Goal: Task Accomplishment & Management: Use online tool/utility

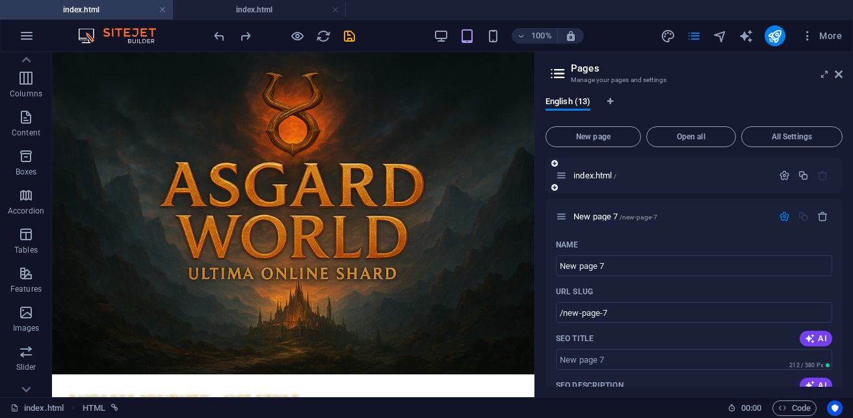
click at [594, 170] on div "index.html /" at bounding box center [664, 175] width 217 height 15
click at [594, 176] on span "index.html /" at bounding box center [595, 175] width 43 height 10
click at [773, 141] on button "All Settings" at bounding box center [791, 136] width 101 height 21
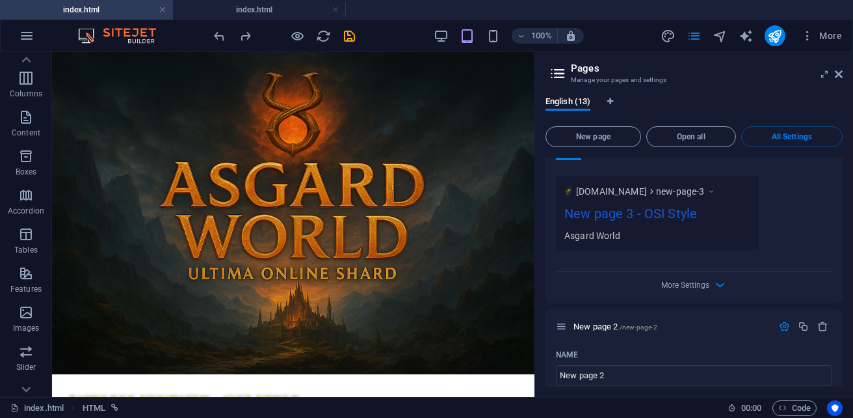
scroll to position [2744, 0]
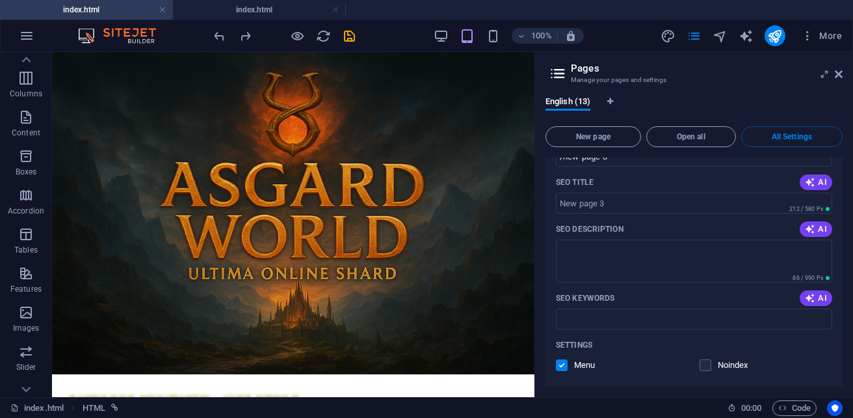
click at [842, 258] on div "index.html / Name index.html ​ URL SLUG / ​ SEO Title AI ​ 226 / 580 Px SEO Des…" at bounding box center [694, 271] width 297 height 229
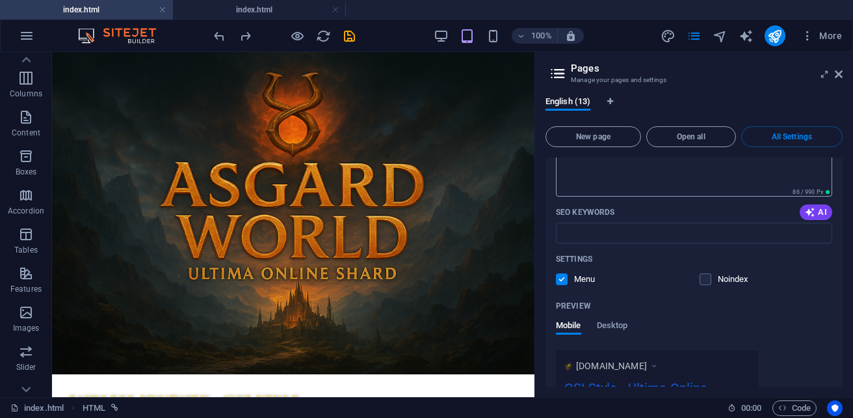
scroll to position [130, 0]
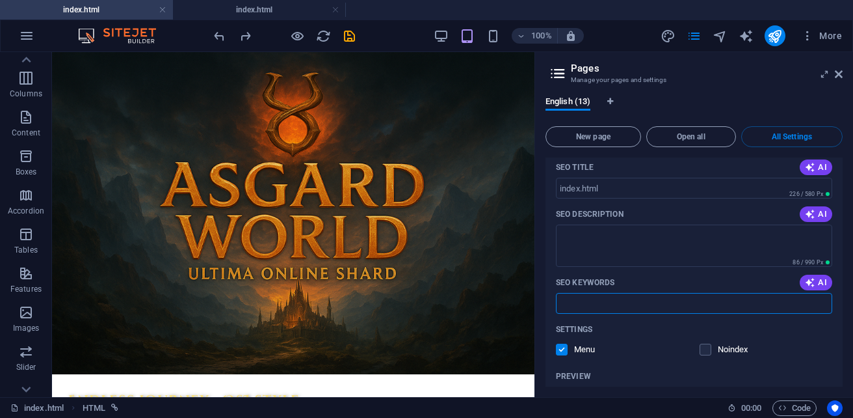
click at [594, 309] on input "SEO Keywords" at bounding box center [694, 303] width 276 height 21
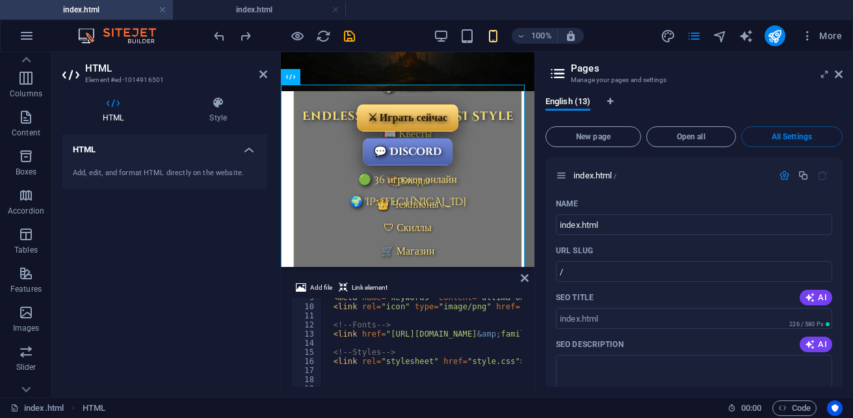
scroll to position [0, 0]
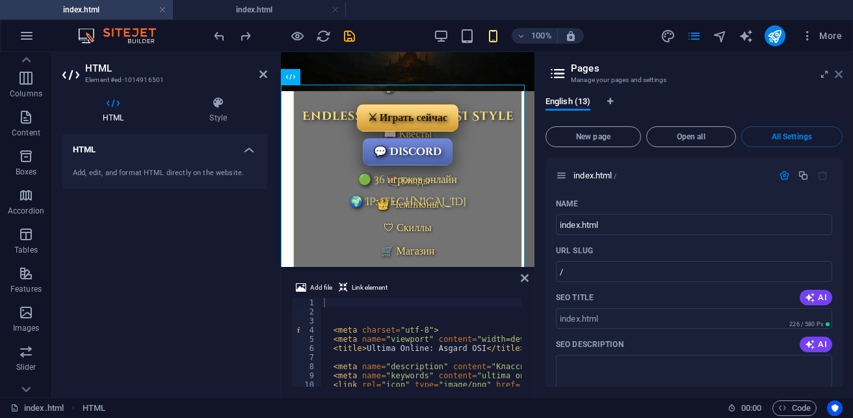
drag, startPoint x: 838, startPoint y: 72, endPoint x: 470, endPoint y: 77, distance: 368.1
click at [838, 72] on icon at bounding box center [839, 74] width 8 height 10
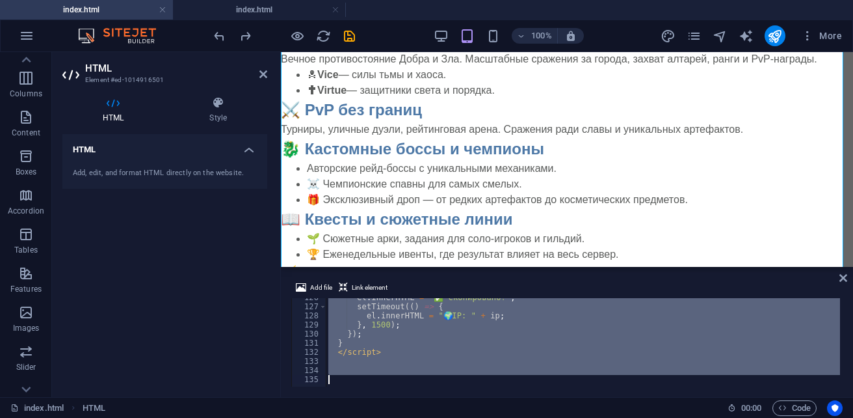
drag, startPoint x: 327, startPoint y: 303, endPoint x: 570, endPoint y: 442, distance: 280.2
click at [570, 417] on html "sb5985678.a.had.tf index.html index.html Favorites Elements Columns Content Box…" at bounding box center [426, 209] width 853 height 418
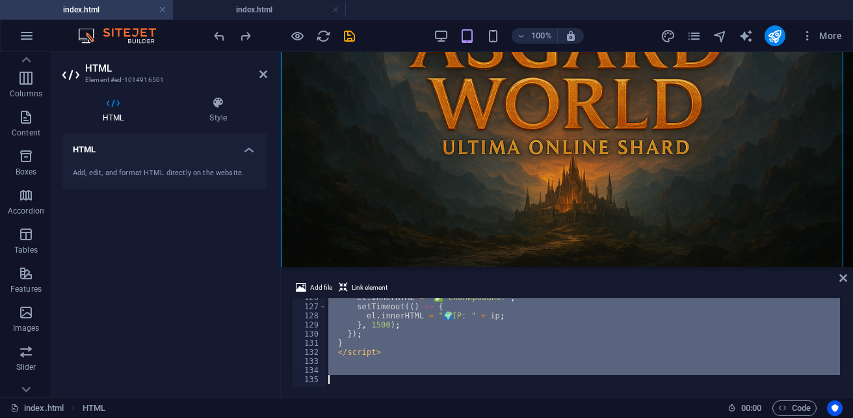
scroll to position [183, 0]
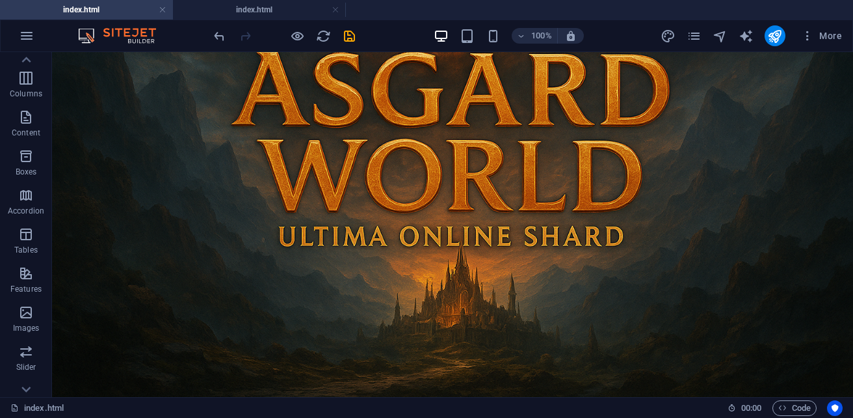
click at [525, 407] on div "index.html" at bounding box center [363, 408] width 707 height 16
click at [790, 409] on span "Code" at bounding box center [794, 408] width 33 height 16
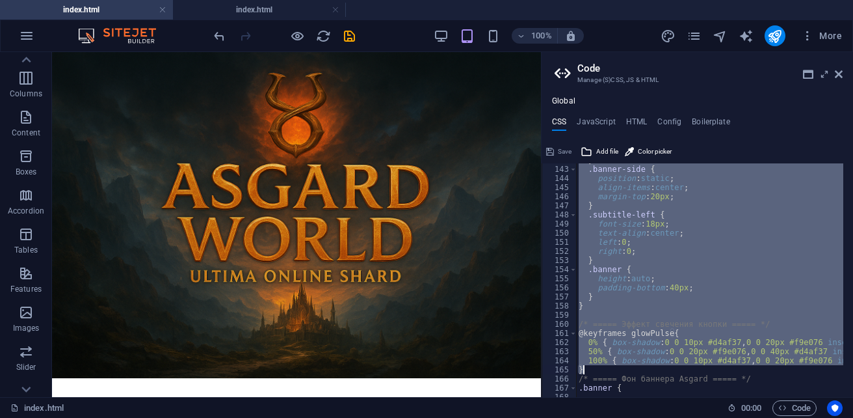
scroll to position [1452, 0]
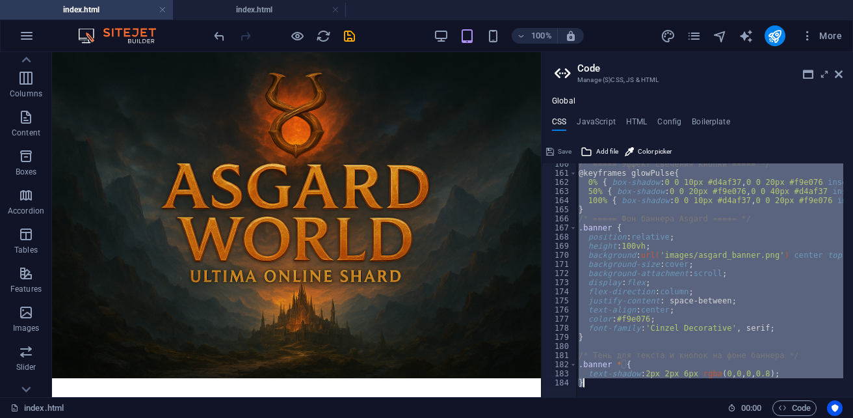
drag, startPoint x: 576, startPoint y: 168, endPoint x: 808, endPoint y: 387, distance: 318.8
click at [808, 387] on div "/* ===== Улучшенная адаптивная шапка ===== */ 160 161 162 163 164 165 166 167 1…" at bounding box center [698, 279] width 312 height 233
type textarea "text-shadow: 2px 2px 6px rgba(0, 0, 0, 0.8); }"
paste textarea
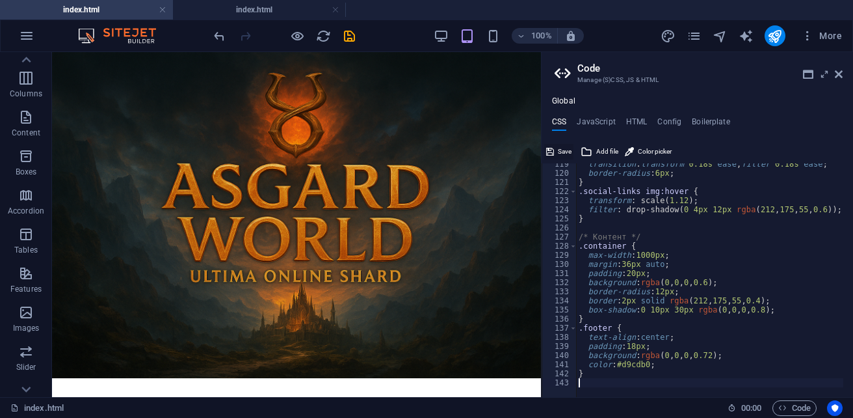
click at [566, 150] on span "Save" at bounding box center [565, 152] width 14 height 16
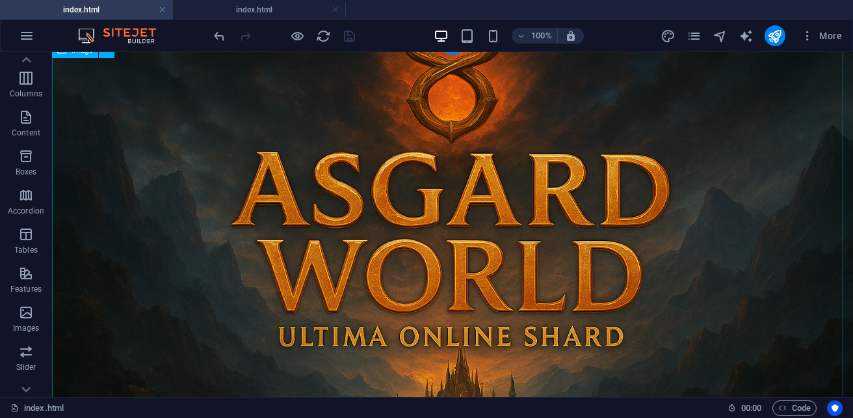
scroll to position [183, 0]
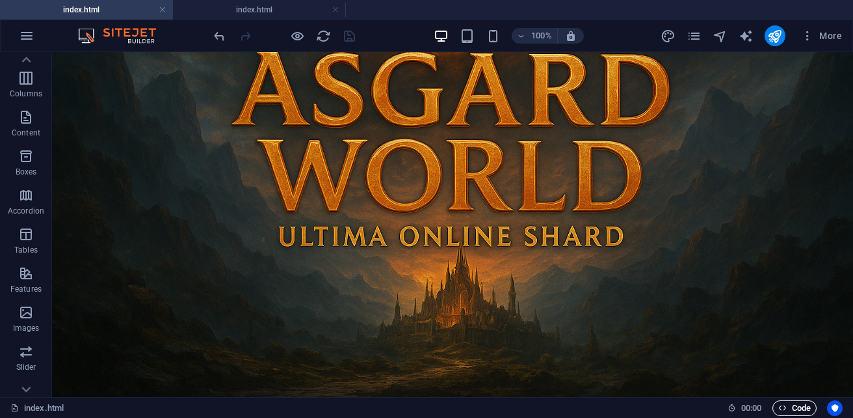
click at [806, 406] on span "Code" at bounding box center [794, 408] width 33 height 16
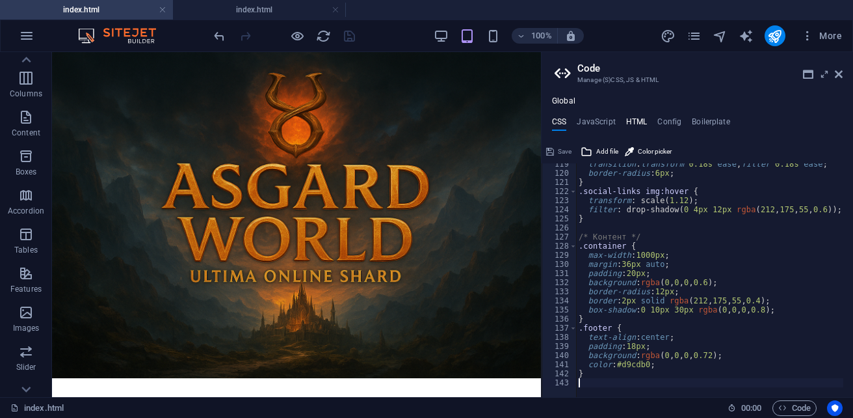
click at [637, 121] on h4 "HTML" at bounding box center [636, 124] width 21 height 14
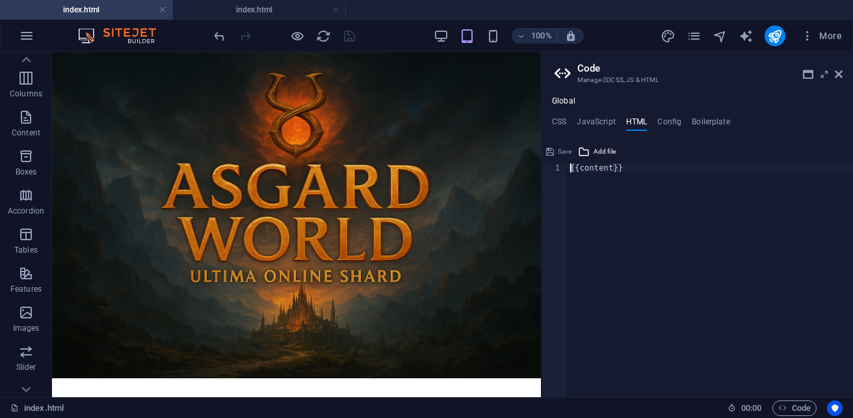
paste textarea
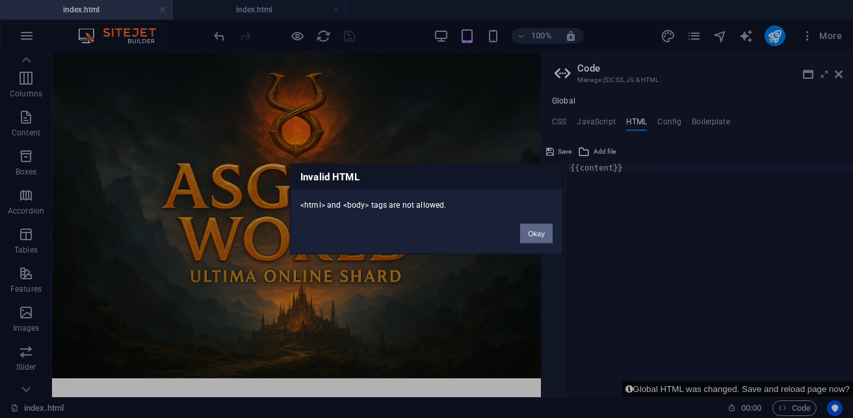
click at [530, 233] on button "Okay" at bounding box center [536, 234] width 33 height 20
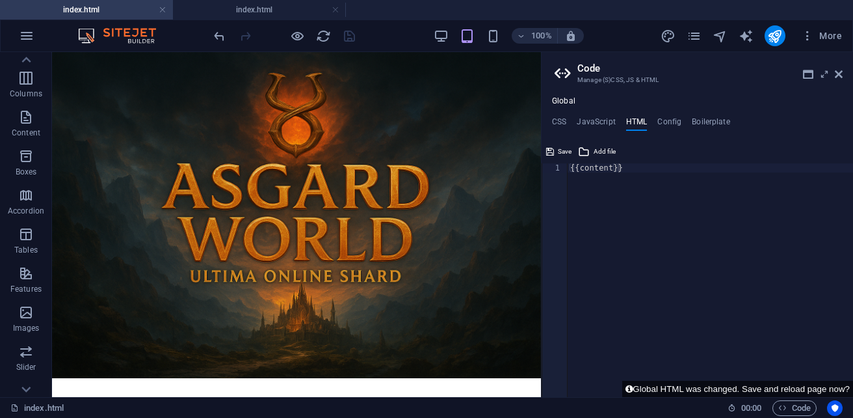
type textarea "{{content}}"
click at [630, 168] on div "{{content}}" at bounding box center [710, 289] width 285 height 252
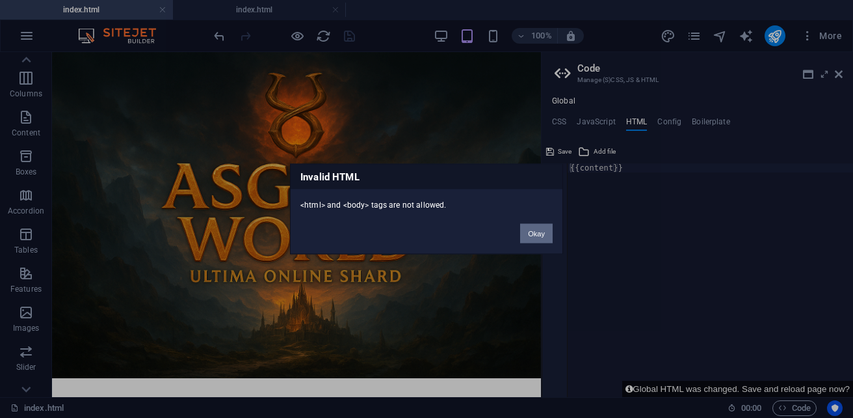
click at [538, 239] on button "Okay" at bounding box center [536, 234] width 33 height 20
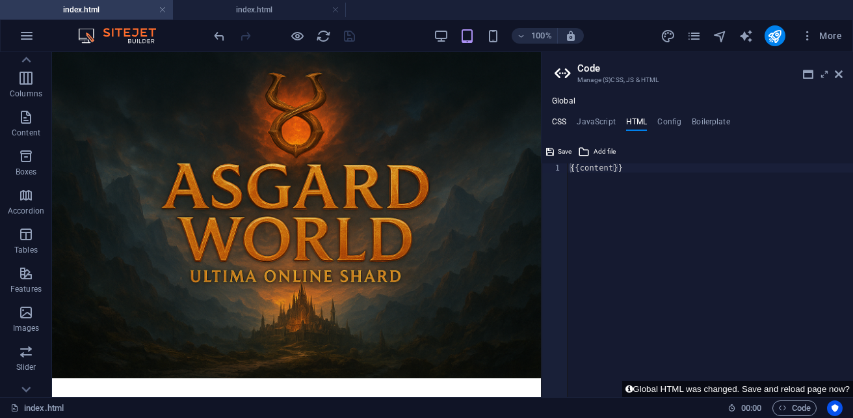
click at [553, 125] on h4 "CSS" at bounding box center [559, 124] width 14 height 14
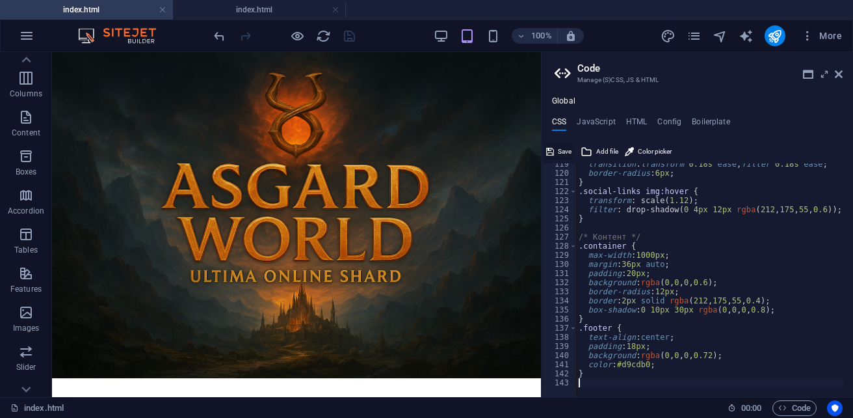
click at [559, 153] on span "Save" at bounding box center [565, 152] width 14 height 16
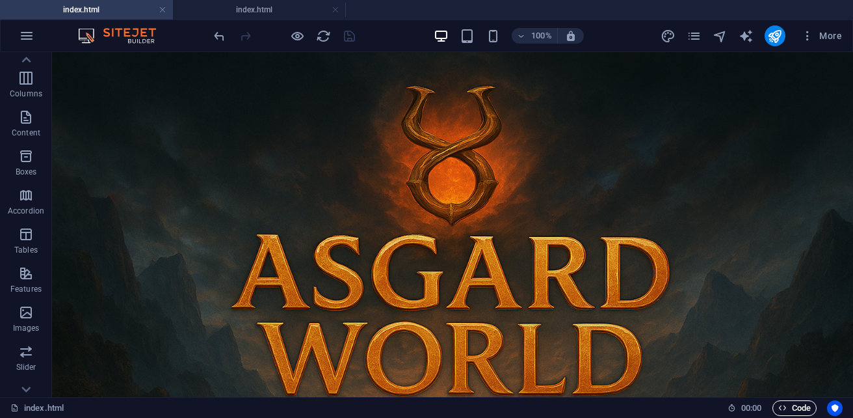
click at [801, 405] on span "Code" at bounding box center [794, 408] width 33 height 16
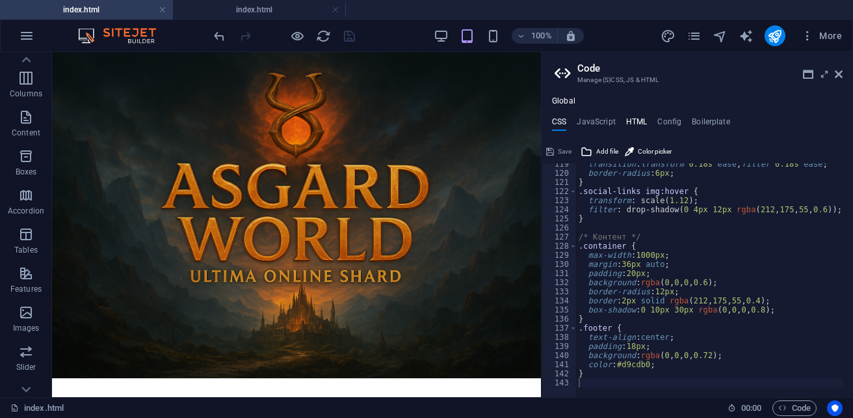
click at [630, 121] on h4 "HTML" at bounding box center [636, 124] width 21 height 14
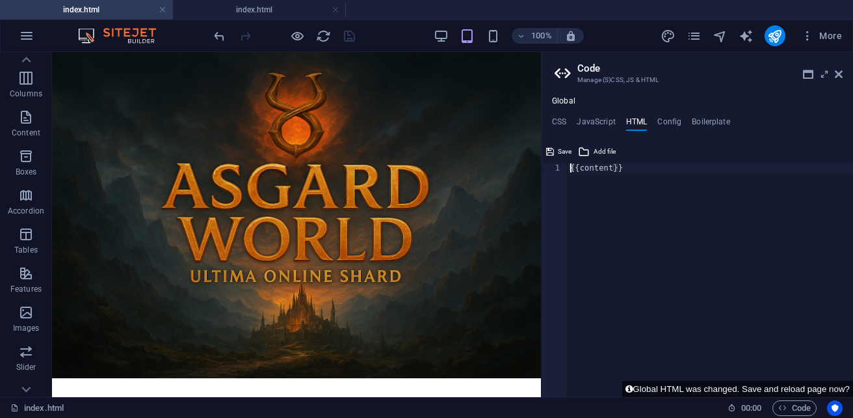
paste textarea
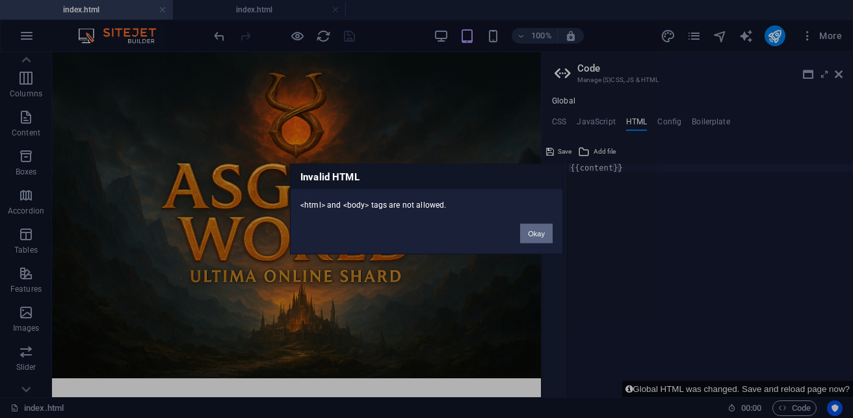
click at [527, 230] on button "Okay" at bounding box center [536, 234] width 33 height 20
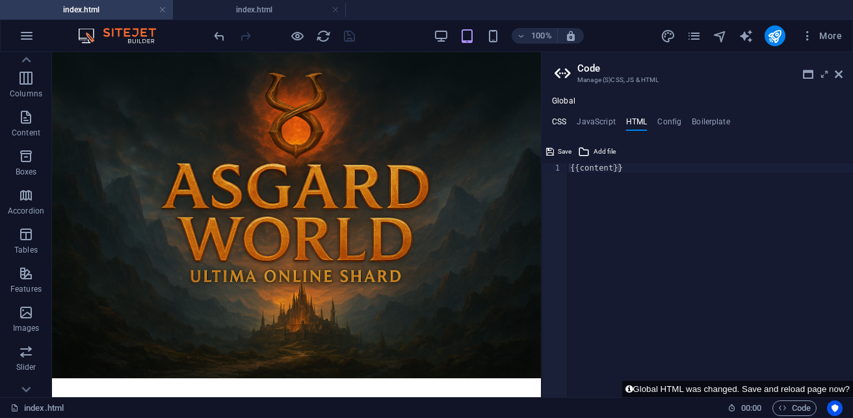
click at [559, 120] on h4 "CSS" at bounding box center [559, 124] width 14 height 14
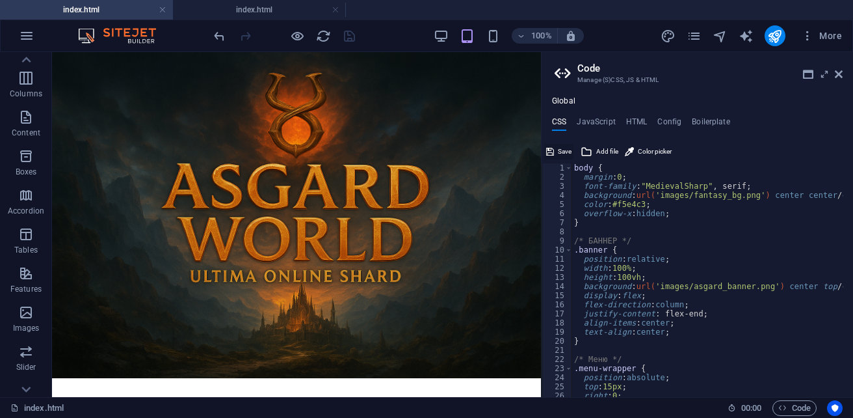
click at [561, 151] on span "Save" at bounding box center [565, 152] width 14 height 16
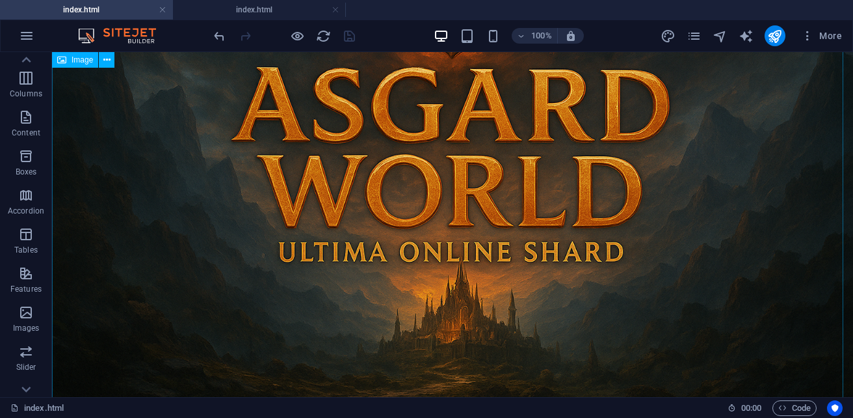
scroll to position [183, 0]
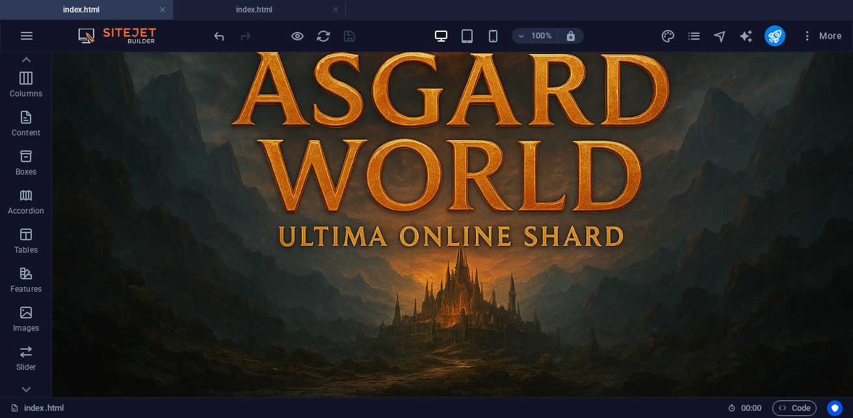
click at [90, 12] on h4 "index.html" at bounding box center [86, 10] width 173 height 14
click at [246, 7] on h4 "index.html" at bounding box center [259, 10] width 173 height 14
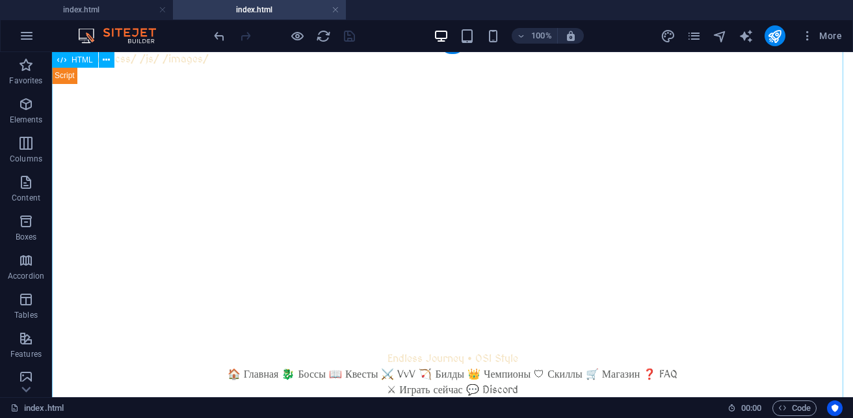
scroll to position [0, 0]
drag, startPoint x: 269, startPoint y: 12, endPoint x: 334, endPoint y: 7, distance: 65.8
click at [334, 7] on link at bounding box center [336, 10] width 8 height 12
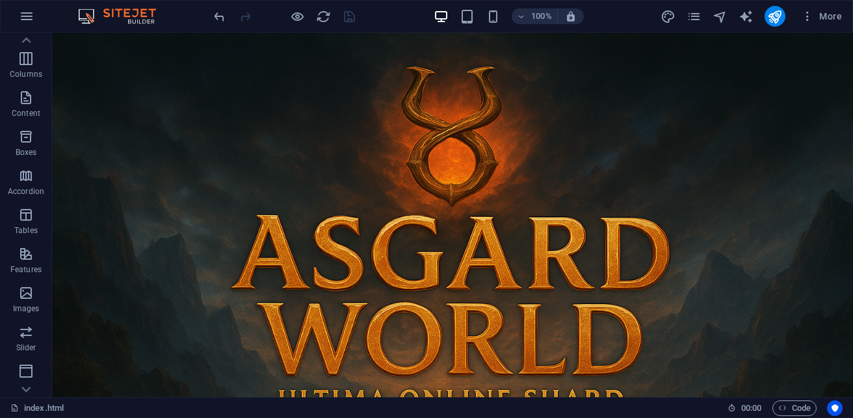
scroll to position [163, 0]
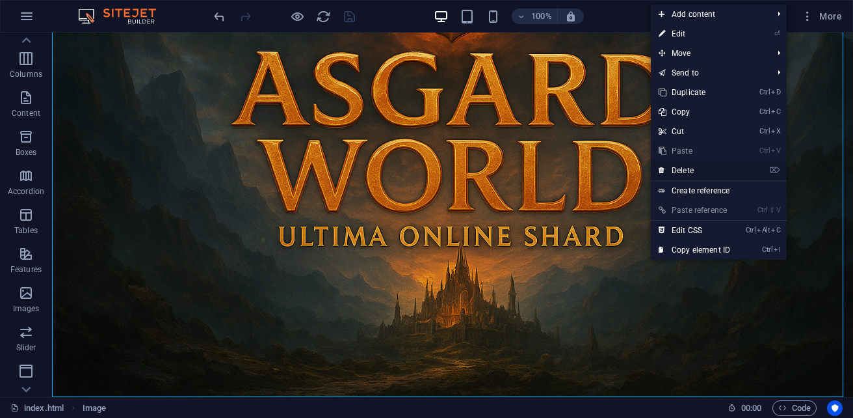
click at [692, 166] on link "⌦ Delete" at bounding box center [694, 171] width 87 height 20
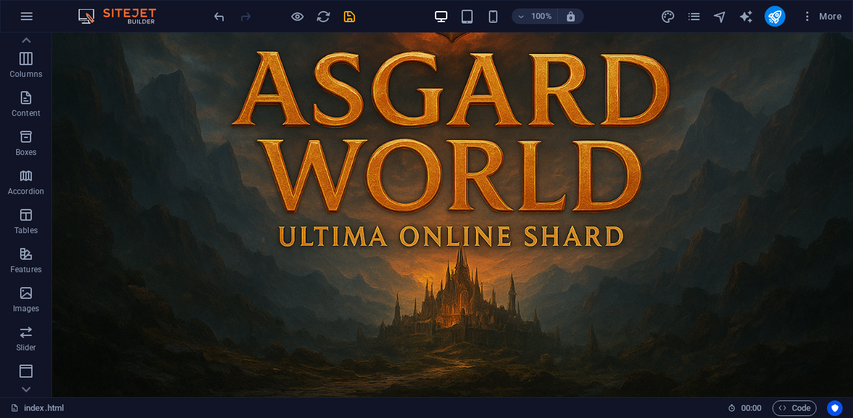
scroll to position [0, 0]
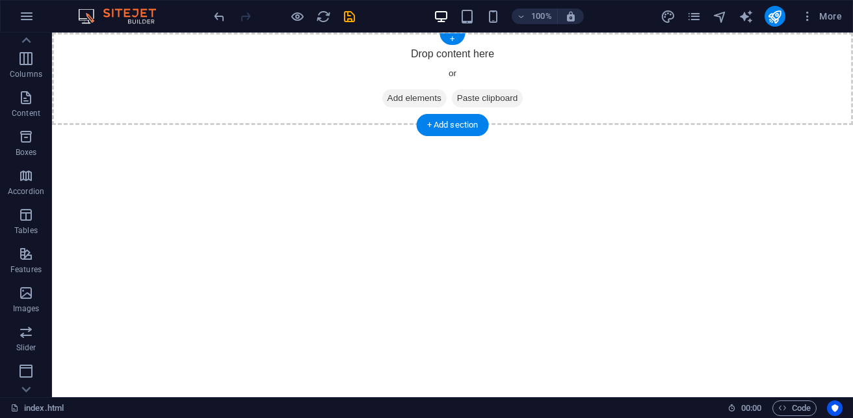
click at [397, 103] on span "Add elements" at bounding box center [414, 98] width 64 height 18
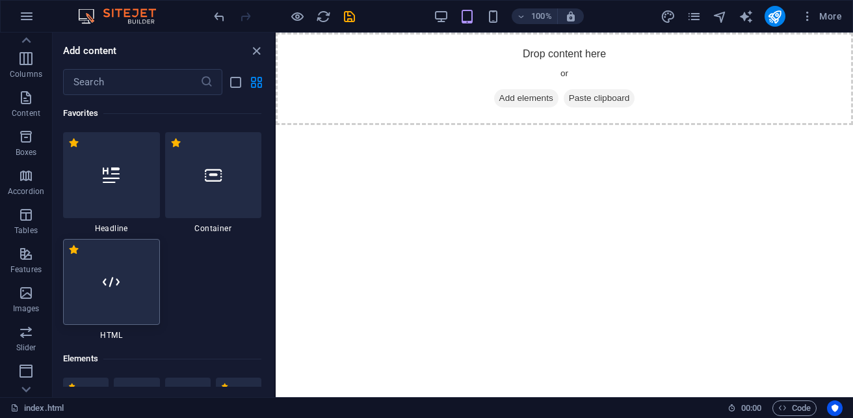
click at [122, 316] on div at bounding box center [111, 282] width 97 height 86
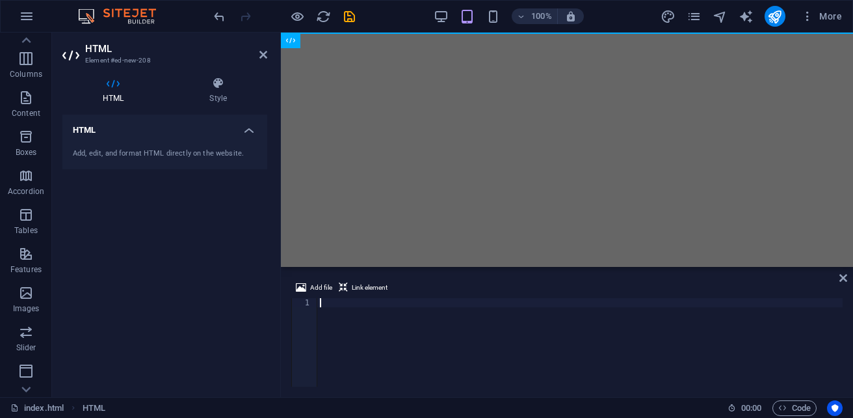
paste textarea "</html>"
type textarea "</html>"
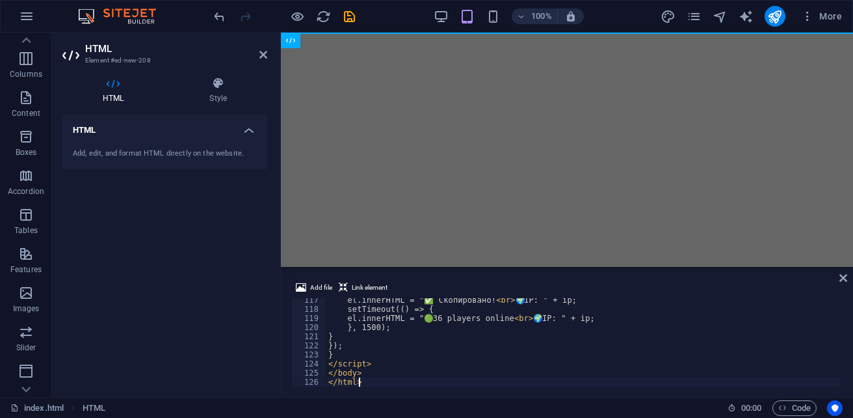
scroll to position [1059, 0]
click at [365, 286] on span "Link element" at bounding box center [370, 288] width 36 height 16
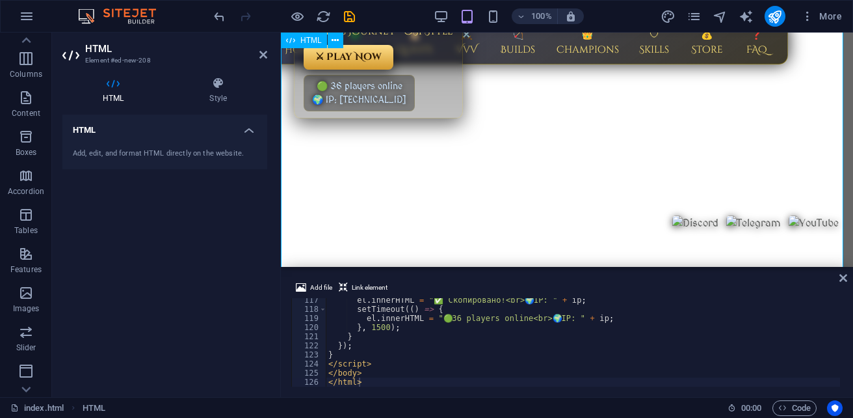
scroll to position [0, 0]
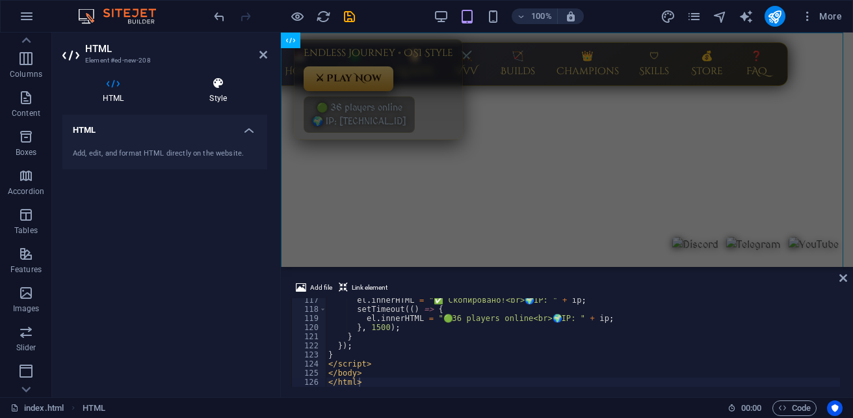
click at [212, 91] on h4 "Style" at bounding box center [218, 90] width 98 height 27
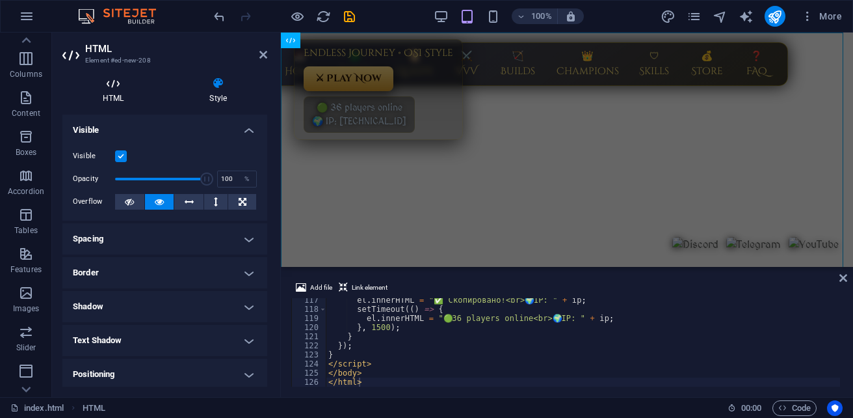
click at [112, 83] on icon at bounding box center [112, 83] width 101 height 13
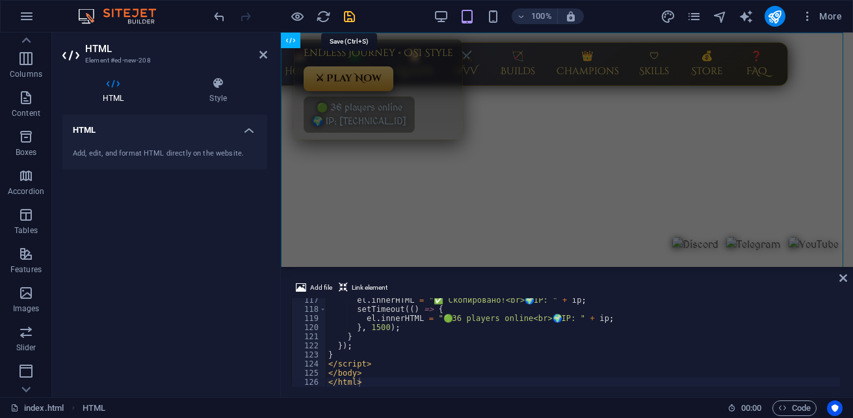
click at [350, 18] on icon "save" at bounding box center [349, 16] width 15 height 15
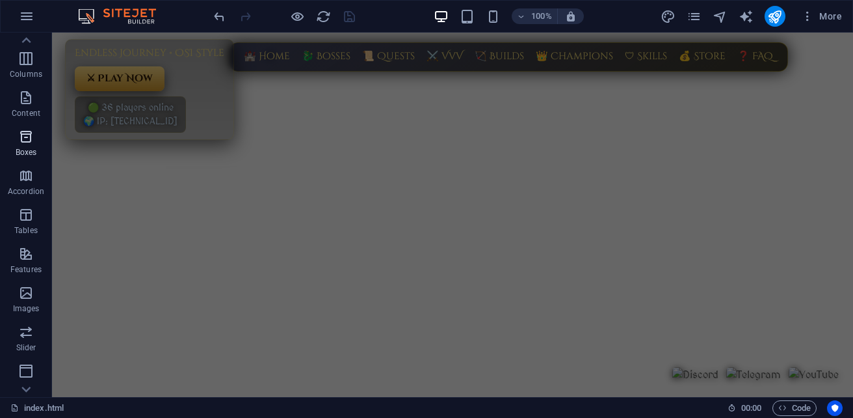
click at [27, 139] on icon "button" at bounding box center [26, 137] width 16 height 16
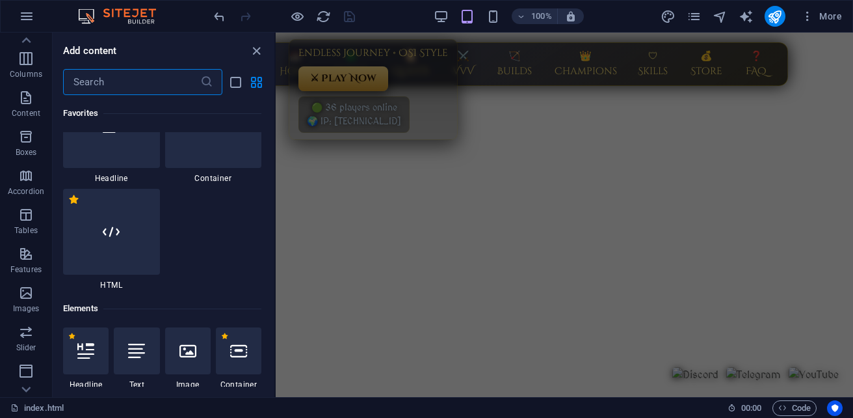
scroll to position [130, 0]
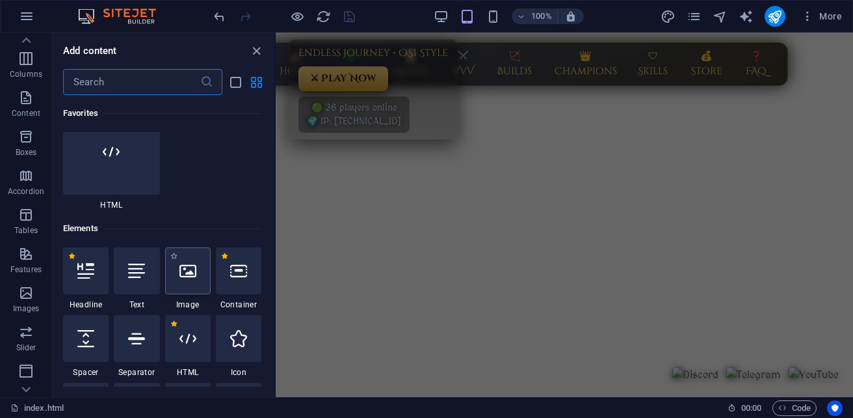
click at [195, 275] on icon at bounding box center [187, 270] width 17 height 17
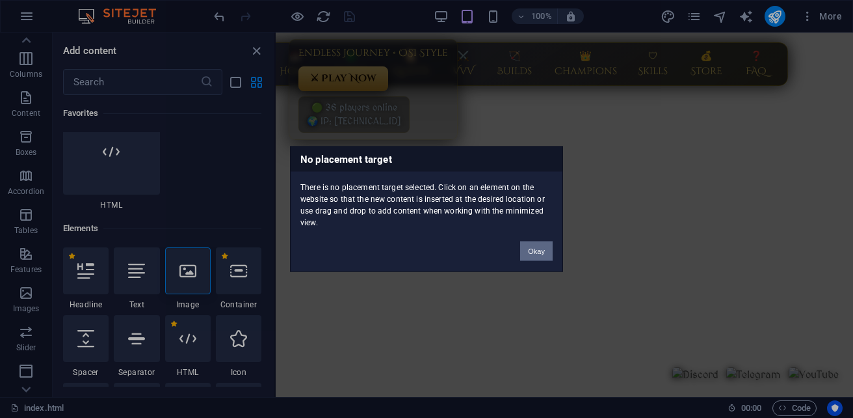
click at [537, 251] on button "Okay" at bounding box center [536, 251] width 33 height 20
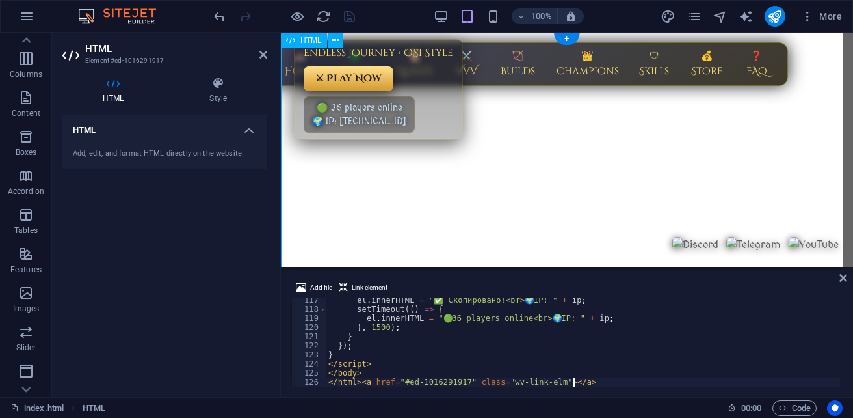
scroll to position [1059, 0]
click at [261, 58] on icon at bounding box center [263, 54] width 8 height 10
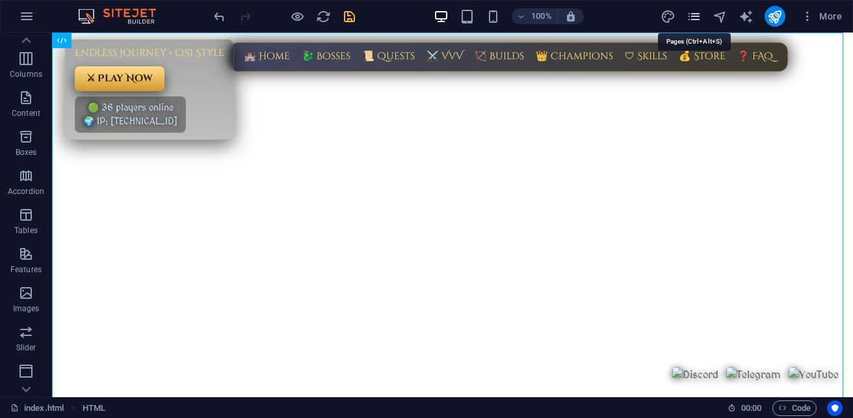
click at [701, 15] on icon "pages" at bounding box center [694, 16] width 15 height 15
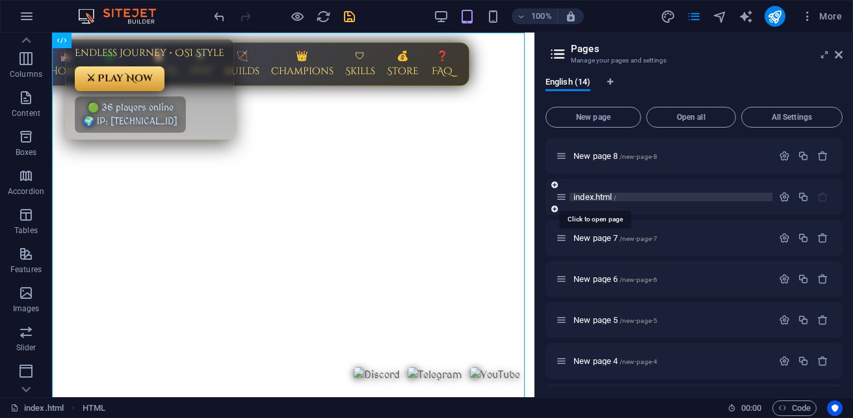
click at [597, 197] on span "index.html /" at bounding box center [595, 197] width 43 height 10
click at [801, 408] on span "Code" at bounding box center [794, 408] width 33 height 16
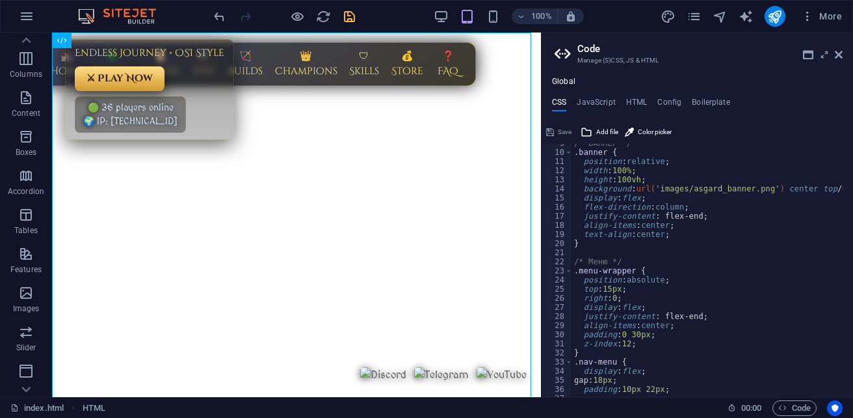
scroll to position [117, 0]
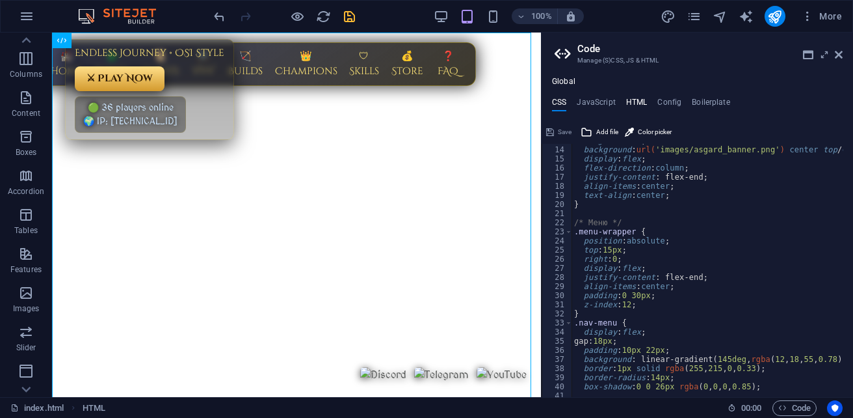
click at [632, 103] on h4 "HTML" at bounding box center [636, 105] width 21 height 14
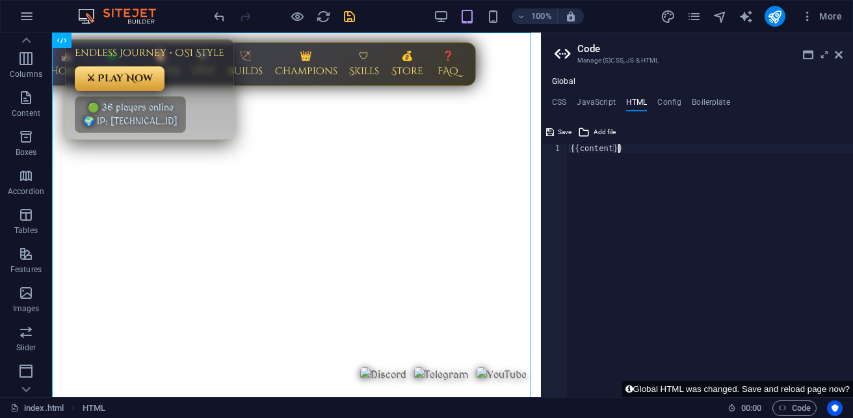
click at [572, 149] on div "{{content}}" at bounding box center [710, 279] width 285 height 271
type textarea "{{content}}"
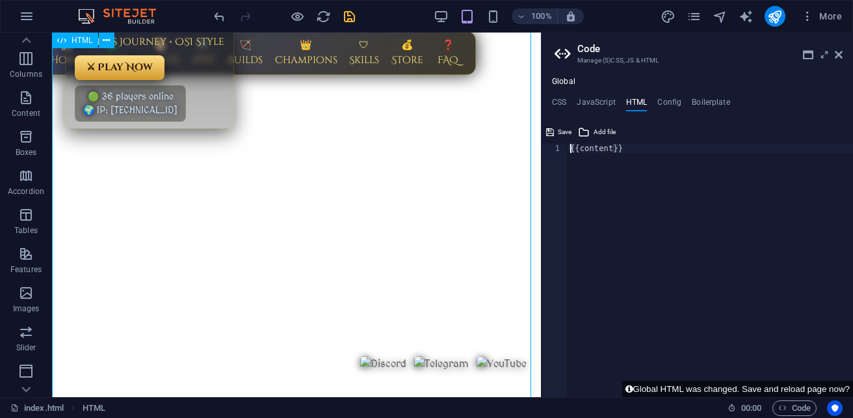
scroll to position [0, 0]
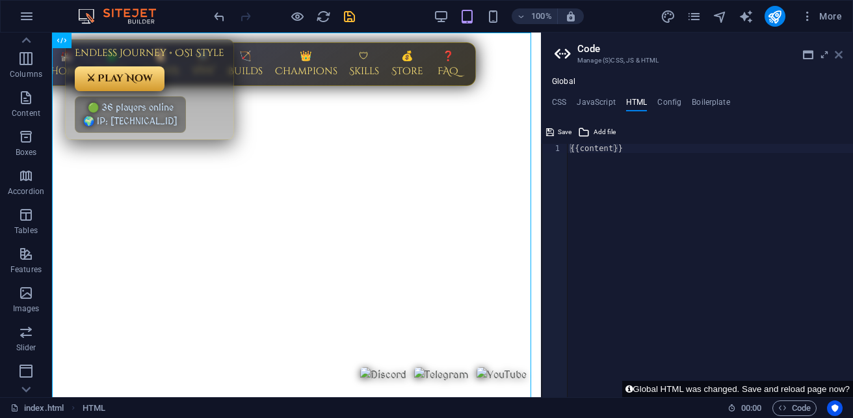
click at [840, 58] on icon at bounding box center [839, 54] width 8 height 10
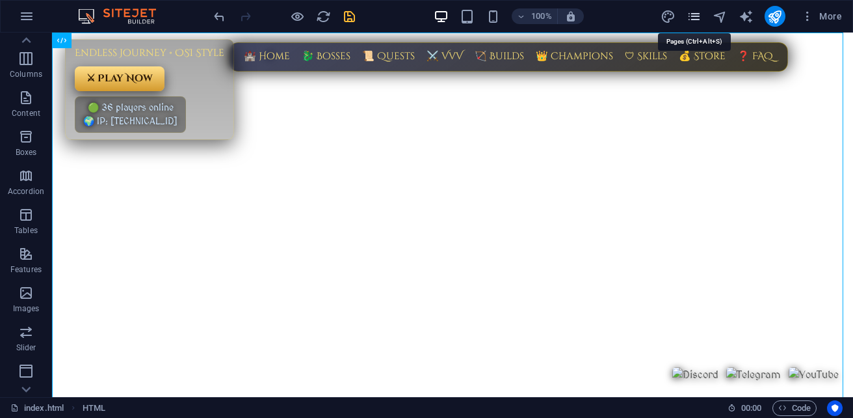
click at [689, 17] on icon "pages" at bounding box center [694, 16] width 15 height 15
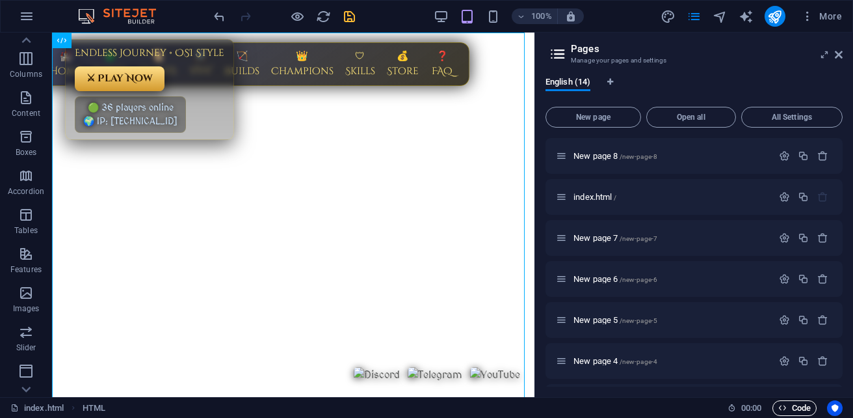
click at [797, 407] on span "Code" at bounding box center [794, 408] width 33 height 16
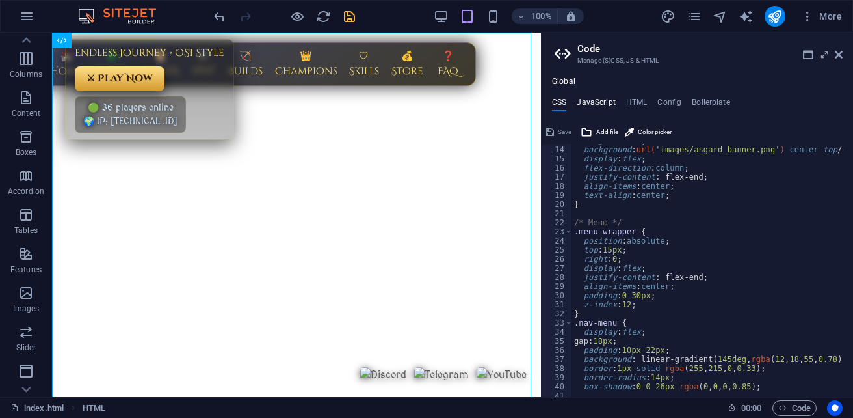
click at [605, 101] on h4 "JavaScript" at bounding box center [596, 105] width 38 height 14
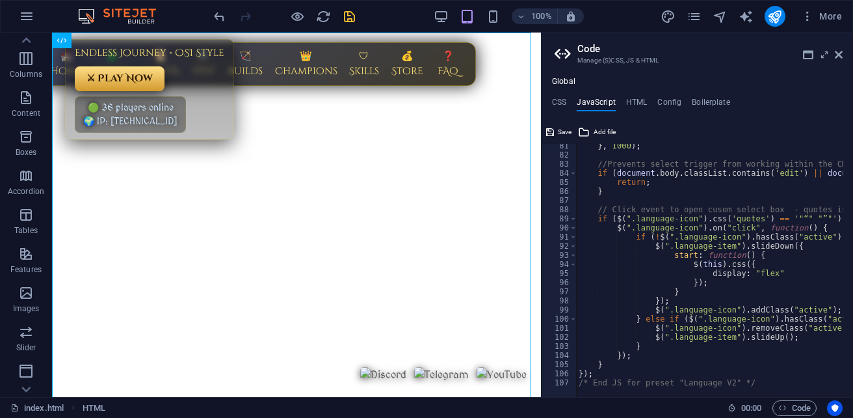
scroll to position [731, 0]
type textarea "/* End JS for preset "Language V2" */"
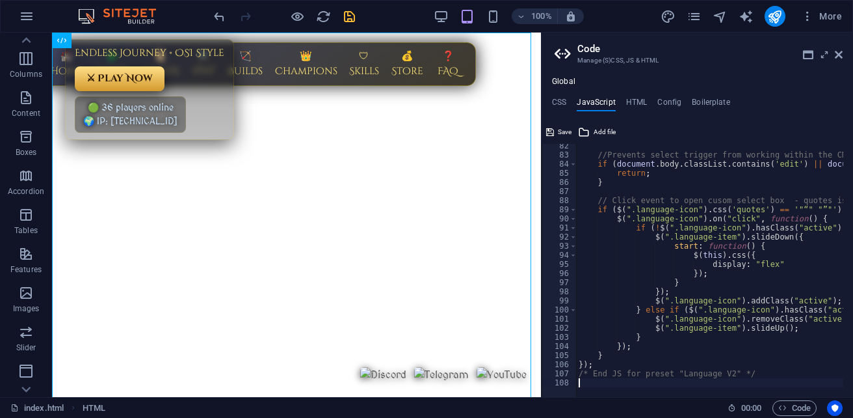
paste textarea "});"
type textarea "});"
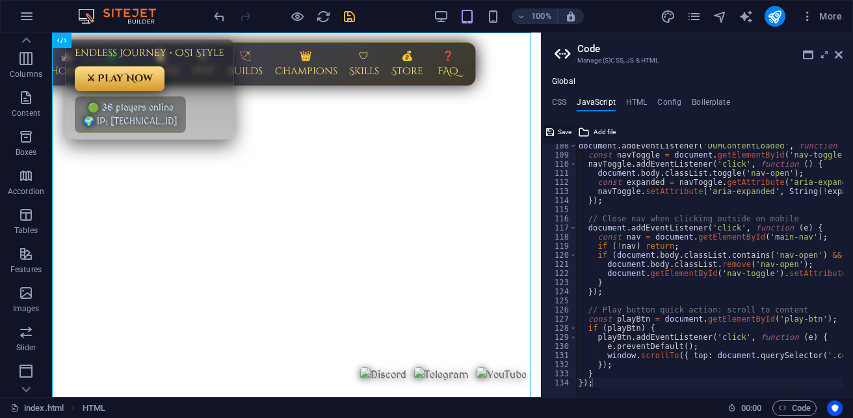
click at [563, 133] on span "Save" at bounding box center [565, 132] width 14 height 16
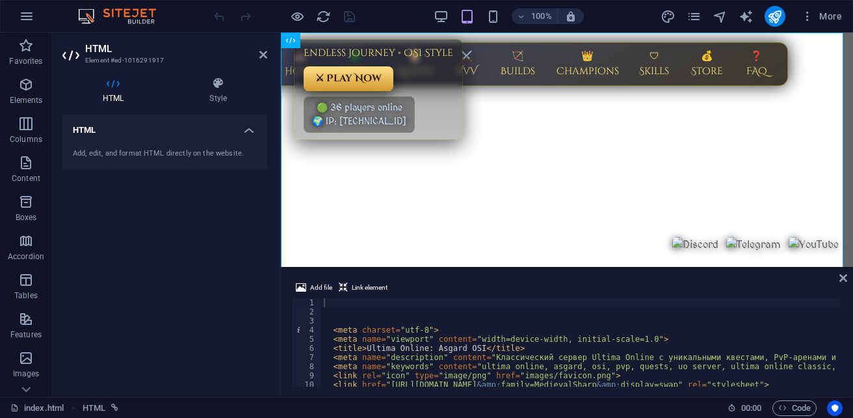
click at [122, 86] on icon at bounding box center [112, 83] width 101 height 13
click at [332, 324] on div "< meta charset = "utf-8" > < meta name = "viewport" content = "width=device-wid…" at bounding box center [757, 350] width 873 height 104
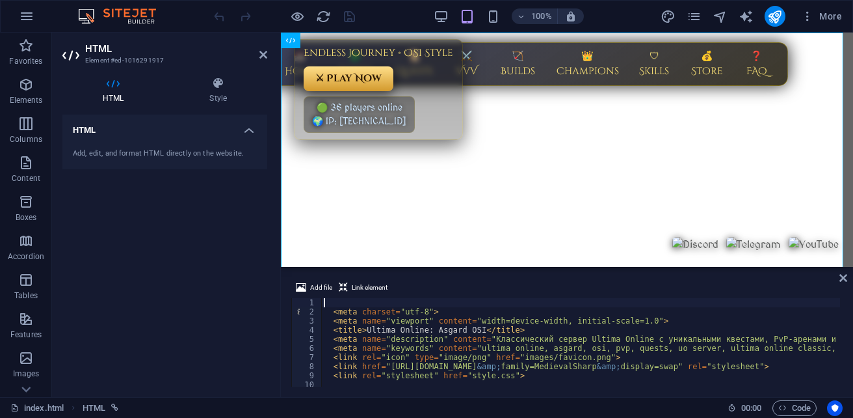
click at [328, 313] on div "< meta charset = "utf-8" > < meta name = "viewport" content = "width=device-wid…" at bounding box center [757, 350] width 873 height 104
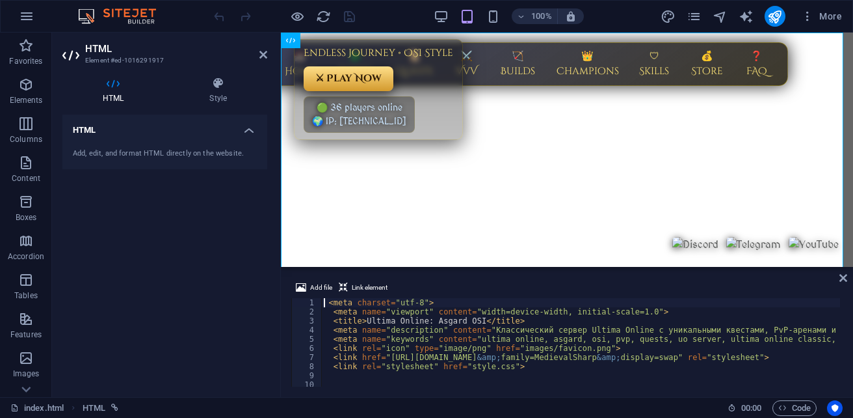
click at [328, 301] on div "< meta charset = "utf-8" > < meta name = "viewport" content = "width=device-wid…" at bounding box center [757, 350] width 873 height 104
type textarea "<meta charset="utf-8">"
click at [372, 286] on span "Link element" at bounding box center [370, 288] width 36 height 16
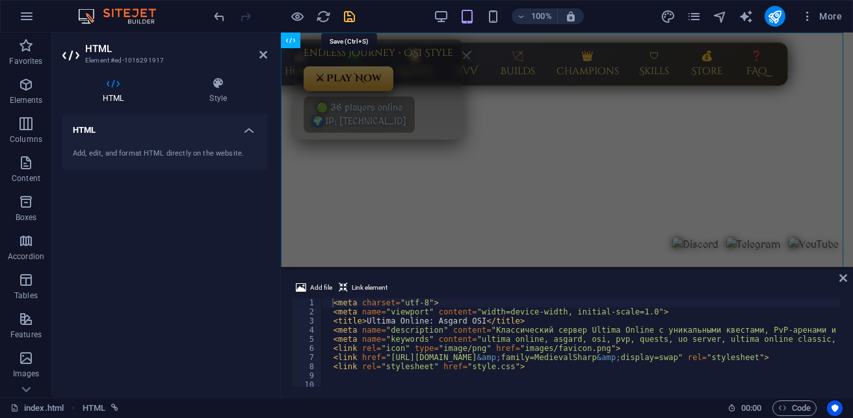
click at [351, 14] on icon "save" at bounding box center [349, 16] width 15 height 15
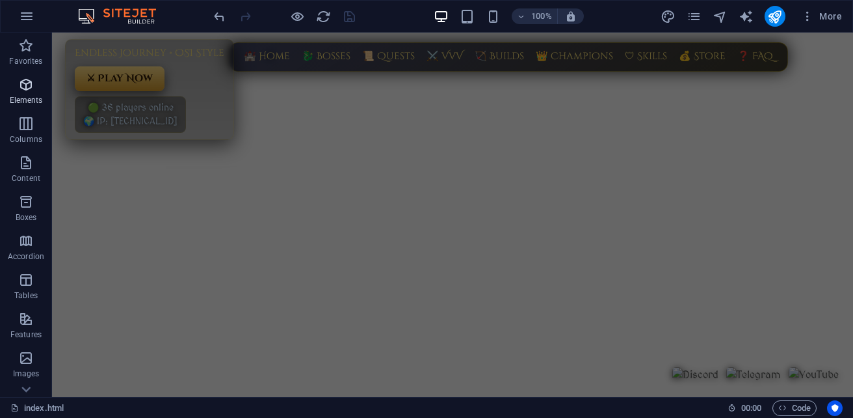
click at [27, 86] on icon "button" at bounding box center [26, 85] width 16 height 16
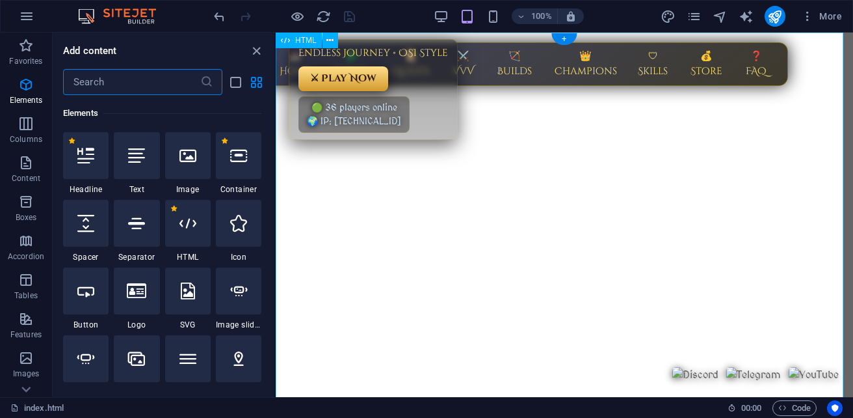
scroll to position [245, 0]
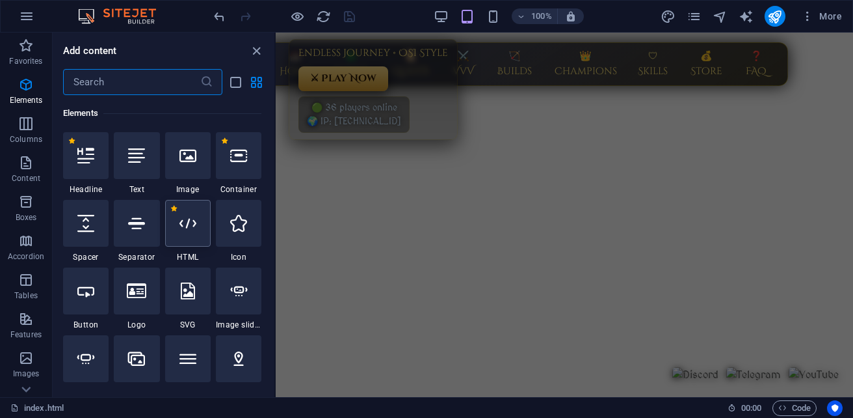
click at [192, 244] on div at bounding box center [188, 223] width 46 height 47
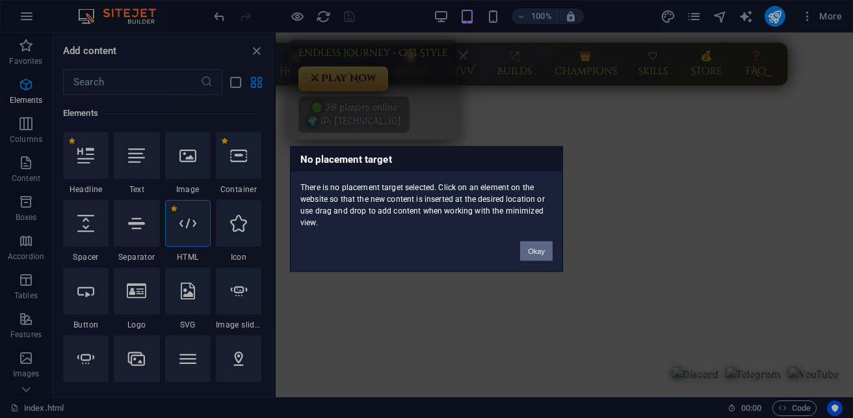
click at [540, 250] on button "Okay" at bounding box center [536, 251] width 33 height 20
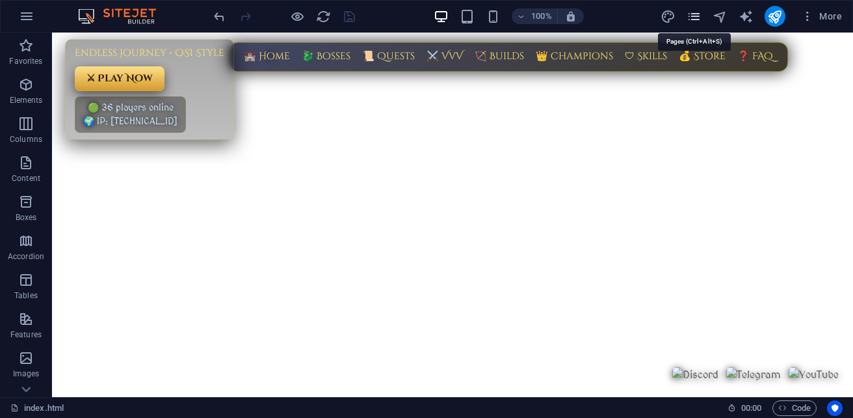
click at [699, 13] on icon "pages" at bounding box center [694, 16] width 15 height 15
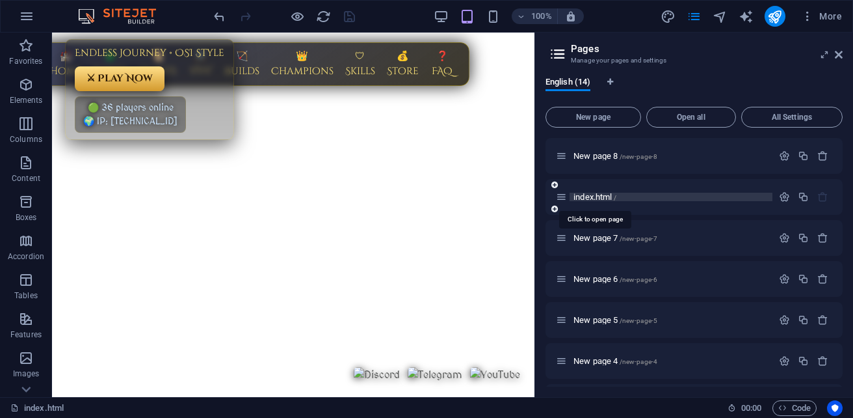
click at [598, 198] on span "index.html /" at bounding box center [595, 197] width 43 height 10
click at [658, 197] on p "index.html /" at bounding box center [671, 196] width 195 height 8
click at [799, 404] on span "Code" at bounding box center [794, 408] width 33 height 16
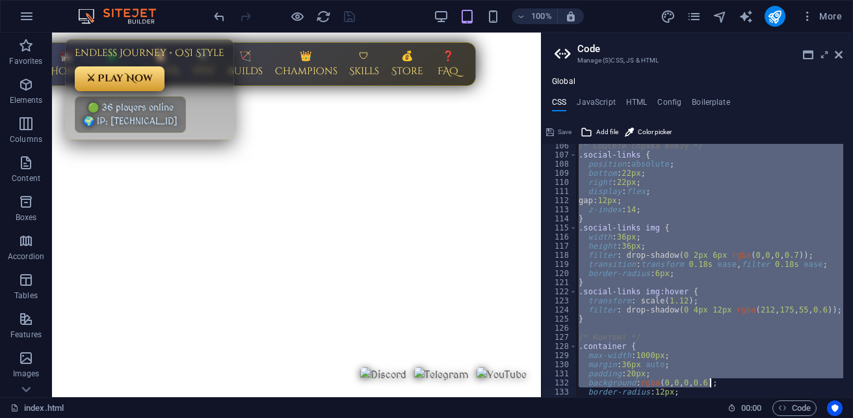
scroll to position [1050, 0]
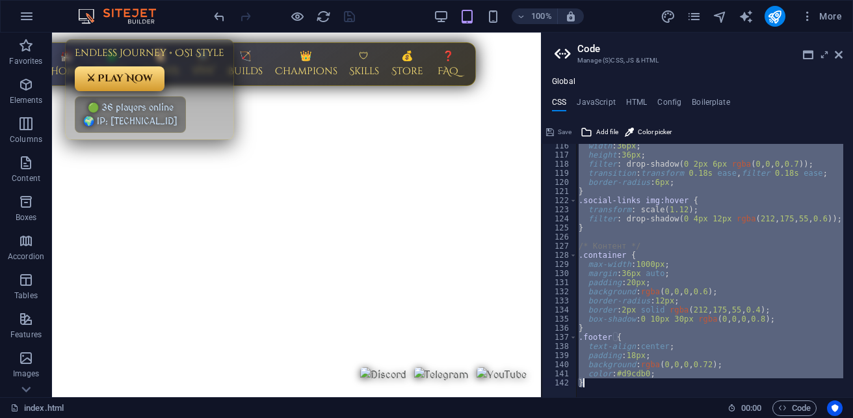
drag, startPoint x: 578, startPoint y: 149, endPoint x: 795, endPoint y: 444, distance: 365.6
click at [795, 417] on html "sb5985678.a.had.tf index.html Favorites Elements Columns Content Boxes Accordio…" at bounding box center [426, 209] width 853 height 418
type textarea "color: #d9cdb0; }"
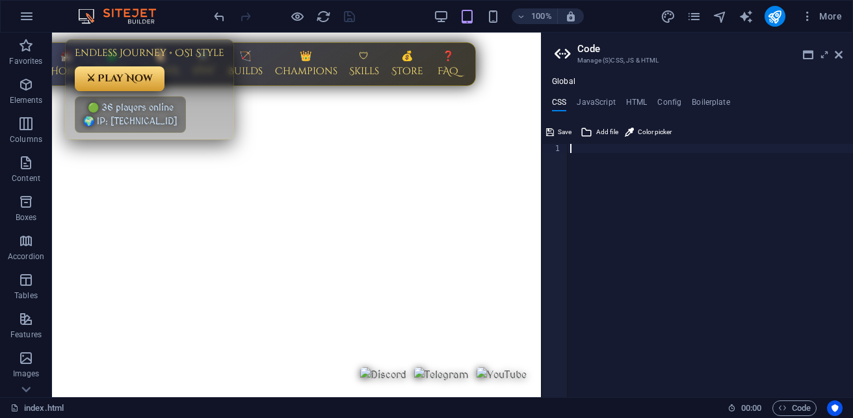
click at [635, 165] on div at bounding box center [710, 279] width 285 height 271
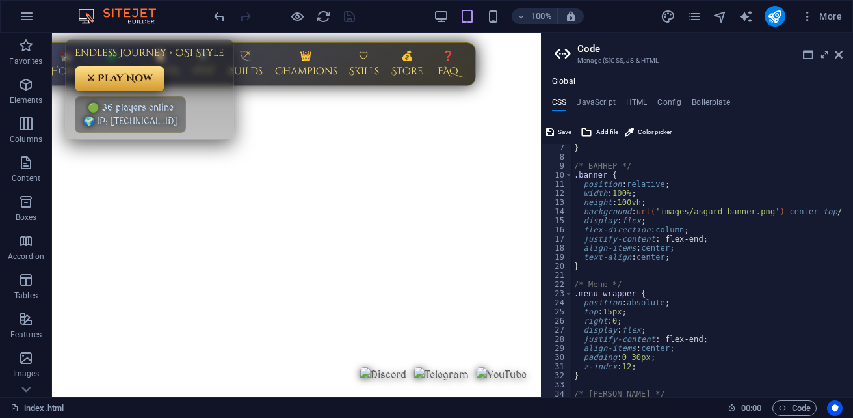
scroll to position [0, 0]
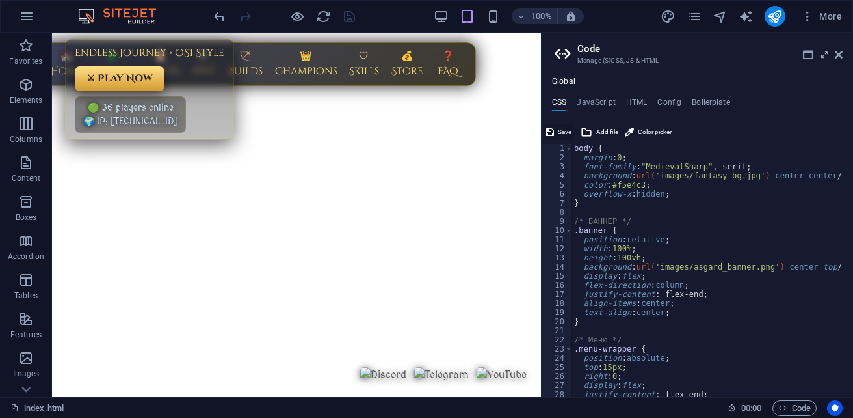
click at [564, 133] on span "Save" at bounding box center [565, 132] width 14 height 16
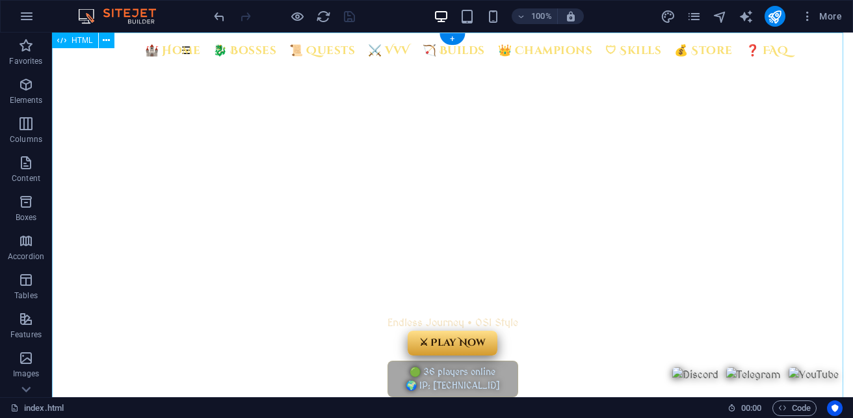
click at [790, 412] on span "Code" at bounding box center [794, 408] width 33 height 16
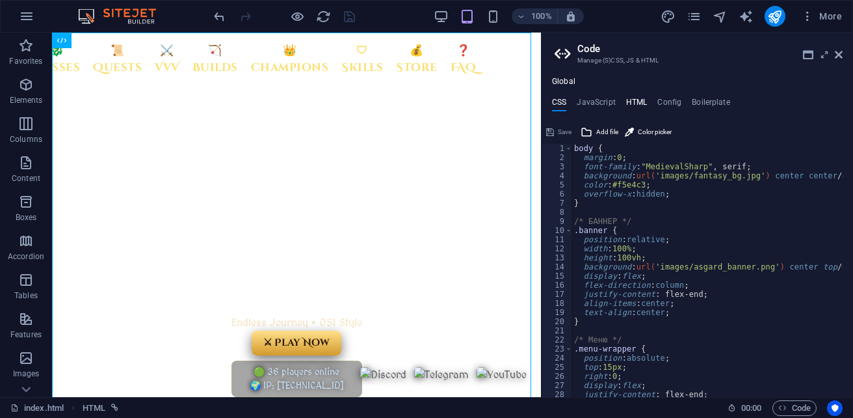
click at [637, 98] on h4 "HTML" at bounding box center [636, 105] width 21 height 14
type textarea "{{content}}"
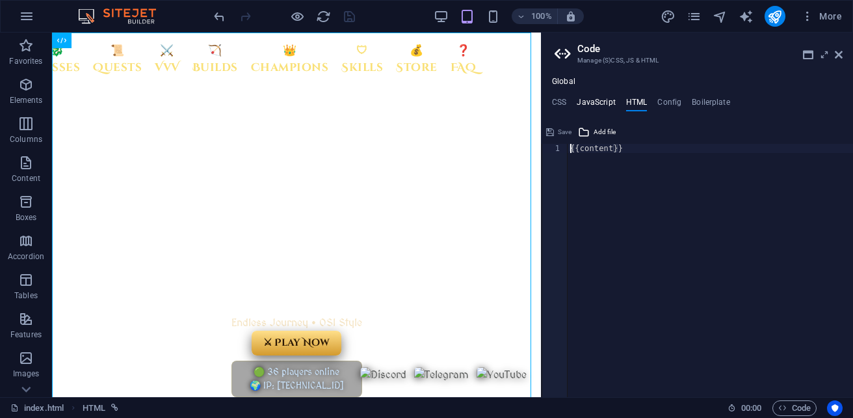
click at [600, 98] on h4 "JavaScript" at bounding box center [596, 105] width 38 height 14
type textarea "/* JS for preset "Language V2" */"
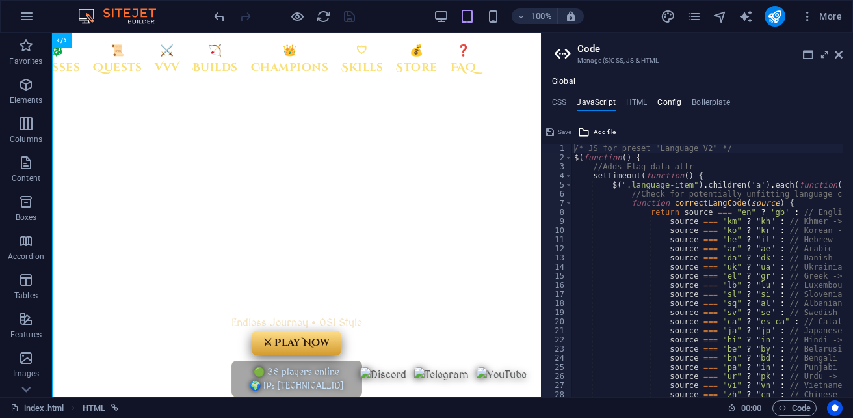
click at [680, 101] on h4 "Config" at bounding box center [669, 105] width 24 height 14
type textarea "$color-background: #ffffff;$color-primary: #4e79a7;$color-secondary: #3a3c3b;$c…"
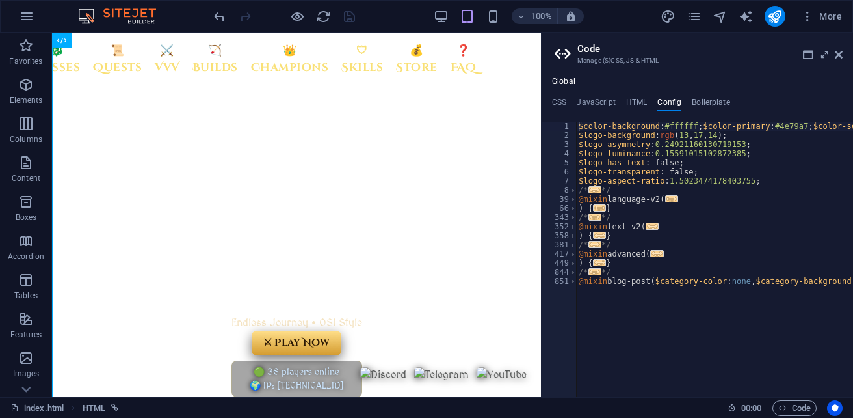
click at [711, 96] on div "Global CSS JavaScript HTML Config Boilerplate 1 2 3 4 5 6 7 8 9 10 11 12 13 14 …" at bounding box center [698, 237] width 312 height 320
click at [710, 103] on h4 "Boilerplate" at bounding box center [711, 105] width 38 height 14
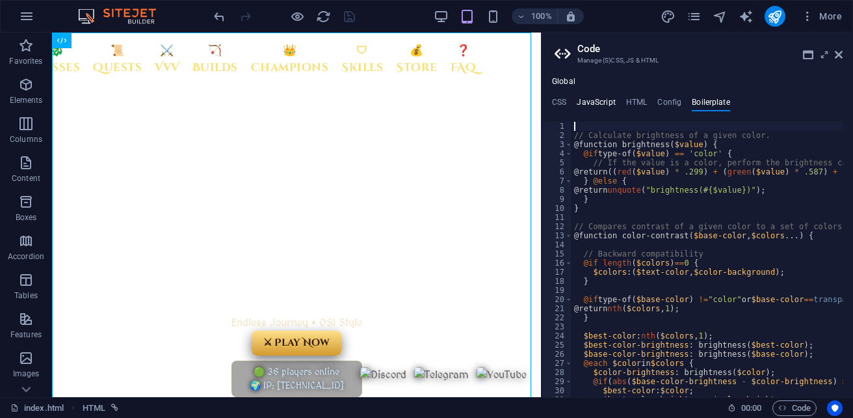
click at [589, 100] on h4 "JavaScript" at bounding box center [596, 105] width 38 height 14
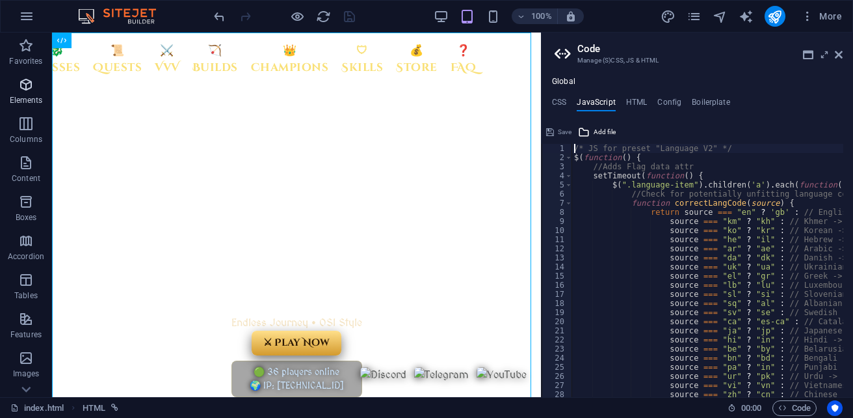
click at [33, 87] on icon "button" at bounding box center [26, 85] width 16 height 16
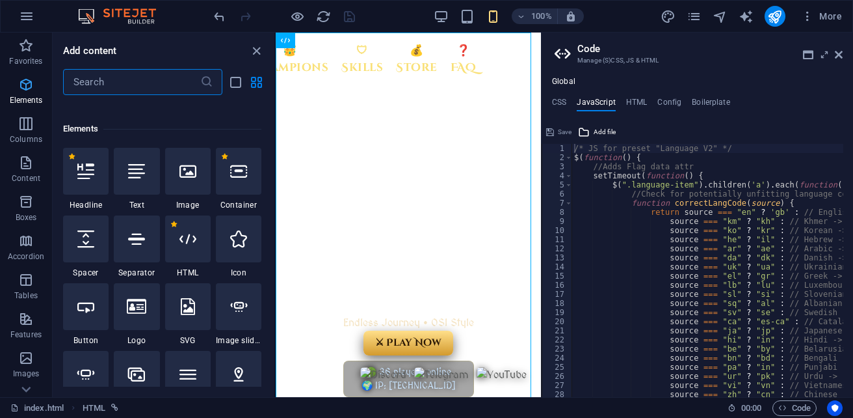
scroll to position [245, 0]
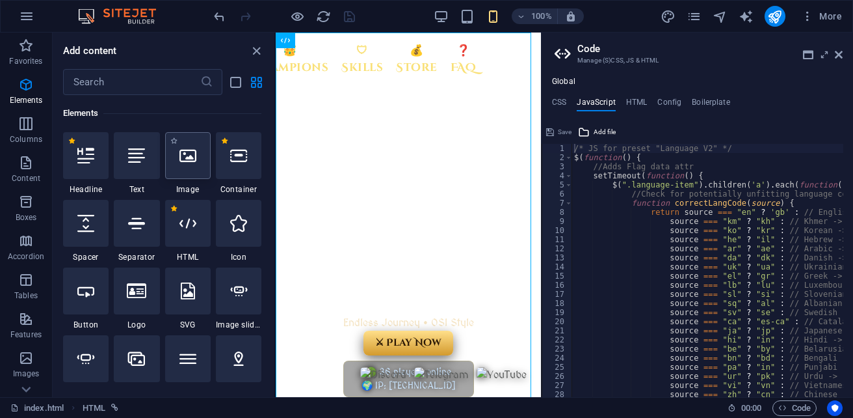
click at [191, 157] on icon at bounding box center [187, 155] width 17 height 17
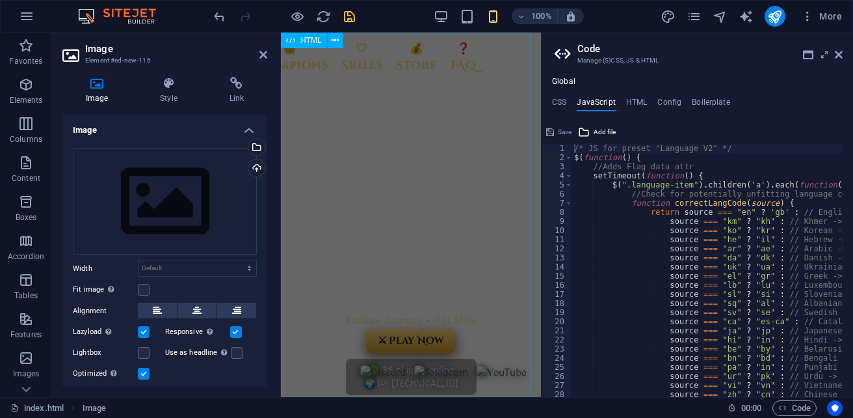
scroll to position [0, 0]
click at [159, 232] on div "Drag files here, click to choose files or select files from Files or our free s…" at bounding box center [165, 201] width 184 height 107
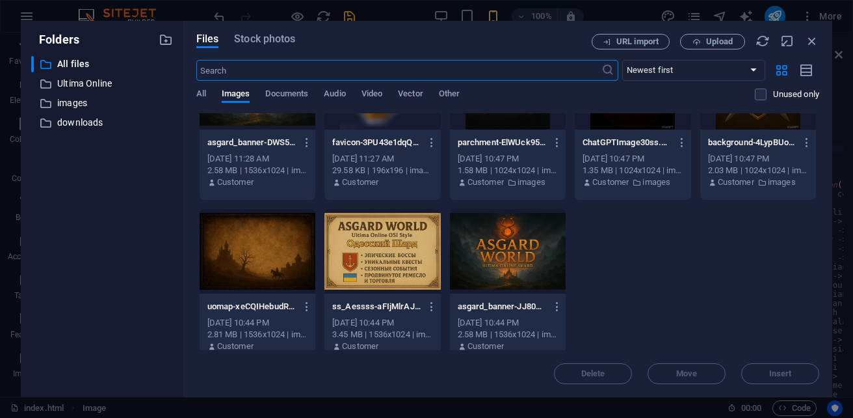
scroll to position [83, 0]
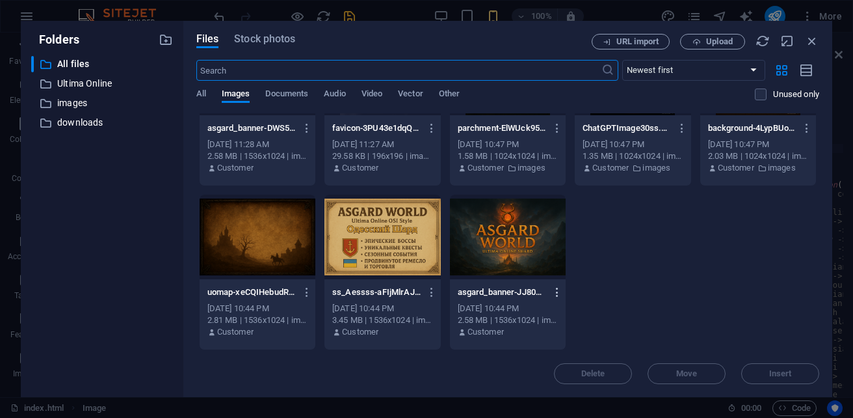
click at [564, 291] on icon "button" at bounding box center [557, 292] width 12 height 12
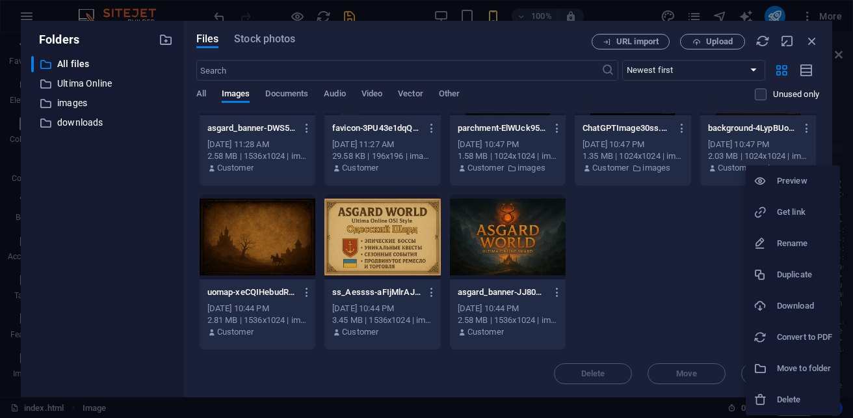
click at [797, 399] on h6 "Delete" at bounding box center [804, 400] width 55 height 16
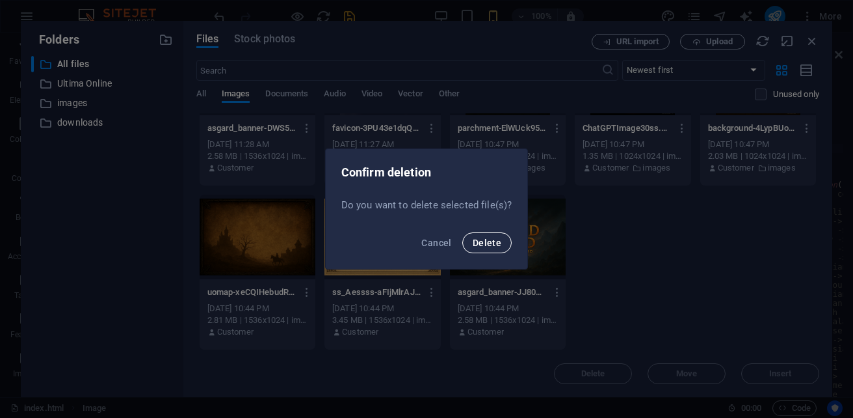
click at [484, 245] on span "Delete" at bounding box center [487, 242] width 29 height 10
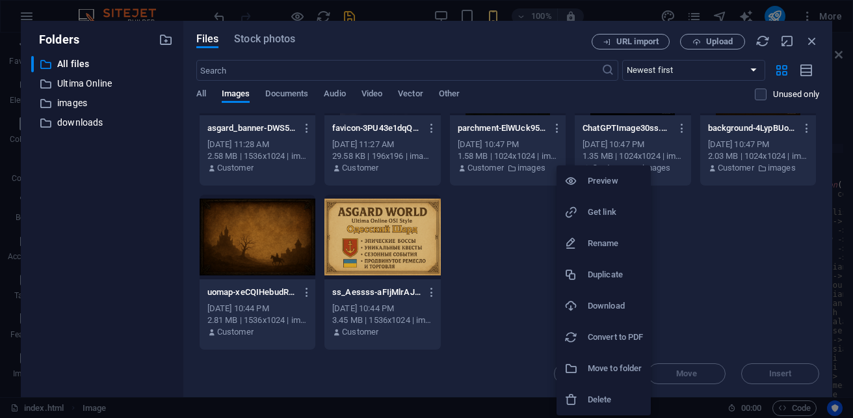
click at [611, 403] on h6 "Delete" at bounding box center [615, 400] width 55 height 16
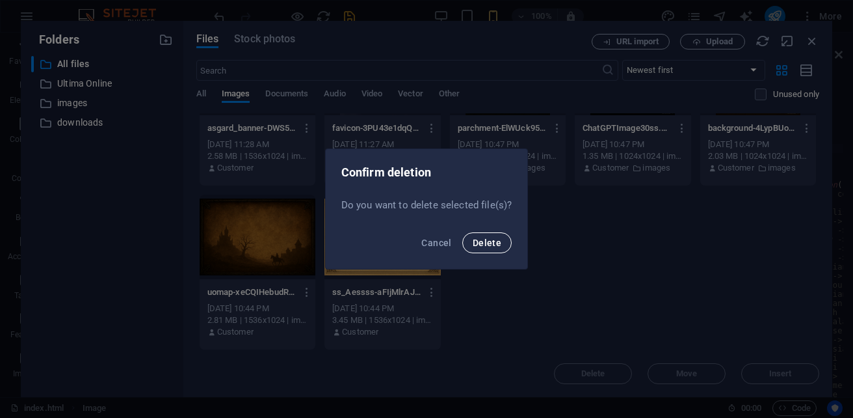
click at [492, 245] on span "Delete" at bounding box center [487, 242] width 29 height 10
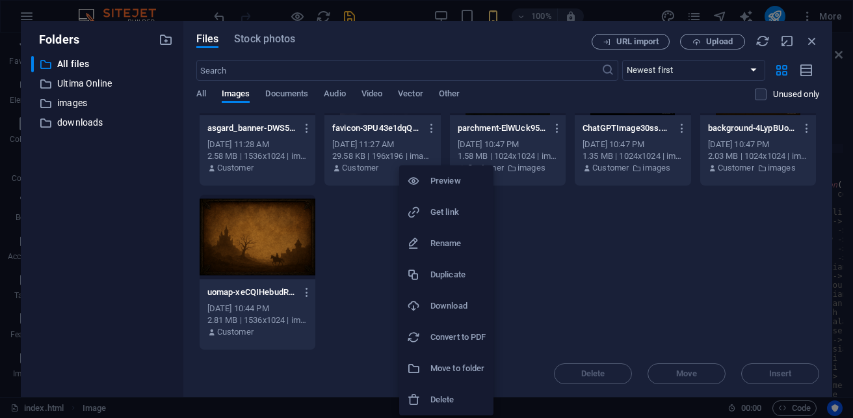
click at [463, 397] on h6 "Delete" at bounding box center [458, 400] width 55 height 16
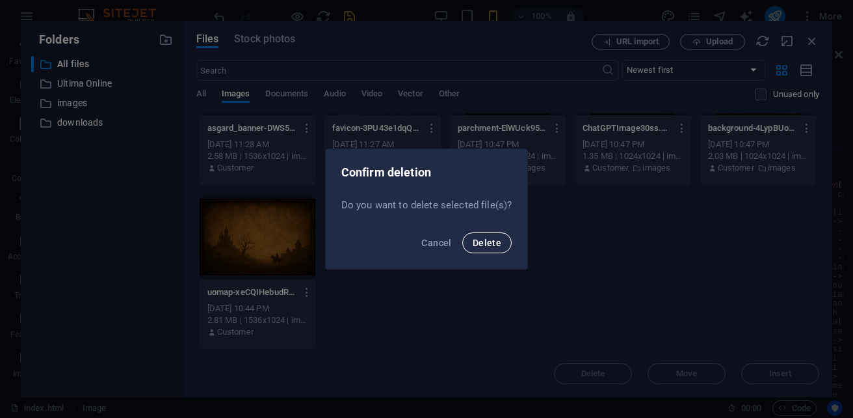
click at [483, 243] on span "Delete" at bounding box center [487, 242] width 29 height 10
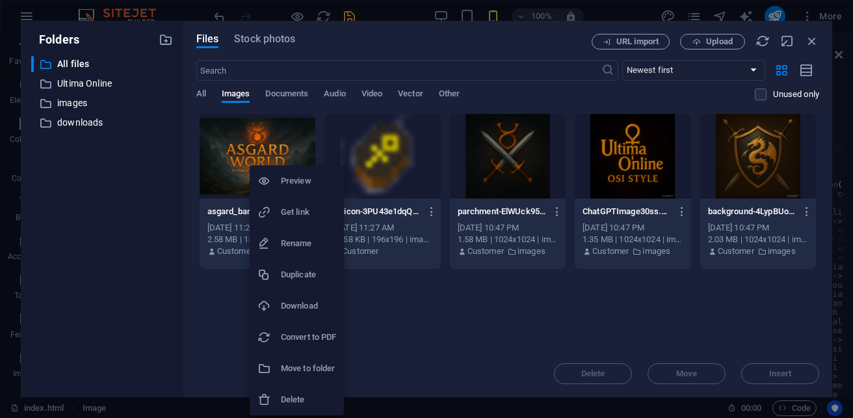
click at [311, 403] on h6 "Delete" at bounding box center [308, 400] width 55 height 16
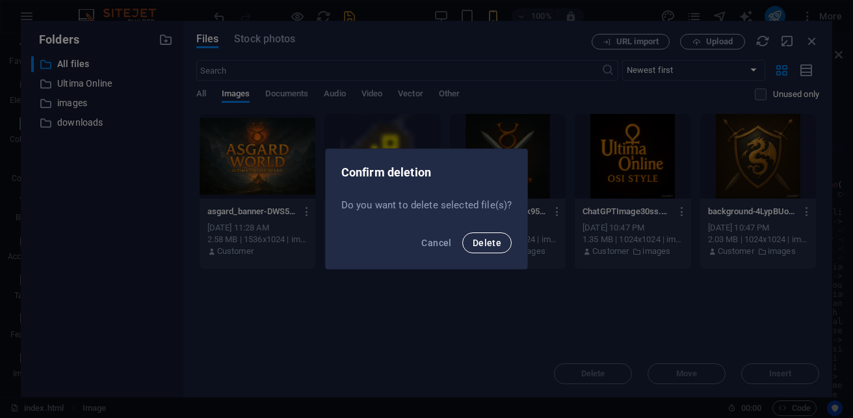
click at [492, 248] on button "Delete" at bounding box center [486, 242] width 49 height 21
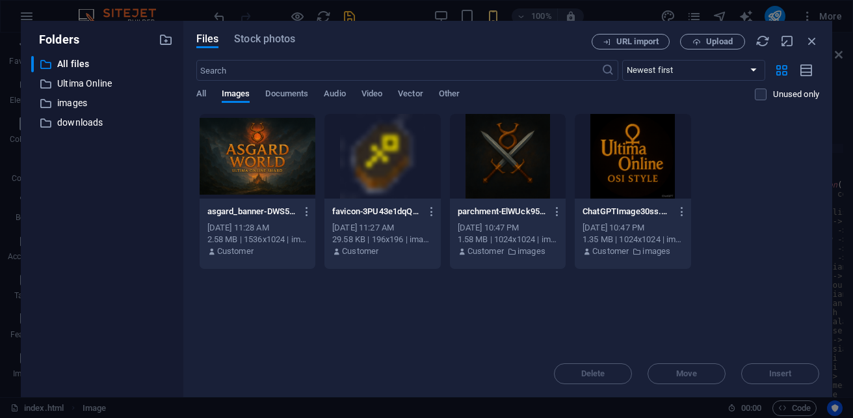
scroll to position [0, 0]
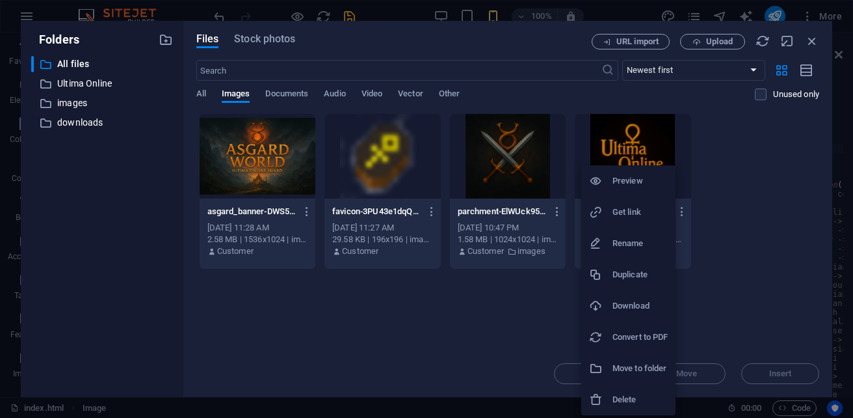
click at [636, 401] on h6 "Delete" at bounding box center [640, 400] width 55 height 16
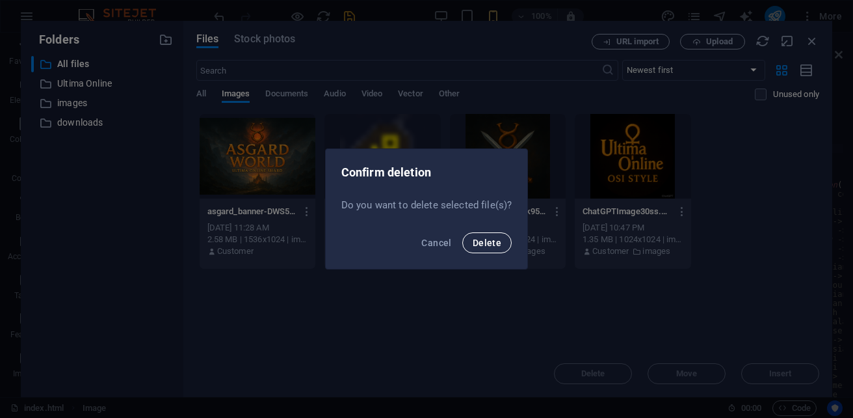
click at [478, 243] on span "Delete" at bounding box center [487, 242] width 29 height 10
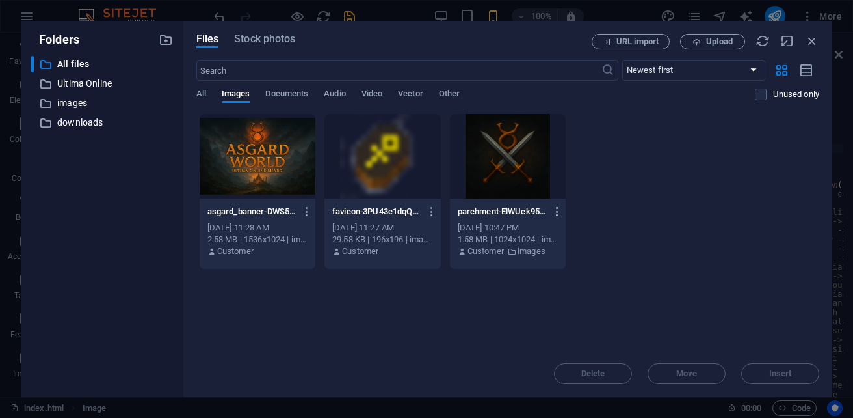
click at [555, 211] on icon "button" at bounding box center [557, 212] width 12 height 12
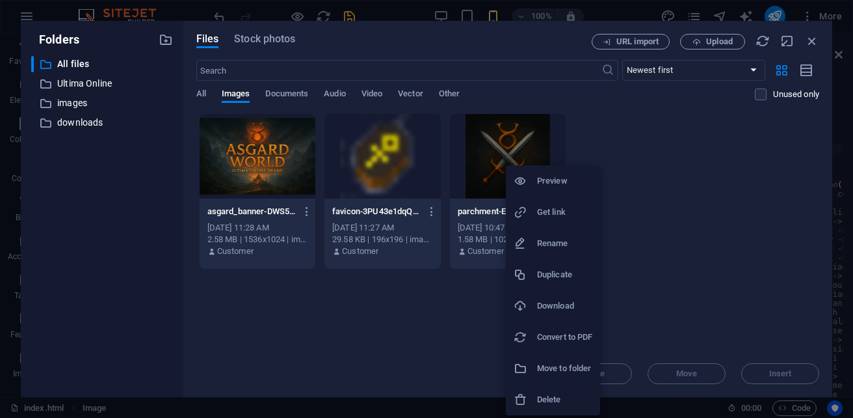
click at [563, 399] on h6 "Delete" at bounding box center [564, 400] width 55 height 16
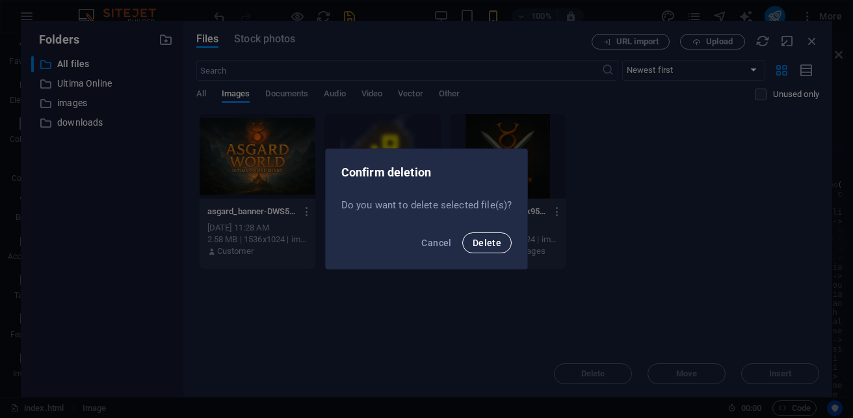
click at [501, 237] on button "Delete" at bounding box center [486, 242] width 49 height 21
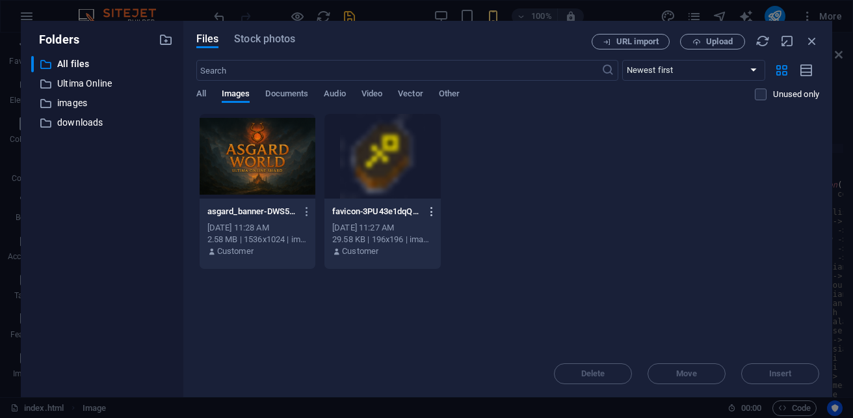
click at [431, 213] on icon "button" at bounding box center [432, 212] width 12 height 12
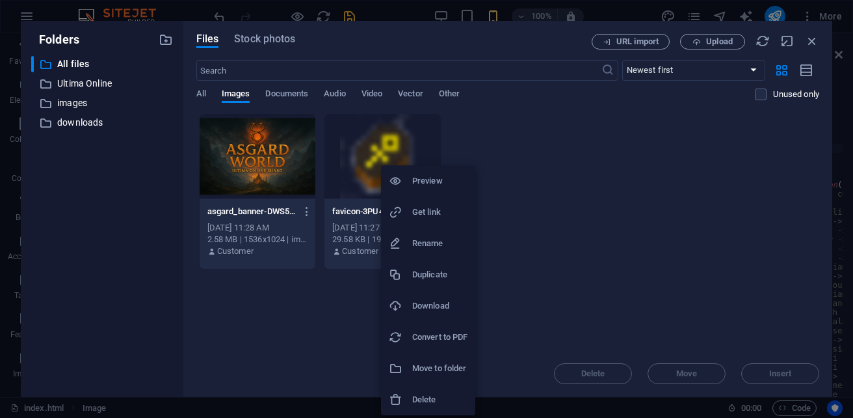
click at [440, 393] on h6 "Delete" at bounding box center [439, 400] width 55 height 16
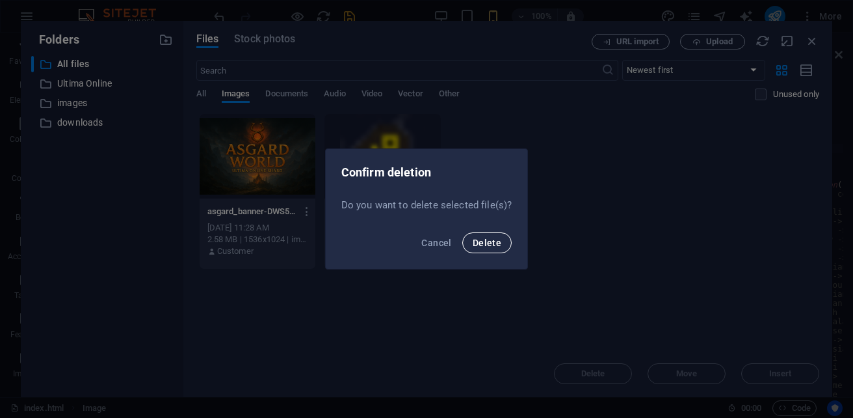
click at [502, 239] on button "Delete" at bounding box center [486, 242] width 49 height 21
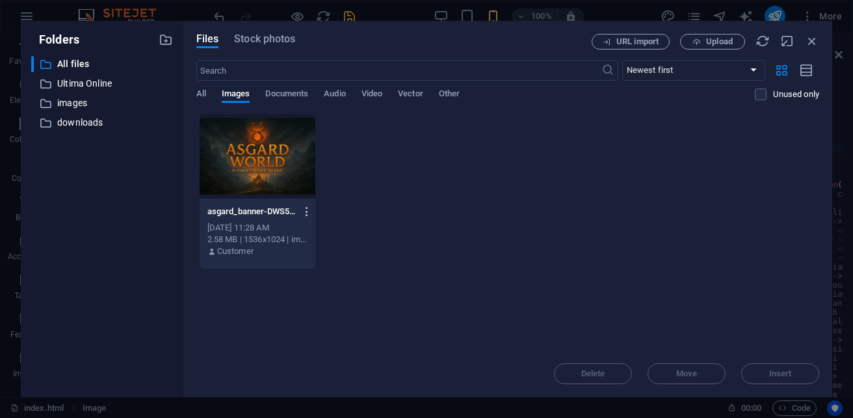
click at [308, 213] on icon "button" at bounding box center [307, 212] width 12 height 12
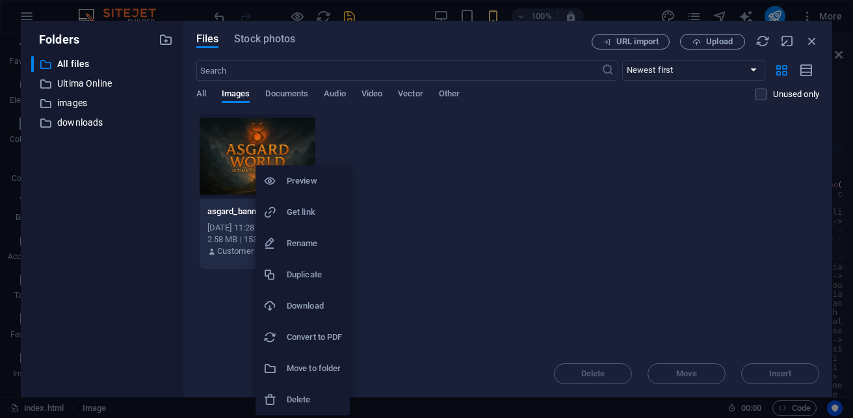
click at [306, 395] on h6 "Delete" at bounding box center [314, 400] width 55 height 16
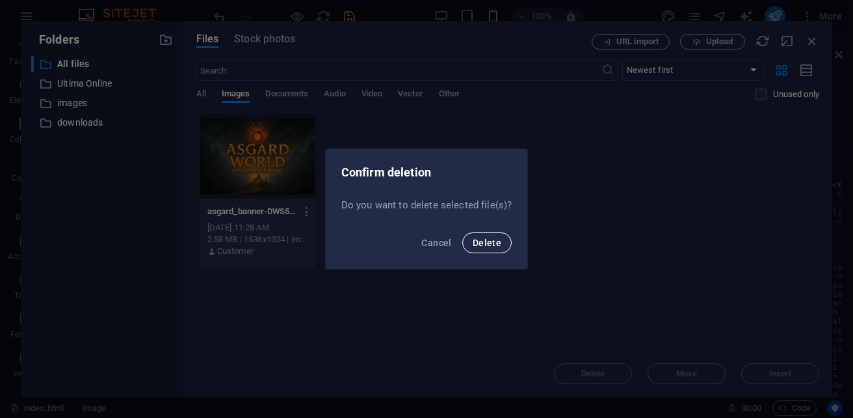
click at [502, 236] on button "Delete" at bounding box center [486, 242] width 49 height 21
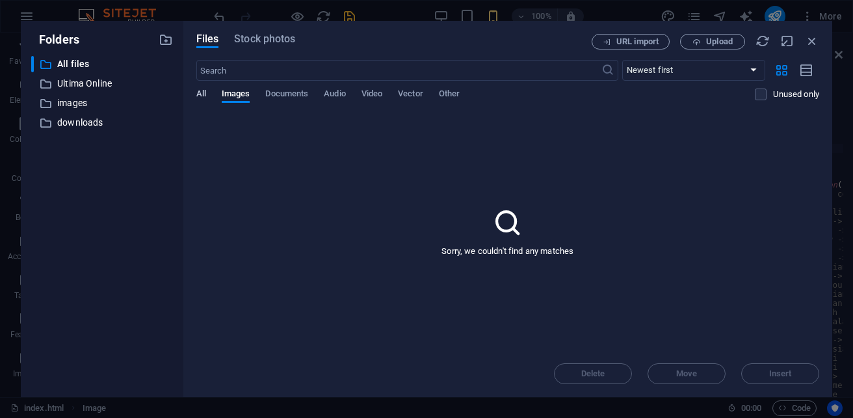
click at [203, 93] on span "All" at bounding box center [201, 95] width 10 height 18
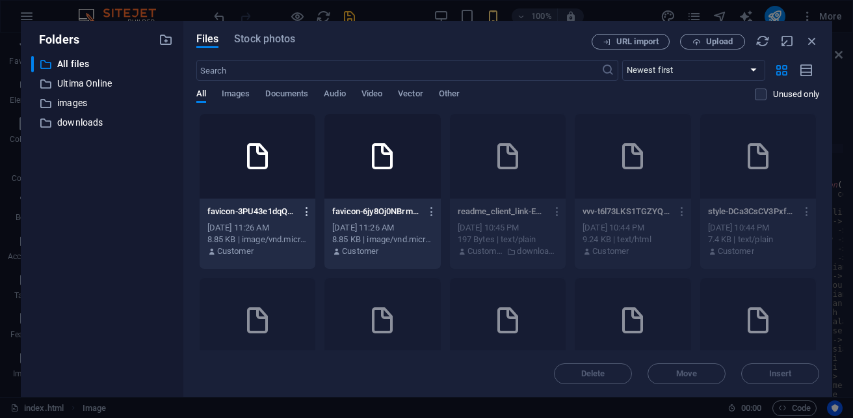
click at [313, 211] on icon "button" at bounding box center [307, 212] width 12 height 12
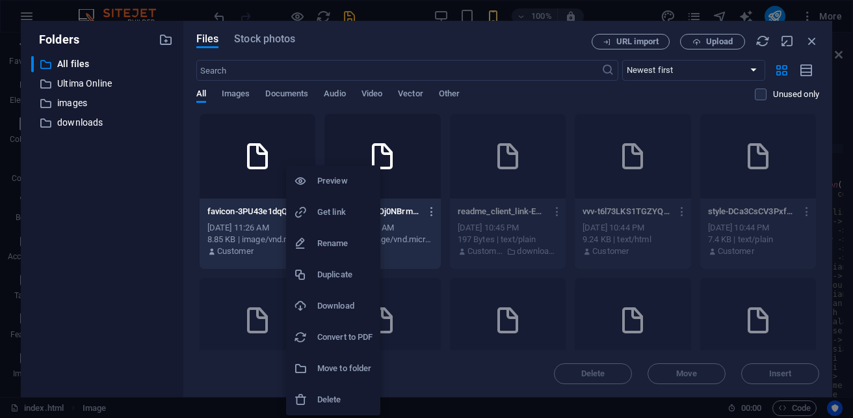
click at [341, 399] on h6 "Delete" at bounding box center [344, 400] width 55 height 16
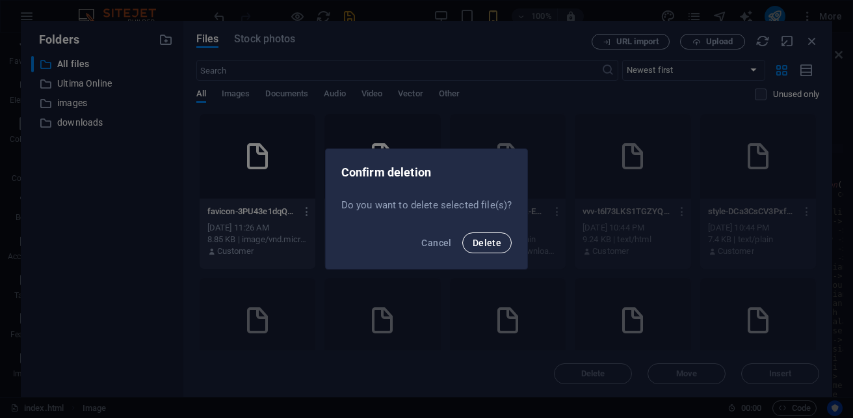
click at [495, 239] on span "Delete" at bounding box center [487, 242] width 29 height 10
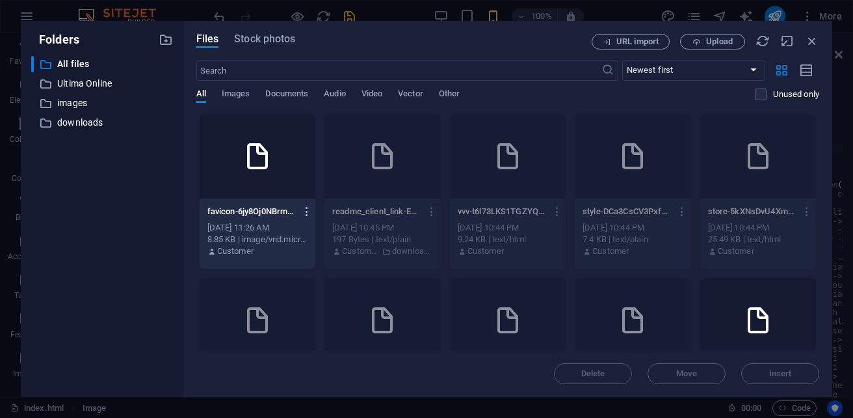
click at [313, 211] on icon "button" at bounding box center [307, 212] width 12 height 12
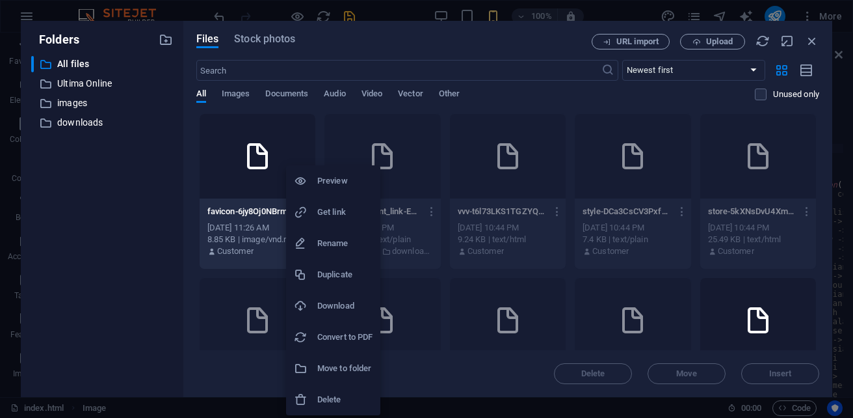
click at [340, 398] on h6 "Delete" at bounding box center [344, 400] width 55 height 16
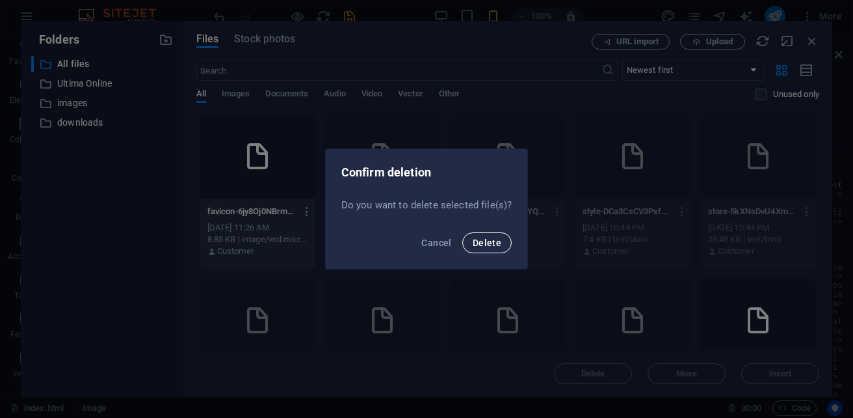
click at [488, 242] on span "Delete" at bounding box center [487, 242] width 29 height 10
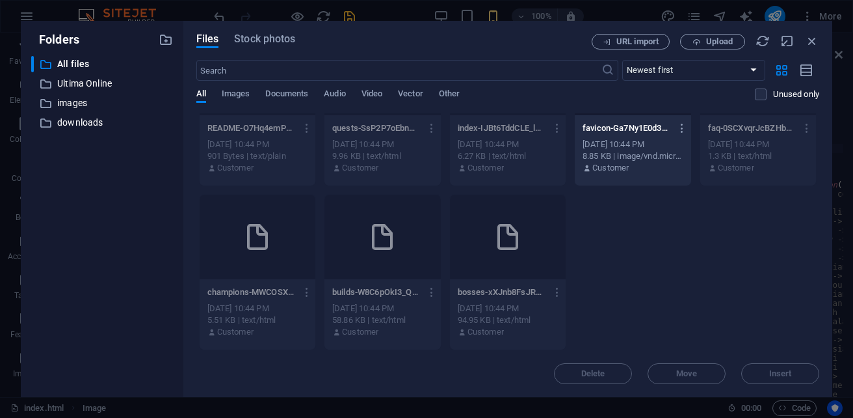
scroll to position [260, 0]
click at [575, 115] on div at bounding box center [633, 73] width 116 height 85
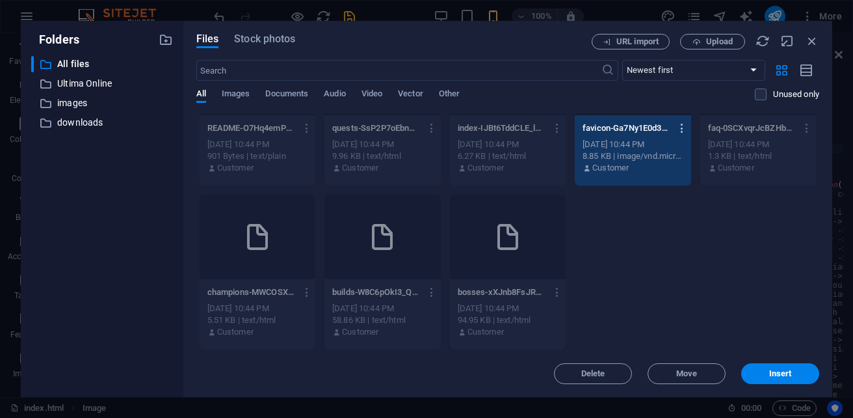
click at [676, 134] on icon "button" at bounding box center [682, 128] width 12 height 12
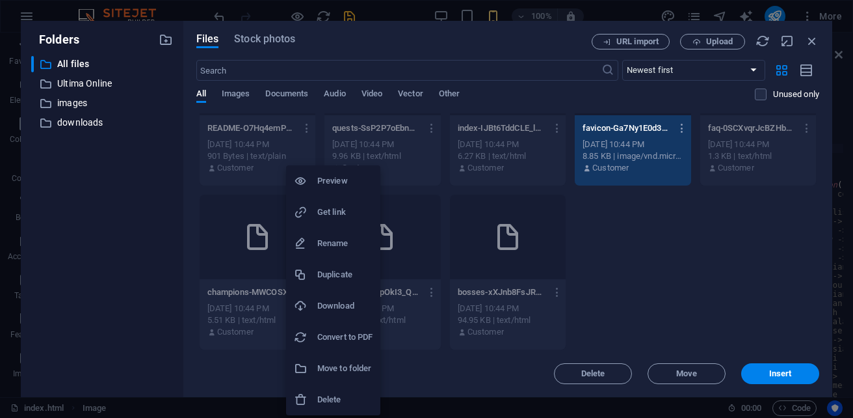
click at [323, 402] on h6 "Delete" at bounding box center [344, 400] width 55 height 16
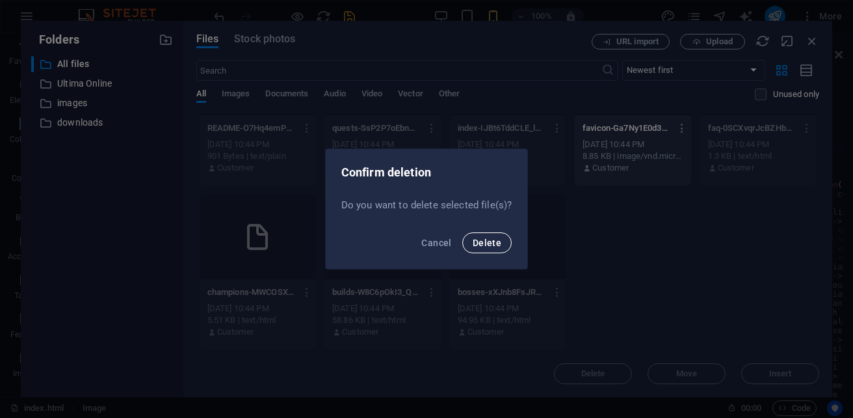
click at [494, 243] on span "Delete" at bounding box center [487, 242] width 29 height 10
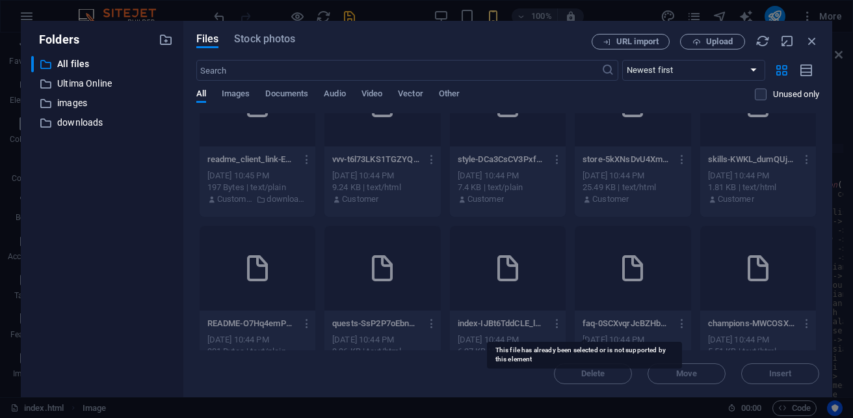
scroll to position [0, 0]
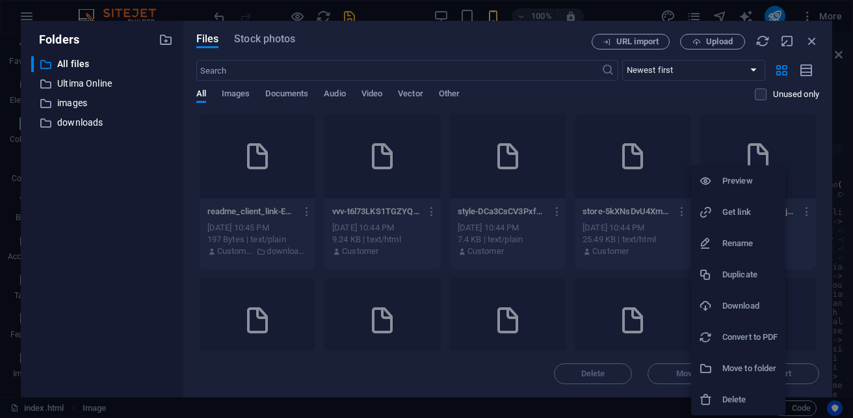
click at [734, 391] on li "Delete" at bounding box center [738, 399] width 94 height 31
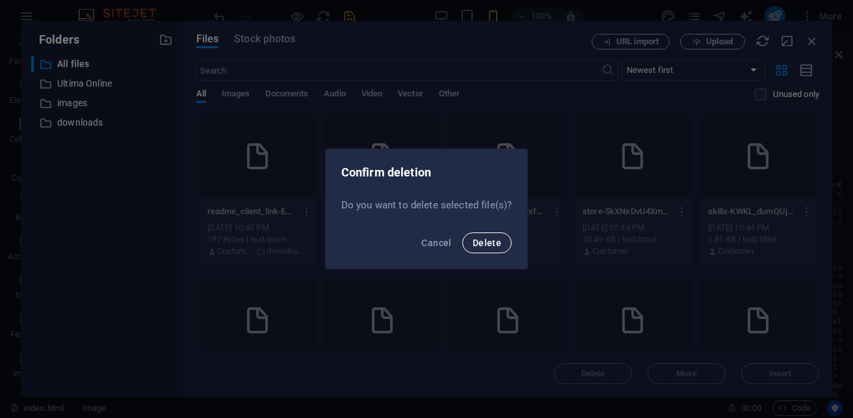
click at [489, 245] on span "Delete" at bounding box center [487, 242] width 29 height 10
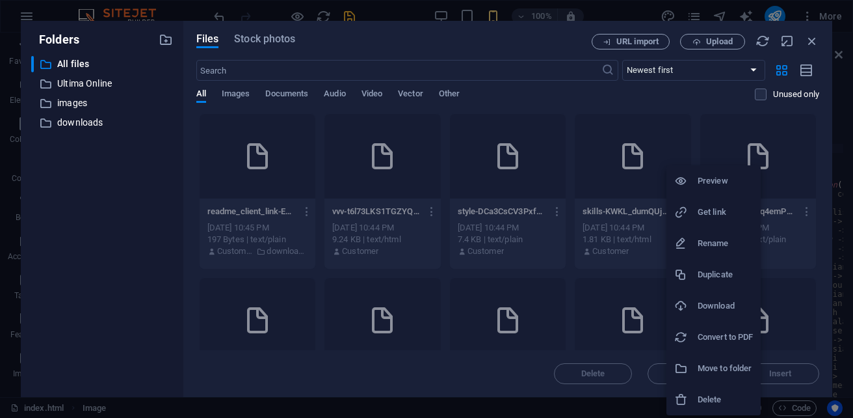
click at [711, 395] on h6 "Delete" at bounding box center [725, 400] width 55 height 16
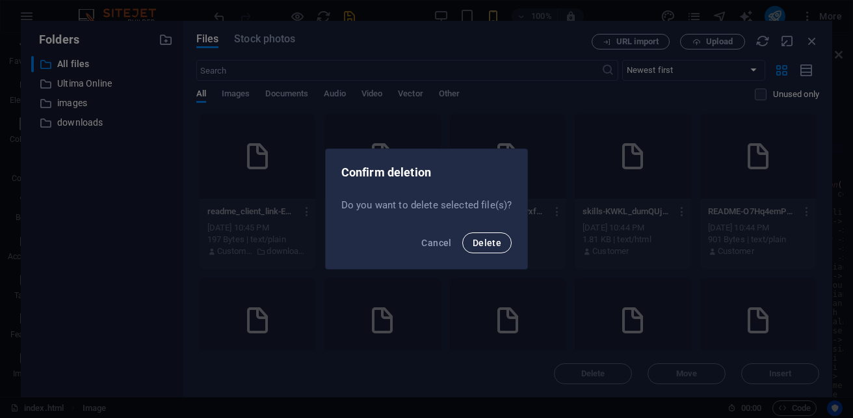
click at [481, 239] on span "Delete" at bounding box center [487, 242] width 29 height 10
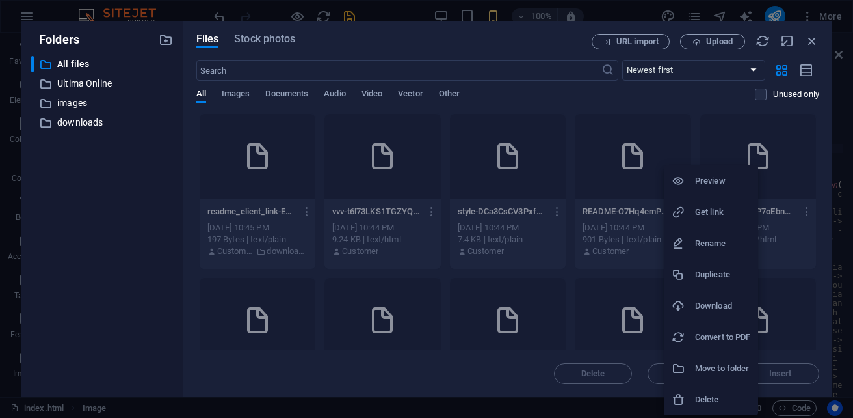
click at [703, 149] on div at bounding box center [426, 209] width 853 height 418
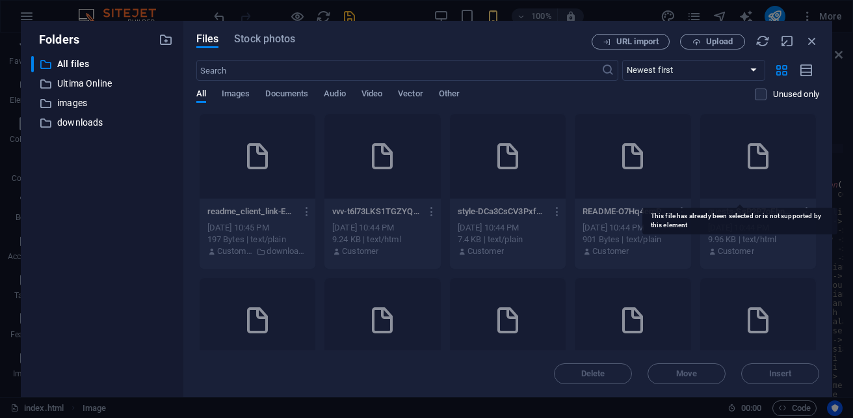
click at [691, 149] on div at bounding box center [633, 156] width 116 height 85
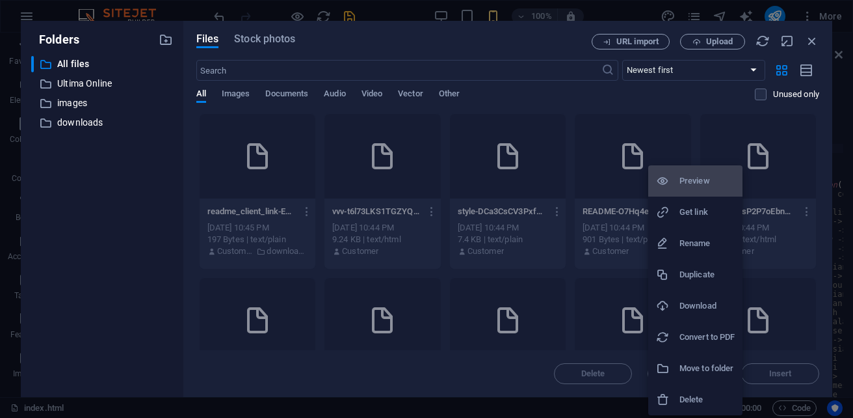
click at [704, 395] on h6 "Delete" at bounding box center [707, 400] width 55 height 16
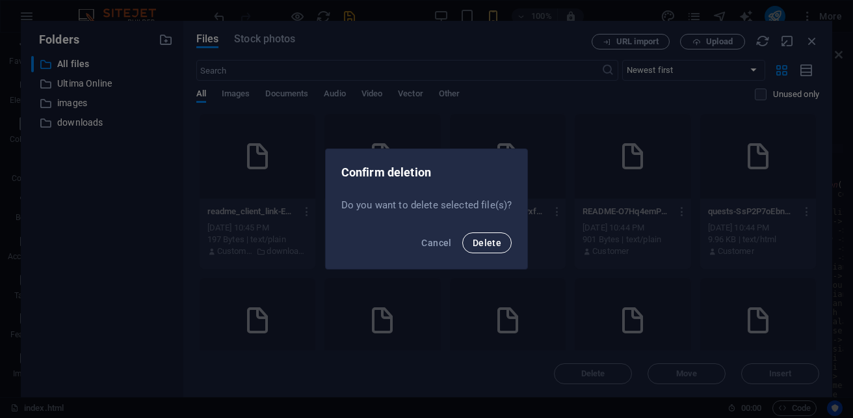
click at [479, 237] on span "Delete" at bounding box center [487, 242] width 29 height 10
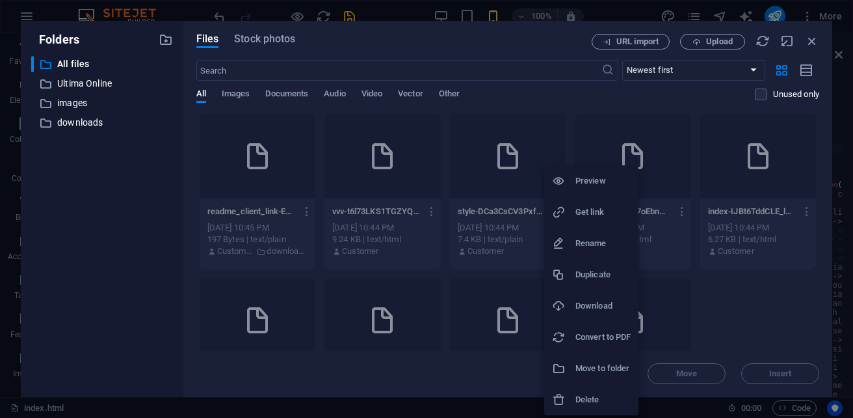
click at [604, 392] on h6 "Delete" at bounding box center [603, 400] width 55 height 16
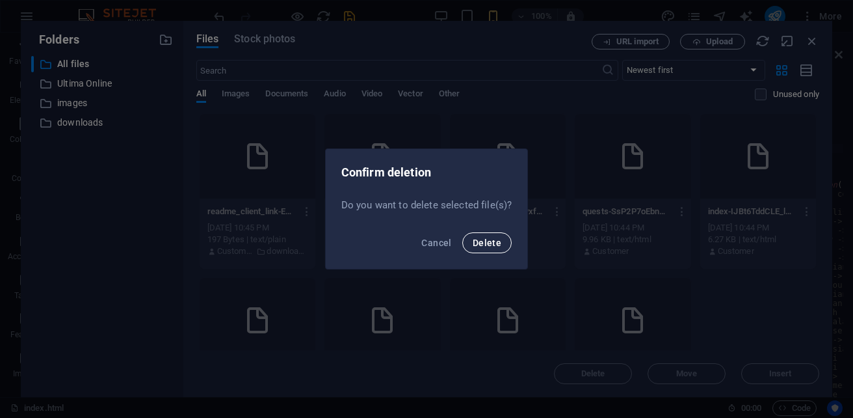
click at [486, 241] on span "Delete" at bounding box center [487, 242] width 29 height 10
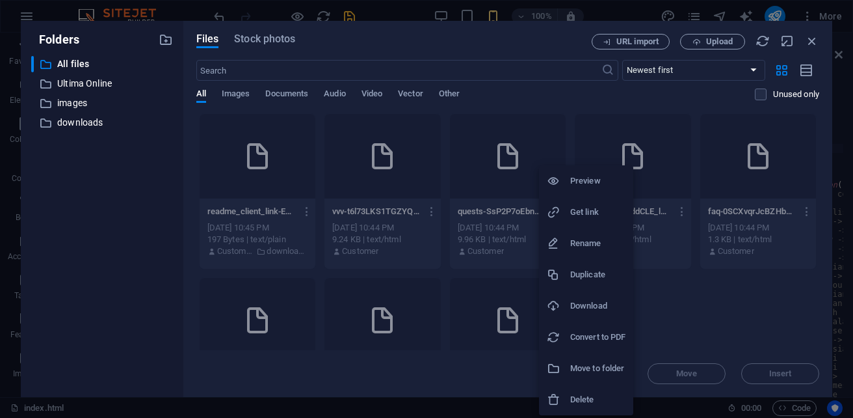
click at [581, 390] on li "Delete" at bounding box center [586, 399] width 94 height 31
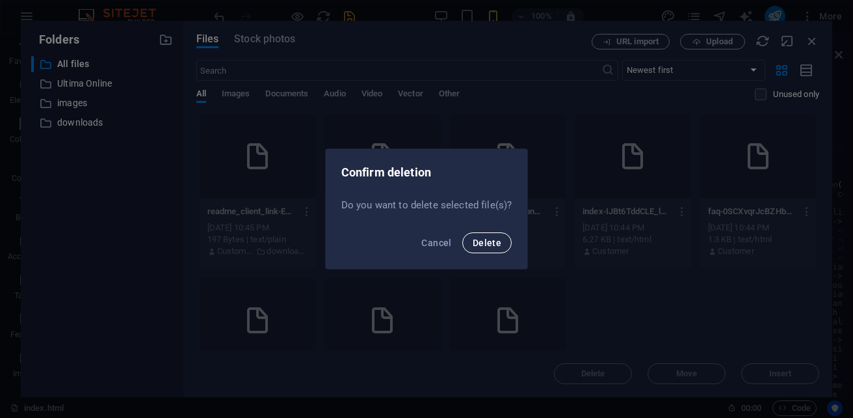
click at [484, 242] on span "Delete" at bounding box center [487, 242] width 29 height 10
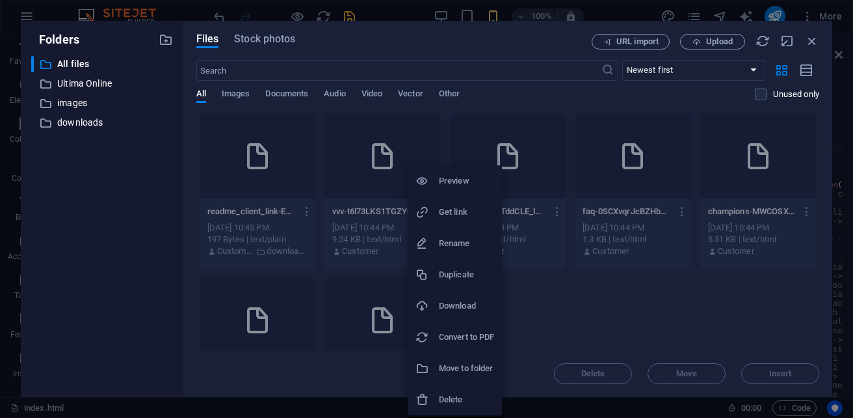
click at [460, 391] on li "Delete" at bounding box center [455, 399] width 94 height 31
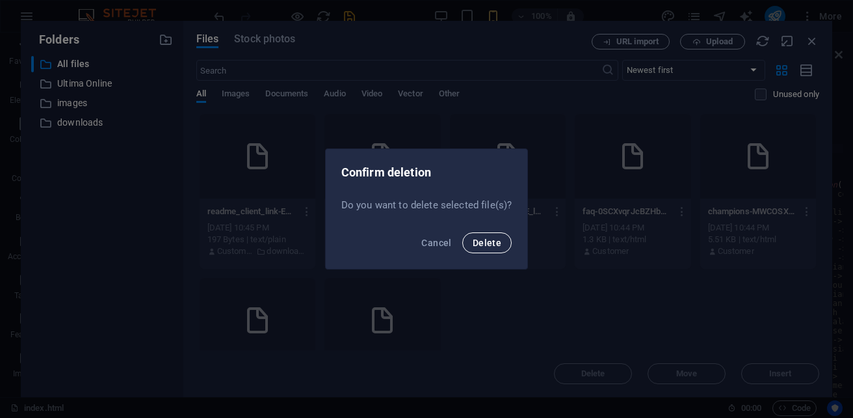
click at [490, 244] on span "Delete" at bounding box center [487, 242] width 29 height 10
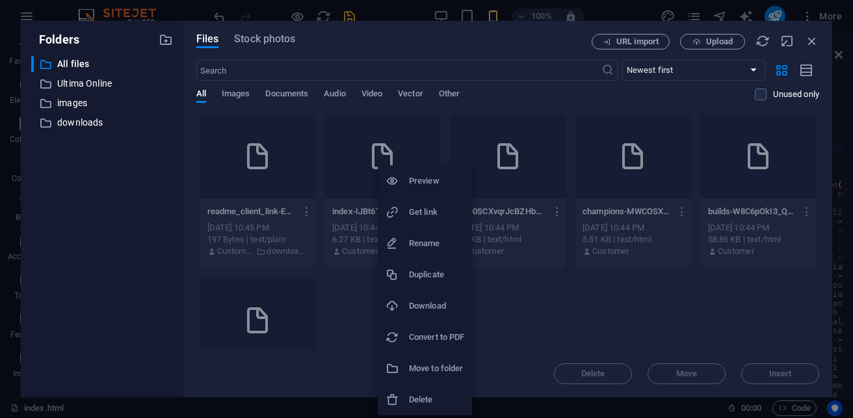
click at [434, 397] on h6 "Delete" at bounding box center [436, 400] width 55 height 16
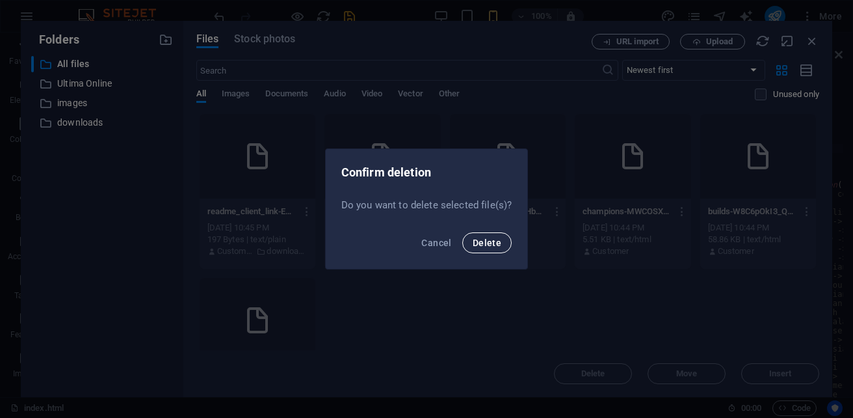
click at [490, 239] on span "Delete" at bounding box center [487, 242] width 29 height 10
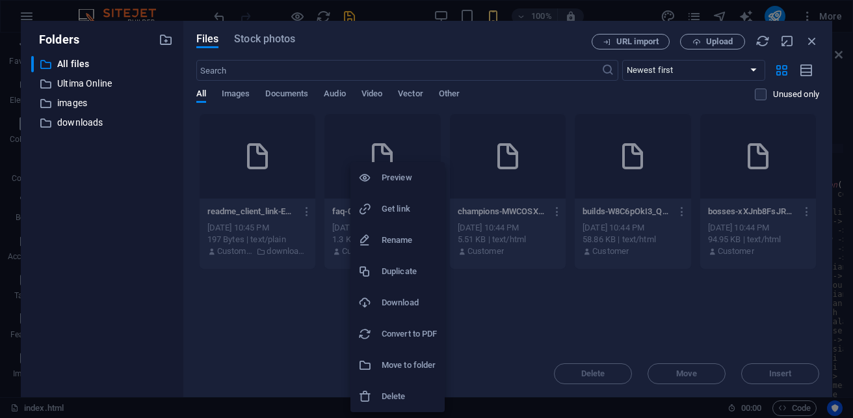
click at [413, 391] on h6 "Delete" at bounding box center [409, 396] width 55 height 16
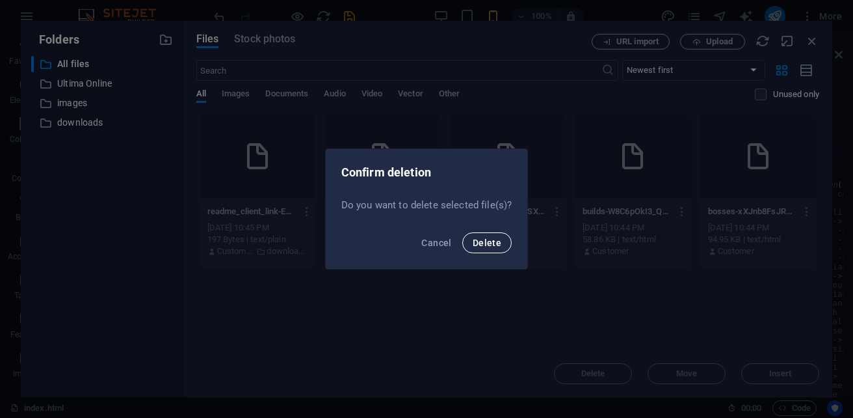
click at [499, 236] on button "Delete" at bounding box center [486, 242] width 49 height 21
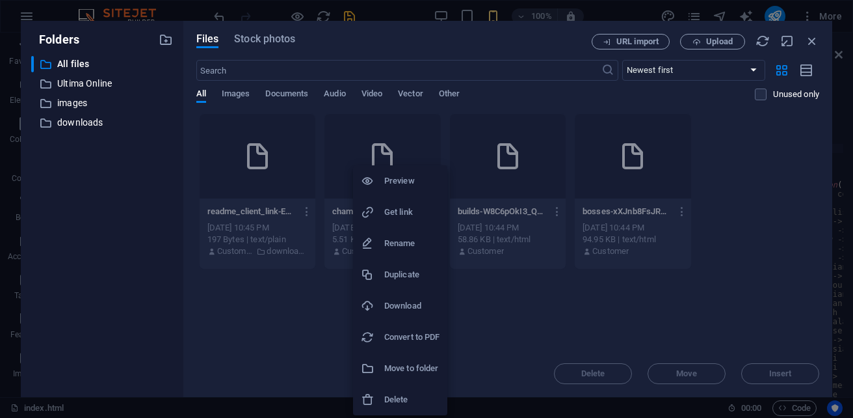
click at [401, 399] on h6 "Delete" at bounding box center [411, 400] width 55 height 16
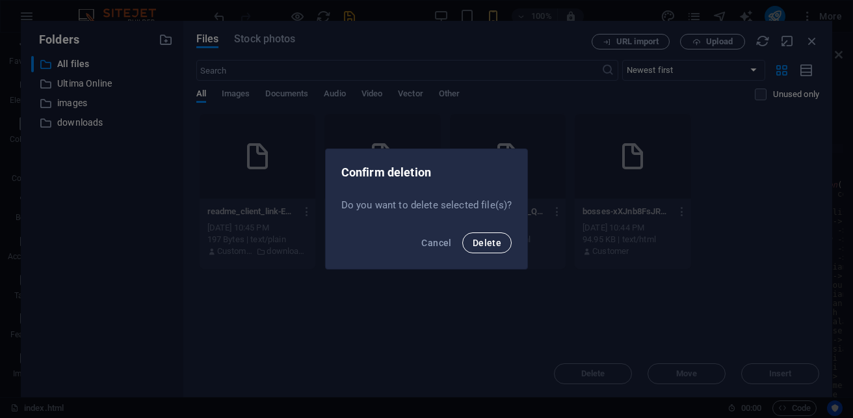
click at [483, 245] on span "Delete" at bounding box center [487, 242] width 29 height 10
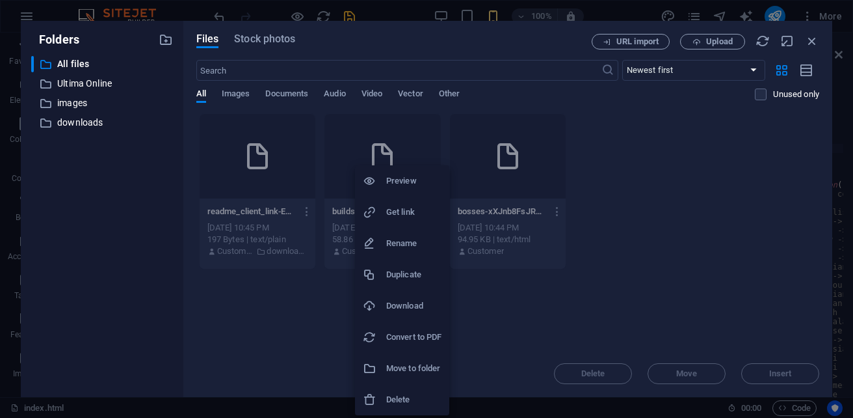
click at [409, 395] on h6 "Delete" at bounding box center [413, 400] width 55 height 16
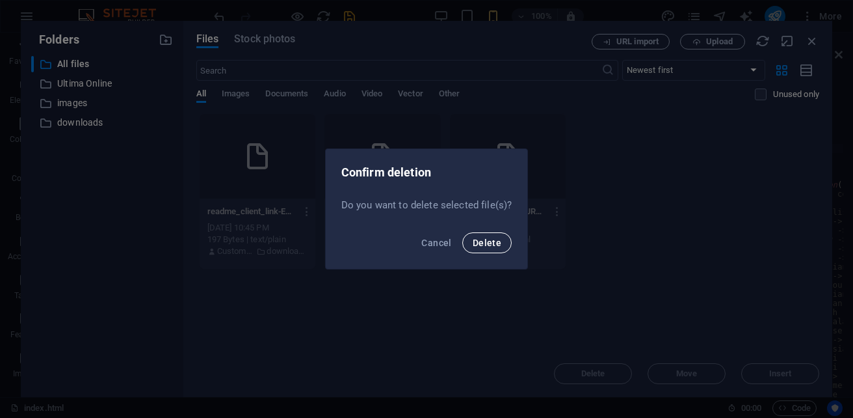
click at [498, 239] on span "Delete" at bounding box center [487, 242] width 29 height 10
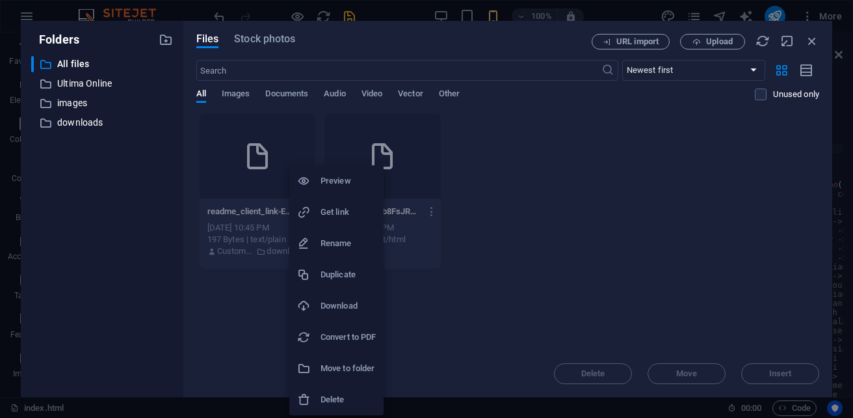
click at [343, 398] on h6 "Delete" at bounding box center [348, 400] width 55 height 16
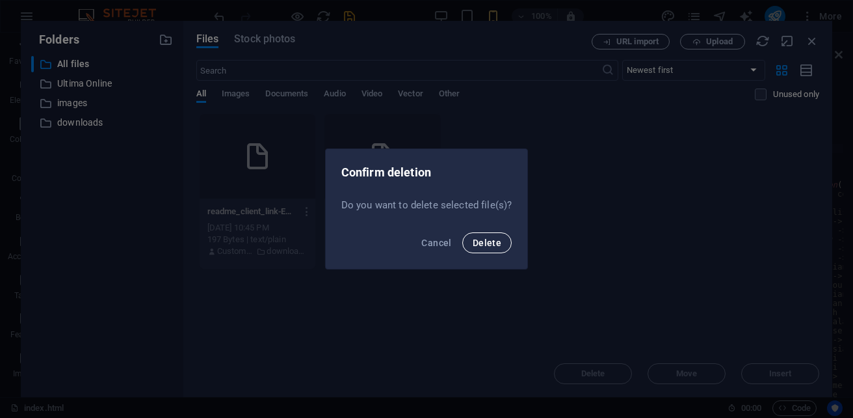
click at [468, 243] on button "Delete" at bounding box center [486, 242] width 49 height 21
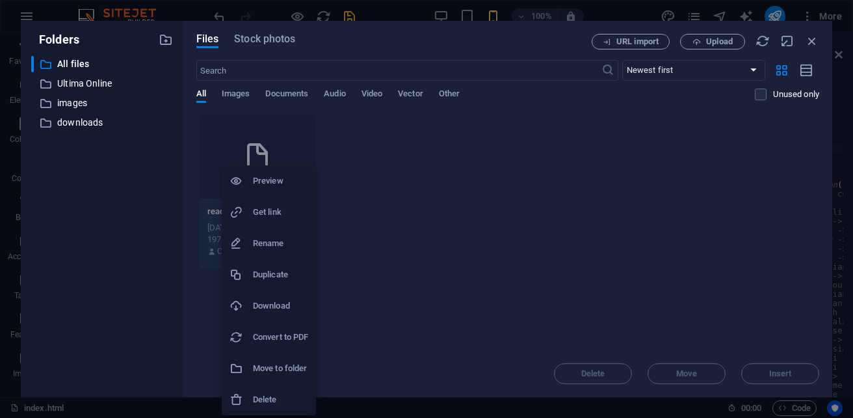
click at [273, 397] on h6 "Delete" at bounding box center [280, 400] width 55 height 16
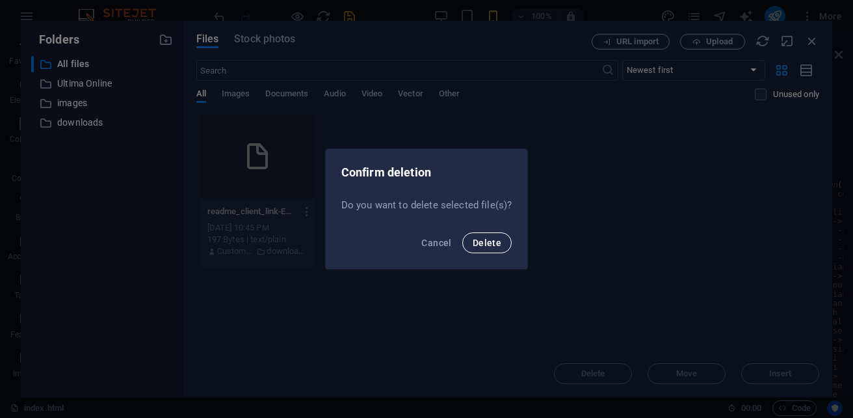
click at [494, 235] on button "Delete" at bounding box center [486, 242] width 49 height 21
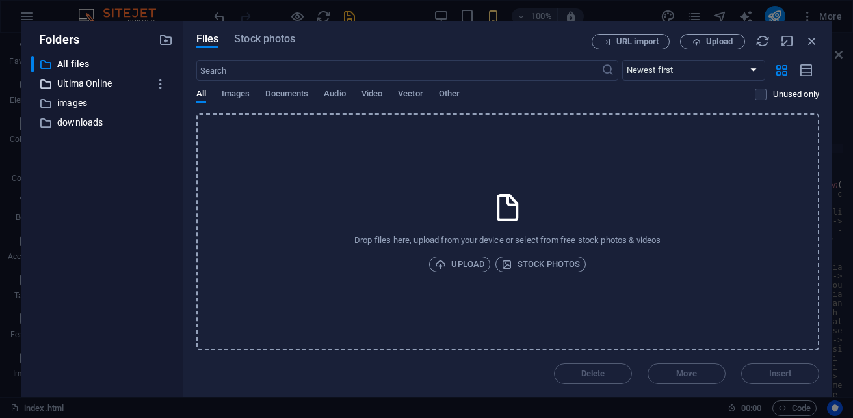
click at [82, 81] on p "Ultima Online" at bounding box center [103, 83] width 92 height 15
click at [80, 83] on p "Ultima Online" at bounding box center [103, 83] width 92 height 15
click at [72, 64] on p "All files" at bounding box center [103, 64] width 92 height 15
click at [86, 122] on p "downloads" at bounding box center [103, 122] width 92 height 15
click at [72, 104] on p "images" at bounding box center [103, 103] width 92 height 15
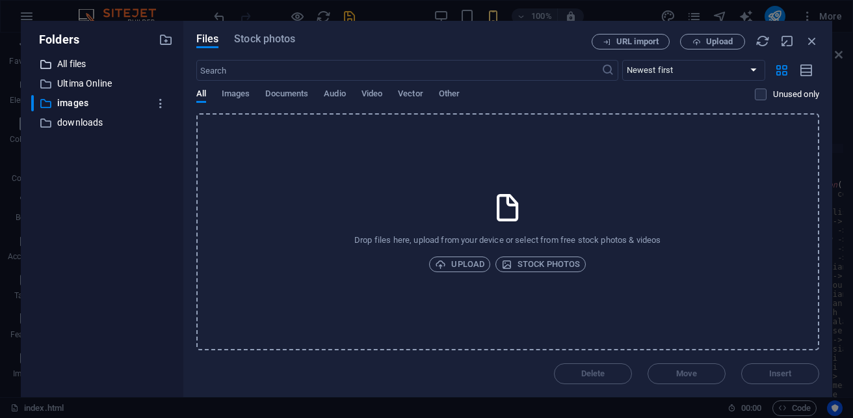
click at [72, 68] on p "All files" at bounding box center [103, 64] width 92 height 15
click at [79, 105] on p "images" at bounding box center [103, 103] width 92 height 15
click at [70, 63] on p "All files" at bounding box center [103, 64] width 92 height 15
click at [90, 120] on p "downloads" at bounding box center [103, 122] width 92 height 15
click at [72, 65] on p "All files" at bounding box center [103, 64] width 92 height 15
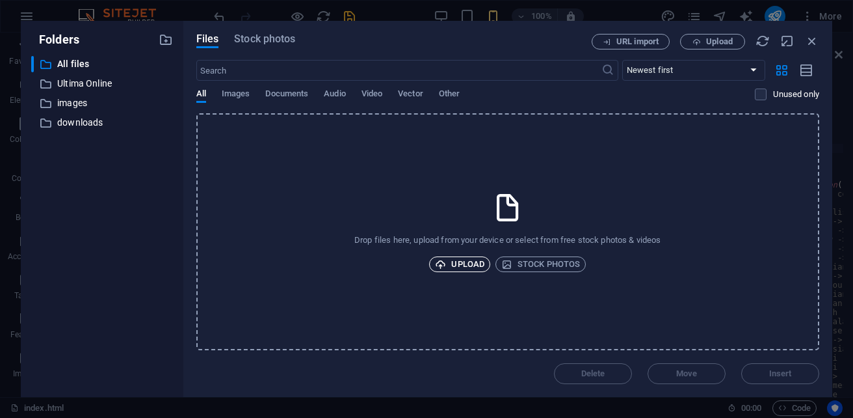
click at [462, 265] on span "Upload" at bounding box center [459, 264] width 49 height 16
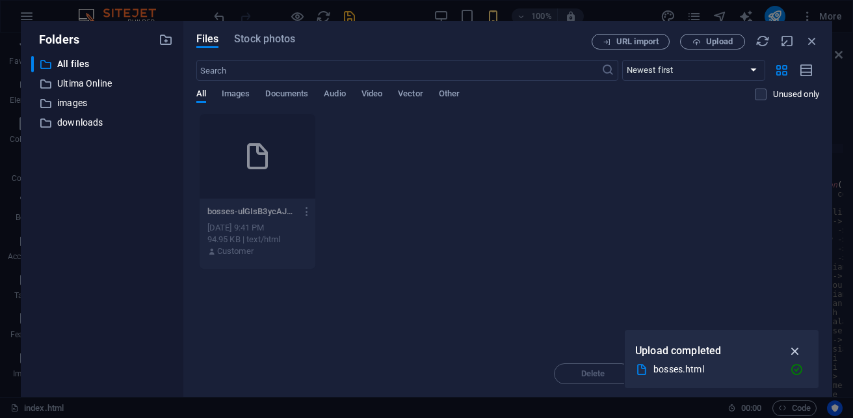
click at [798, 353] on icon "button" at bounding box center [795, 350] width 15 height 14
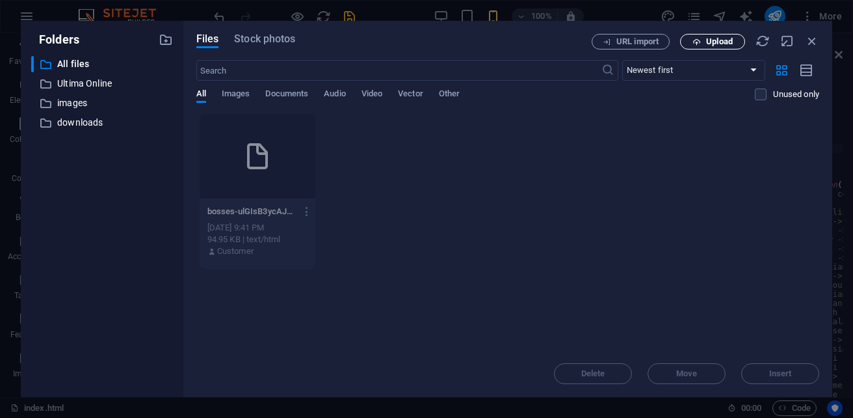
click at [708, 42] on span "Upload" at bounding box center [719, 42] width 27 height 8
click at [307, 212] on icon "button" at bounding box center [307, 212] width 12 height 12
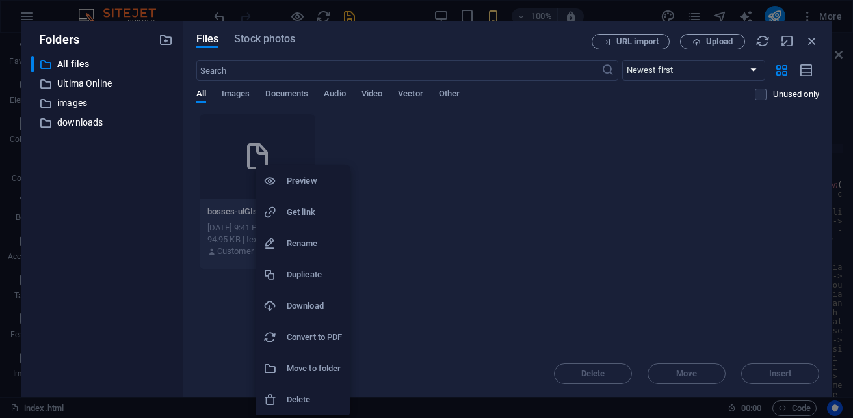
click at [309, 405] on h6 "Delete" at bounding box center [314, 400] width 55 height 16
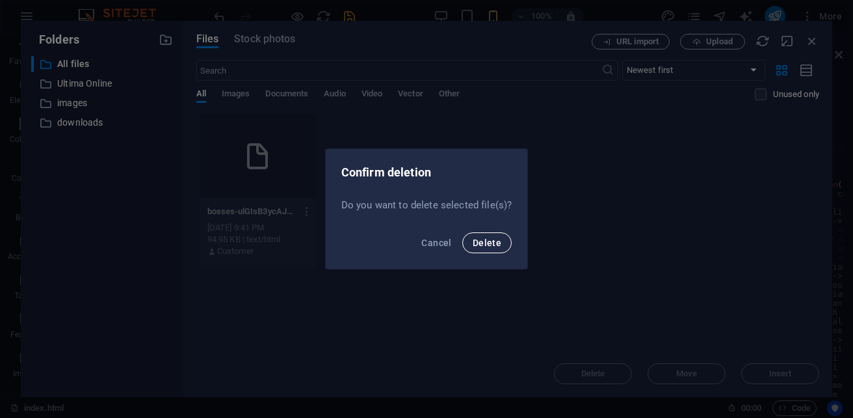
click at [496, 240] on span "Delete" at bounding box center [487, 242] width 29 height 10
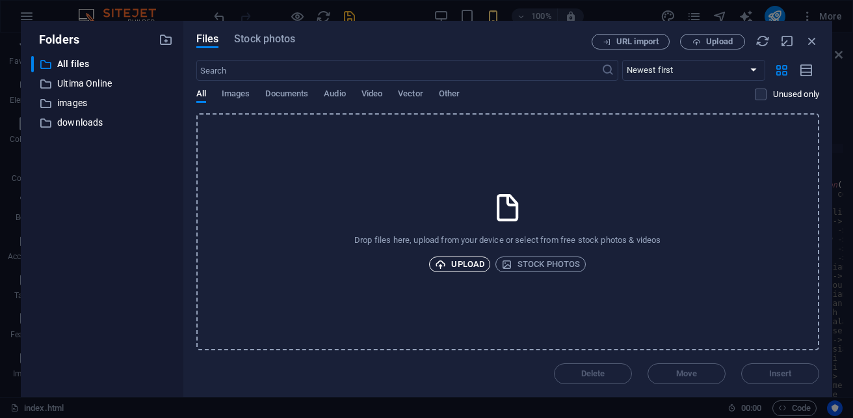
click at [460, 265] on span "Upload" at bounding box center [459, 264] width 49 height 16
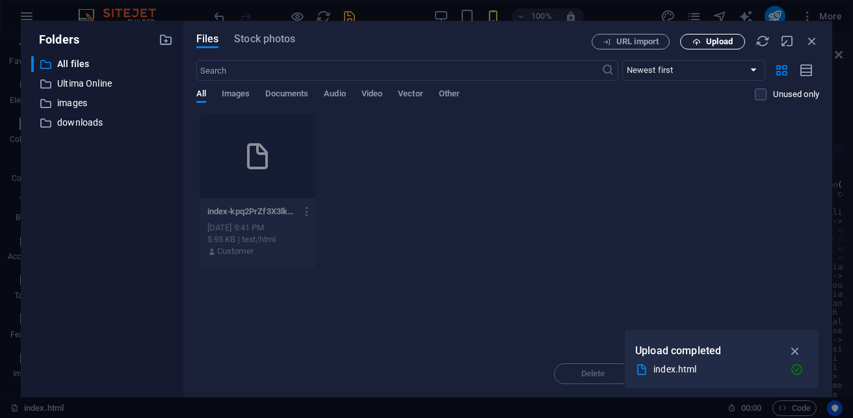
click at [736, 45] on span "Upload" at bounding box center [712, 42] width 53 height 8
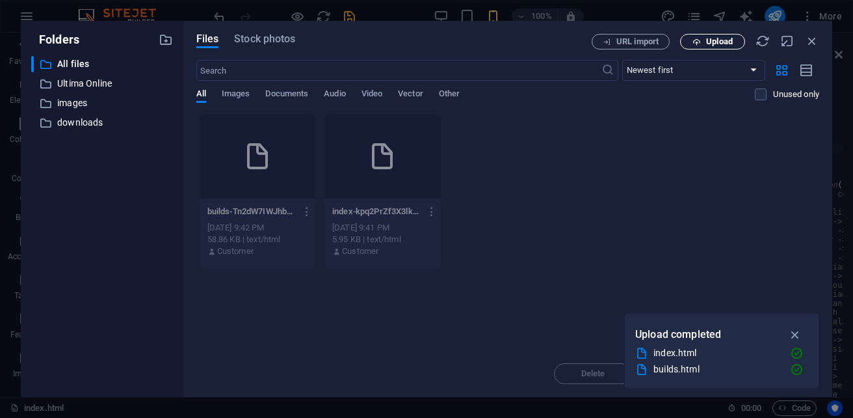
click at [704, 44] on span "Upload" at bounding box center [712, 42] width 53 height 8
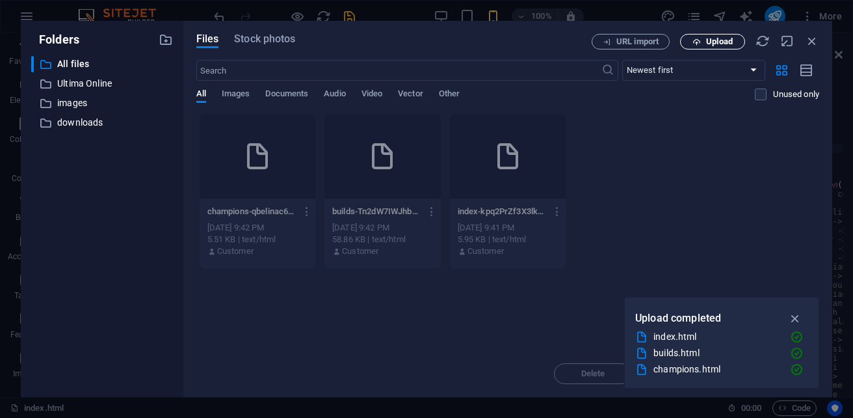
click at [719, 46] on span "Upload" at bounding box center [719, 42] width 27 height 8
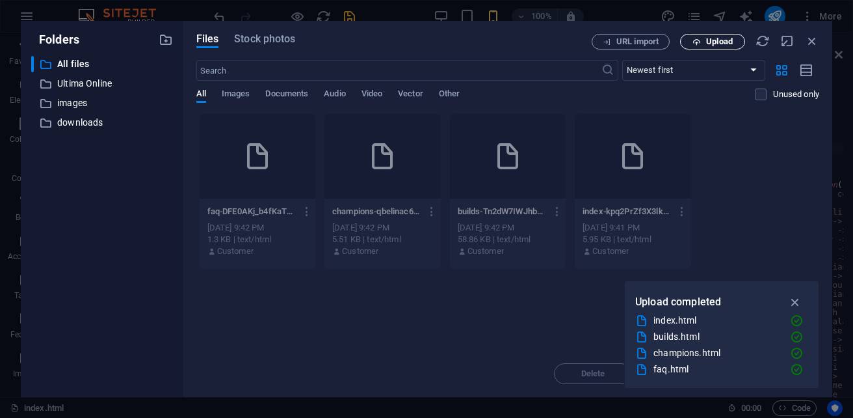
click at [703, 43] on span "Upload" at bounding box center [712, 42] width 53 height 8
click at [714, 38] on span "Upload" at bounding box center [719, 42] width 27 height 8
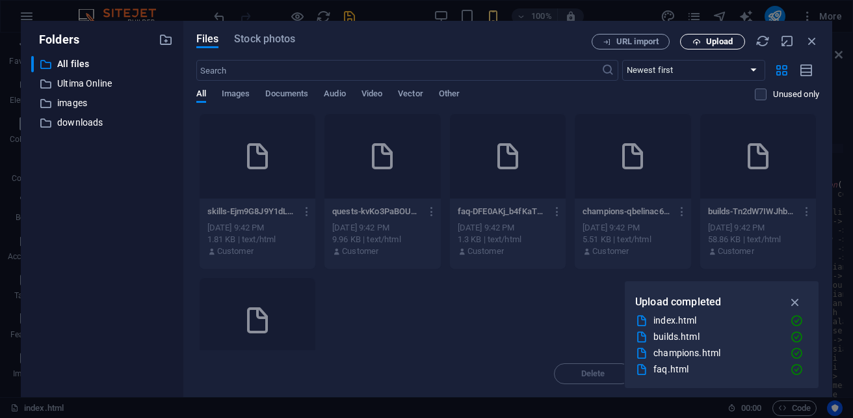
click at [711, 44] on span "Upload" at bounding box center [719, 42] width 27 height 8
click at [720, 41] on span "Upload" at bounding box center [719, 42] width 27 height 8
click at [703, 42] on span "Upload" at bounding box center [712, 42] width 53 height 8
click at [710, 43] on span "Upload" at bounding box center [719, 42] width 27 height 8
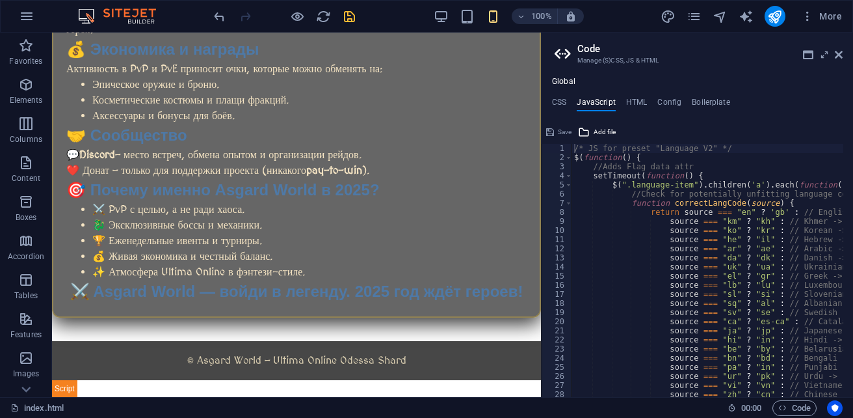
scroll to position [806, 0]
click at [721, 42] on header "Code Manage (S)CSS, JS & HTML" at bounding box center [699, 50] width 288 height 34
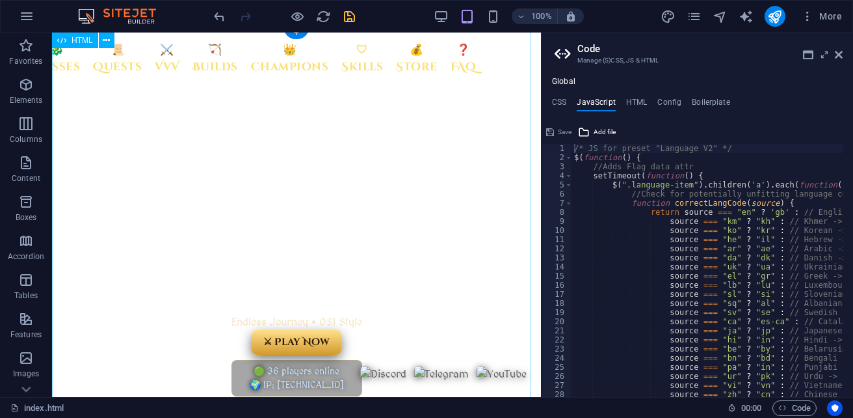
scroll to position [0, 0]
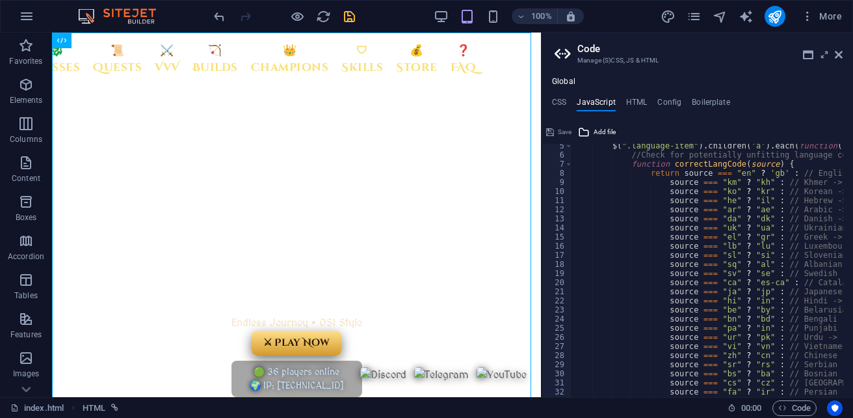
scroll to position [39, 0]
click at [799, 410] on span "Code" at bounding box center [794, 408] width 33 height 16
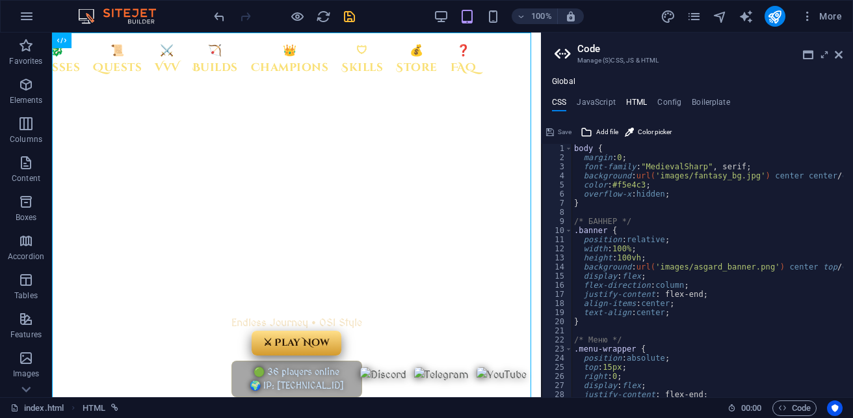
click at [639, 103] on h4 "HTML" at bounding box center [636, 105] width 21 height 14
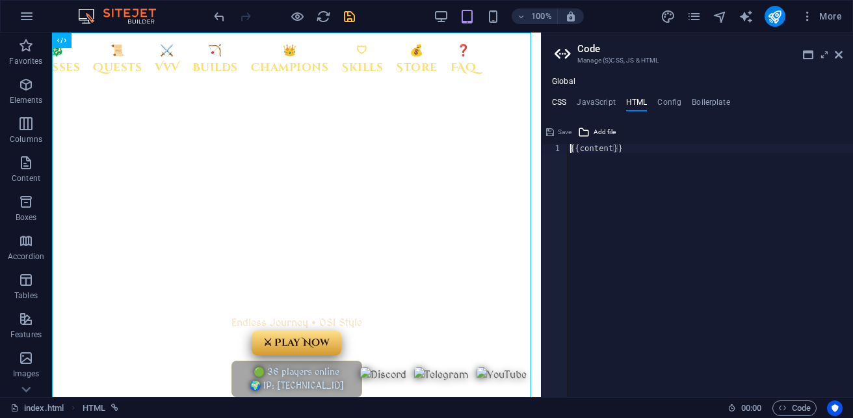
click at [561, 103] on h4 "CSS" at bounding box center [559, 105] width 14 height 14
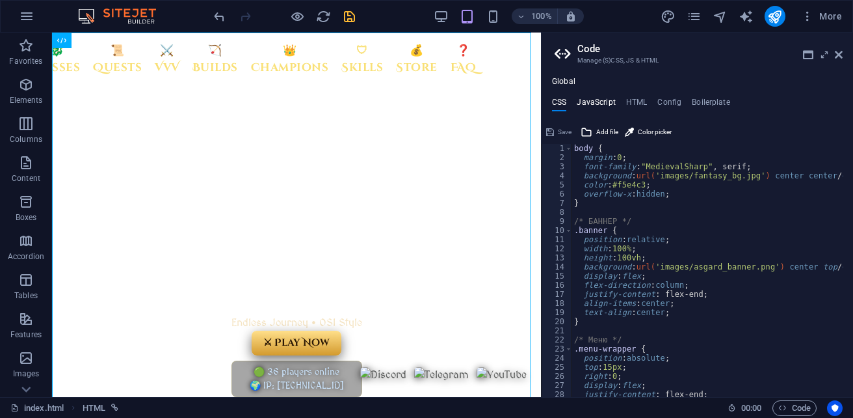
click at [594, 102] on h4 "JavaScript" at bounding box center [596, 105] width 38 height 14
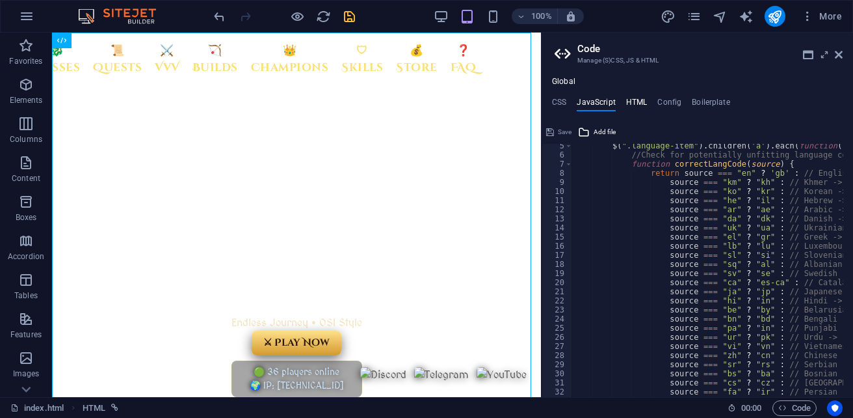
click at [644, 100] on h4 "HTML" at bounding box center [636, 105] width 21 height 14
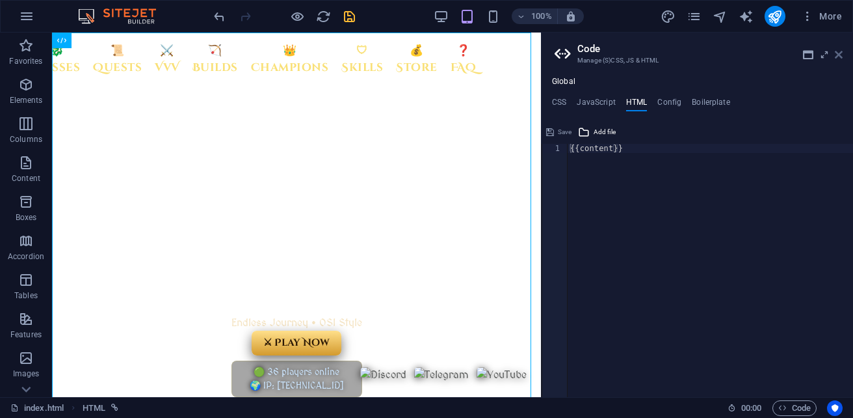
click at [840, 55] on icon at bounding box center [839, 54] width 8 height 10
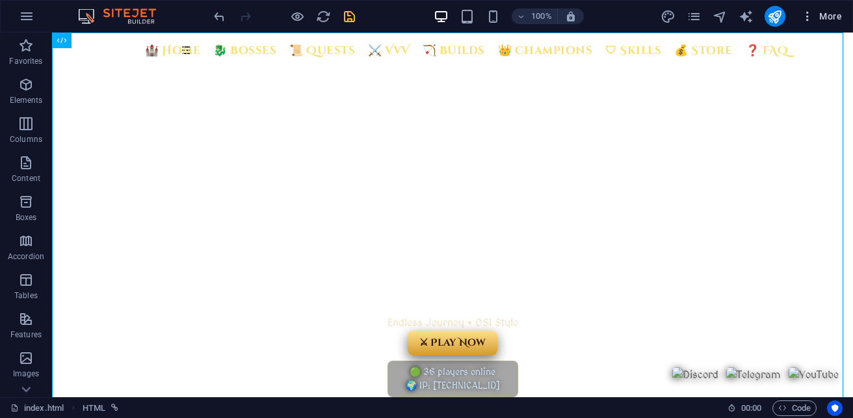
click at [833, 20] on span "More" at bounding box center [821, 16] width 41 height 13
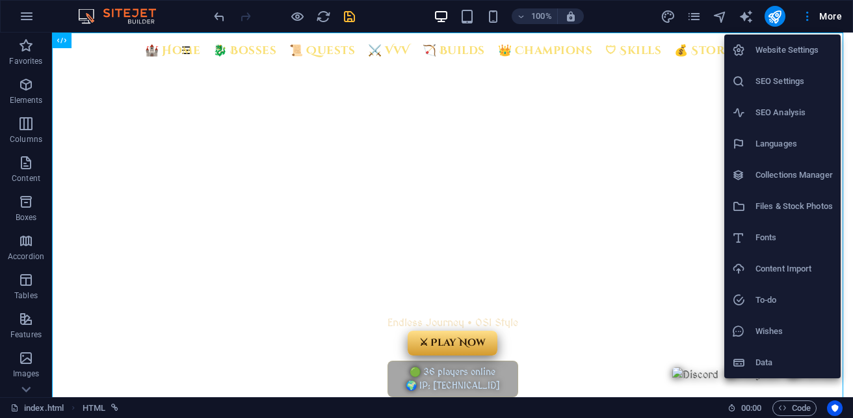
click at [792, 206] on h6 "Files & Stock Photos" at bounding box center [794, 206] width 77 height 16
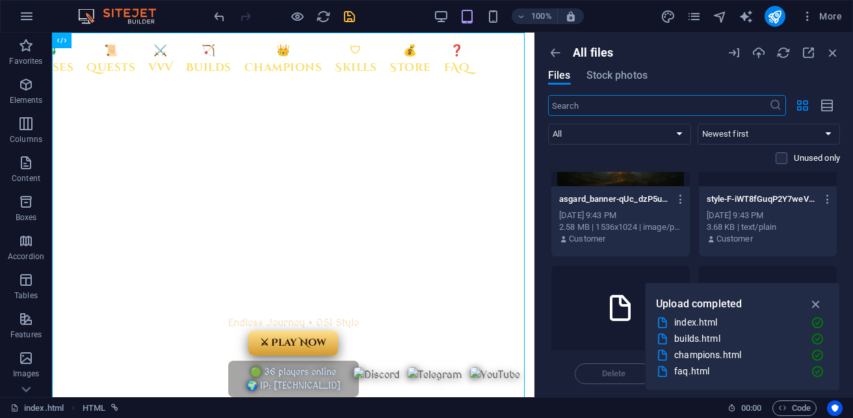
scroll to position [0, 0]
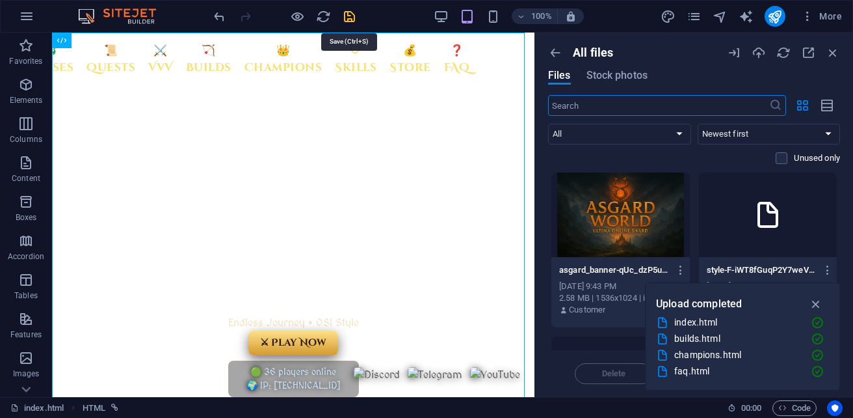
click at [347, 18] on icon "save" at bounding box center [349, 16] width 15 height 15
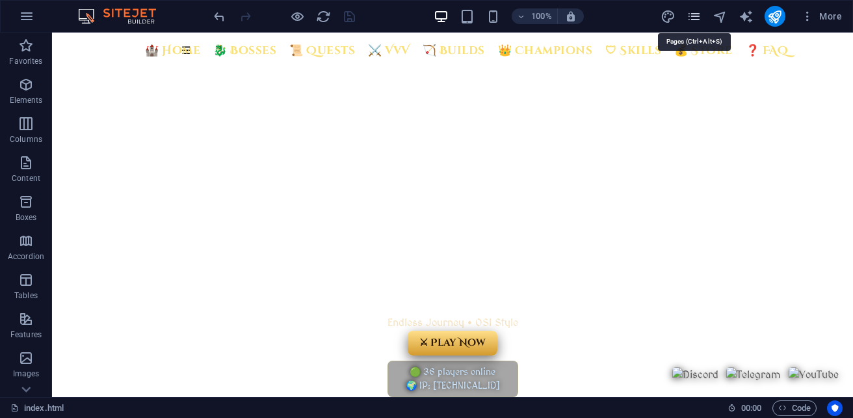
click at [700, 18] on icon "pages" at bounding box center [694, 16] width 15 height 15
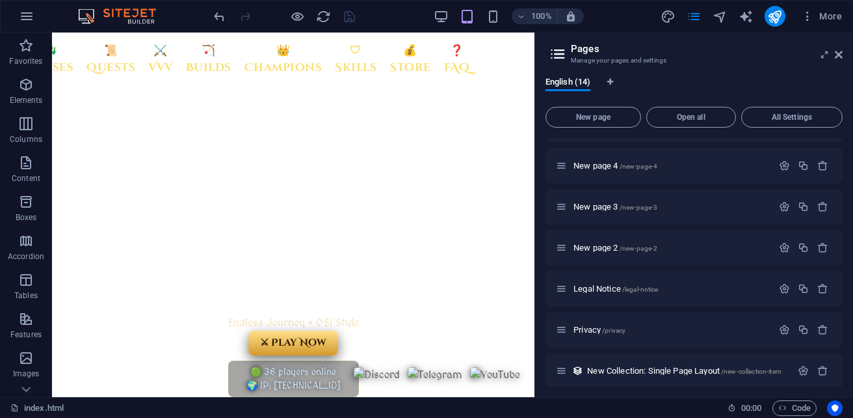
scroll to position [325, 0]
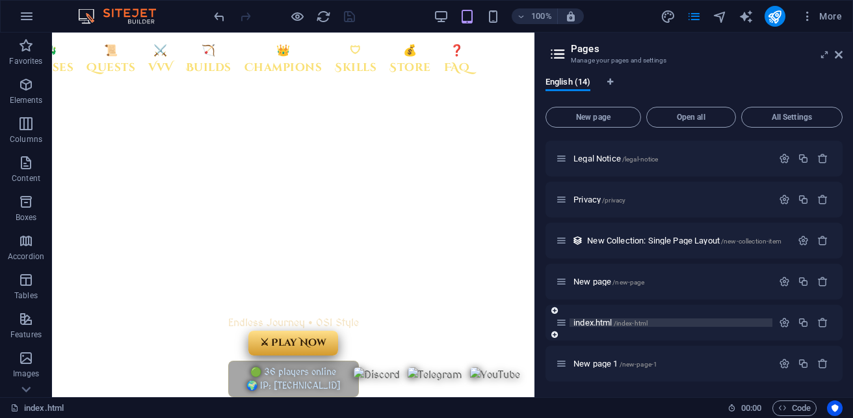
click at [598, 319] on span "index.html /index-html" at bounding box center [611, 322] width 74 height 10
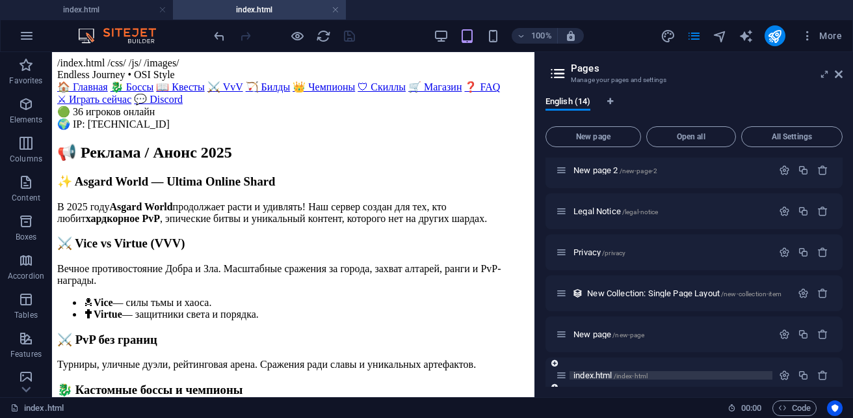
scroll to position [0, 0]
click at [823, 337] on icon "button" at bounding box center [822, 333] width 11 height 11
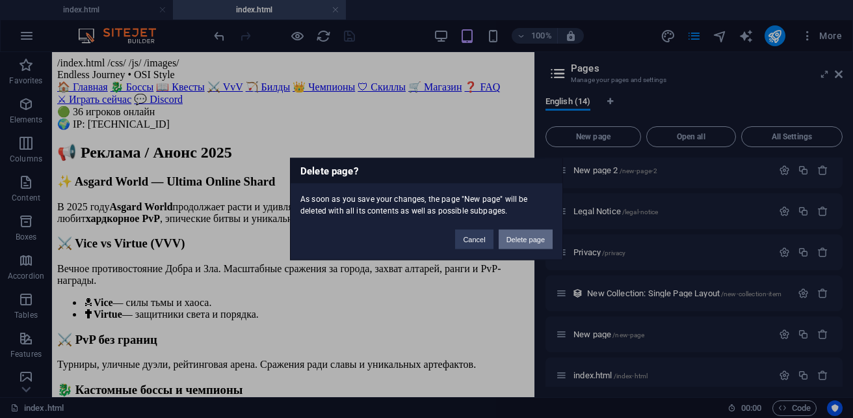
click at [524, 238] on button "Delete page" at bounding box center [526, 240] width 54 height 20
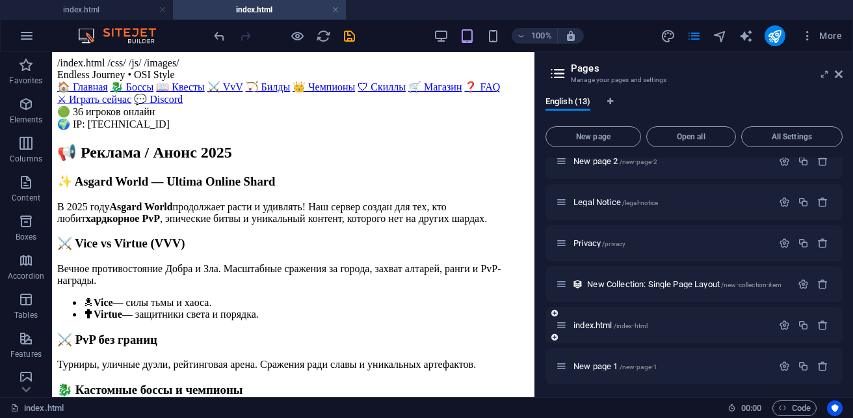
scroll to position [304, 0]
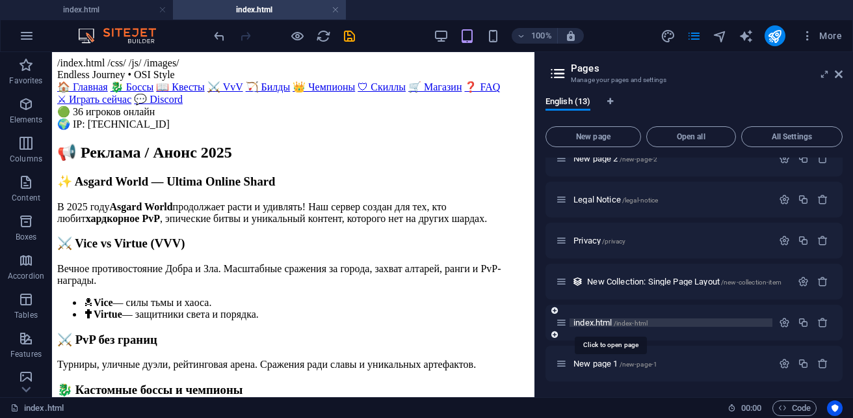
click at [604, 325] on span "index.html /index-html" at bounding box center [611, 322] width 74 height 10
click at [635, 325] on span "/index-html" at bounding box center [631, 322] width 34 height 7
click at [634, 325] on span "/index-html" at bounding box center [631, 322] width 34 height 7
click at [819, 322] on icon "button" at bounding box center [822, 322] width 11 height 11
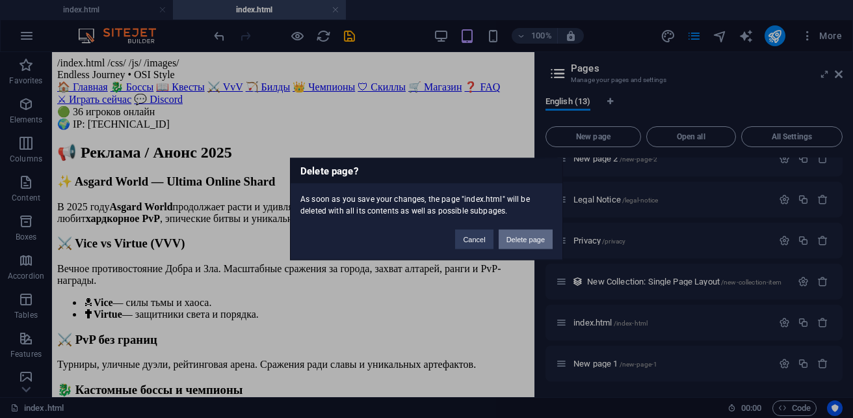
click at [528, 239] on button "Delete page" at bounding box center [526, 240] width 54 height 20
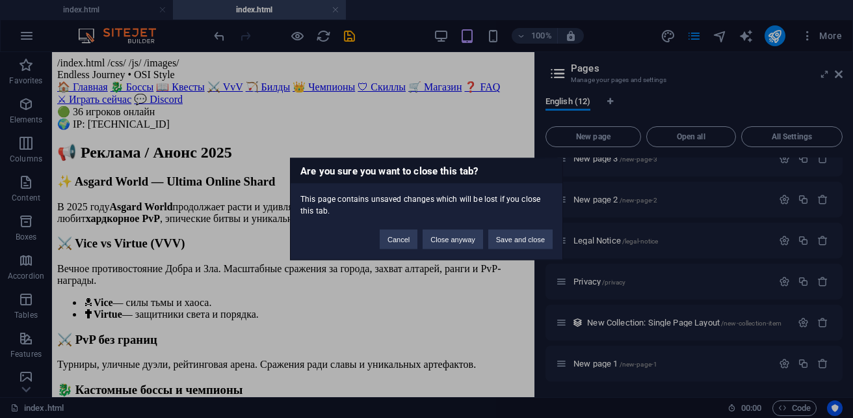
scroll to position [263, 0]
click at [527, 240] on button "Save and close" at bounding box center [520, 240] width 64 height 20
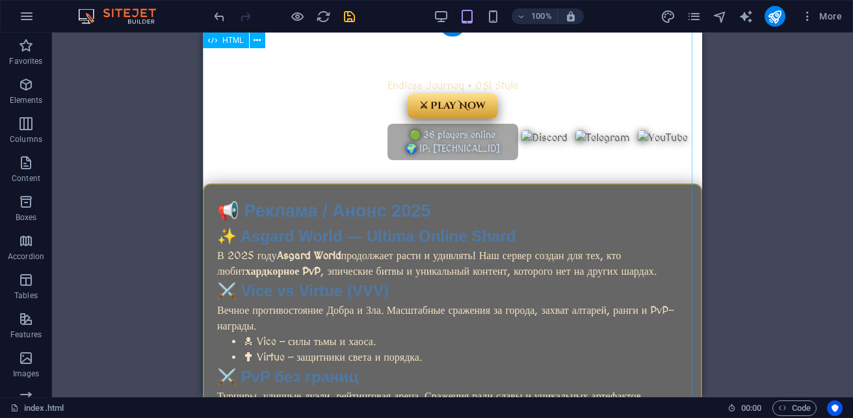
scroll to position [0, 0]
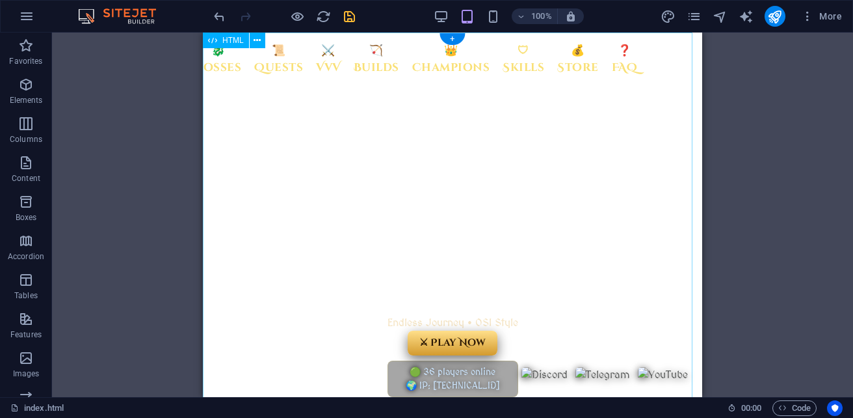
click at [692, 18] on icon "pages" at bounding box center [694, 16] width 15 height 15
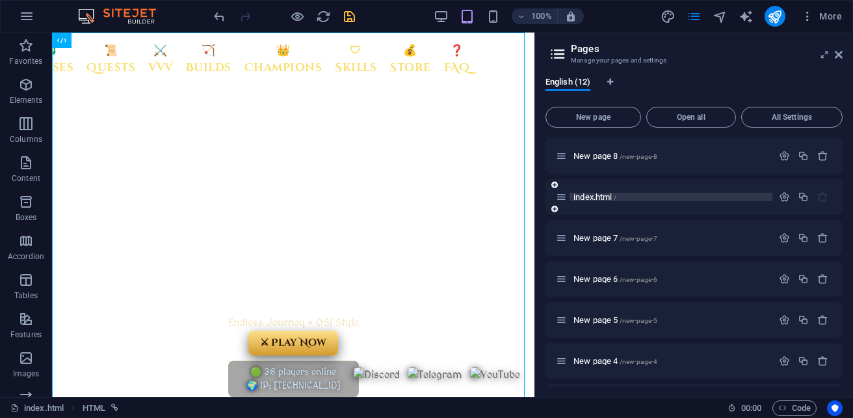
click at [598, 196] on span "index.html /" at bounding box center [595, 197] width 43 height 10
click at [593, 199] on span "index.html /" at bounding box center [595, 197] width 43 height 10
click at [596, 193] on span "index.html /" at bounding box center [595, 197] width 43 height 10
click at [598, 198] on span "index.html /" at bounding box center [595, 197] width 43 height 10
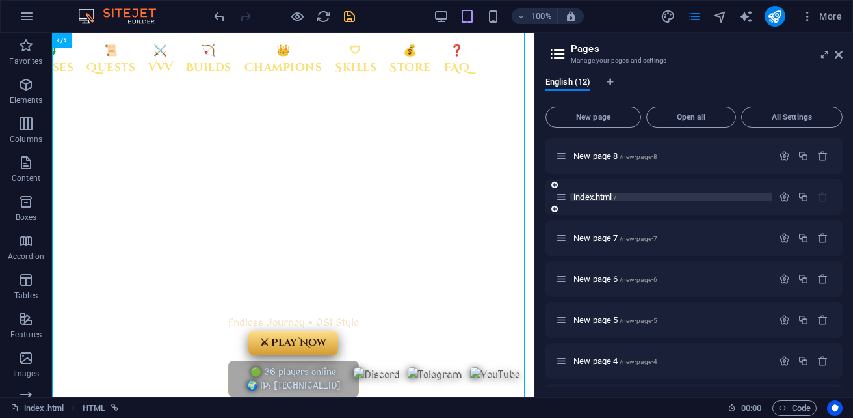
click at [598, 198] on span "index.html /" at bounding box center [595, 197] width 43 height 10
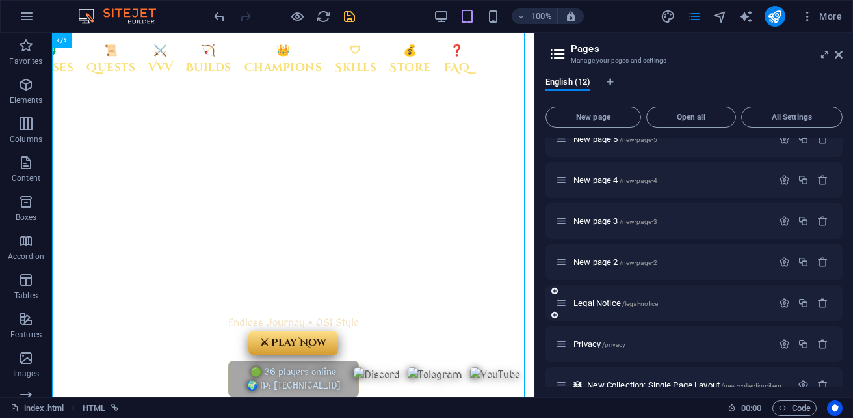
scroll to position [243, 0]
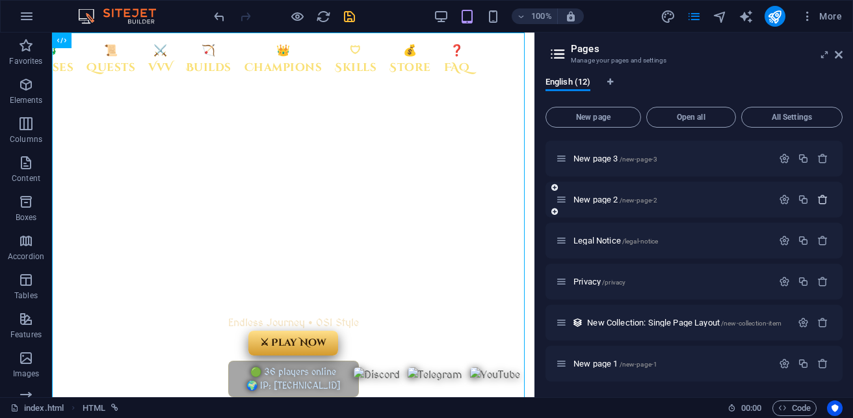
click at [819, 197] on icon "button" at bounding box center [822, 199] width 11 height 11
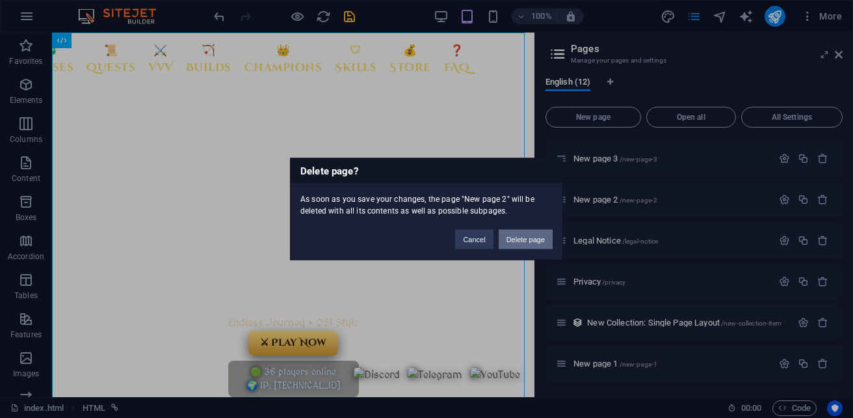
click at [538, 235] on button "Delete page" at bounding box center [526, 240] width 54 height 20
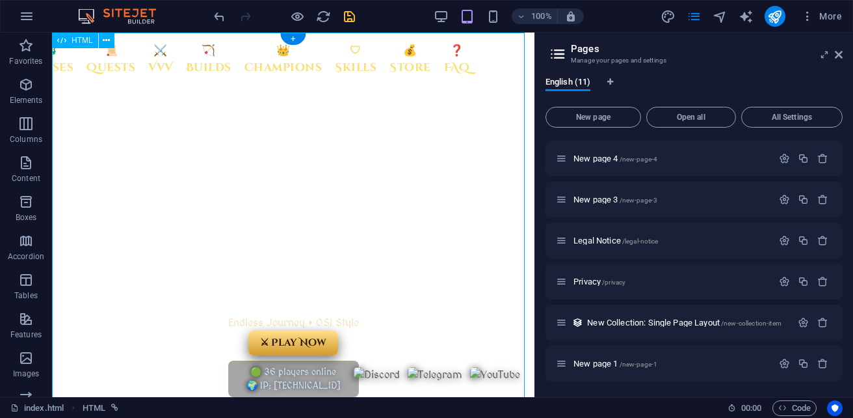
scroll to position [202, 0]
click at [825, 198] on icon "button" at bounding box center [822, 199] width 11 height 11
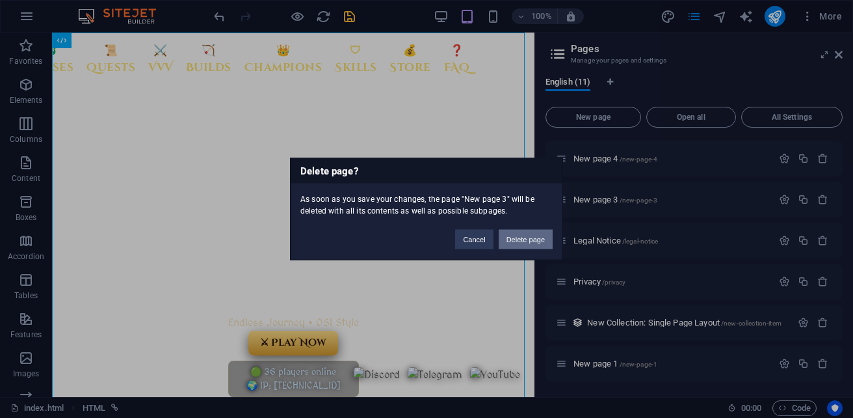
click at [531, 235] on button "Delete page" at bounding box center [526, 240] width 54 height 20
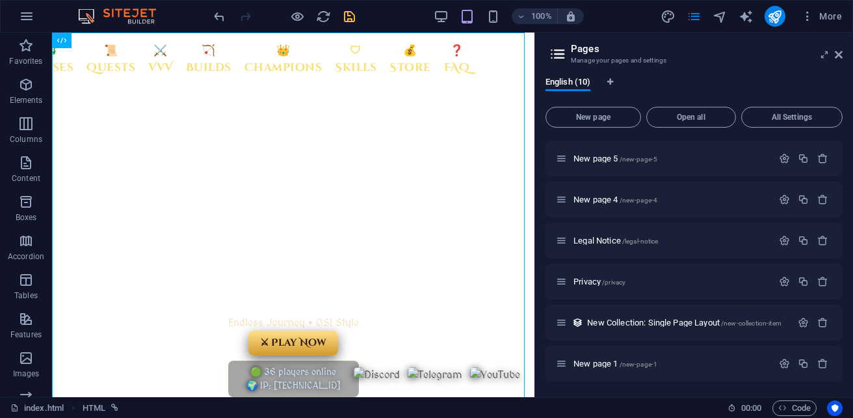
scroll to position [161, 0]
click at [820, 199] on icon "button" at bounding box center [822, 199] width 11 height 11
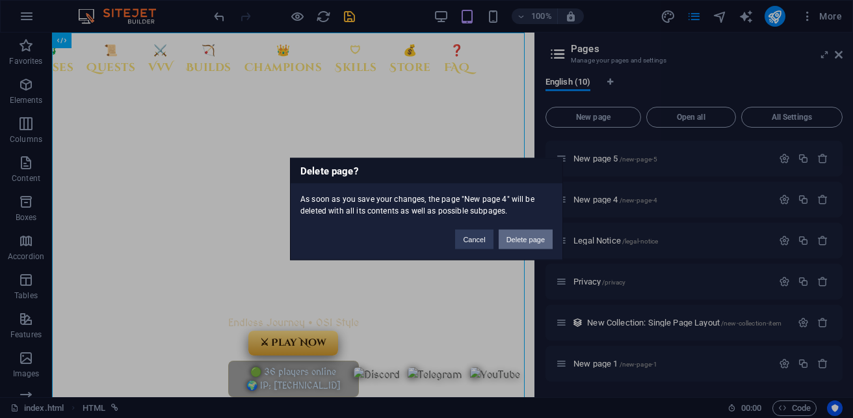
click at [514, 238] on button "Delete page" at bounding box center [526, 240] width 54 height 20
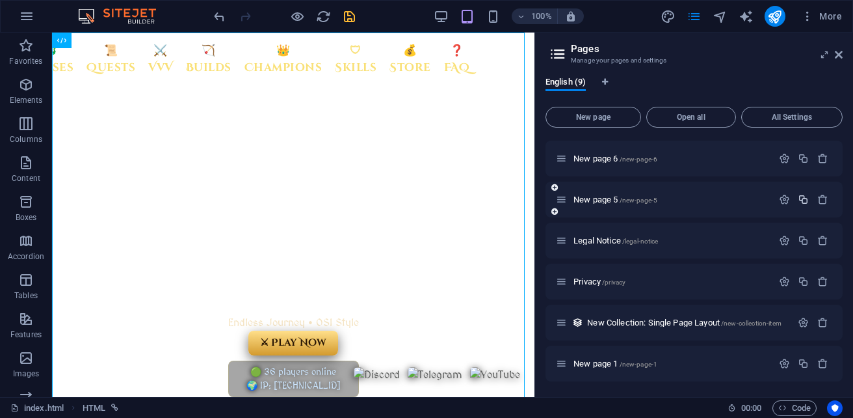
scroll to position [120, 0]
click at [824, 200] on icon "button" at bounding box center [822, 199] width 11 height 11
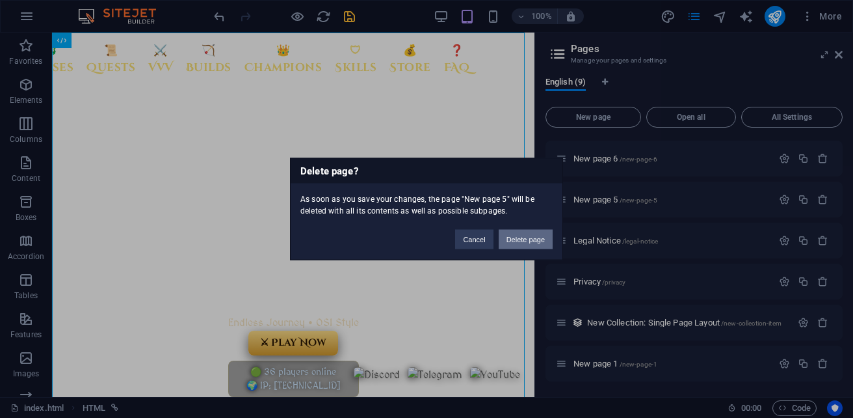
drag, startPoint x: 532, startPoint y: 236, endPoint x: 481, endPoint y: 204, distance: 60.3
click at [532, 236] on button "Delete page" at bounding box center [526, 240] width 54 height 20
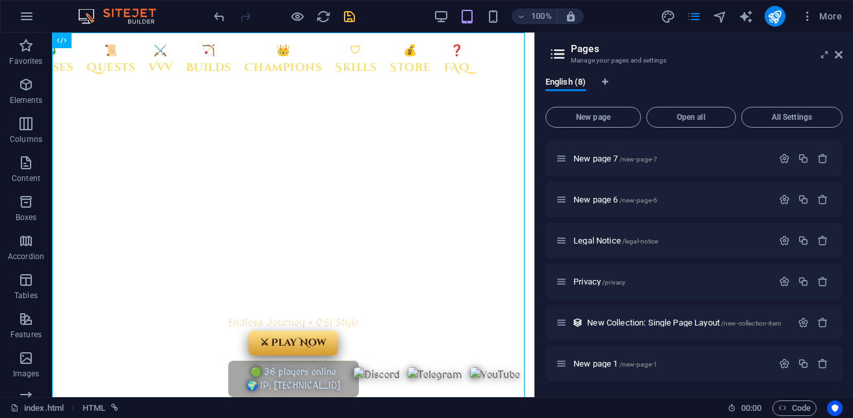
scroll to position [0, 0]
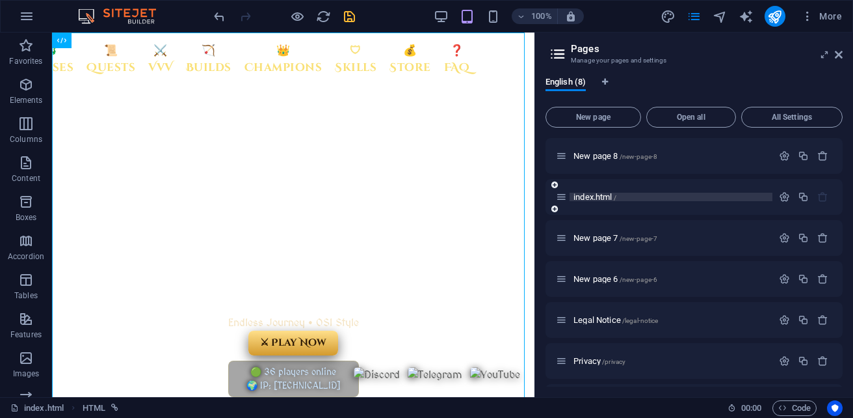
click at [602, 195] on span "index.html /" at bounding box center [595, 197] width 43 height 10
click at [608, 196] on span "index.html /" at bounding box center [595, 197] width 43 height 10
click at [561, 194] on icon at bounding box center [561, 196] width 11 height 11
click at [562, 199] on icon at bounding box center [561, 196] width 11 height 11
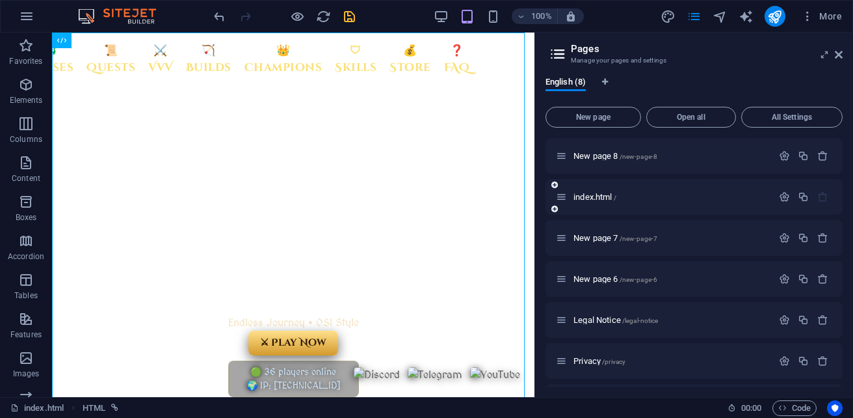
click at [562, 199] on icon at bounding box center [561, 196] width 11 height 11
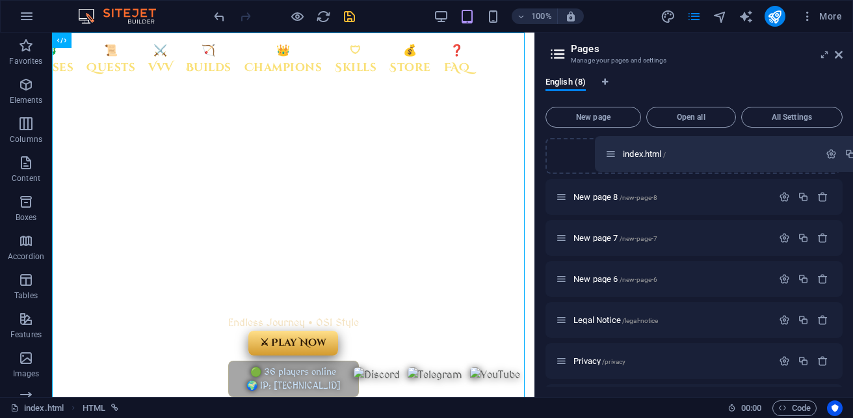
drag, startPoint x: 560, startPoint y: 200, endPoint x: 607, endPoint y: 162, distance: 60.6
click at [607, 162] on div "New page 8 /new-page-8 index.html / New page 7 /new-page-7 New page 6 /new-page…" at bounding box center [694, 299] width 297 height 323
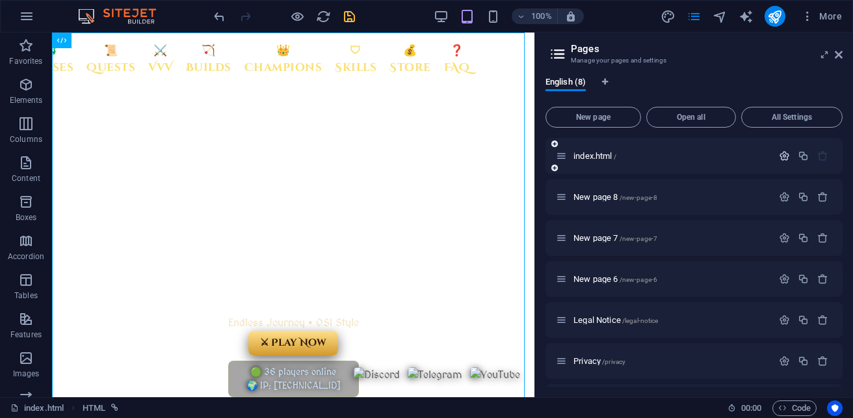
click at [784, 155] on icon "button" at bounding box center [784, 155] width 11 height 11
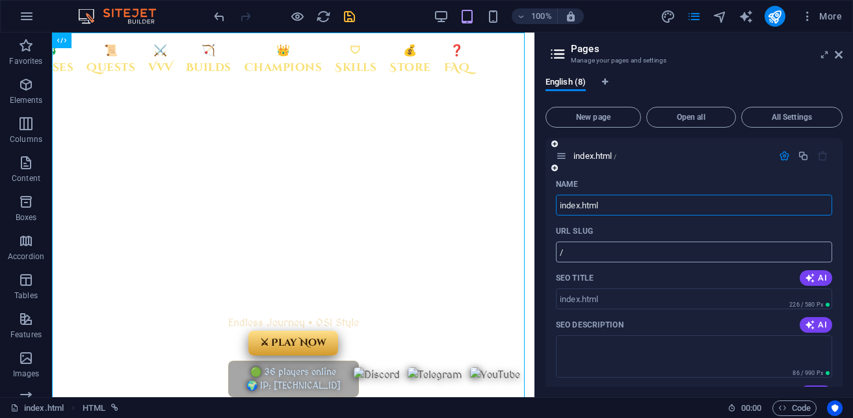
click at [620, 254] on input "/" at bounding box center [694, 251] width 276 height 21
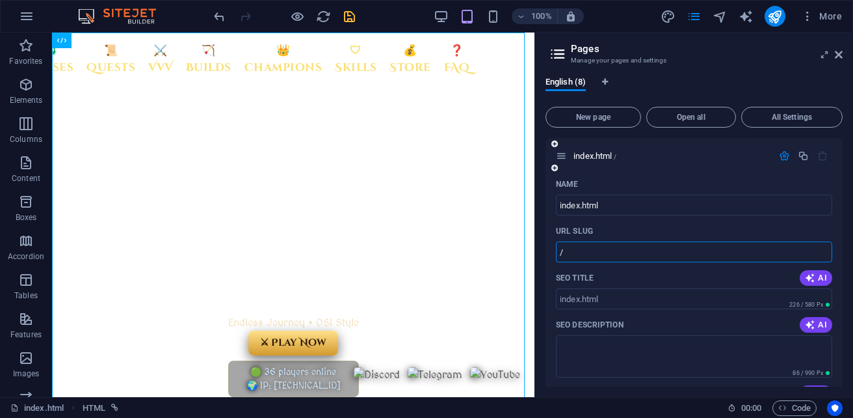
click at [694, 170] on div "index.html /" at bounding box center [694, 156] width 297 height 36
click at [345, 18] on icon "save" at bounding box center [349, 16] width 15 height 15
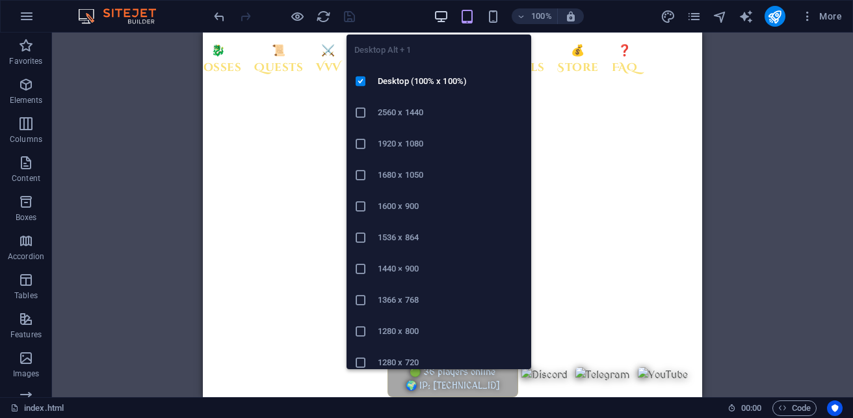
click at [444, 20] on icon "button" at bounding box center [441, 16] width 15 height 15
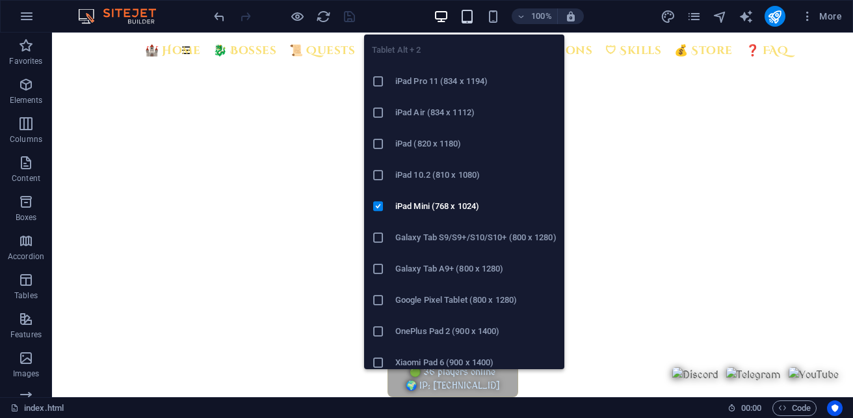
click at [472, 15] on icon "button" at bounding box center [467, 16] width 15 height 15
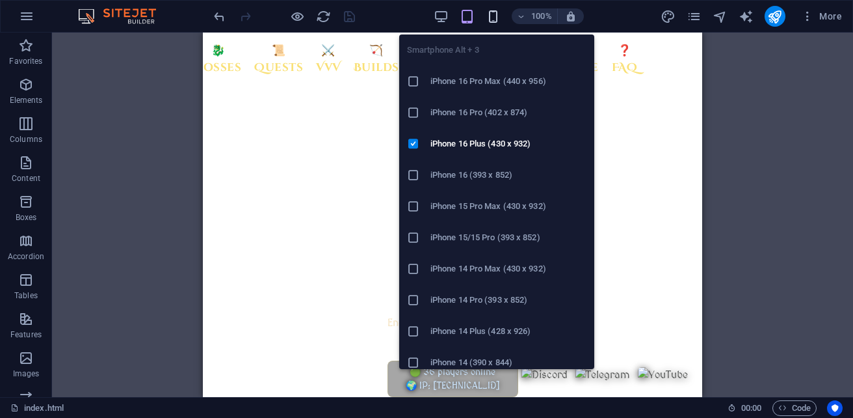
click at [493, 16] on icon "button" at bounding box center [493, 16] width 15 height 15
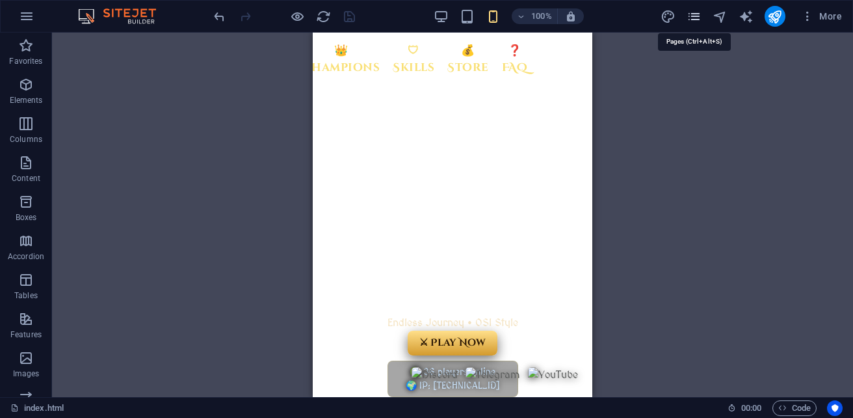
click at [697, 22] on icon "pages" at bounding box center [694, 16] width 15 height 15
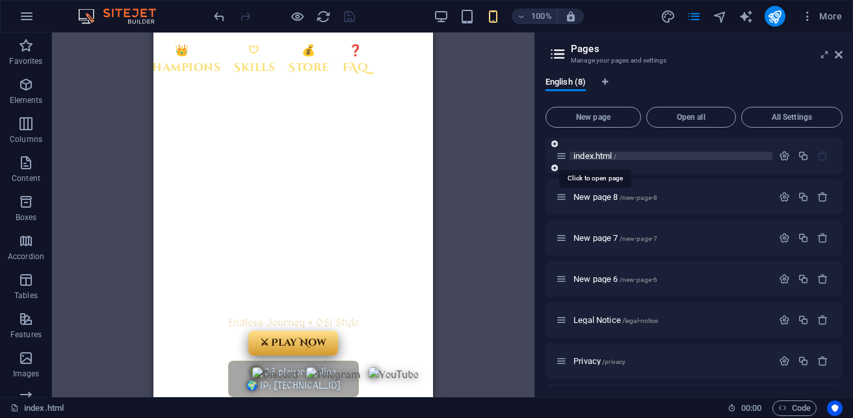
click at [586, 158] on span "index.html /" at bounding box center [595, 156] width 43 height 10
click at [605, 117] on span "New page" at bounding box center [593, 117] width 84 height 8
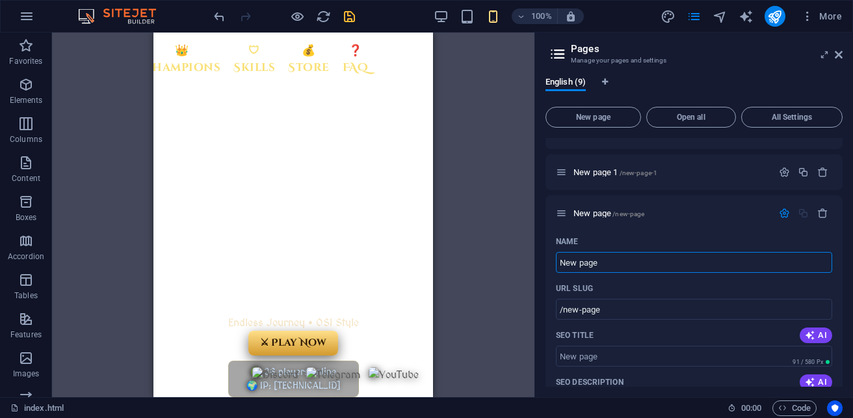
click at [510, 176] on div "HTML Image" at bounding box center [293, 215] width 483 height 364
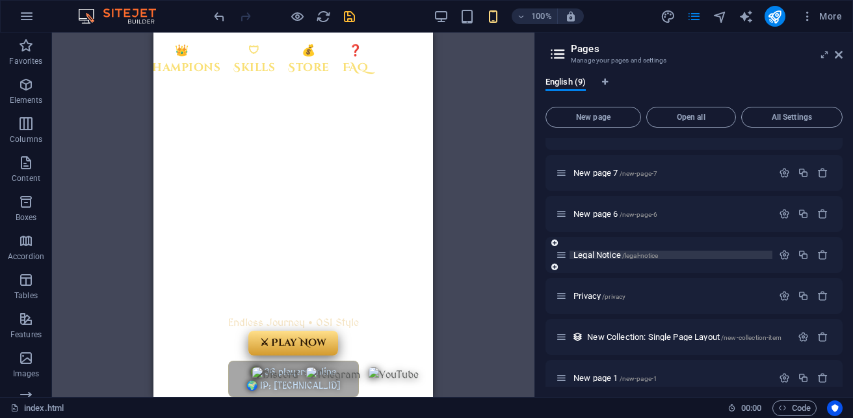
scroll to position [0, 0]
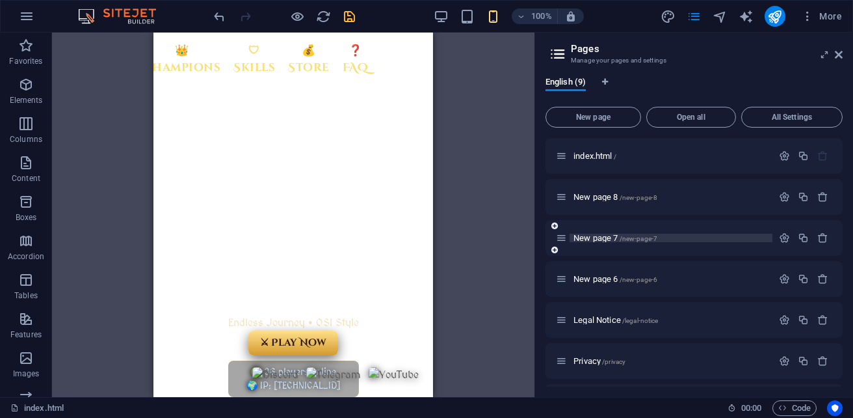
click at [620, 239] on span "/new-page-7" at bounding box center [639, 238] width 38 height 7
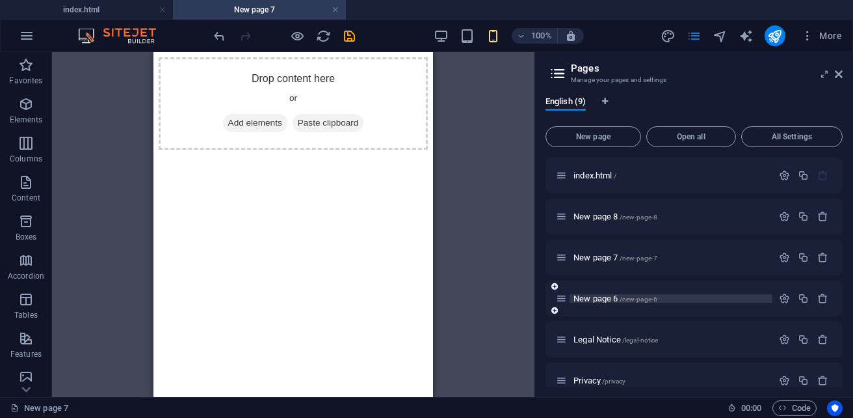
click at [616, 297] on span "New page 6 /new-page-6" at bounding box center [616, 298] width 84 height 10
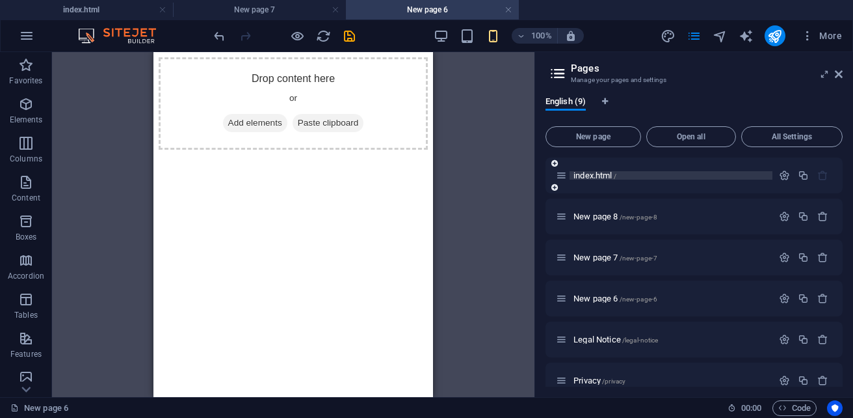
click at [591, 179] on span "index.html /" at bounding box center [595, 175] width 43 height 10
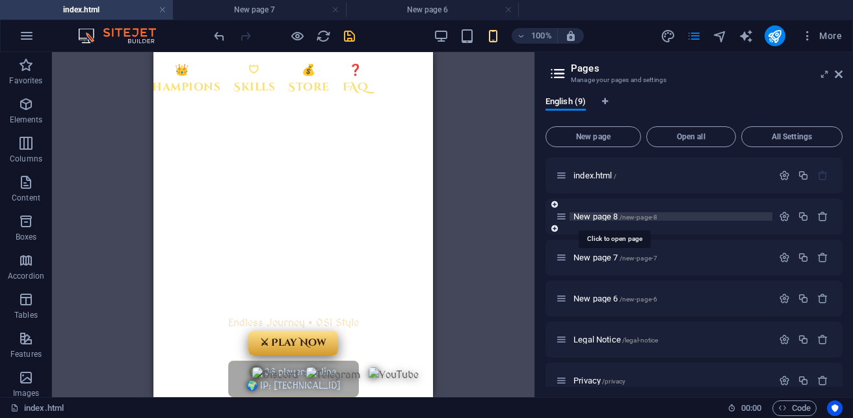
click at [613, 218] on span "New page 8 /new-page-8" at bounding box center [616, 216] width 84 height 10
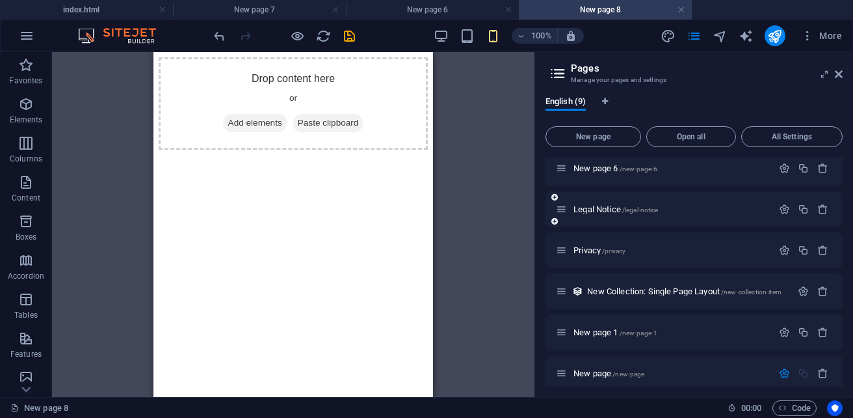
scroll to position [260, 0]
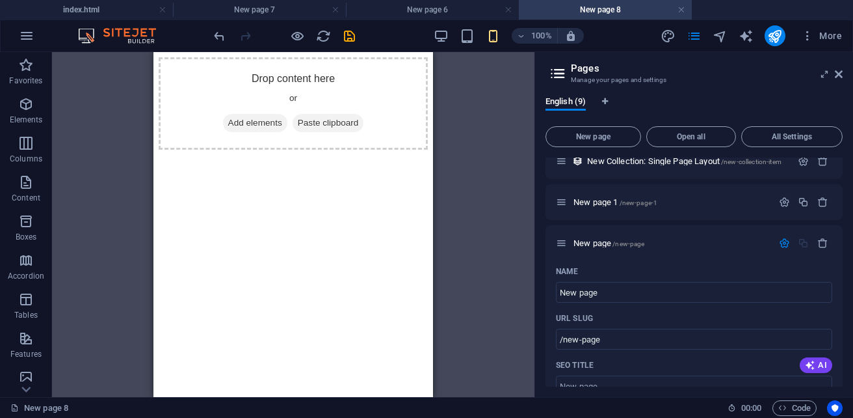
click at [542, 206] on div "English (9) New page Open all All Settings index.html / New page 8 /new-page-8 …" at bounding box center [694, 241] width 318 height 311
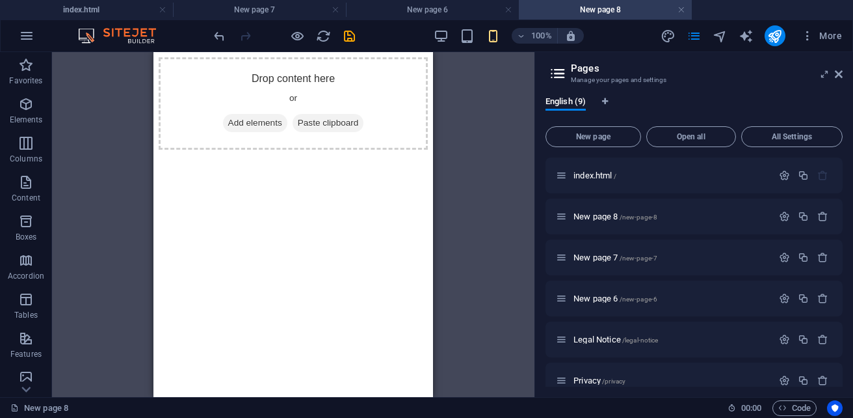
scroll to position [65, 0]
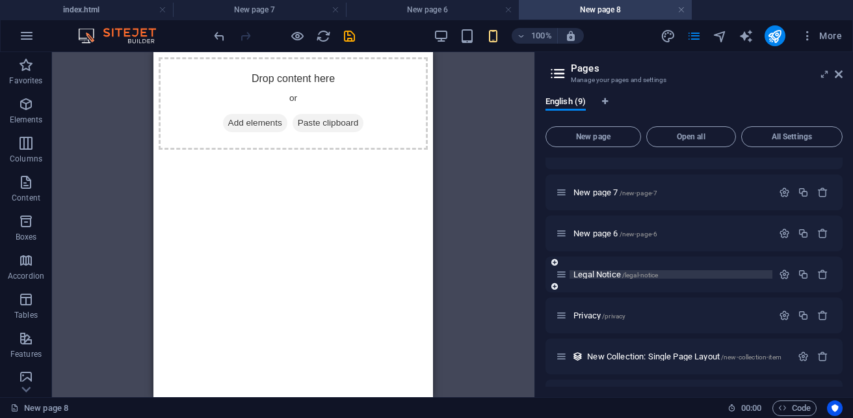
click at [622, 276] on span "Legal Notice /legal-notice" at bounding box center [616, 274] width 85 height 10
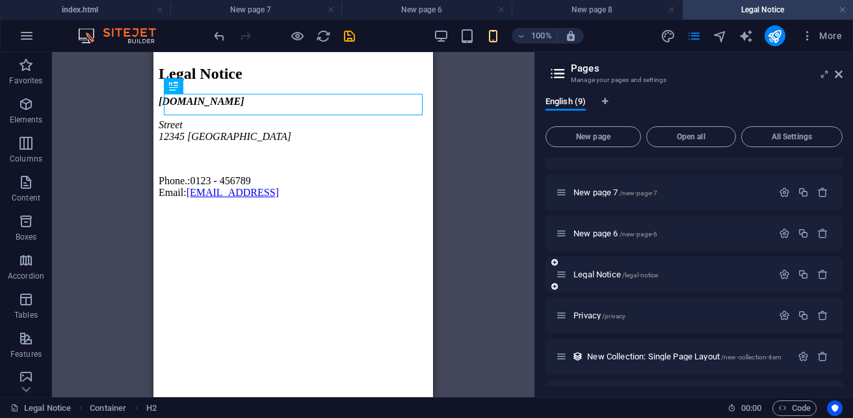
scroll to position [0, 0]
click at [614, 235] on span "New page 6 /new-page-6" at bounding box center [616, 233] width 84 height 10
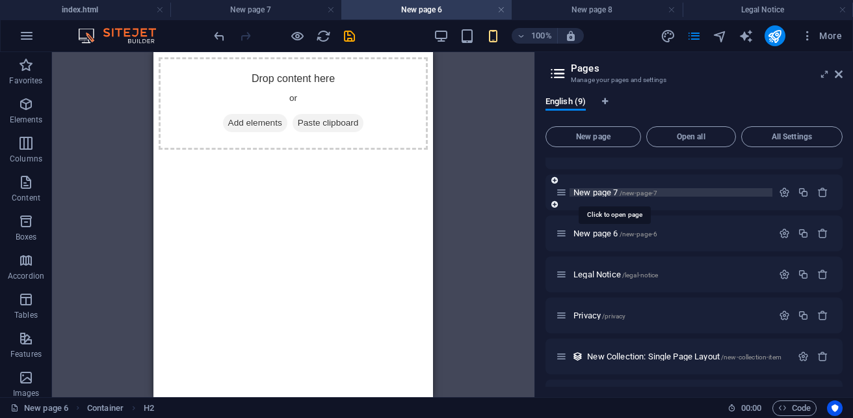
click at [616, 193] on span "New page 7 /new-page-7" at bounding box center [616, 192] width 84 height 10
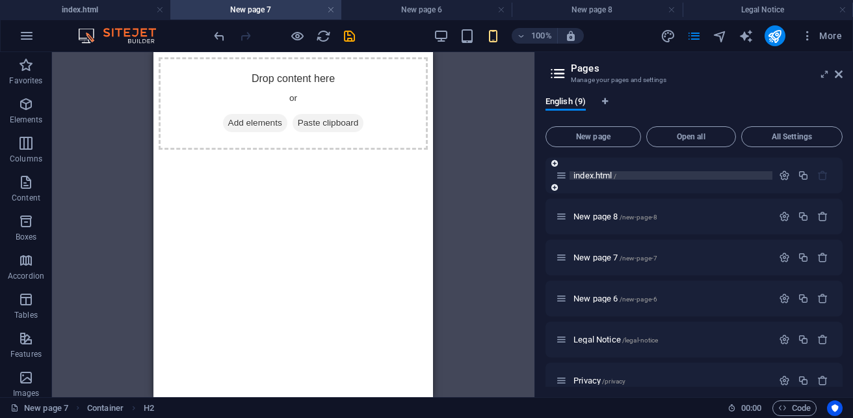
click at [591, 176] on span "index.html /" at bounding box center [595, 175] width 43 height 10
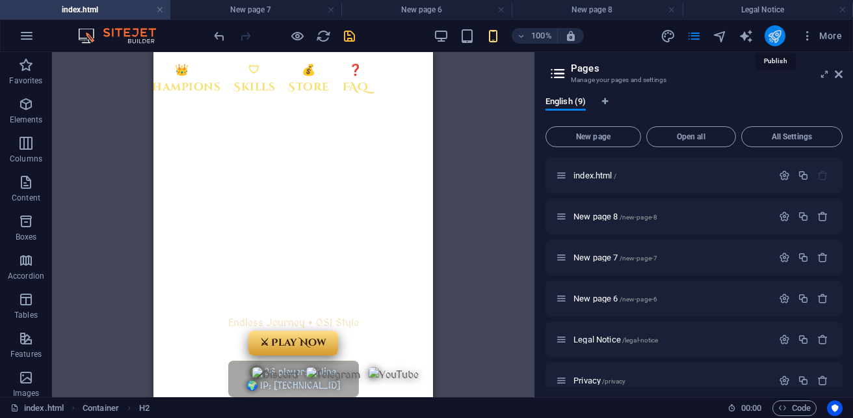
click at [771, 32] on icon "publish" at bounding box center [774, 36] width 15 height 15
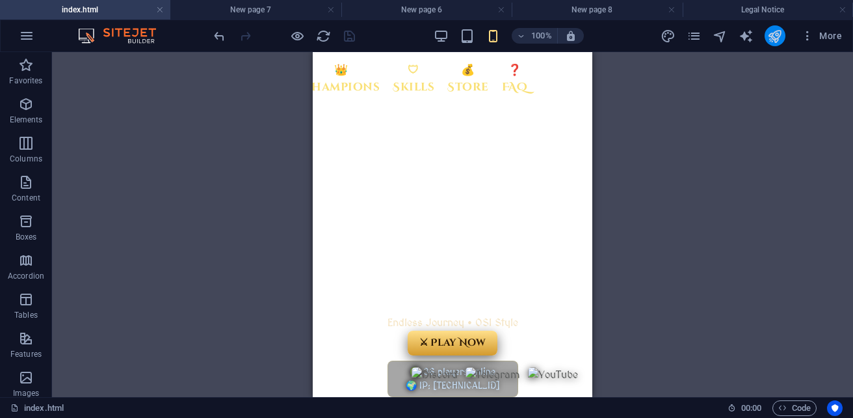
click at [773, 34] on icon "publish" at bounding box center [774, 36] width 15 height 15
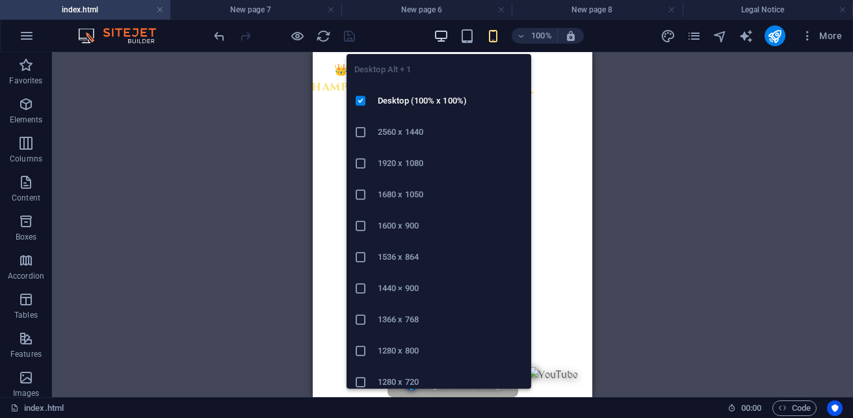
click at [439, 40] on icon "button" at bounding box center [441, 36] width 15 height 15
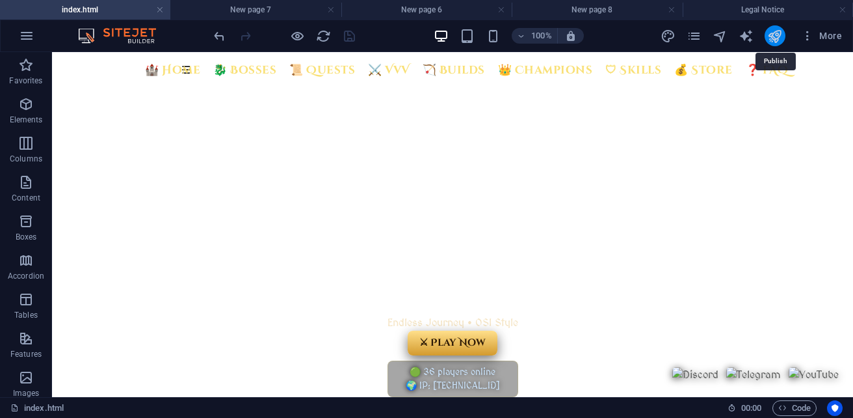
click at [771, 35] on icon "publish" at bounding box center [774, 36] width 15 height 15
click at [350, 38] on div at bounding box center [284, 35] width 146 height 21
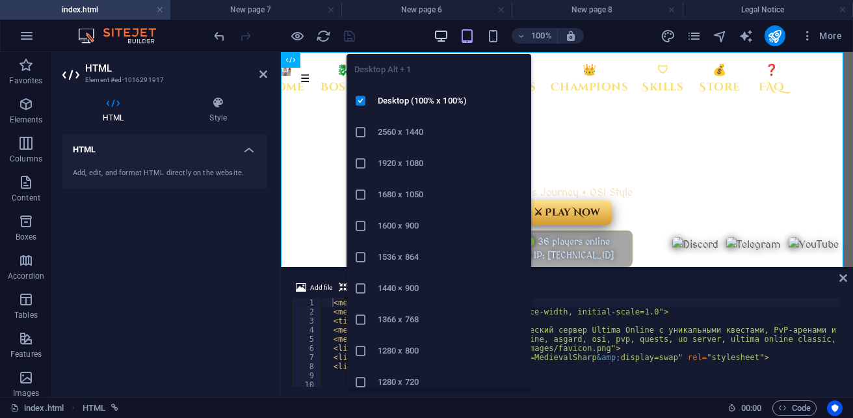
click at [442, 34] on icon "button" at bounding box center [441, 36] width 15 height 15
click at [442, 36] on icon "button" at bounding box center [441, 36] width 15 height 15
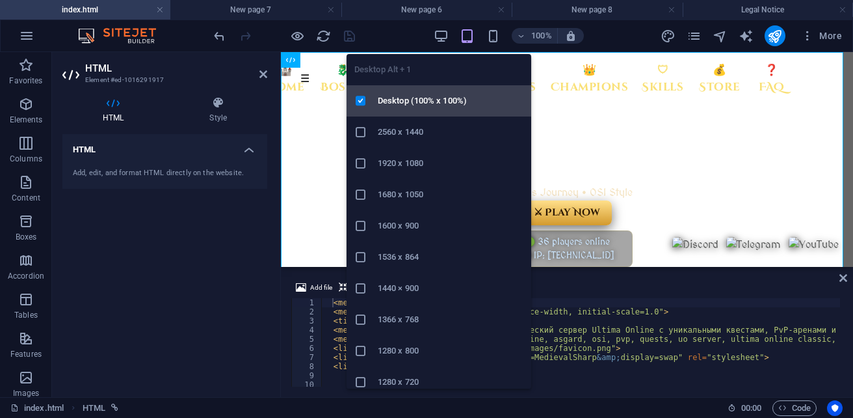
click at [401, 98] on h6 "Desktop (100% x 100%)" at bounding box center [451, 101] width 146 height 16
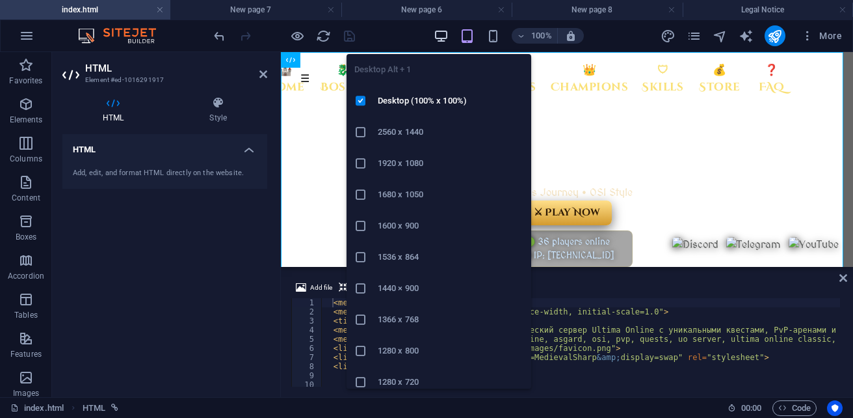
click at [440, 37] on icon "button" at bounding box center [441, 36] width 15 height 15
click at [408, 125] on h6 "2560 x 1440" at bounding box center [451, 132] width 146 height 16
click at [440, 39] on icon "button" at bounding box center [441, 36] width 15 height 15
click at [362, 102] on icon at bounding box center [360, 100] width 13 height 13
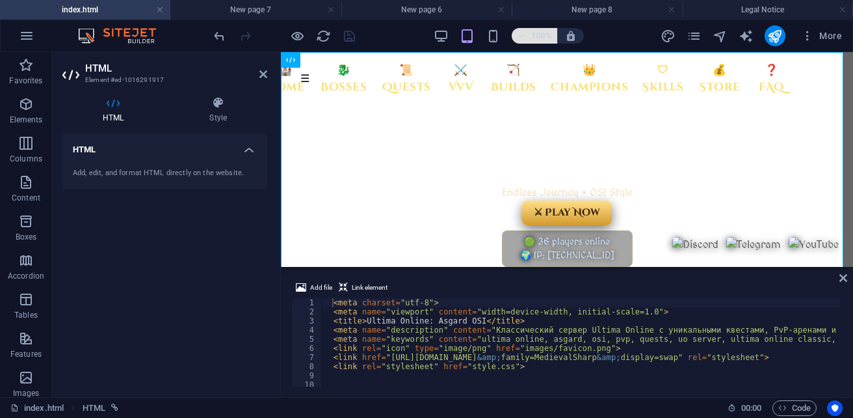
click at [529, 36] on span "100%" at bounding box center [534, 36] width 35 height 16
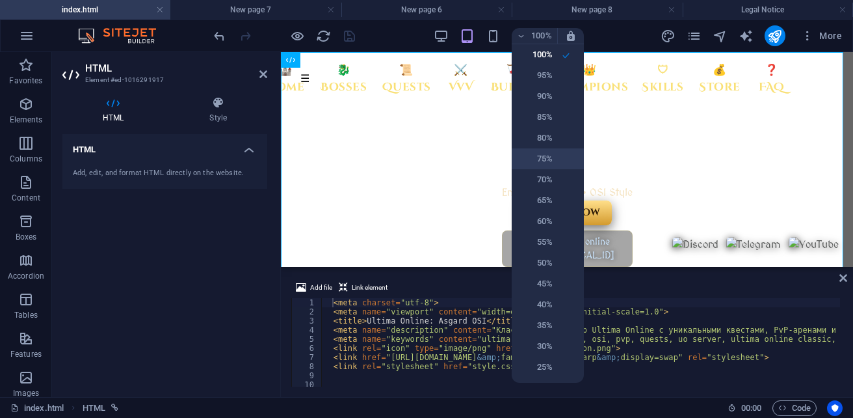
click at [550, 157] on h6 "75%" at bounding box center [536, 159] width 33 height 16
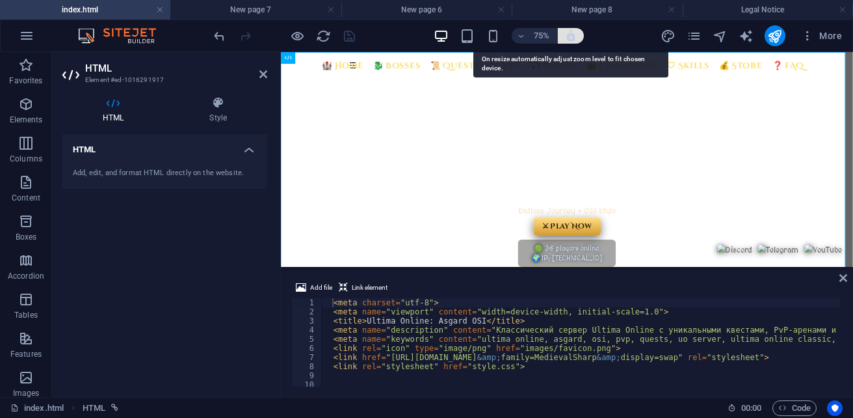
click at [572, 40] on icon "button" at bounding box center [571, 36] width 12 height 12
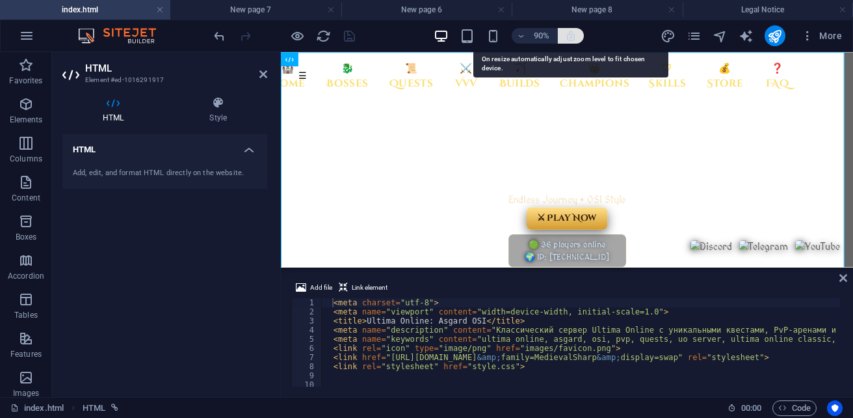
click at [576, 40] on icon "button" at bounding box center [571, 36] width 12 height 12
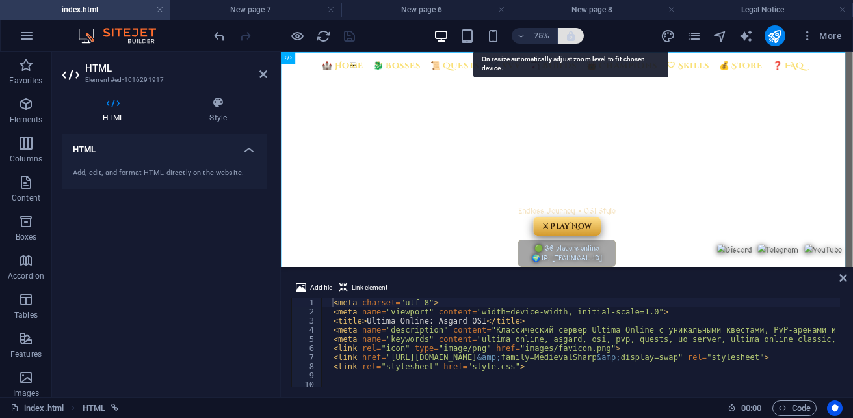
click at [576, 40] on icon "button" at bounding box center [571, 36] width 12 height 12
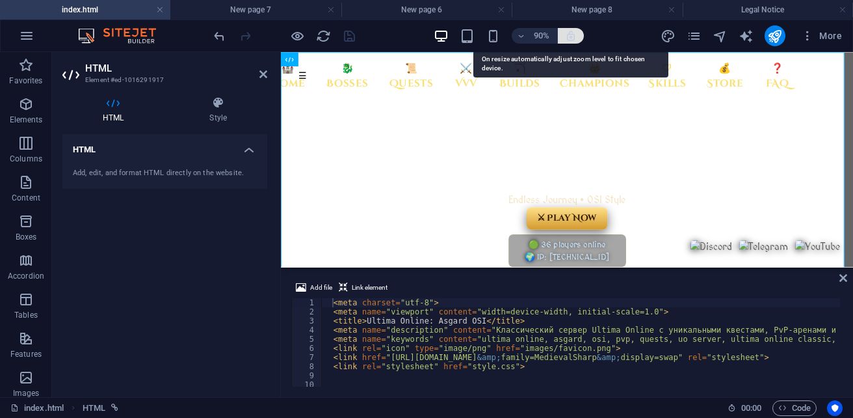
click at [576, 35] on icon "button" at bounding box center [571, 36] width 12 height 12
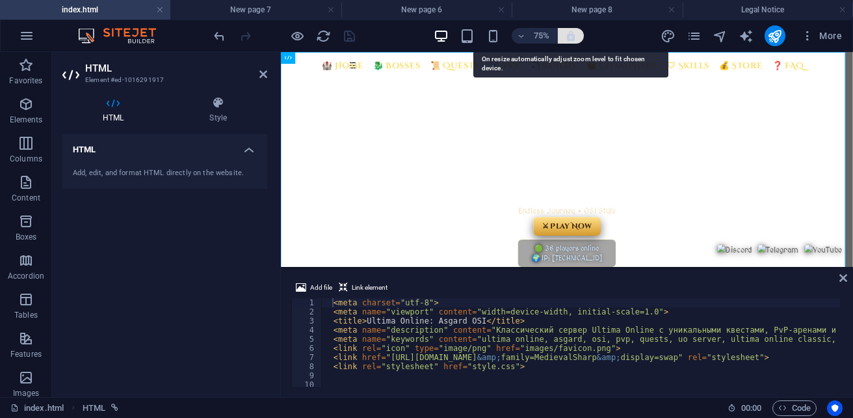
click at [568, 31] on icon "button" at bounding box center [571, 36] width 12 height 12
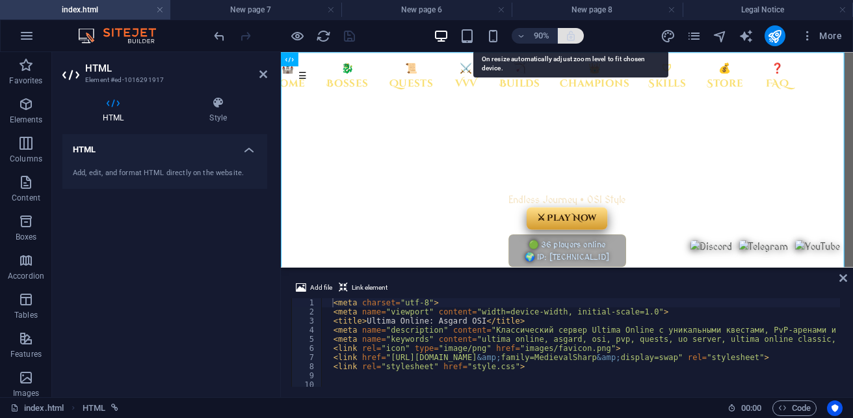
click at [568, 31] on icon "button" at bounding box center [571, 36] width 12 height 12
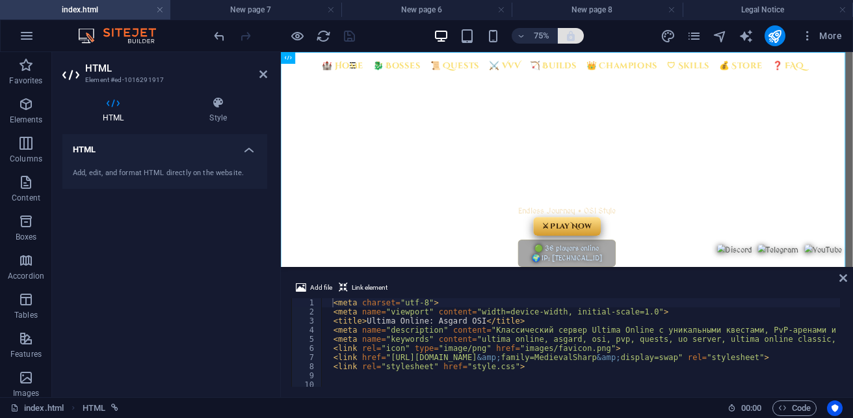
click at [568, 38] on icon "button" at bounding box center [571, 36] width 12 height 12
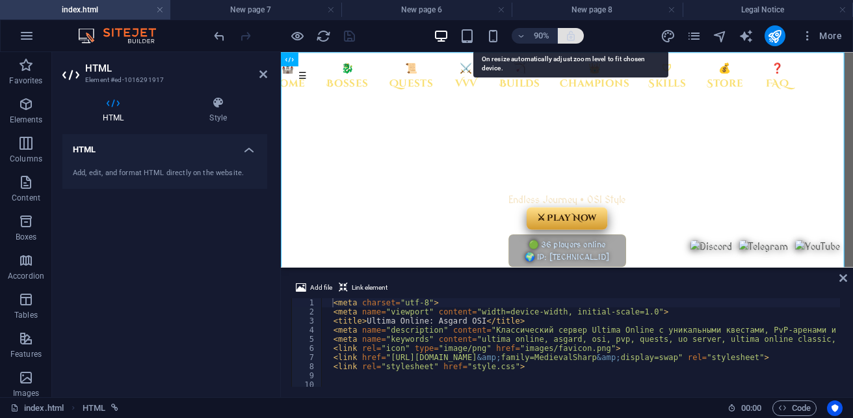
click at [568, 38] on icon "button" at bounding box center [571, 36] width 12 height 12
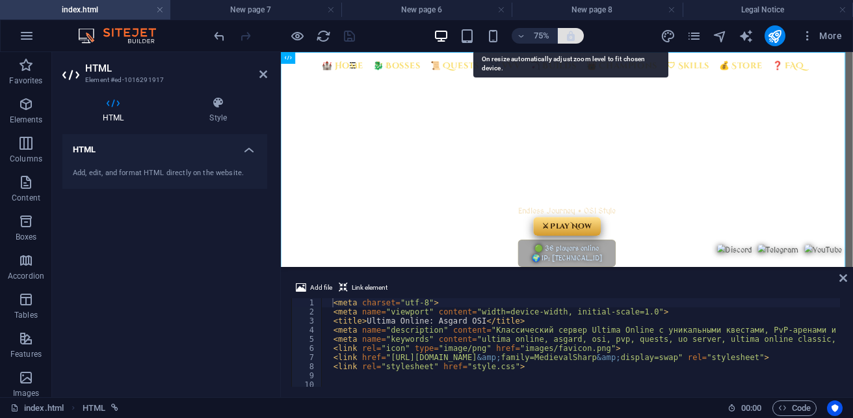
click at [568, 38] on icon "button" at bounding box center [571, 36] width 12 height 12
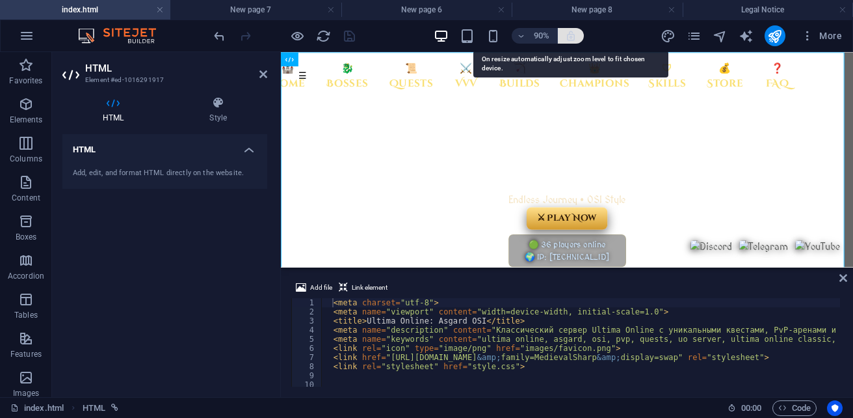
click at [568, 38] on icon "button" at bounding box center [571, 36] width 12 height 12
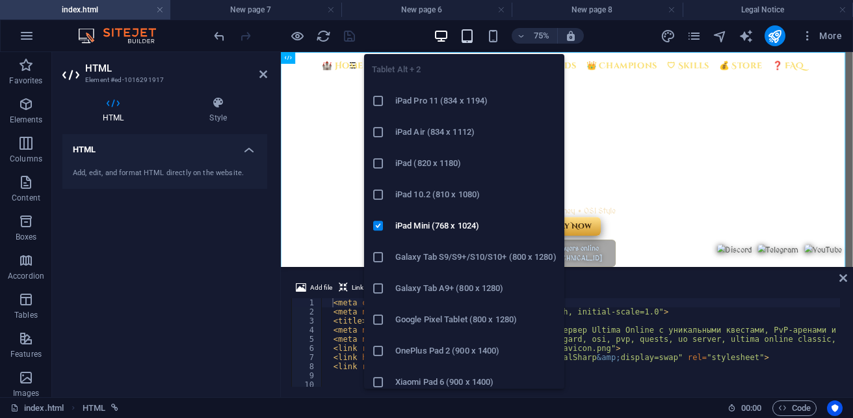
click at [464, 33] on icon "button" at bounding box center [467, 36] width 15 height 15
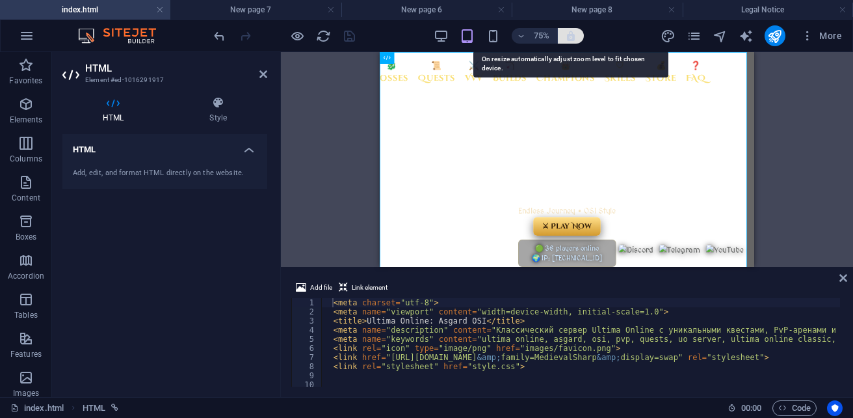
click at [570, 34] on icon "button" at bounding box center [571, 36] width 12 height 12
click at [571, 36] on icon "button" at bounding box center [571, 36] width 12 height 12
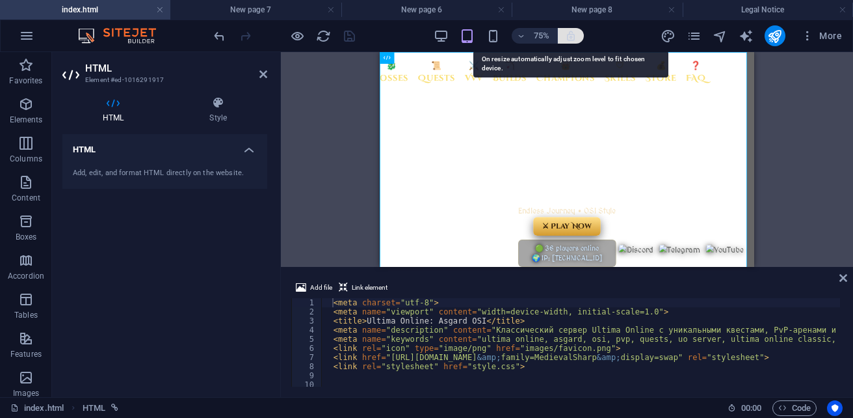
click at [571, 36] on icon "button" at bounding box center [571, 36] width 12 height 12
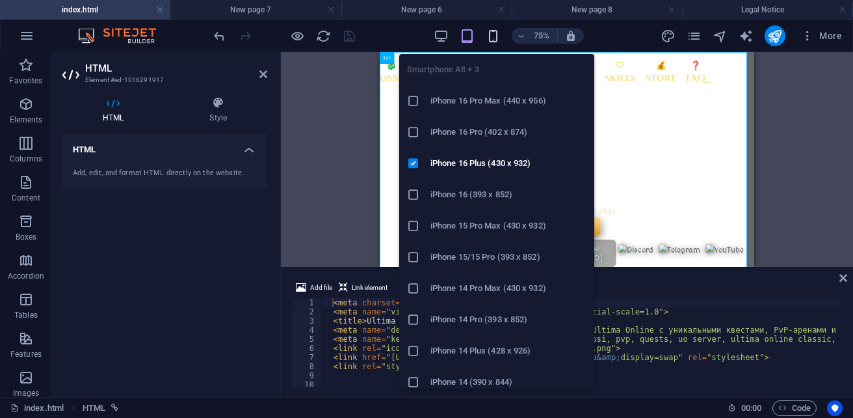
click at [494, 36] on icon "button" at bounding box center [493, 36] width 15 height 15
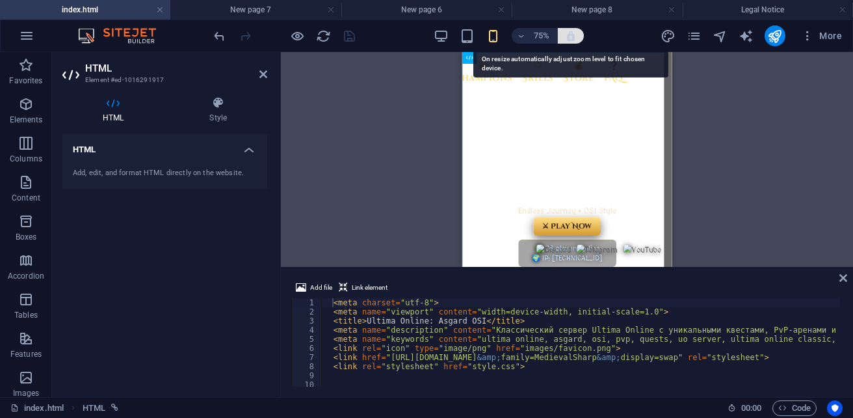
click at [572, 36] on icon "button" at bounding box center [571, 36] width 12 height 12
click at [574, 37] on icon "button" at bounding box center [571, 36] width 12 height 12
click at [573, 39] on icon "button" at bounding box center [571, 36] width 12 height 12
click at [574, 39] on icon "button" at bounding box center [571, 36] width 12 height 12
click at [570, 40] on icon "button" at bounding box center [571, 36] width 12 height 12
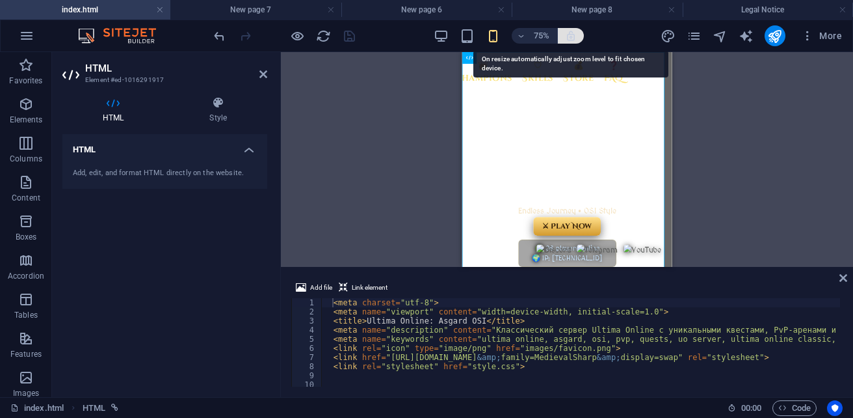
click at [573, 36] on icon "button" at bounding box center [571, 36] width 12 height 12
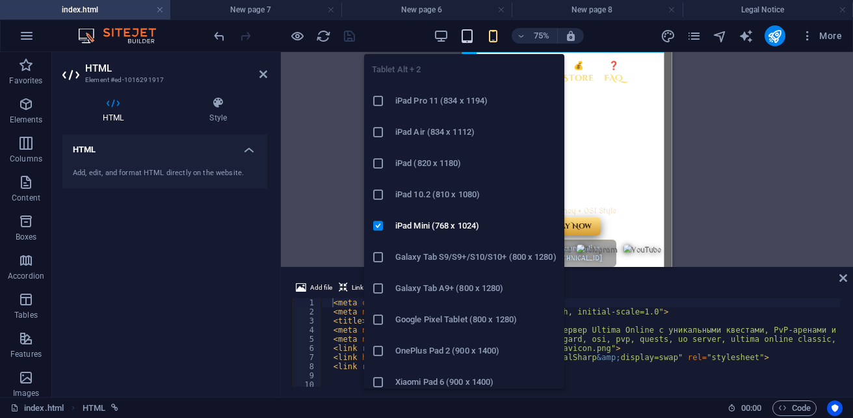
click at [470, 41] on icon "button" at bounding box center [467, 36] width 15 height 15
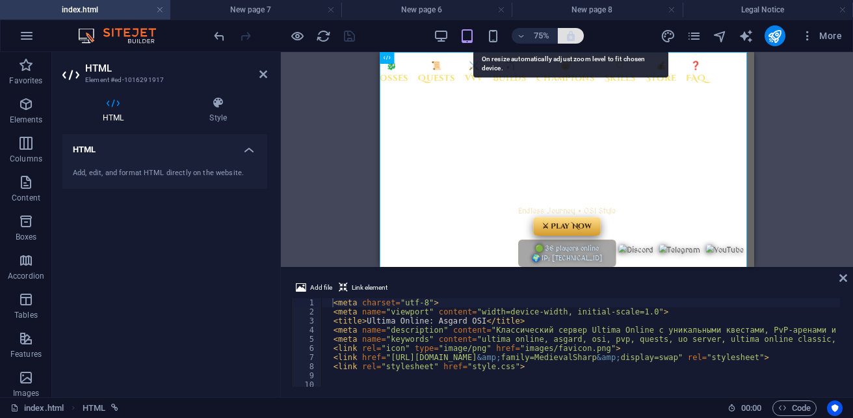
click at [574, 39] on icon "button" at bounding box center [571, 36] width 12 height 12
click at [570, 38] on icon "button" at bounding box center [571, 36] width 12 height 12
click at [568, 37] on icon "button" at bounding box center [571, 36] width 12 height 12
click at [573, 41] on icon "button" at bounding box center [571, 36] width 12 height 12
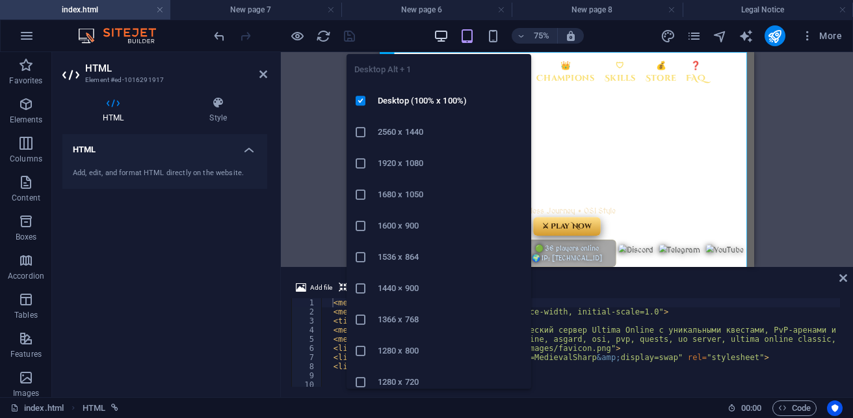
click at [436, 40] on icon "button" at bounding box center [441, 36] width 15 height 15
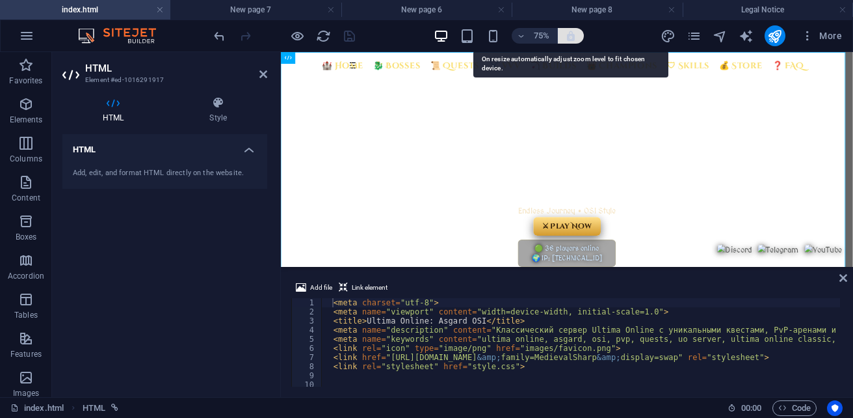
click at [574, 37] on icon "button" at bounding box center [571, 36] width 12 height 12
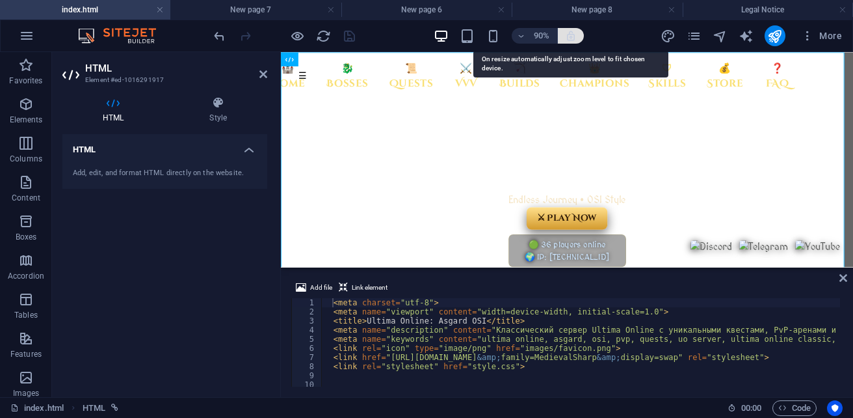
click at [574, 35] on icon "button" at bounding box center [571, 36] width 12 height 12
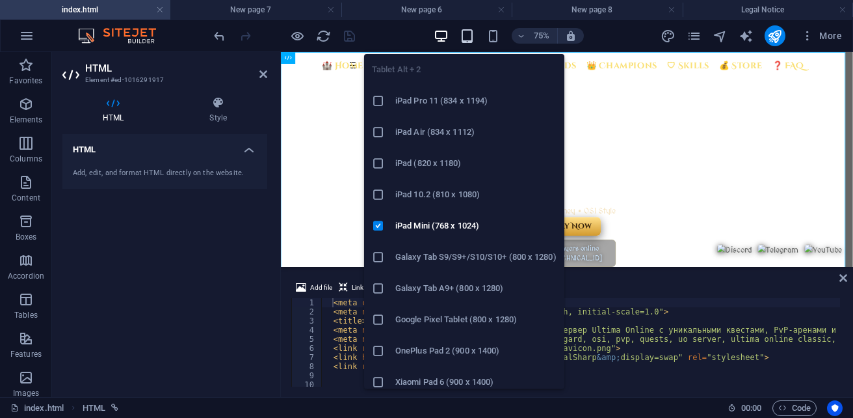
click at [469, 40] on icon "button" at bounding box center [467, 36] width 15 height 15
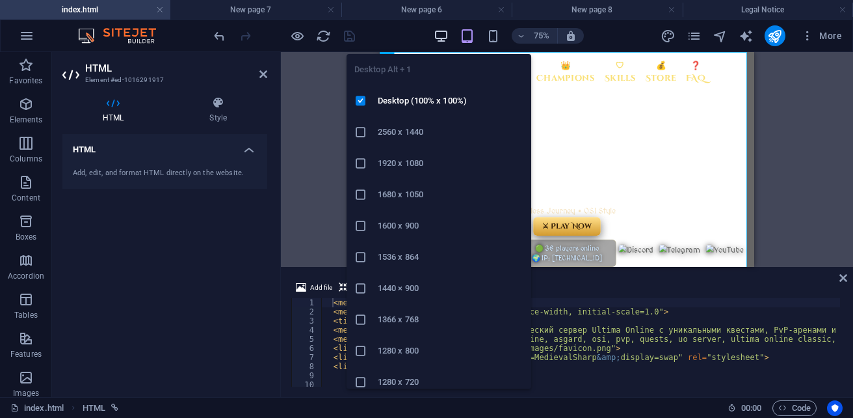
click at [447, 32] on icon "button" at bounding box center [441, 36] width 15 height 15
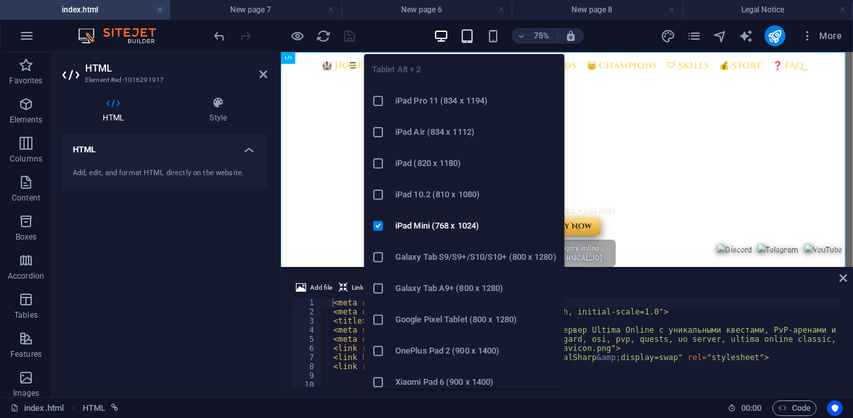
click at [471, 36] on icon "button" at bounding box center [467, 36] width 15 height 15
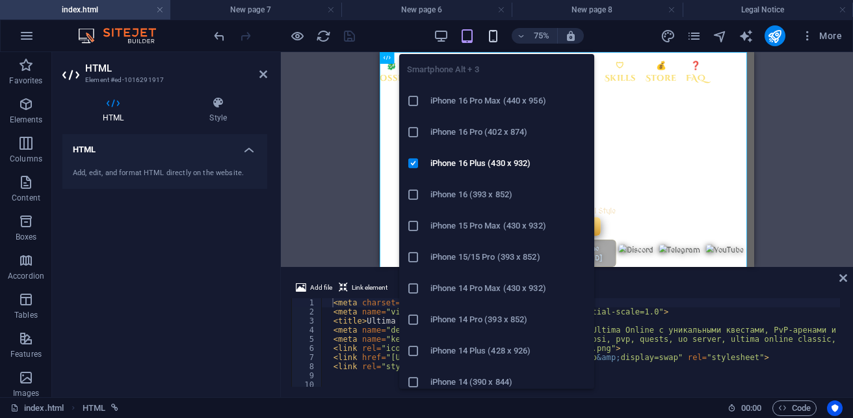
click at [486, 37] on icon "button" at bounding box center [493, 36] width 15 height 15
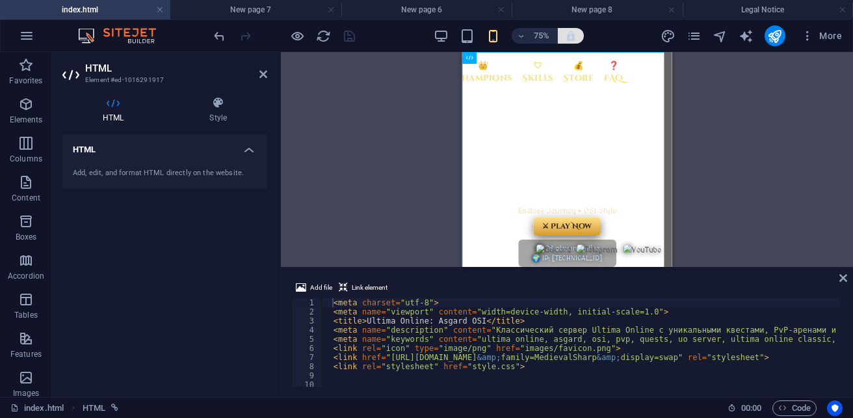
click at [576, 42] on button "button" at bounding box center [571, 36] width 26 height 16
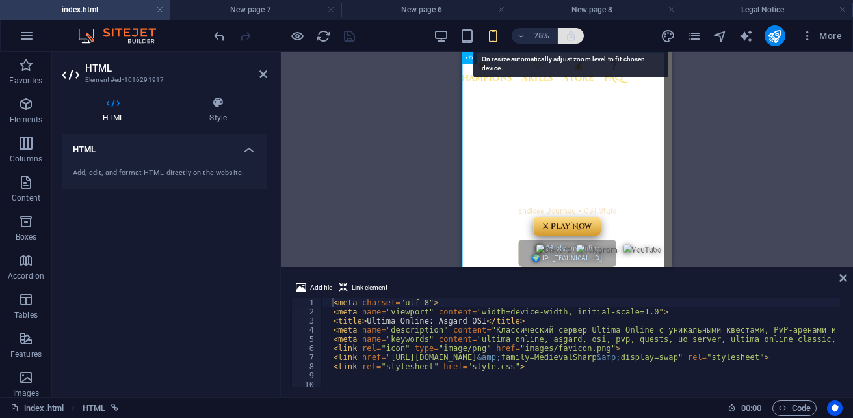
click at [577, 40] on icon "button" at bounding box center [571, 36] width 12 height 12
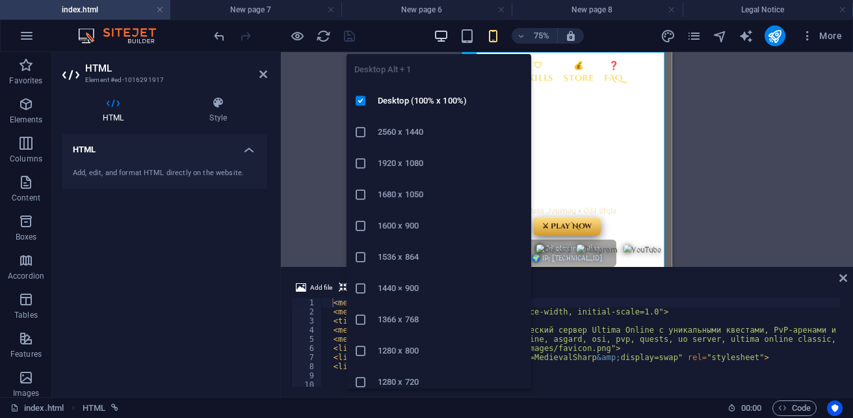
click at [442, 38] on icon "button" at bounding box center [441, 36] width 15 height 15
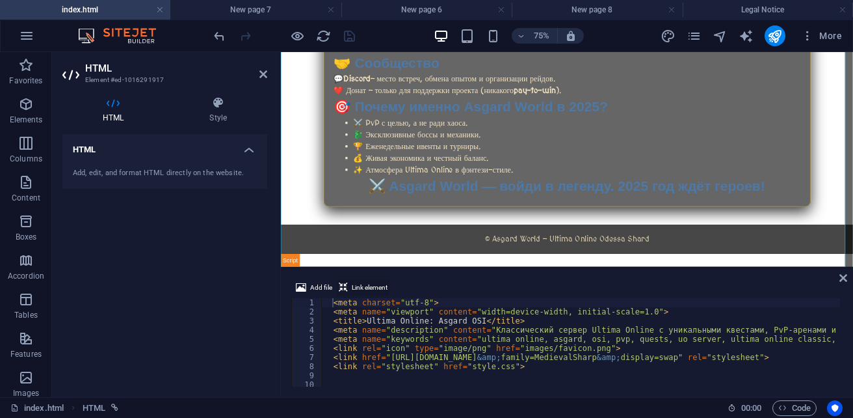
click at [370, 289] on span "Link element" at bounding box center [370, 288] width 36 height 16
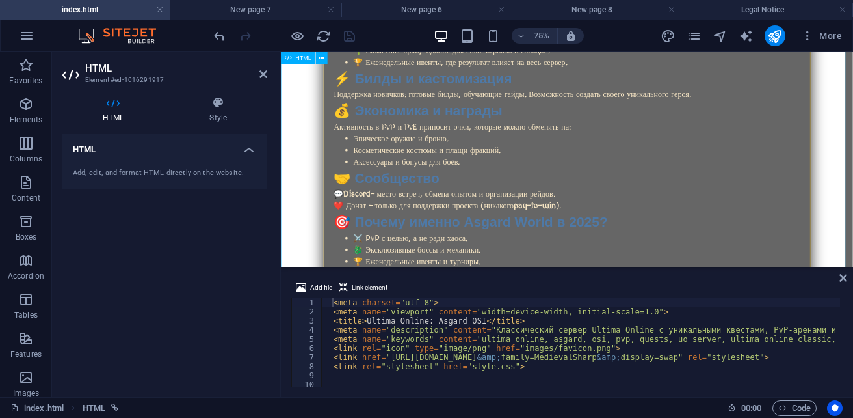
scroll to position [795, 0]
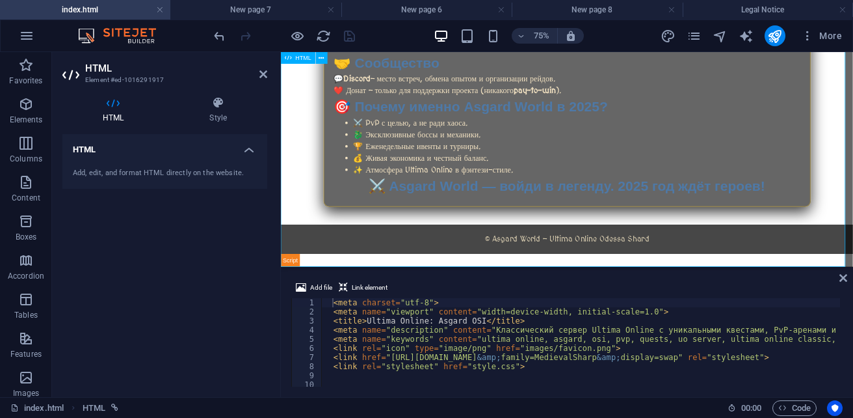
type textarea "<a href="#ed-1016291917" class="wv-link-elm"></a><meta charset="utf-8">"
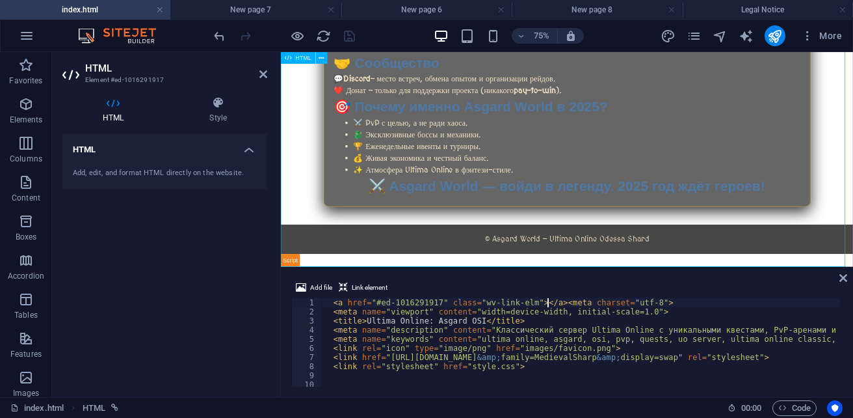
click at [351, 37] on div at bounding box center [284, 35] width 146 height 21
drag, startPoint x: 347, startPoint y: 39, endPoint x: 509, endPoint y: 1, distance: 166.4
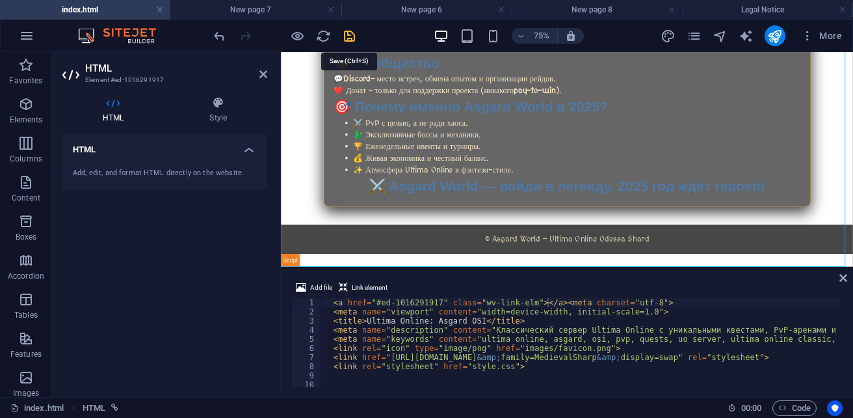
click at [347, 39] on icon "save" at bounding box center [349, 36] width 15 height 15
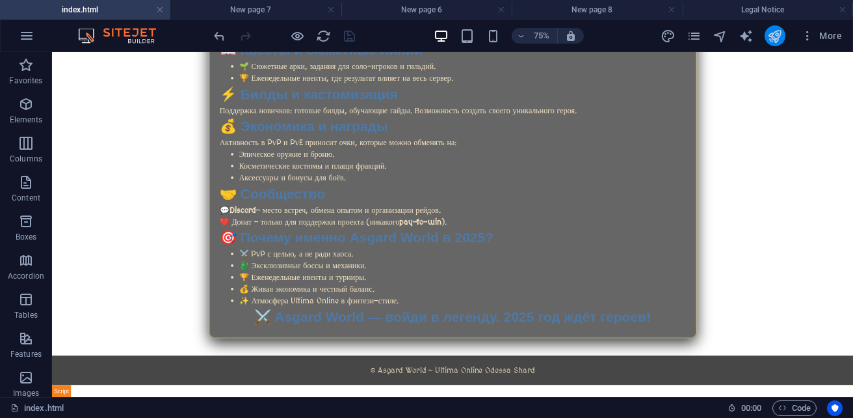
click at [784, 36] on button "publish" at bounding box center [775, 35] width 21 height 21
click at [772, 40] on icon "publish" at bounding box center [774, 36] width 15 height 15
click at [775, 34] on icon "publish" at bounding box center [774, 36] width 15 height 15
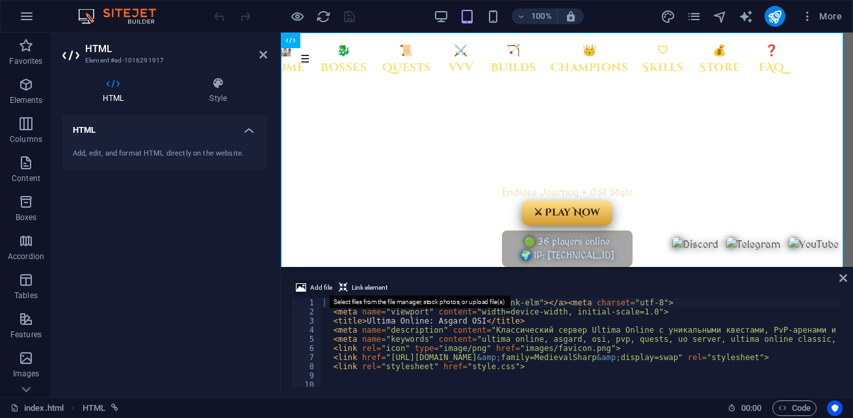
click at [315, 289] on span "Add file" at bounding box center [321, 288] width 22 height 16
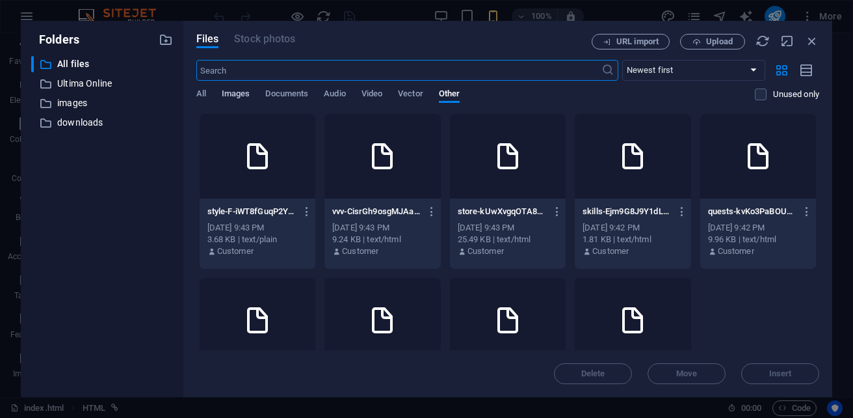
click at [242, 94] on span "Images" at bounding box center [236, 95] width 29 height 18
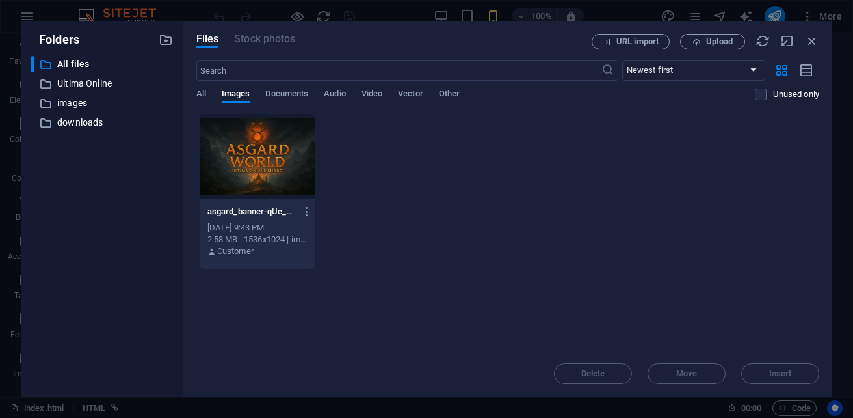
click at [269, 170] on div at bounding box center [258, 156] width 116 height 85
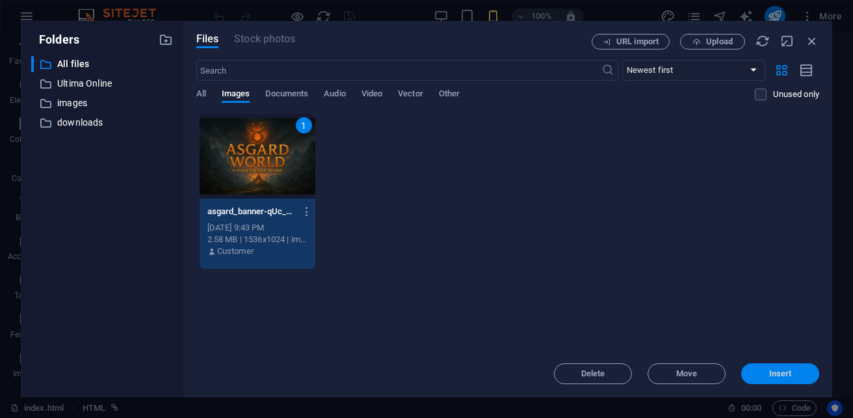
click at [797, 371] on span "Insert" at bounding box center [781, 373] width 68 height 8
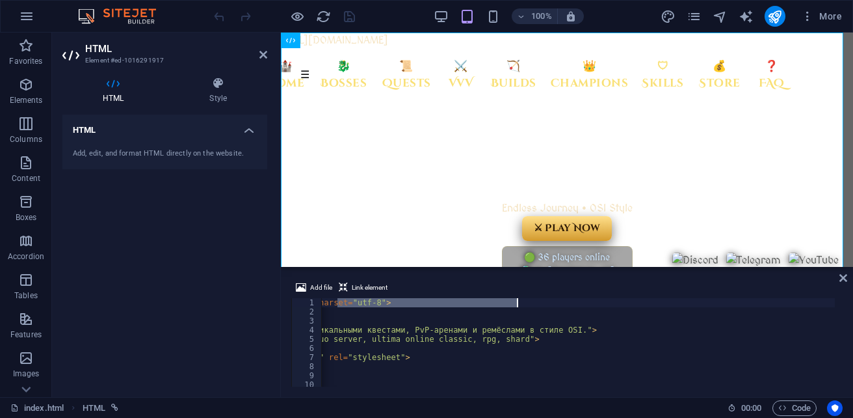
scroll to position [0, 354]
click at [694, 302] on div "https://cdn1.site-media.eu/images/0/19719475/asgard_banner-qUc_dzP5uLzb2Ojq9awp…" at bounding box center [258, 350] width 873 height 104
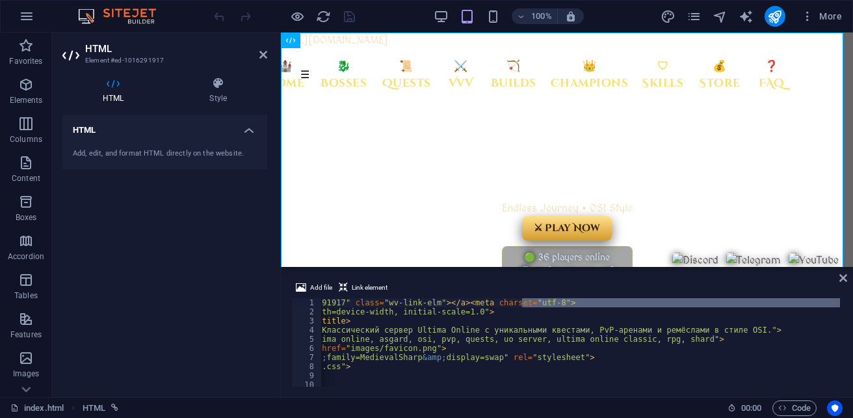
scroll to position [0, 111]
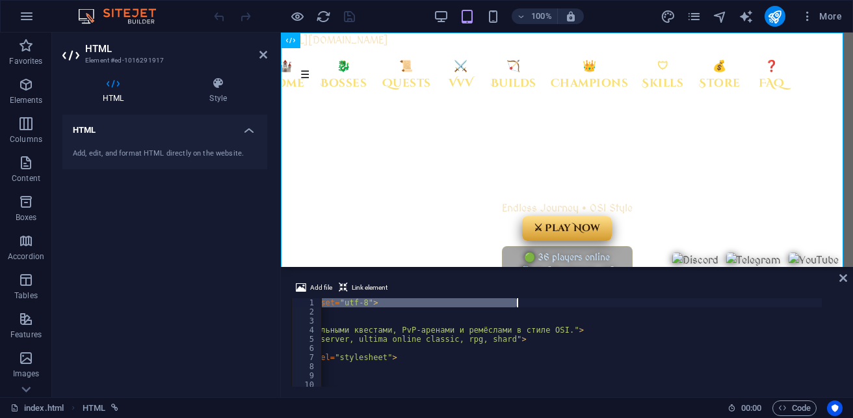
click at [581, 305] on div "https://cdn1.site-media.eu/images/0/19719475/asgard_banner-qUc_dzP5uLzb2Ojq9awp…" at bounding box center [385, 350] width 873 height 104
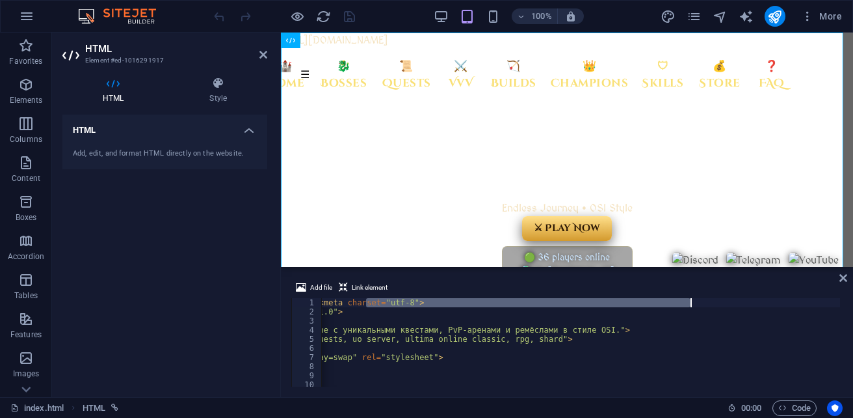
scroll to position [0, 207]
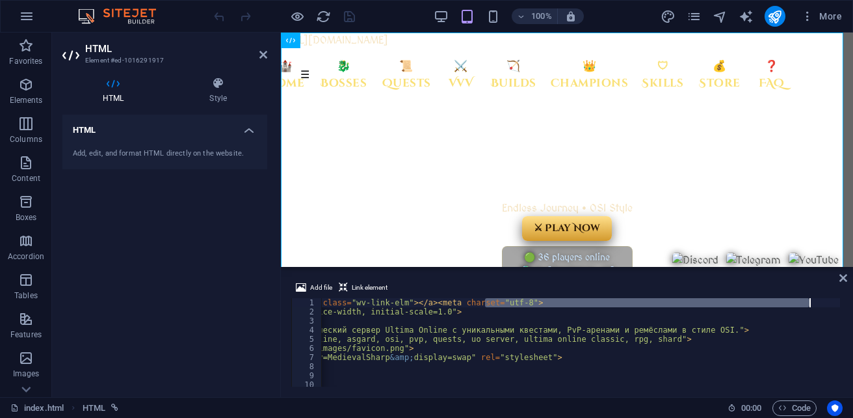
click at [448, 302] on div "https://cdn1.site-media.eu/images/0/19719475/asgard_banner-qUc_dzP5uLzb2Ojq9awp…" at bounding box center [550, 350] width 873 height 104
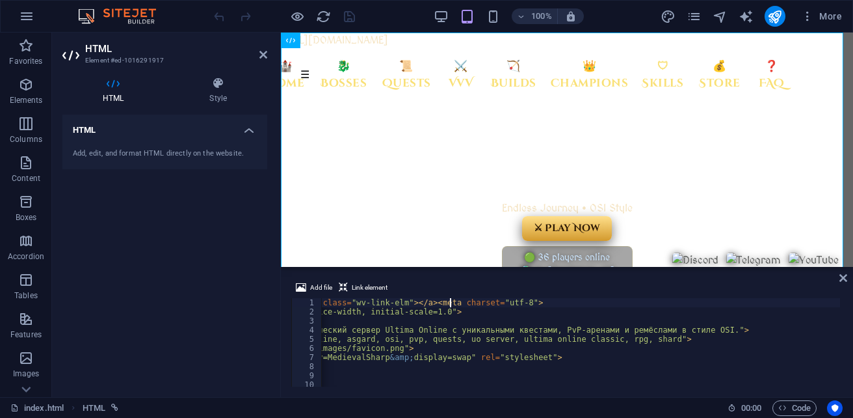
click at [488, 305] on div "https://cdn1.site-media.eu/images/0/19719475/asgard_banner-qUc_dzP5uLzb2Ojq9awp…" at bounding box center [550, 350] width 873 height 104
click at [499, 302] on div "https://cdn1.site-media.eu/images/0/19719475/asgard_banner-qUc_dzP5uLzb2Ojq9awp…" at bounding box center [550, 350] width 873 height 104
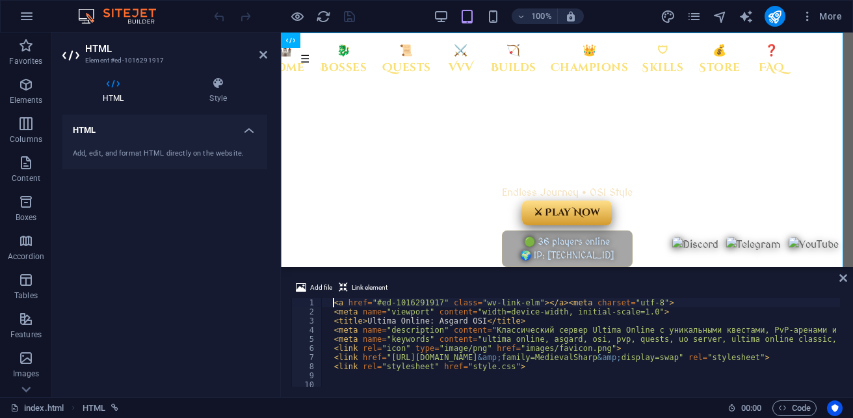
scroll to position [0, 1]
type textarea "<a href="#ed-1016291917" class="wv-link-elm"></a><meta charset="utf-8">"
click at [221, 88] on icon at bounding box center [218, 83] width 98 height 13
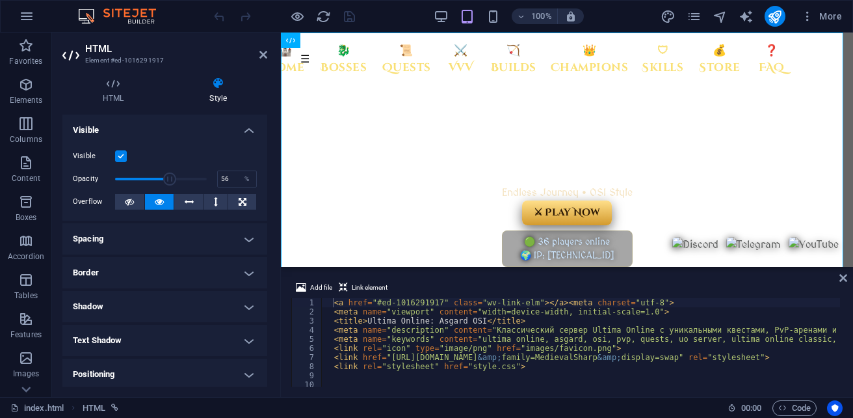
drag, startPoint x: 172, startPoint y: 178, endPoint x: 165, endPoint y: 178, distance: 7.2
click at [165, 178] on span at bounding box center [161, 179] width 92 height 20
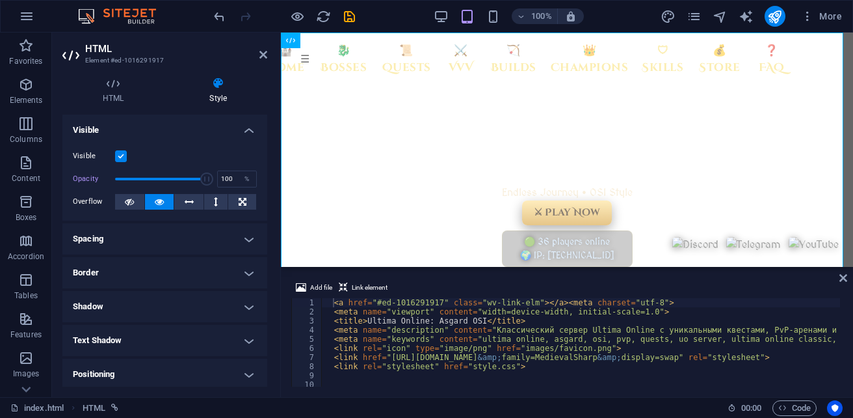
drag, startPoint x: 165, startPoint y: 178, endPoint x: 204, endPoint y: 177, distance: 39.7
click at [204, 177] on span at bounding box center [206, 178] width 13 height 13
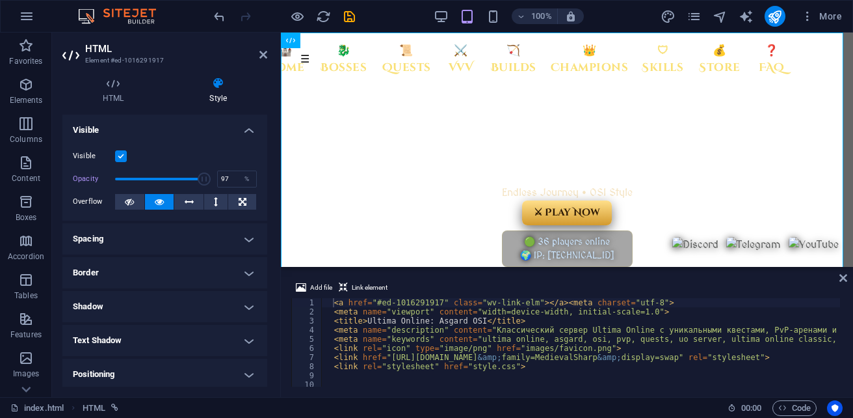
click at [202, 177] on span at bounding box center [204, 178] width 13 height 13
type input "100"
drag, startPoint x: 202, startPoint y: 177, endPoint x: 211, endPoint y: 174, distance: 10.1
click at [211, 174] on span at bounding box center [206, 178] width 13 height 13
click at [346, 15] on icon "save" at bounding box center [349, 16] width 15 height 15
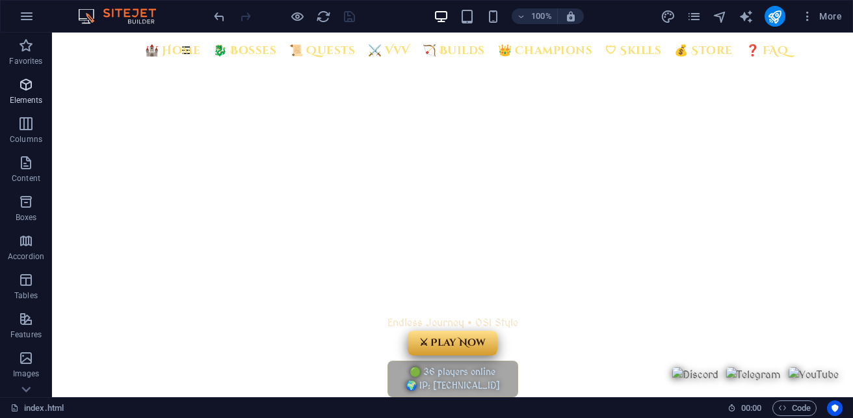
click at [25, 82] on icon "button" at bounding box center [26, 85] width 16 height 16
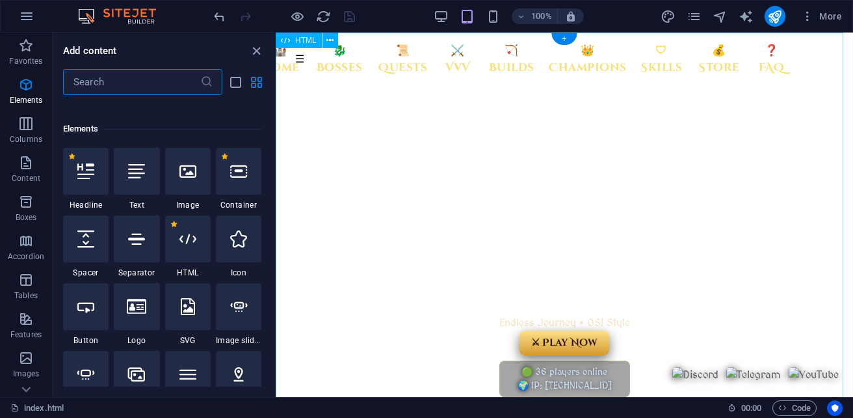
scroll to position [245, 0]
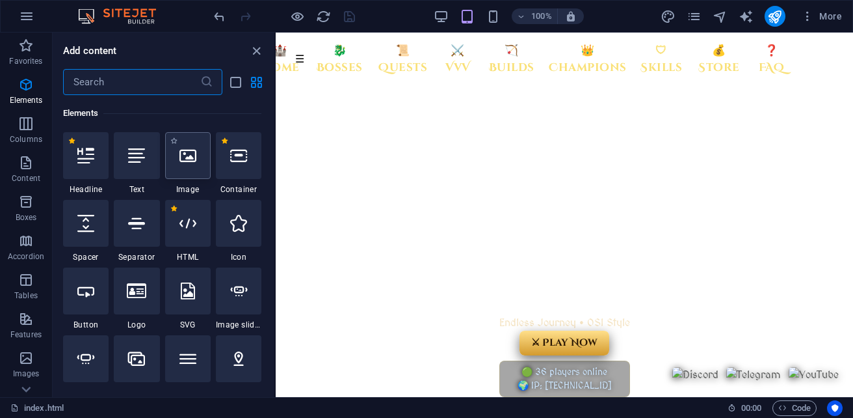
click at [194, 157] on icon at bounding box center [187, 155] width 17 height 17
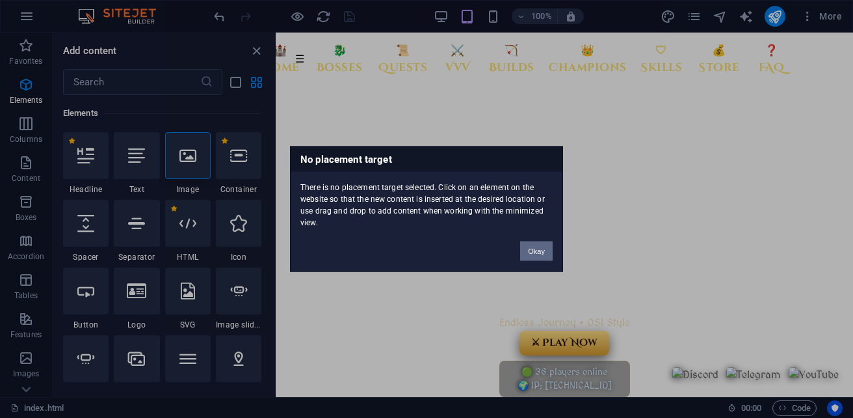
click at [533, 246] on button "Okay" at bounding box center [536, 251] width 33 height 20
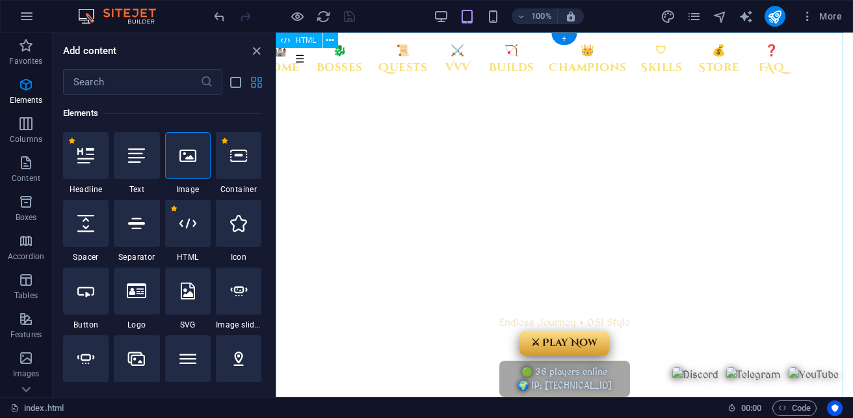
click at [257, 55] on icon "close panel" at bounding box center [256, 51] width 15 height 15
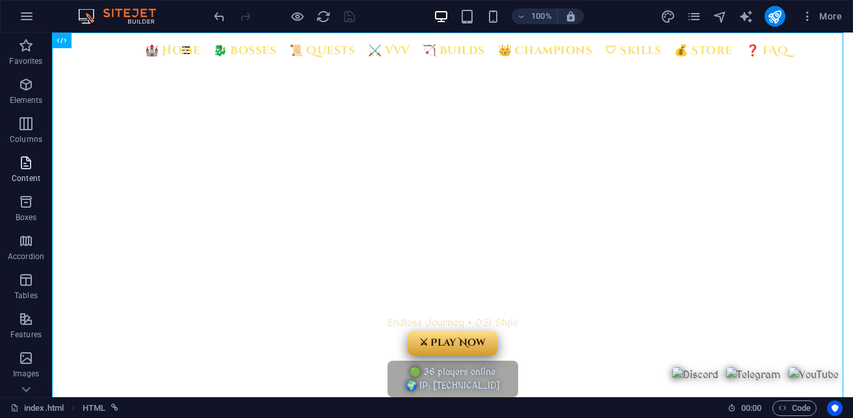
click at [31, 174] on p "Content" at bounding box center [26, 178] width 29 height 10
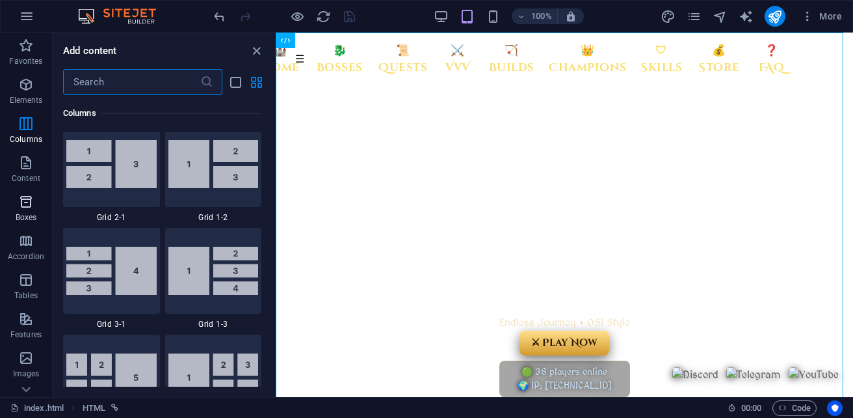
scroll to position [1732, 0]
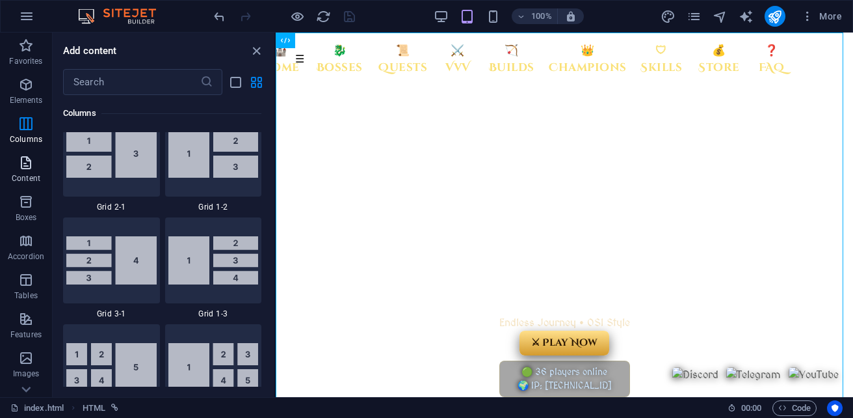
click at [19, 170] on icon "button" at bounding box center [26, 163] width 16 height 16
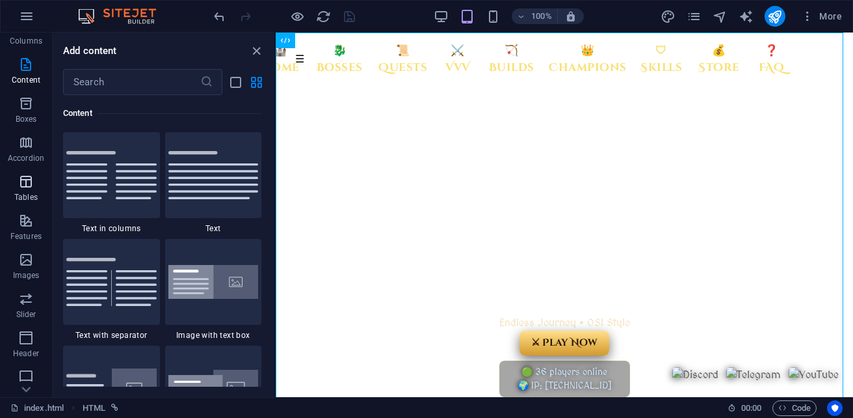
scroll to position [130, 0]
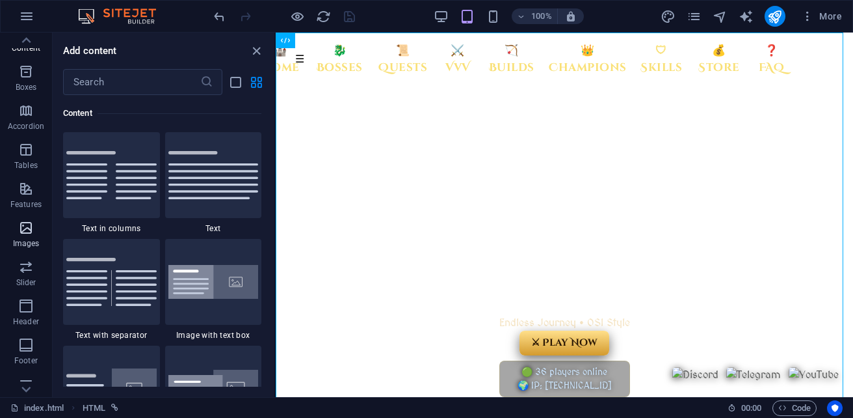
click at [25, 232] on icon "button" at bounding box center [26, 228] width 16 height 16
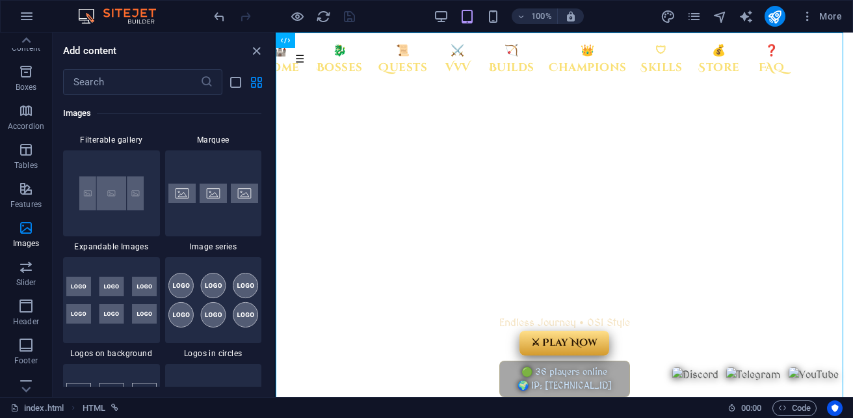
scroll to position [7091, 0]
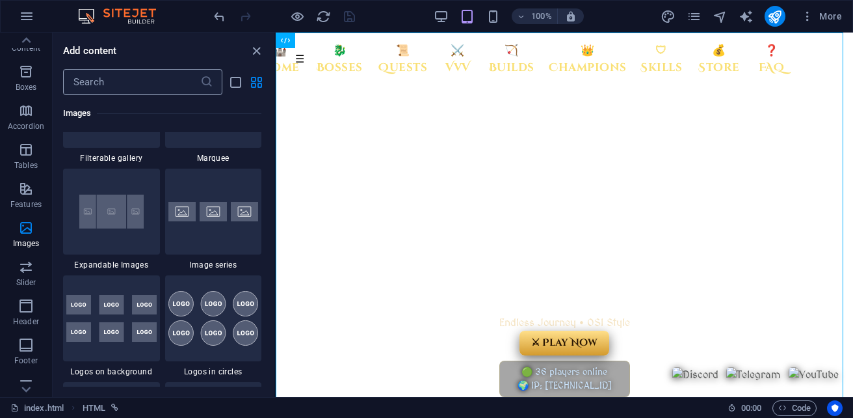
click at [116, 84] on input "text" at bounding box center [131, 82] width 137 height 26
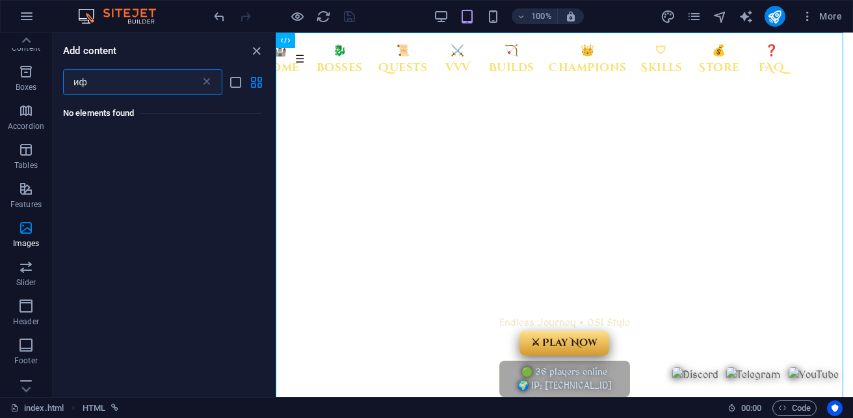
type input "и"
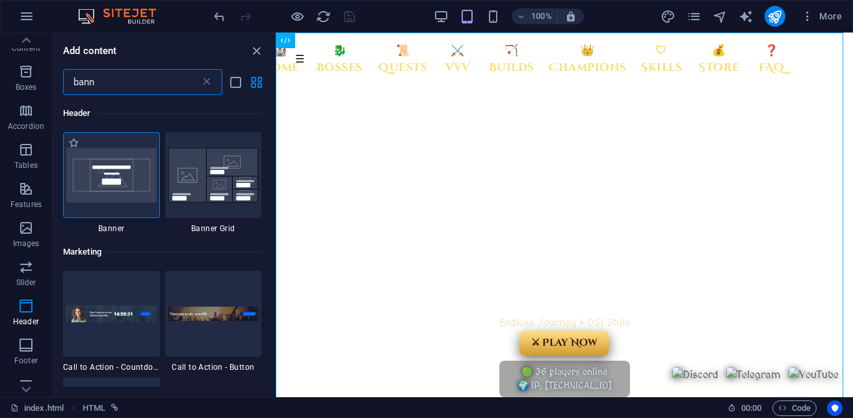
type input "bann"
click at [137, 178] on img at bounding box center [111, 175] width 90 height 55
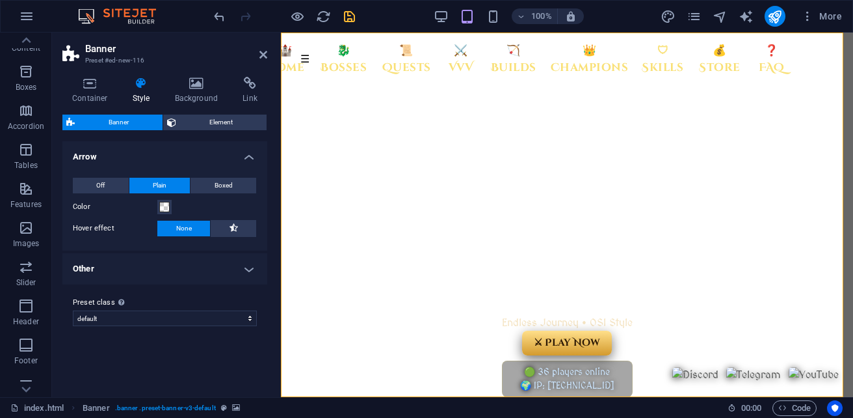
scroll to position [1115, 0]
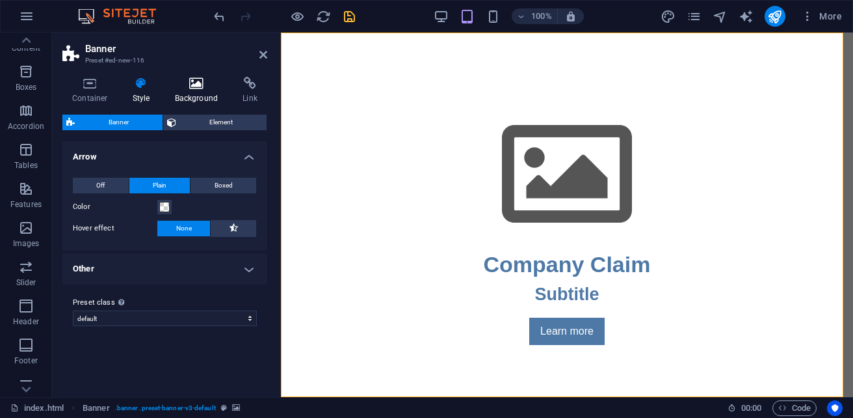
click at [198, 86] on icon at bounding box center [196, 83] width 63 height 13
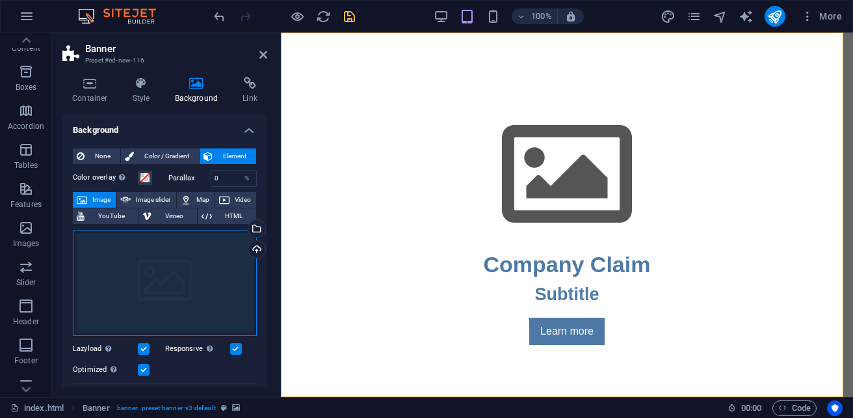
click at [198, 287] on div "Drag files here, click to choose files or select files from Files or our free s…" at bounding box center [165, 283] width 184 height 107
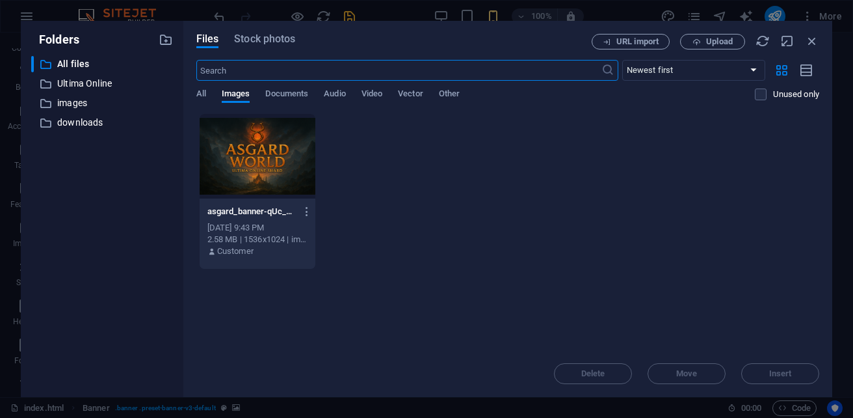
click at [263, 159] on div at bounding box center [258, 156] width 116 height 85
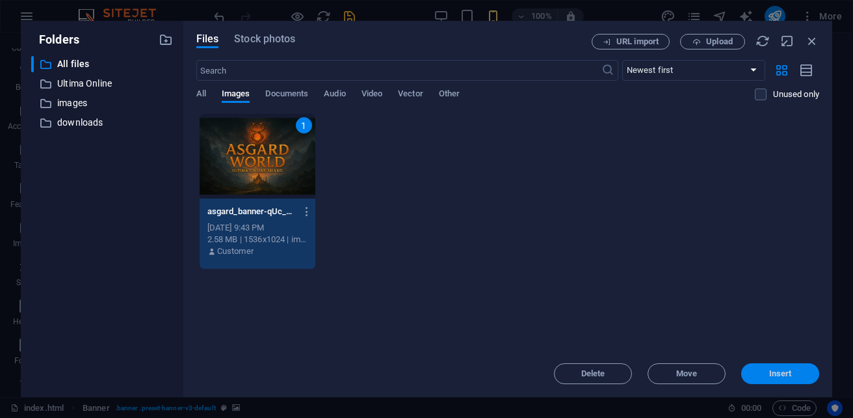
click at [776, 372] on span "Insert" at bounding box center [780, 373] width 23 height 8
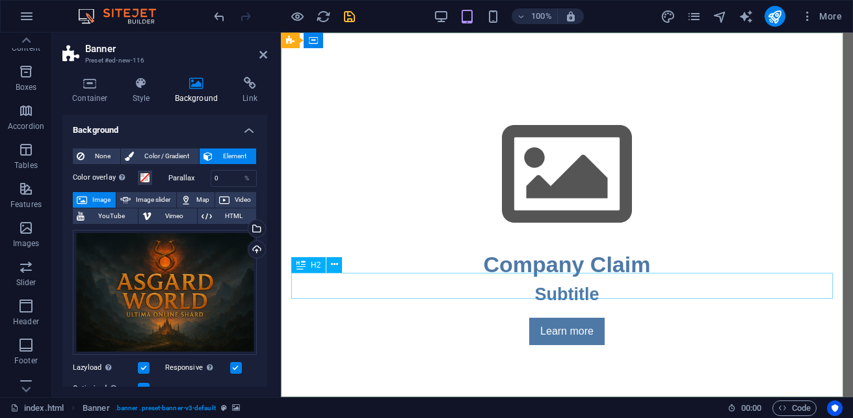
click at [697, 291] on div "Subtitle" at bounding box center [567, 294] width 260 height 27
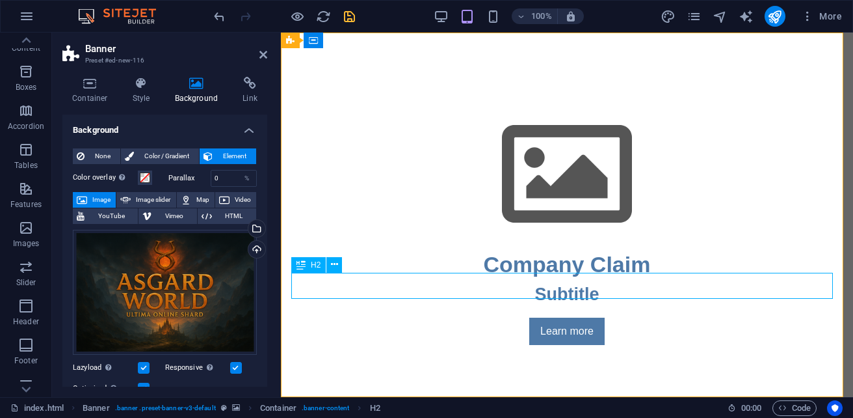
click at [697, 291] on div "Subtitle" at bounding box center [567, 294] width 260 height 27
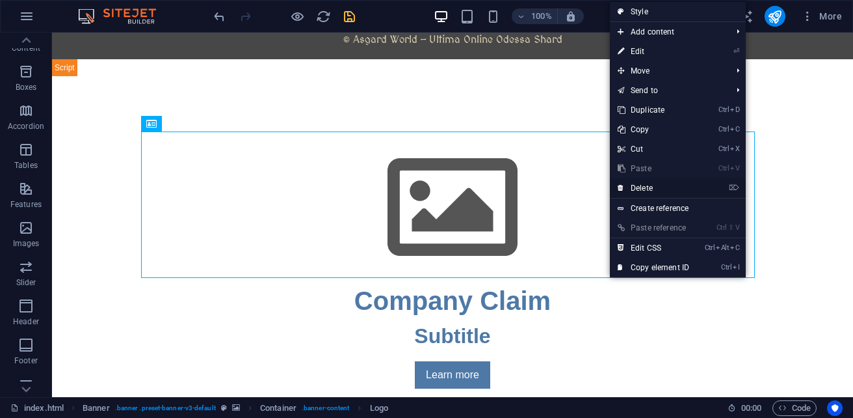
click at [663, 192] on link "⌦ Delete" at bounding box center [653, 188] width 87 height 20
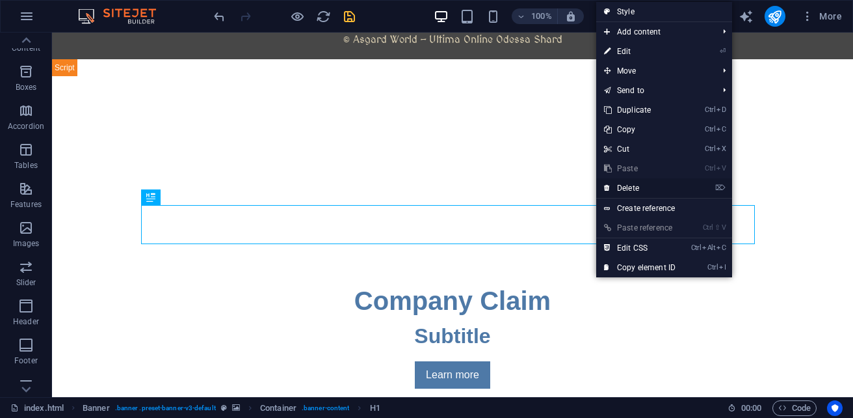
click at [641, 192] on link "⌦ Delete" at bounding box center [639, 188] width 87 height 20
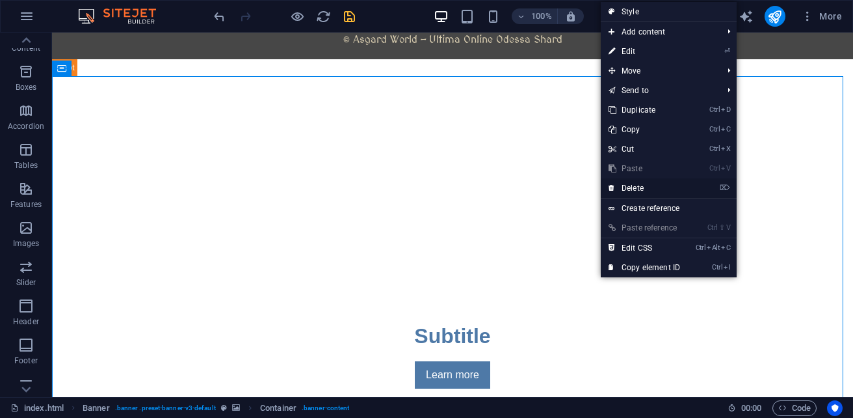
click at [653, 185] on link "⌦ Delete" at bounding box center [644, 188] width 87 height 20
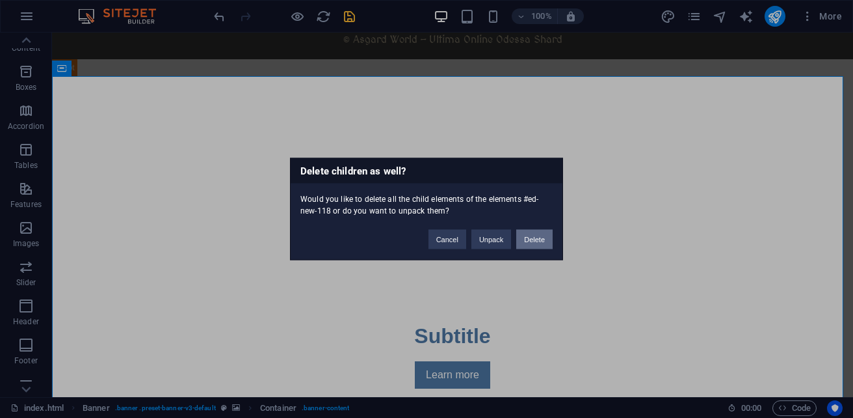
click at [532, 243] on button "Delete" at bounding box center [534, 240] width 36 height 20
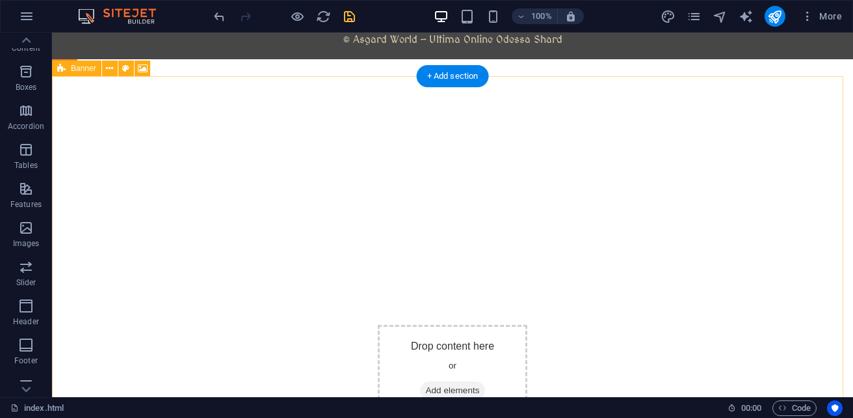
click at [378, 325] on div "Drop content here or Add elements Paste clipboard" at bounding box center [453, 383] width 150 height 116
click at [453, 250] on figure at bounding box center [453, 200] width 0 height 248
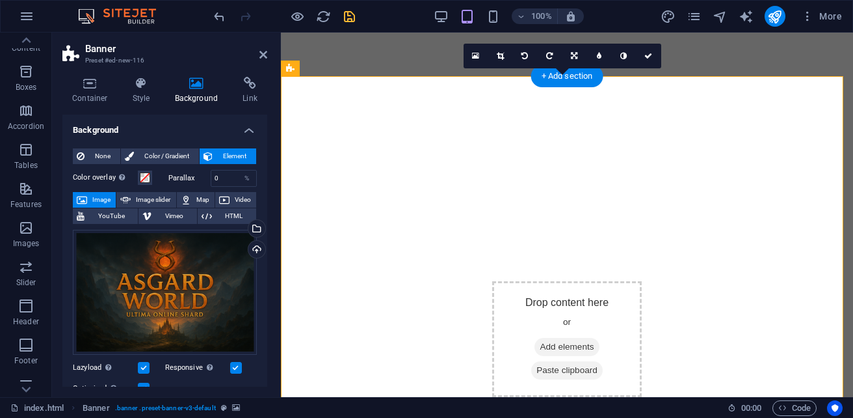
scroll to position [1072, 0]
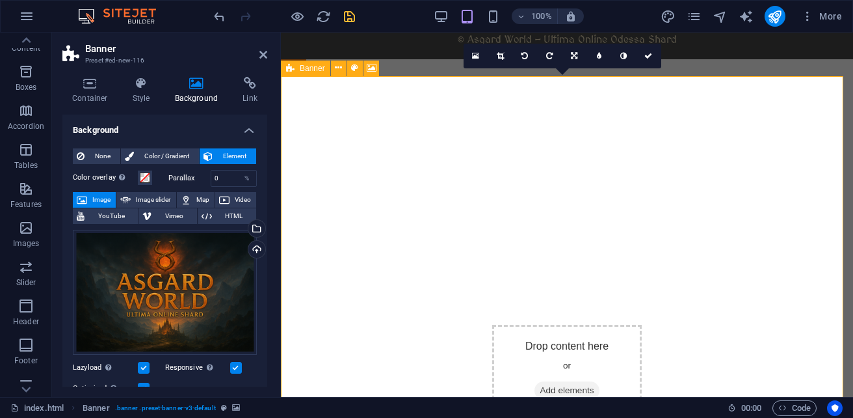
click at [525, 325] on div "Drop content here or Add elements Paste clipboard" at bounding box center [567, 383] width 150 height 116
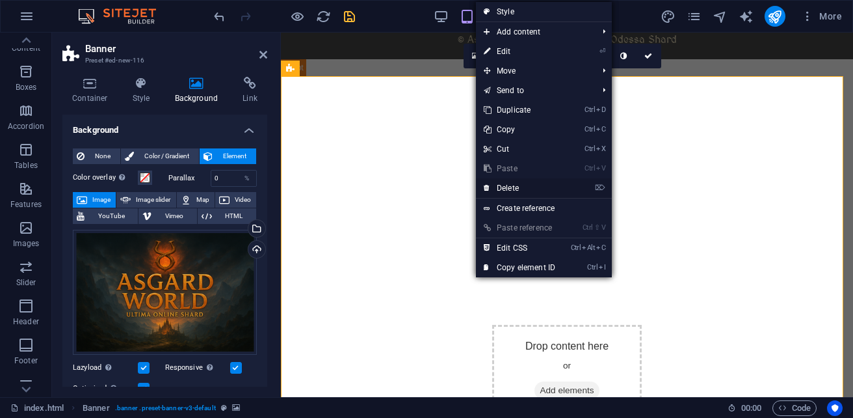
click at [522, 192] on link "⌦ Delete" at bounding box center [519, 188] width 87 height 20
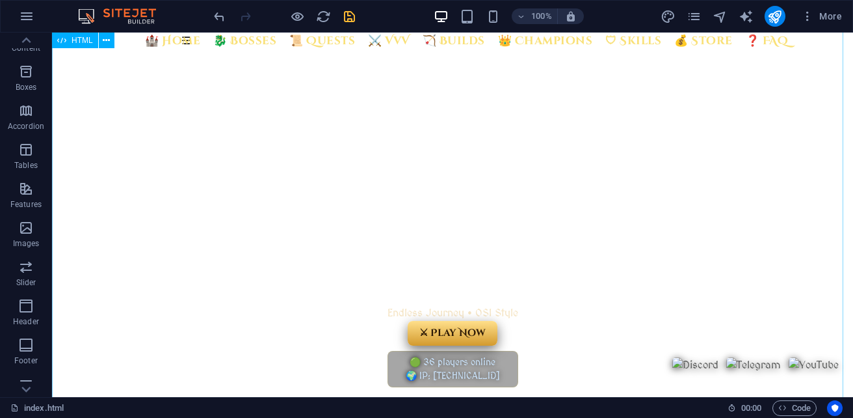
scroll to position [0, 0]
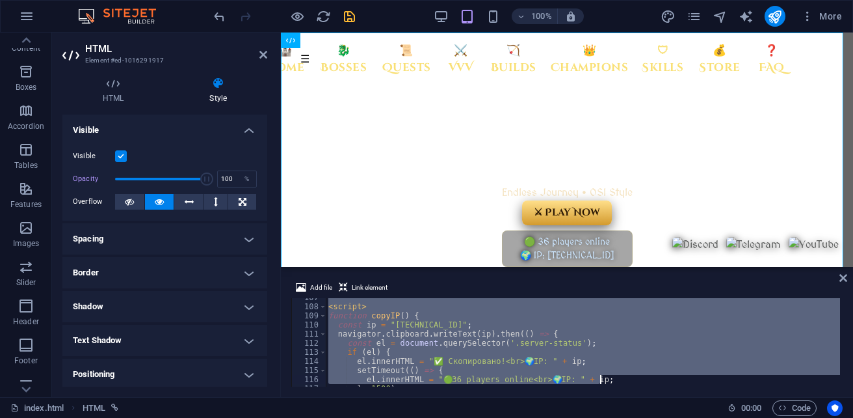
scroll to position [1034, 0]
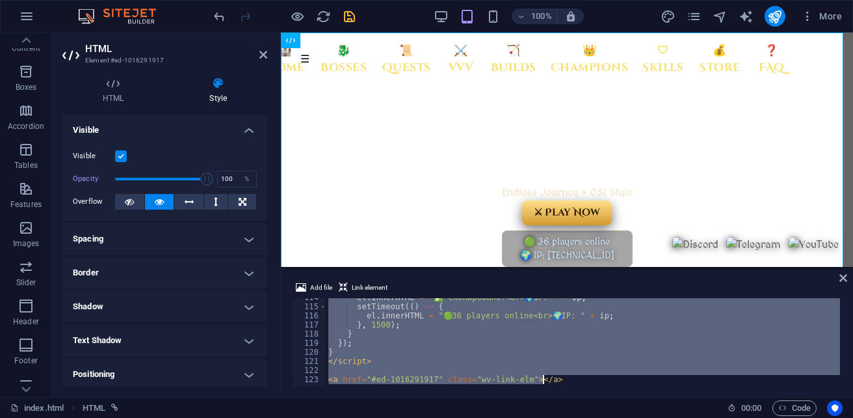
drag, startPoint x: 332, startPoint y: 306, endPoint x: 803, endPoint y: 444, distance: 491.2
click at [803, 417] on html "sb5985678.a.had.tf index.html Favorites Elements Columns Content Boxes Accordio…" at bounding box center [426, 209] width 853 height 418
type textarea "<a href="#ed-1016291917" class="wv-link-elm"></a>"
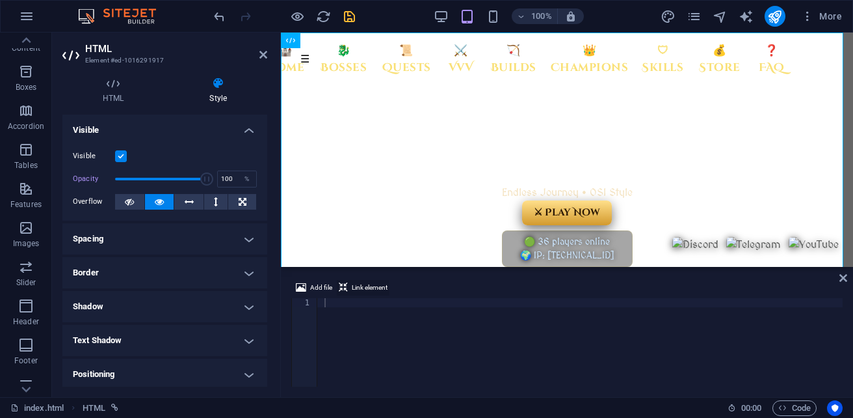
click at [371, 285] on span "Link element" at bounding box center [370, 288] width 36 height 16
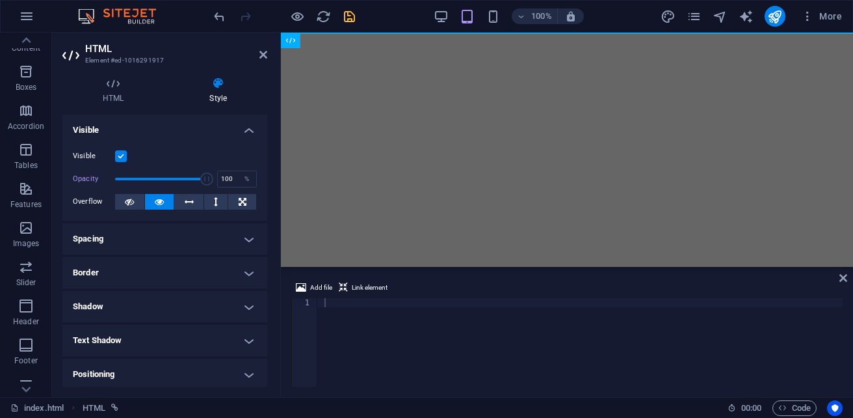
click at [558, 33] on html at bounding box center [567, 33] width 572 height 0
click at [30, 237] on span "Images" at bounding box center [26, 235] width 52 height 31
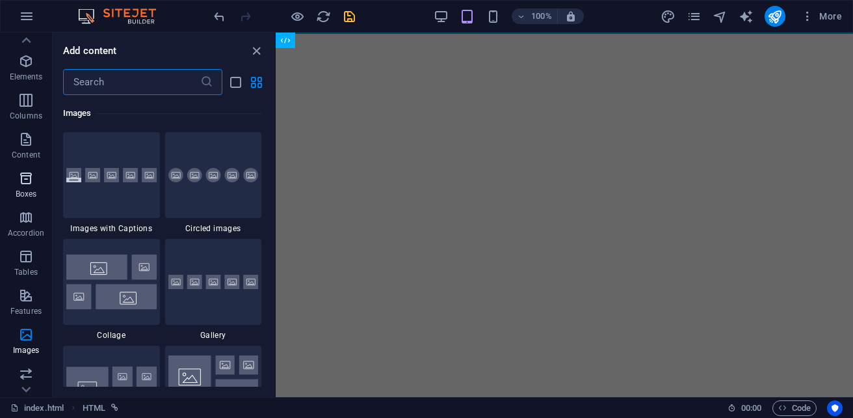
scroll to position [0, 0]
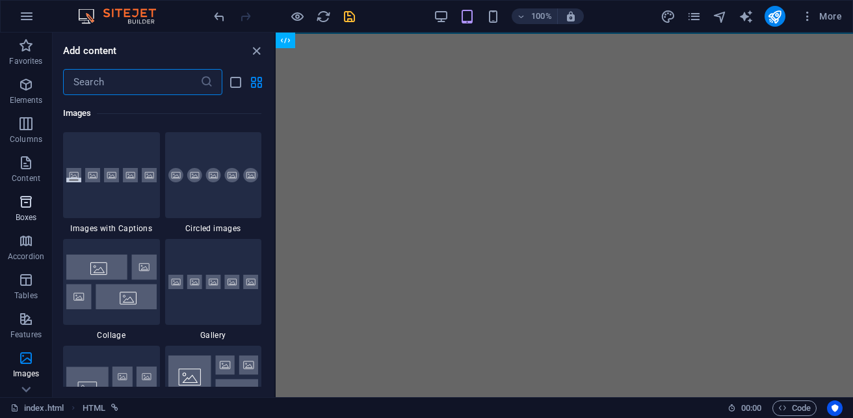
click at [25, 198] on icon "button" at bounding box center [26, 202] width 16 height 16
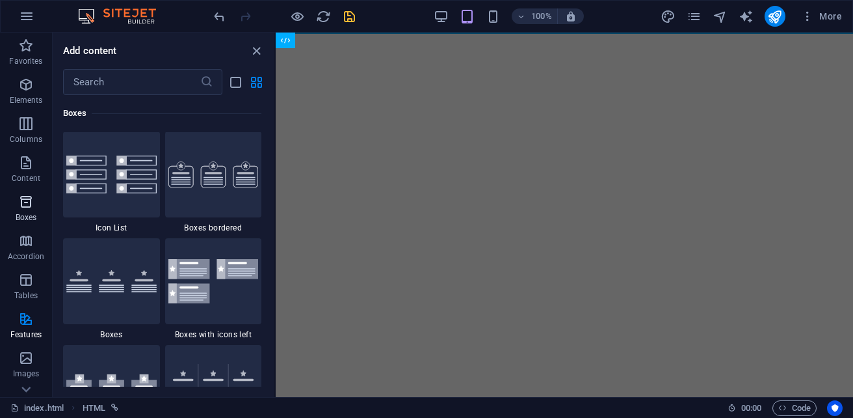
scroll to position [3694, 0]
click at [24, 125] on icon "button" at bounding box center [26, 124] width 16 height 16
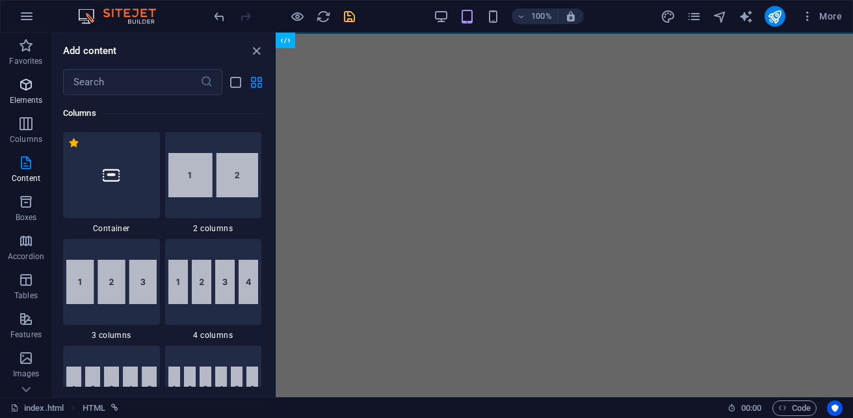
click at [26, 95] on p "Elements" at bounding box center [26, 100] width 33 height 10
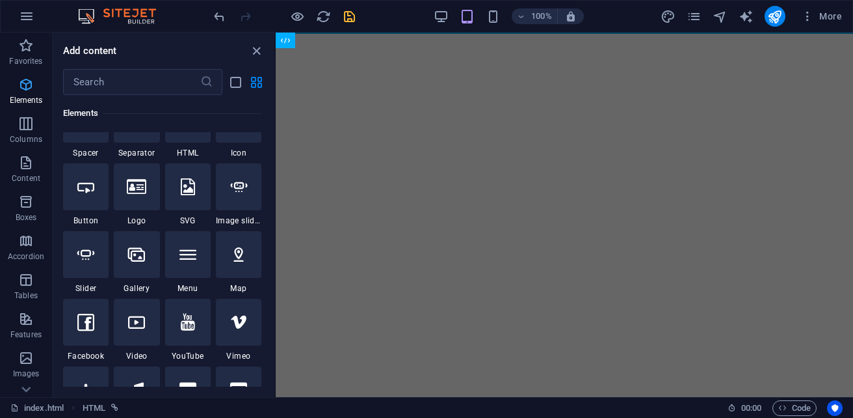
scroll to position [245, 0]
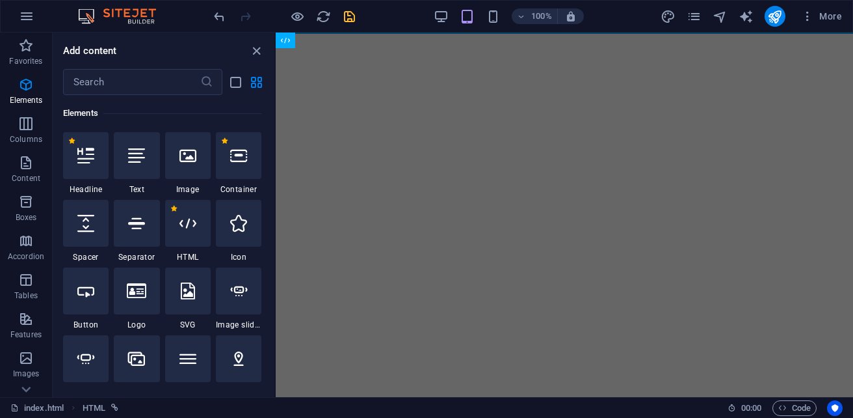
click at [614, 33] on html at bounding box center [564, 33] width 577 height 0
click at [196, 152] on div at bounding box center [188, 155] width 46 height 47
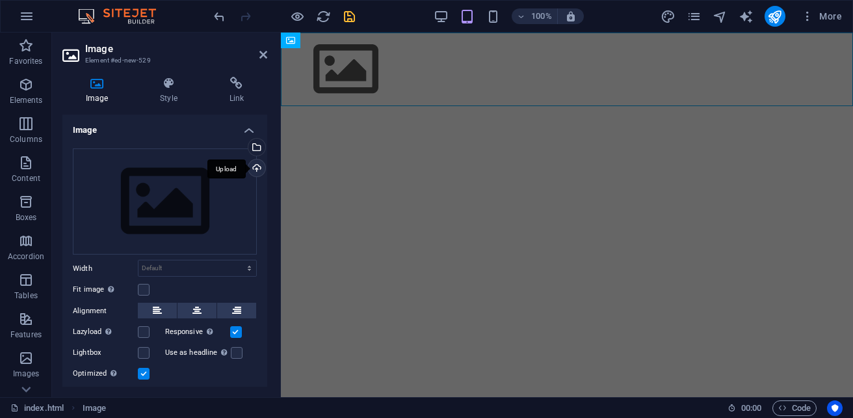
click at [255, 169] on div "Upload" at bounding box center [256, 169] width 20 height 20
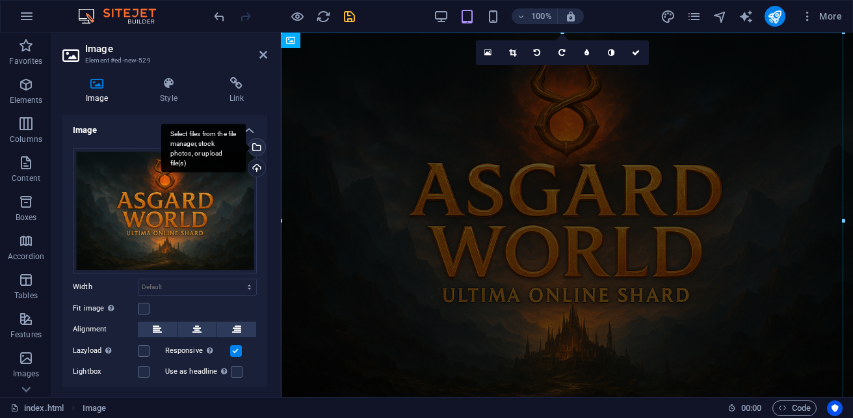
click at [258, 146] on div "Select files from the file manager, stock photos, or upload file(s)" at bounding box center [256, 149] width 20 height 20
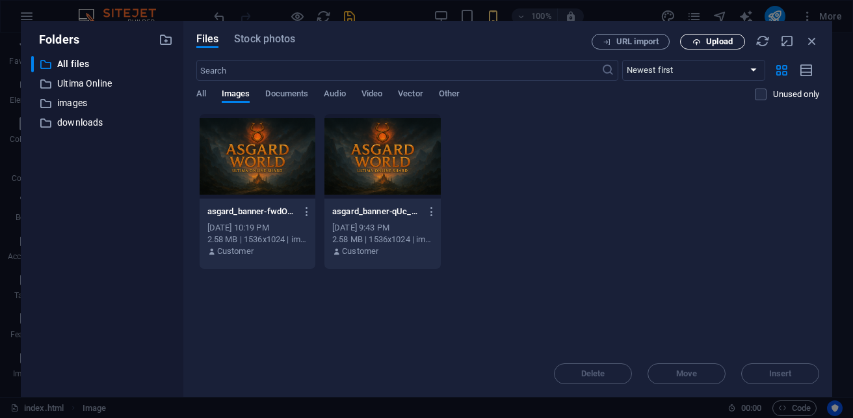
click at [729, 41] on span "Upload" at bounding box center [719, 42] width 27 height 8
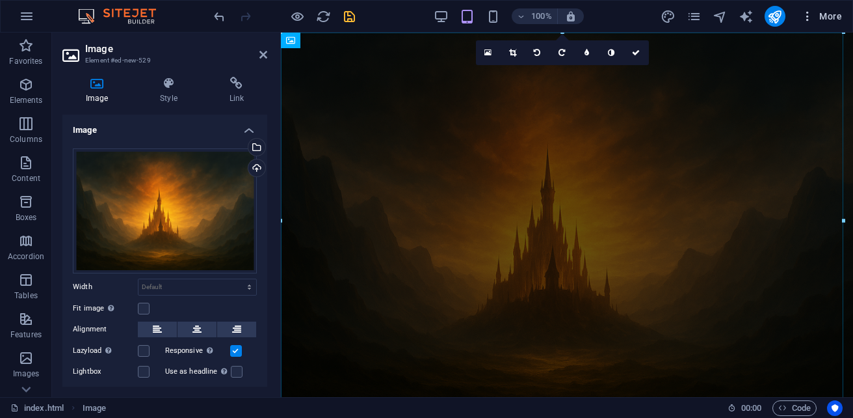
click at [823, 14] on span "More" at bounding box center [821, 16] width 41 height 13
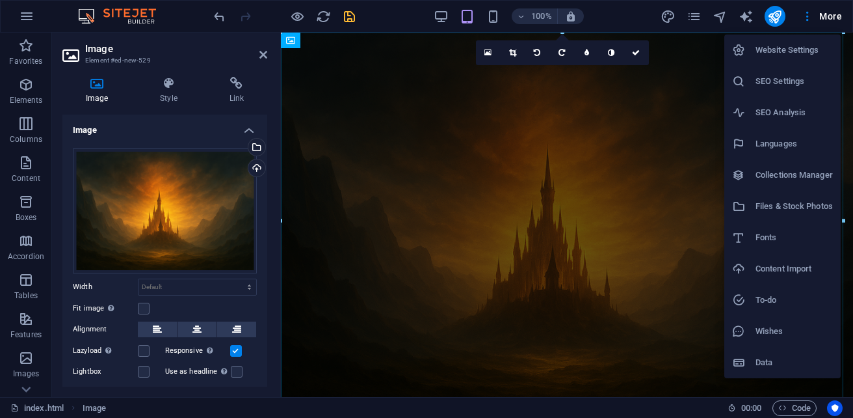
click at [811, 200] on h6 "Files & Stock Photos" at bounding box center [794, 206] width 77 height 16
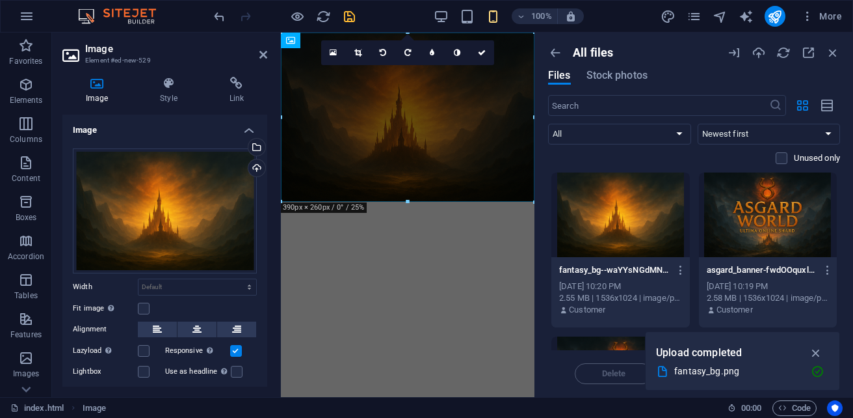
click at [778, 229] on div at bounding box center [768, 214] width 139 height 85
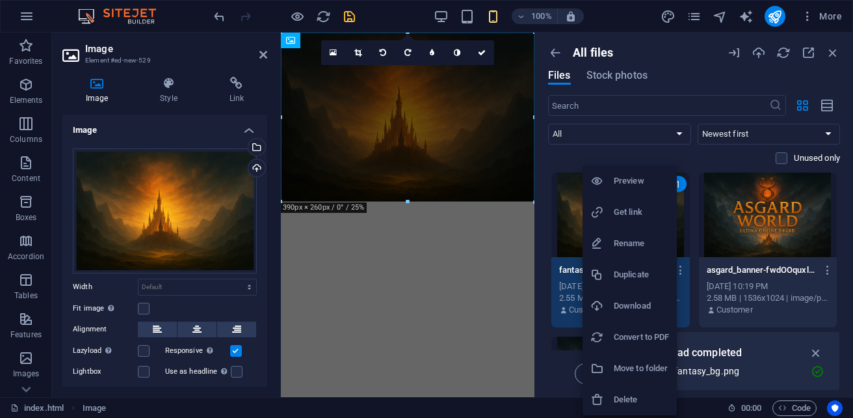
click at [632, 403] on h6 "Delete" at bounding box center [641, 400] width 55 height 16
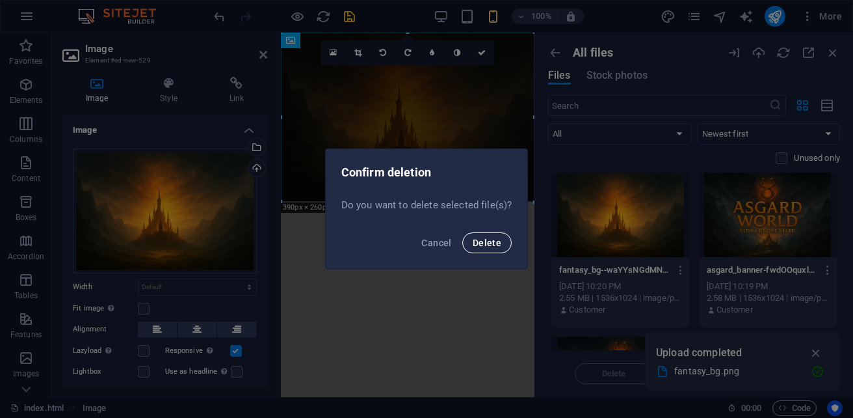
click at [486, 248] on button "Delete" at bounding box center [486, 242] width 49 height 21
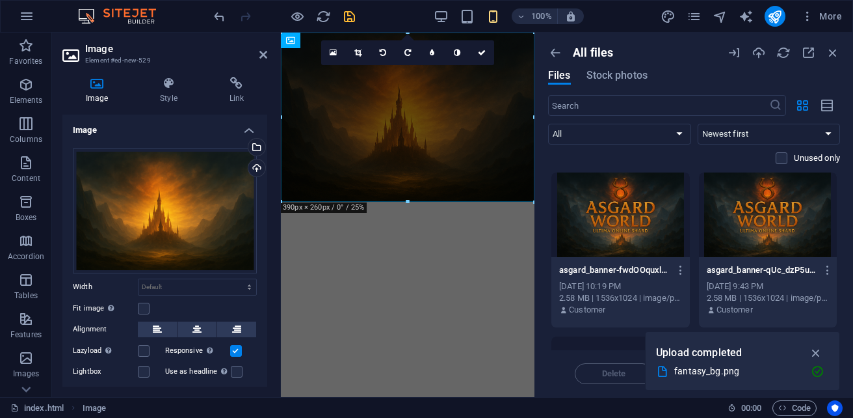
click at [635, 237] on div at bounding box center [620, 214] width 139 height 85
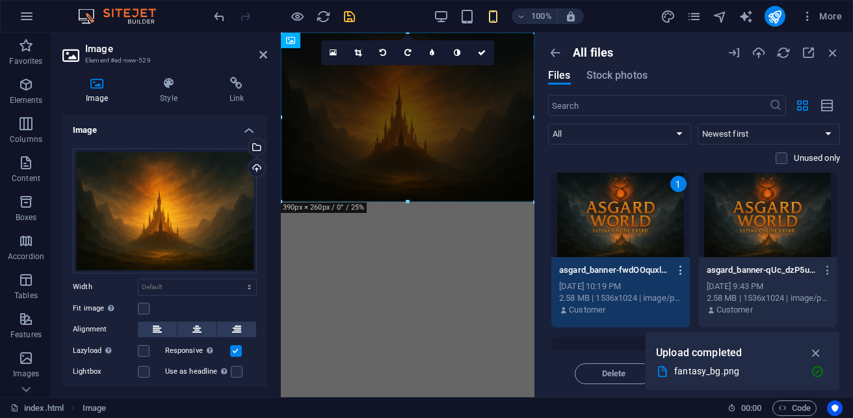
click at [682, 269] on icon "button" at bounding box center [681, 270] width 12 height 12
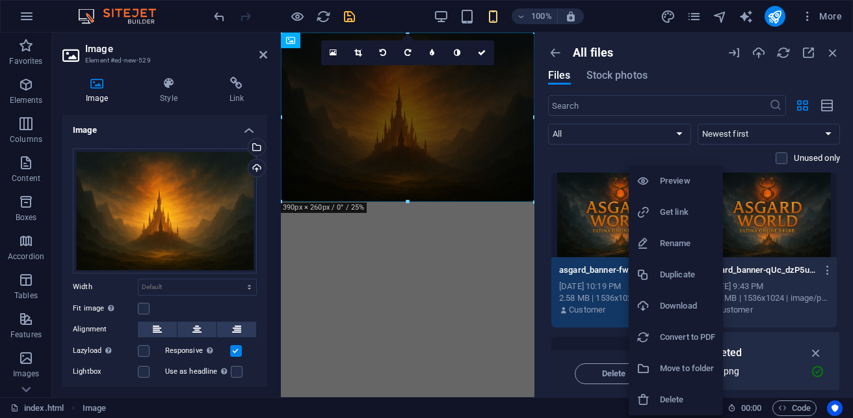
click at [672, 391] on li "Delete" at bounding box center [676, 399] width 94 height 31
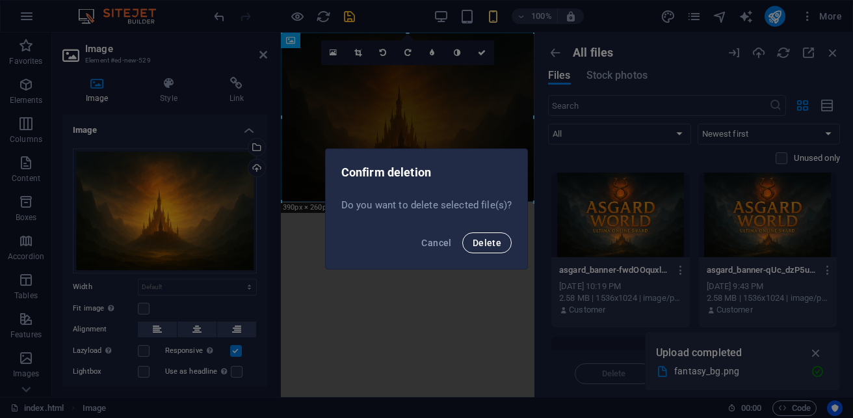
click at [505, 239] on button "Delete" at bounding box center [486, 242] width 49 height 21
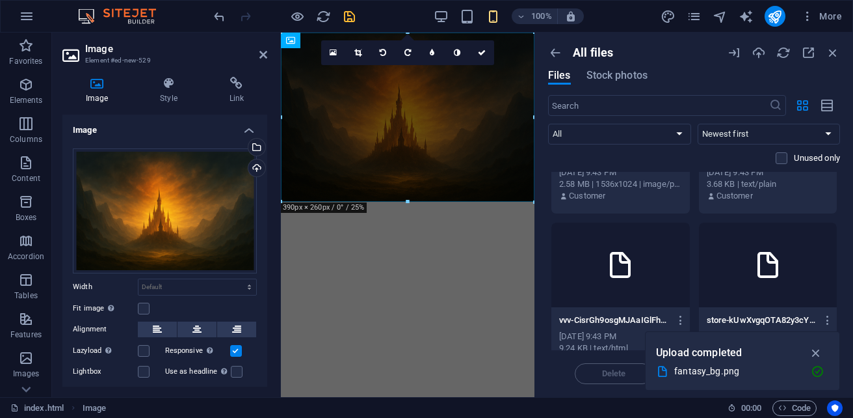
scroll to position [113, 0]
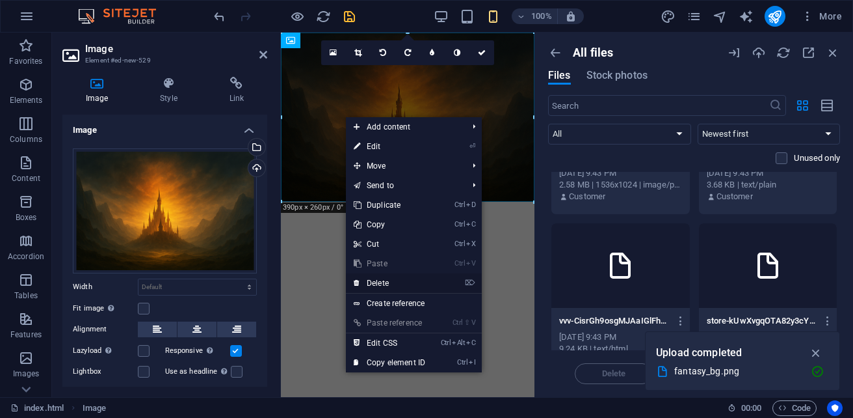
click at [411, 282] on link "⌦ Delete" at bounding box center [389, 283] width 87 height 20
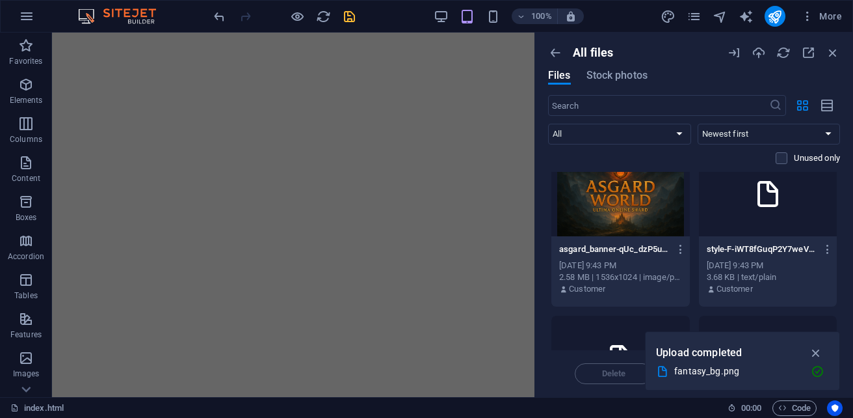
scroll to position [0, 0]
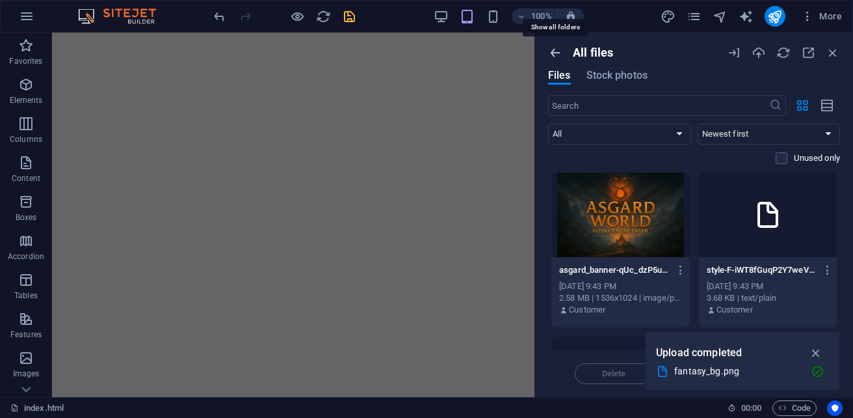
click at [557, 57] on icon "button" at bounding box center [555, 53] width 14 height 14
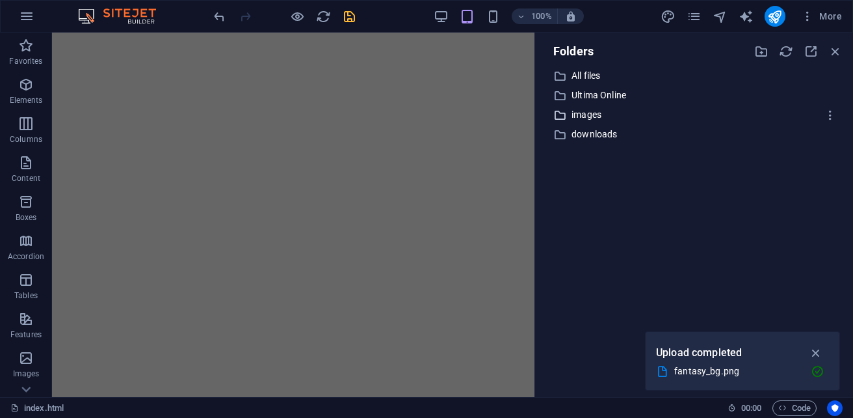
click at [585, 117] on p "images" at bounding box center [695, 114] width 247 height 15
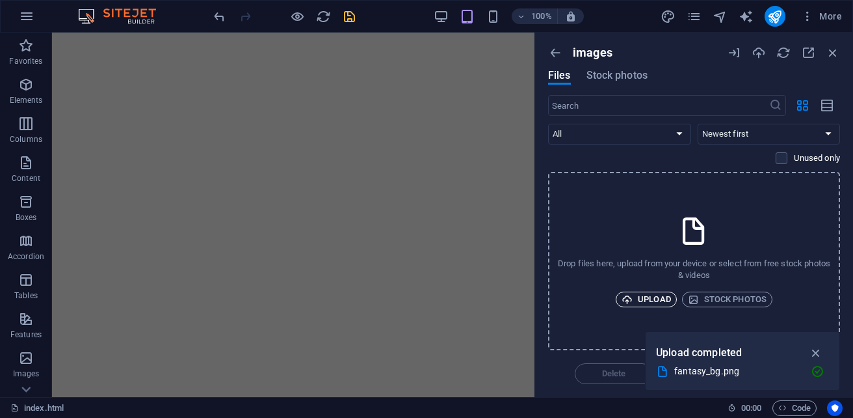
click at [643, 300] on span "Upload" at bounding box center [646, 299] width 49 height 16
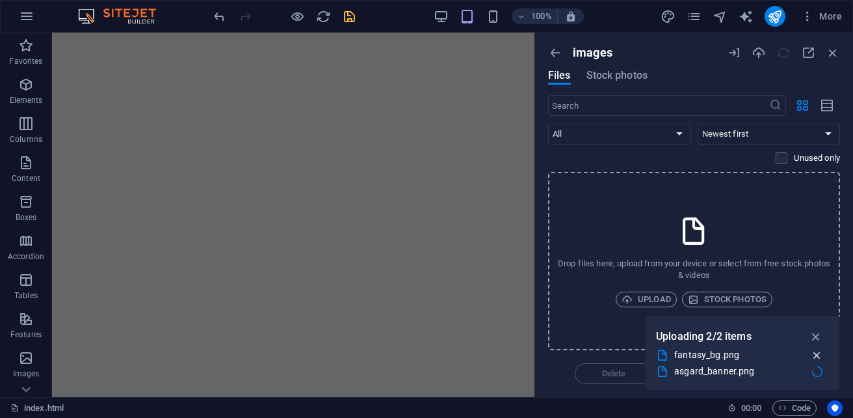
click at [818, 355] on icon "button" at bounding box center [817, 355] width 14 height 13
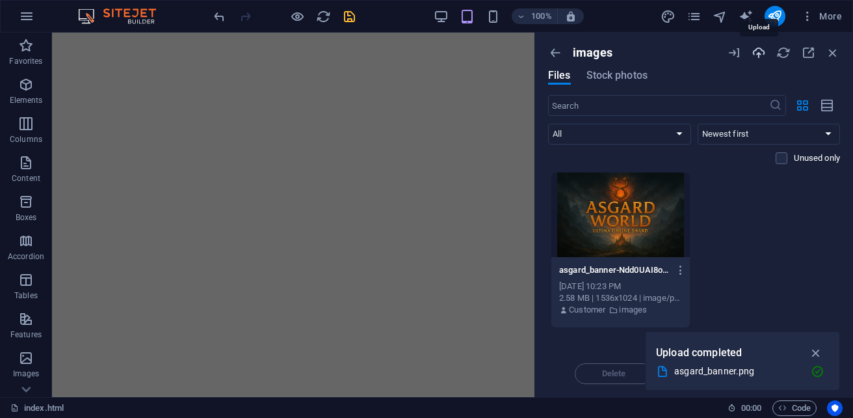
click at [763, 49] on icon "button" at bounding box center [759, 53] width 14 height 14
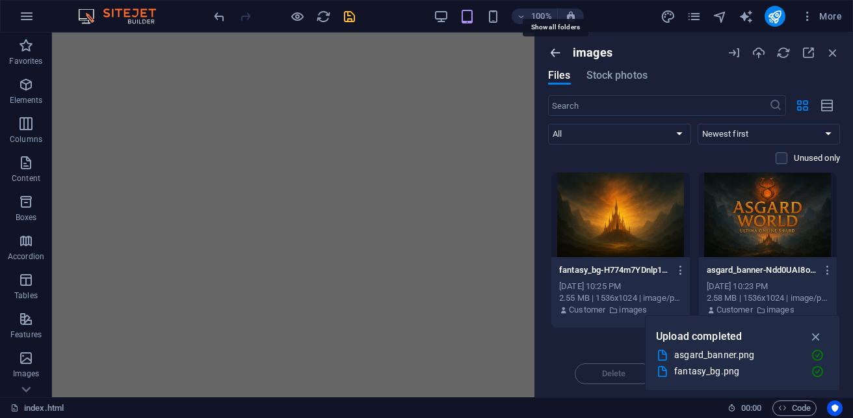
click at [559, 51] on icon "button" at bounding box center [555, 53] width 14 height 14
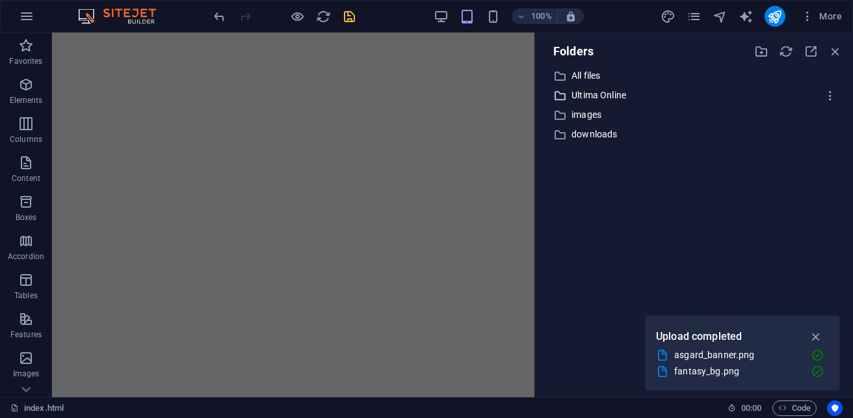
click at [604, 96] on p "Ultima Online" at bounding box center [695, 95] width 247 height 15
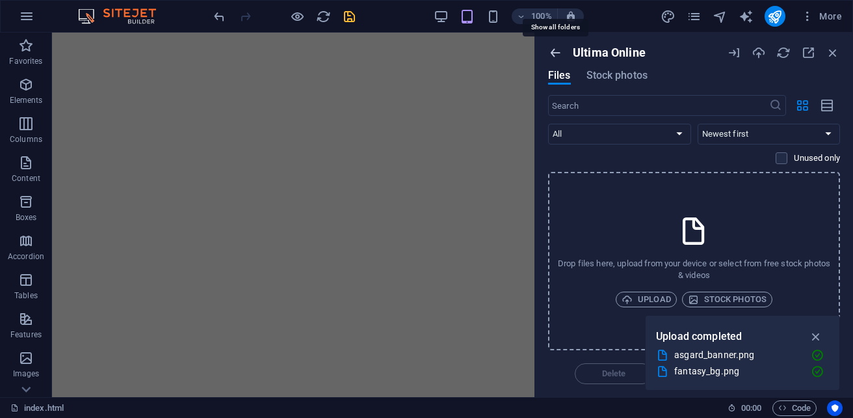
click at [555, 56] on icon "button" at bounding box center [555, 53] width 14 height 14
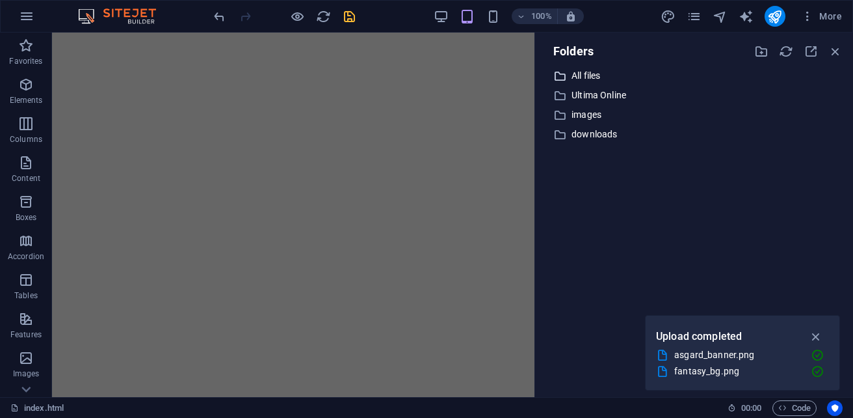
click at [578, 75] on p "All files" at bounding box center [695, 75] width 247 height 15
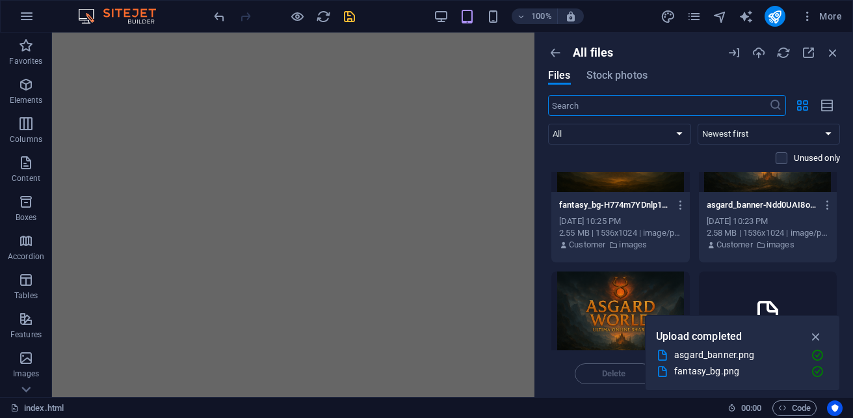
scroll to position [130, 0]
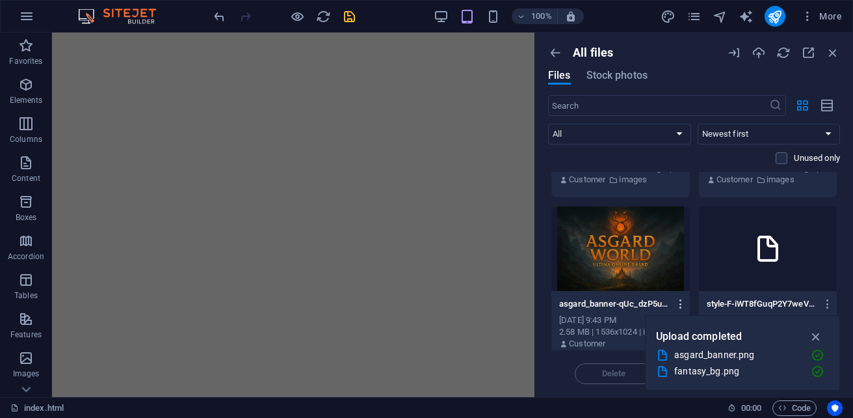
click at [678, 305] on icon "button" at bounding box center [681, 304] width 12 height 12
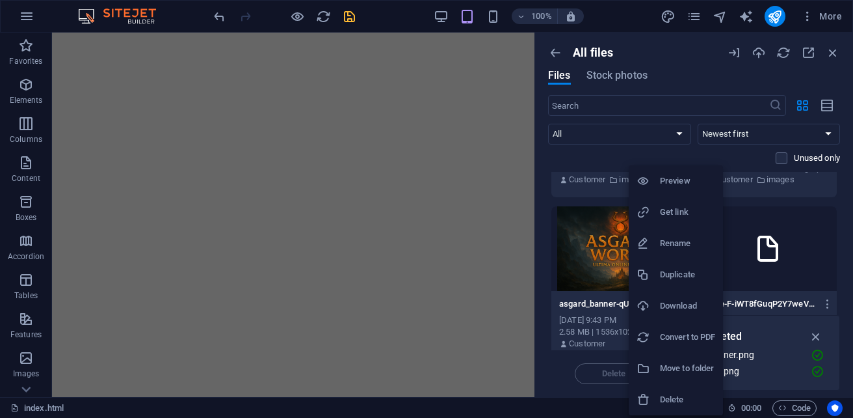
click at [700, 392] on h6 "Delete" at bounding box center [687, 400] width 55 height 16
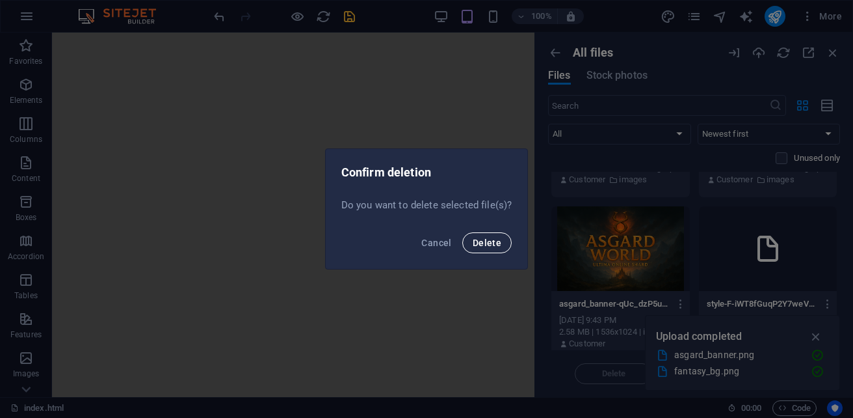
click at [492, 239] on span "Delete" at bounding box center [487, 242] width 29 height 10
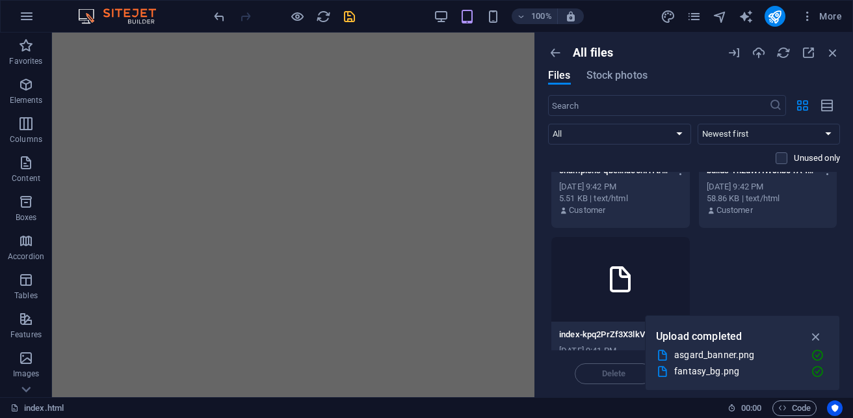
scroll to position [797, 0]
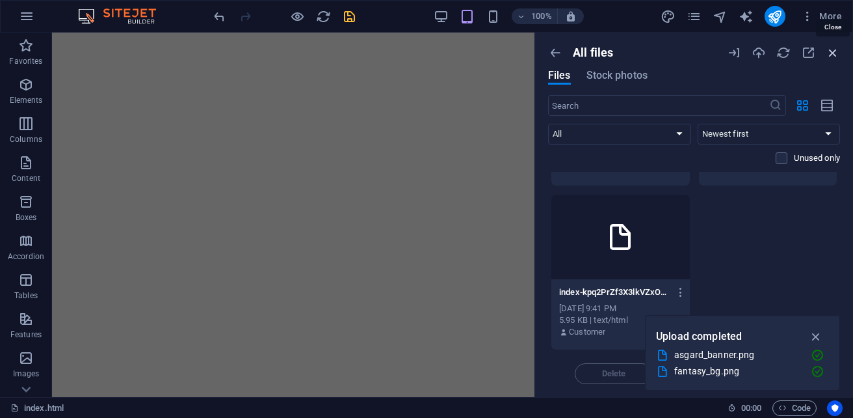
click at [836, 53] on icon "button" at bounding box center [833, 53] width 14 height 14
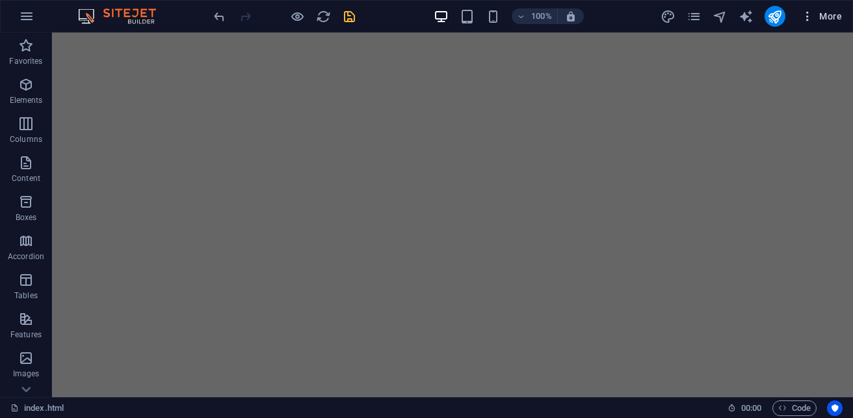
click at [836, 20] on span "More" at bounding box center [821, 16] width 41 height 13
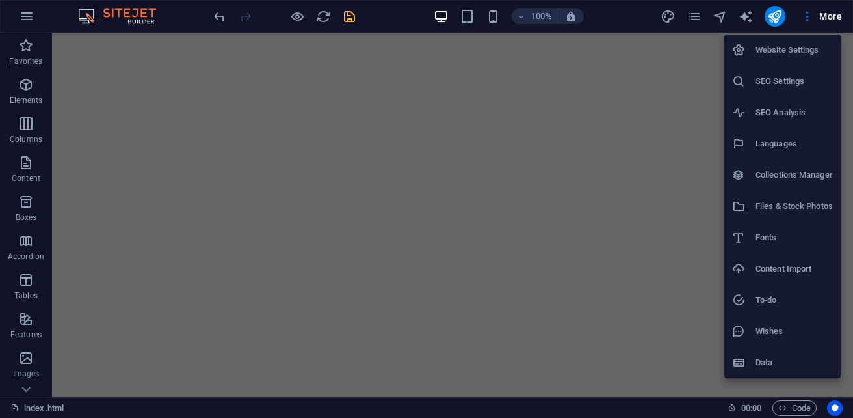
click at [817, 203] on h6 "Files & Stock Photos" at bounding box center [794, 206] width 77 height 16
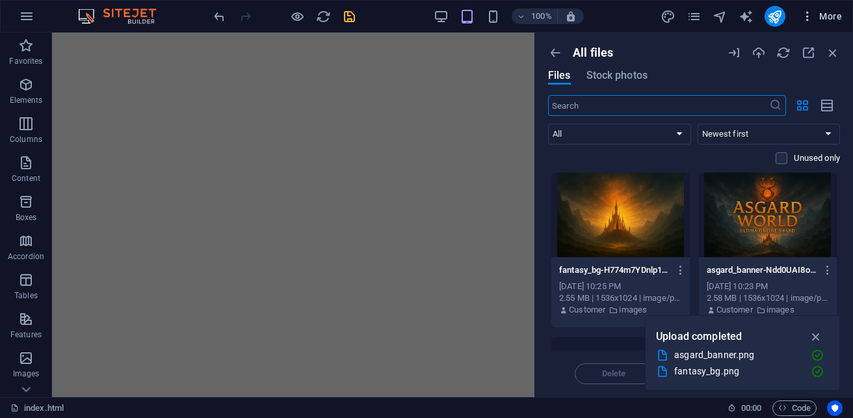
click at [830, 15] on span "More" at bounding box center [821, 16] width 41 height 13
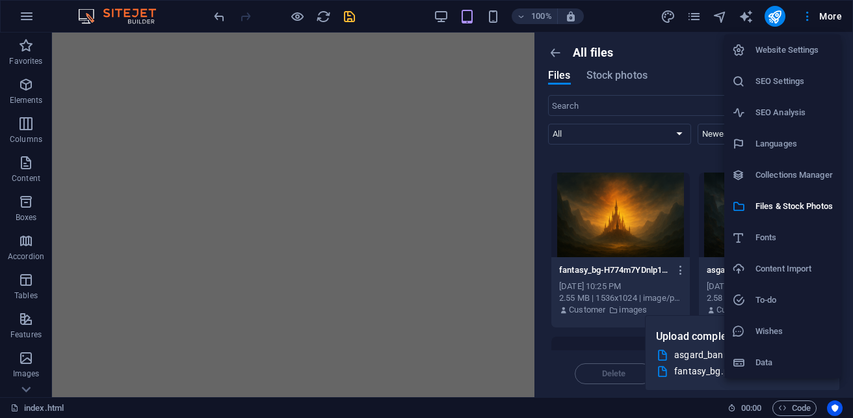
click at [788, 302] on h6 "To-do" at bounding box center [794, 300] width 77 height 16
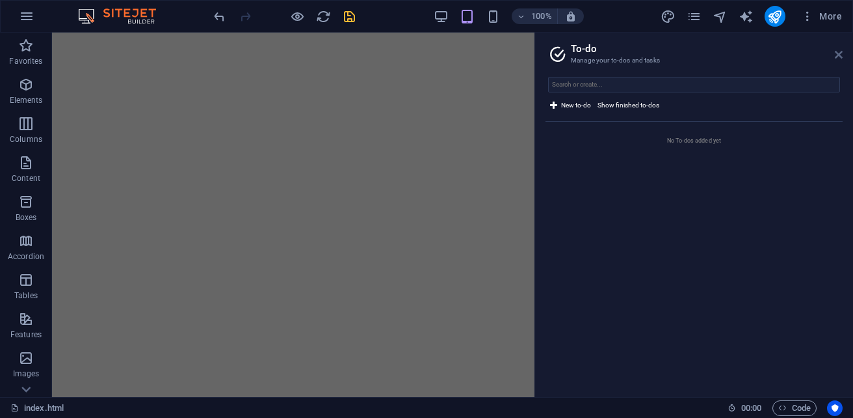
click at [842, 57] on icon at bounding box center [839, 54] width 8 height 10
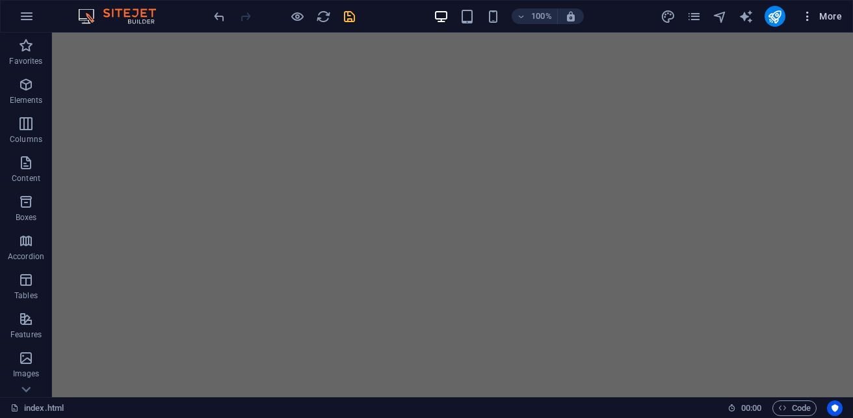
click at [815, 21] on span "More" at bounding box center [821, 16] width 41 height 13
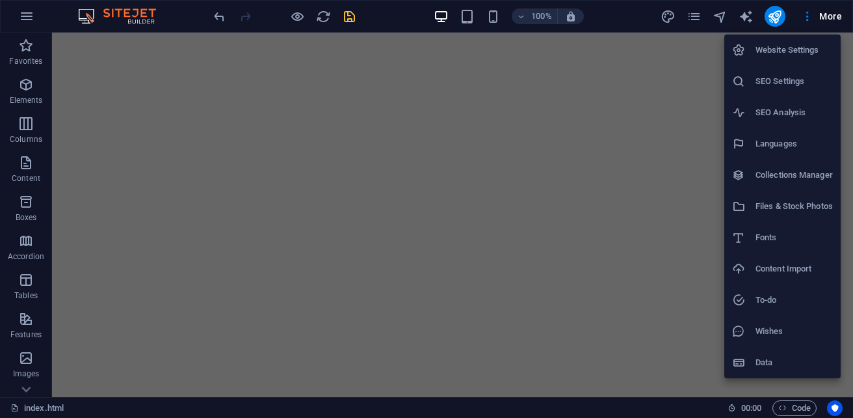
click at [808, 206] on h6 "Files & Stock Photos" at bounding box center [794, 206] width 77 height 16
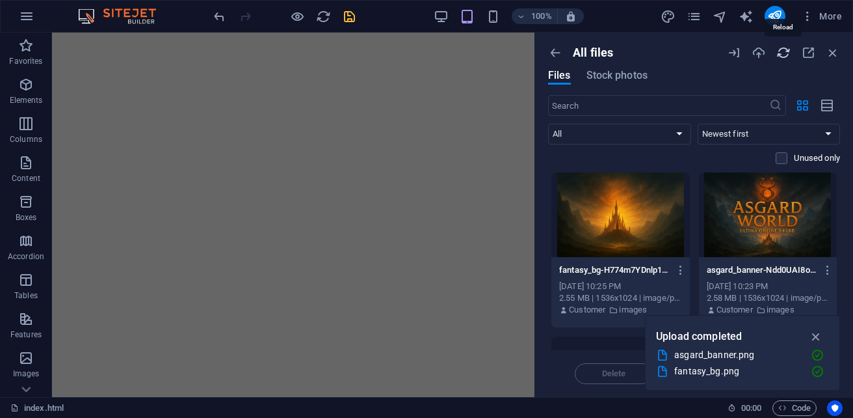
click at [787, 55] on icon "button" at bounding box center [783, 53] width 14 height 14
click at [779, 55] on icon "button" at bounding box center [783, 53] width 14 height 14
click at [805, 55] on icon "button" at bounding box center [808, 53] width 14 height 14
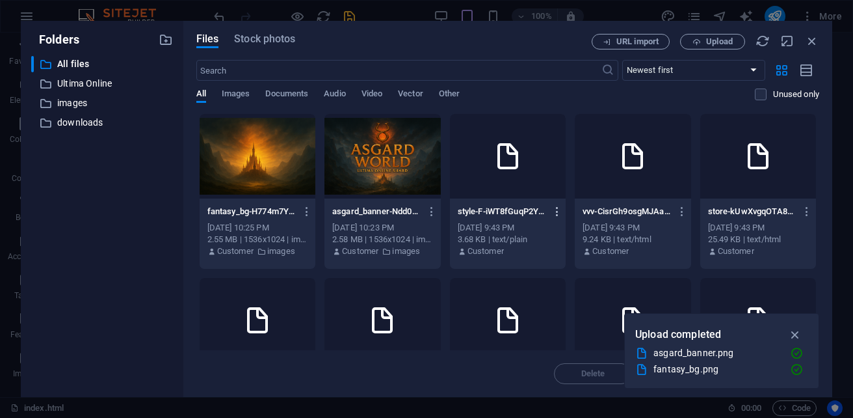
click at [564, 212] on icon "button" at bounding box center [557, 212] width 12 height 12
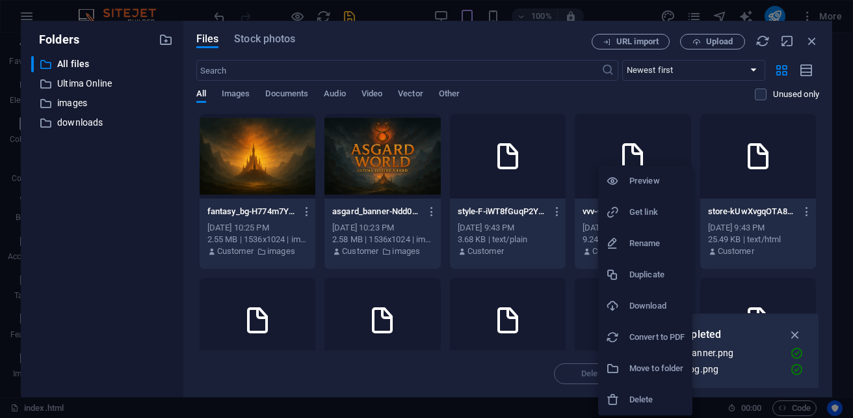
click at [673, 396] on h6 "Delete" at bounding box center [657, 400] width 55 height 16
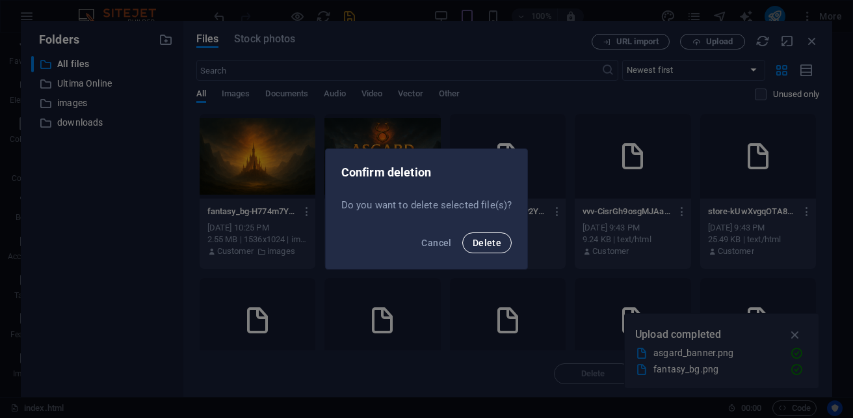
click at [476, 245] on span "Delete" at bounding box center [487, 242] width 29 height 10
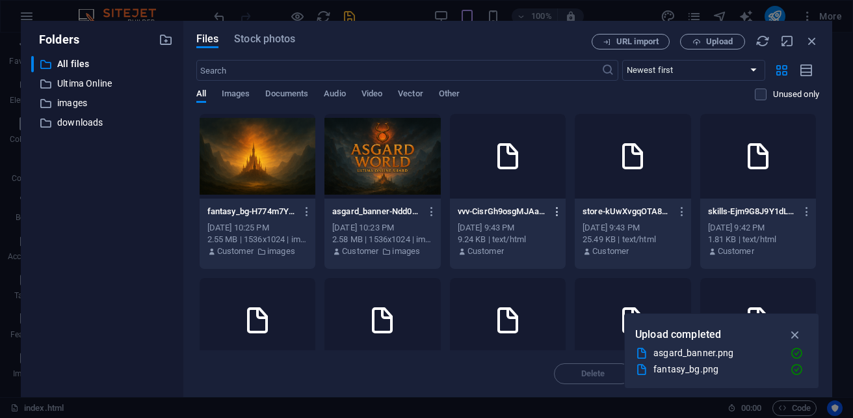
click at [564, 214] on icon "button" at bounding box center [557, 212] width 12 height 12
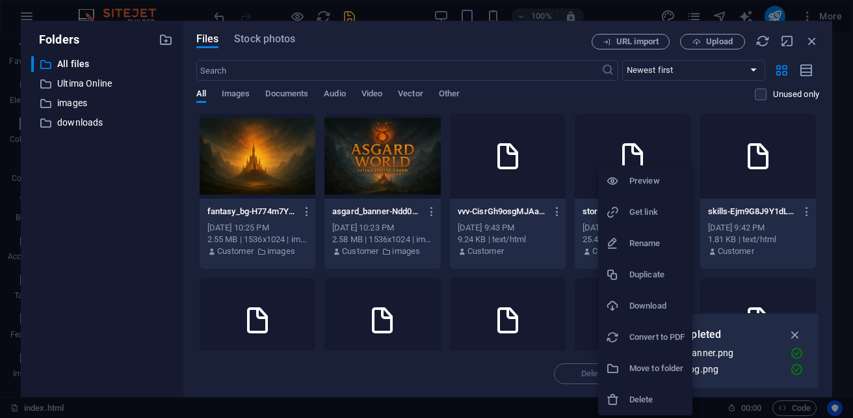
click at [630, 399] on h6 "Delete" at bounding box center [657, 400] width 55 height 16
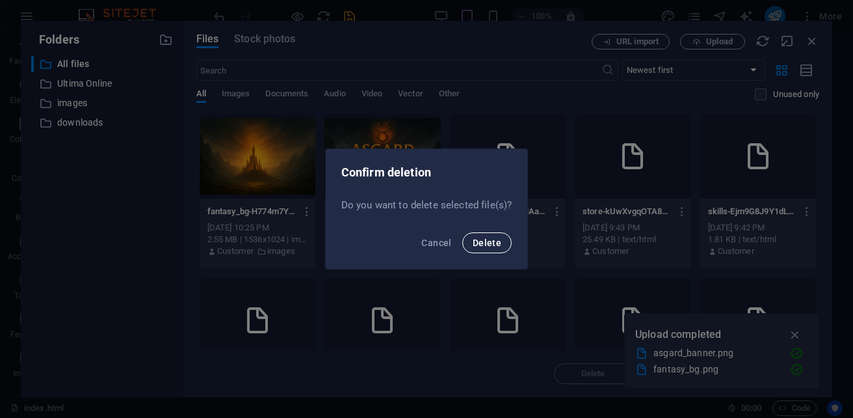
click at [502, 241] on button "Delete" at bounding box center [486, 242] width 49 height 21
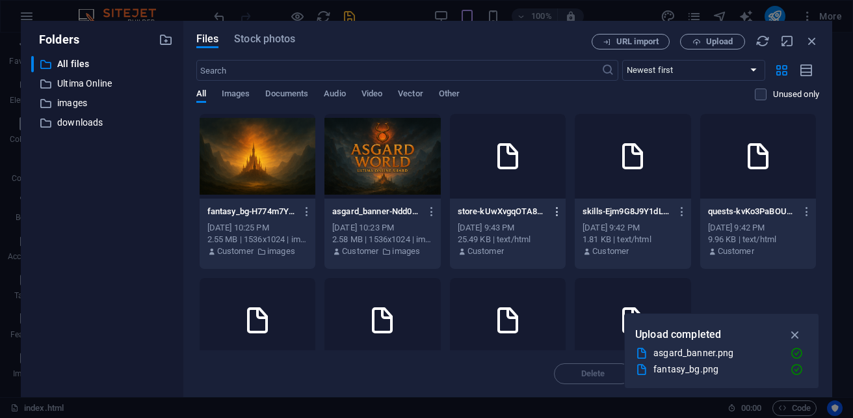
click at [564, 210] on icon "button" at bounding box center [557, 212] width 12 height 12
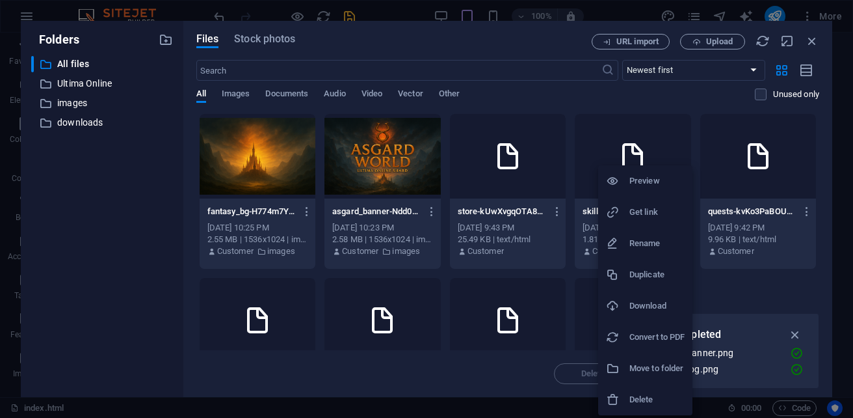
click at [638, 399] on h6 "Delete" at bounding box center [657, 400] width 55 height 16
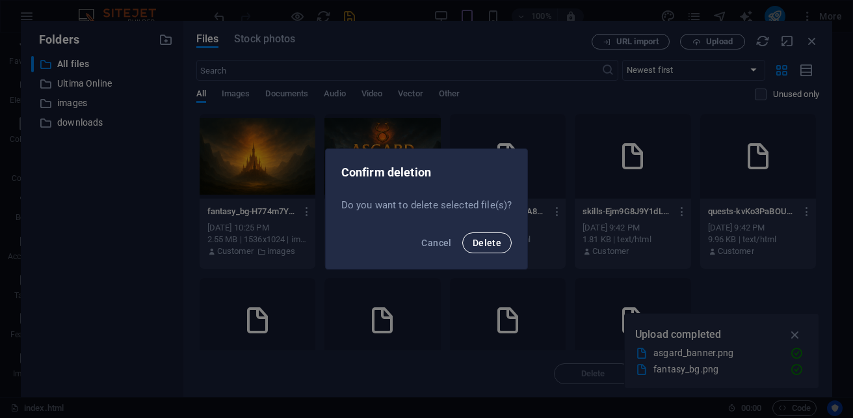
click at [499, 239] on span "Delete" at bounding box center [487, 242] width 29 height 10
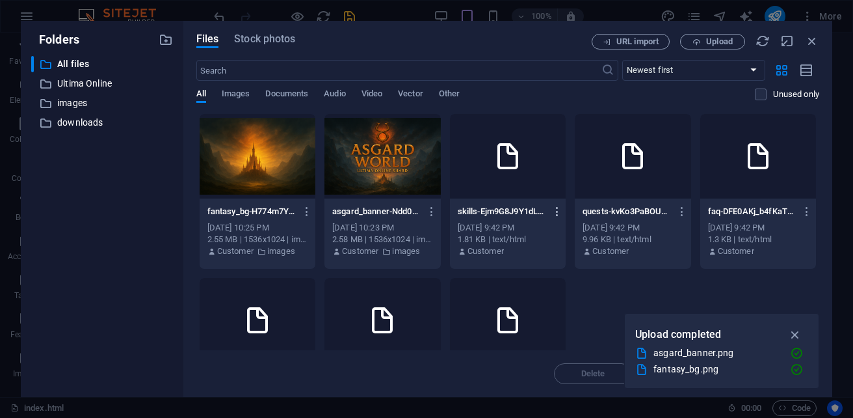
click at [564, 213] on icon "button" at bounding box center [557, 212] width 12 height 12
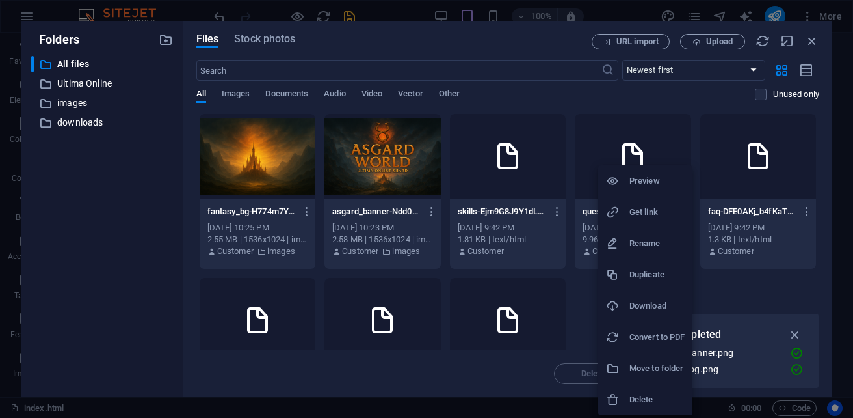
click at [677, 397] on h6 "Delete" at bounding box center [657, 400] width 55 height 16
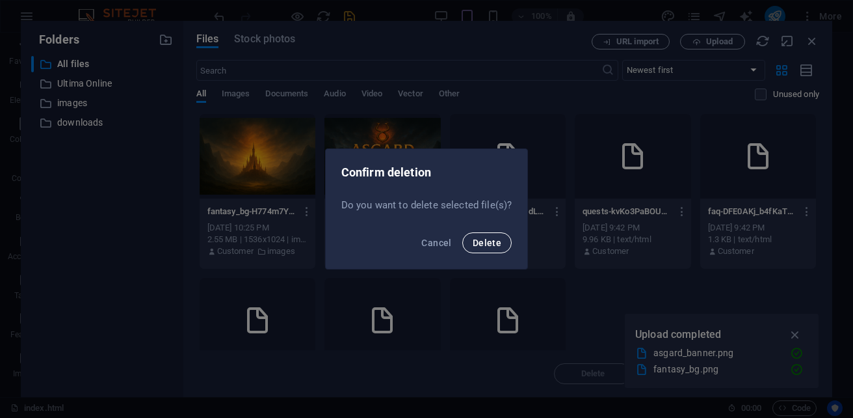
click at [496, 241] on span "Delete" at bounding box center [487, 242] width 29 height 10
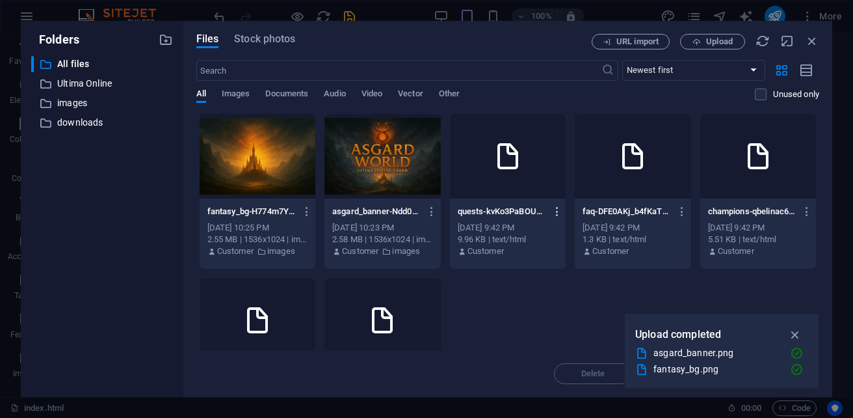
click at [564, 216] on icon "button" at bounding box center [557, 212] width 12 height 12
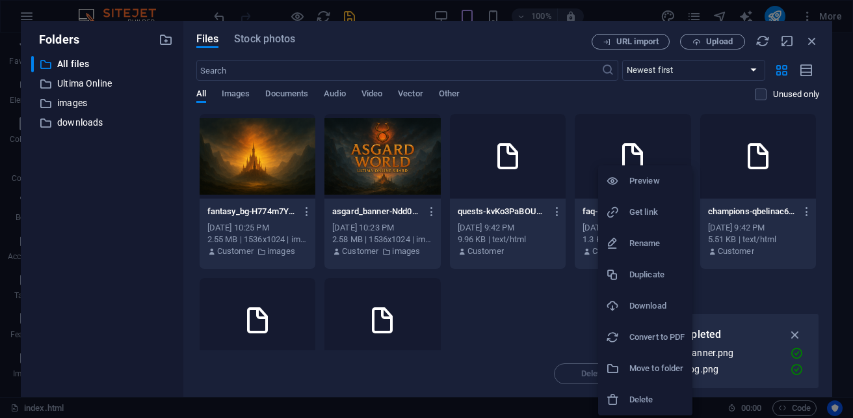
click at [679, 392] on h6 "Delete" at bounding box center [657, 400] width 55 height 16
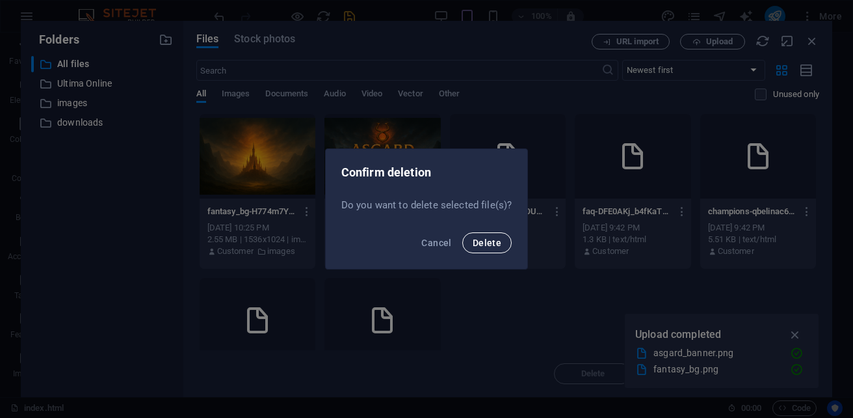
click at [501, 239] on button "Delete" at bounding box center [486, 242] width 49 height 21
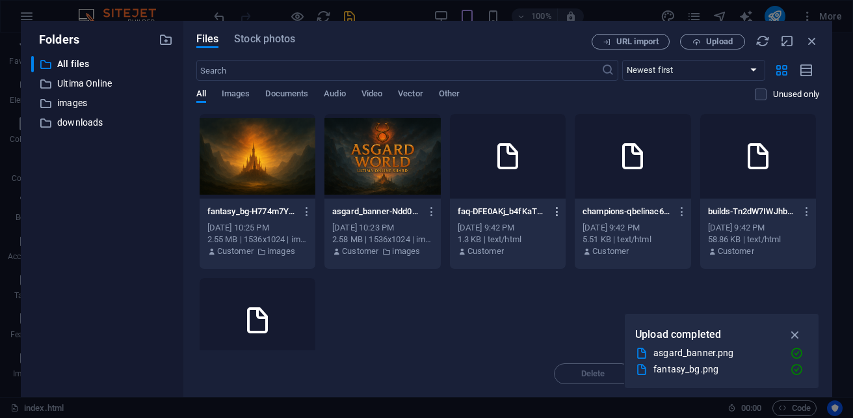
click at [564, 209] on icon "button" at bounding box center [557, 212] width 12 height 12
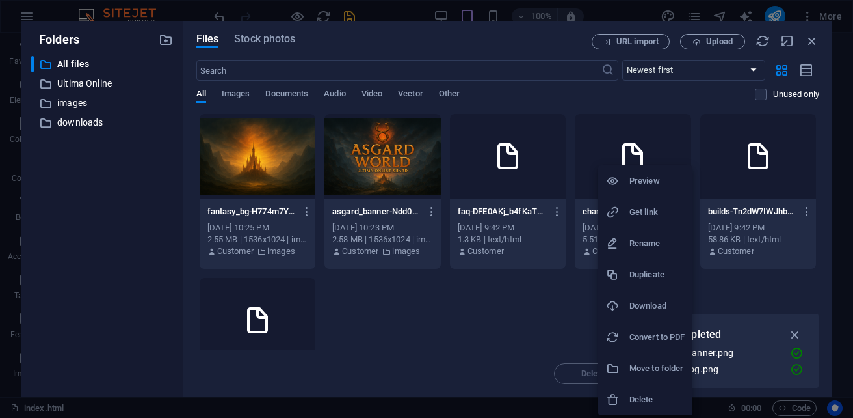
click at [655, 393] on h6 "Delete" at bounding box center [657, 400] width 55 height 16
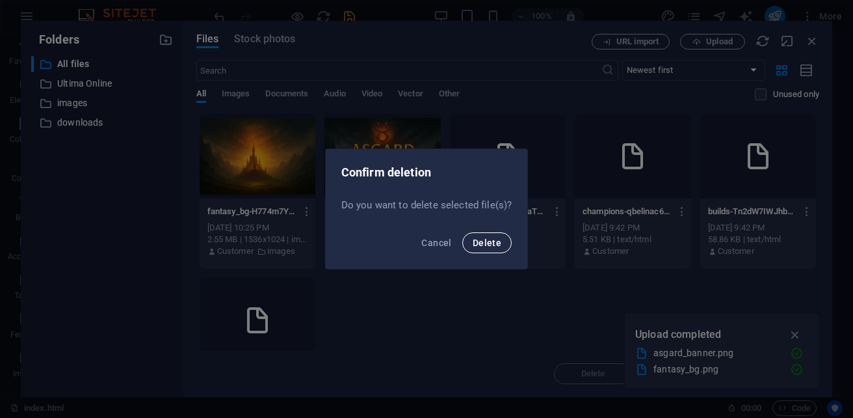
click at [500, 240] on span "Delete" at bounding box center [487, 242] width 29 height 10
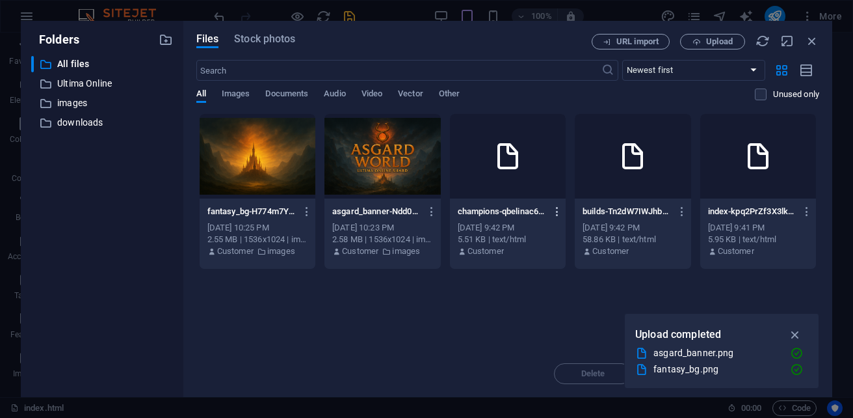
click at [564, 206] on icon "button" at bounding box center [557, 212] width 12 height 12
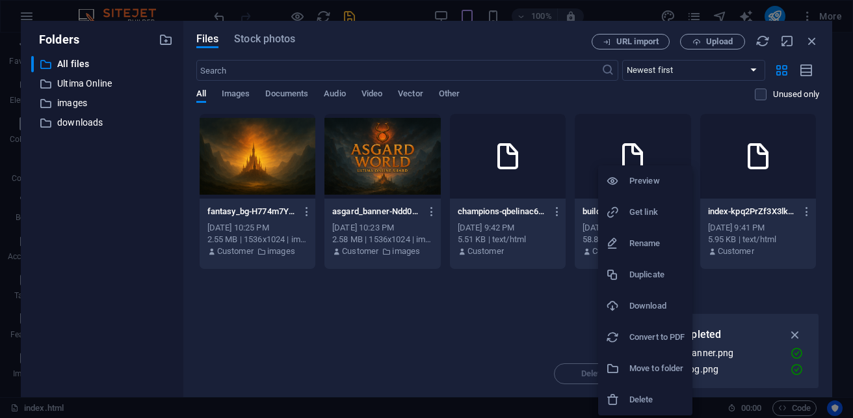
click at [674, 397] on h6 "Delete" at bounding box center [657, 400] width 55 height 16
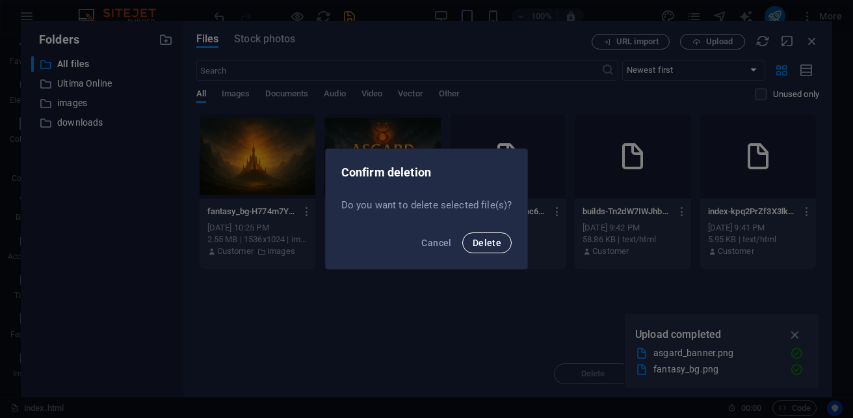
click at [502, 241] on button "Delete" at bounding box center [486, 242] width 49 height 21
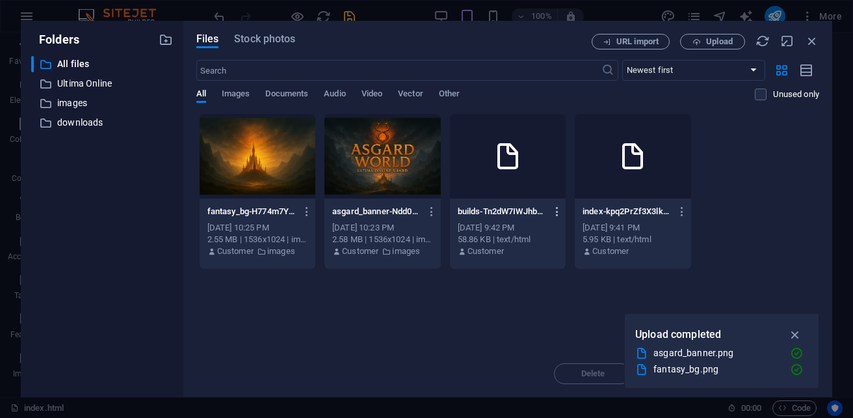
click at [556, 206] on icon "button" at bounding box center [557, 212] width 12 height 12
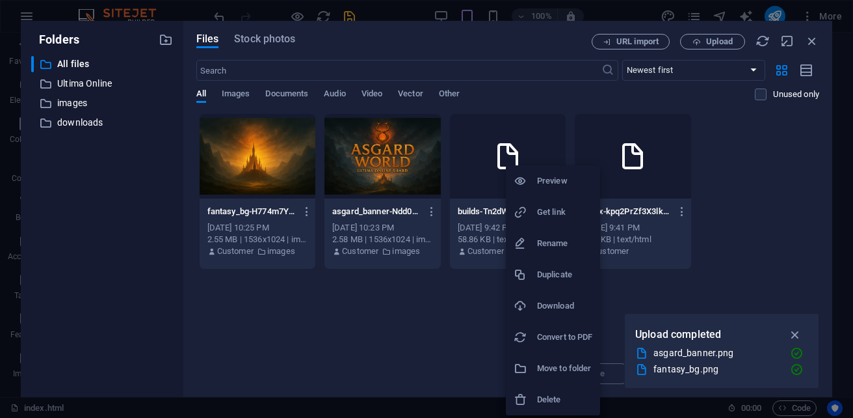
click at [573, 398] on h6 "Delete" at bounding box center [564, 400] width 55 height 16
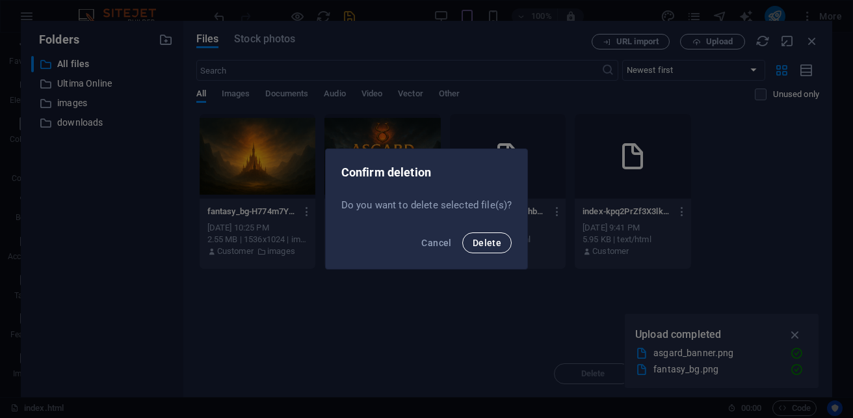
click at [486, 241] on span "Delete" at bounding box center [487, 242] width 29 height 10
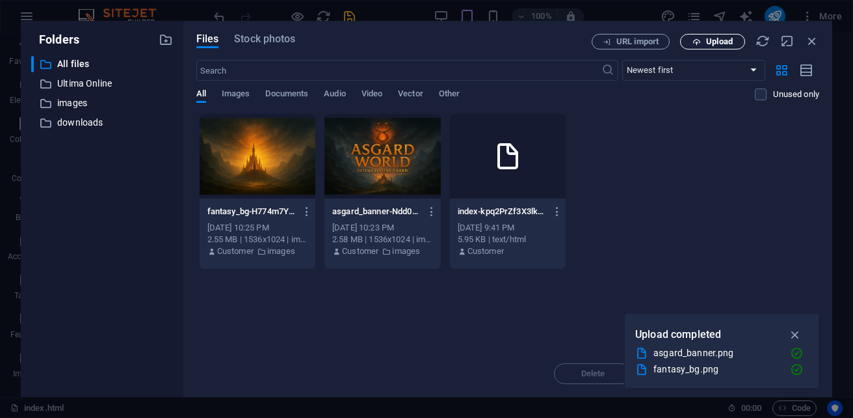
click at [714, 47] on button "Upload" at bounding box center [712, 42] width 65 height 16
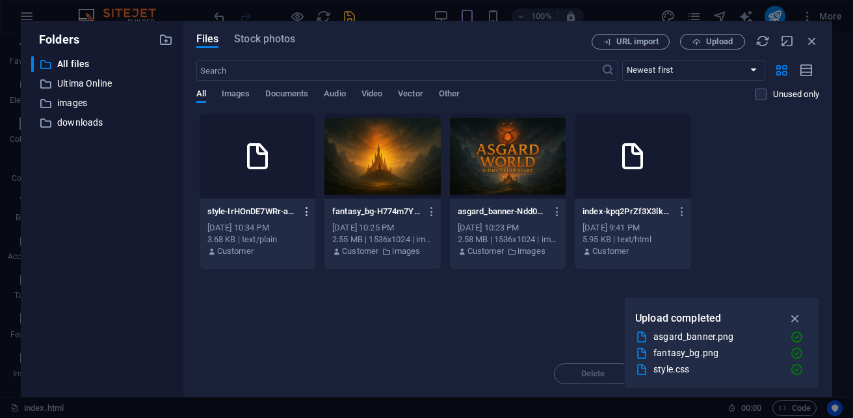
click at [302, 213] on icon "button" at bounding box center [307, 212] width 12 height 12
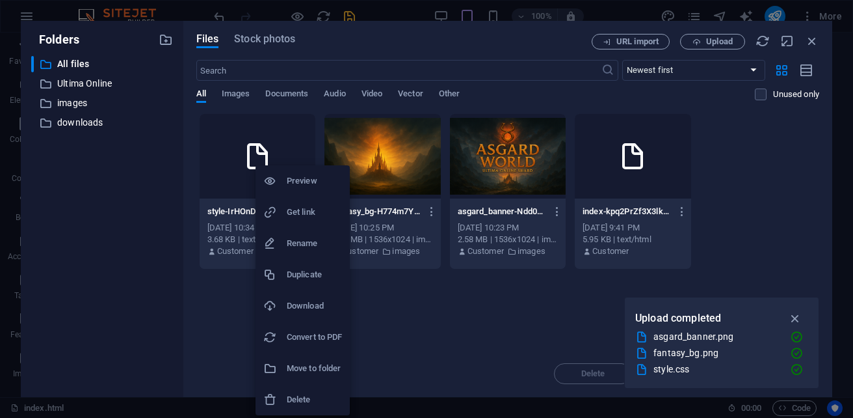
click at [310, 399] on h6 "Delete" at bounding box center [314, 400] width 55 height 16
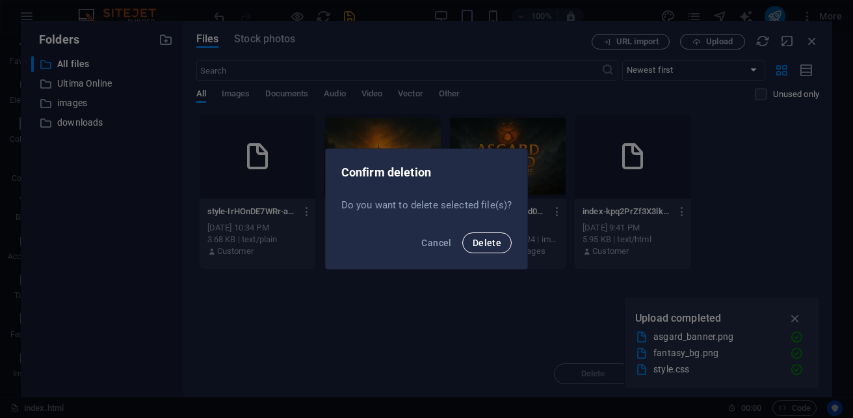
click at [498, 241] on span "Delete" at bounding box center [487, 242] width 29 height 10
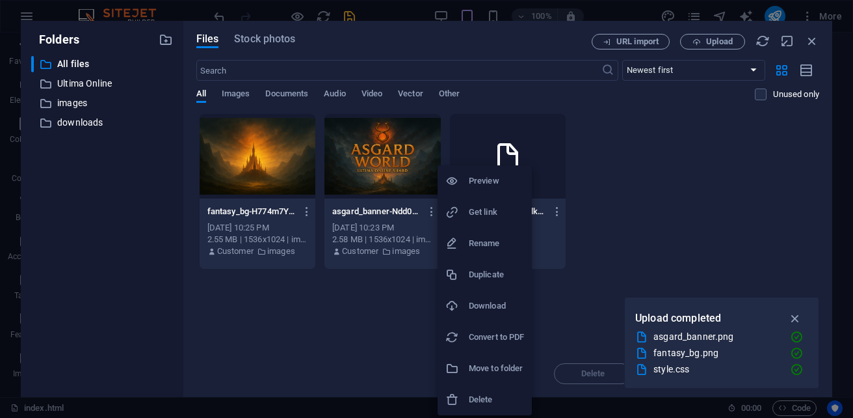
click at [477, 403] on h6 "Delete" at bounding box center [496, 400] width 55 height 16
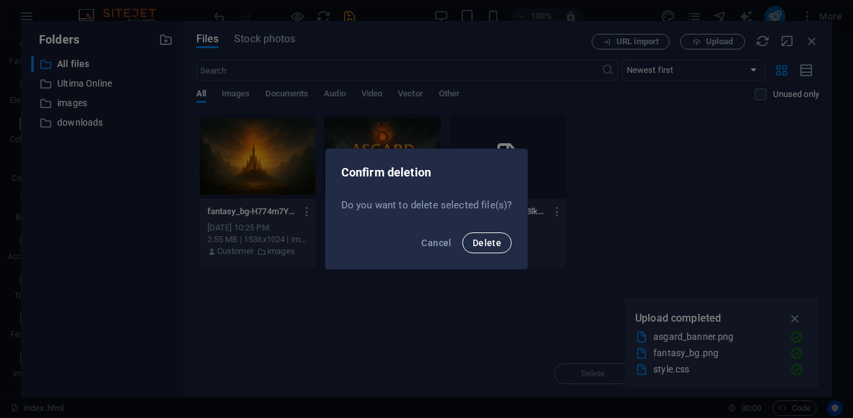
click at [490, 241] on span "Delete" at bounding box center [487, 242] width 29 height 10
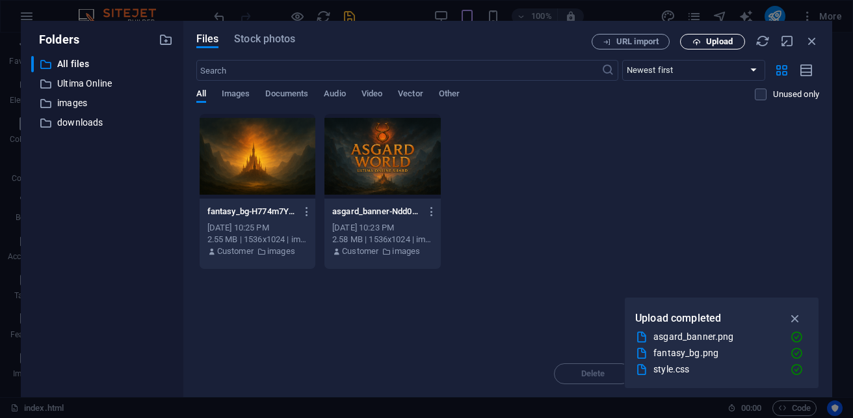
click at [708, 44] on span "Upload" at bounding box center [719, 42] width 27 height 8
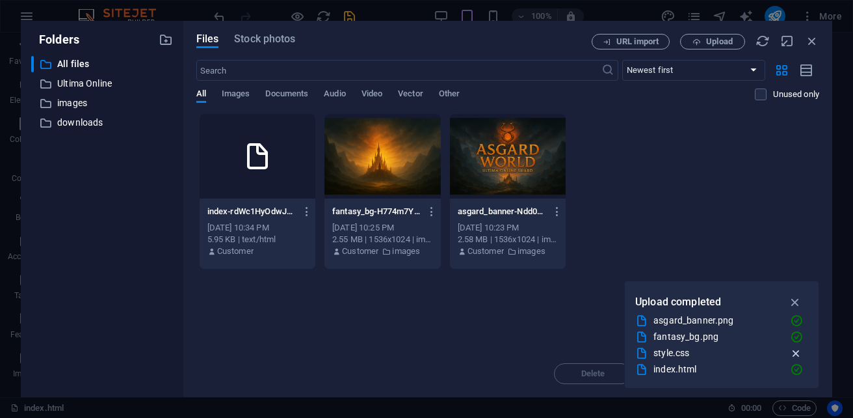
click at [797, 354] on icon "button" at bounding box center [797, 353] width 14 height 13
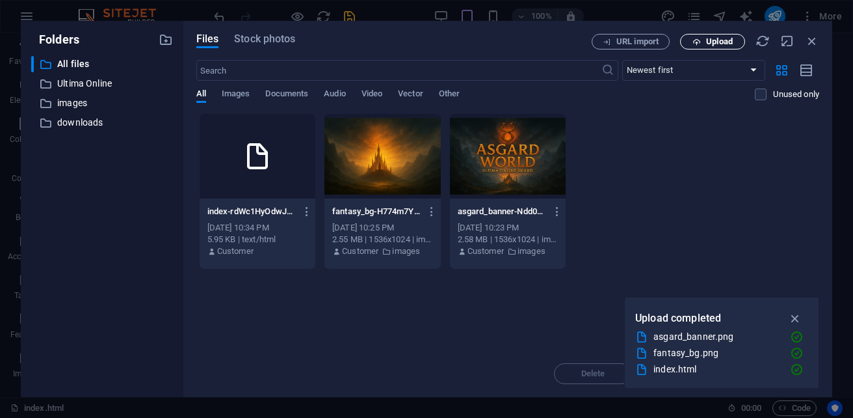
click at [706, 42] on span "Upload" at bounding box center [719, 42] width 27 height 8
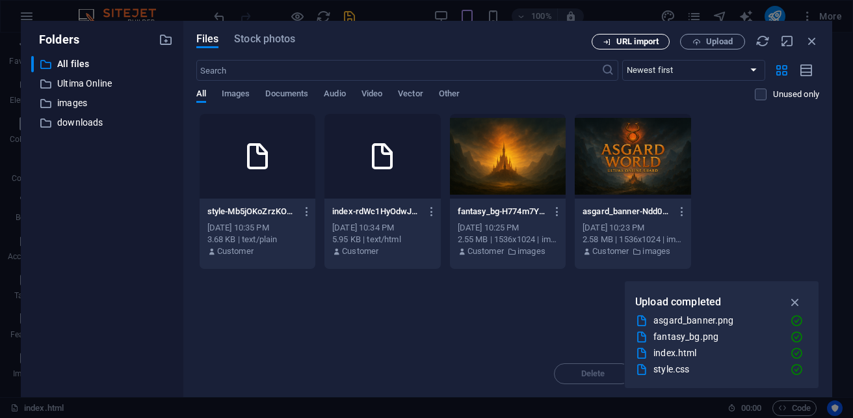
click at [626, 42] on span "URL import" at bounding box center [638, 42] width 42 height 8
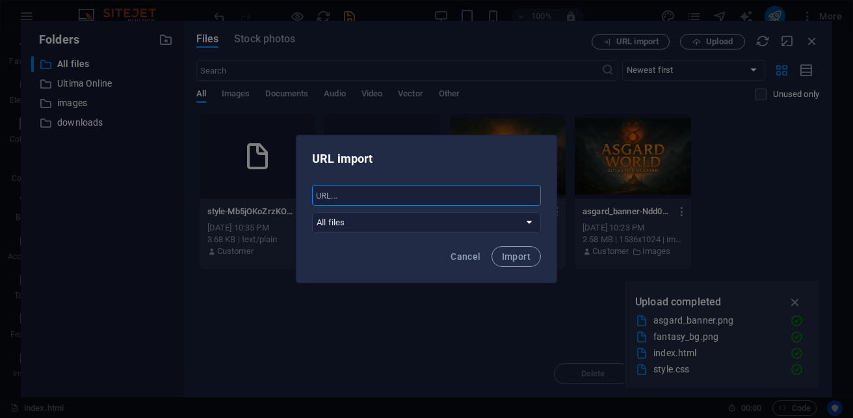
click at [374, 204] on input "text" at bounding box center [426, 195] width 229 height 21
click at [387, 222] on select "All files Ultima Online images downloads" at bounding box center [426, 222] width 229 height 21
click at [312, 212] on select "All files Ultima Online images downloads" at bounding box center [426, 222] width 229 height 21
click at [512, 259] on span "Import" at bounding box center [516, 256] width 29 height 10
select select "all_files"
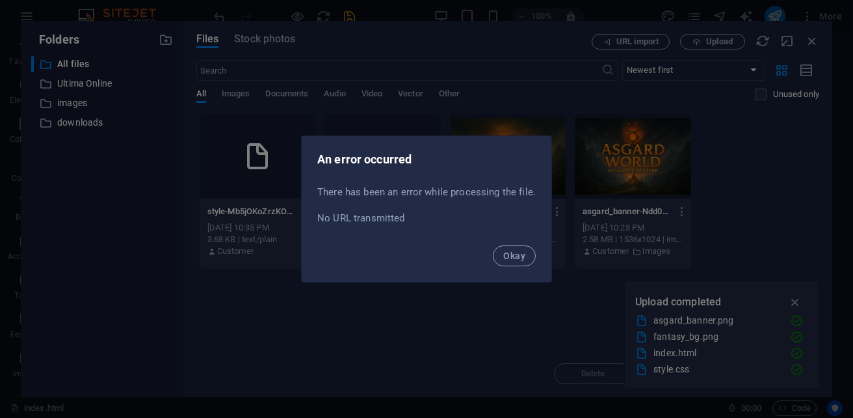
click at [512, 259] on span "Okay" at bounding box center [514, 255] width 22 height 10
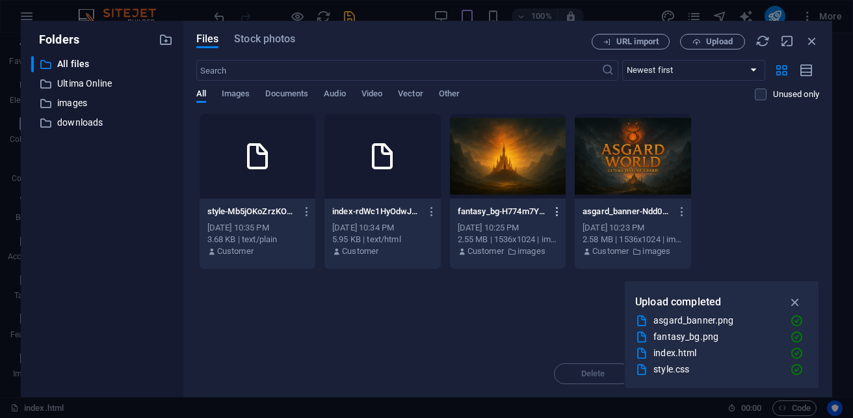
click at [556, 213] on icon "button" at bounding box center [557, 212] width 12 height 12
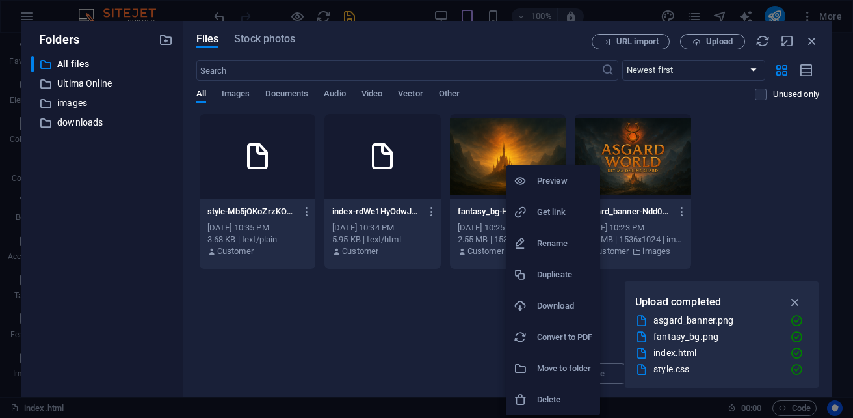
click at [561, 235] on li "Rename" at bounding box center [553, 243] width 94 height 31
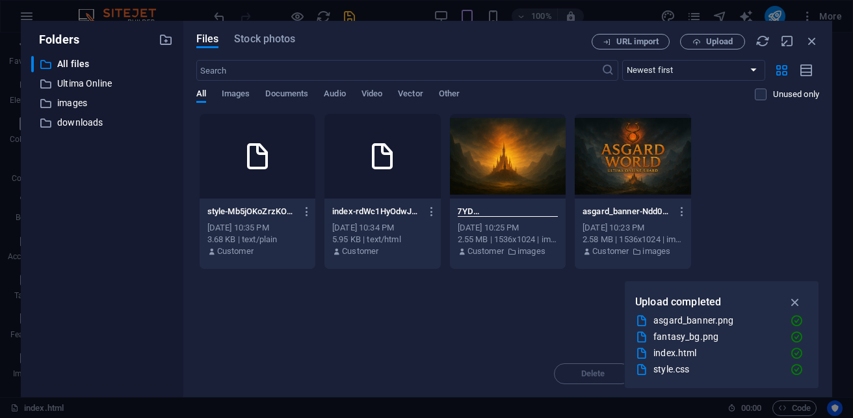
click at [538, 213] on input "fantasy_bg-H774m7YDnlp1cdRzi8ymww.png" at bounding box center [508, 211] width 100 height 10
type input "fantasy_bg.png"
click at [522, 288] on div "Drop files here to upload them instantly style-Mb5jOKoZrzKOwzoDqSbomg.css style…" at bounding box center [507, 231] width 623 height 237
click at [558, 213] on icon "button" at bounding box center [557, 212] width 12 height 12
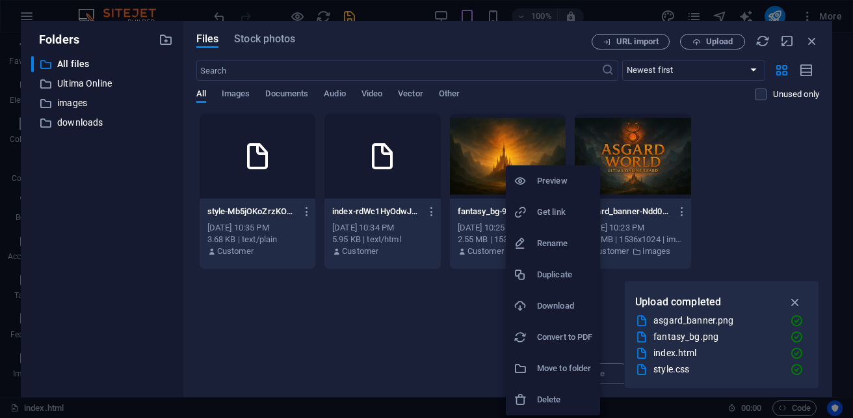
click at [559, 247] on h6 "Rename" at bounding box center [564, 243] width 55 height 16
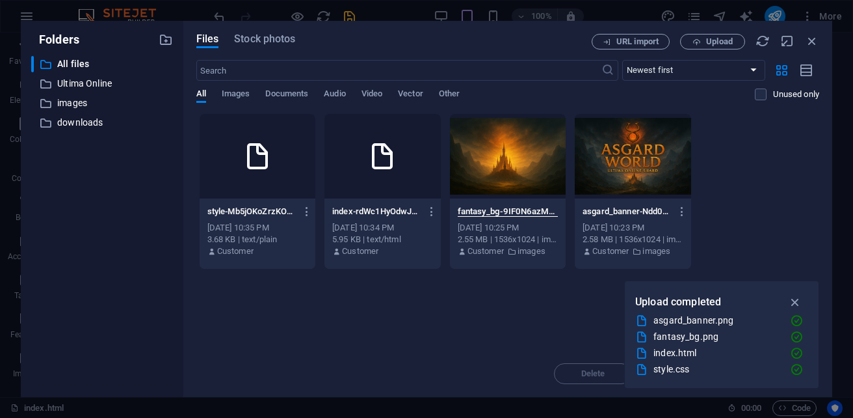
click at [475, 345] on div "Drop files here to upload them instantly style-Mb5jOKoZrzKOwzoDqSbomg.css style…" at bounding box center [507, 231] width 623 height 237
click at [556, 215] on icon "button" at bounding box center [557, 212] width 12 height 12
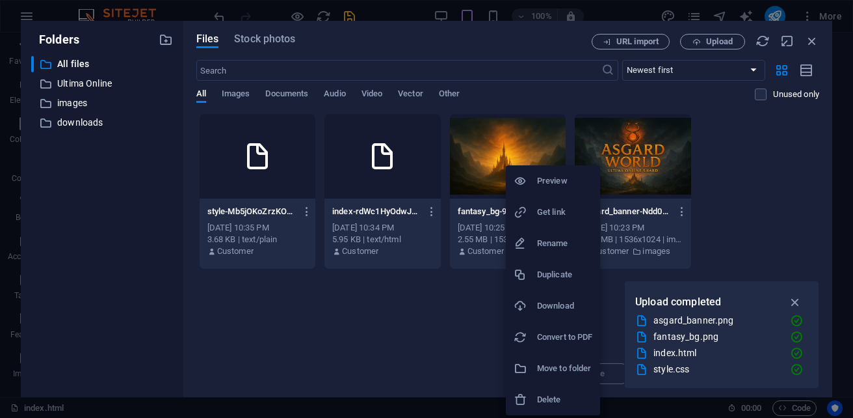
click at [410, 333] on div at bounding box center [426, 209] width 853 height 418
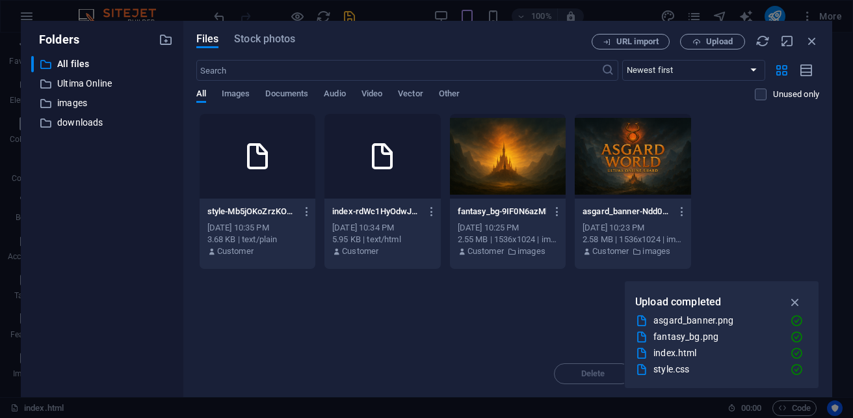
click at [646, 175] on div at bounding box center [633, 156] width 116 height 85
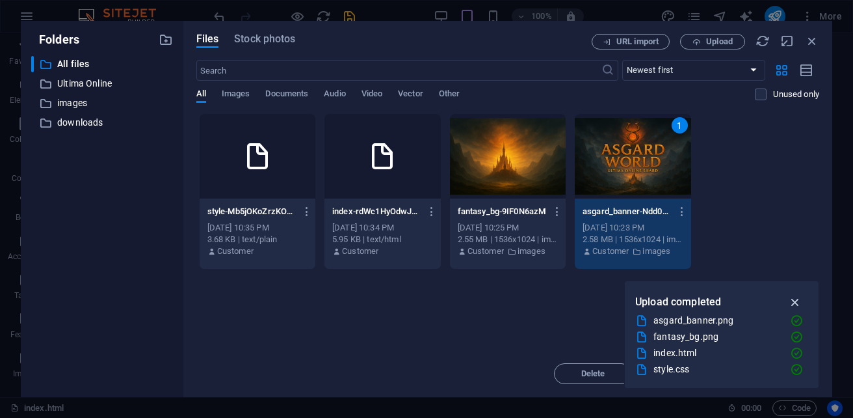
click at [795, 302] on icon "button" at bounding box center [795, 302] width 15 height 14
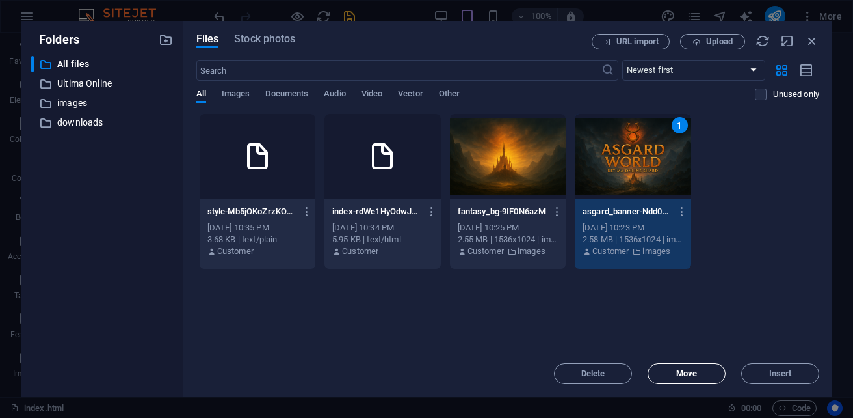
click at [692, 375] on span "Move" at bounding box center [686, 373] width 21 height 8
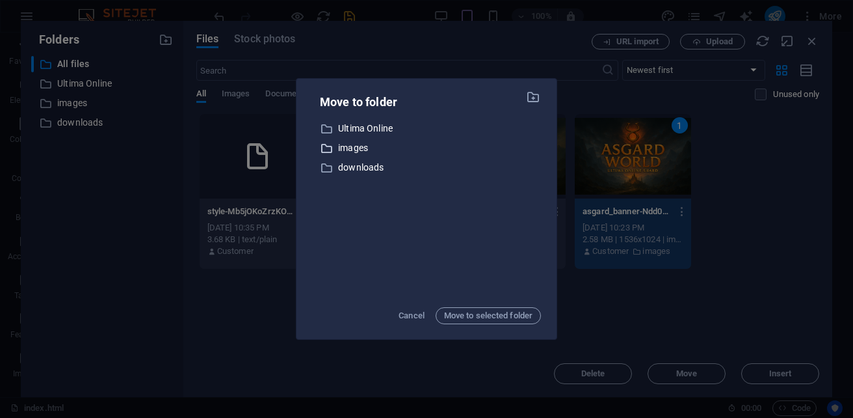
click at [354, 147] on p "images" at bounding box center [439, 147] width 203 height 15
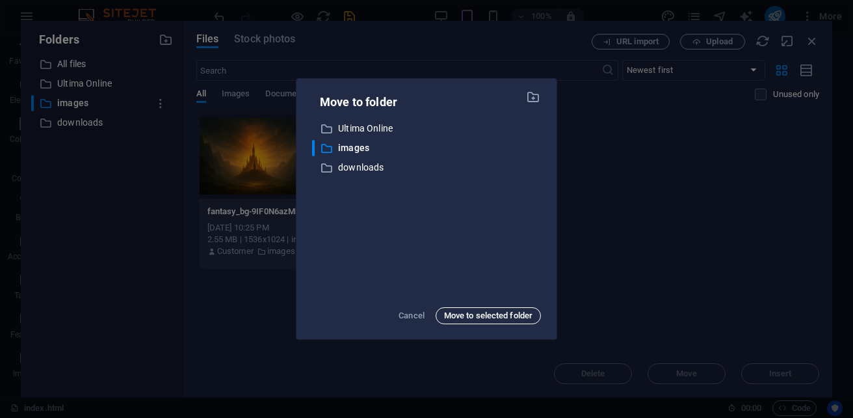
click at [460, 313] on span "Move to selected folder" at bounding box center [488, 316] width 88 height 16
click at [479, 308] on span "Move to selected folder" at bounding box center [488, 316] width 88 height 16
click at [467, 316] on span "Move to selected folder" at bounding box center [488, 316] width 88 height 16
click at [354, 148] on p "images" at bounding box center [439, 147] width 203 height 15
click at [536, 99] on icon "button" at bounding box center [533, 97] width 15 height 14
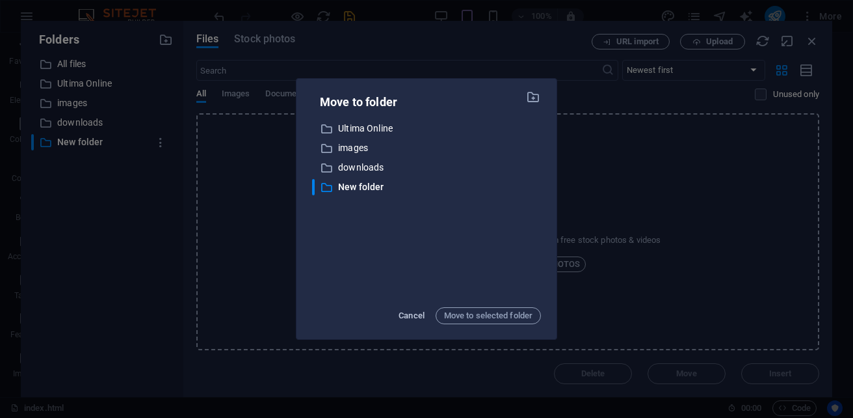
click at [423, 315] on span "Cancel" at bounding box center [412, 316] width 26 height 16
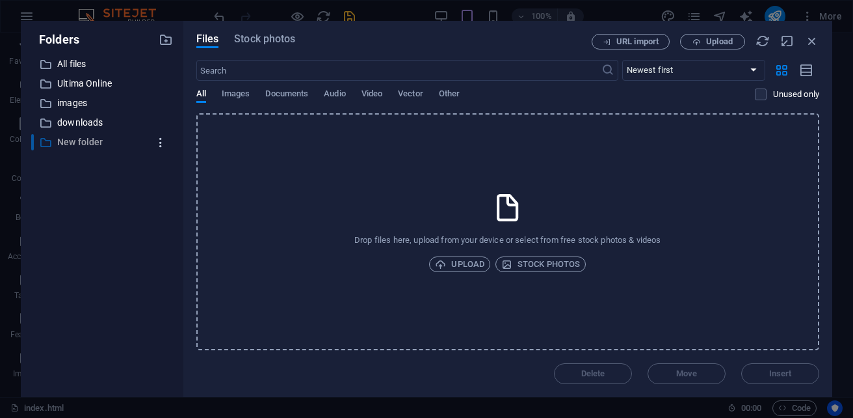
click at [161, 144] on icon "button" at bounding box center [161, 142] width 14 height 13
click at [165, 247] on li "Delete" at bounding box center [160, 238] width 76 height 31
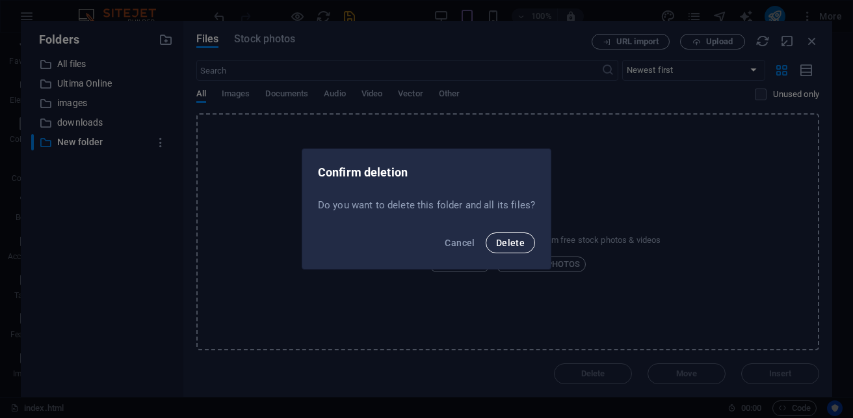
click at [518, 243] on span "Delete" at bounding box center [510, 242] width 29 height 10
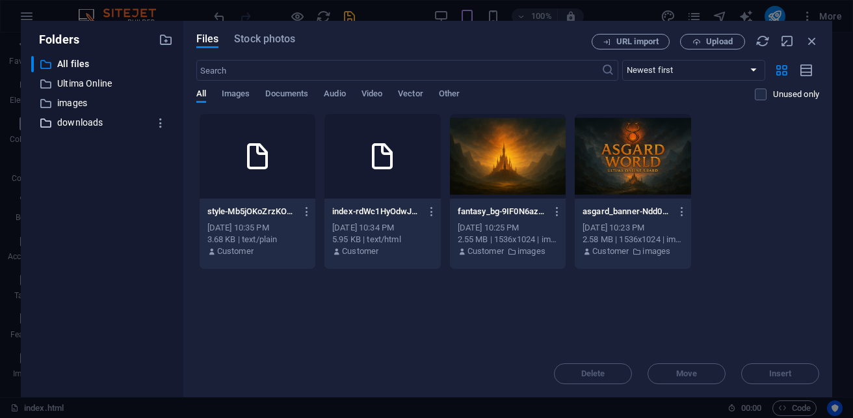
click at [77, 122] on p "downloads" at bounding box center [103, 122] width 92 height 15
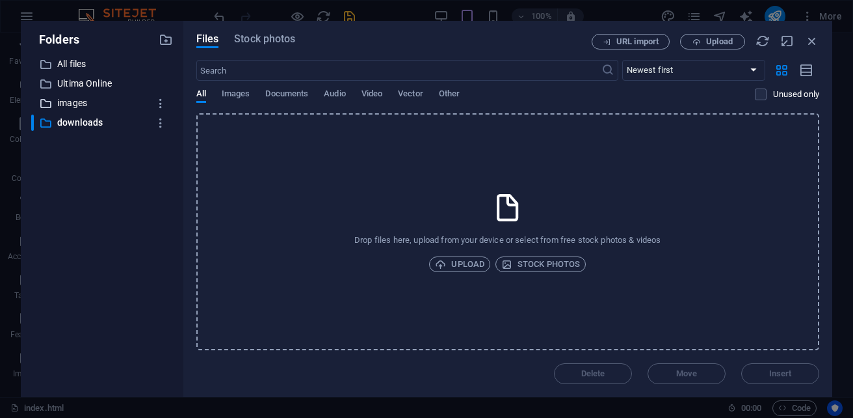
click at [74, 102] on p "images" at bounding box center [103, 103] width 92 height 15
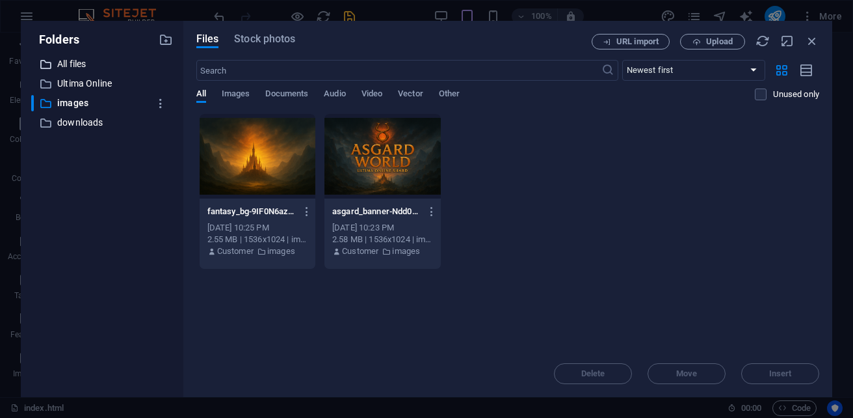
click at [72, 62] on p "All files" at bounding box center [103, 64] width 92 height 15
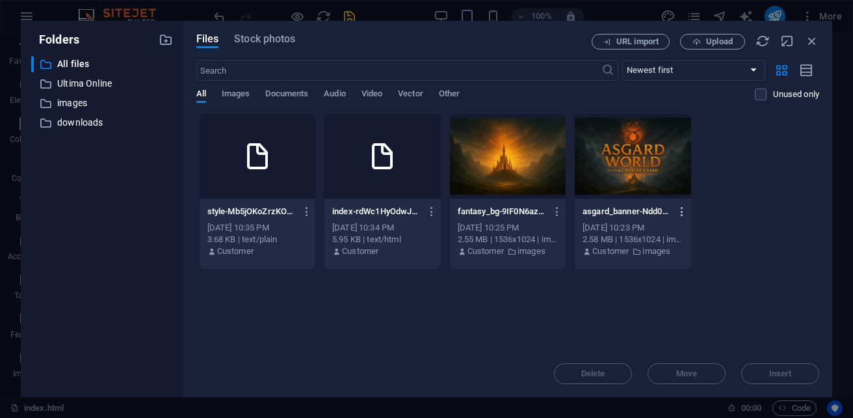
click at [685, 210] on icon "button" at bounding box center [682, 212] width 12 height 12
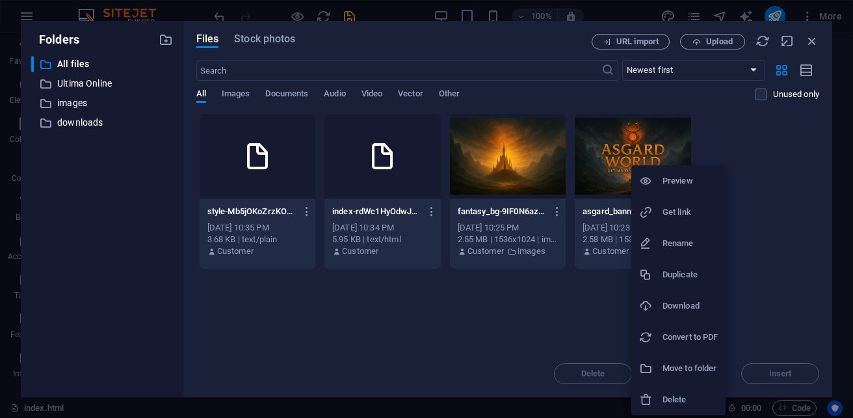
click at [692, 367] on h6 "Move to folder" at bounding box center [690, 368] width 55 height 16
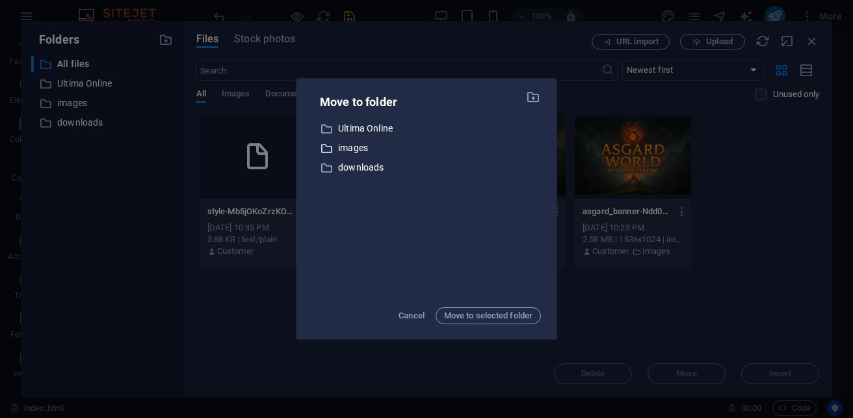
click at [360, 147] on p "images" at bounding box center [439, 147] width 203 height 15
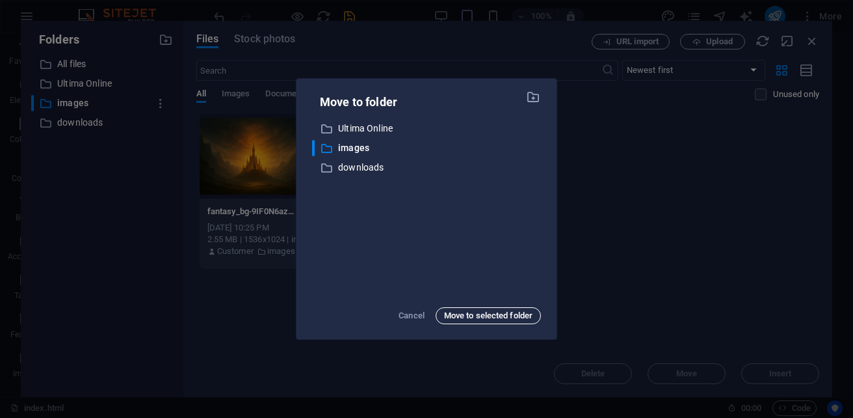
click at [506, 320] on span "Move to selected folder" at bounding box center [488, 316] width 88 height 16
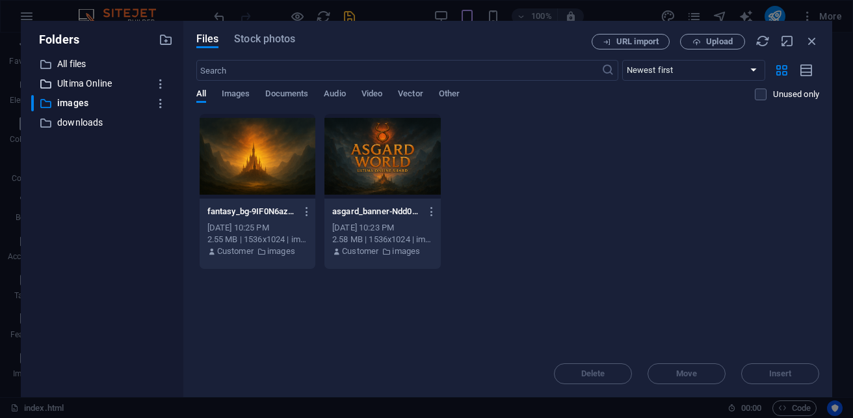
click at [82, 79] on p "Ultima Online" at bounding box center [103, 83] width 92 height 15
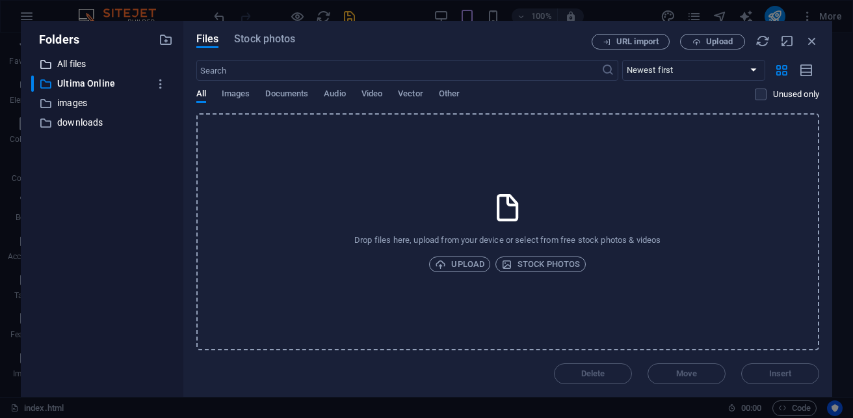
click at [75, 62] on p "All files" at bounding box center [103, 64] width 92 height 15
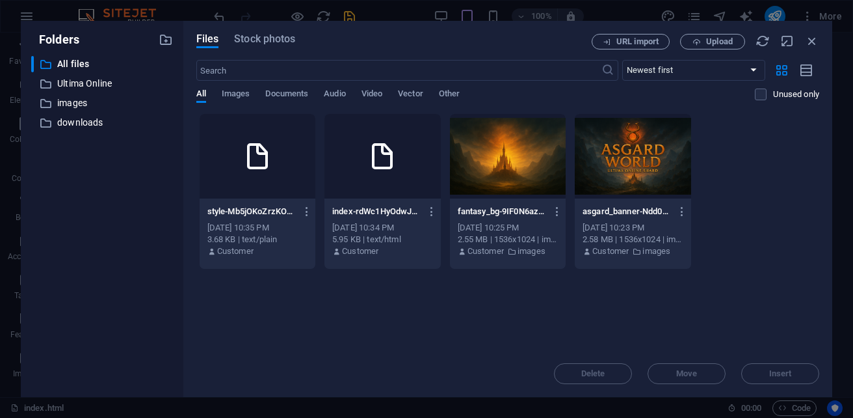
click at [376, 179] on div at bounding box center [383, 156] width 116 height 85
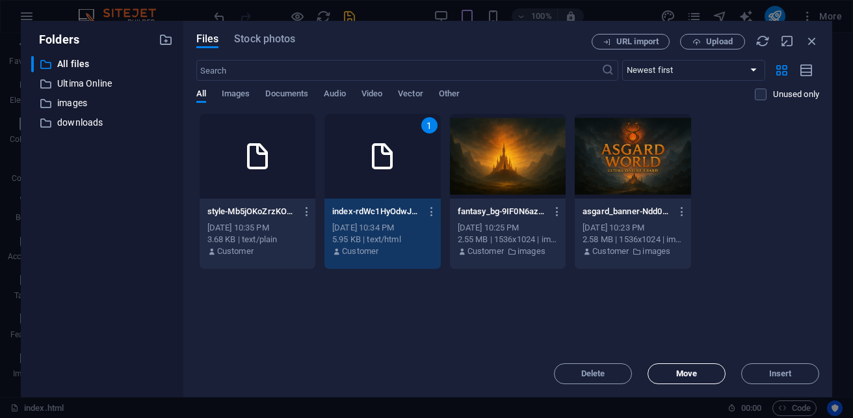
click at [674, 373] on span "Move" at bounding box center [687, 373] width 66 height 8
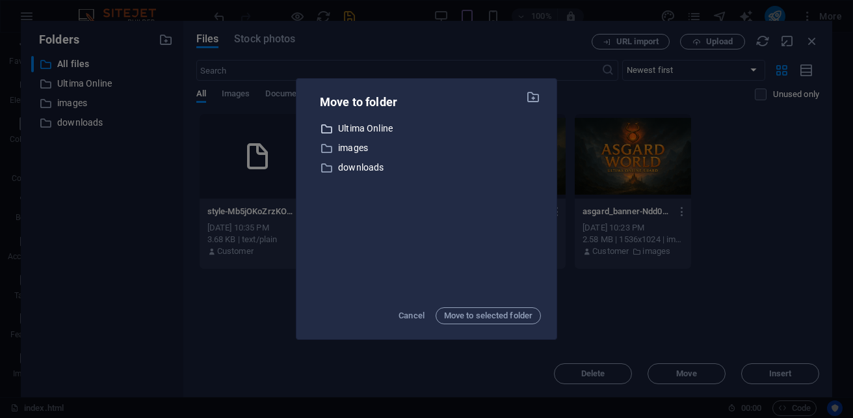
click at [358, 130] on p "Ultima Online" at bounding box center [439, 128] width 203 height 15
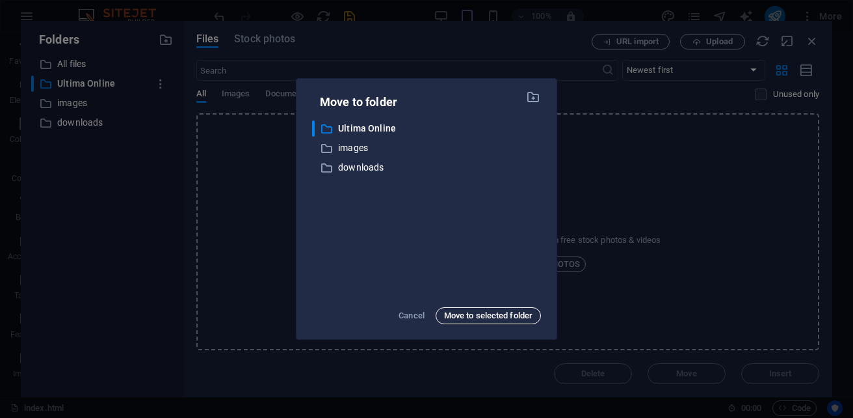
click at [481, 311] on span "Move to selected folder" at bounding box center [488, 316] width 88 height 16
click at [479, 313] on span "Move to selected folder" at bounding box center [488, 316] width 88 height 16
click at [358, 126] on p "Ultima Online" at bounding box center [439, 128] width 203 height 15
click at [373, 125] on p "Ultima Online" at bounding box center [439, 128] width 203 height 15
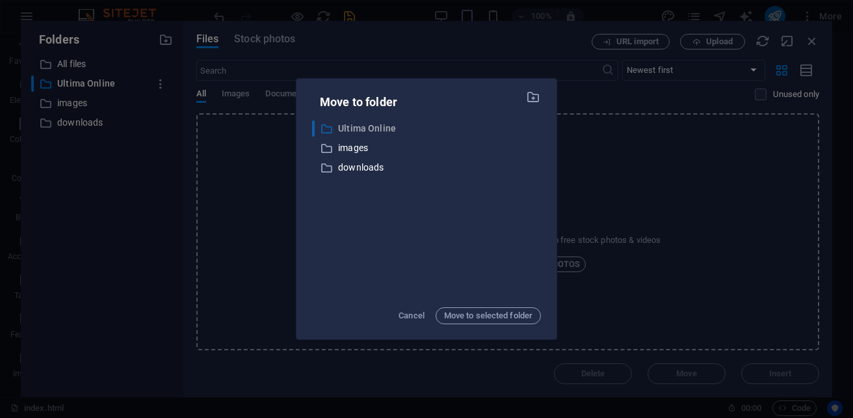
click at [373, 125] on p "Ultima Online" at bounding box center [439, 128] width 203 height 15
click at [455, 163] on p "downloads" at bounding box center [439, 167] width 203 height 15
click at [241, 193] on div "Move to folder ​ Ultima Online Ultima Online ​ images images ​ downloads downlo…" at bounding box center [426, 209] width 853 height 418
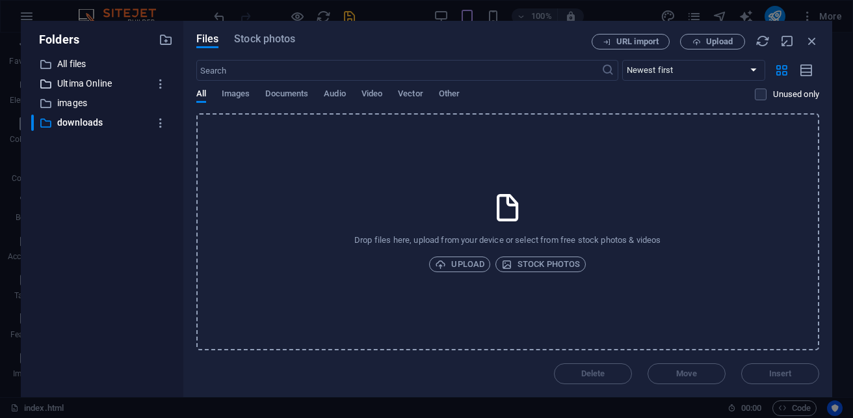
click at [86, 83] on p "Ultima Online" at bounding box center [103, 83] width 92 height 15
click at [464, 259] on span "Upload" at bounding box center [459, 264] width 49 height 16
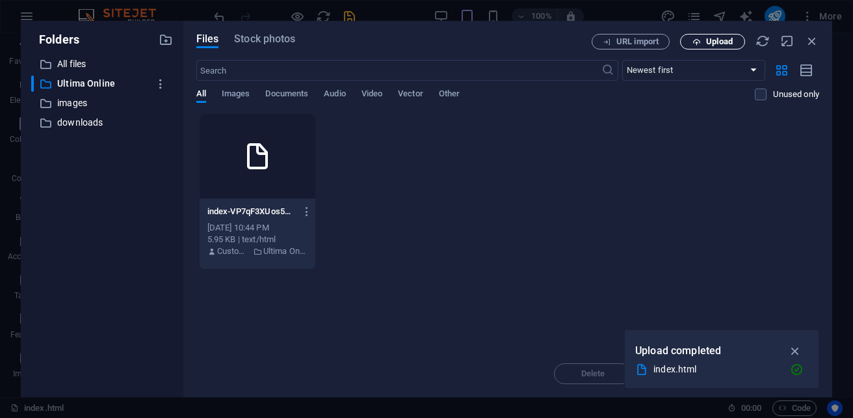
click at [714, 38] on span "Upload" at bounding box center [719, 42] width 27 height 8
click at [726, 38] on span "Upload" at bounding box center [719, 42] width 27 height 8
drag, startPoint x: 754, startPoint y: 353, endPoint x: 762, endPoint y: 319, distance: 34.7
click at [762, 319] on div "Folders ​ All files All files ​ Ultima Online Ultima Online ​ images images ​ d…" at bounding box center [426, 209] width 853 height 418
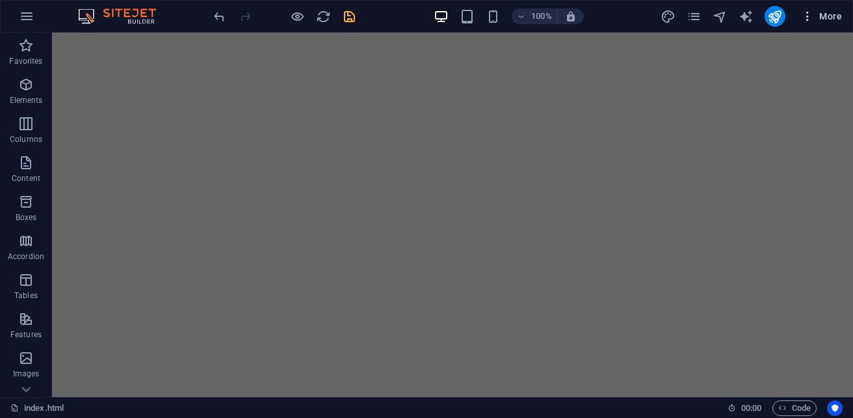
click at [838, 16] on span "More" at bounding box center [821, 16] width 41 height 13
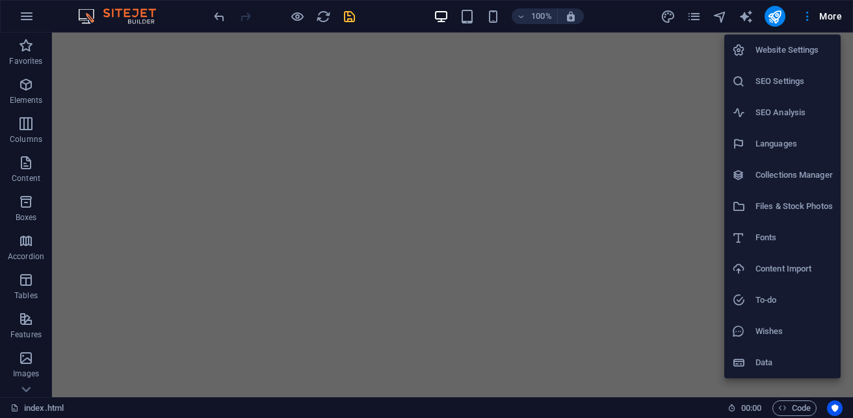
click at [789, 206] on h6 "Files & Stock Photos" at bounding box center [794, 206] width 77 height 16
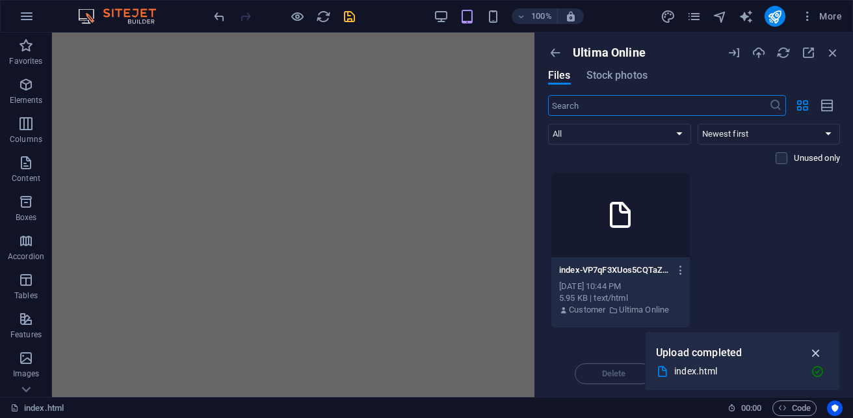
click at [816, 354] on icon "button" at bounding box center [816, 352] width 15 height 14
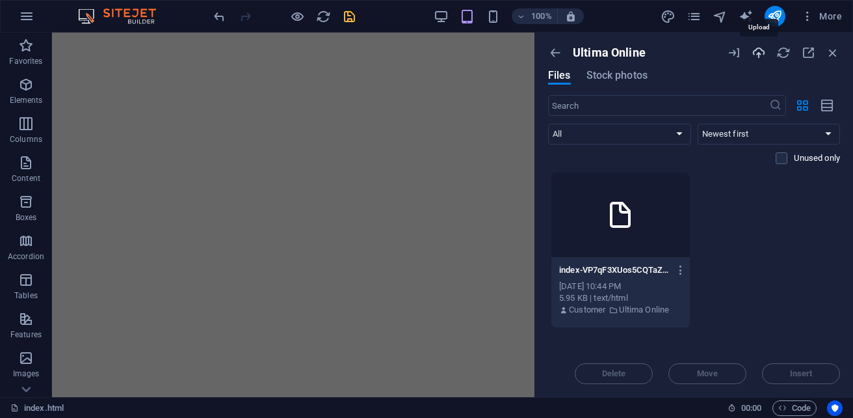
click at [759, 49] on icon "button" at bounding box center [759, 53] width 14 height 14
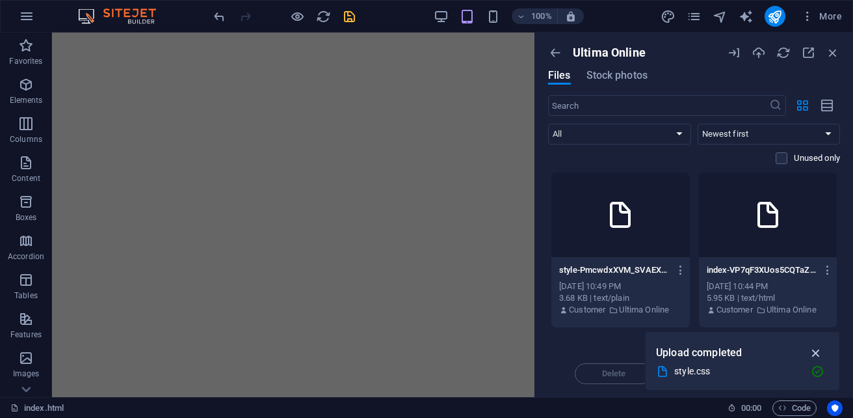
click at [819, 352] on icon "button" at bounding box center [816, 352] width 15 height 14
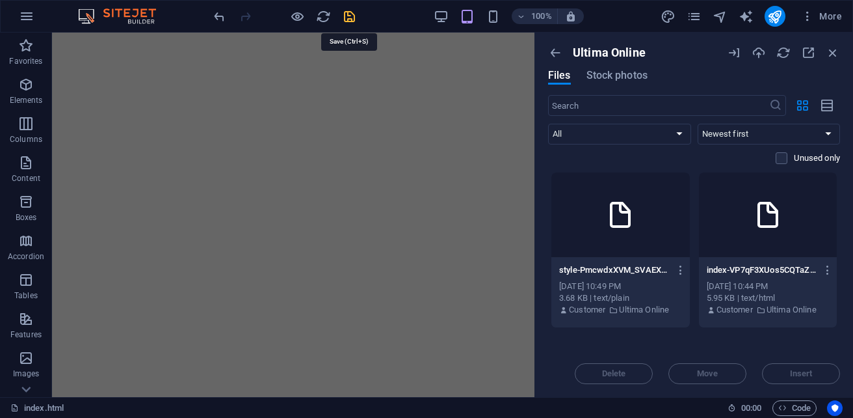
click at [347, 17] on icon "save" at bounding box center [349, 16] width 15 height 15
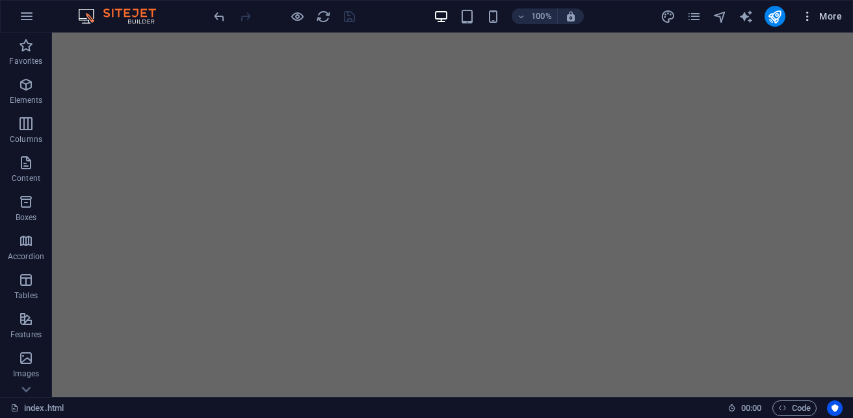
click at [823, 18] on span "More" at bounding box center [821, 16] width 41 height 13
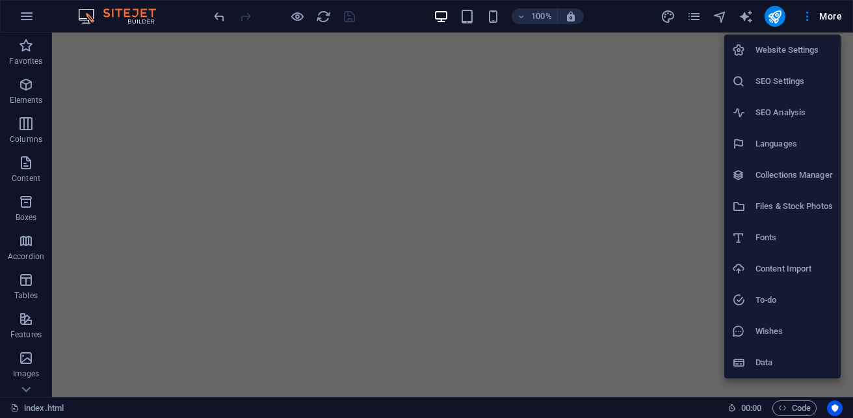
click at [795, 209] on h6 "Files & Stock Photos" at bounding box center [794, 206] width 77 height 16
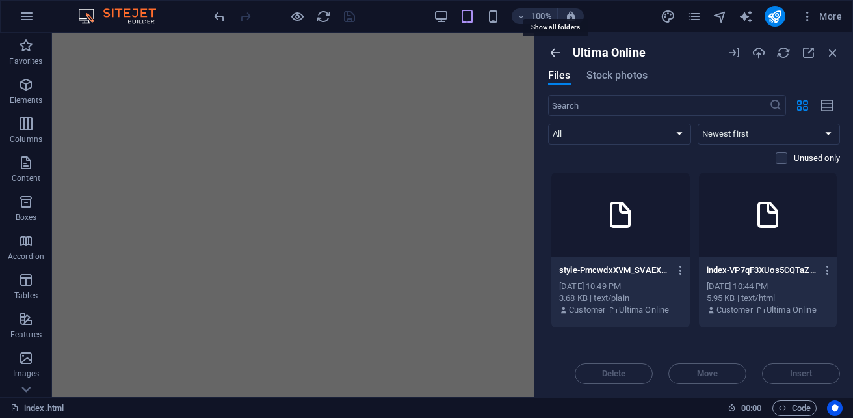
click at [557, 53] on icon "button" at bounding box center [555, 53] width 14 height 14
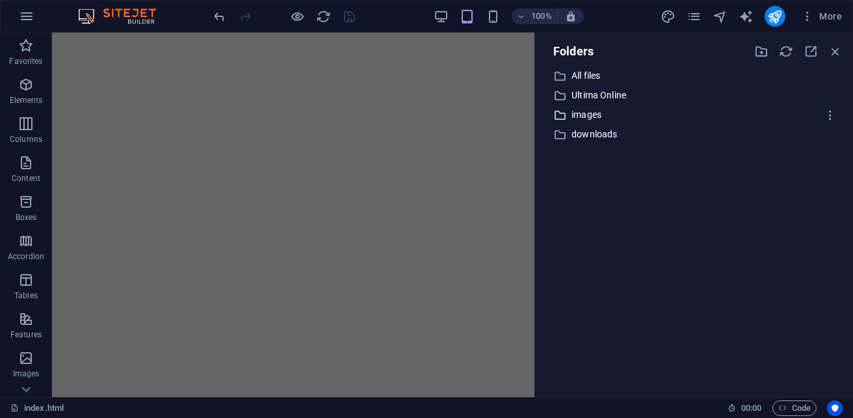
click at [597, 115] on p "images" at bounding box center [695, 114] width 247 height 15
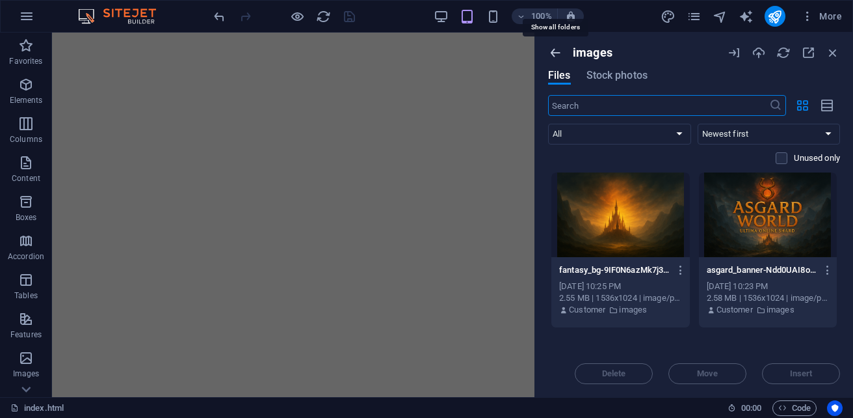
click at [552, 57] on icon "button" at bounding box center [555, 53] width 14 height 14
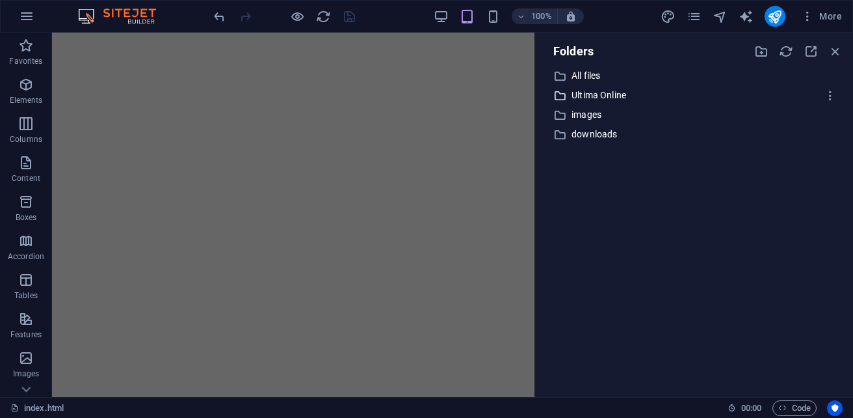
click at [590, 98] on p "Ultima Online" at bounding box center [695, 95] width 247 height 15
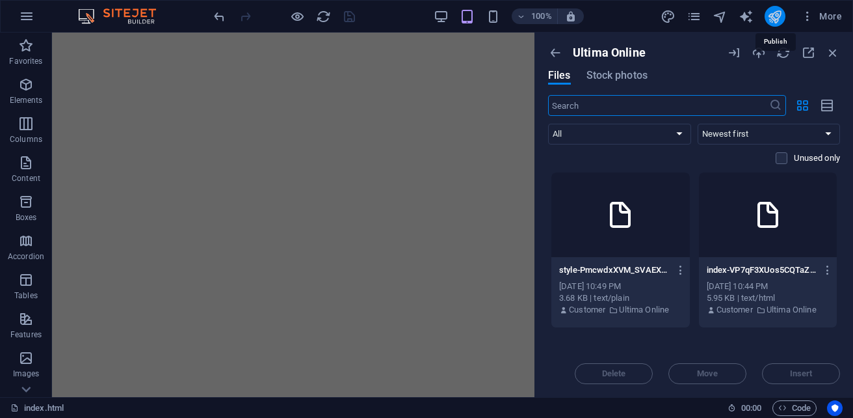
click at [776, 21] on icon "publish" at bounding box center [774, 16] width 15 height 15
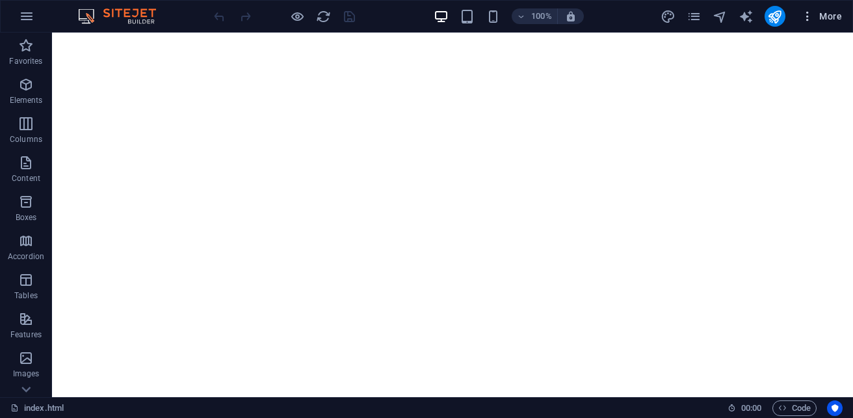
click at [828, 16] on span "More" at bounding box center [821, 16] width 41 height 13
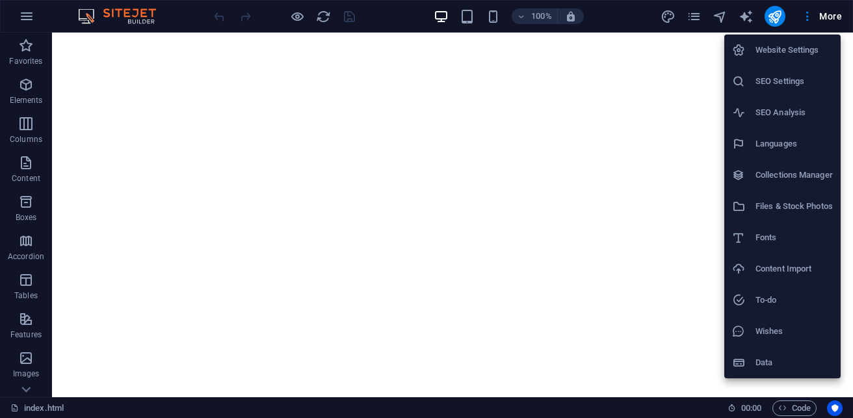
click at [812, 207] on h6 "Files & Stock Photos" at bounding box center [794, 206] width 77 height 16
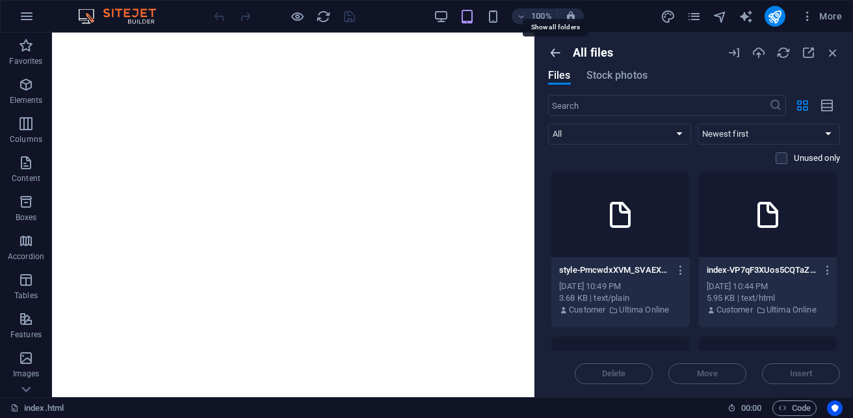
click at [555, 52] on icon "button" at bounding box center [555, 53] width 14 height 14
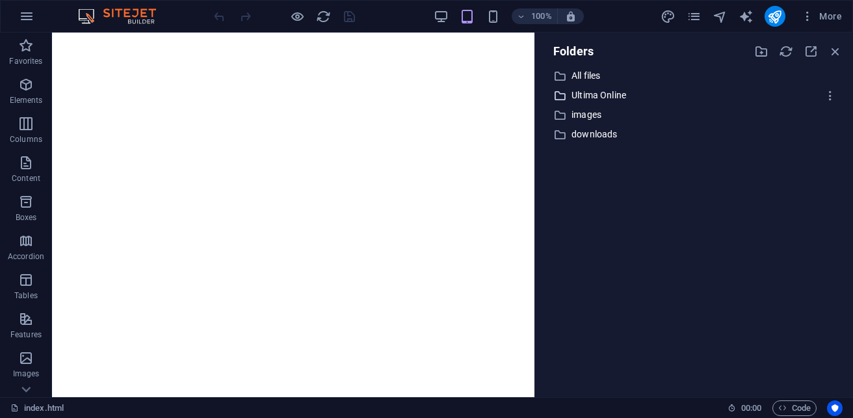
click at [592, 96] on p "Ultima Online" at bounding box center [695, 95] width 247 height 15
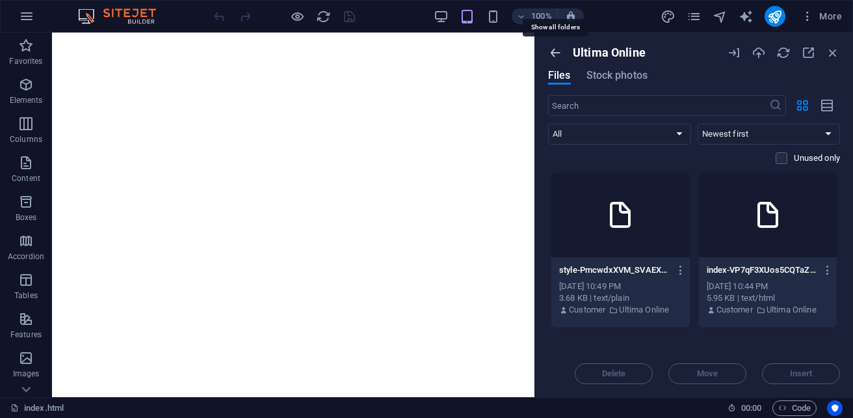
click at [557, 58] on icon "button" at bounding box center [555, 53] width 14 height 14
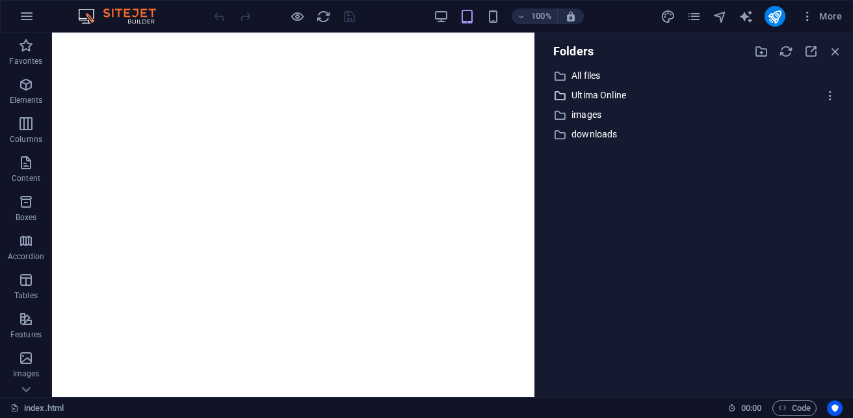
click at [600, 98] on p "Ultima Online" at bounding box center [695, 95] width 247 height 15
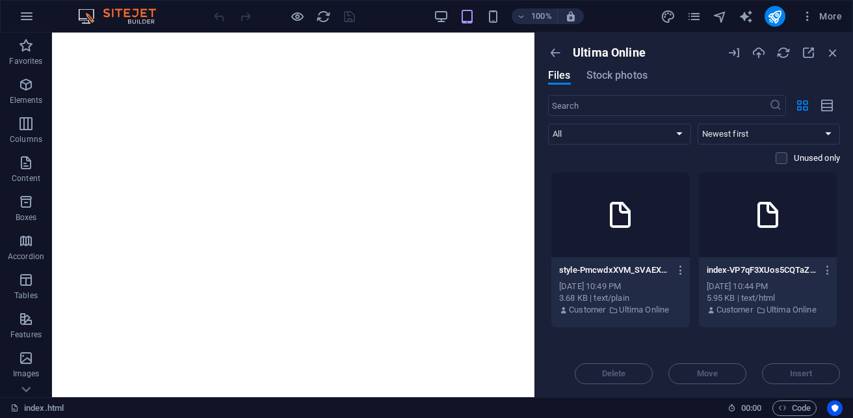
click at [598, 228] on div at bounding box center [620, 214] width 139 height 85
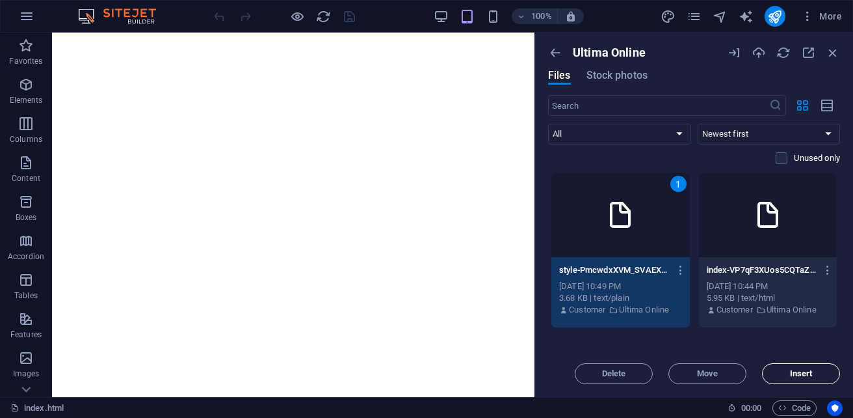
click at [790, 374] on span "Insert" at bounding box center [801, 373] width 23 height 8
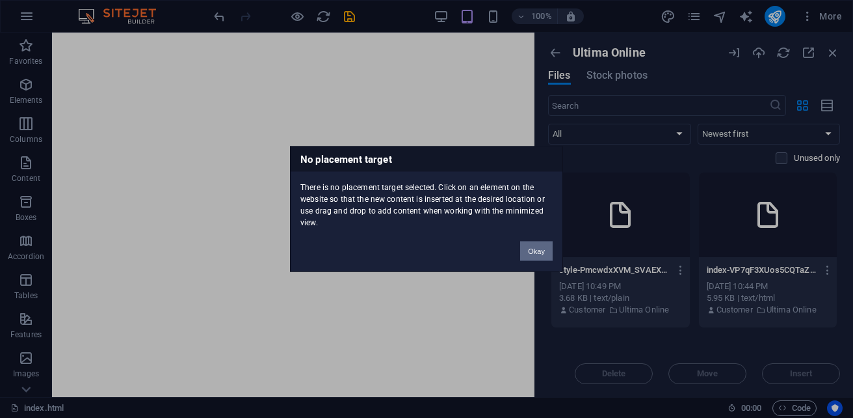
click at [537, 254] on button "Okay" at bounding box center [536, 251] width 33 height 20
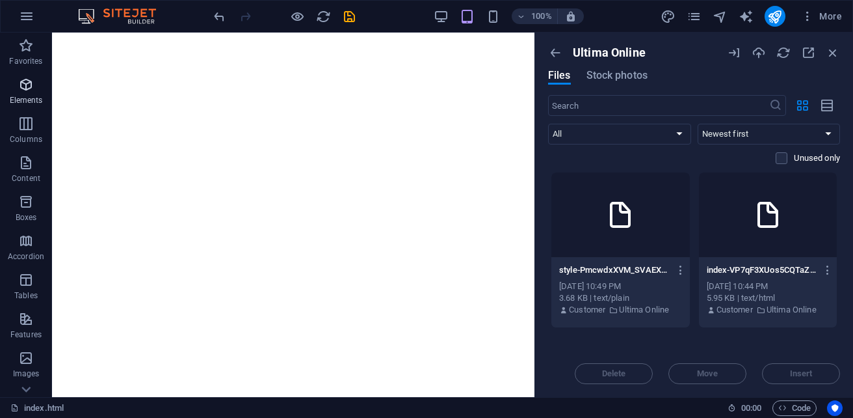
click at [28, 86] on icon "button" at bounding box center [26, 85] width 16 height 16
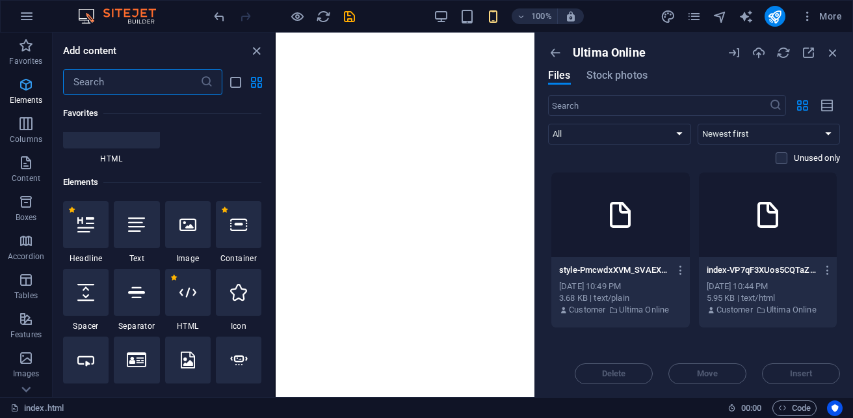
scroll to position [245, 0]
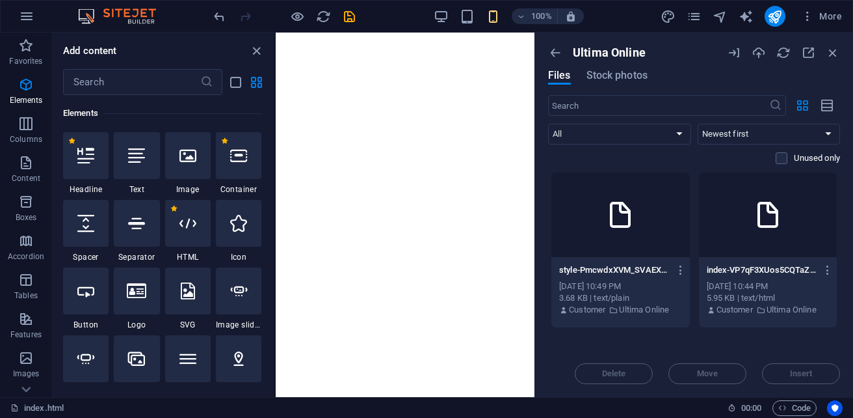
click at [628, 224] on icon at bounding box center [620, 214] width 31 height 31
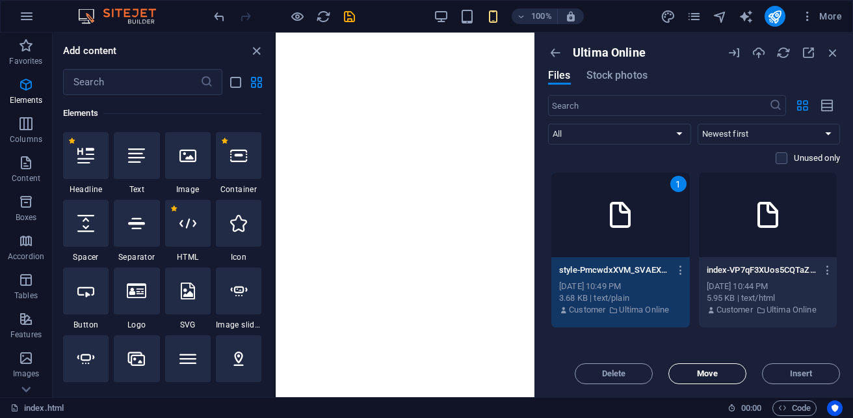
click at [700, 375] on span "Move" at bounding box center [707, 373] width 21 height 8
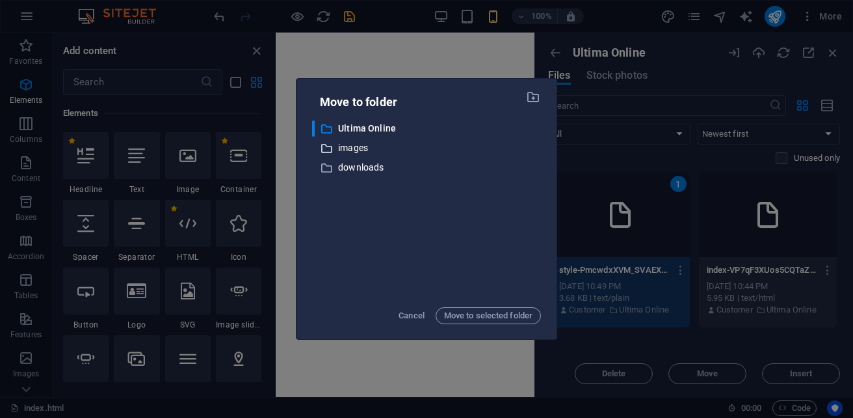
click at [359, 144] on p "images" at bounding box center [439, 147] width 203 height 15
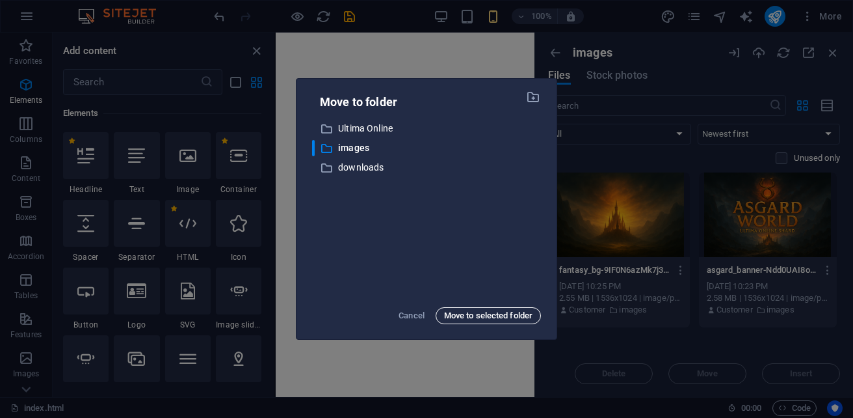
click at [457, 313] on span "Move to selected folder" at bounding box center [488, 316] width 88 height 16
click at [468, 312] on span "Move to selected folder" at bounding box center [488, 316] width 88 height 16
click at [470, 313] on span "Move to selected folder" at bounding box center [488, 316] width 88 height 16
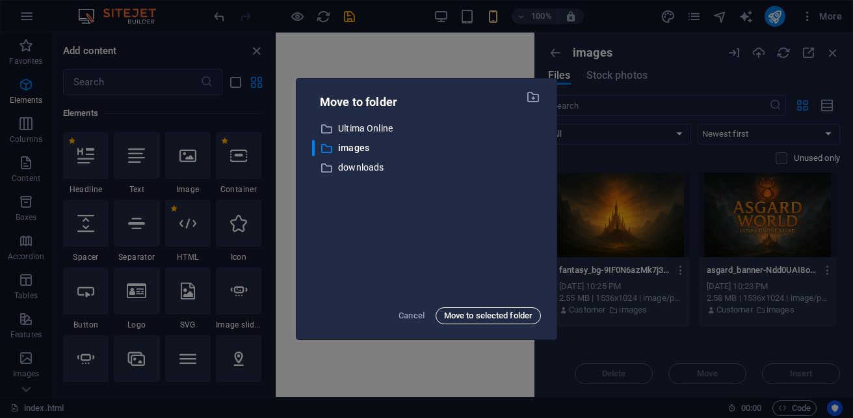
click at [470, 313] on span "Move to selected folder" at bounding box center [488, 316] width 88 height 16
click at [457, 42] on div "Move to folder ​ Ultima Online Ultima Online ​ images images ​ downloads downlo…" at bounding box center [426, 209] width 853 height 418
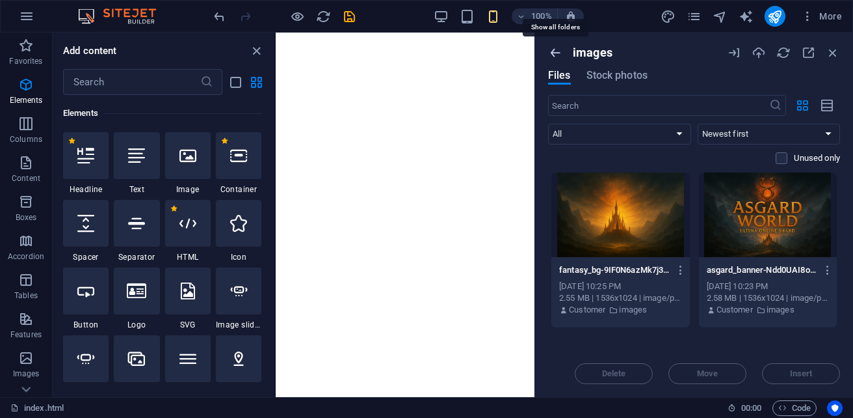
click at [553, 49] on icon "button" at bounding box center [555, 53] width 14 height 14
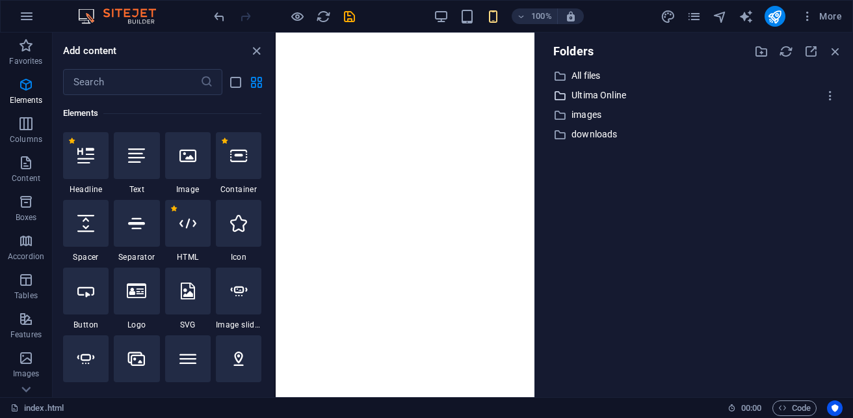
click at [596, 96] on p "Ultima Online" at bounding box center [695, 95] width 247 height 15
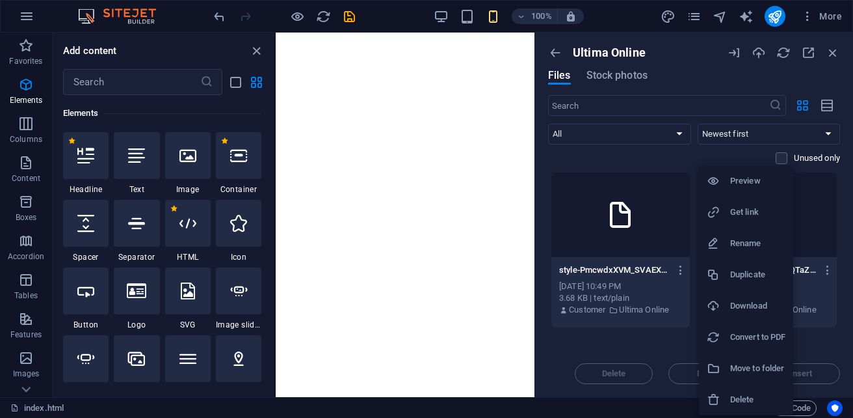
click at [763, 393] on h6 "Delete" at bounding box center [757, 400] width 55 height 16
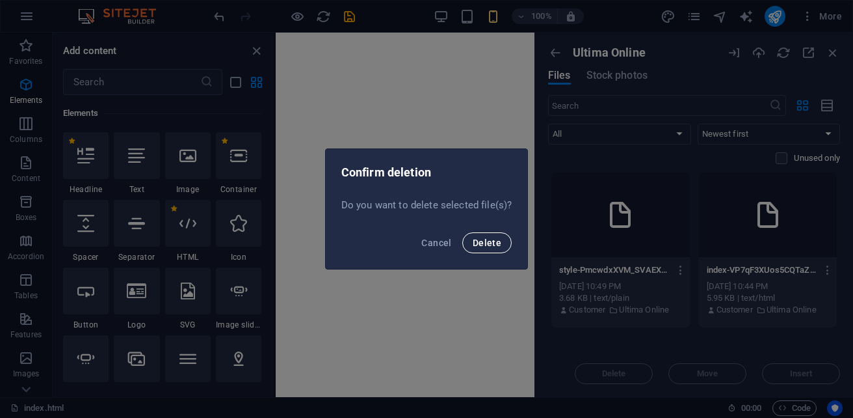
click at [499, 242] on span "Delete" at bounding box center [487, 242] width 29 height 10
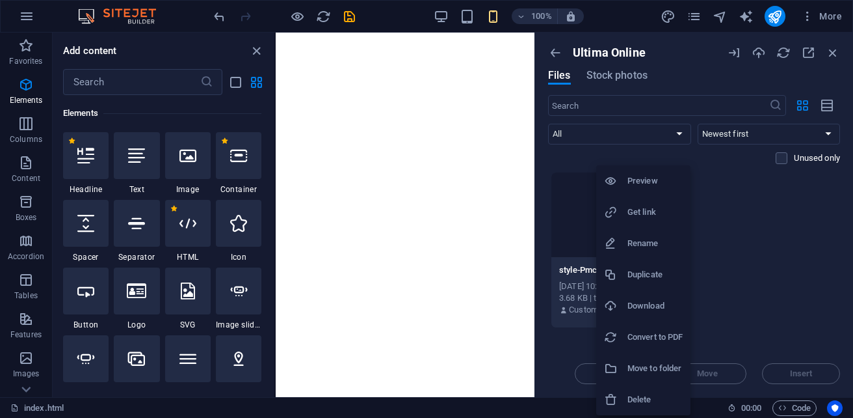
click at [638, 400] on h6 "Delete" at bounding box center [655, 400] width 55 height 16
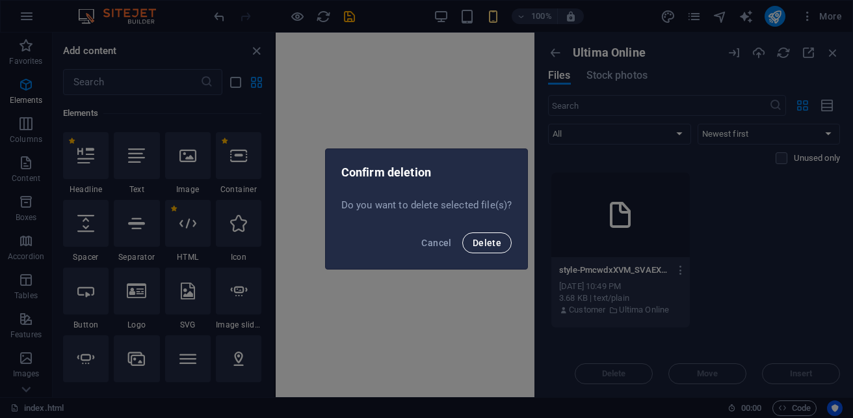
click at [501, 241] on button "Delete" at bounding box center [486, 242] width 49 height 21
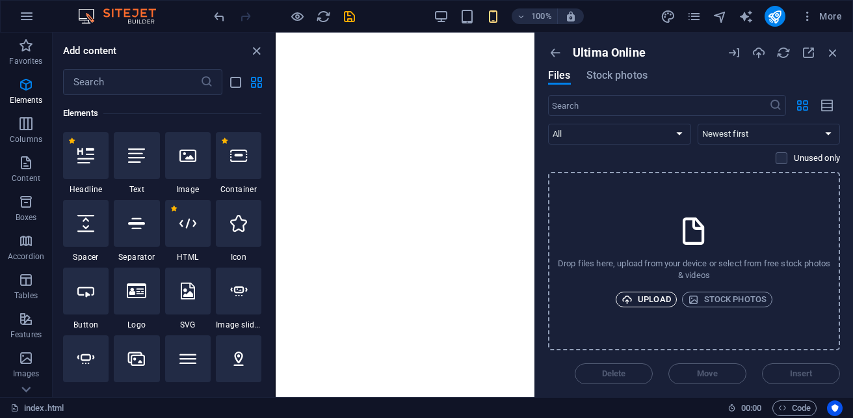
click at [646, 299] on span "Upload" at bounding box center [646, 299] width 49 height 16
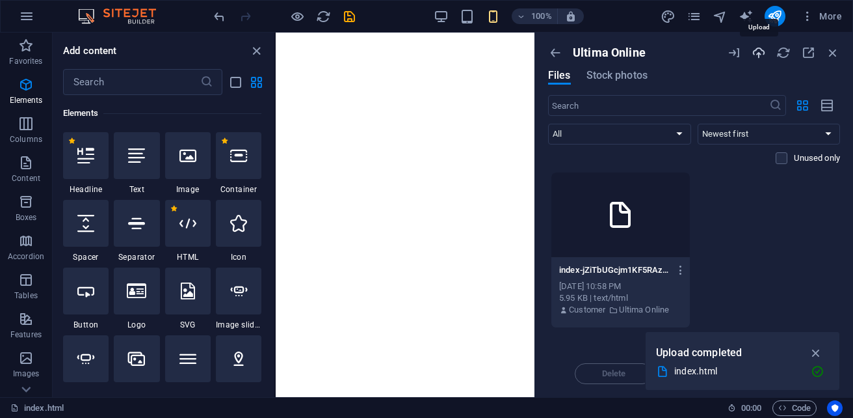
click at [760, 55] on icon "button" at bounding box center [759, 53] width 14 height 14
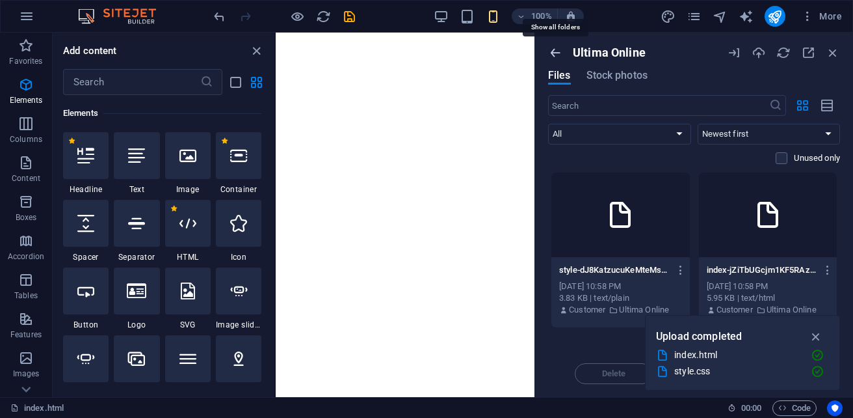
click at [558, 55] on icon "button" at bounding box center [555, 53] width 14 height 14
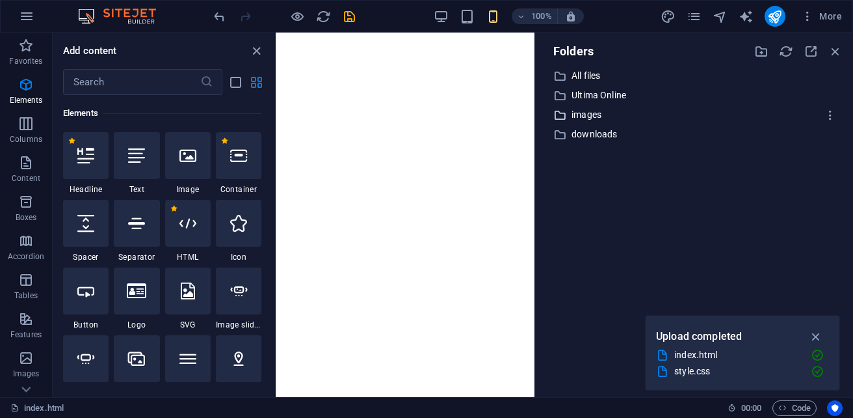
drag, startPoint x: 583, startPoint y: 73, endPoint x: 809, endPoint y: 113, distance: 229.7
click at [809, 113] on p "images" at bounding box center [695, 114] width 247 height 15
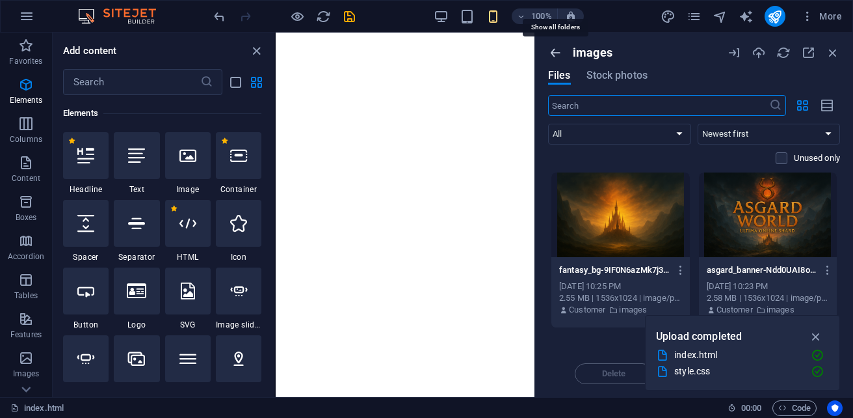
click at [557, 57] on icon "button" at bounding box center [555, 53] width 14 height 14
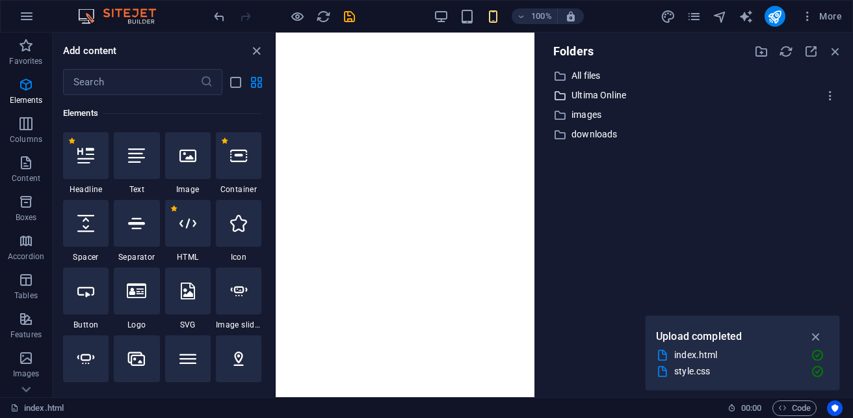
click at [595, 98] on p "Ultima Online" at bounding box center [695, 95] width 247 height 15
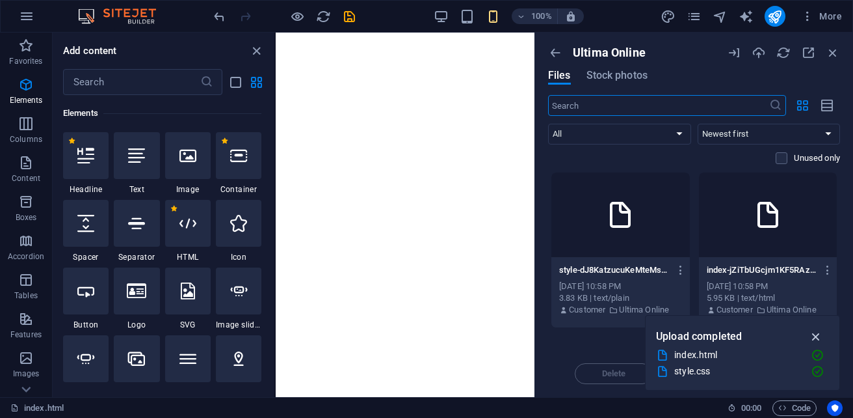
click at [819, 336] on icon "button" at bounding box center [816, 336] width 15 height 14
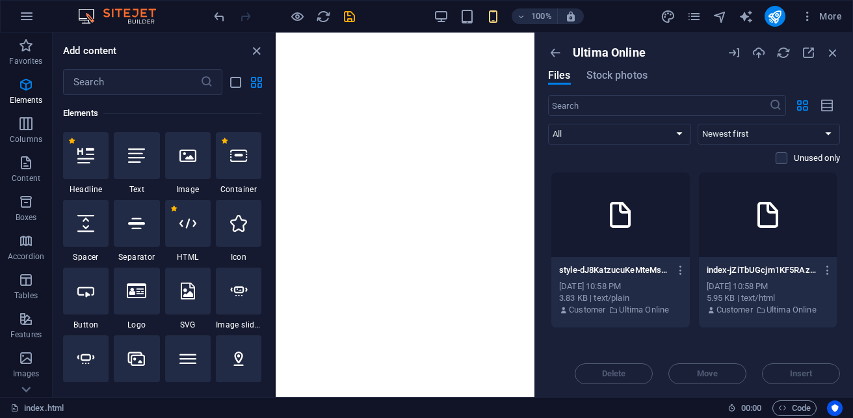
click at [626, 226] on icon at bounding box center [620, 214] width 31 height 31
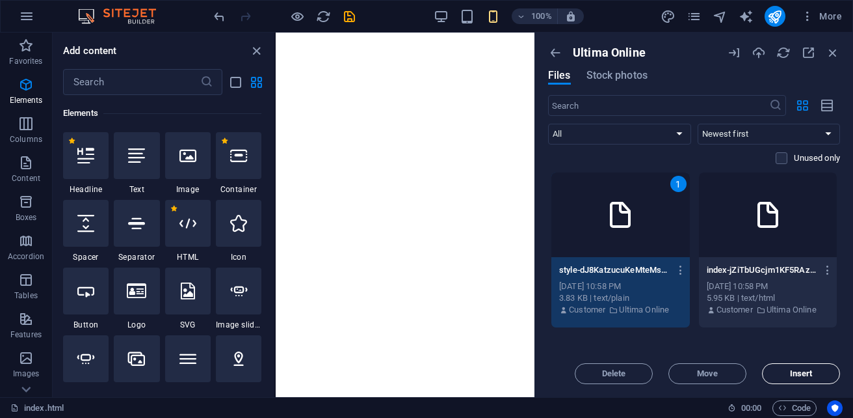
click at [791, 371] on span "Insert" at bounding box center [801, 373] width 23 height 8
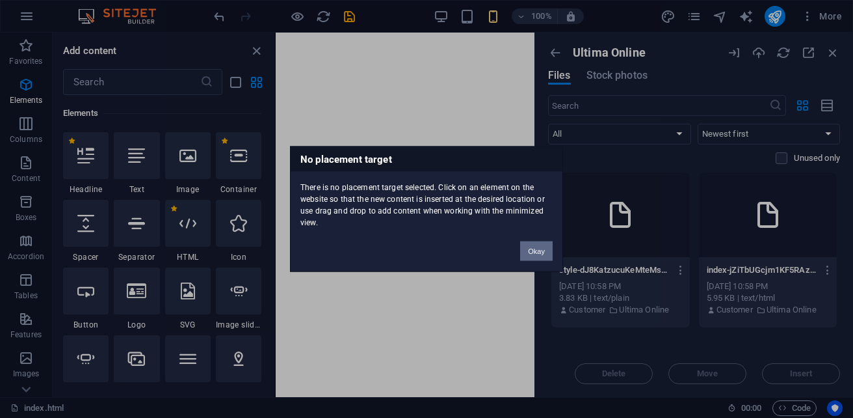
click at [539, 252] on button "Okay" at bounding box center [536, 251] width 33 height 20
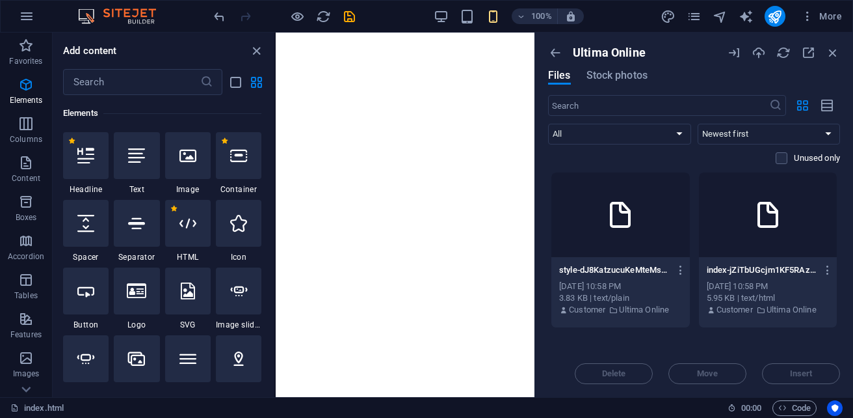
click at [743, 234] on div at bounding box center [768, 214] width 139 height 85
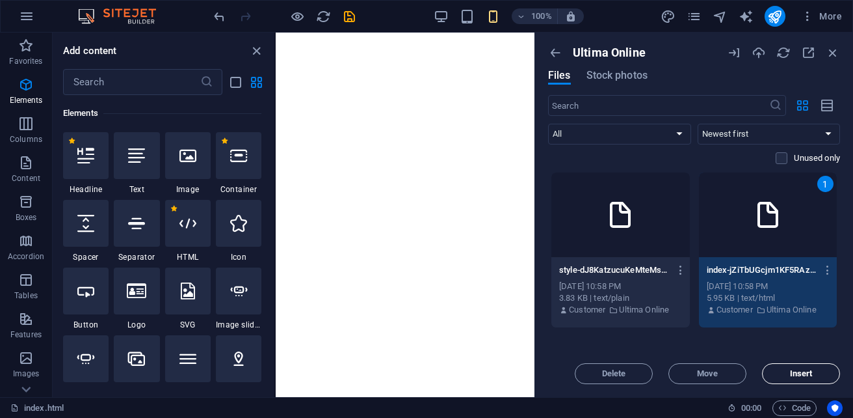
click at [795, 371] on span "Insert" at bounding box center [801, 373] width 23 height 8
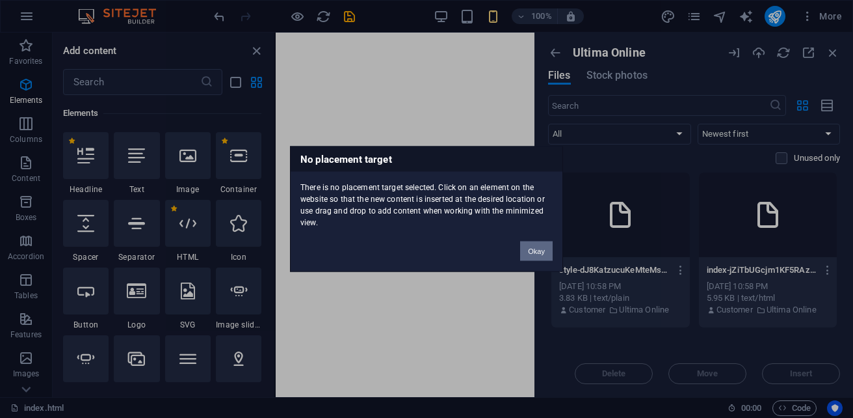
click at [549, 246] on button "Okay" at bounding box center [536, 251] width 33 height 20
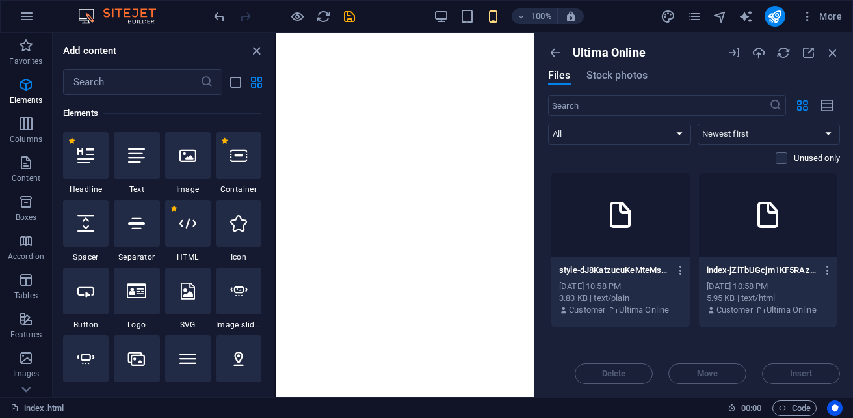
click at [611, 229] on icon at bounding box center [620, 214] width 31 height 31
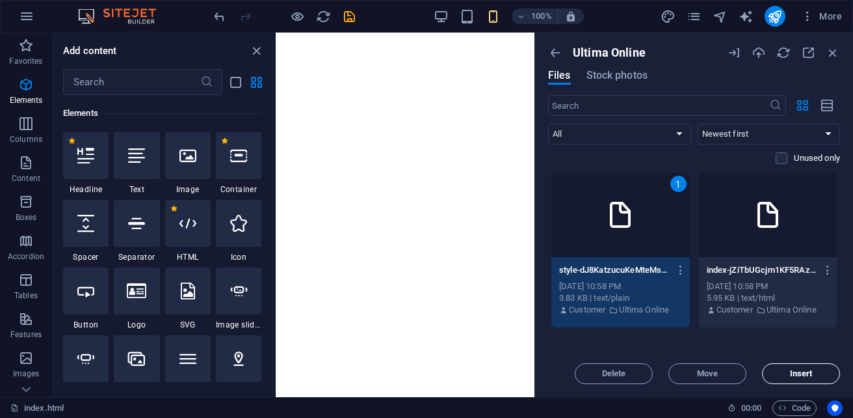
click at [808, 374] on span "Insert" at bounding box center [801, 373] width 23 height 8
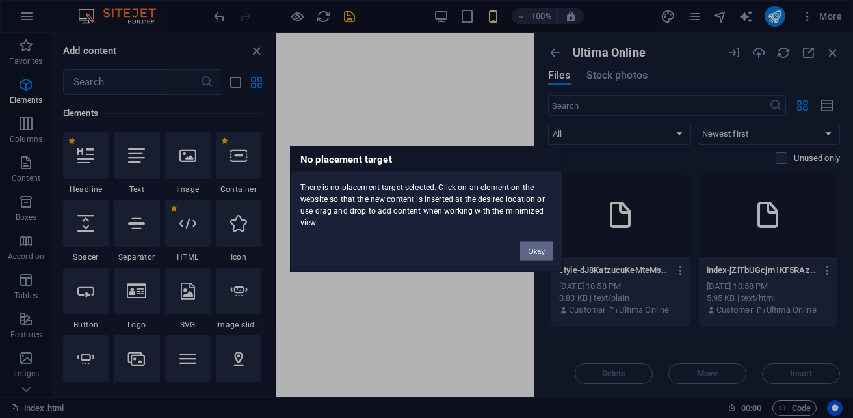
click at [537, 253] on button "Okay" at bounding box center [536, 251] width 33 height 20
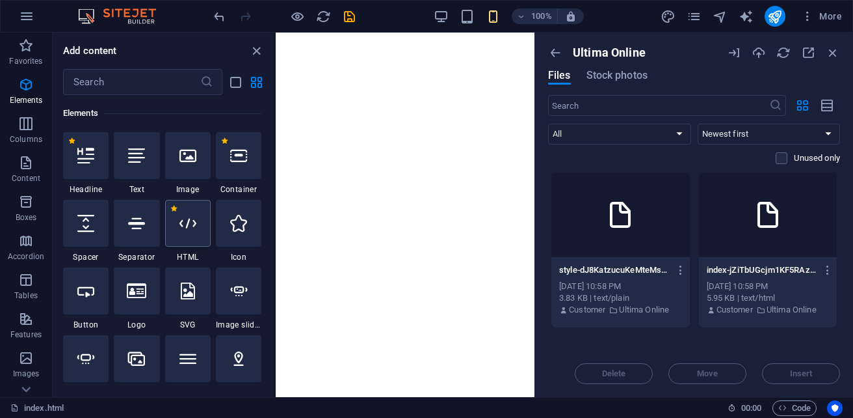
click at [190, 236] on div at bounding box center [188, 223] width 46 height 47
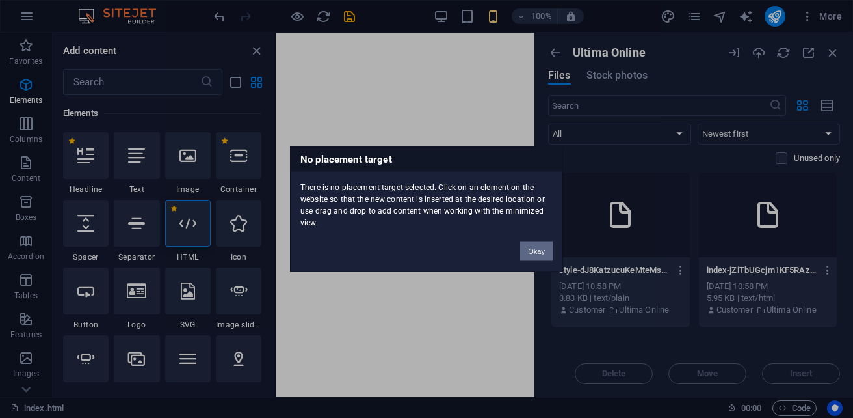
click at [542, 249] on button "Okay" at bounding box center [536, 251] width 33 height 20
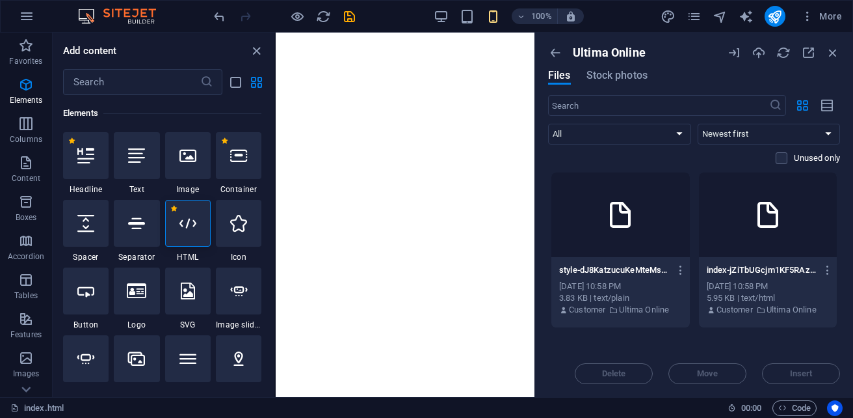
click at [669, 224] on div at bounding box center [620, 214] width 139 height 85
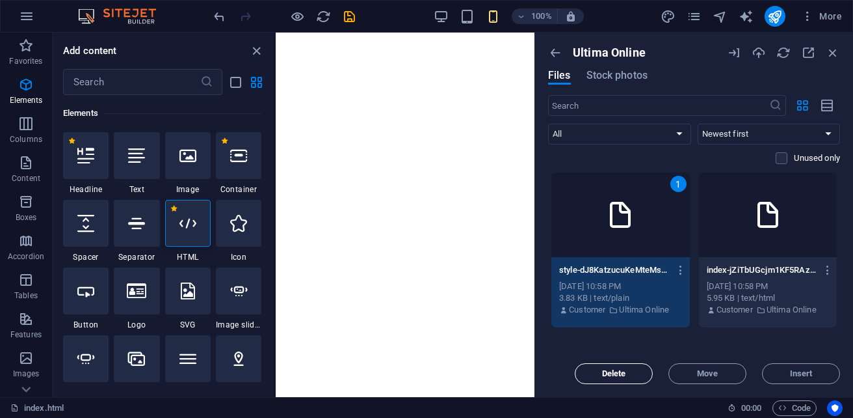
click at [618, 377] on span "Delete" at bounding box center [614, 373] width 24 height 8
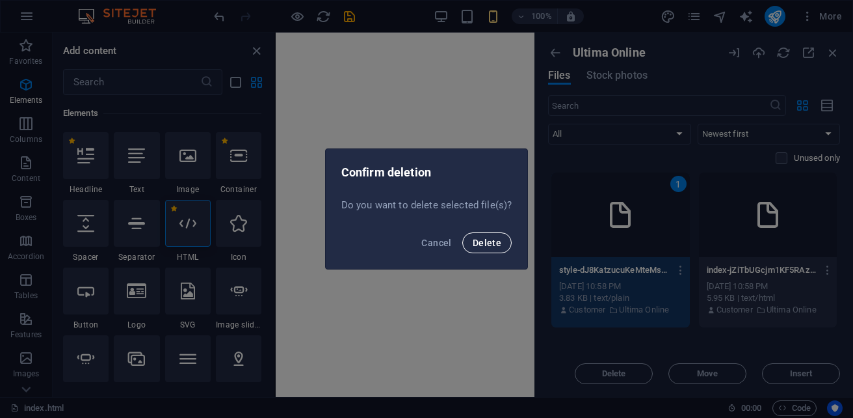
click at [496, 241] on span "Delete" at bounding box center [487, 242] width 29 height 10
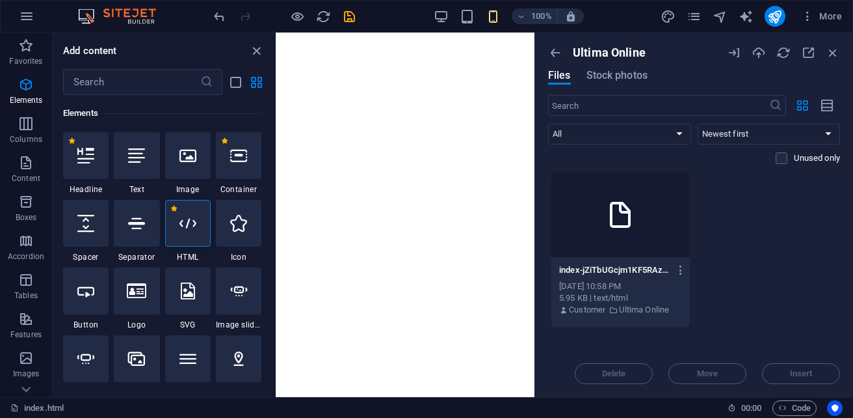
click at [640, 234] on div at bounding box center [620, 214] width 139 height 85
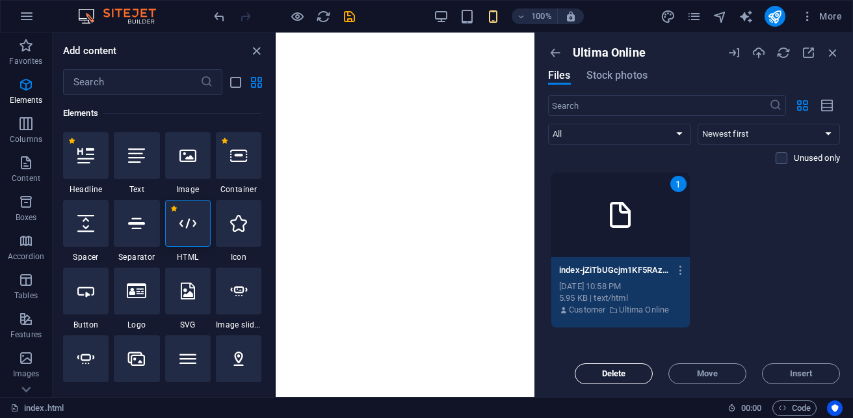
click at [625, 378] on button "Delete" at bounding box center [614, 373] width 78 height 21
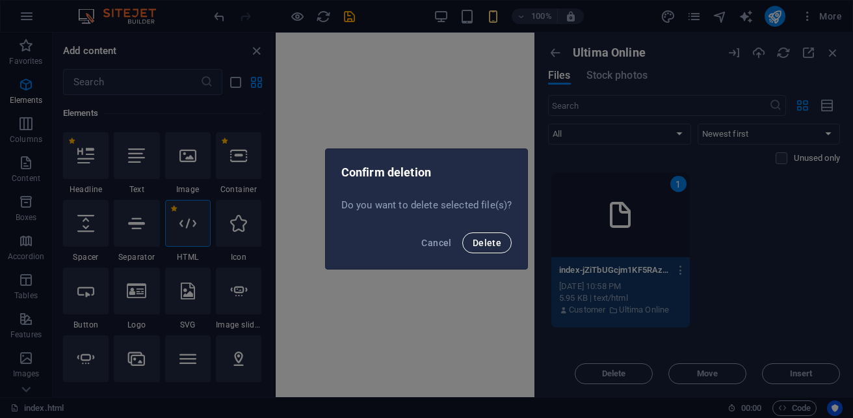
click at [490, 241] on span "Delete" at bounding box center [487, 242] width 29 height 10
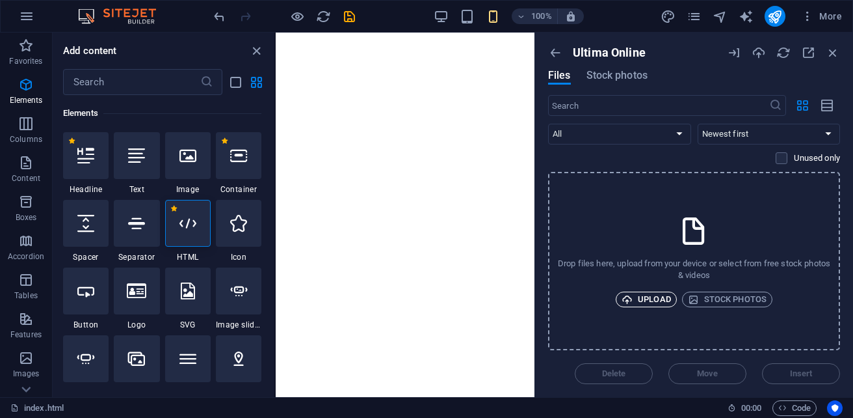
click at [652, 296] on span "Upload" at bounding box center [646, 299] width 49 height 16
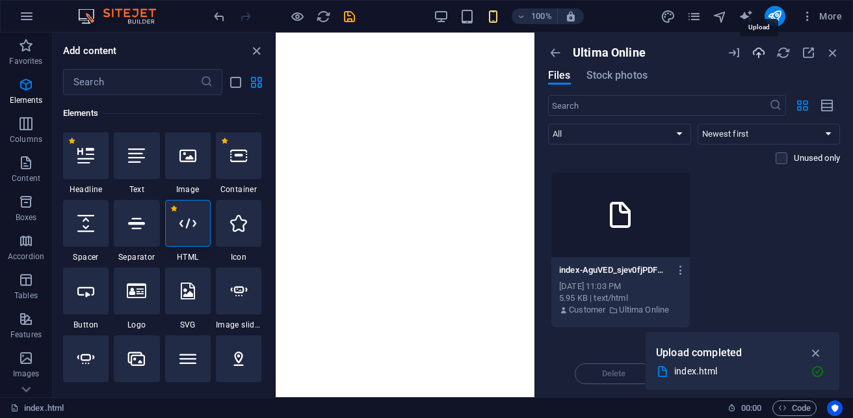
click at [756, 54] on icon "button" at bounding box center [759, 53] width 14 height 14
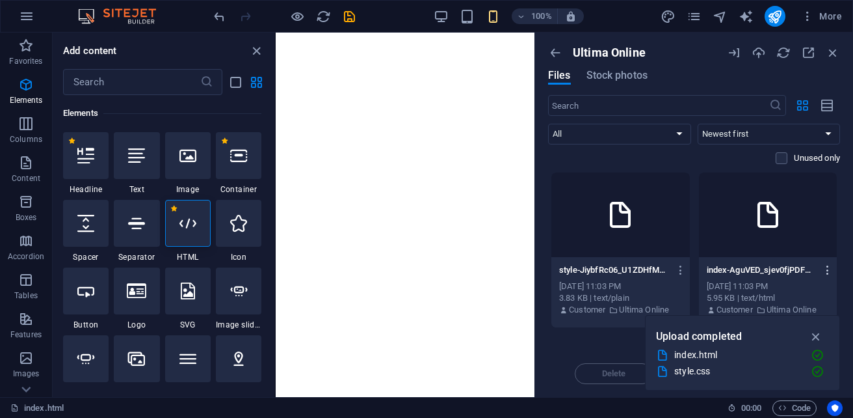
click at [829, 269] on icon "button" at bounding box center [828, 270] width 12 height 12
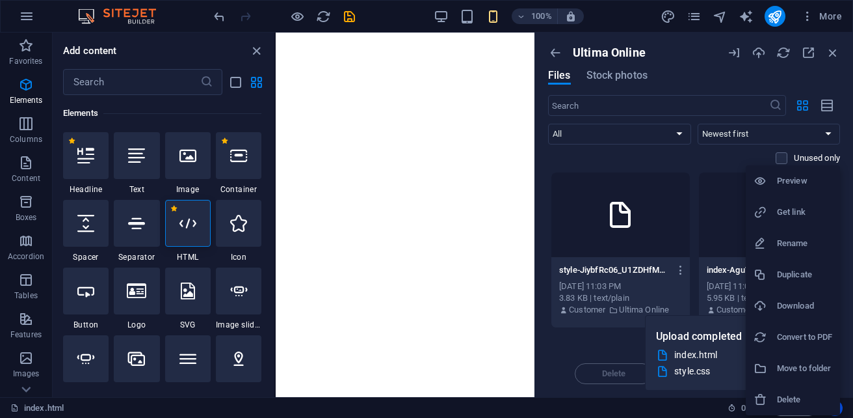
click at [792, 246] on h6 "Rename" at bounding box center [804, 243] width 55 height 16
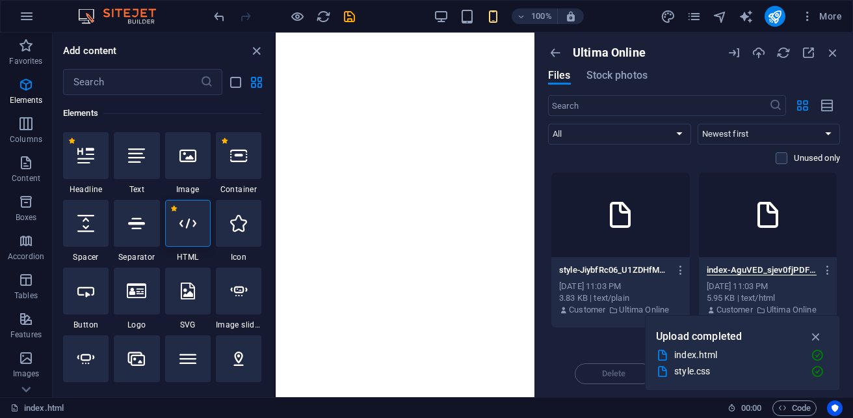
scroll to position [0, 36]
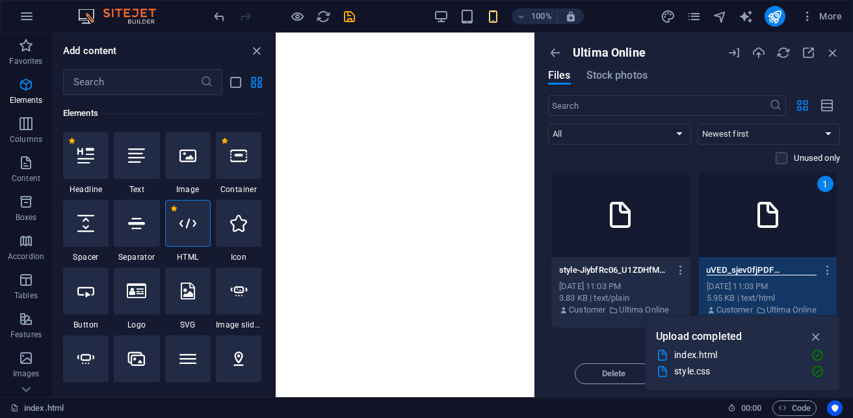
click at [797, 272] on input "index-AguVED_sjev0fjPDFWFvrw.html" at bounding box center [762, 270] width 111 height 10
type input "index.html"
click at [829, 271] on icon "button" at bounding box center [828, 270] width 12 height 12
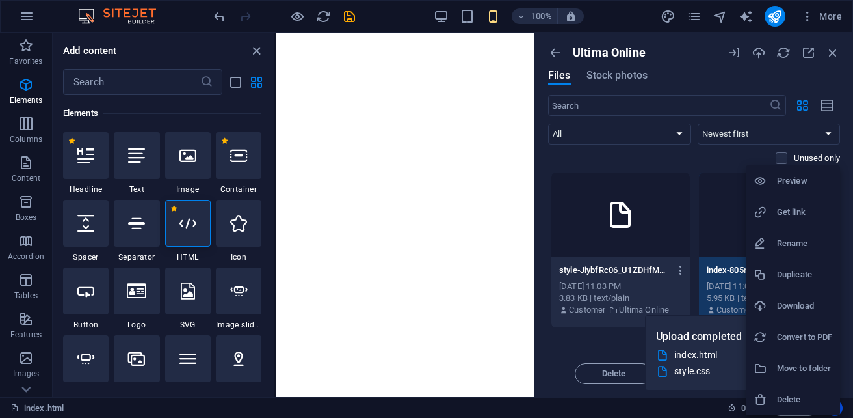
click at [797, 185] on h6 "Preview" at bounding box center [804, 181] width 55 height 16
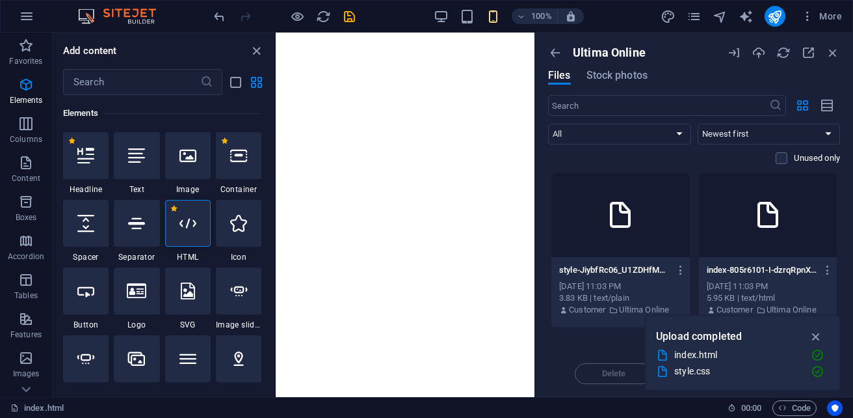
click at [591, 243] on div at bounding box center [620, 214] width 139 height 85
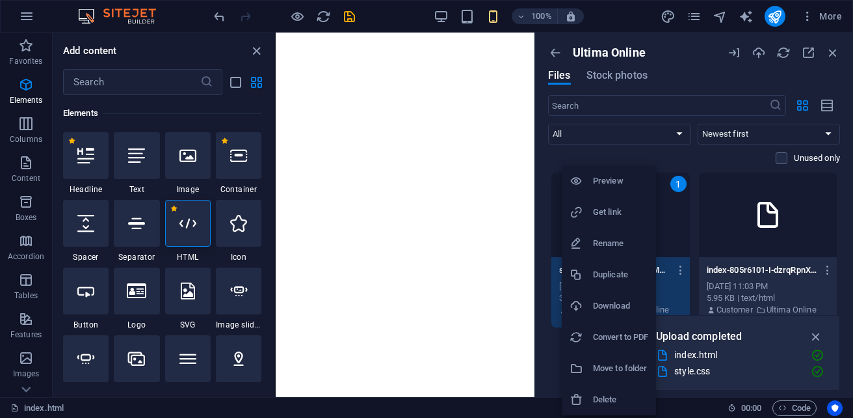
click at [613, 187] on h6 "Preview" at bounding box center [620, 181] width 55 height 16
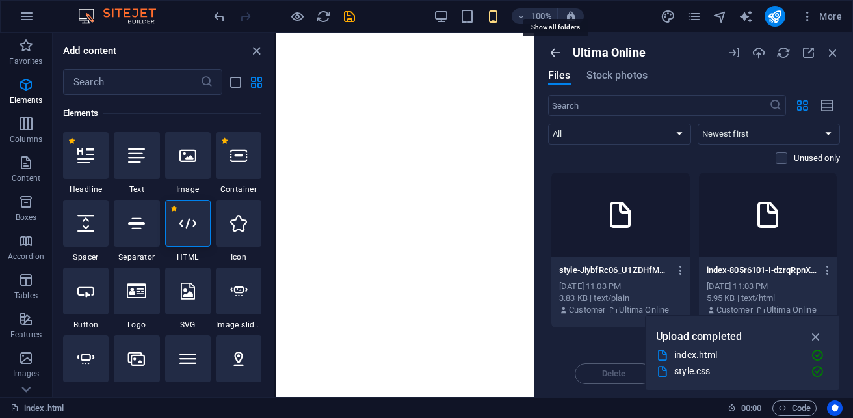
click at [553, 54] on icon "button" at bounding box center [555, 53] width 14 height 14
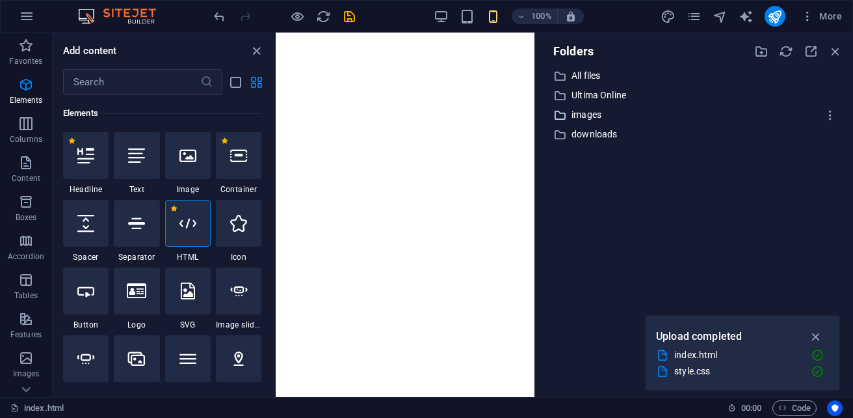
click at [585, 116] on p "images" at bounding box center [695, 114] width 247 height 15
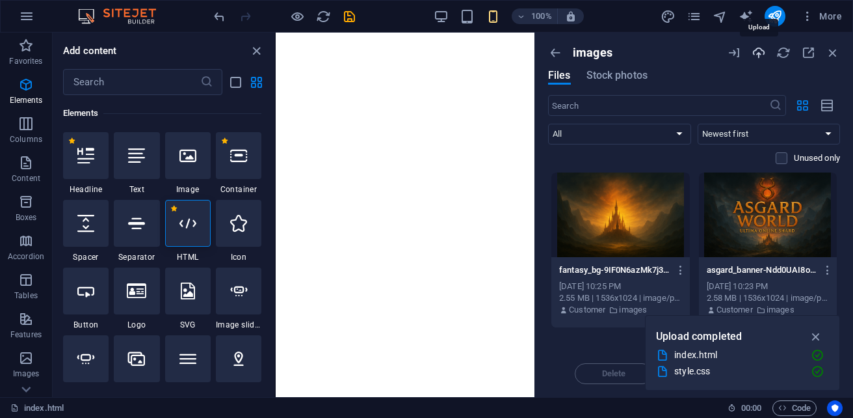
click at [757, 49] on icon "button" at bounding box center [759, 53] width 14 height 14
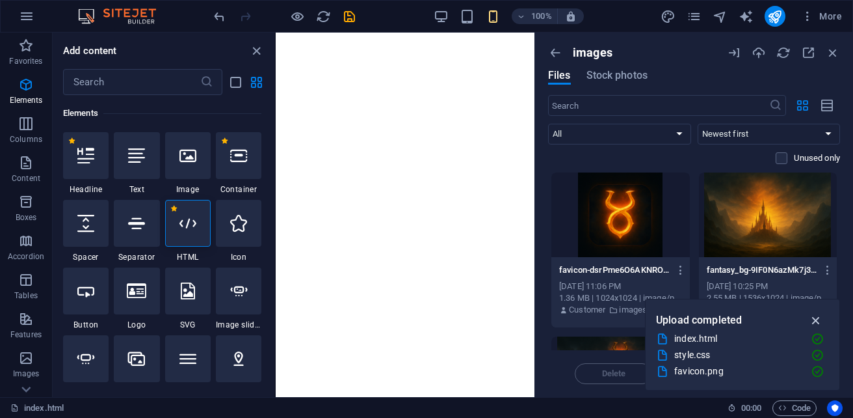
click at [817, 322] on icon "button" at bounding box center [816, 320] width 15 height 14
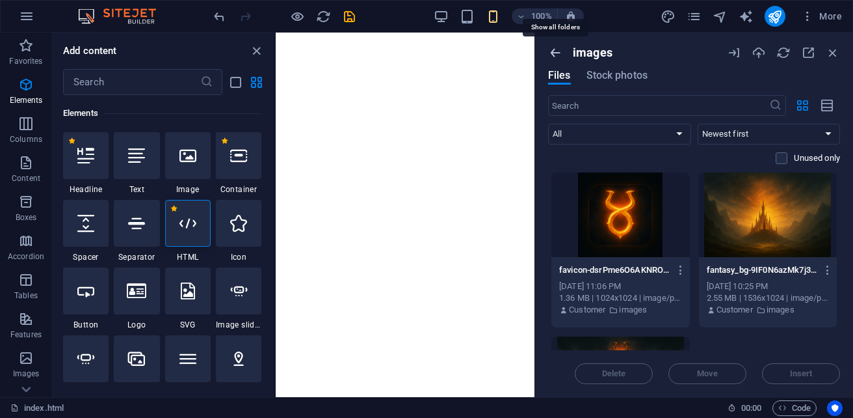
click at [555, 55] on icon "button" at bounding box center [555, 53] width 14 height 14
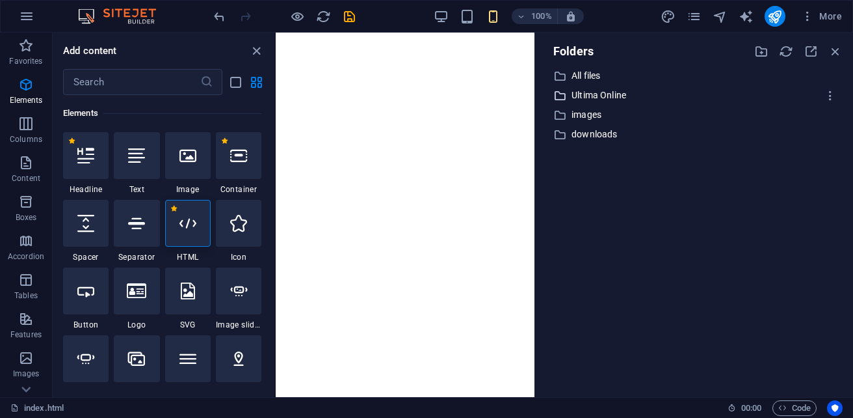
click at [594, 95] on p "Ultima Online" at bounding box center [695, 95] width 247 height 15
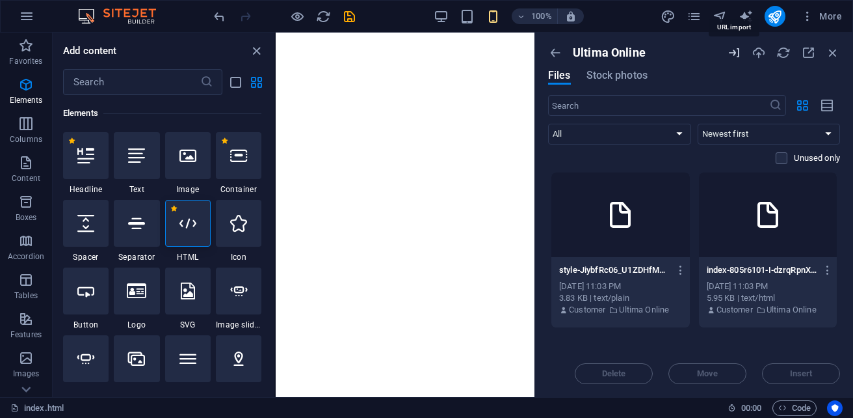
click at [736, 57] on icon "button" at bounding box center [734, 53] width 14 height 14
select select "Ultima Online"
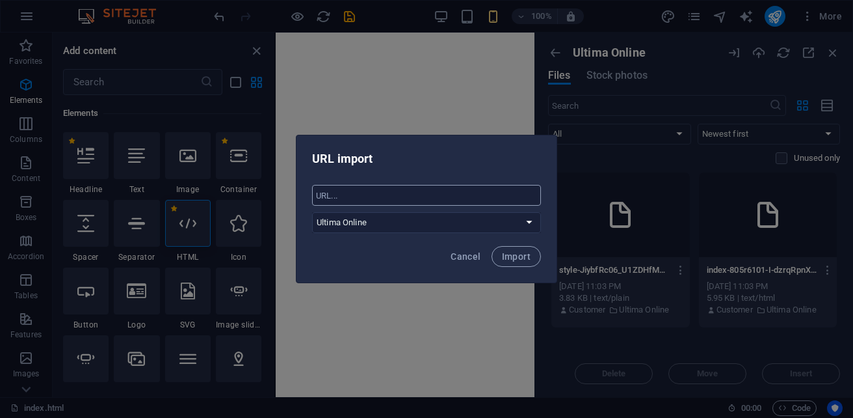
click at [382, 196] on input "text" at bounding box center [426, 195] width 229 height 21
paste input "https://cdn1.site-media.eu/images/0/19721646/index-805r6101-I-dzrqRpnX_sg.html"
type input "https://cdn1.site-media.eu/images/0/19721646/index-805r6101-I-dzrqRpnX_sg.html"
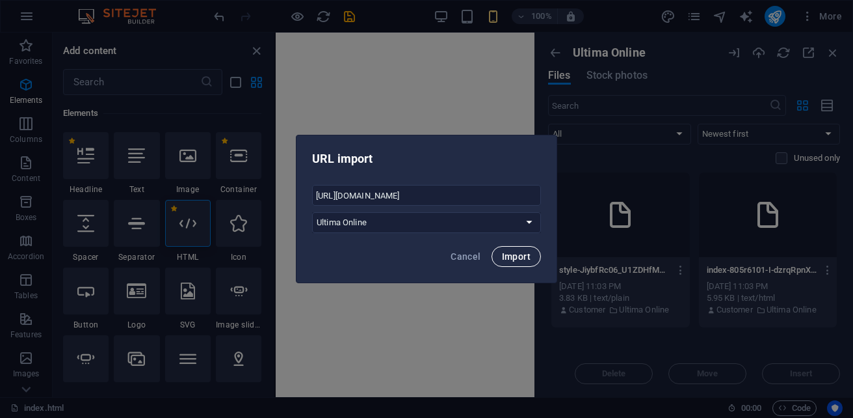
click at [524, 256] on span "Import" at bounding box center [516, 256] width 29 height 10
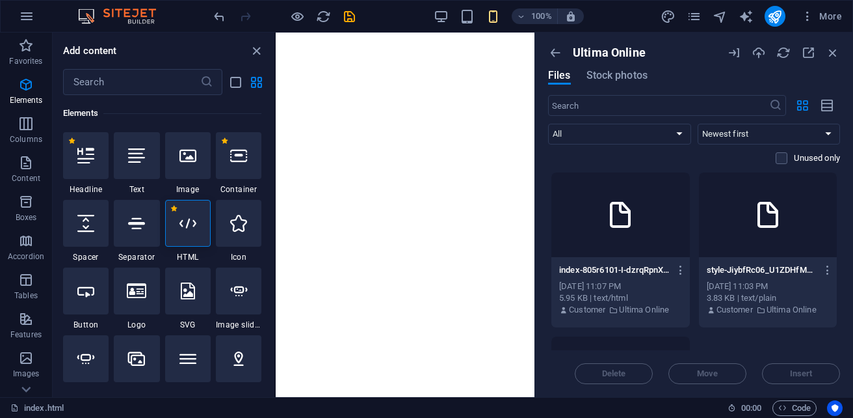
click at [100, 51] on h6 "Add content" at bounding box center [90, 51] width 54 height 16
click at [198, 162] on div at bounding box center [188, 155] width 46 height 47
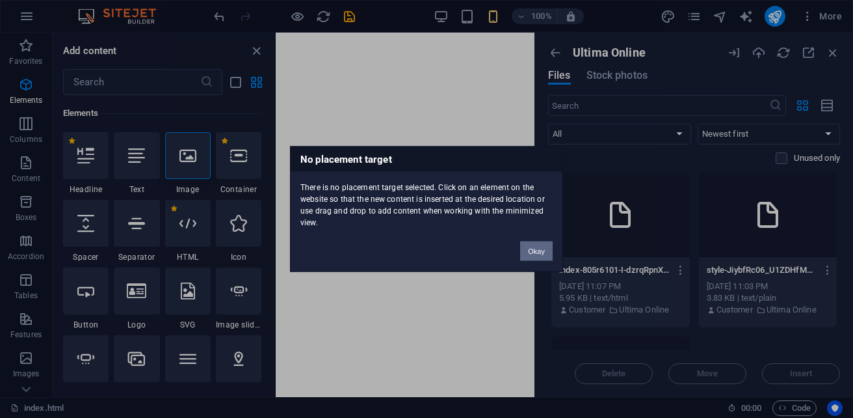
click at [531, 250] on button "Okay" at bounding box center [536, 251] width 33 height 20
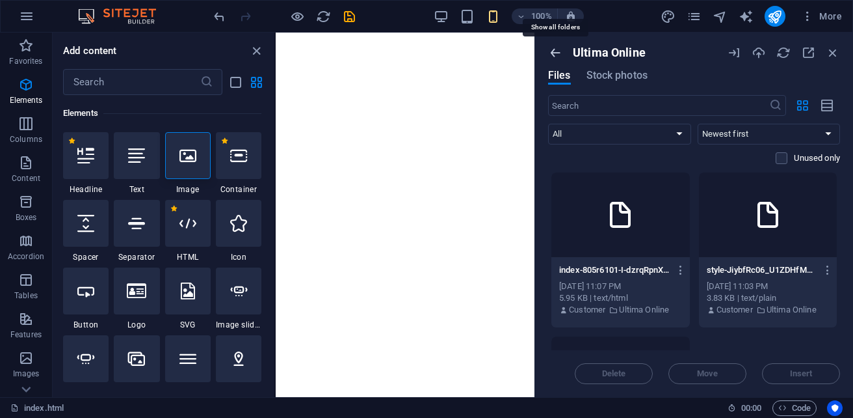
click at [556, 55] on icon "button" at bounding box center [555, 53] width 14 height 14
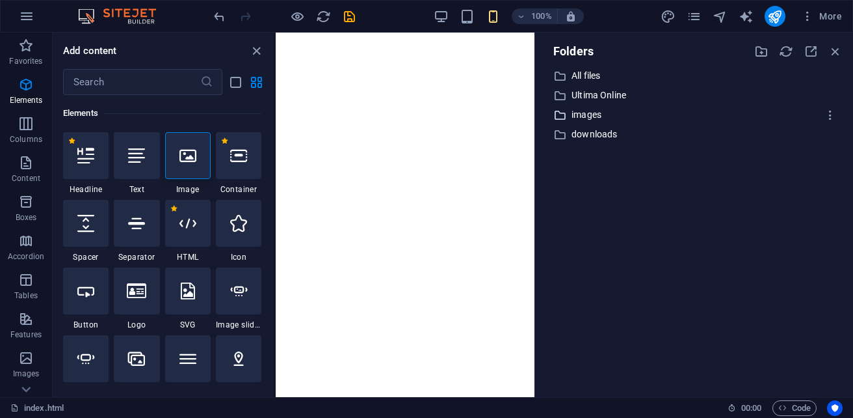
click at [585, 113] on p "images" at bounding box center [695, 114] width 247 height 15
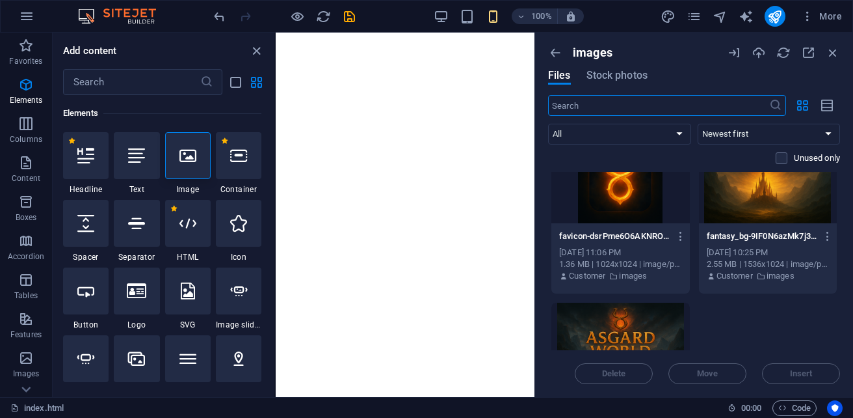
scroll to position [65, 0]
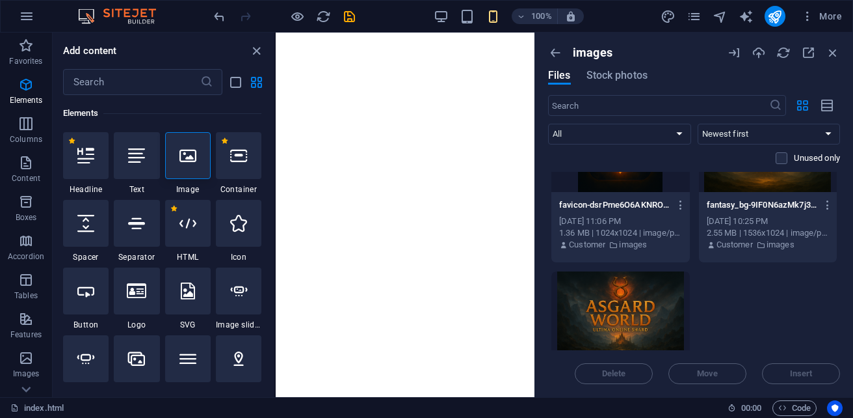
click at [622, 312] on div at bounding box center [620, 313] width 139 height 85
click at [736, 53] on icon "button" at bounding box center [734, 53] width 14 height 14
select select "images"
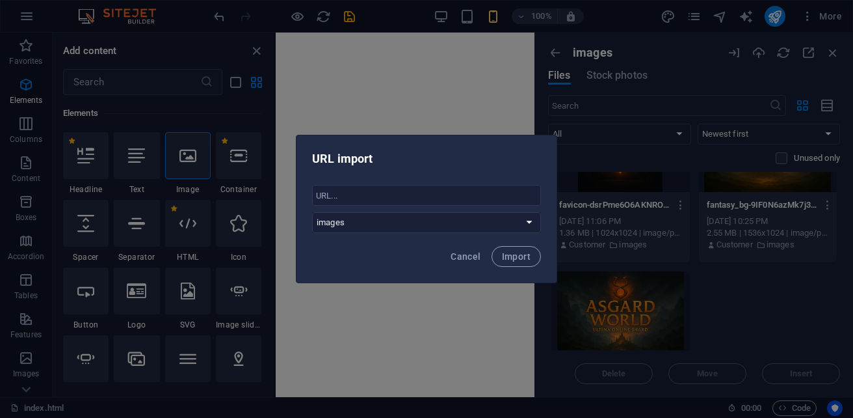
click at [462, 92] on div "URL import ​ All files Ultima Online images downloads Cancel Import" at bounding box center [426, 209] width 853 height 418
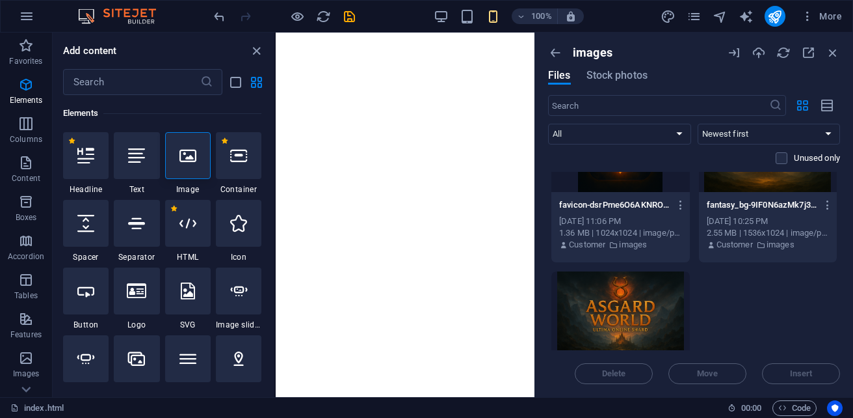
click at [805, 373] on div "Delete Move Insert" at bounding box center [694, 367] width 292 height 34
click at [607, 312] on div at bounding box center [620, 313] width 139 height 85
click at [821, 373] on span "Insert" at bounding box center [801, 373] width 66 height 8
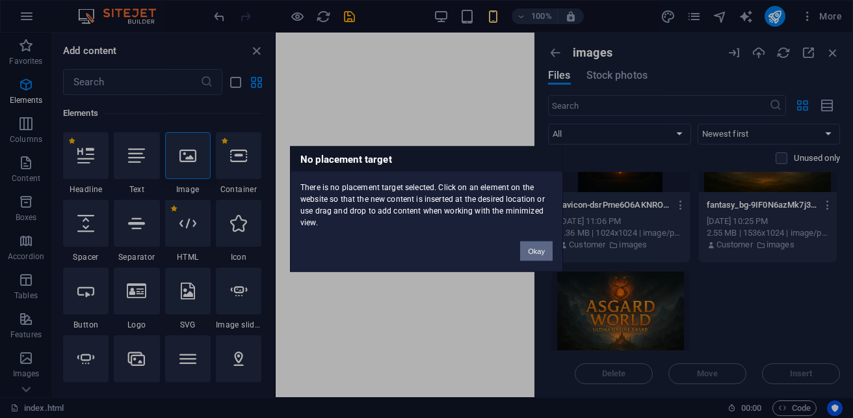
click at [538, 252] on button "Okay" at bounding box center [536, 251] width 33 height 20
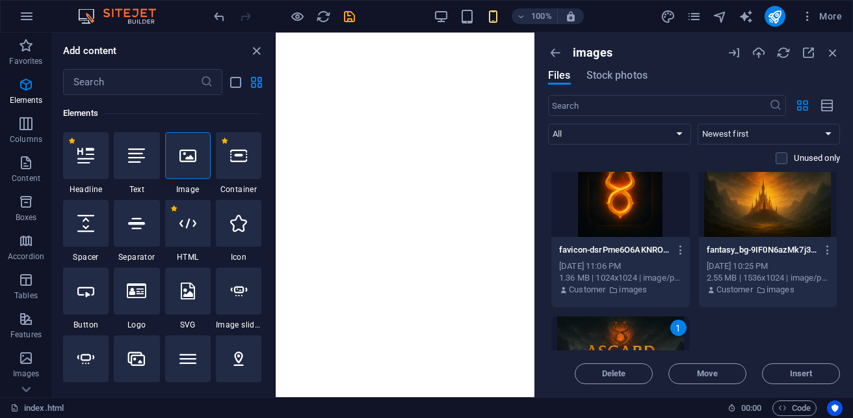
scroll to position [0, 0]
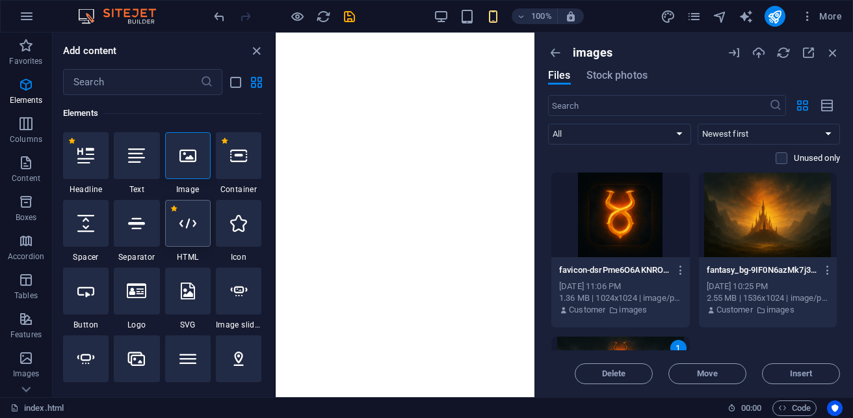
click at [180, 230] on icon at bounding box center [187, 223] width 17 height 17
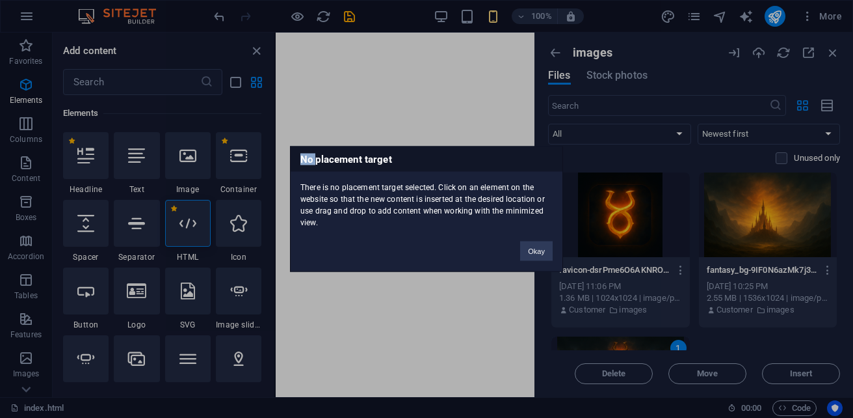
click at [180, 230] on div "No placement target There is no placement target selected. Click on an element …" at bounding box center [426, 209] width 853 height 418
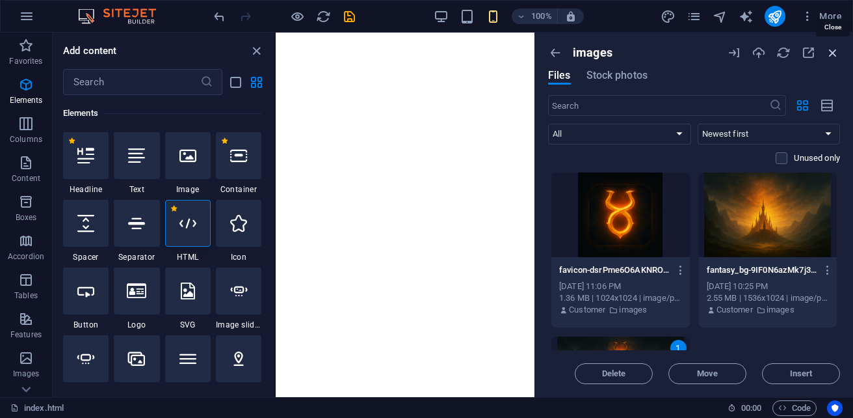
click at [834, 48] on icon "button" at bounding box center [833, 53] width 14 height 14
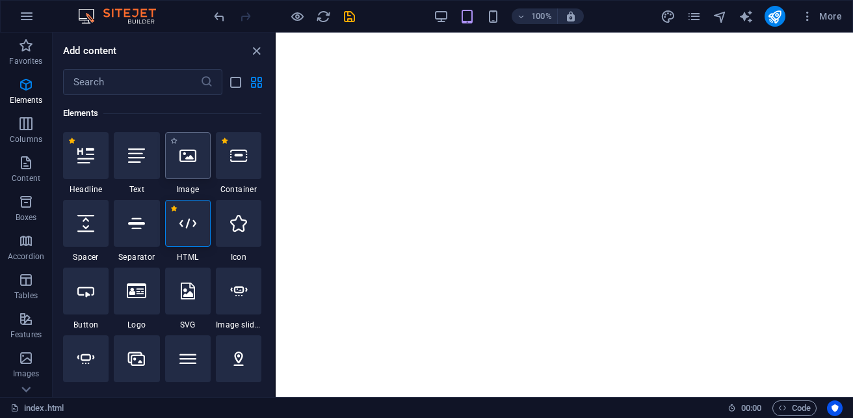
click at [196, 153] on div at bounding box center [188, 155] width 46 height 47
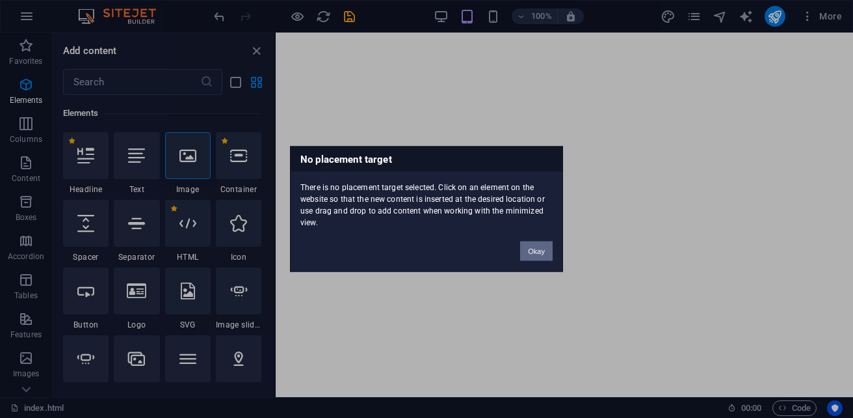
drag, startPoint x: 535, startPoint y: 253, endPoint x: 260, endPoint y: 220, distance: 277.0
click at [535, 253] on button "Okay" at bounding box center [536, 251] width 33 height 20
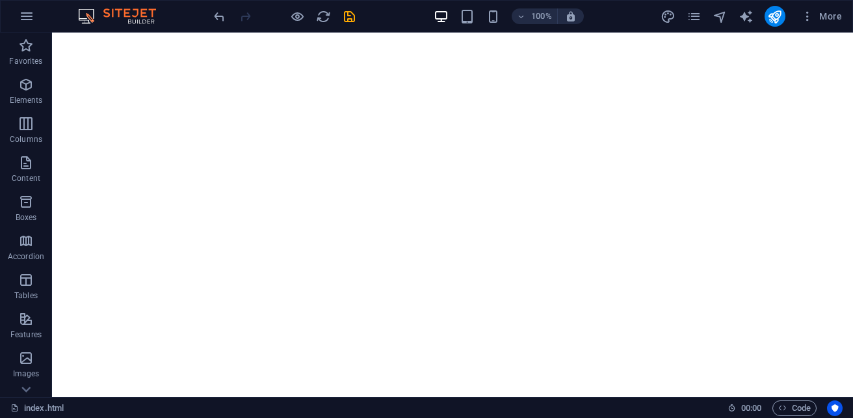
click at [472, 33] on html at bounding box center [452, 33] width 801 height 0
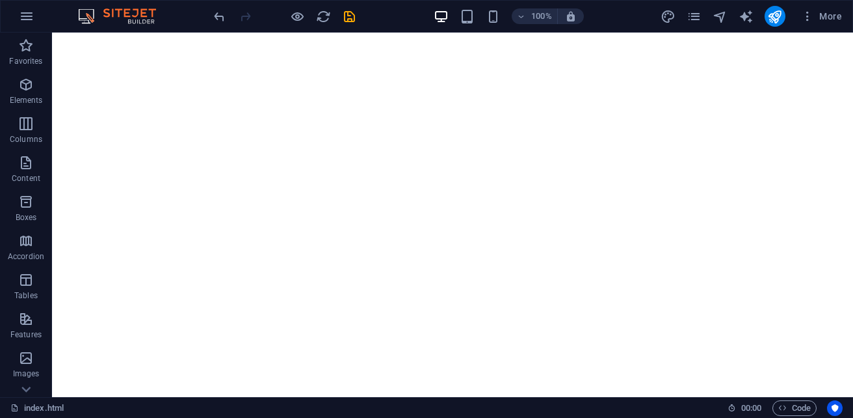
click at [440, 33] on html at bounding box center [452, 33] width 801 height 0
click at [433, 33] on html at bounding box center [452, 33] width 801 height 0
drag, startPoint x: 295, startPoint y: 192, endPoint x: 198, endPoint y: 194, distance: 96.3
click at [198, 33] on html at bounding box center [452, 33] width 801 height 0
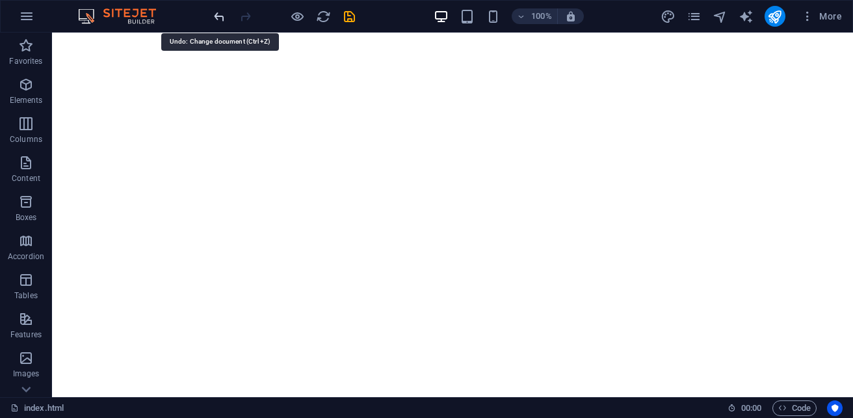
click at [219, 14] on icon "undo" at bounding box center [219, 16] width 15 height 15
click at [248, 18] on icon "redo" at bounding box center [245, 16] width 15 height 15
click at [28, 90] on icon "button" at bounding box center [26, 85] width 16 height 16
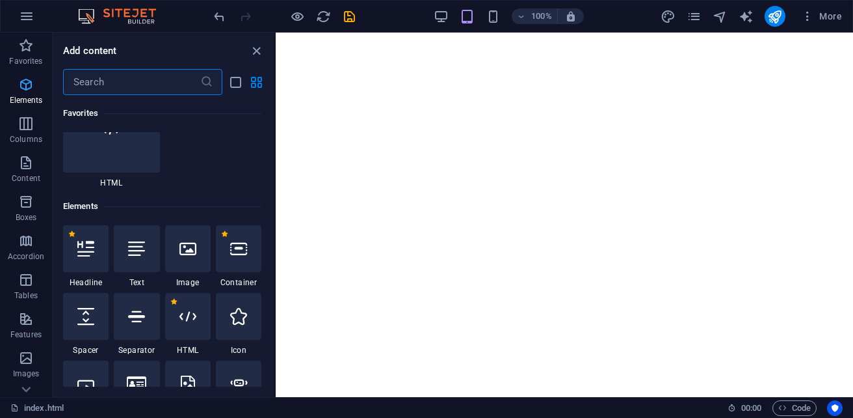
scroll to position [245, 0]
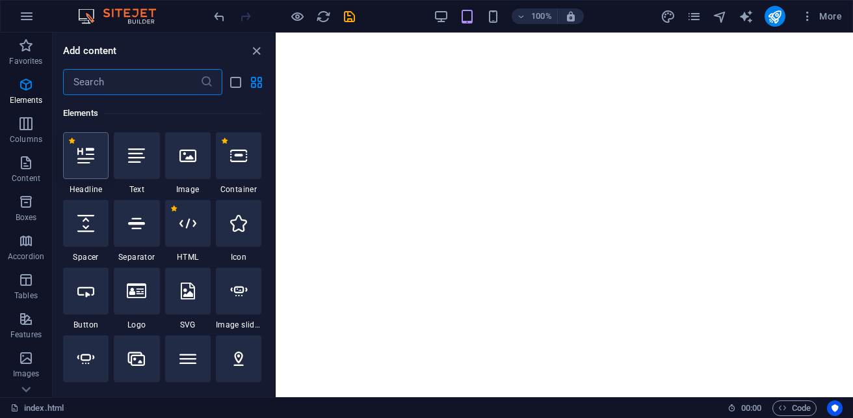
click at [67, 159] on div at bounding box center [86, 155] width 46 height 47
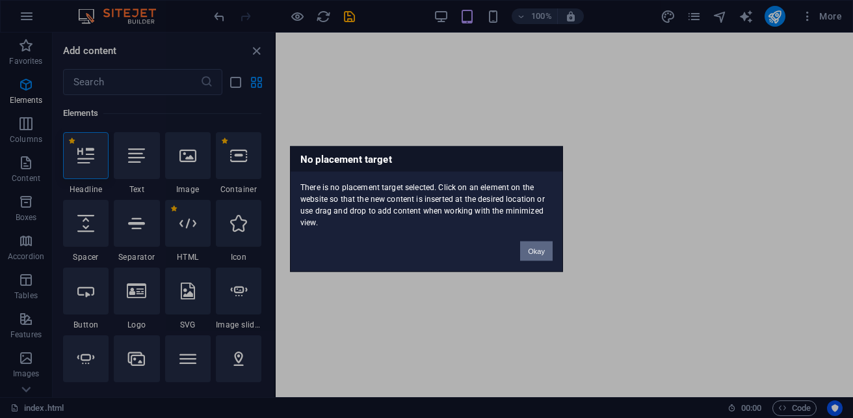
click at [533, 252] on button "Okay" at bounding box center [536, 251] width 33 height 20
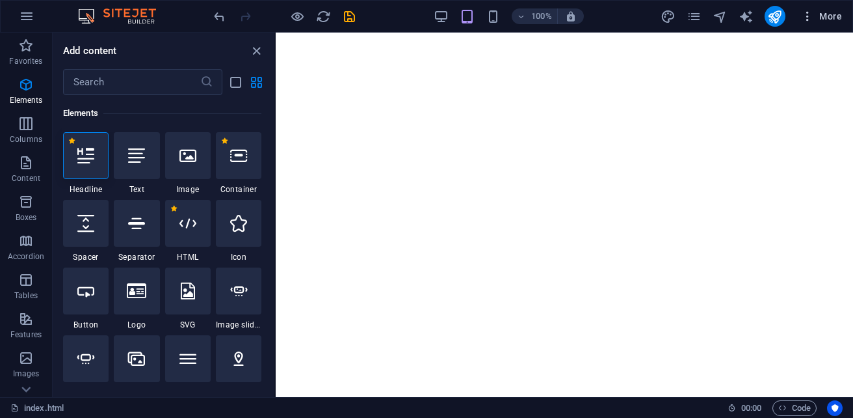
click at [825, 18] on span "More" at bounding box center [821, 16] width 41 height 13
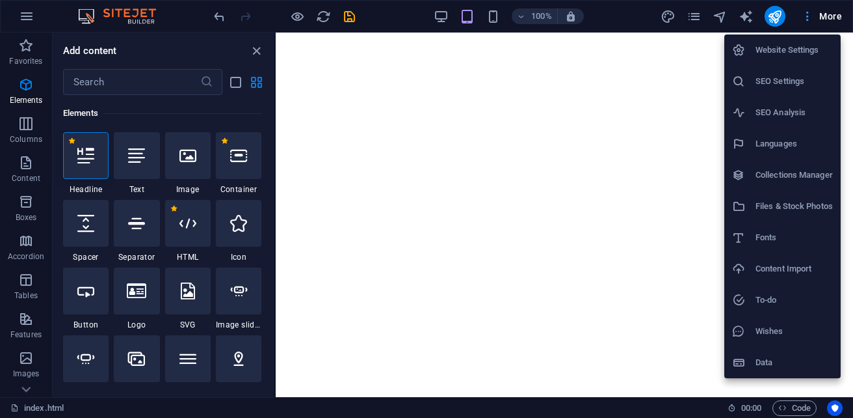
click at [825, 18] on div at bounding box center [426, 209] width 853 height 418
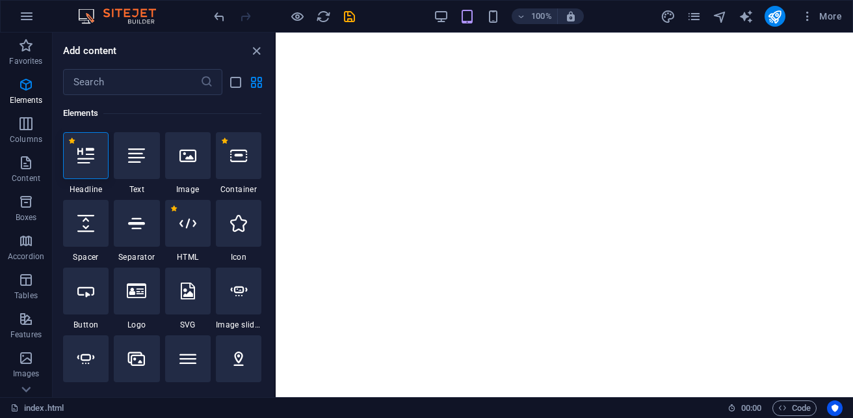
drag, startPoint x: 473, startPoint y: 118, endPoint x: 387, endPoint y: 131, distance: 87.4
click at [387, 33] on html at bounding box center [564, 33] width 577 height 0
click at [823, 18] on span "More" at bounding box center [821, 16] width 41 height 13
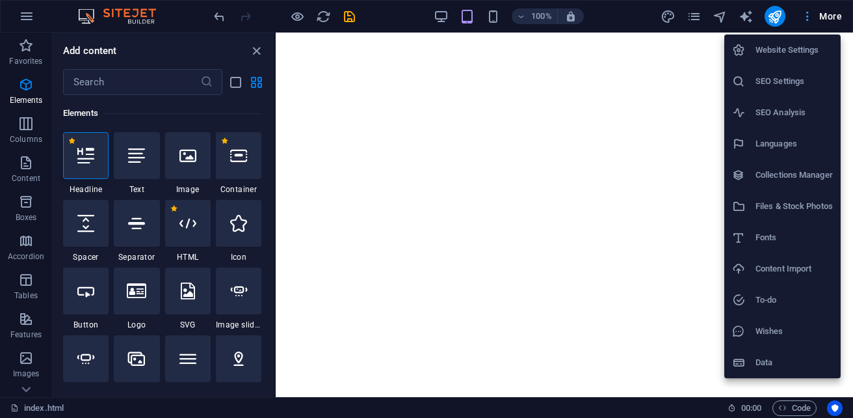
click at [823, 18] on div at bounding box center [426, 209] width 853 height 418
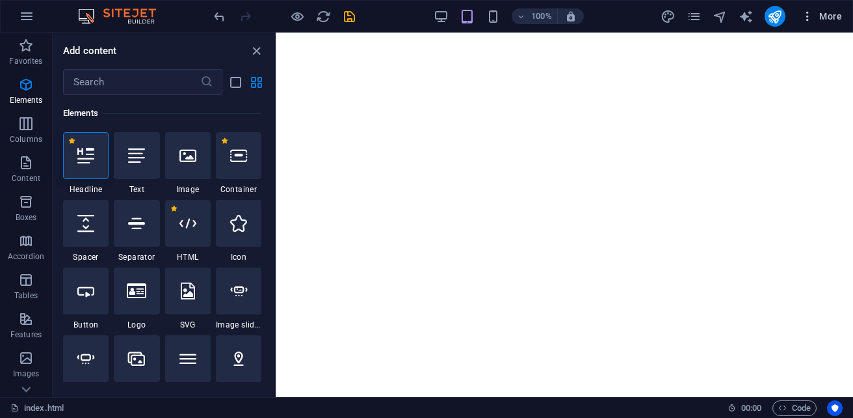
click at [829, 18] on span "More" at bounding box center [821, 16] width 41 height 13
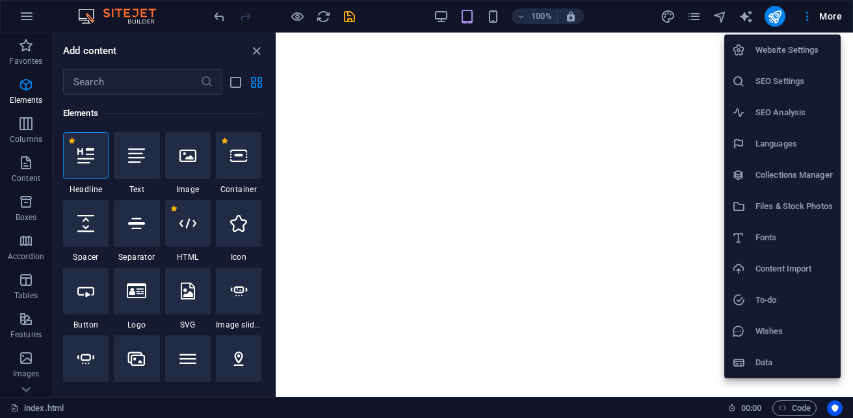
click at [785, 148] on h6 "Languages" at bounding box center [794, 144] width 77 height 16
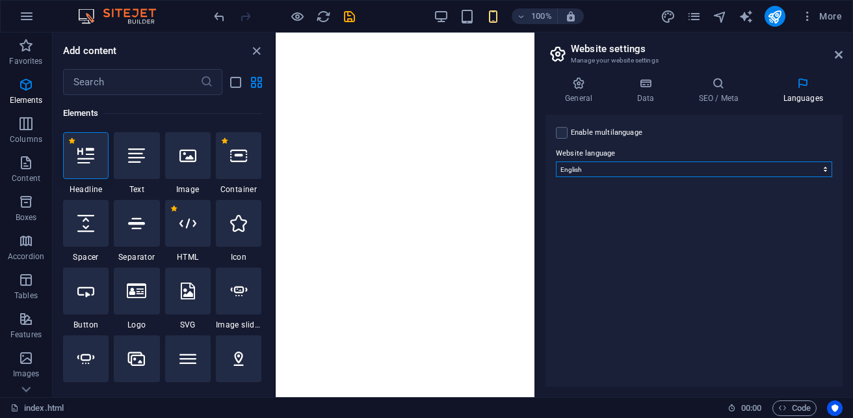
click at [825, 171] on select "Abkhazian Afar Afrikaans Akan Albanian Amharic Arabic Aragonese Armenian Assame…" at bounding box center [694, 169] width 276 height 16
select select "134"
click at [556, 161] on select "Abkhazian Afar Afrikaans Akan Albanian Amharic Arabic Aragonese Armenian Assame…" at bounding box center [694, 169] width 276 height 16
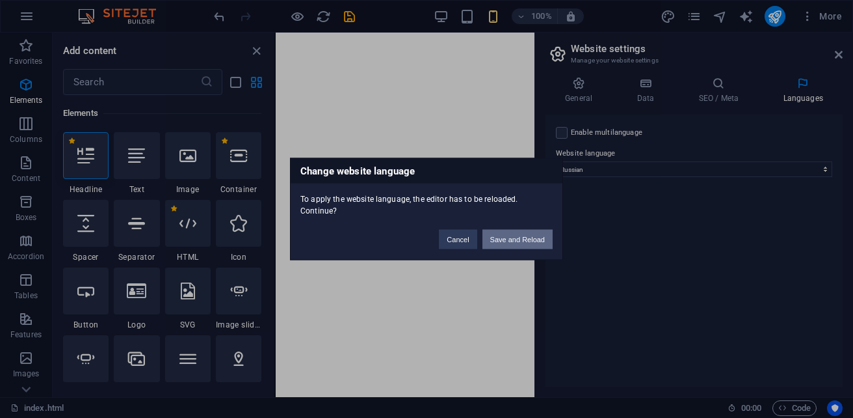
click at [514, 240] on button "Save and Reload" at bounding box center [518, 240] width 70 height 20
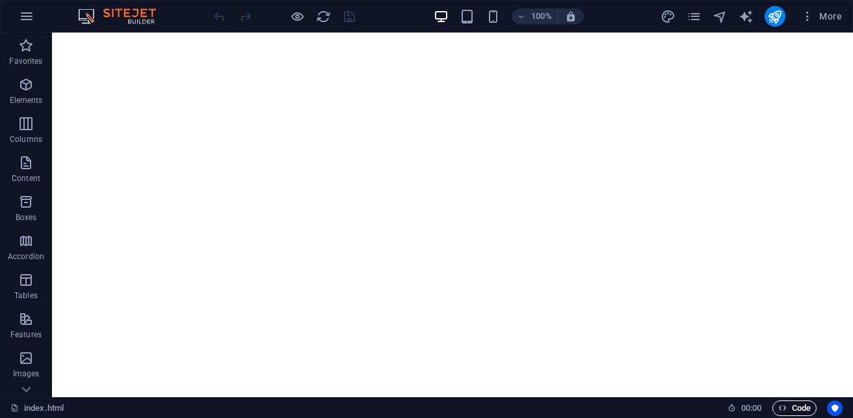
click at [790, 406] on span "Code" at bounding box center [794, 408] width 33 height 16
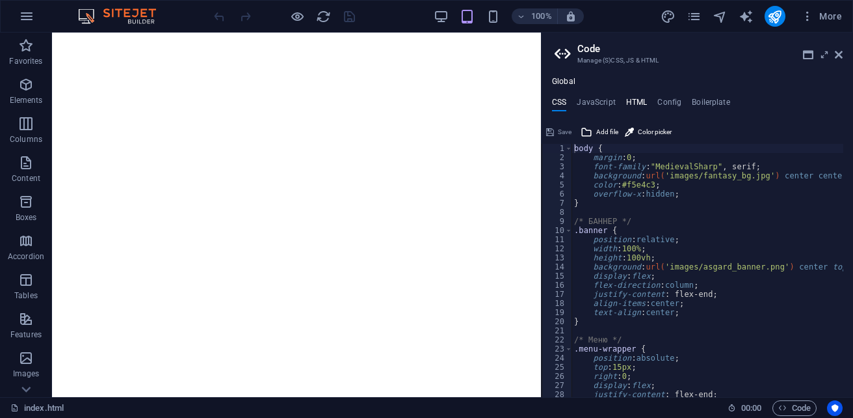
click at [639, 99] on h4 "HTML" at bounding box center [636, 105] width 21 height 14
type textarea "{{content}}"
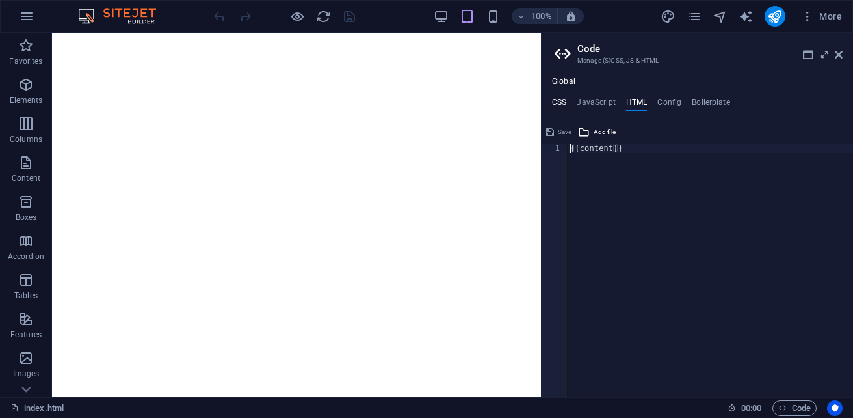
click at [563, 100] on h4 "CSS" at bounding box center [559, 105] width 14 height 14
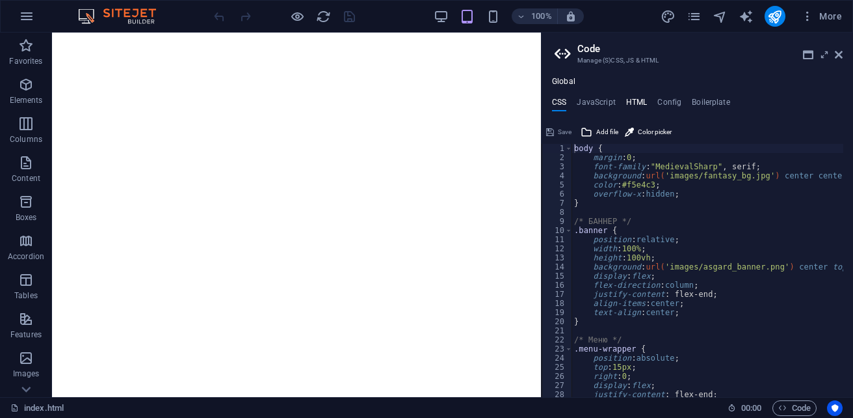
click at [641, 103] on h4 "HTML" at bounding box center [636, 105] width 21 height 14
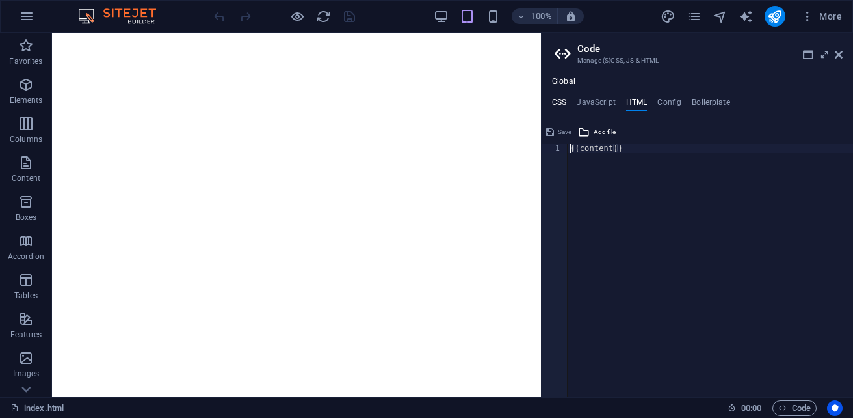
click at [562, 103] on h4 "CSS" at bounding box center [559, 105] width 14 height 14
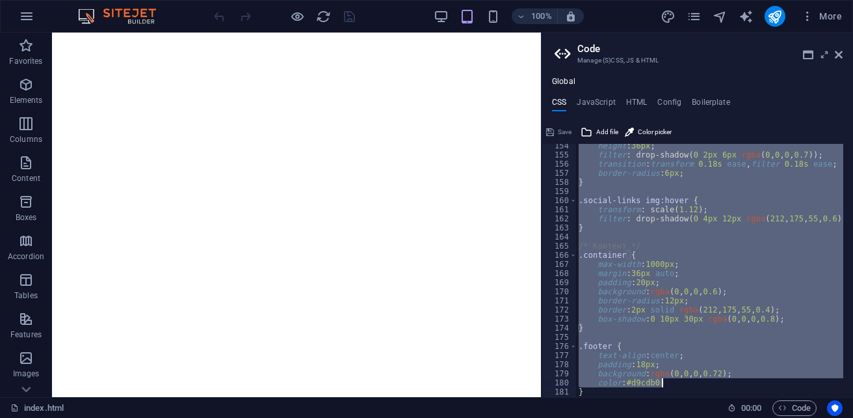
scroll to position [1423, 0]
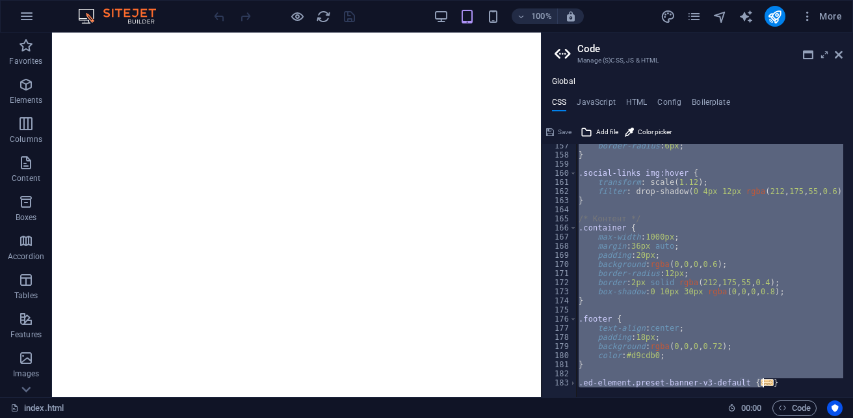
drag, startPoint x: 574, startPoint y: 150, endPoint x: 853, endPoint y: 444, distance: 405.7
click at [853, 417] on html "[DOMAIN_NAME] index.html Favorites Elements Columns Content Boxes Accordion Tab…" at bounding box center [426, 209] width 853 height 418
type textarea "@include banner-v3(); }"
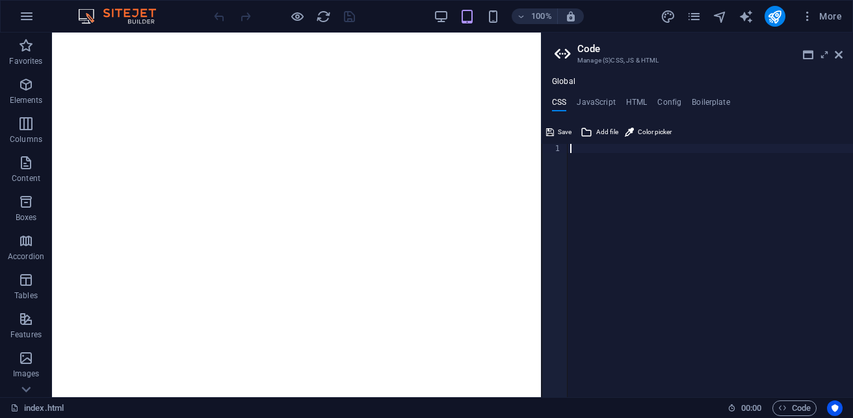
paste textarea "}"
type textarea "}"
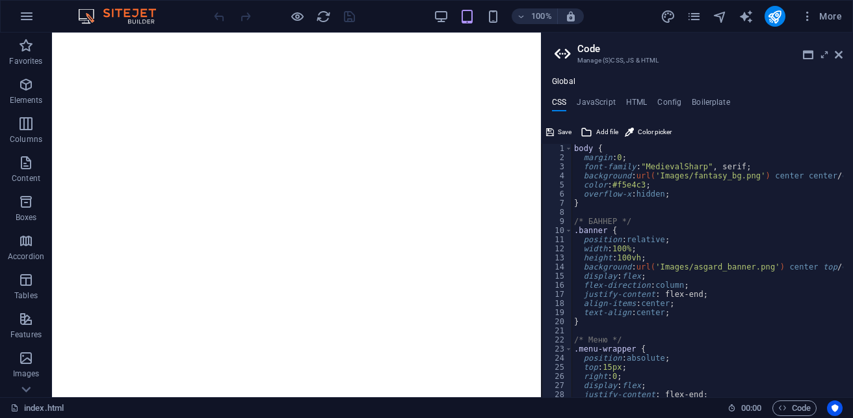
scroll to position [0, 0]
click at [563, 129] on span "Save" at bounding box center [565, 132] width 14 height 16
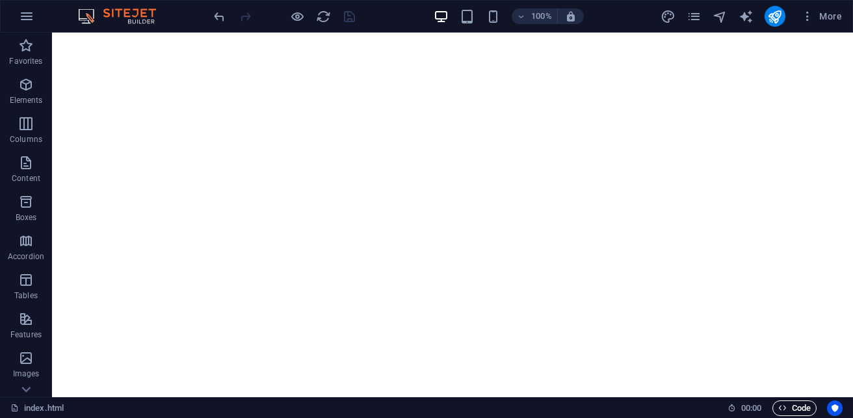
click at [788, 410] on span "Code" at bounding box center [794, 408] width 33 height 16
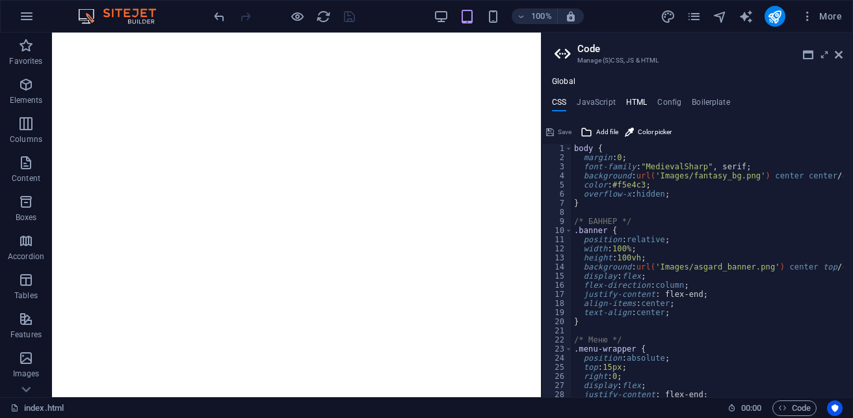
click at [641, 104] on h4 "HTML" at bounding box center [636, 105] width 21 height 14
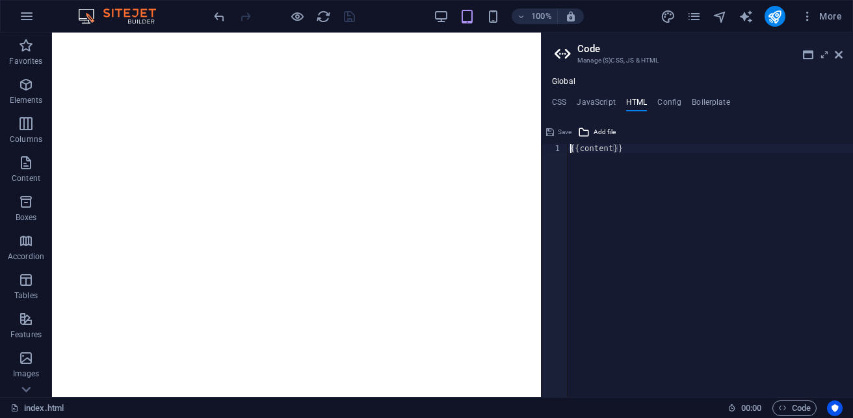
paste textarea
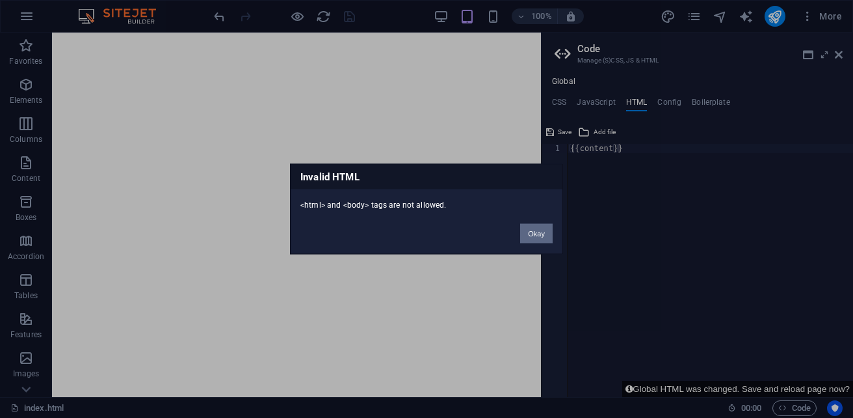
click at [546, 233] on button "Okay" at bounding box center [536, 234] width 33 height 20
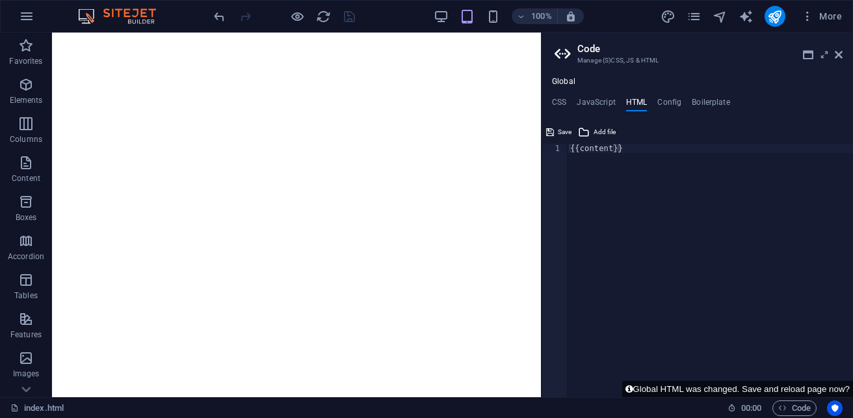
type textarea "{{content}}"
click at [628, 148] on div "{{content}}" at bounding box center [710, 279] width 285 height 271
paste textarea
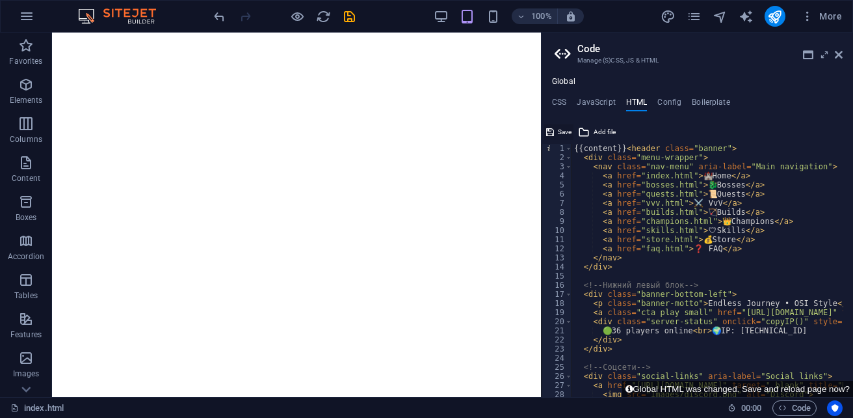
click at [567, 129] on span "Save" at bounding box center [565, 132] width 14 height 16
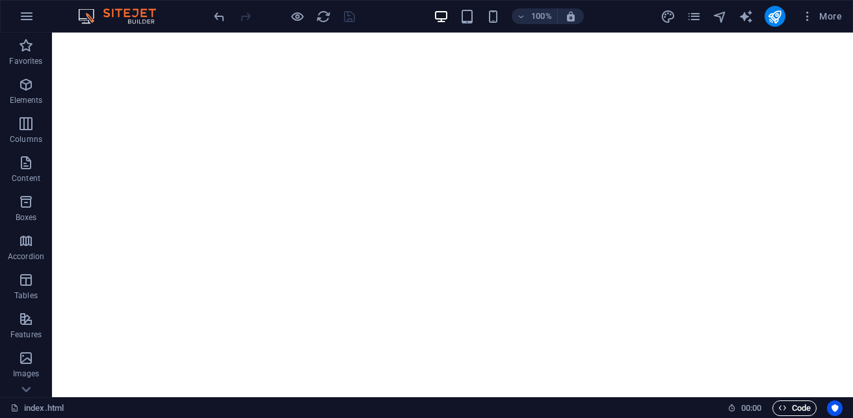
click at [790, 405] on span "Code" at bounding box center [794, 408] width 33 height 16
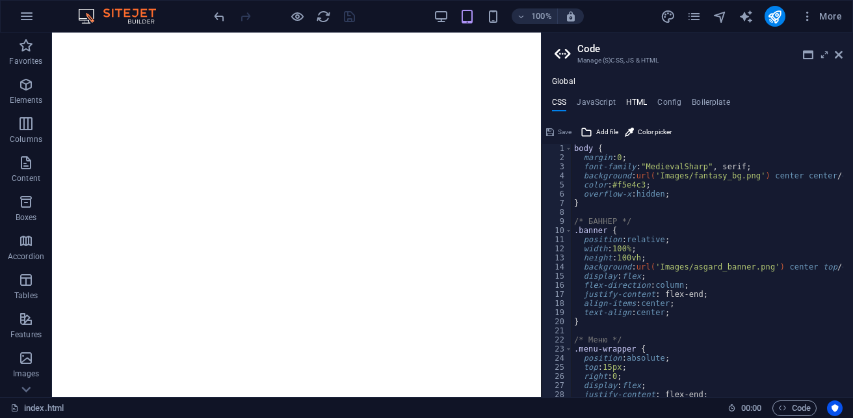
click at [636, 100] on h4 "HTML" at bounding box center [636, 105] width 21 height 14
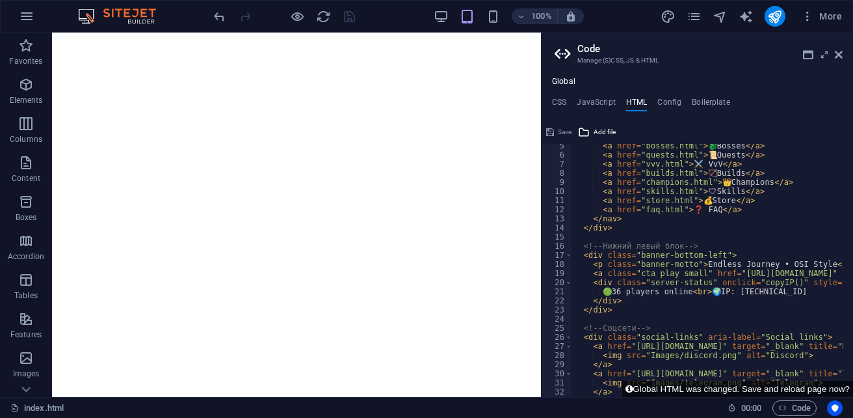
scroll to position [39, 0]
click at [797, 403] on span "Code" at bounding box center [794, 408] width 33 height 16
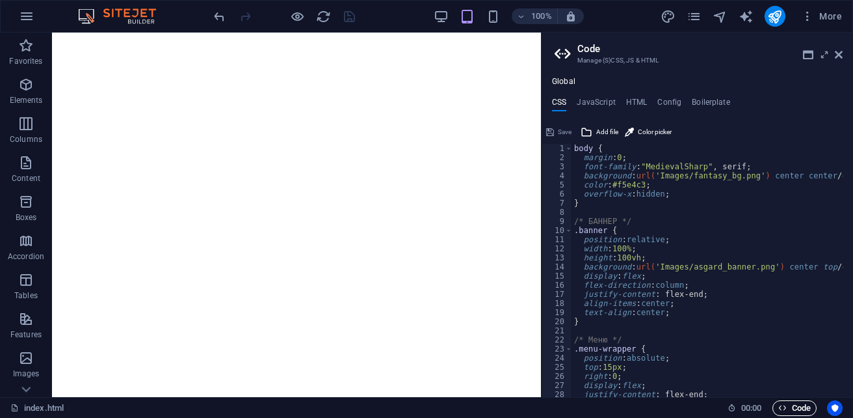
click at [797, 403] on span "Code" at bounding box center [794, 408] width 33 height 16
click at [772, 21] on icon "publish" at bounding box center [774, 16] width 15 height 15
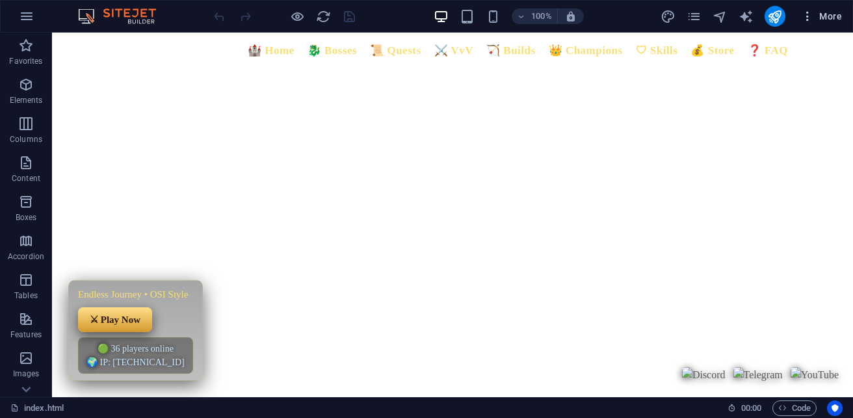
click at [825, 18] on span "More" at bounding box center [821, 16] width 41 height 13
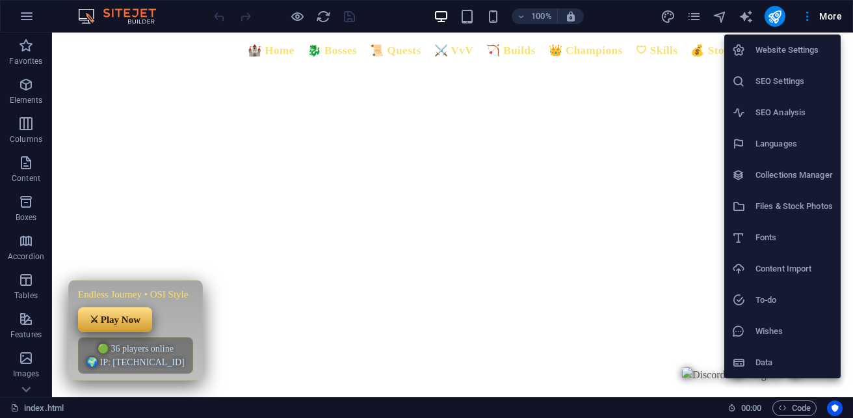
click at [795, 208] on h6 "Files & Stock Photos" at bounding box center [794, 206] width 77 height 16
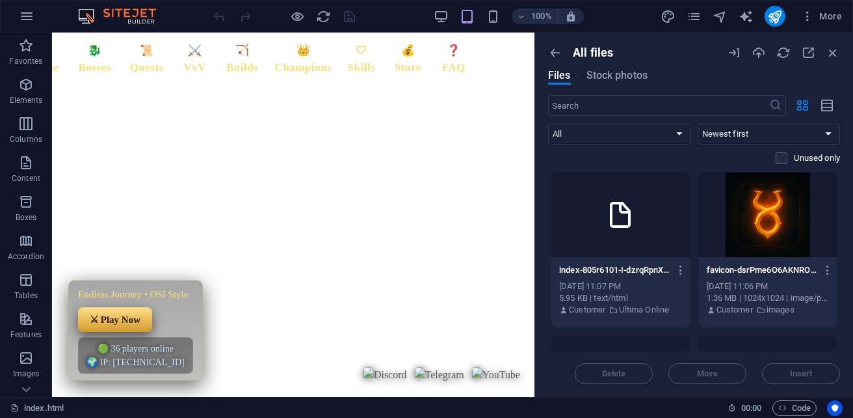
click at [776, 228] on div at bounding box center [768, 214] width 139 height 85
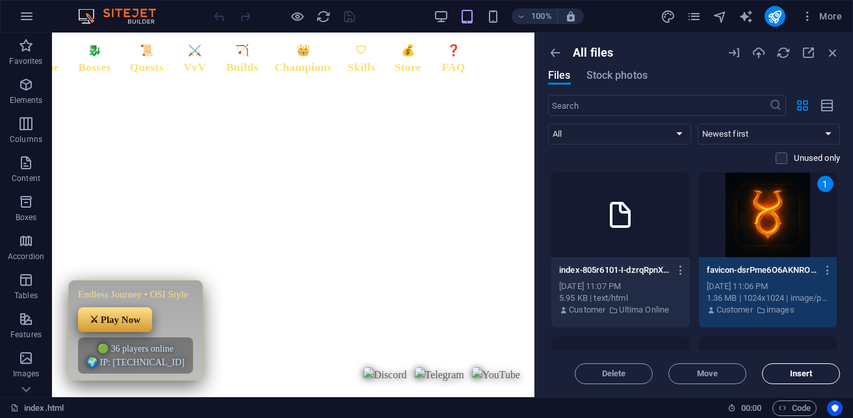
click at [801, 377] on span "Insert" at bounding box center [801, 373] width 23 height 8
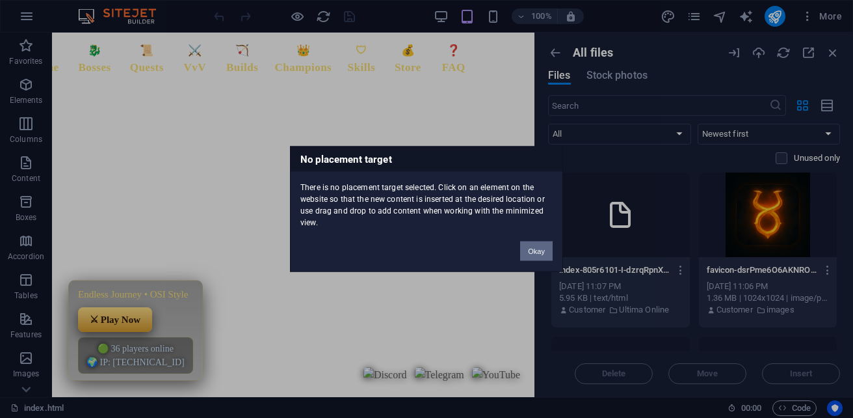
click at [538, 249] on button "Okay" at bounding box center [536, 251] width 33 height 20
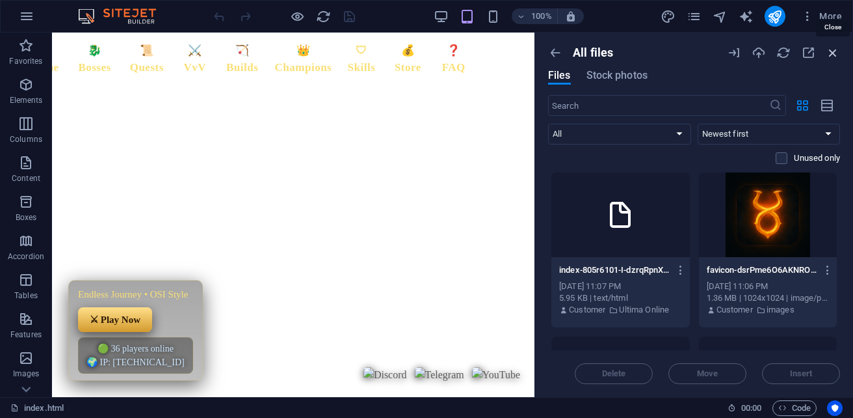
click at [833, 53] on icon "button" at bounding box center [833, 53] width 14 height 14
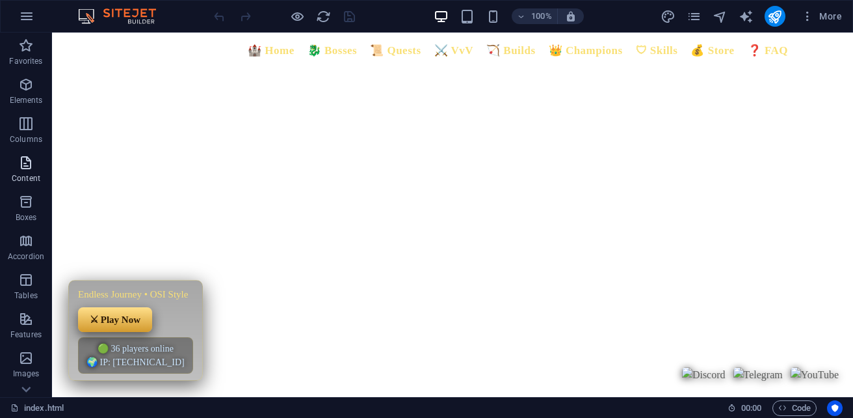
click at [23, 166] on icon "button" at bounding box center [26, 163] width 16 height 16
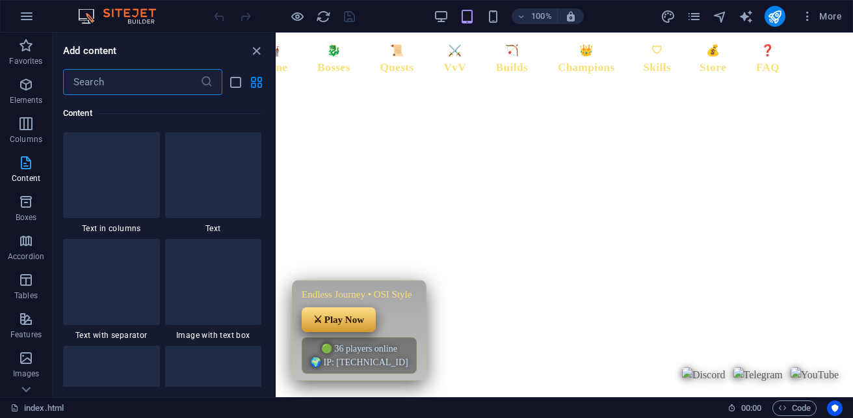
scroll to position [2382, 0]
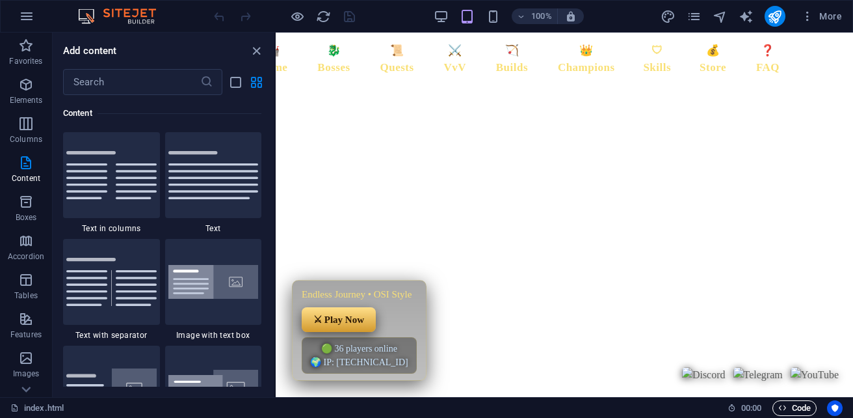
click at [788, 406] on span "Code" at bounding box center [794, 408] width 33 height 16
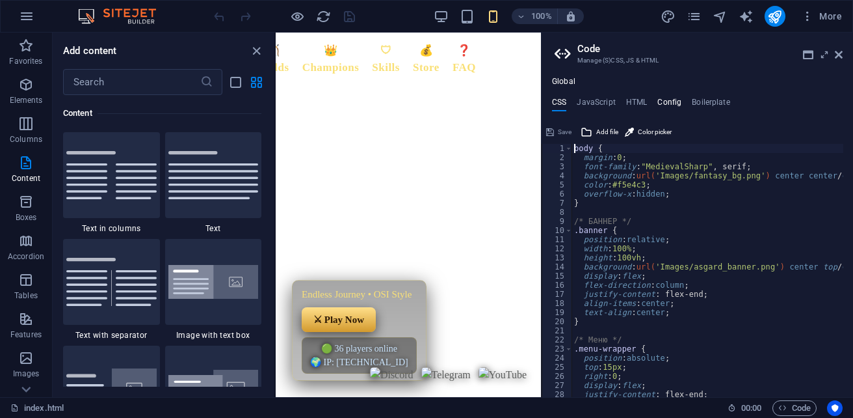
click at [666, 99] on h4 "Config" at bounding box center [669, 105] width 24 height 14
type textarea "$color-background: #ffffff;"
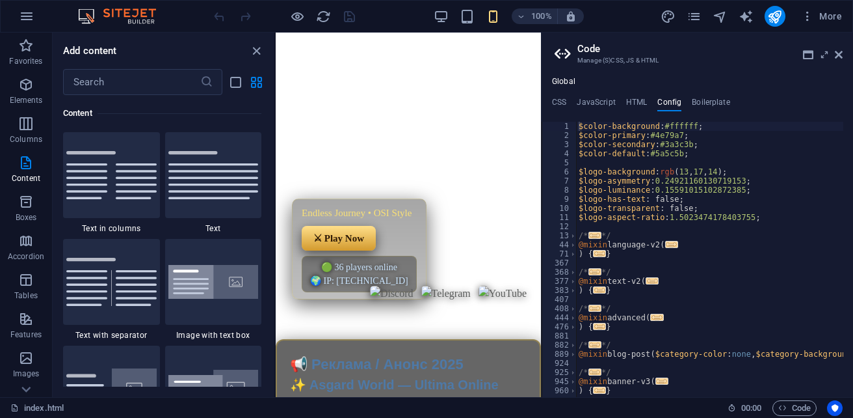
scroll to position [65, 0]
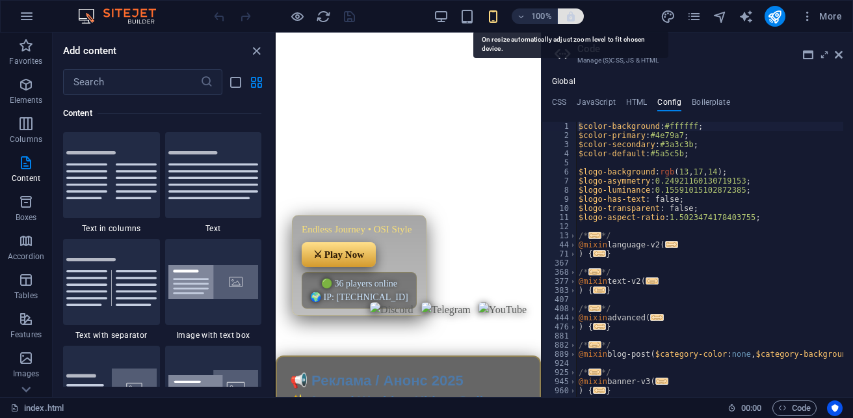
click at [570, 18] on icon "button" at bounding box center [571, 16] width 12 height 12
click at [569, 19] on icon "button" at bounding box center [571, 16] width 12 height 12
click at [573, 14] on icon "button" at bounding box center [571, 16] width 12 height 12
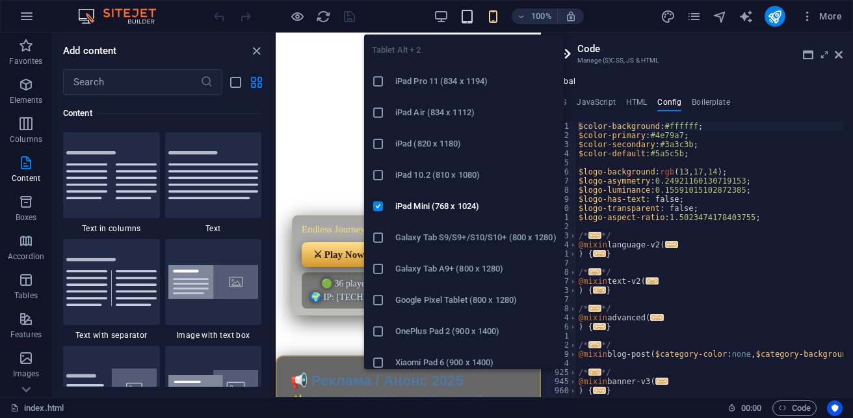
click at [471, 15] on icon "button" at bounding box center [467, 16] width 15 height 15
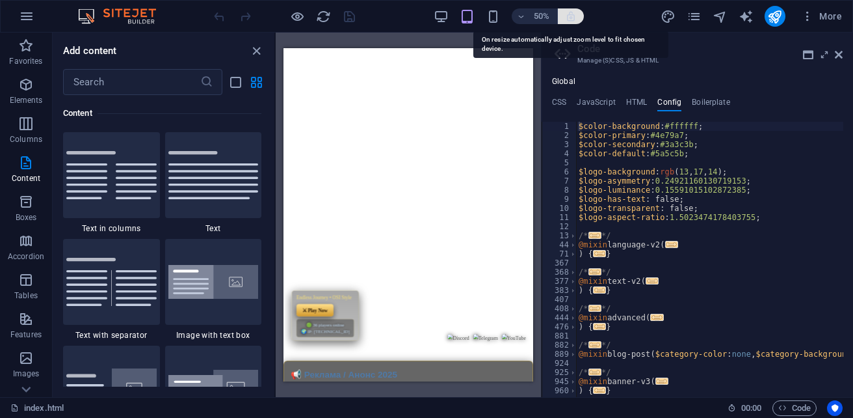
click at [568, 14] on icon "button" at bounding box center [571, 16] width 12 height 12
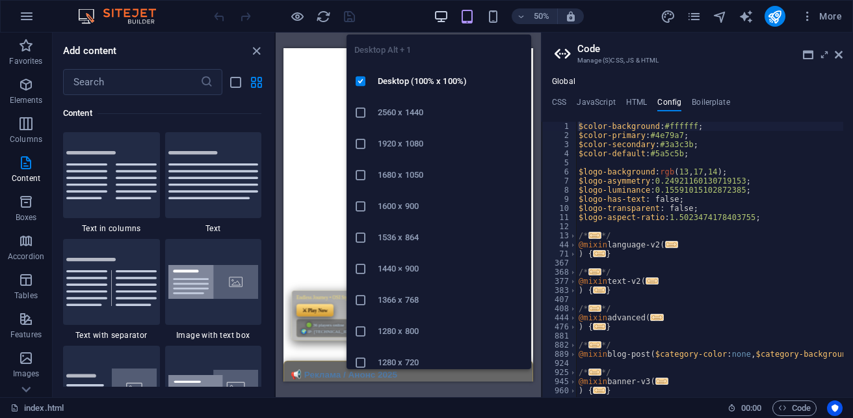
click at [434, 18] on icon "button" at bounding box center [441, 16] width 15 height 15
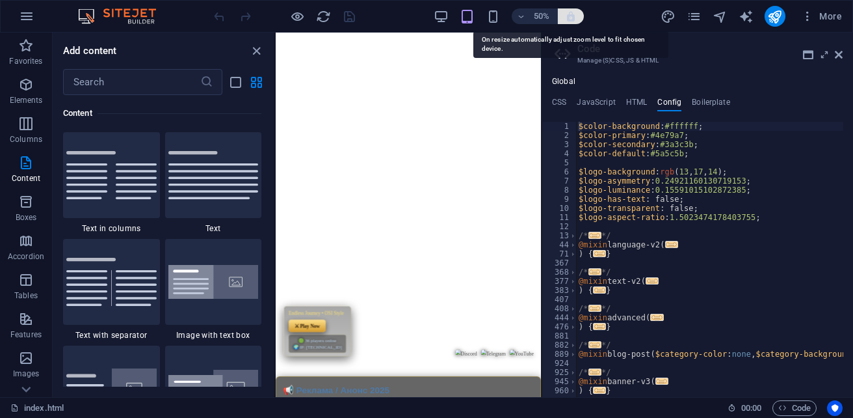
click at [574, 15] on icon "button" at bounding box center [571, 16] width 12 height 12
click at [572, 20] on icon "button" at bounding box center [571, 16] width 12 height 12
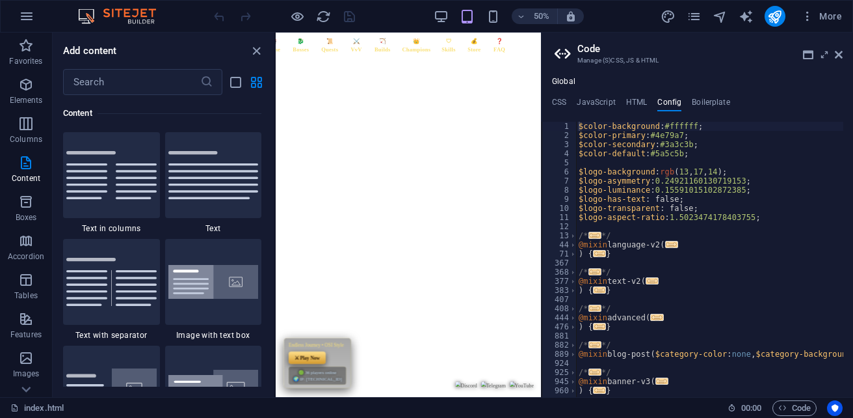
scroll to position [0, 0]
click at [433, 13] on div "50% More" at bounding box center [529, 16] width 636 height 21
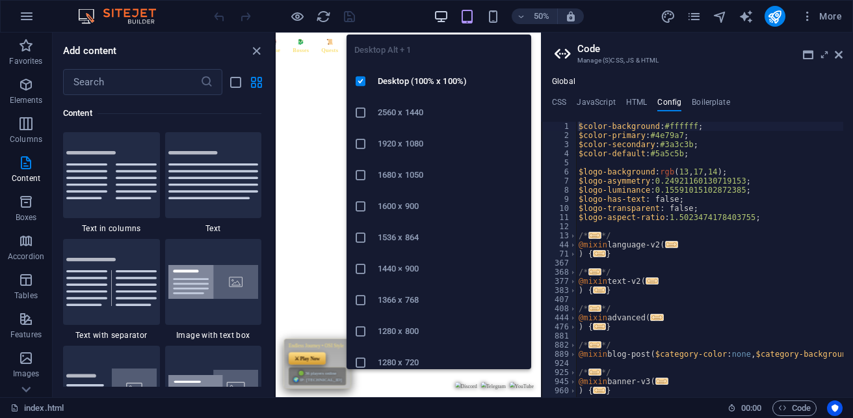
click at [444, 13] on icon "button" at bounding box center [441, 16] width 15 height 15
click at [443, 21] on icon "button" at bounding box center [441, 16] width 15 height 15
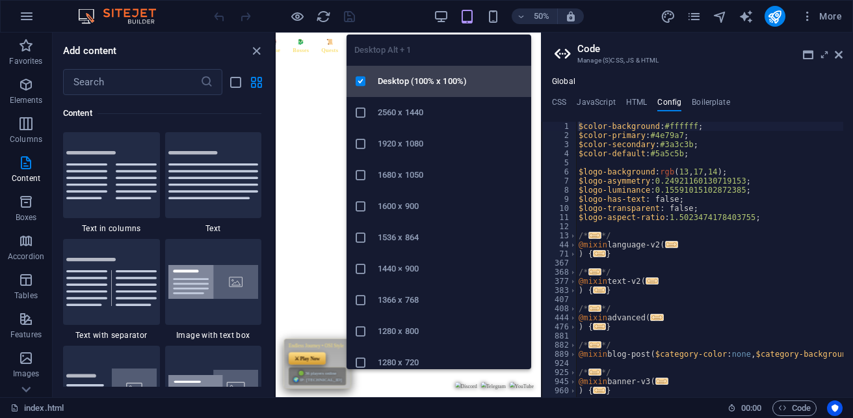
click at [410, 83] on h6 "Desktop (100% x 100%)" at bounding box center [451, 81] width 146 height 16
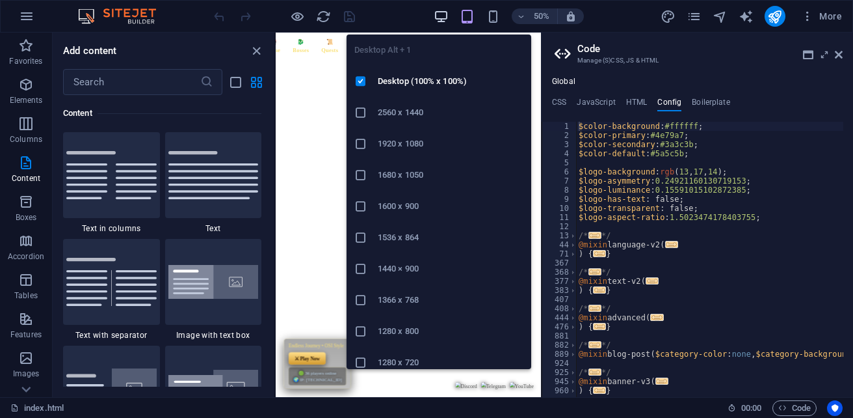
click at [447, 16] on icon "button" at bounding box center [441, 16] width 15 height 15
click at [437, 21] on icon "button" at bounding box center [441, 16] width 15 height 15
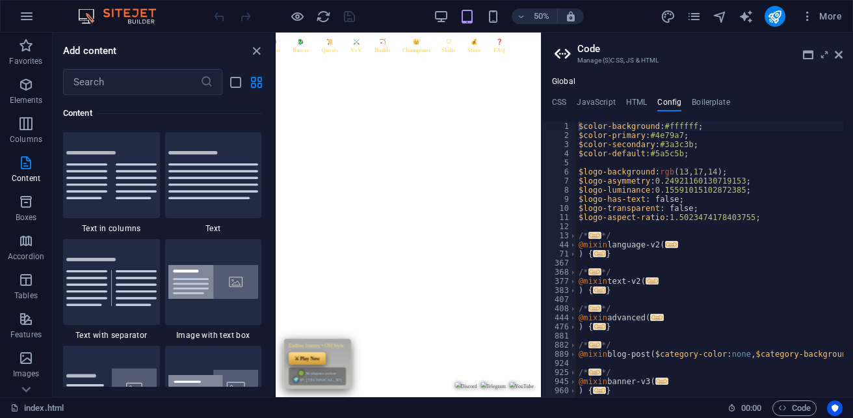
click at [591, 369] on header "🏰 Home 🐉 Bosses 📜 Quests ⚔️ VvV 🏹 Builds 👑 Champions 🛡 Skills 💰 Store ❓ FAQ End…" at bounding box center [541, 397] width 531 height 728
click at [710, 98] on h4 "Boilerplate" at bounding box center [711, 105] width 38 height 14
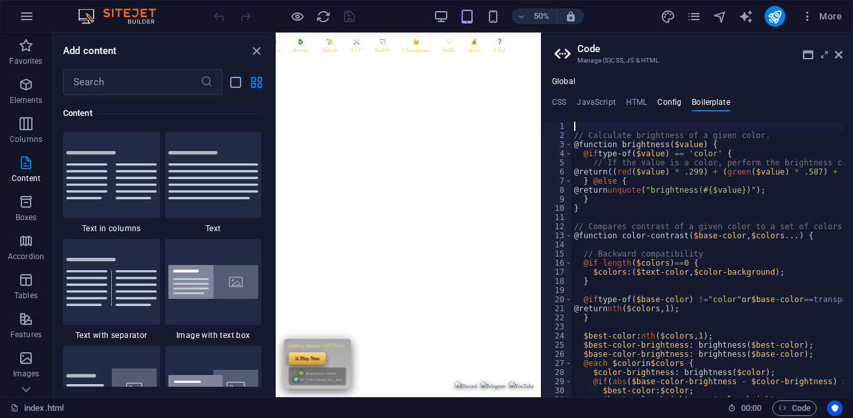
click at [663, 98] on h4 "Config" at bounding box center [669, 105] width 24 height 14
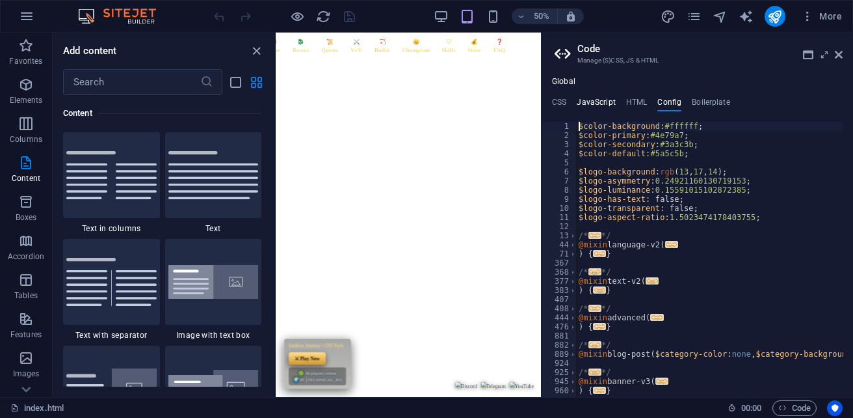
click at [589, 104] on h4 "JavaScript" at bounding box center [596, 105] width 38 height 14
type textarea "/* JS for preset "Language V2" */"
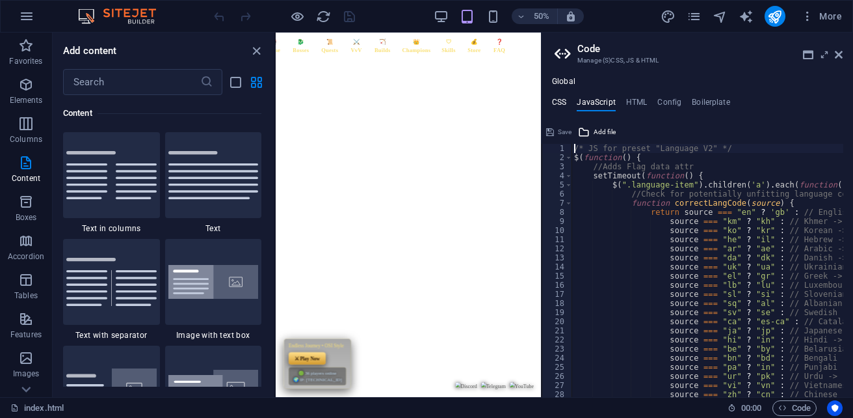
click at [563, 102] on h4 "CSS" at bounding box center [559, 105] width 14 height 14
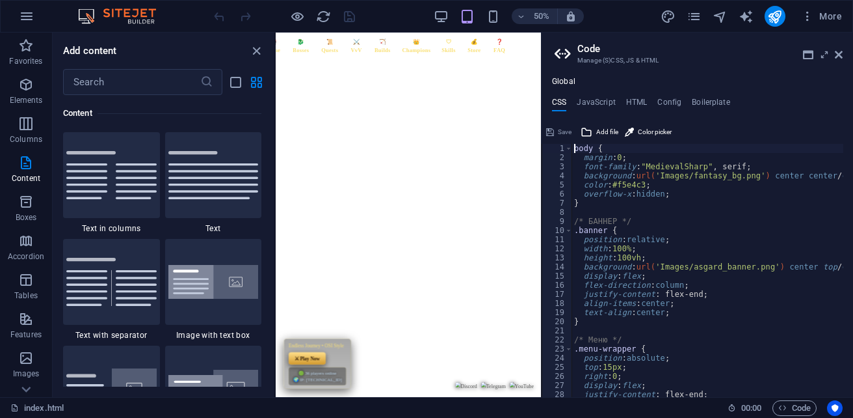
click at [564, 132] on div "Save" at bounding box center [558, 132] width 29 height 16
click at [643, 96] on div "Global CSS JavaScript HTML Config Boilerplate body { 1 2 3 4 5 6 7 8 9 10 11 12…" at bounding box center [698, 237] width 312 height 320
click at [636, 99] on h4 "HTML" at bounding box center [636, 105] width 21 height 14
type textarea "{{content}}<header class="banner">"
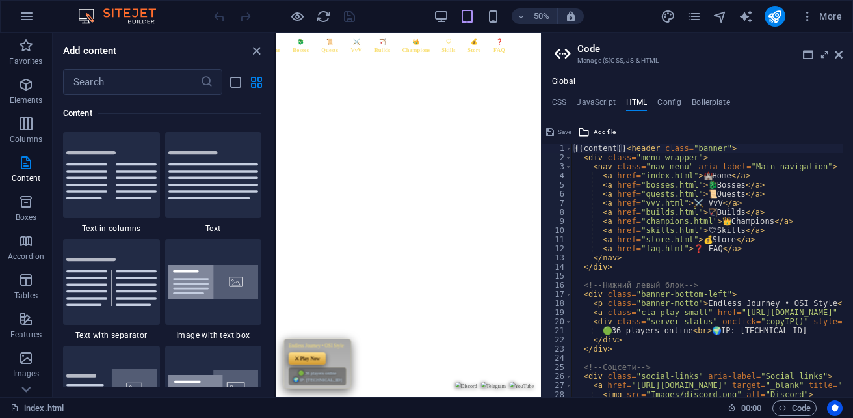
click at [540, 315] on header "🏰 Home 🐉 Bosses 📜 Quests ⚔️ VvV 🏹 Builds 👑 Champions 🛡 Skills 💰 Store ❓ FAQ End…" at bounding box center [541, 397] width 531 height 728
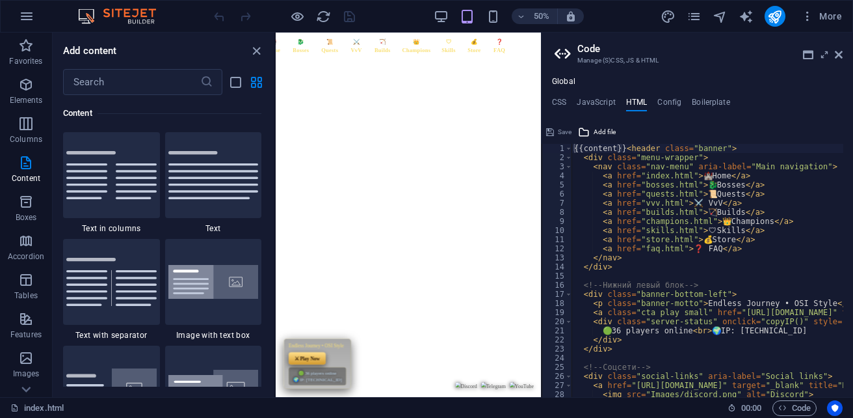
click at [540, 315] on header "🏰 Home 🐉 Bosses 📜 Quests ⚔️ VvV 🏹 Builds 👑 Champions 🛡 Skills 💰 Store ❓ FAQ End…" at bounding box center [541, 397] width 531 height 728
click at [839, 55] on icon at bounding box center [839, 54] width 8 height 10
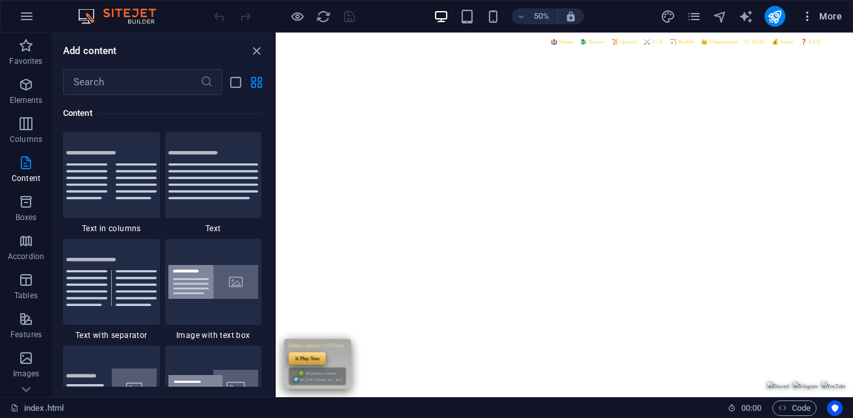
click at [826, 16] on span "More" at bounding box center [821, 16] width 41 height 13
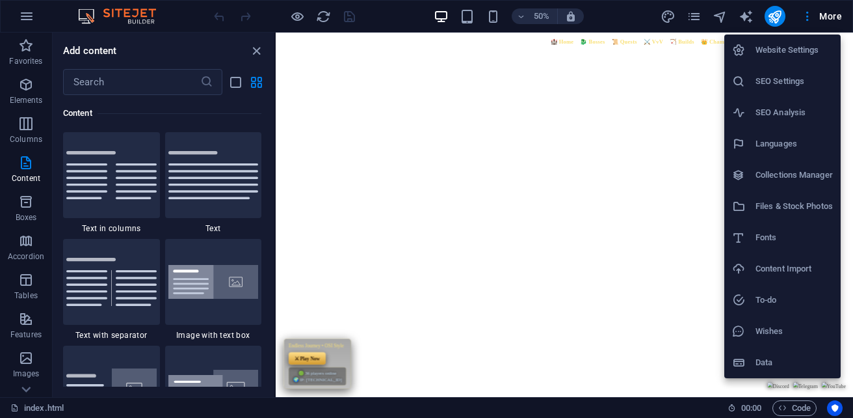
click at [818, 207] on h6 "Files & Stock Photos" at bounding box center [794, 206] width 77 height 16
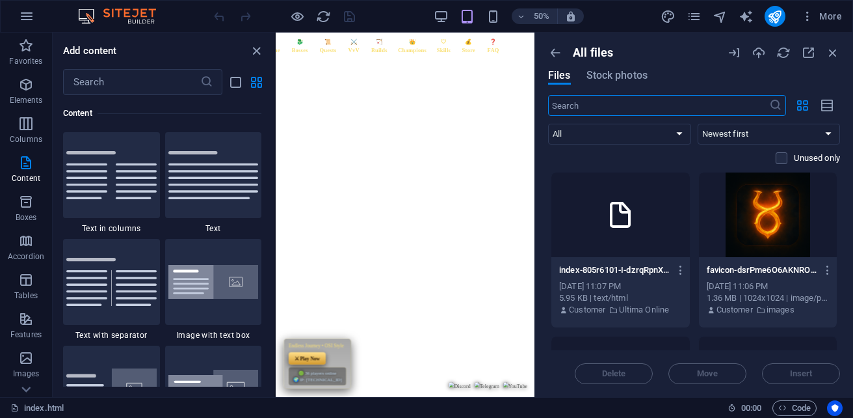
click at [631, 228] on icon at bounding box center [620, 214] width 31 height 31
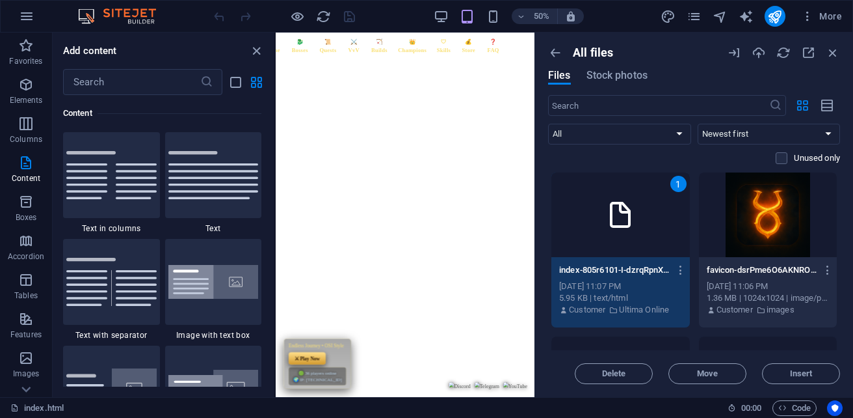
click at [659, 230] on div "1" at bounding box center [620, 214] width 139 height 85
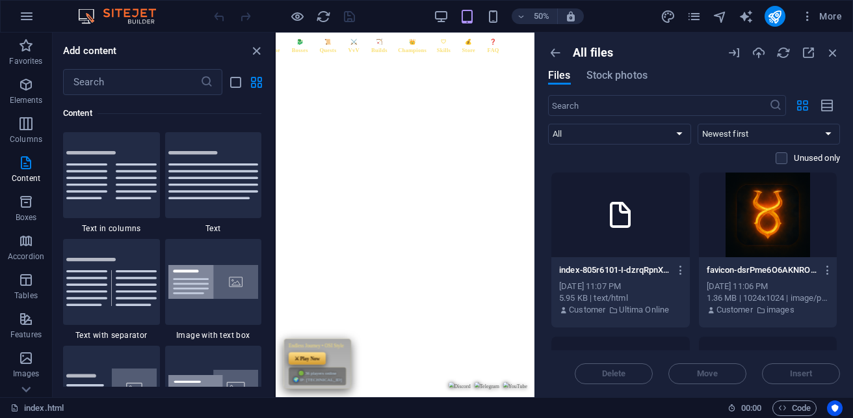
click at [677, 236] on div at bounding box center [620, 214] width 139 height 85
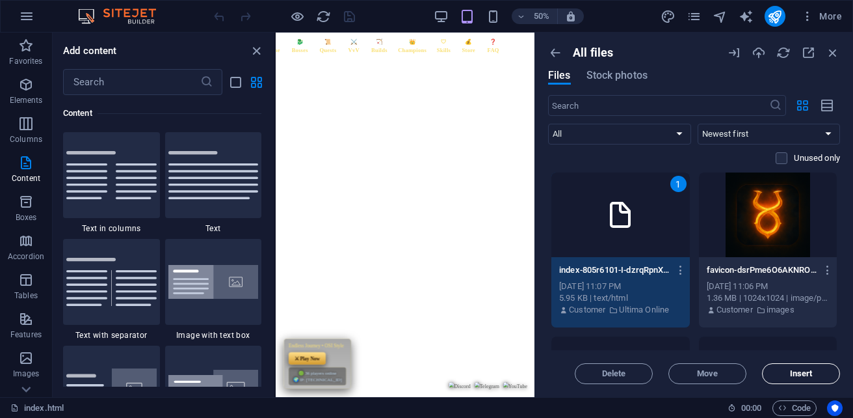
click at [804, 371] on span "Insert" at bounding box center [801, 373] width 23 height 8
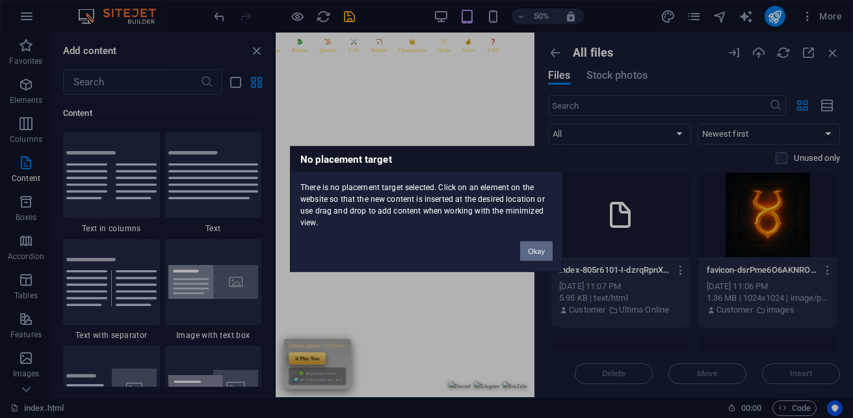
click at [540, 244] on button "Okay" at bounding box center [536, 251] width 33 height 20
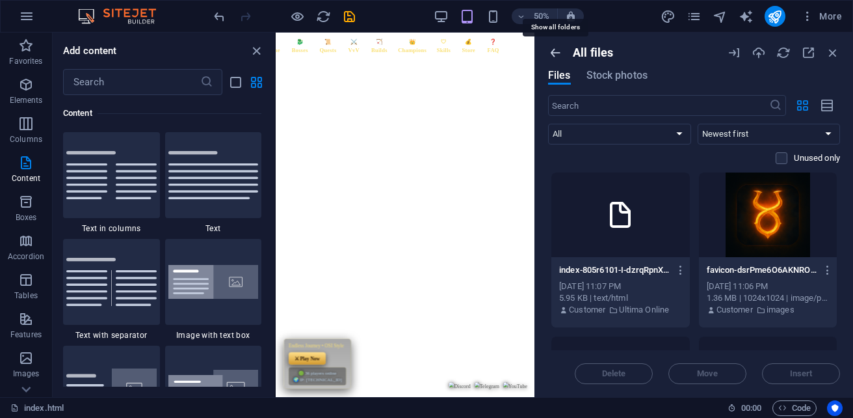
click at [557, 54] on icon "button" at bounding box center [555, 53] width 14 height 14
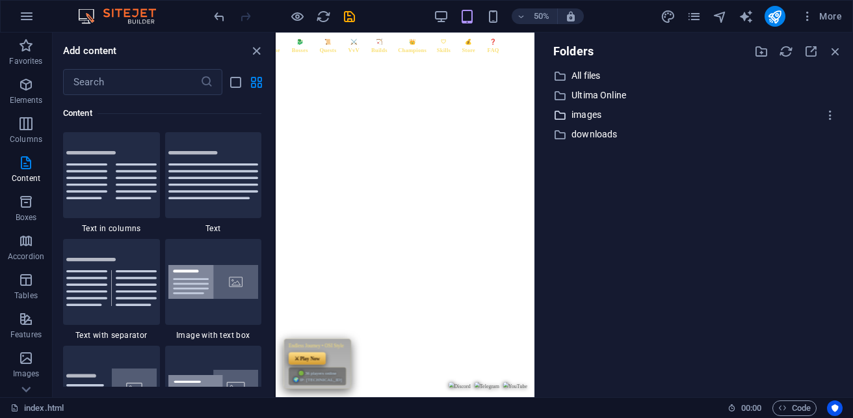
click at [594, 119] on p "images" at bounding box center [695, 114] width 247 height 15
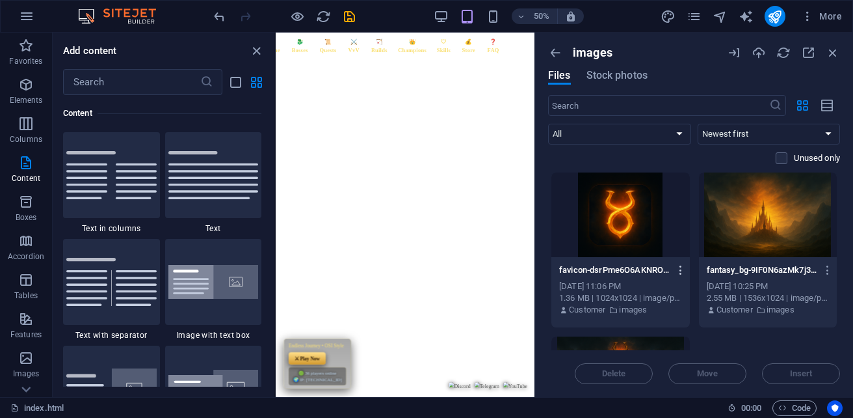
click at [678, 272] on icon "button" at bounding box center [681, 270] width 12 height 12
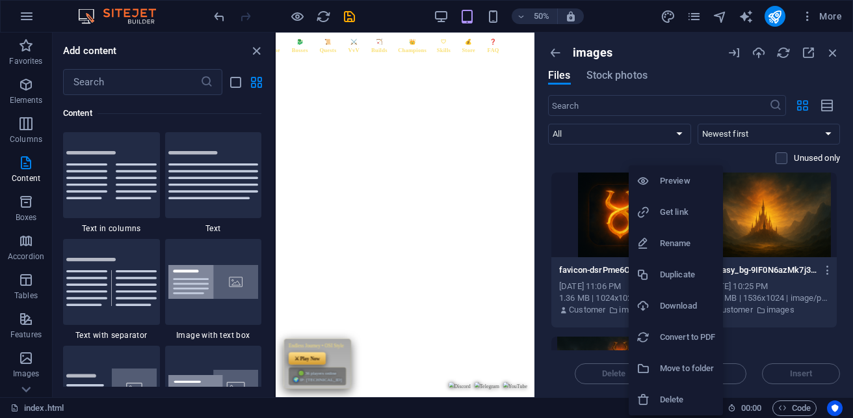
click at [692, 181] on h6 "Preview" at bounding box center [687, 181] width 55 height 16
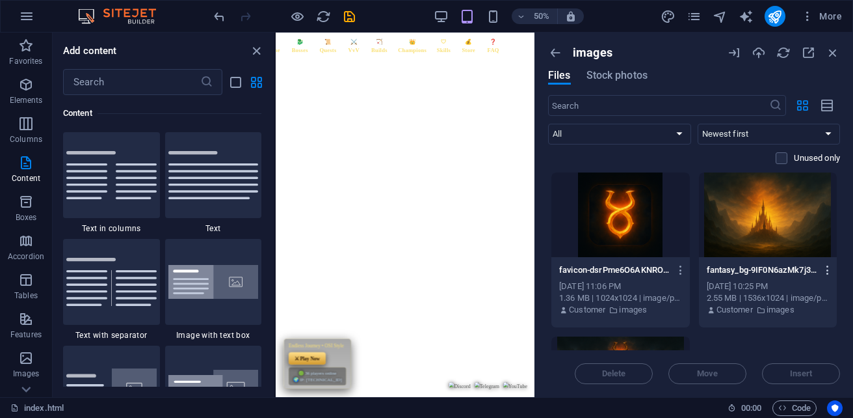
click at [825, 270] on icon "button" at bounding box center [828, 270] width 12 height 12
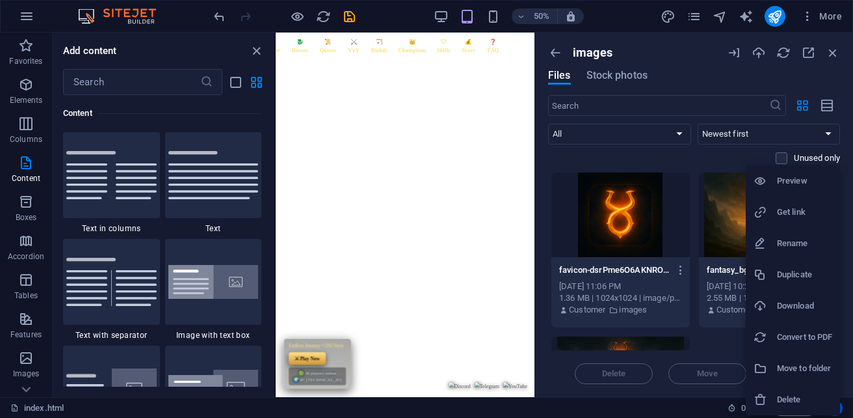
click at [803, 185] on h6 "Preview" at bounding box center [804, 181] width 55 height 16
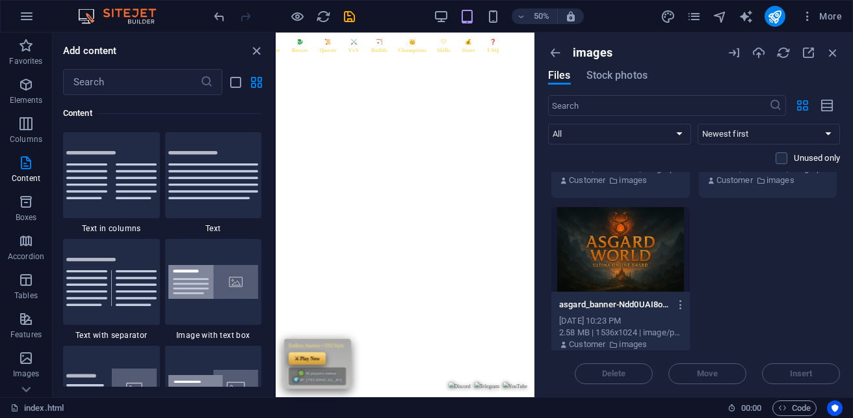
scroll to position [130, 0]
click at [626, 261] on div at bounding box center [620, 248] width 139 height 85
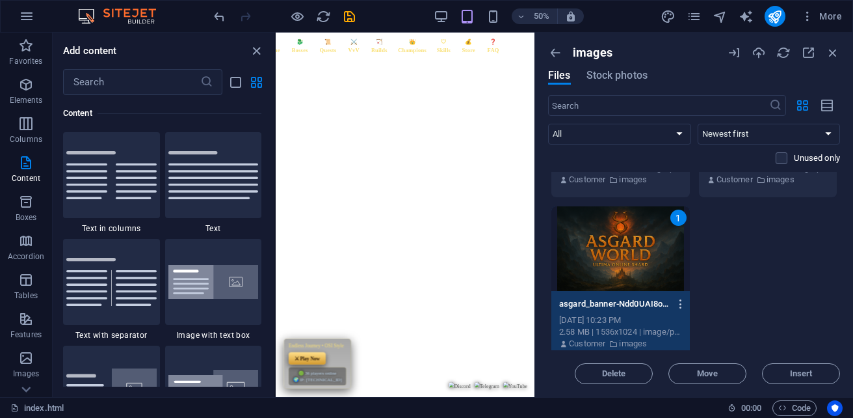
click at [680, 308] on icon "button" at bounding box center [681, 304] width 12 height 12
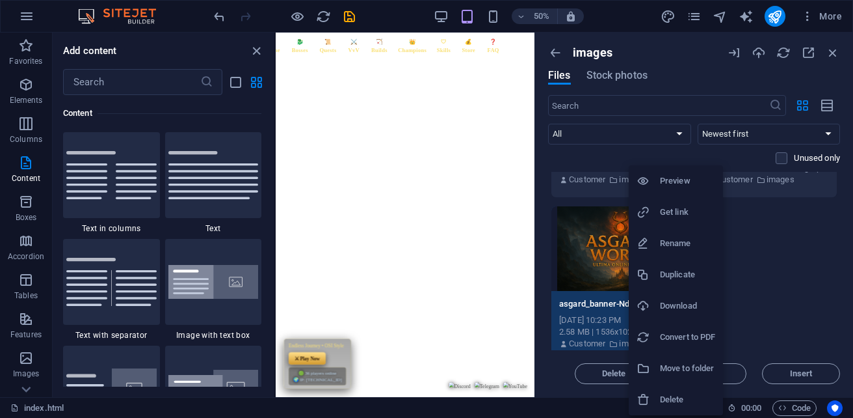
click at [682, 178] on h6 "Preview" at bounding box center [687, 181] width 55 height 16
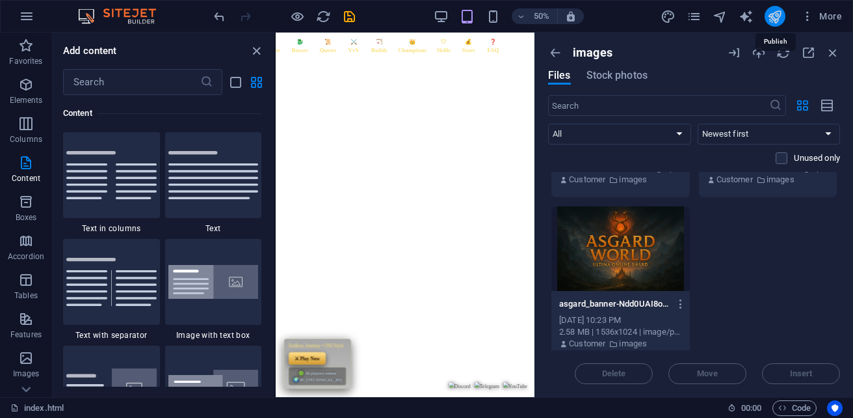
click at [780, 17] on icon "publish" at bounding box center [774, 16] width 15 height 15
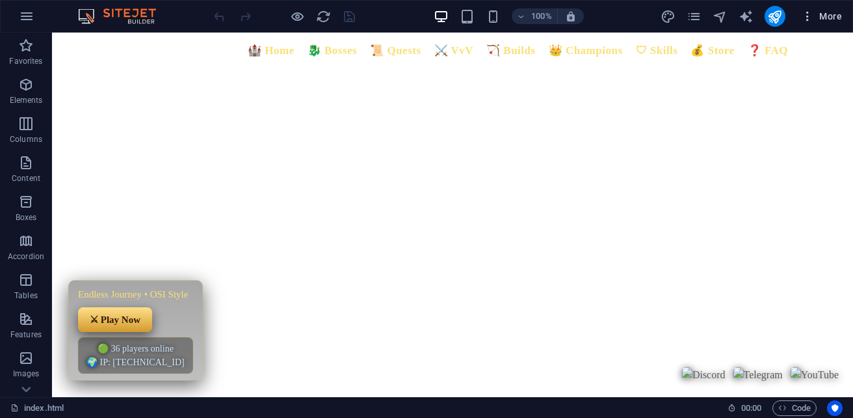
click at [838, 18] on span "More" at bounding box center [821, 16] width 41 height 13
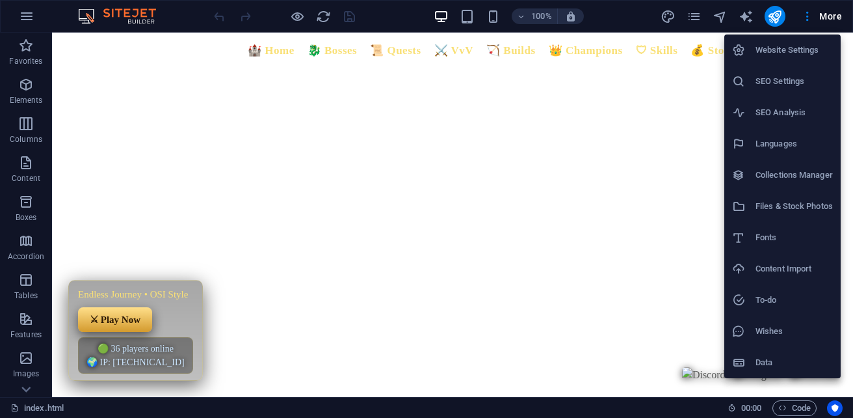
click at [827, 202] on h6 "Files & Stock Photos" at bounding box center [794, 206] width 77 height 16
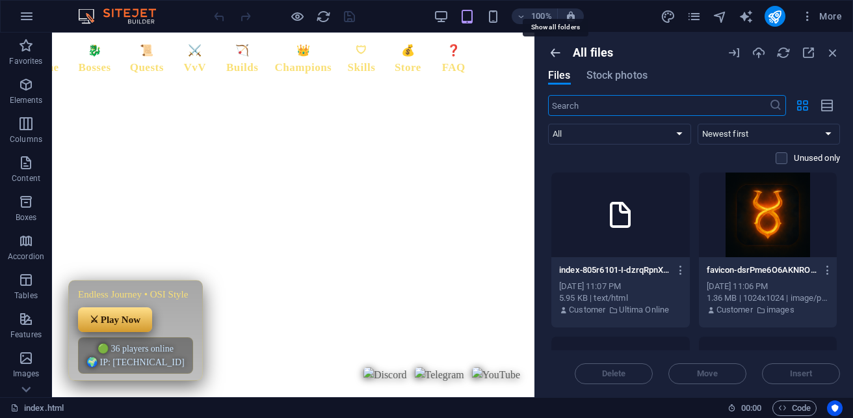
click at [557, 58] on icon "button" at bounding box center [555, 53] width 14 height 14
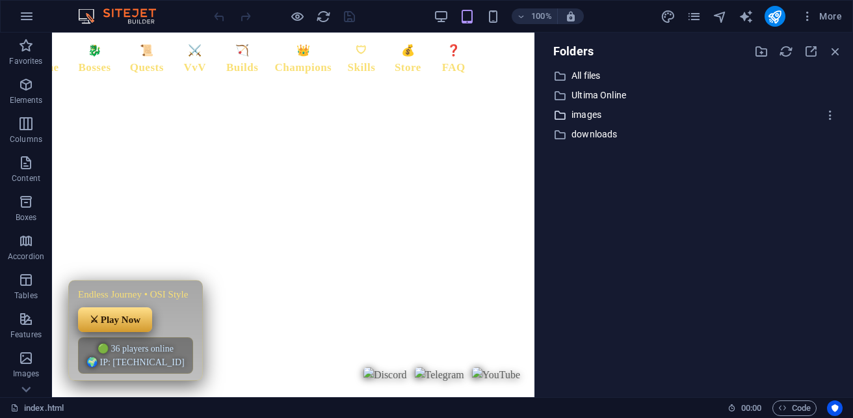
click at [588, 116] on p "images" at bounding box center [695, 114] width 247 height 15
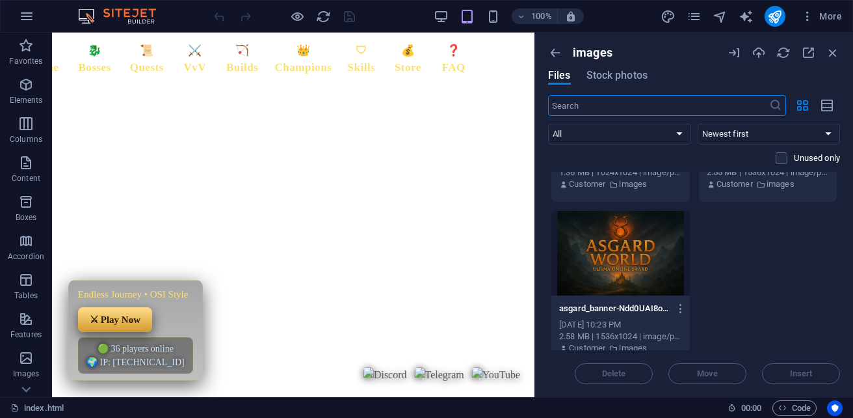
scroll to position [130, 0]
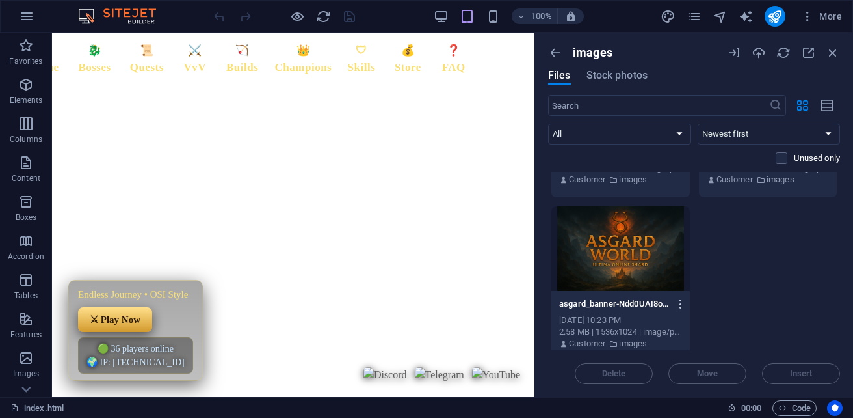
click at [681, 304] on icon "button" at bounding box center [681, 304] width 12 height 12
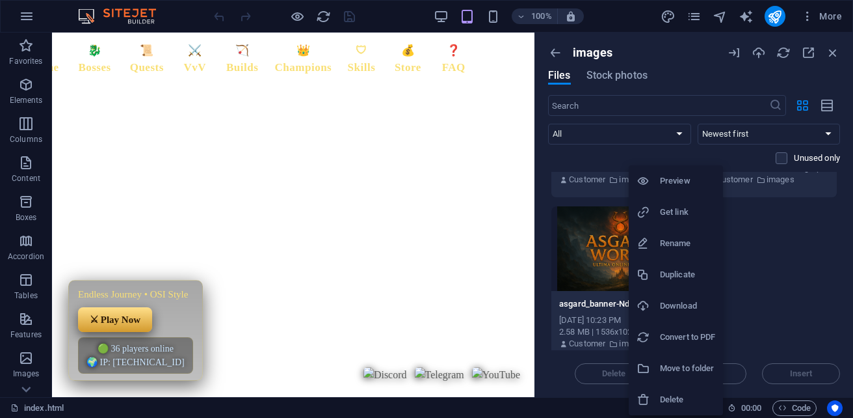
click at [684, 209] on h6 "Get link" at bounding box center [687, 212] width 55 height 16
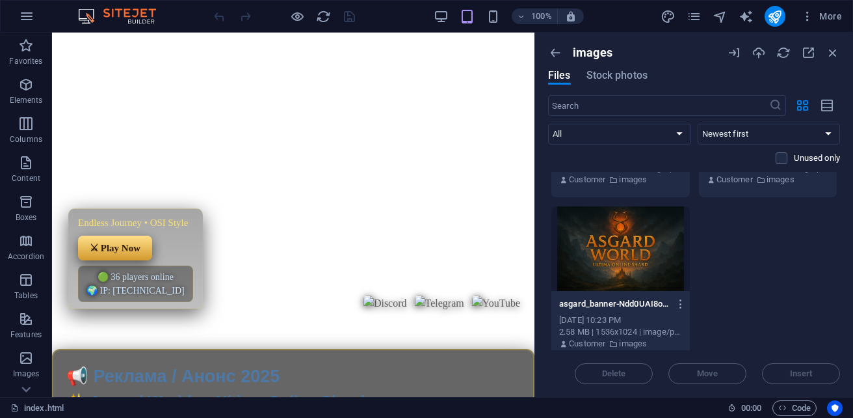
scroll to position [0, 0]
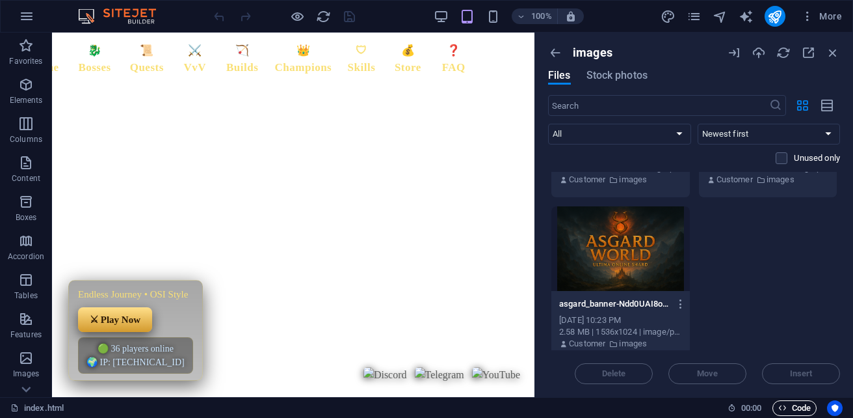
click at [787, 405] on span "Code" at bounding box center [794, 408] width 33 height 16
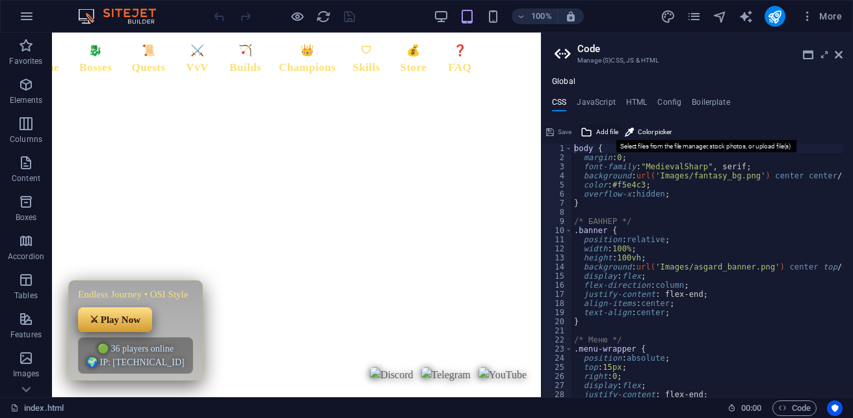
click at [598, 132] on span "Add file" at bounding box center [607, 132] width 22 height 16
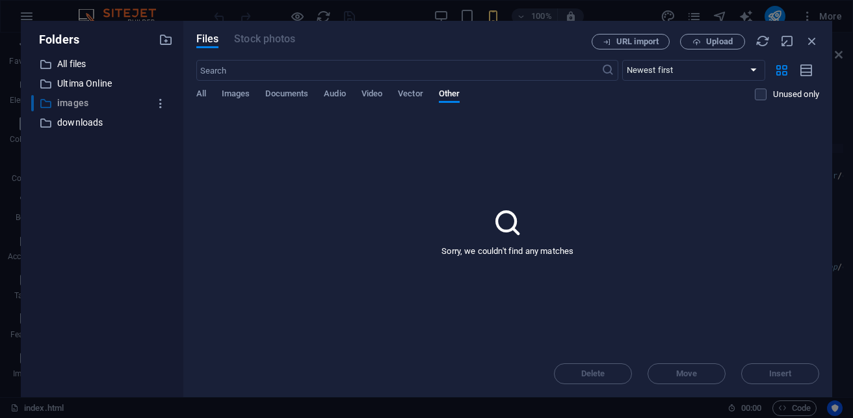
click at [72, 105] on p "images" at bounding box center [103, 103] width 92 height 15
click at [244, 94] on span "Images" at bounding box center [236, 95] width 29 height 18
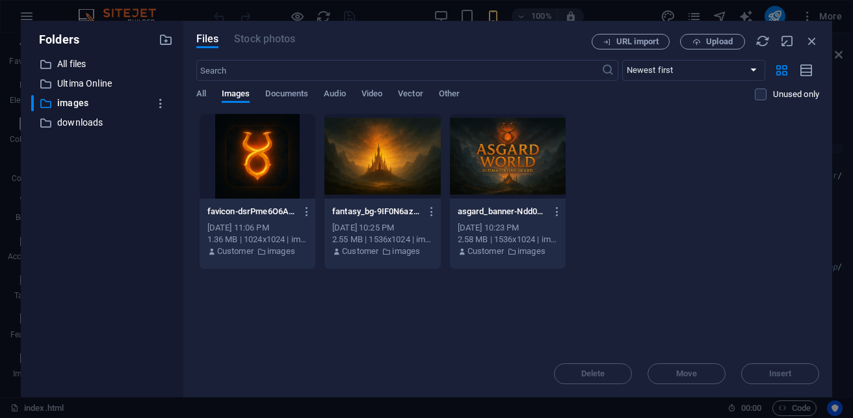
click at [511, 168] on div at bounding box center [508, 156] width 116 height 85
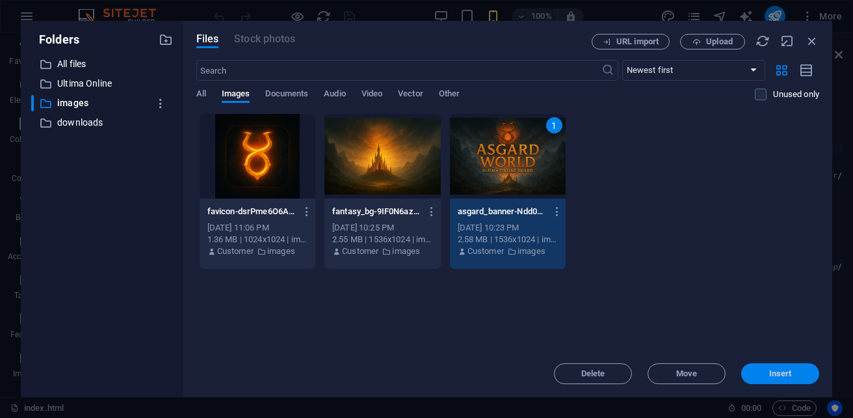
click at [776, 381] on button "Insert" at bounding box center [780, 373] width 78 height 21
type textarea "[URL][DOMAIN_NAME] {"
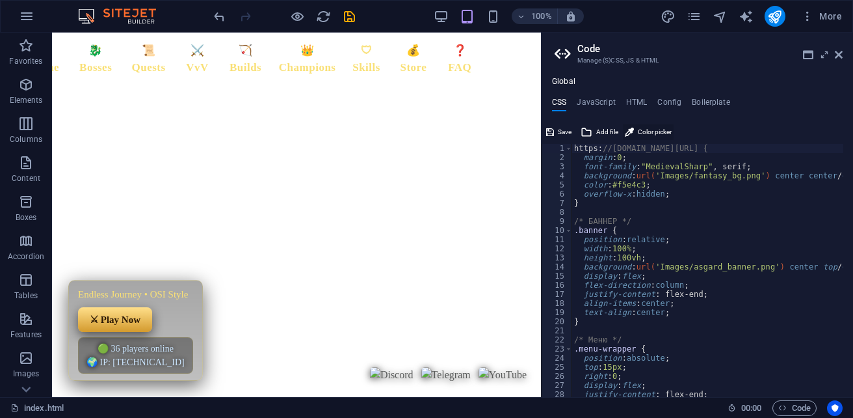
click at [648, 132] on span "Color picker" at bounding box center [655, 132] width 34 height 16
type input "#231f1f"
click at [334, 194] on header "🏰 Home 🐉 Bosses 📜 Quests ⚔️ VvV 🏹 Builds 👑 Champions 🛡 Skills 💰 Store ❓ FAQ End…" at bounding box center [296, 215] width 489 height 364
click at [604, 128] on span "Add file" at bounding box center [607, 132] width 22 height 16
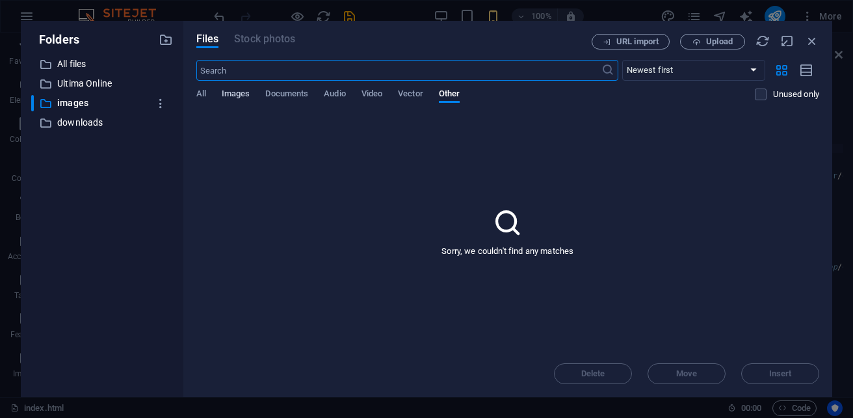
click at [242, 94] on span "Images" at bounding box center [236, 95] width 29 height 18
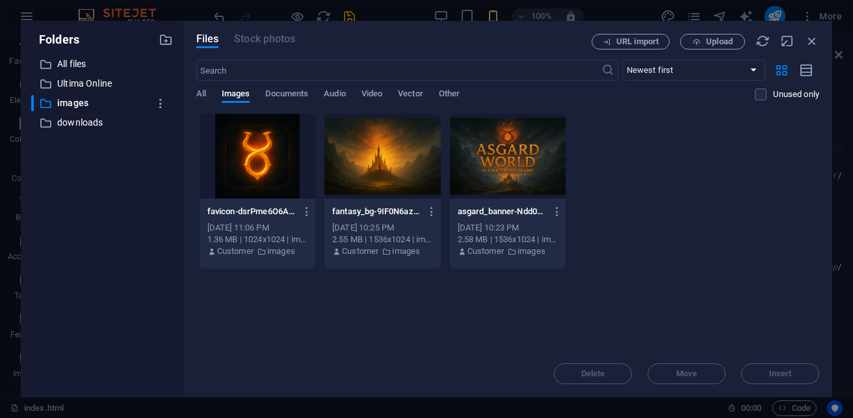
click at [386, 176] on div at bounding box center [383, 156] width 116 height 85
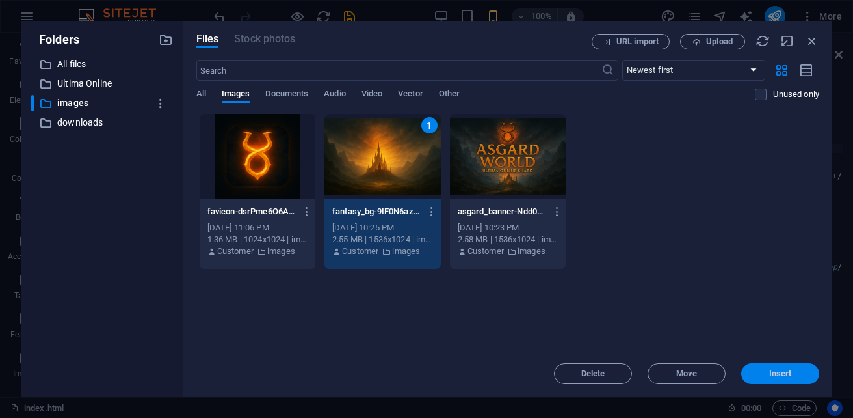
click at [775, 373] on span "Insert" at bounding box center [780, 373] width 23 height 8
type textarea "[URL][DOMAIN_NAME][DOMAIN_NAME] {"
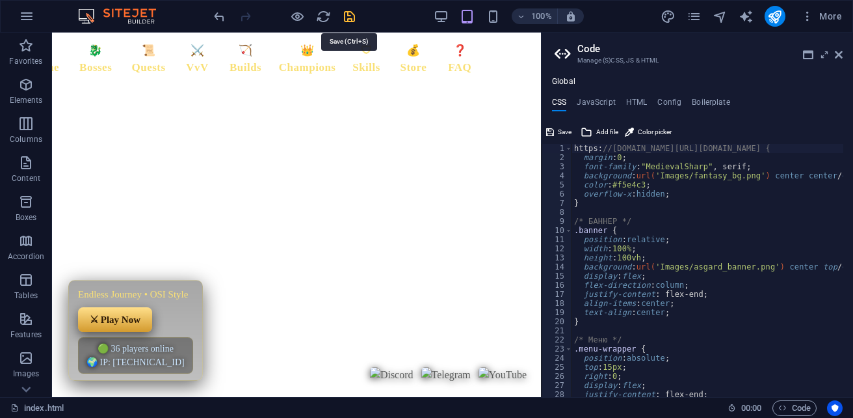
click at [347, 16] on icon "save" at bounding box center [349, 16] width 15 height 15
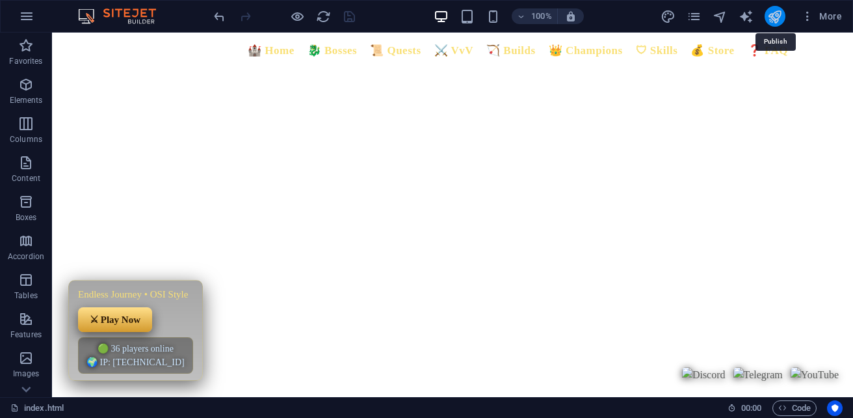
click at [773, 19] on icon "publish" at bounding box center [774, 16] width 15 height 15
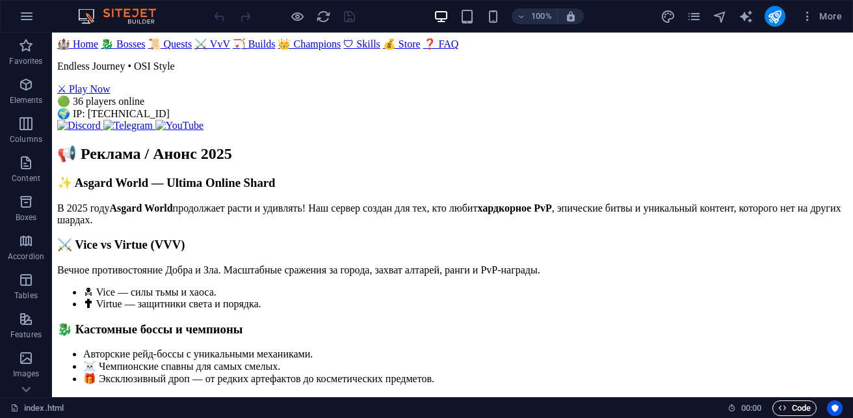
click at [792, 410] on span "Code" at bounding box center [794, 408] width 33 height 16
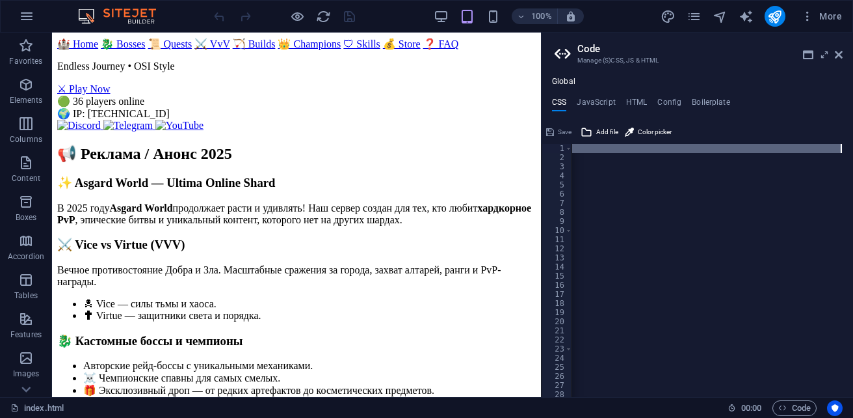
scroll to position [0, 492]
drag, startPoint x: 573, startPoint y: 147, endPoint x: 853, endPoint y: 150, distance: 280.3
click at [853, 150] on html "[DOMAIN_NAME] index.html Favorites Elements Columns Content Boxes Accordion Tab…" at bounding box center [426, 209] width 853 height 418
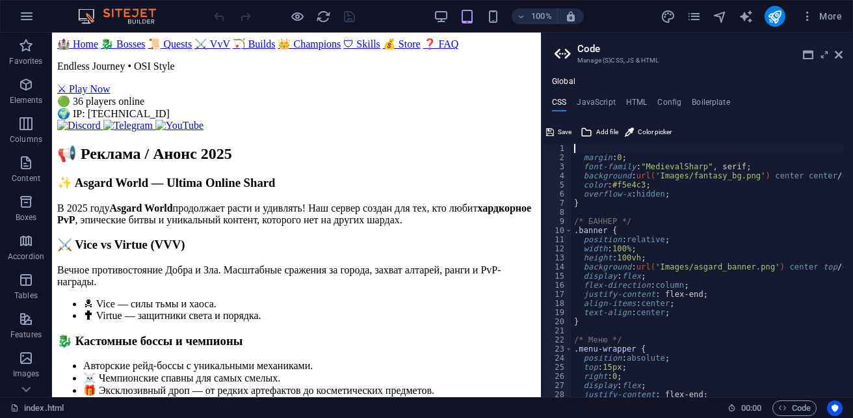
click at [583, 159] on div "margin : 0 ; font-family : "MedievalSharp" , serif; background : url( 'Images/f…" at bounding box center [752, 274] width 360 height 261
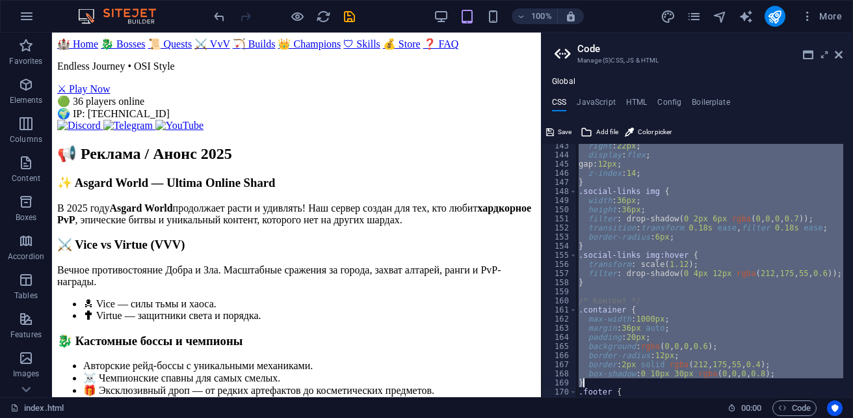
scroll to position [1350, 0]
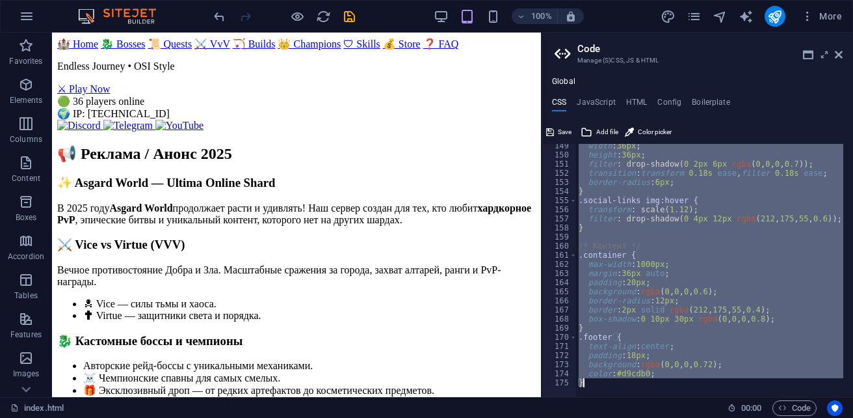
drag, startPoint x: 583, startPoint y: 152, endPoint x: 853, endPoint y: 444, distance: 398.1
click at [853, 417] on html "sb5985678.a.had.tf index.html Favorites Elements Columns Content Boxes Accordio…" at bounding box center [426, 209] width 853 height 418
type textarea "color: #d9cdb0; }"
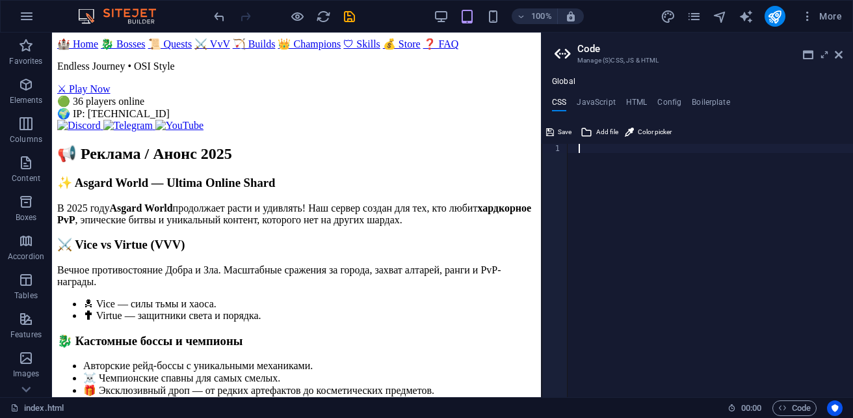
scroll to position [0, 0]
paste textarea
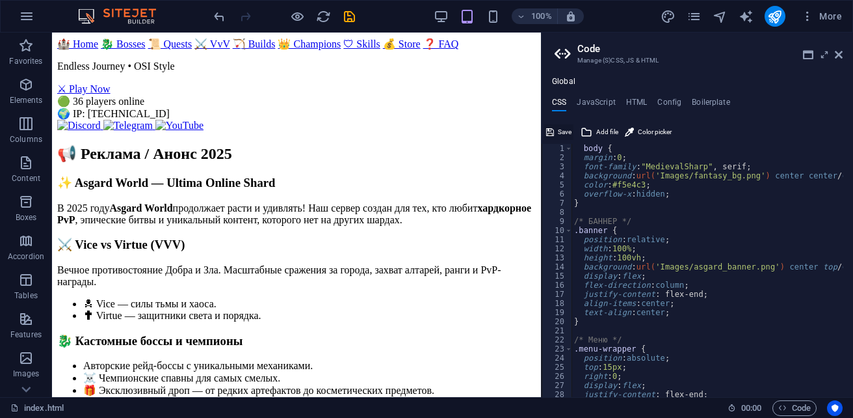
click at [559, 134] on span "Save" at bounding box center [565, 132] width 14 height 16
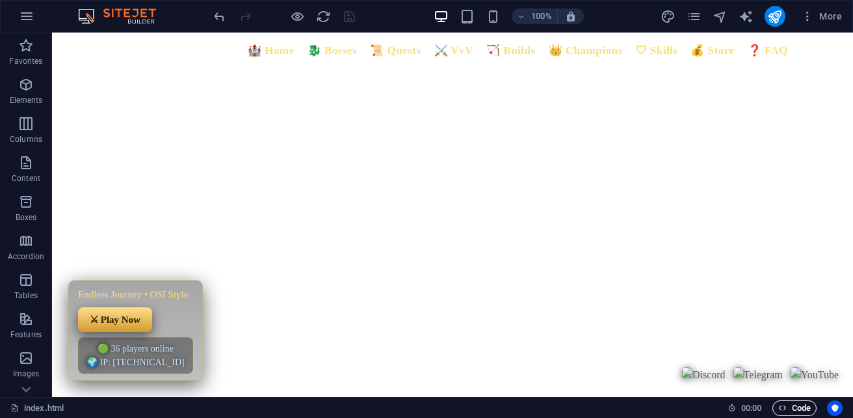
click at [801, 405] on span "Code" at bounding box center [794, 408] width 33 height 16
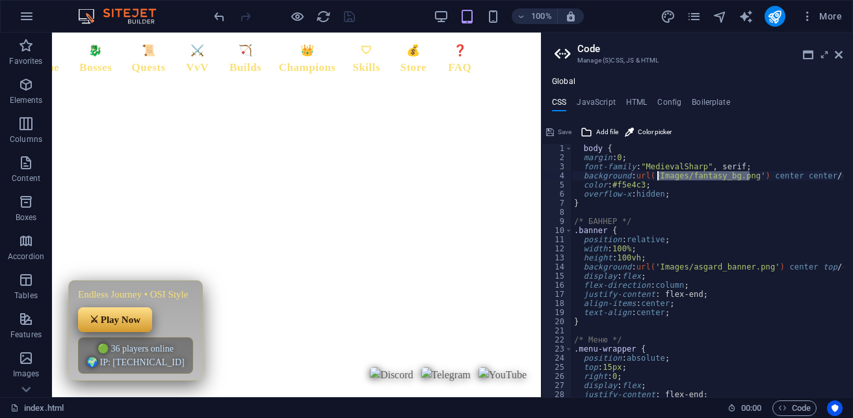
drag, startPoint x: 749, startPoint y: 176, endPoint x: 659, endPoint y: 176, distance: 90.4
click at [659, 176] on div "body { margin : 0 ; font-family : "MedievalSharp" , serif; background : url( 'I…" at bounding box center [752, 274] width 360 height 261
paste textarea "https://cdn1.site-media.eu/images/0/19720684/asgard_banner-Ndd0UAI8okQpm_zV0v4d…"
drag, startPoint x: 762, startPoint y: 267, endPoint x: 657, endPoint y: 267, distance: 104.1
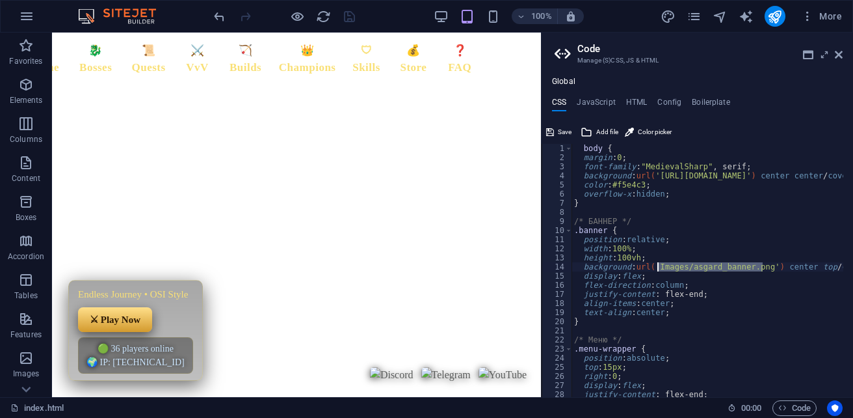
paste textarea "https://cdn1.site-media.eu/images/0/19720684/asgard_banner-Ndd0UAI8okQpm_zV0v4d…"
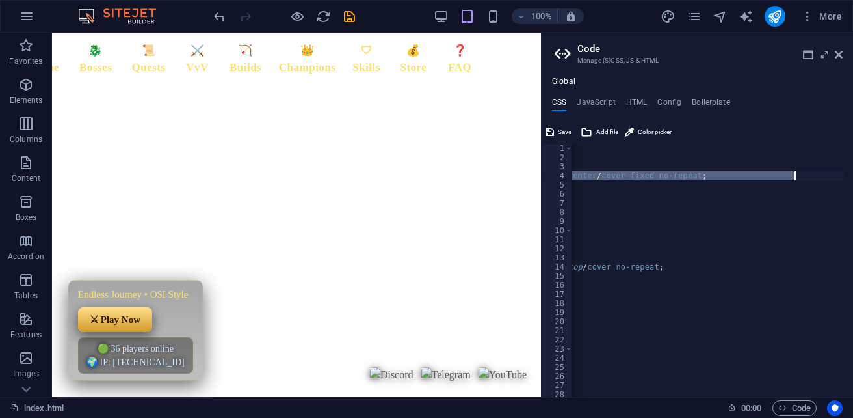
scroll to position [0, 226]
drag, startPoint x: 658, startPoint y: 178, endPoint x: 806, endPoint y: 179, distance: 147.6
click at [806, 179] on div "body { margin : 0 ; font-family : "MedievalSharp" , serif; background : url( 'h…" at bounding box center [665, 274] width 641 height 261
paste textarea "95/fantasy_bg-9IF0N6azMk7j3lZAyWVwQ"
type textarea "background: url('https://cdn1.site-media.eu/images/0/19720695/fantasy_bg-9IF0N6…"
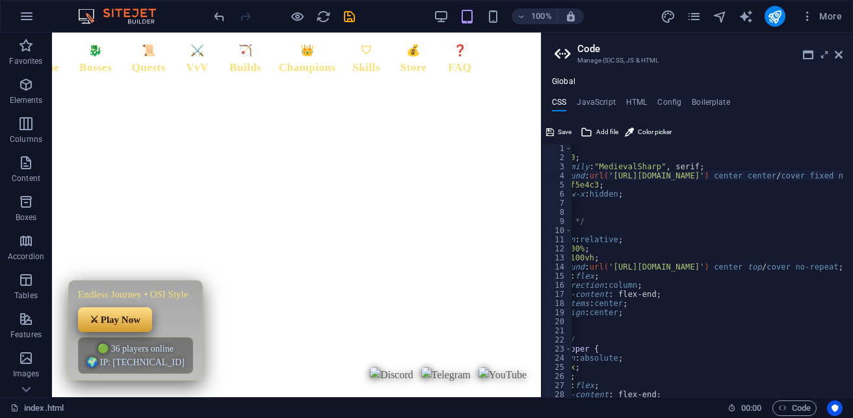
scroll to position [0, 0]
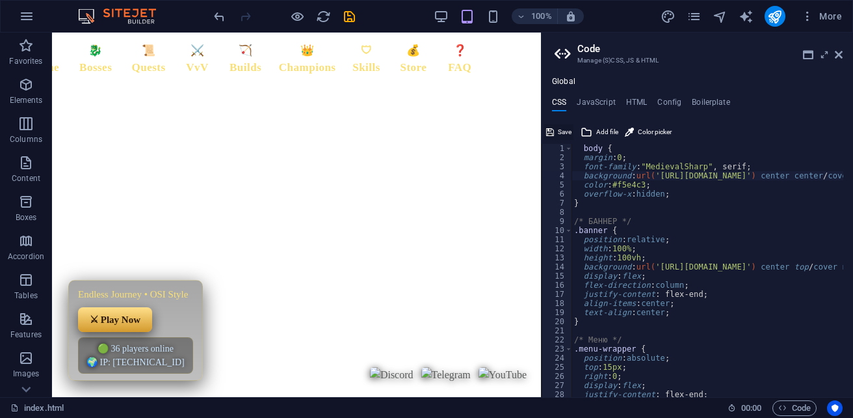
click at [563, 133] on span "Save" at bounding box center [565, 132] width 14 height 16
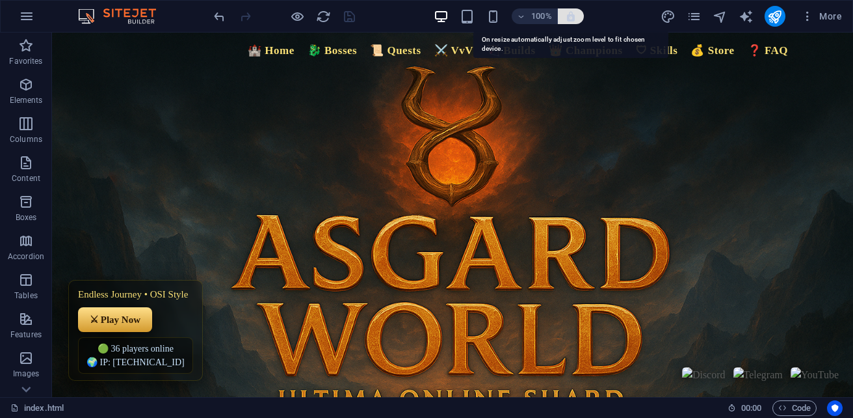
click at [572, 19] on icon "button" at bounding box center [571, 16] width 12 height 12
click at [574, 20] on icon "button" at bounding box center [571, 16] width 12 height 12
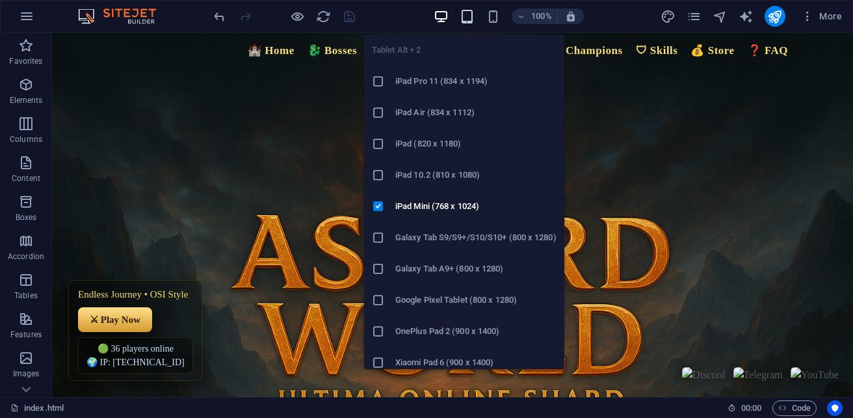
click at [466, 21] on icon "button" at bounding box center [467, 16] width 15 height 15
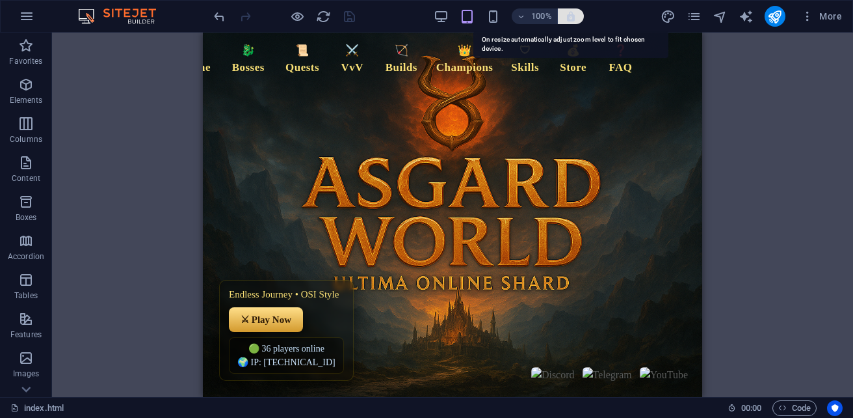
click at [571, 20] on icon "button" at bounding box center [571, 16] width 12 height 12
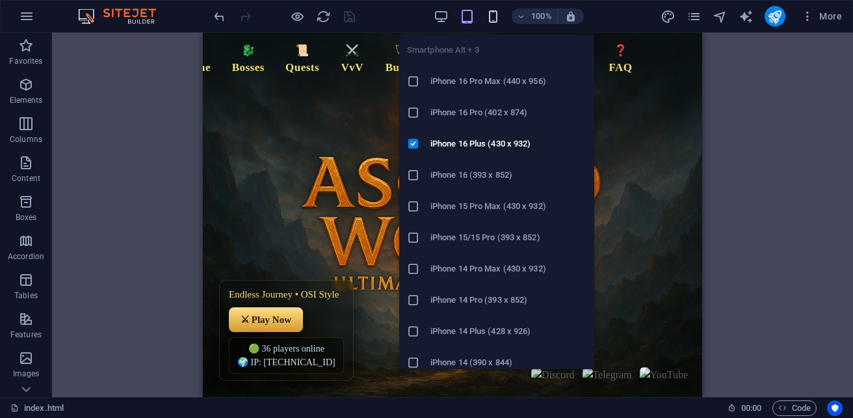
click at [487, 23] on icon "button" at bounding box center [493, 16] width 15 height 15
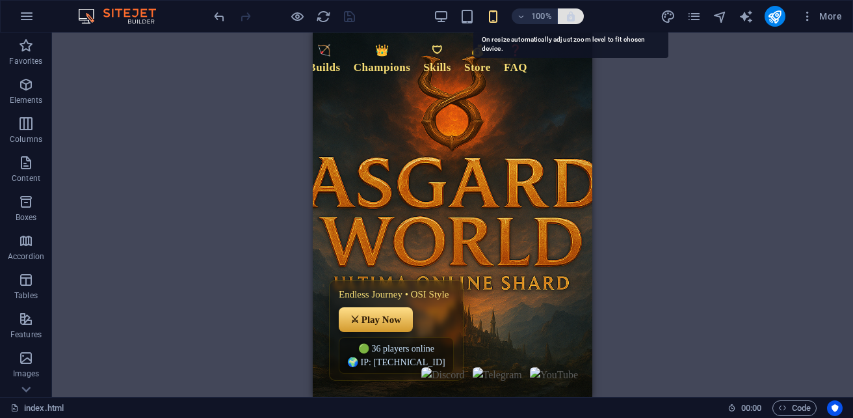
click at [574, 16] on icon "button" at bounding box center [571, 16] width 12 height 12
click at [568, 18] on icon "button" at bounding box center [571, 16] width 12 height 12
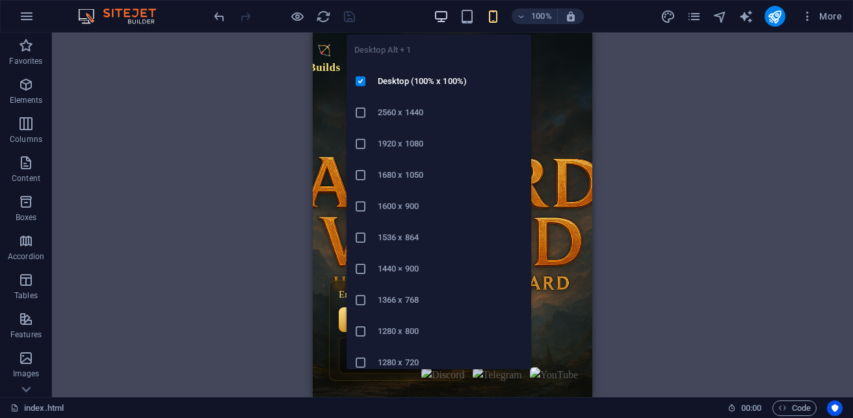
click at [444, 14] on icon "button" at bounding box center [441, 16] width 15 height 15
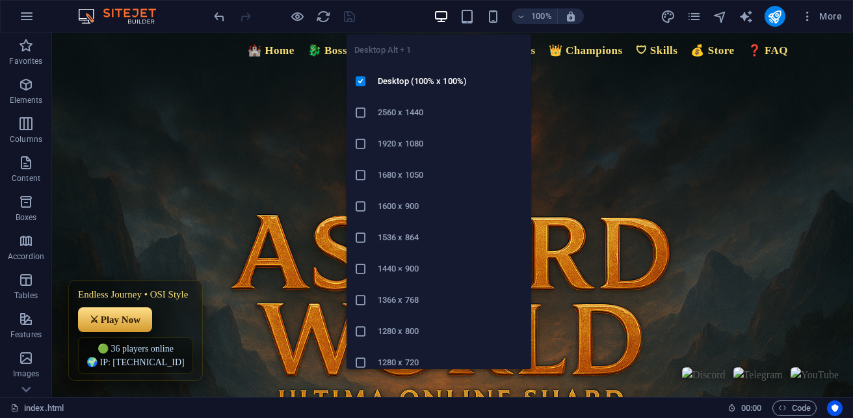
click at [359, 114] on icon at bounding box center [360, 112] width 13 height 13
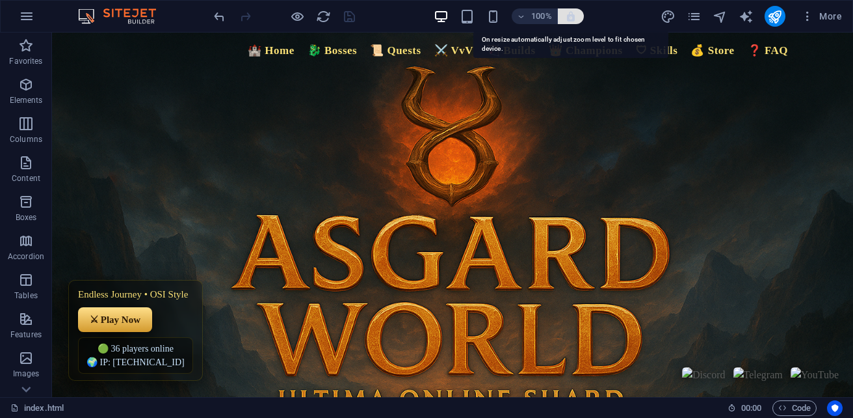
click at [574, 15] on icon "button" at bounding box center [571, 16] width 12 height 12
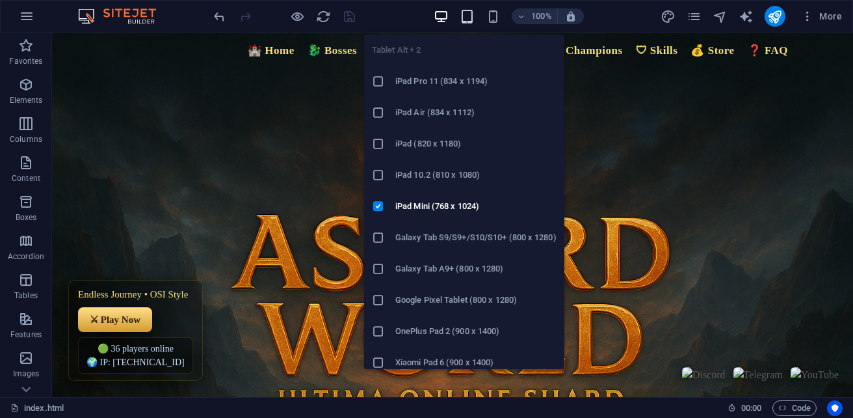
click at [470, 15] on icon "button" at bounding box center [467, 16] width 15 height 15
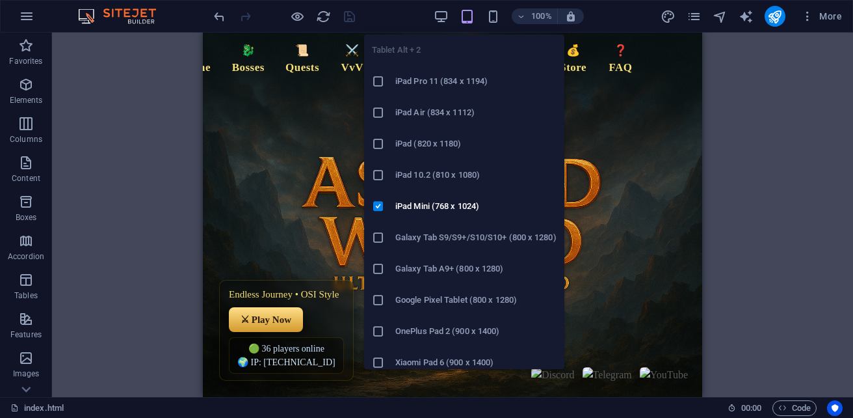
click at [382, 77] on icon at bounding box center [378, 81] width 13 height 13
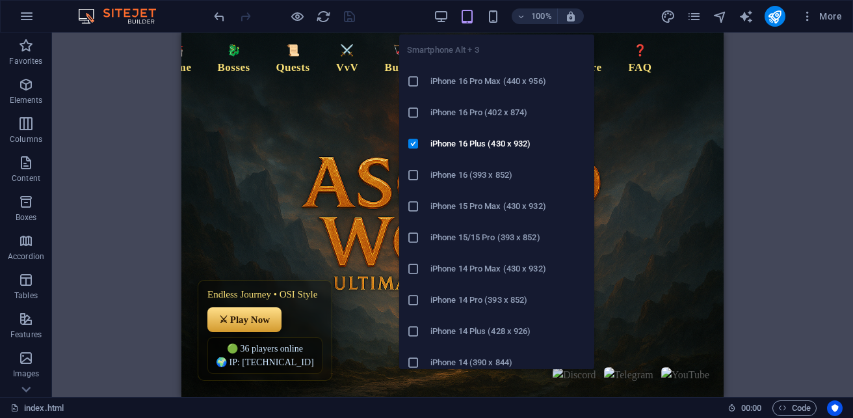
click at [455, 81] on h6 "iPhone 16 Pro Max (440 x 956)" at bounding box center [509, 81] width 156 height 16
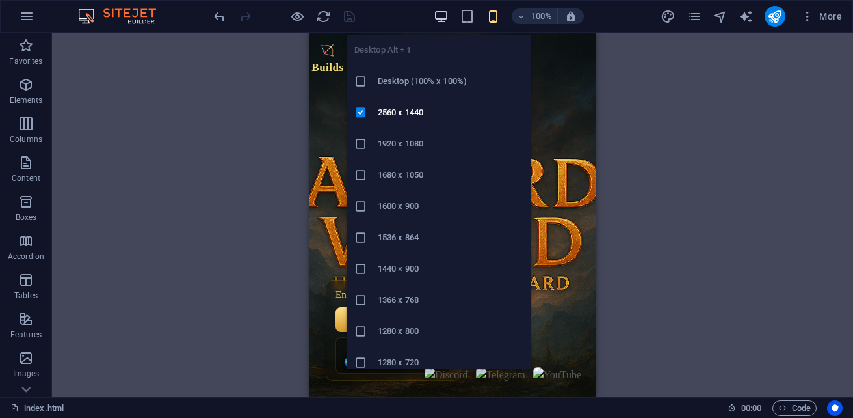
click at [442, 17] on icon "button" at bounding box center [441, 16] width 15 height 15
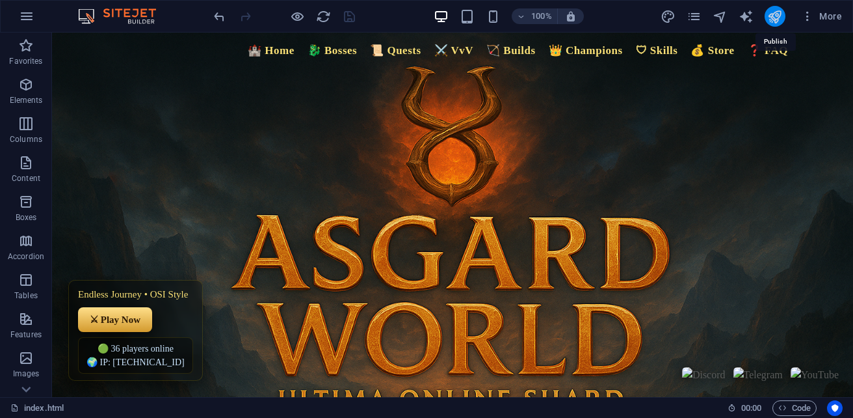
click at [771, 18] on icon "publish" at bounding box center [774, 16] width 15 height 15
click at [784, 408] on icon "button" at bounding box center [782, 407] width 8 height 8
click at [789, 406] on span "Code" at bounding box center [794, 408] width 33 height 16
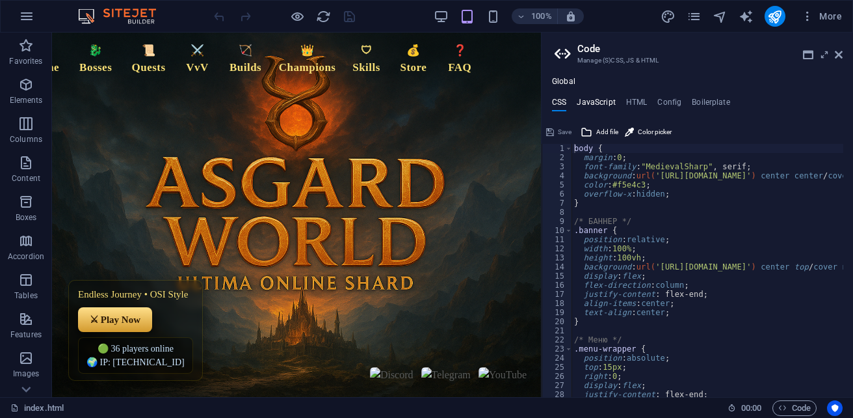
click at [594, 105] on h4 "JavaScript" at bounding box center [596, 105] width 38 height 14
type textarea "/* JS for preset "Language V2" */"
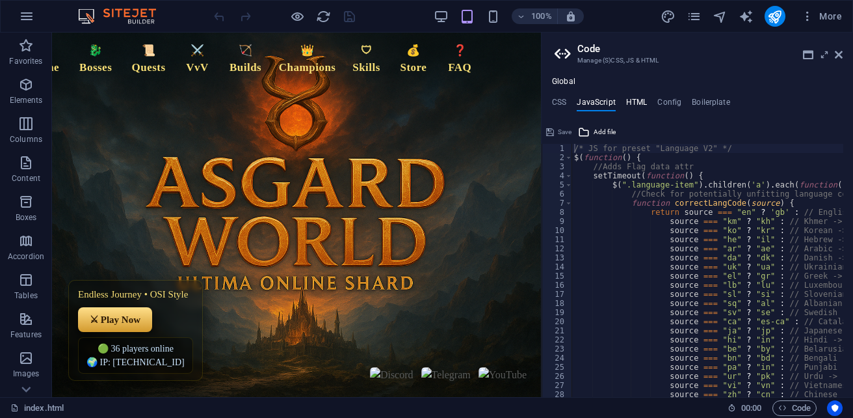
click at [636, 105] on h4 "HTML" at bounding box center [636, 105] width 21 height 14
type textarea "{{content}}<header class="banner">"
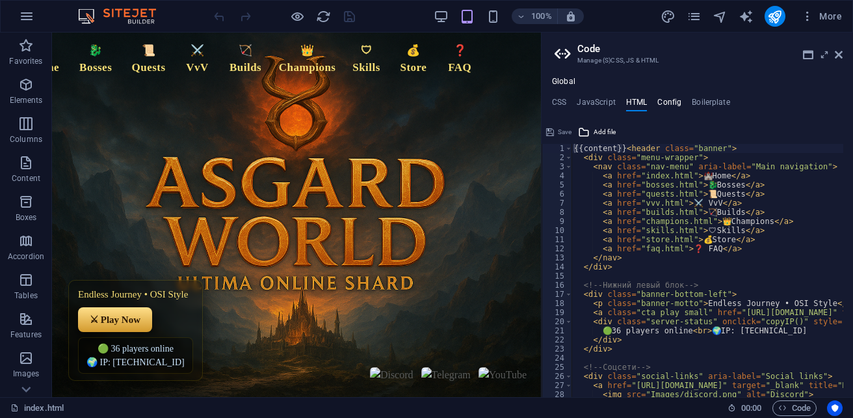
click at [673, 100] on h4 "Config" at bounding box center [669, 105] width 24 height 14
type textarea "$color-background: #ffffff;"
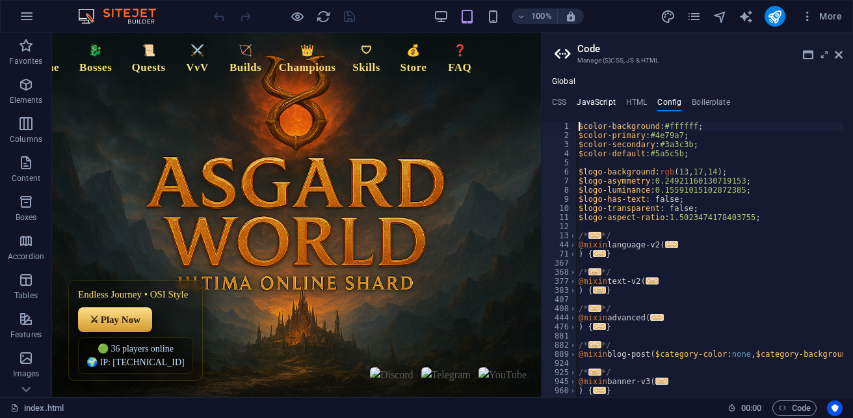
click at [595, 98] on h4 "JavaScript" at bounding box center [596, 105] width 38 height 14
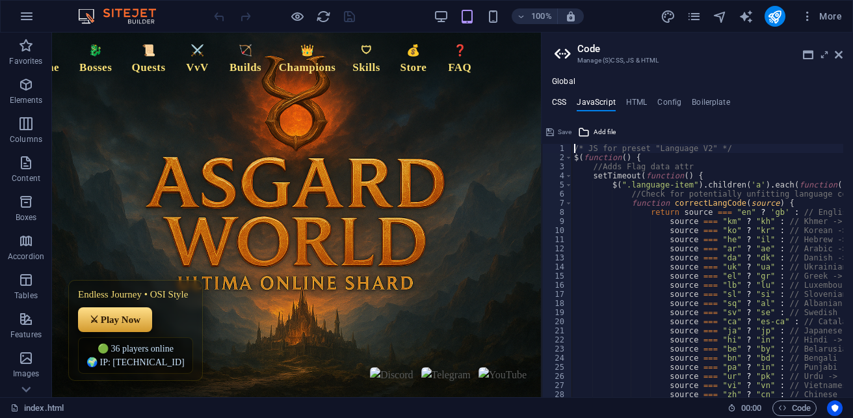
click at [557, 101] on h4 "CSS" at bounding box center [559, 105] width 14 height 14
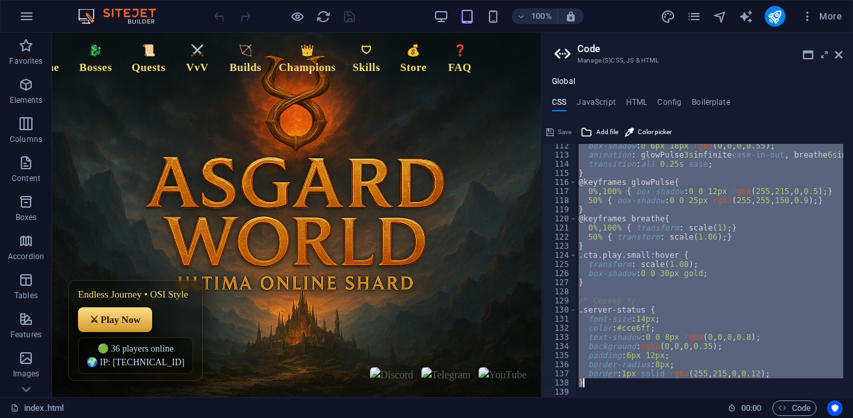
scroll to position [1359, 0]
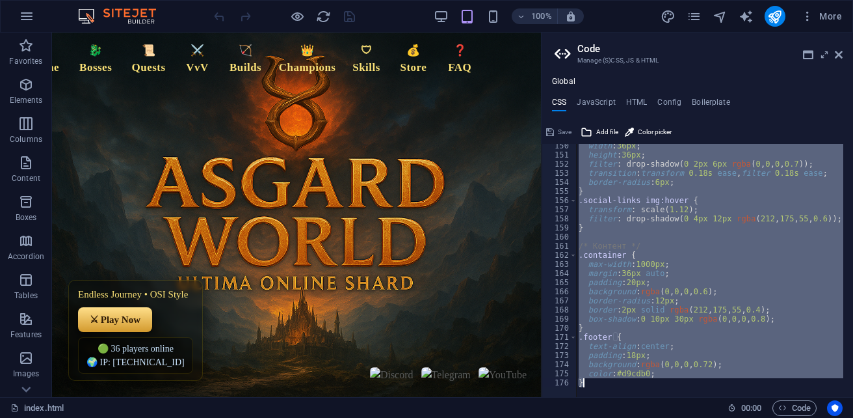
drag, startPoint x: 574, startPoint y: 150, endPoint x: 822, endPoint y: 444, distance: 384.0
click at [822, 417] on html "sb5985678.a.had.tf index.html Favorites Elements Columns Content Boxes Accordio…" at bounding box center [426, 209] width 853 height 418
type textarea "color: #d9cdb0; }"
paste textarea
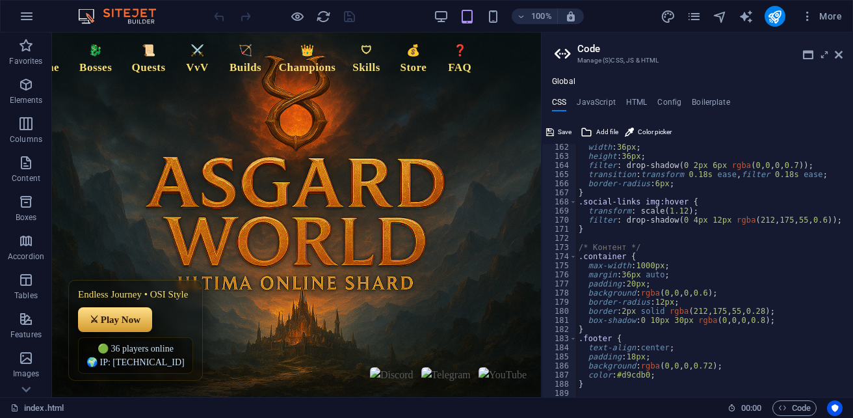
scroll to position [1428, 0]
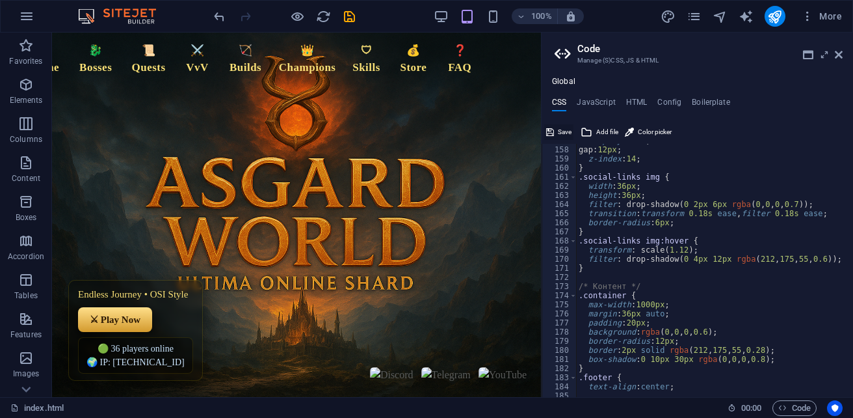
click at [567, 131] on span "Save" at bounding box center [565, 132] width 14 height 16
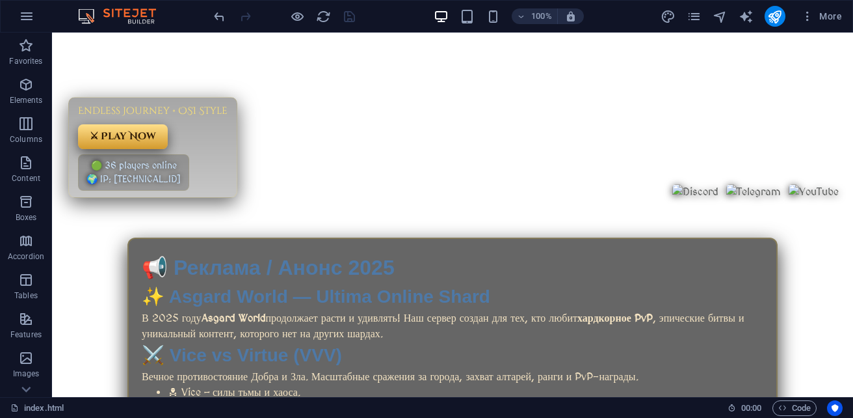
scroll to position [130, 0]
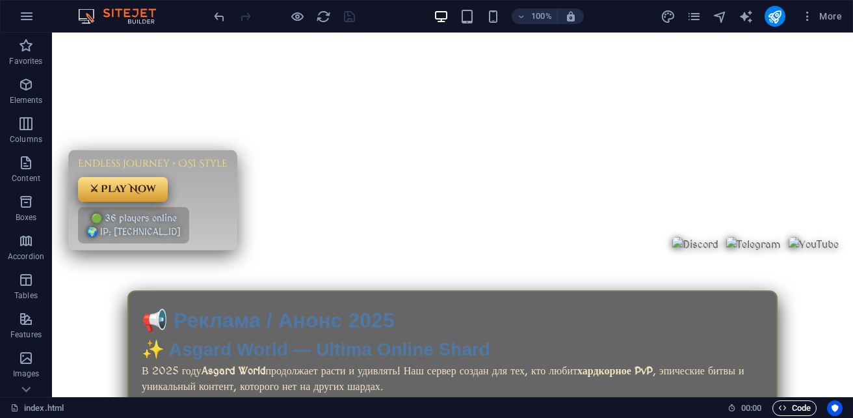
click at [792, 412] on span "Code" at bounding box center [794, 408] width 33 height 16
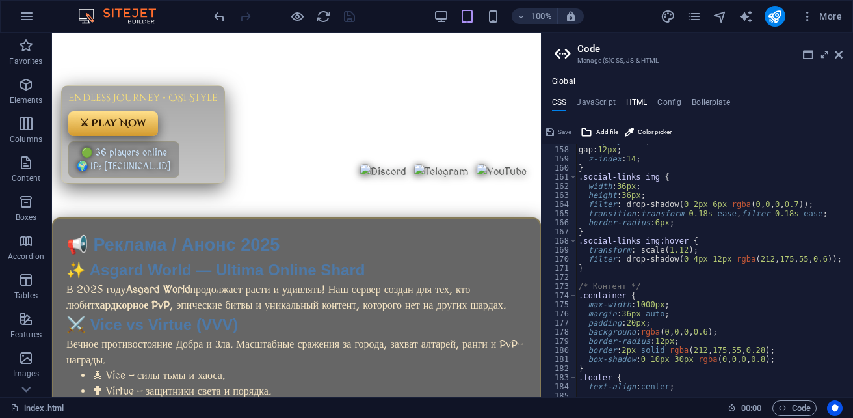
click at [628, 103] on h4 "HTML" at bounding box center [636, 105] width 21 height 14
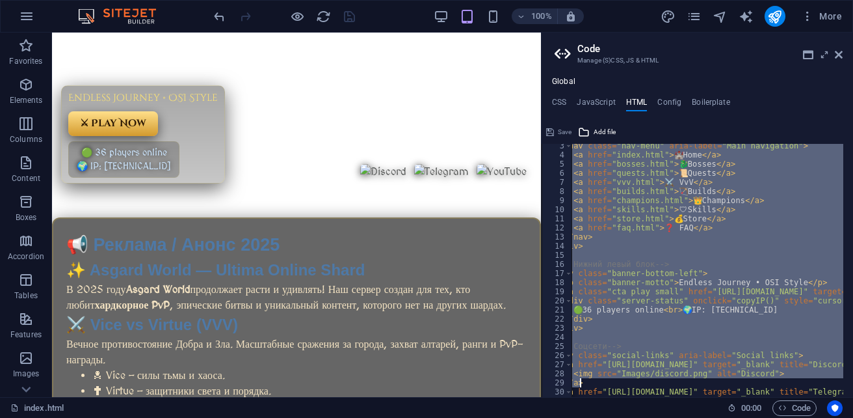
scroll to position [0, 0]
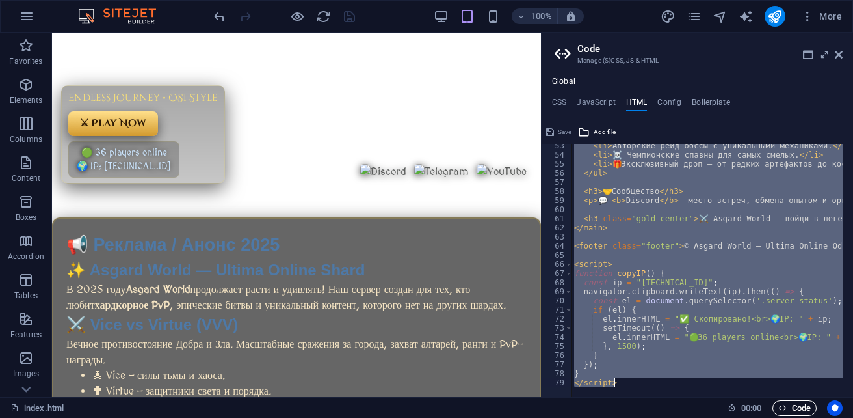
drag, startPoint x: 575, startPoint y: 150, endPoint x: 775, endPoint y: 409, distance: 327.3
click at [775, 397] on div "index.html Favorites Elements Columns Content Boxes Accordion Tables Features I…" at bounding box center [426, 215] width 853 height 364
click at [700, 344] on div "< li > Авторские рейд-боссы с уникальными механиками. </ li > < li > ☠️ Чемпион…" at bounding box center [708, 270] width 272 height 253
type textarea "}, 1500);"
paste textarea
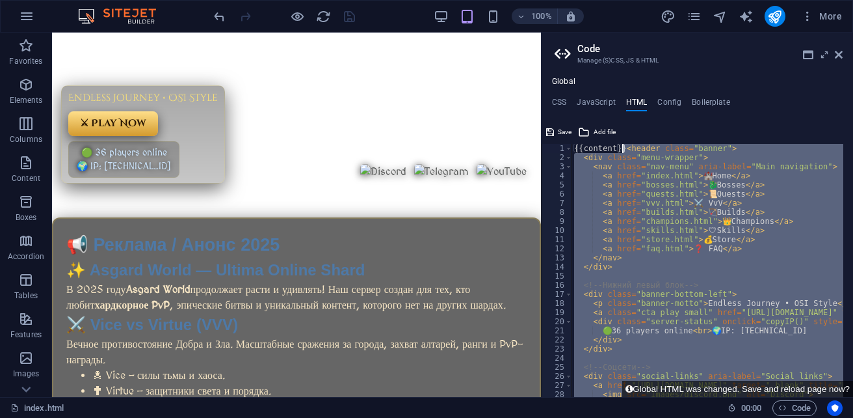
drag, startPoint x: 685, startPoint y: 371, endPoint x: 623, endPoint y: 149, distance: 230.2
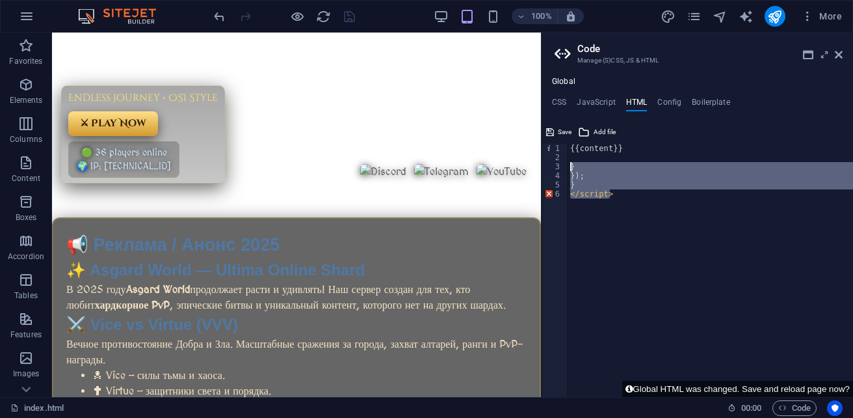
drag, startPoint x: 620, startPoint y: 202, endPoint x: 566, endPoint y: 164, distance: 66.8
click at [566, 164] on div "{{content}} 1 2 3 4 5 6 {{content}} } }); } </ script > ההההההההההההההההההההההה…" at bounding box center [698, 270] width 312 height 253
type textarea "} });"
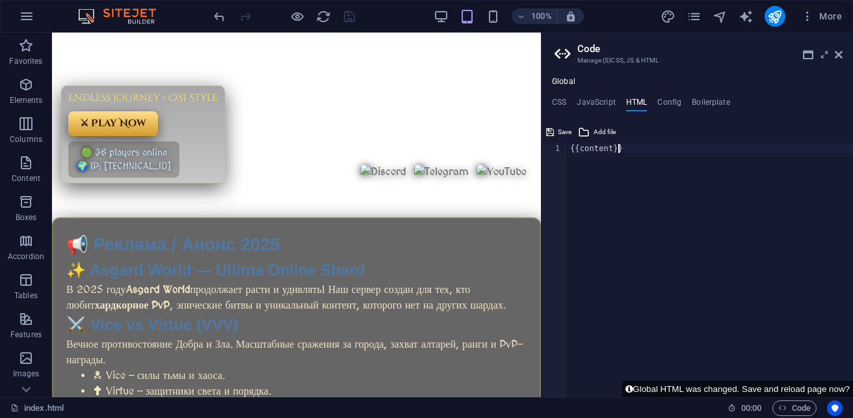
type textarea "{{content}}"
paste textarea
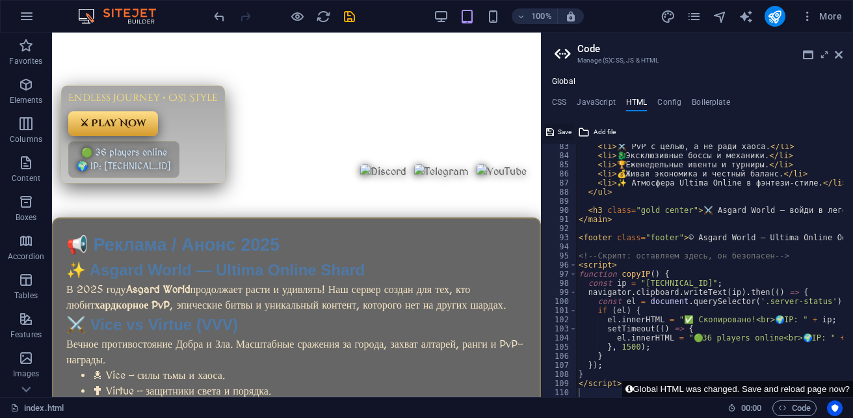
click at [571, 129] on span "Save" at bounding box center [565, 132] width 14 height 16
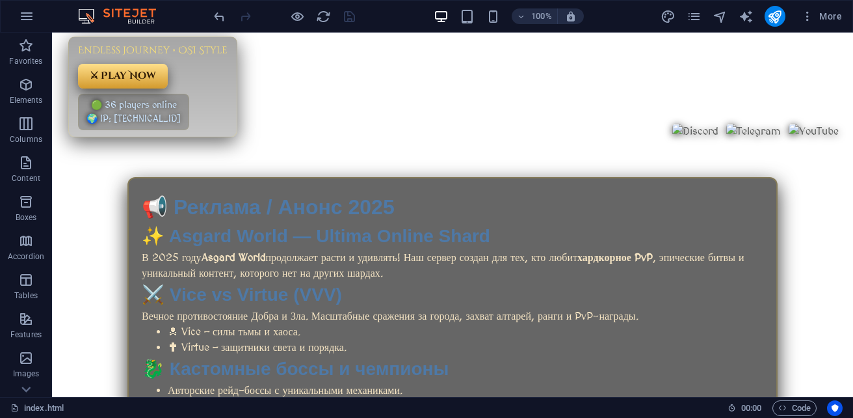
scroll to position [308, 0]
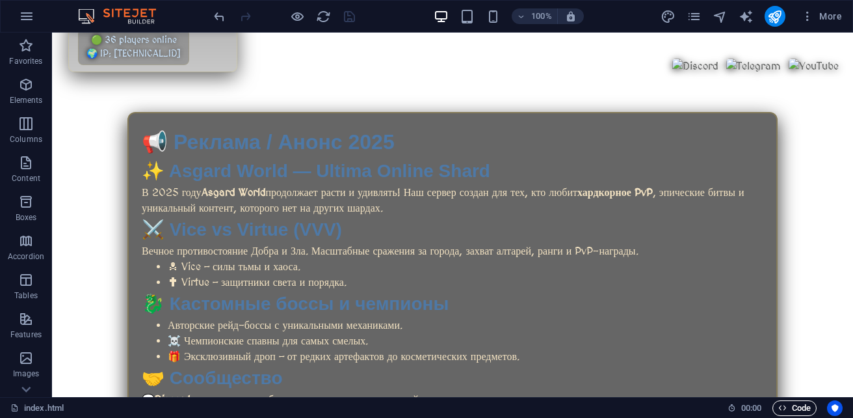
click at [796, 408] on span "Code" at bounding box center [794, 408] width 33 height 16
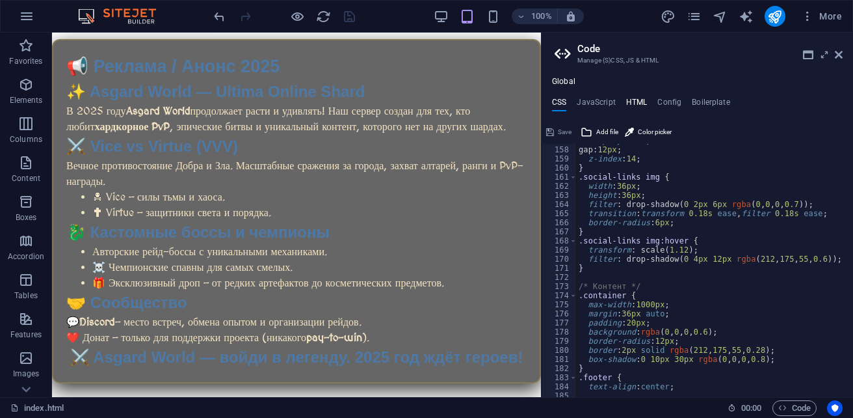
click at [639, 104] on h4 "HTML" at bounding box center [636, 105] width 21 height 14
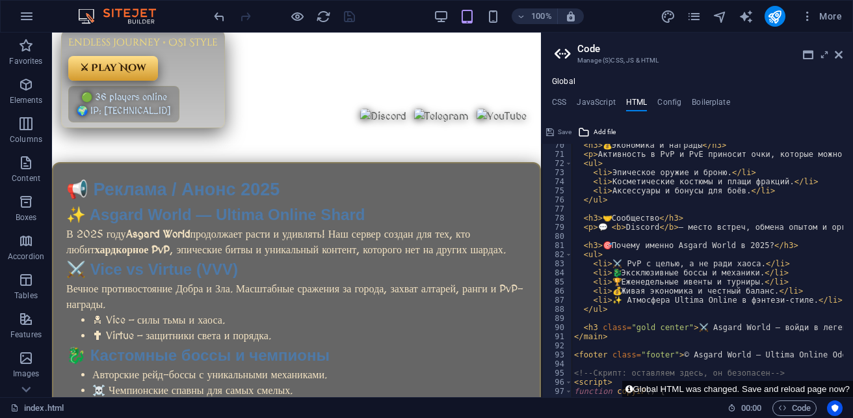
scroll to position [592, 0]
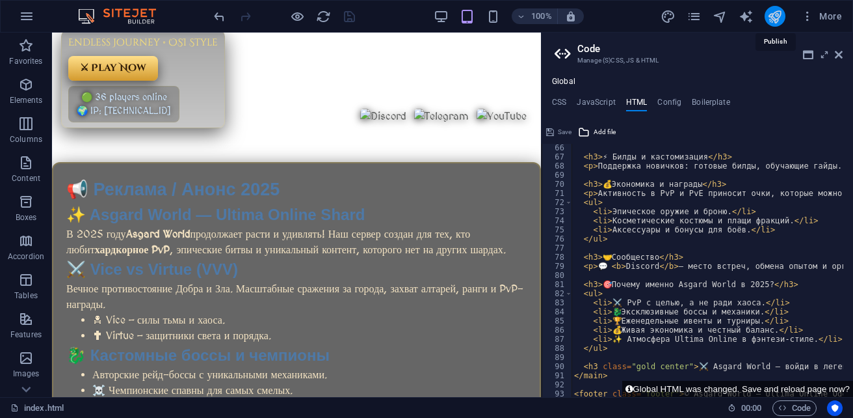
click at [775, 11] on icon "publish" at bounding box center [774, 16] width 15 height 15
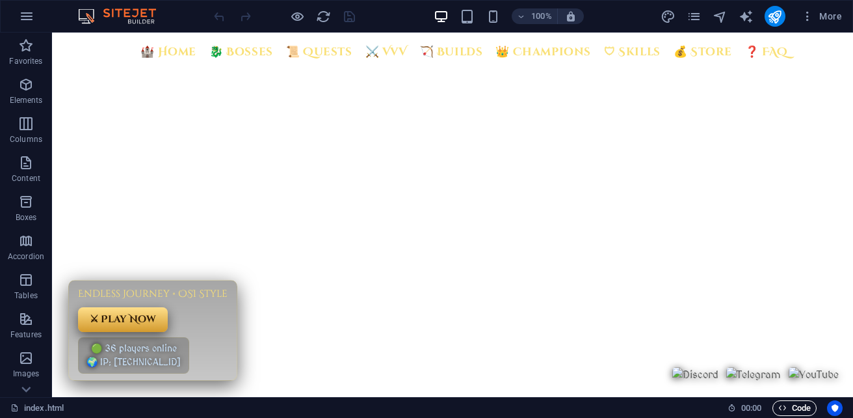
click at [786, 409] on span "Code" at bounding box center [794, 408] width 33 height 16
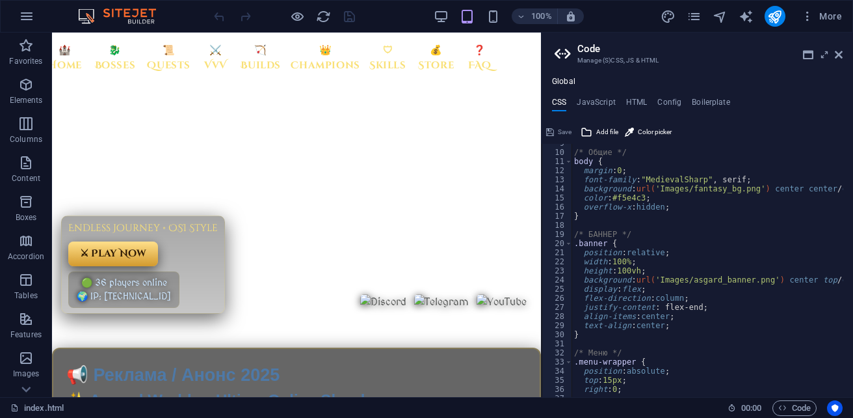
scroll to position [78, 0]
drag, startPoint x: 763, startPoint y: 281, endPoint x: 657, endPoint y: 280, distance: 105.4
click at [657, 280] on div "/* Общие */ body { margin : 0 ; font-family : "MedievalSharp" , serif; backgrou…" at bounding box center [839, 269] width 535 height 261
drag, startPoint x: 749, startPoint y: 189, endPoint x: 659, endPoint y: 189, distance: 89.1
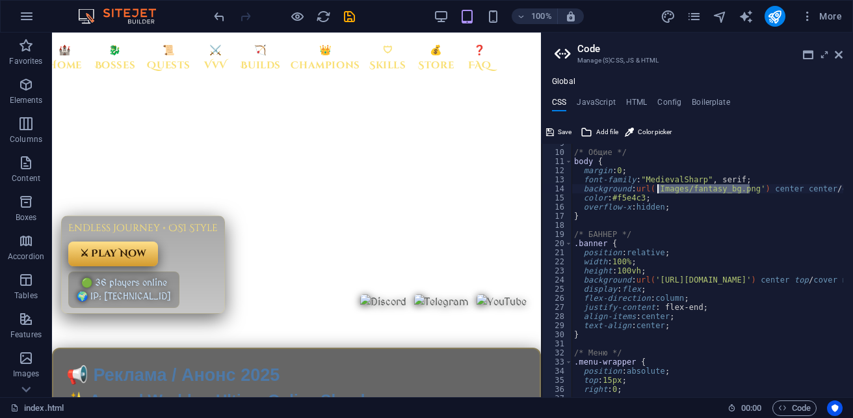
paste textarea "[URL][DOMAIN_NAME]"
type textarea "background: url('[URL][DOMAIN_NAME]') center center / cover fixed no-repeat;"
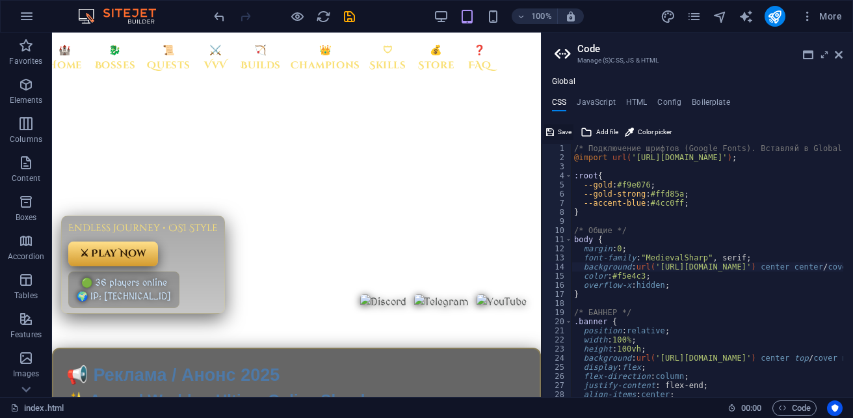
click at [561, 130] on span "Save" at bounding box center [565, 132] width 14 height 16
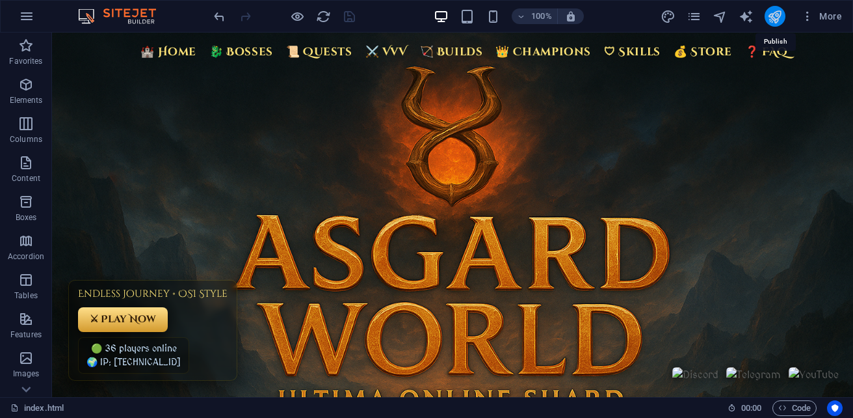
click at [776, 10] on icon "publish" at bounding box center [774, 16] width 15 height 15
click at [800, 410] on span "Code" at bounding box center [794, 408] width 33 height 16
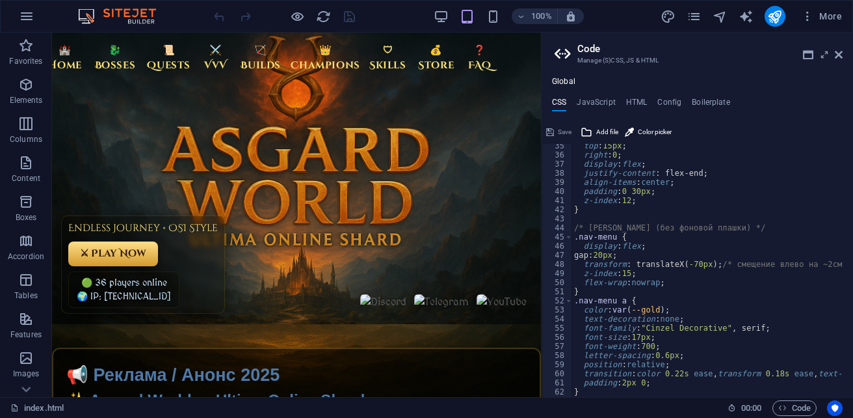
scroll to position [312, 0]
click at [634, 105] on h4 "HTML" at bounding box center [636, 105] width 21 height 14
type textarea "{{content}}<header class="banner">"
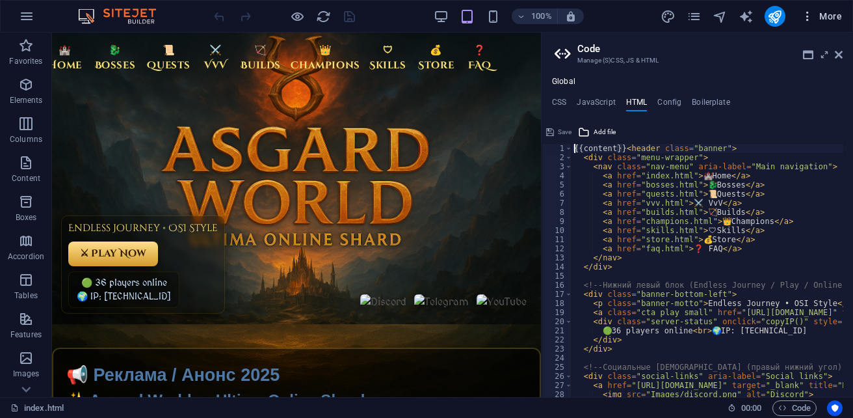
click at [822, 20] on span "More" at bounding box center [821, 16] width 41 height 13
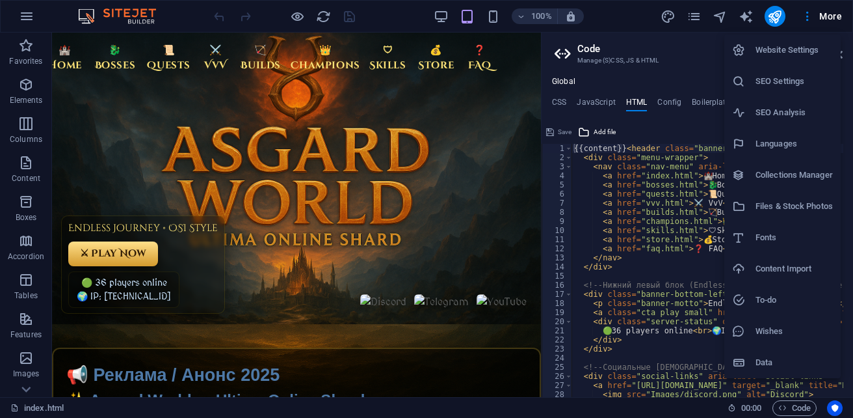
click at [798, 201] on h6 "Files & Stock Photos" at bounding box center [794, 206] width 77 height 16
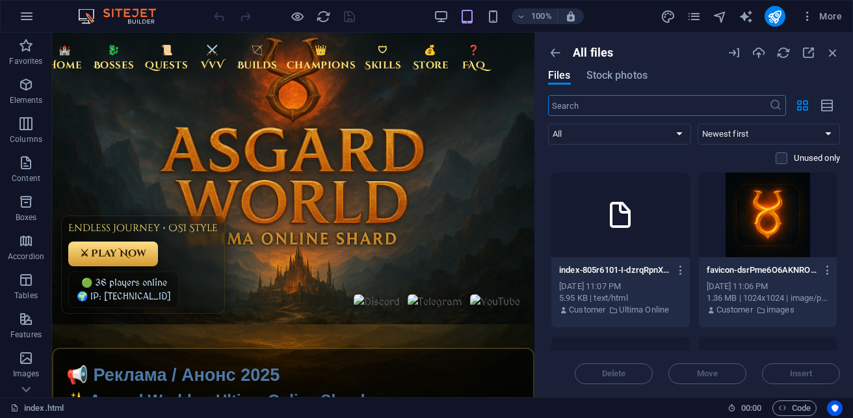
click at [771, 232] on div at bounding box center [768, 214] width 139 height 85
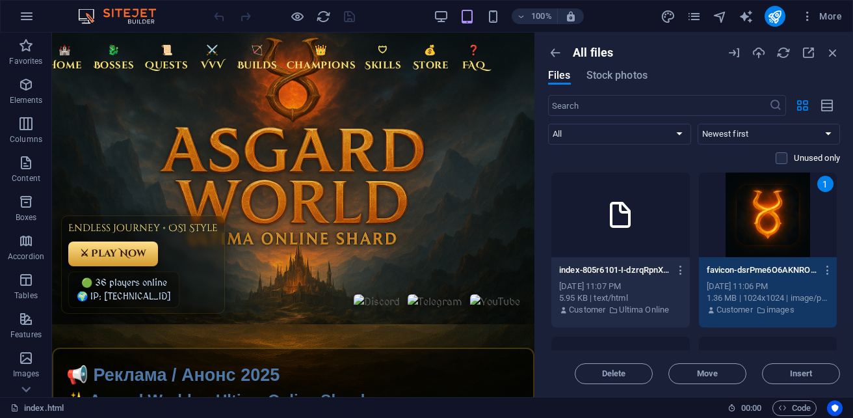
click at [788, 211] on div "1" at bounding box center [768, 214] width 139 height 85
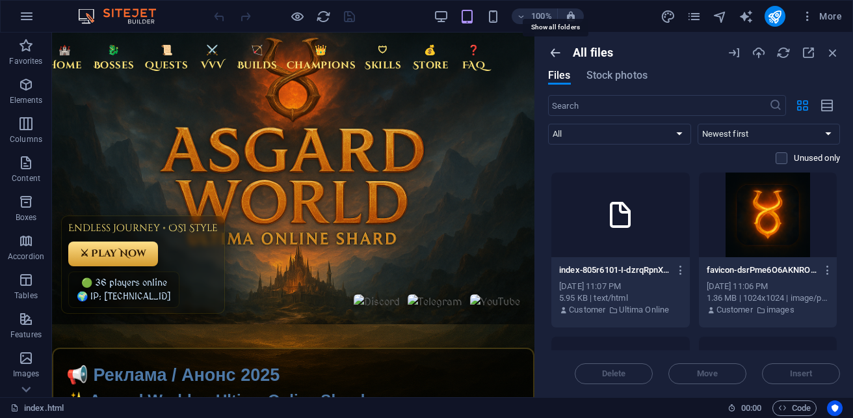
click at [550, 51] on icon "button" at bounding box center [555, 53] width 14 height 14
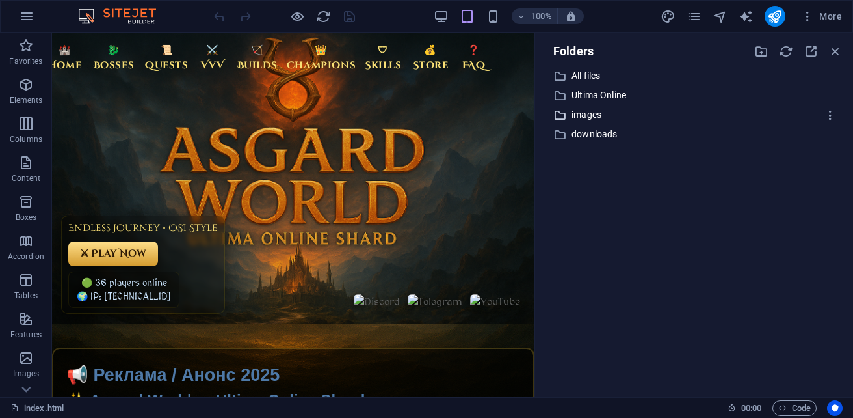
click at [592, 117] on p "images" at bounding box center [695, 114] width 247 height 15
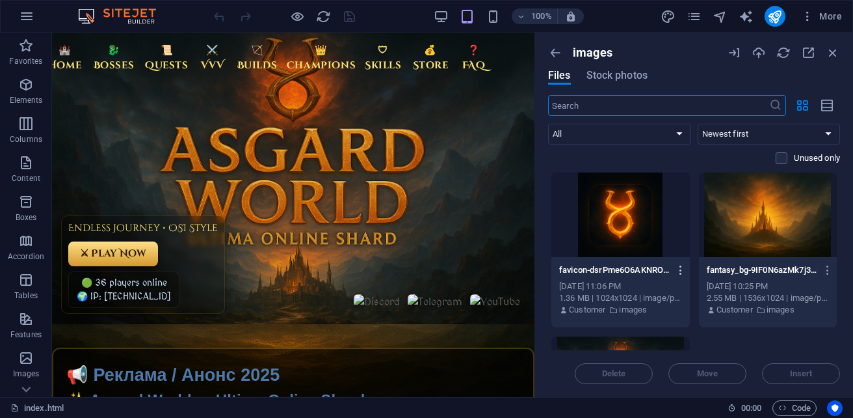
click at [682, 269] on icon "button" at bounding box center [681, 270] width 12 height 12
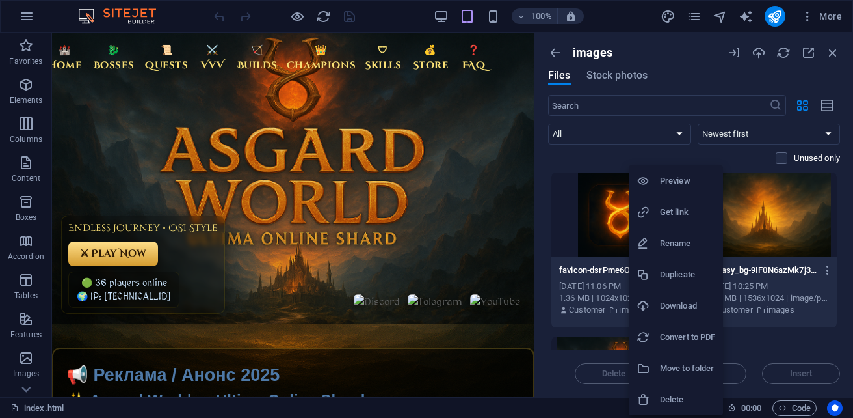
click at [689, 178] on h6 "Preview" at bounding box center [687, 181] width 55 height 16
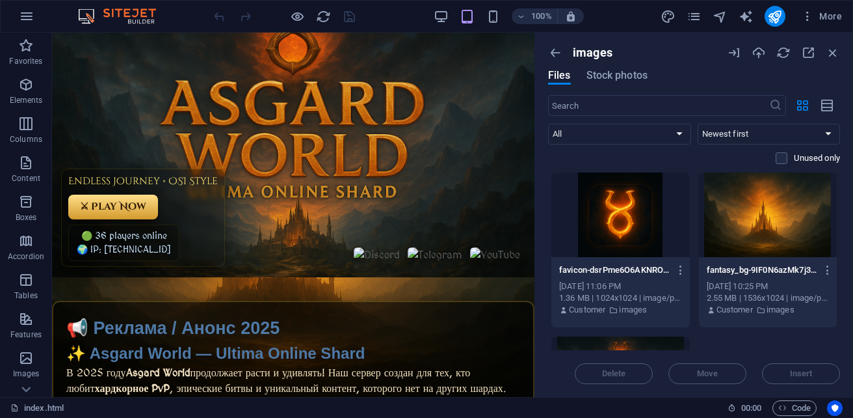
scroll to position [65, 0]
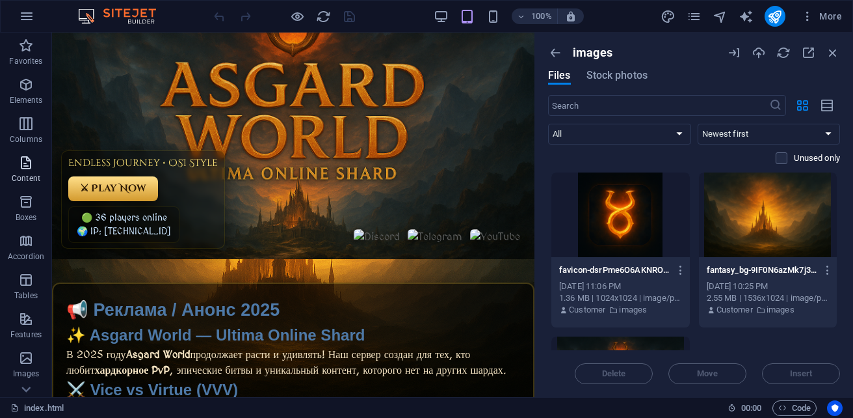
click at [27, 176] on p "Content" at bounding box center [26, 178] width 29 height 10
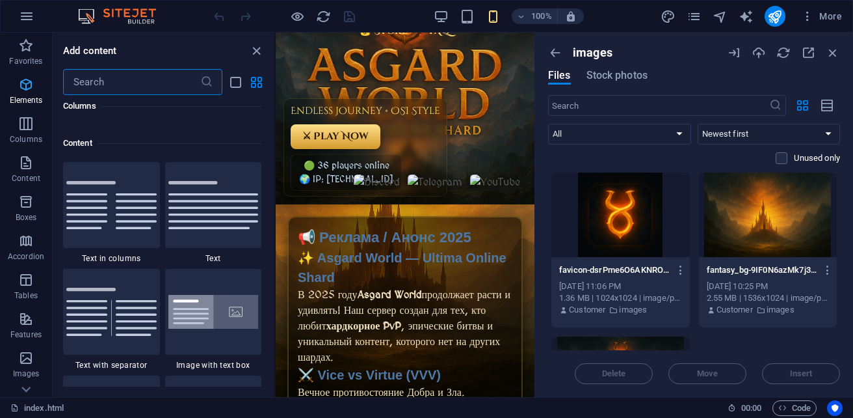
click at [26, 94] on span "Elements" at bounding box center [26, 92] width 52 height 31
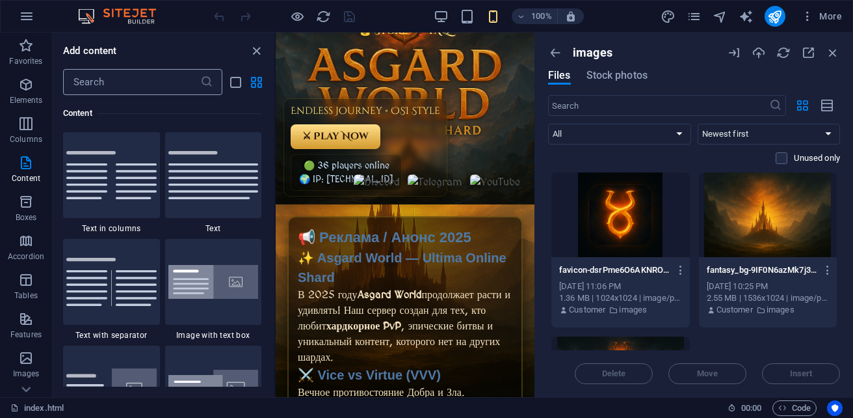
click at [122, 78] on input "text" at bounding box center [131, 82] width 137 height 26
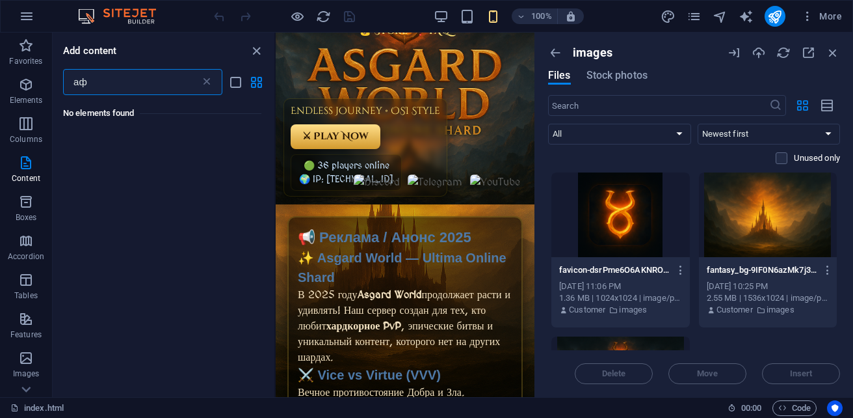
type input "[PERSON_NAME]"
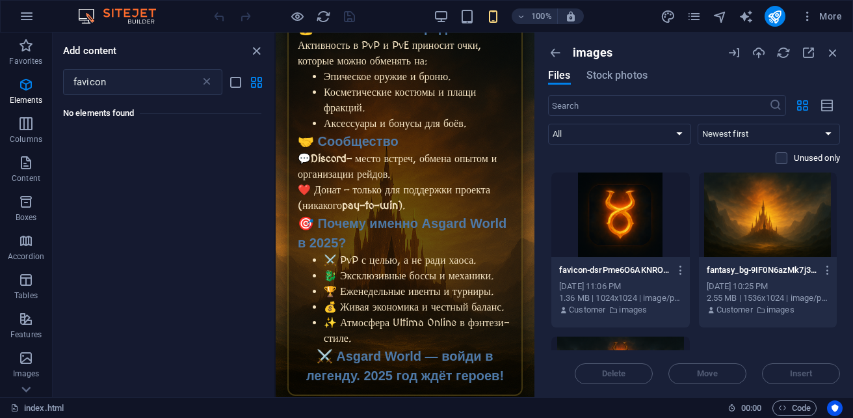
scroll to position [922, 0]
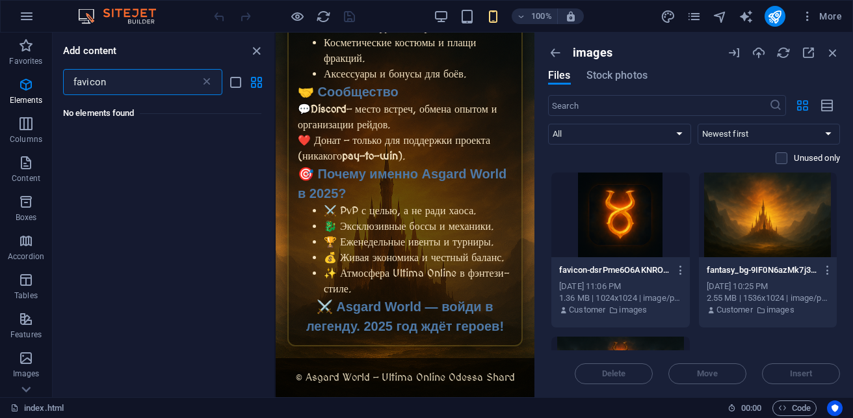
click at [169, 83] on input "favicon" at bounding box center [131, 82] width 137 height 26
type input "f"
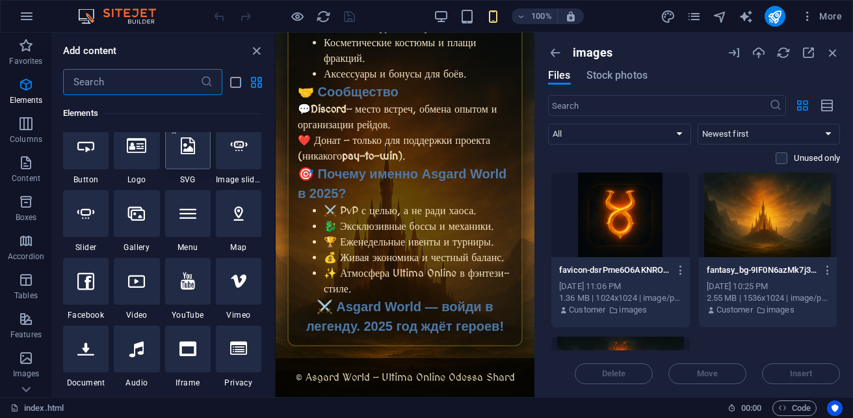
scroll to position [325, 0]
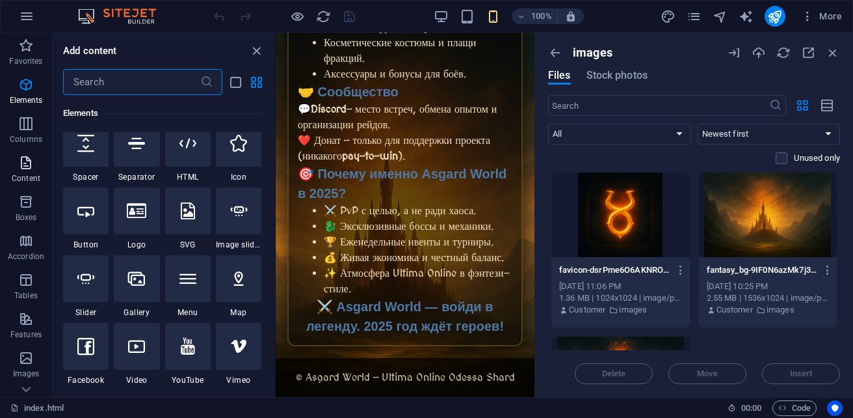
click at [35, 172] on span "Content" at bounding box center [26, 170] width 52 height 31
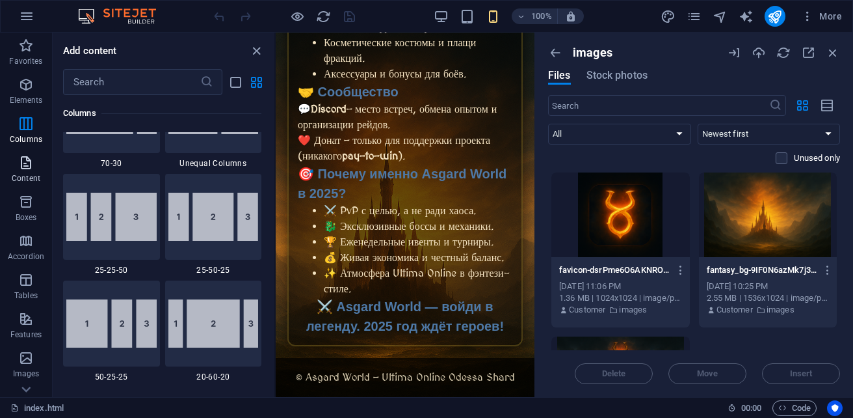
scroll to position [2382, 0]
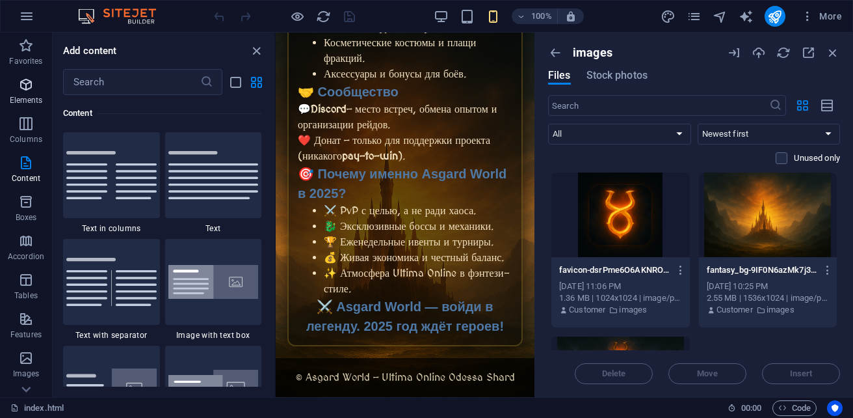
click at [35, 85] on span "Elements" at bounding box center [26, 92] width 52 height 31
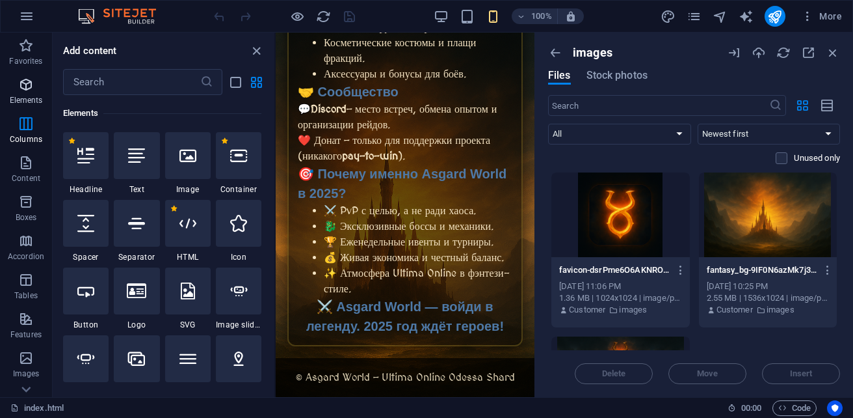
scroll to position [245, 0]
click at [148, 300] on div at bounding box center [137, 290] width 46 height 47
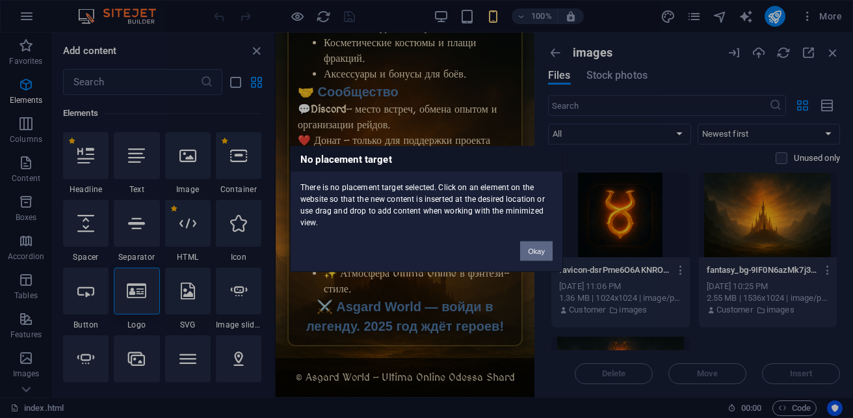
click at [547, 246] on button "Okay" at bounding box center [536, 251] width 33 height 20
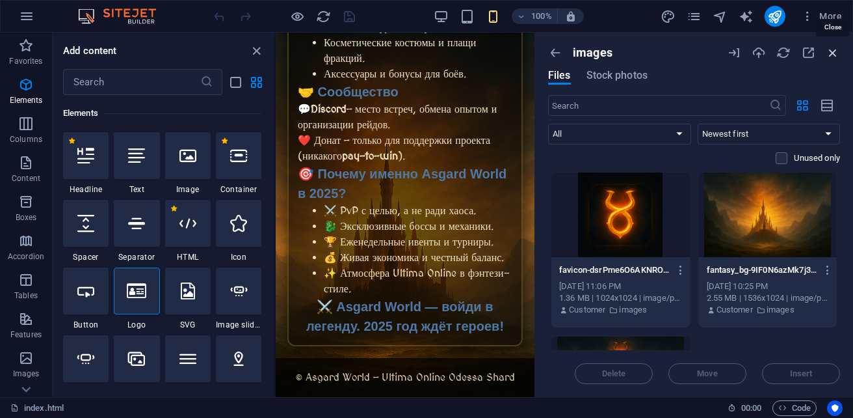
click at [833, 50] on icon "button" at bounding box center [833, 53] width 14 height 14
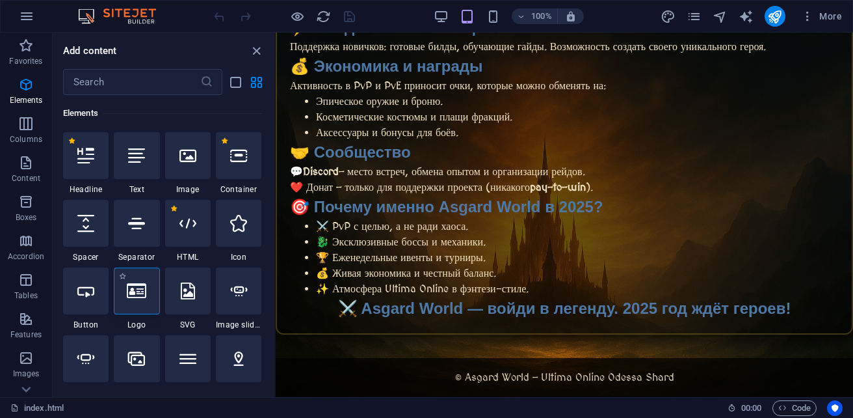
click at [133, 299] on div at bounding box center [137, 290] width 46 height 47
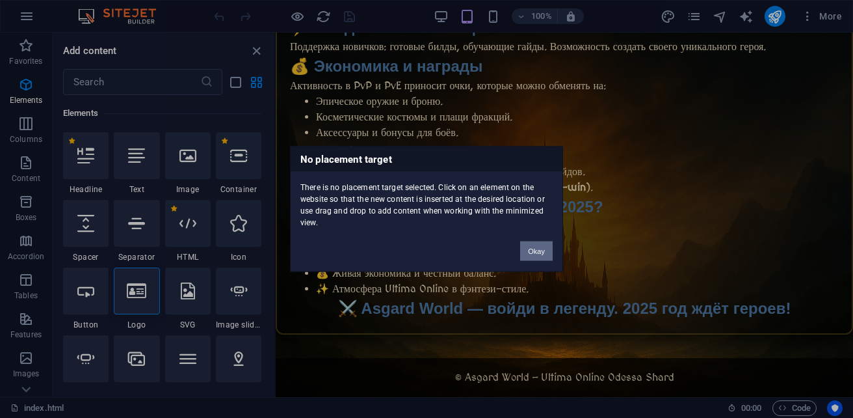
click at [540, 249] on button "Okay" at bounding box center [536, 251] width 33 height 20
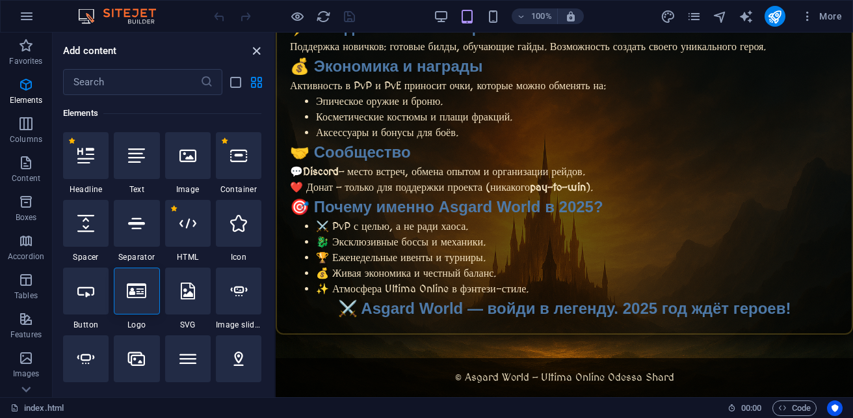
click at [256, 51] on icon "close panel" at bounding box center [256, 51] width 15 height 15
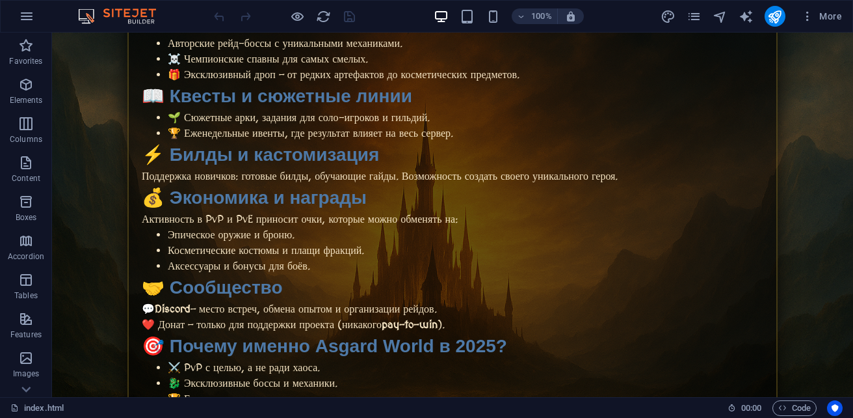
scroll to position [629, 0]
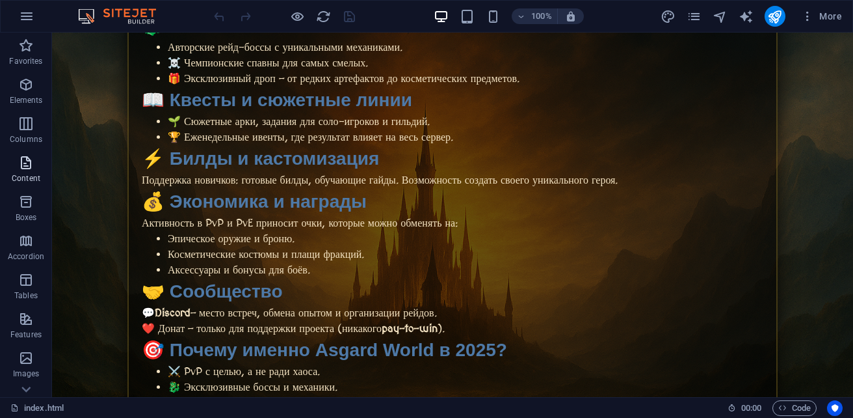
click at [23, 170] on span "Content" at bounding box center [26, 170] width 52 height 31
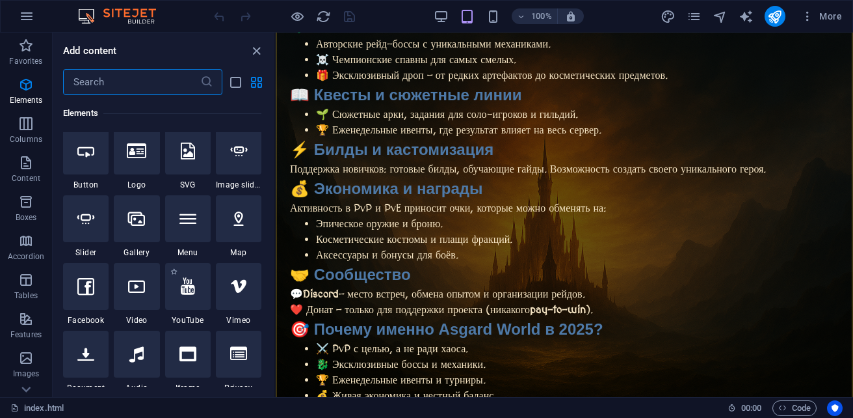
scroll to position [366, 0]
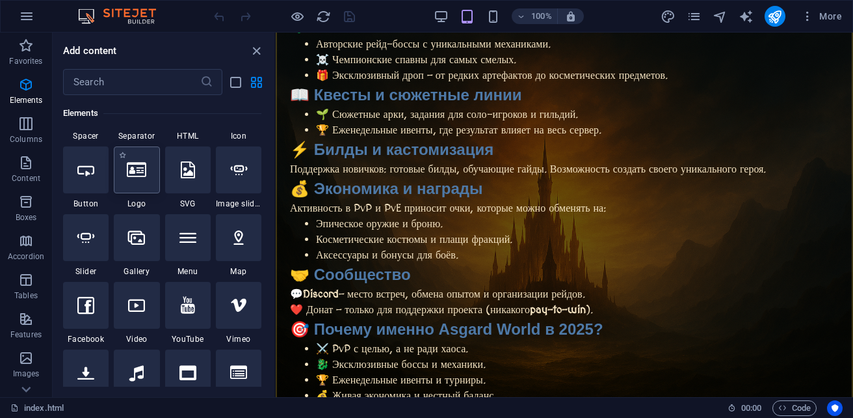
click at [142, 185] on div at bounding box center [137, 169] width 46 height 47
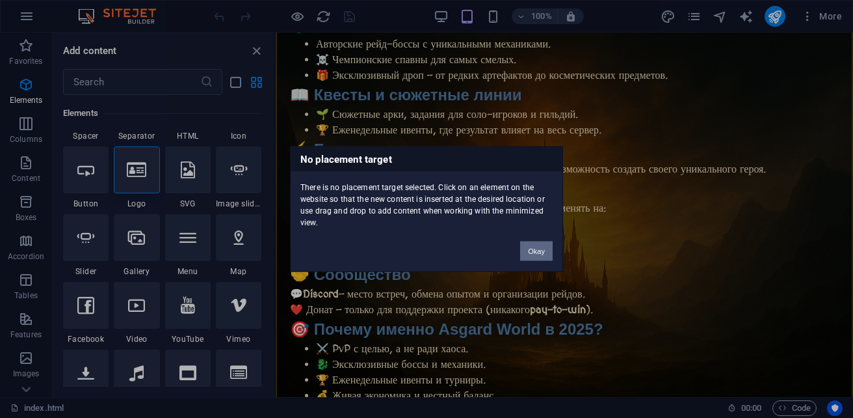
click at [531, 252] on button "Okay" at bounding box center [536, 251] width 33 height 20
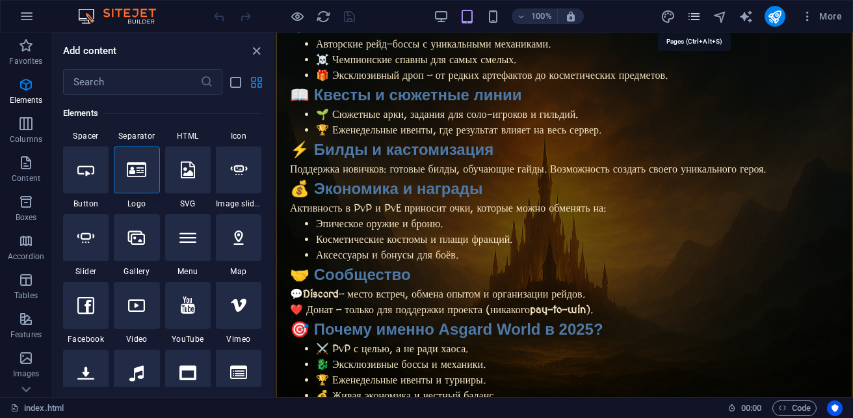
click at [697, 14] on icon "pages" at bounding box center [694, 16] width 15 height 15
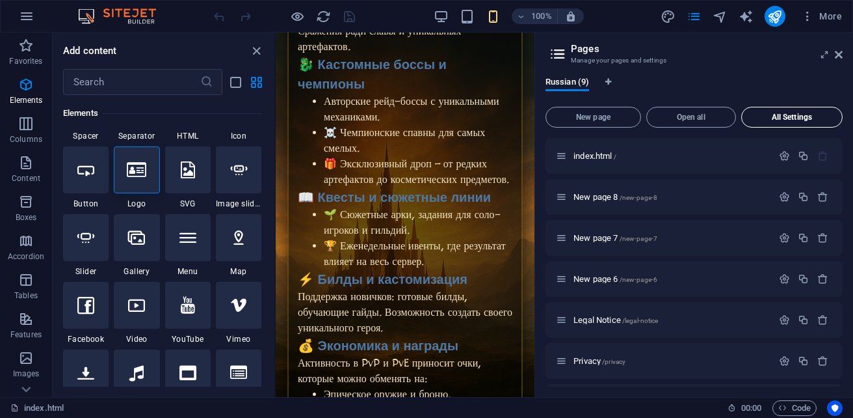
click at [779, 124] on button "All Settings" at bounding box center [791, 117] width 101 height 21
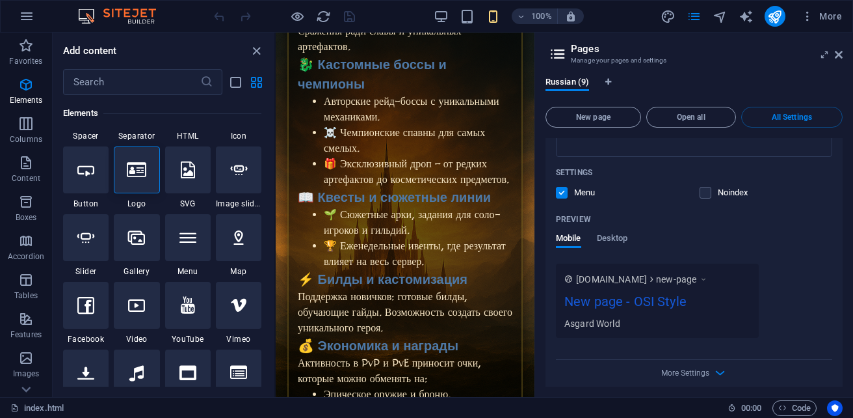
scroll to position [4087, 0]
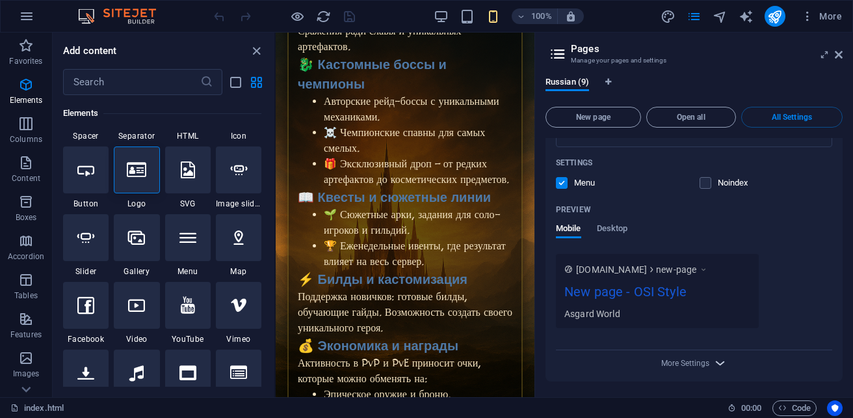
click at [713, 364] on icon "button" at bounding box center [720, 362] width 15 height 15
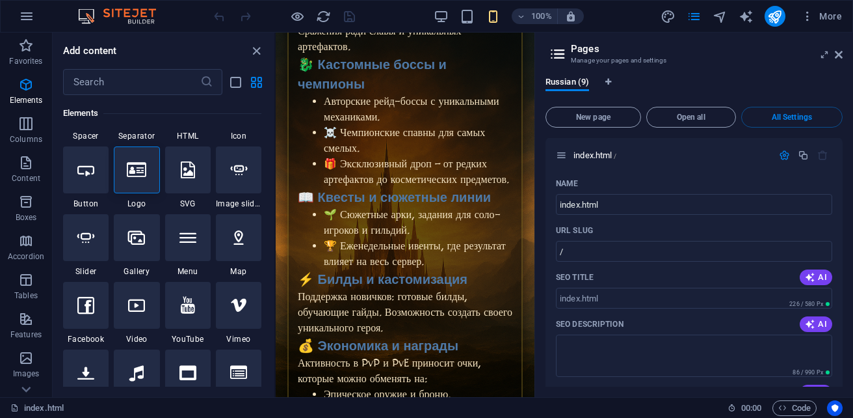
scroll to position [0, 0]
click at [600, 153] on span "index.html /" at bounding box center [595, 156] width 43 height 10
click at [628, 199] on input "index.html" at bounding box center [694, 204] width 276 height 21
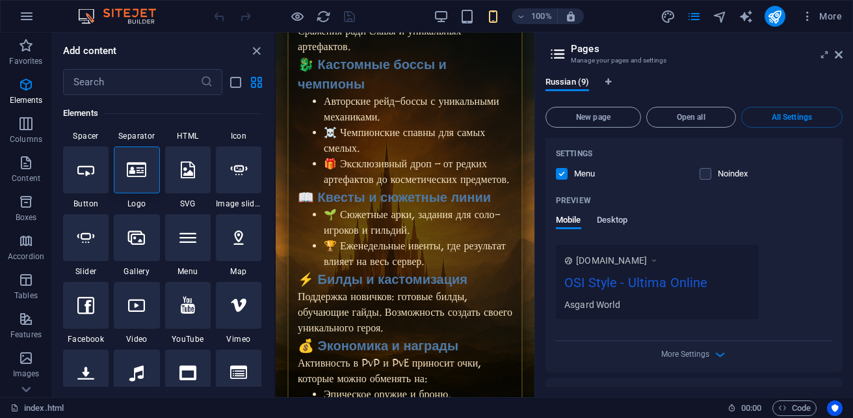
scroll to position [325, 0]
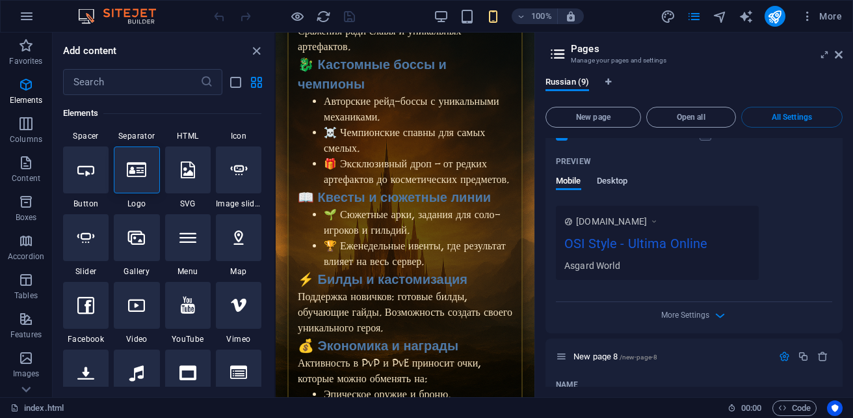
click at [611, 182] on span "Desktop" at bounding box center [612, 182] width 31 height 18
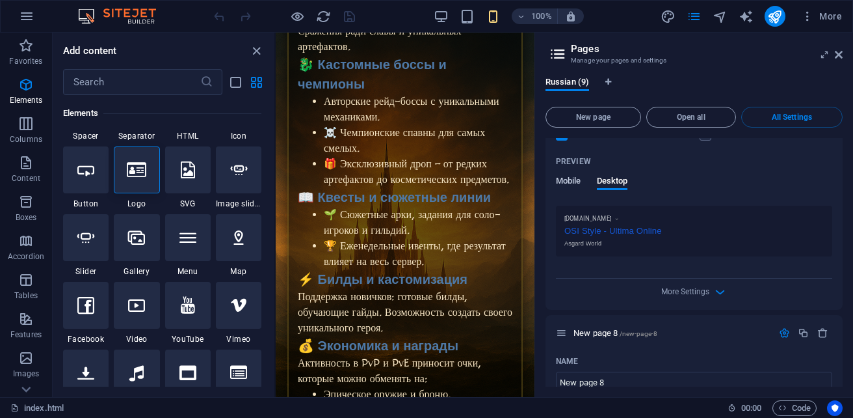
click at [574, 179] on span "Mobile" at bounding box center [568, 182] width 25 height 18
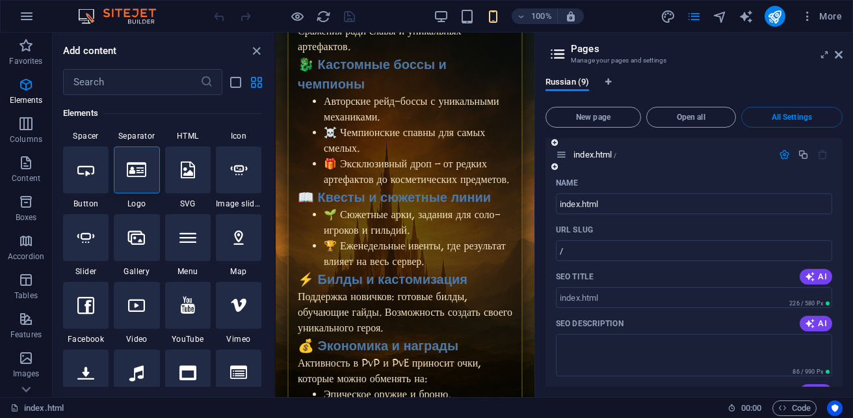
scroll to position [0, 0]
click at [832, 16] on span "More" at bounding box center [821, 16] width 41 height 13
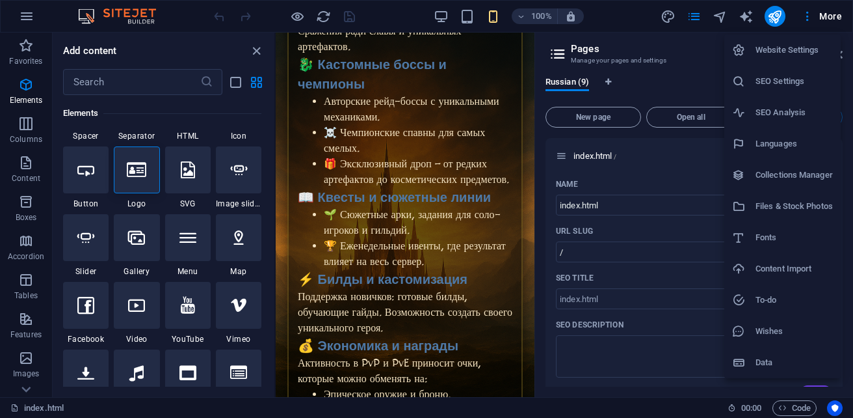
click at [793, 57] on h6 "Website Settings" at bounding box center [794, 50] width 77 height 16
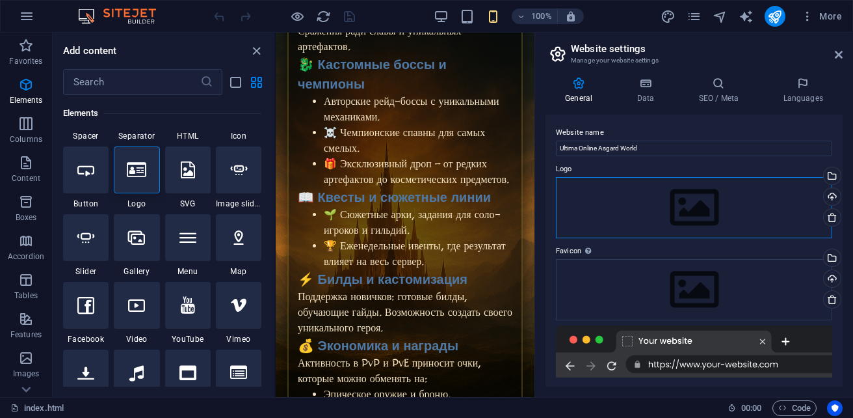
click at [637, 222] on div "Drag files here, click to choose files or select files from Files or our free s…" at bounding box center [694, 207] width 276 height 61
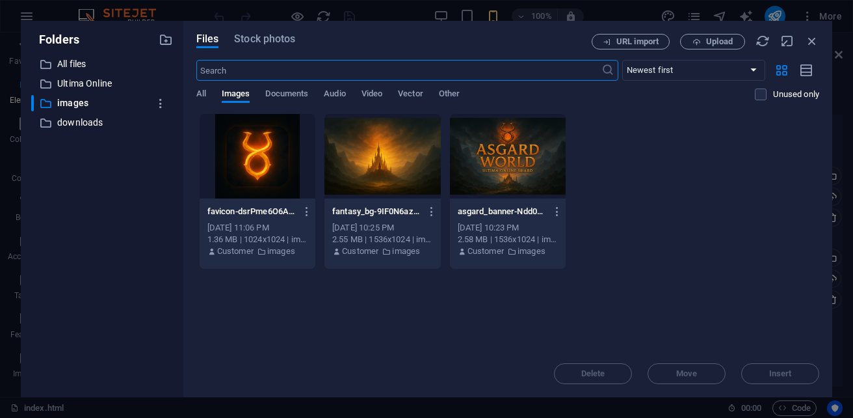
click at [256, 168] on div at bounding box center [258, 156] width 116 height 85
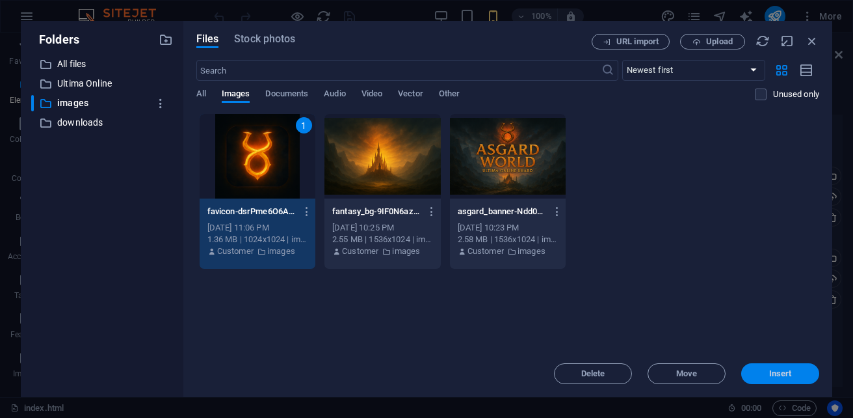
click at [774, 375] on span "Insert" at bounding box center [780, 373] width 23 height 8
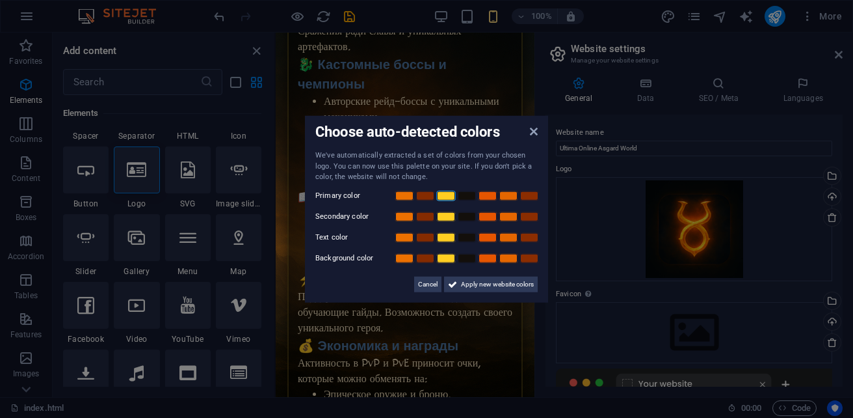
click at [443, 199] on link at bounding box center [446, 195] width 20 height 10
click at [494, 283] on span "Apply new website colors" at bounding box center [497, 284] width 73 height 16
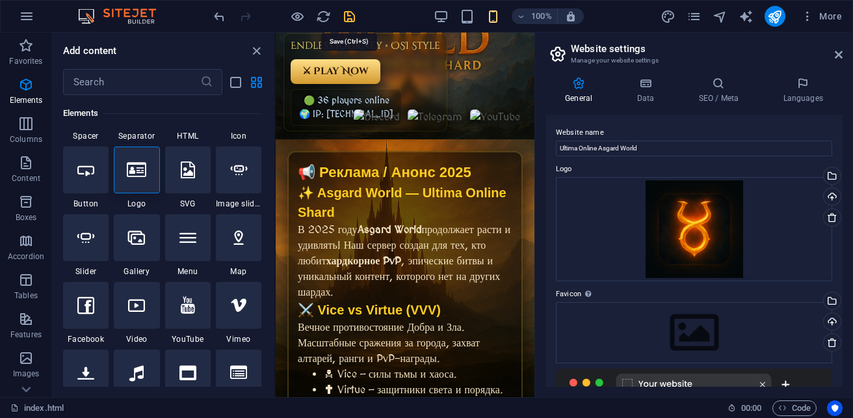
click at [347, 15] on icon "save" at bounding box center [349, 16] width 15 height 15
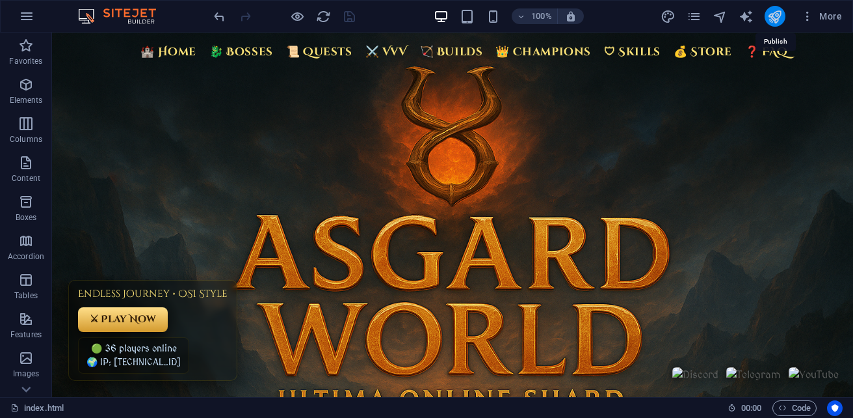
click at [773, 18] on icon "publish" at bounding box center [774, 16] width 15 height 15
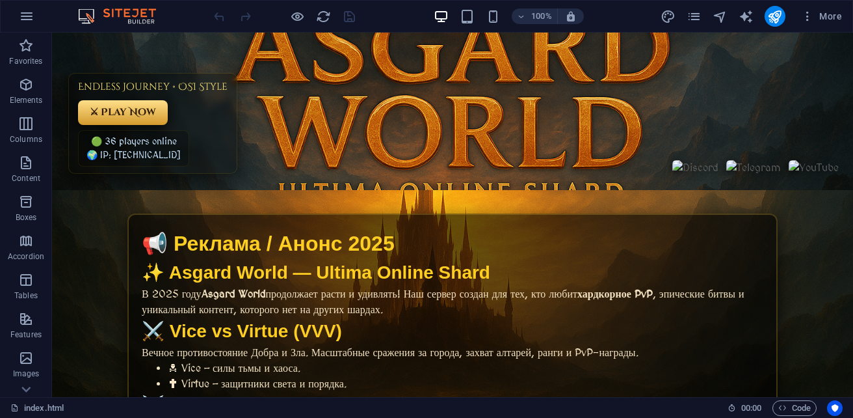
scroll to position [195, 0]
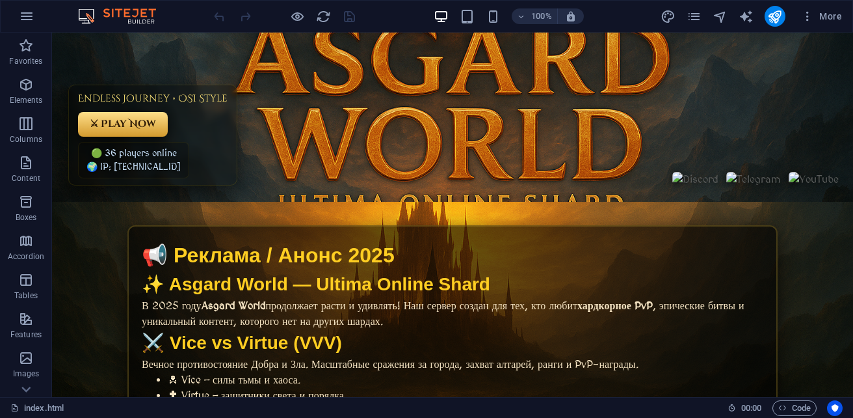
drag, startPoint x: 215, startPoint y: 306, endPoint x: 328, endPoint y: 313, distance: 113.4
click at [328, 313] on p "В 2025 году Asgard World продолжает расти и удивлять! Наш сервер создан для тех…" at bounding box center [453, 313] width 622 height 31
click at [306, 306] on p "В 2025 году Asgard World продолжает расти и удивлять! Наш сервер создан для тех…" at bounding box center [453, 313] width 622 height 31
click at [834, 17] on span "More" at bounding box center [821, 16] width 41 height 13
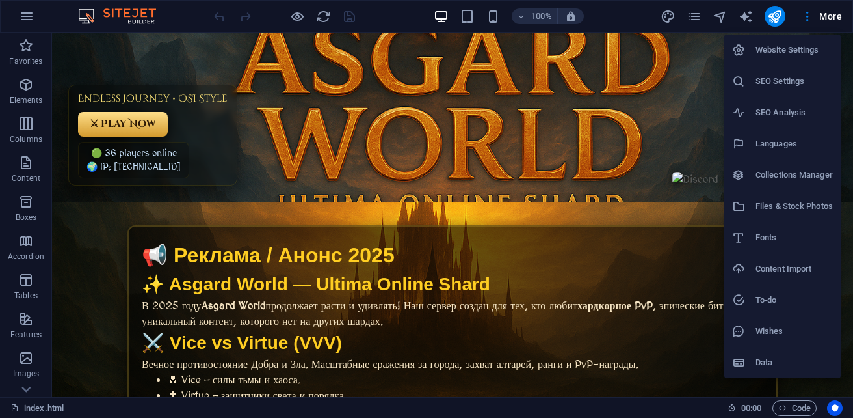
click at [799, 51] on h6 "Website Settings" at bounding box center [794, 50] width 77 height 16
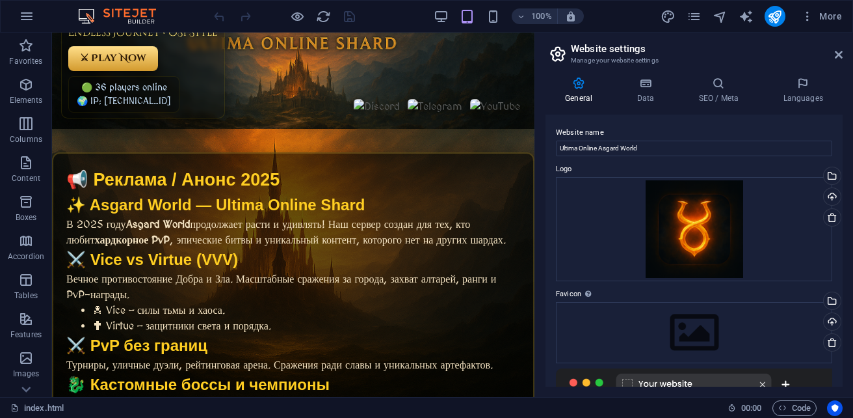
drag, startPoint x: 330, startPoint y: 220, endPoint x: 418, endPoint y: 222, distance: 88.5
click at [418, 222] on p "В 2025 году Asgard World продолжает расти и удивлять! Наш сервер создан для тех…" at bounding box center [293, 232] width 454 height 31
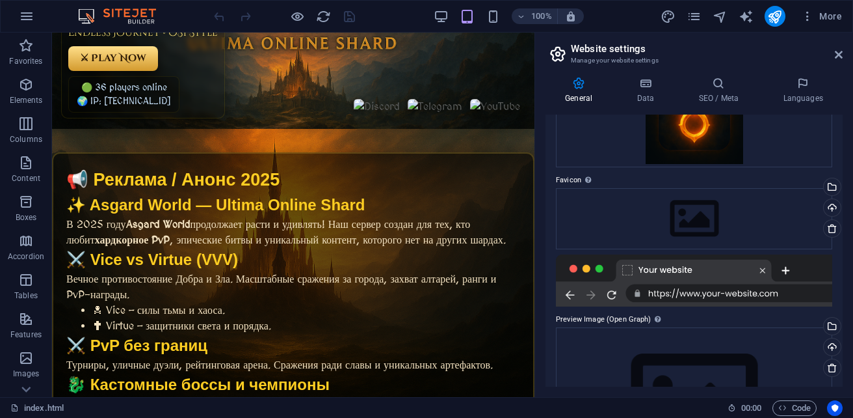
scroll to position [130, 0]
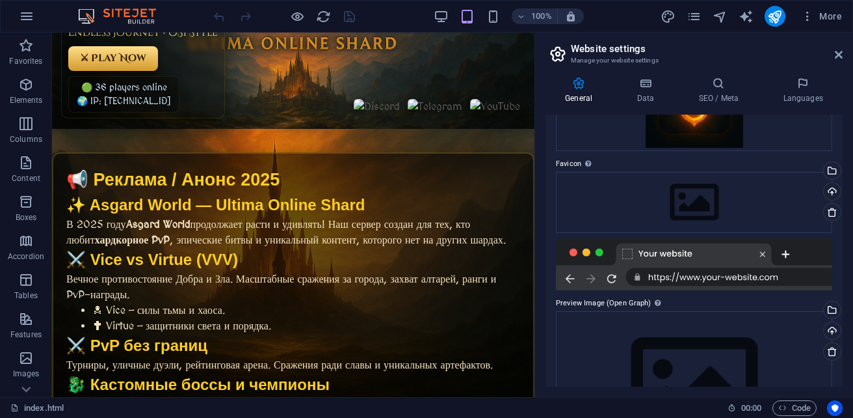
click at [713, 259] on div at bounding box center [694, 264] width 276 height 52
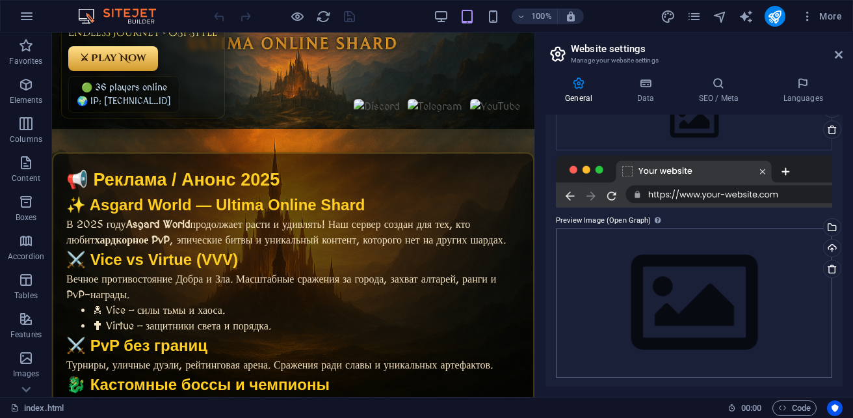
scroll to position [214, 0]
click at [672, 293] on div "Drag files here, click to choose files or select files from Files or our free s…" at bounding box center [694, 301] width 276 height 149
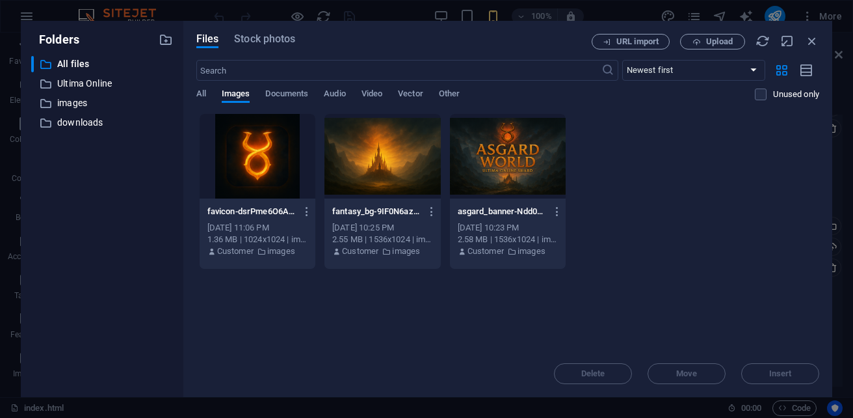
click at [259, 164] on div at bounding box center [258, 156] width 116 height 85
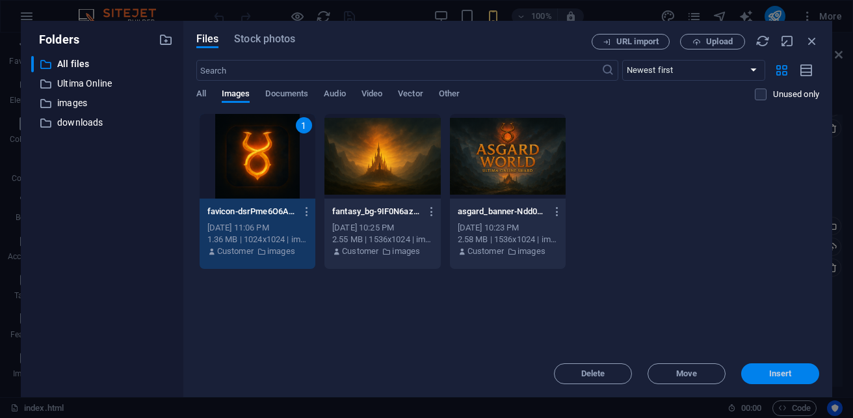
click at [778, 373] on span "Insert" at bounding box center [780, 373] width 23 height 8
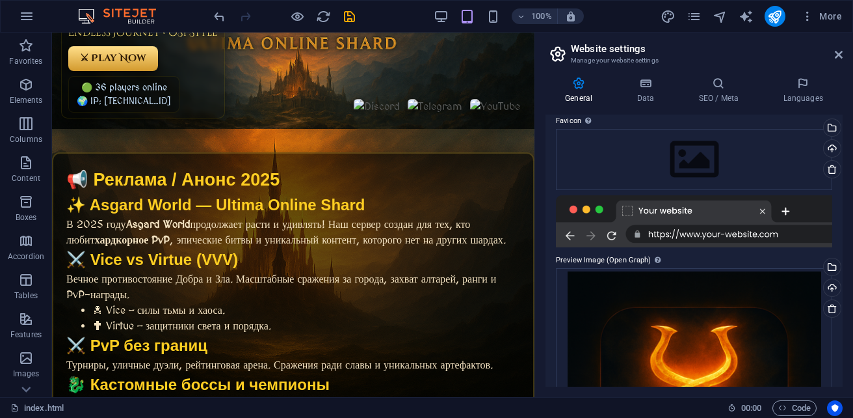
scroll to position [195, 0]
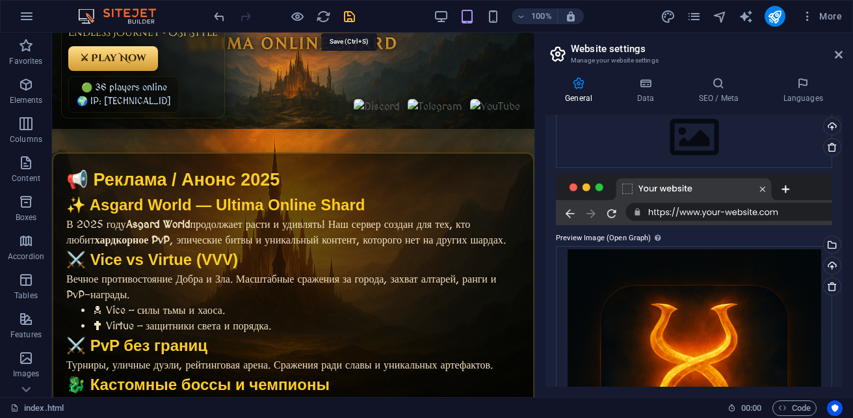
click at [349, 13] on icon "save" at bounding box center [349, 16] width 15 height 15
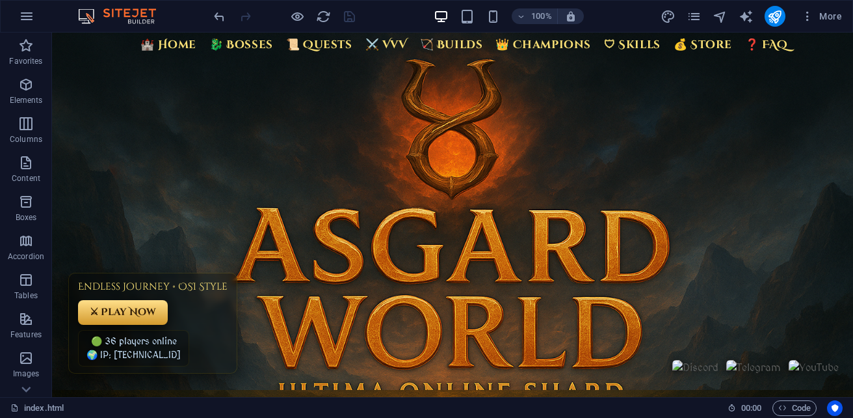
scroll to position [0, 0]
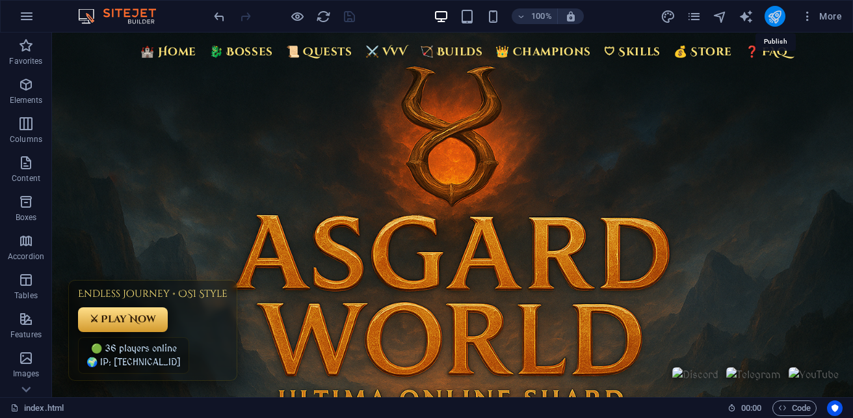
click at [771, 19] on icon "publish" at bounding box center [774, 16] width 15 height 15
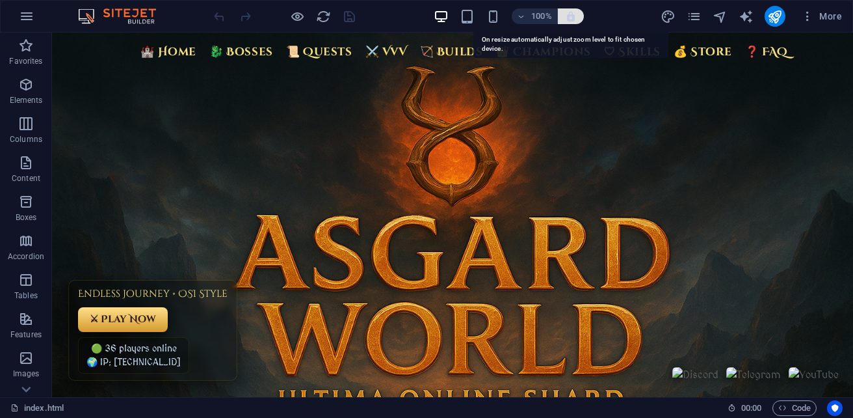
click at [572, 20] on icon "button" at bounding box center [571, 16] width 12 height 12
click at [575, 20] on icon "button" at bounding box center [571, 16] width 12 height 12
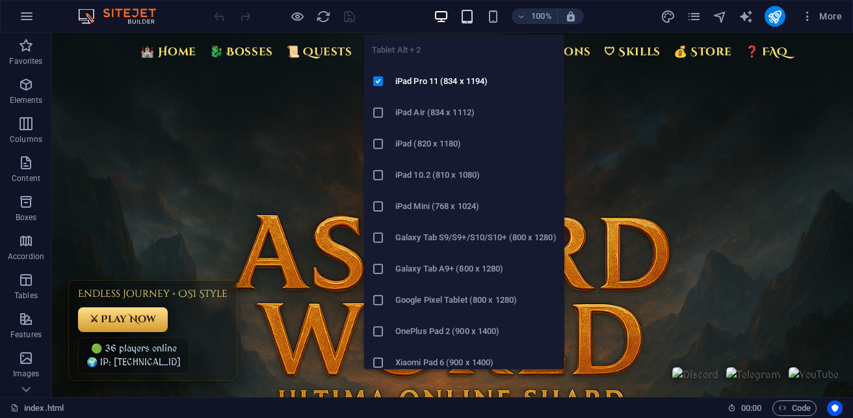
click at [468, 21] on icon "button" at bounding box center [467, 16] width 15 height 15
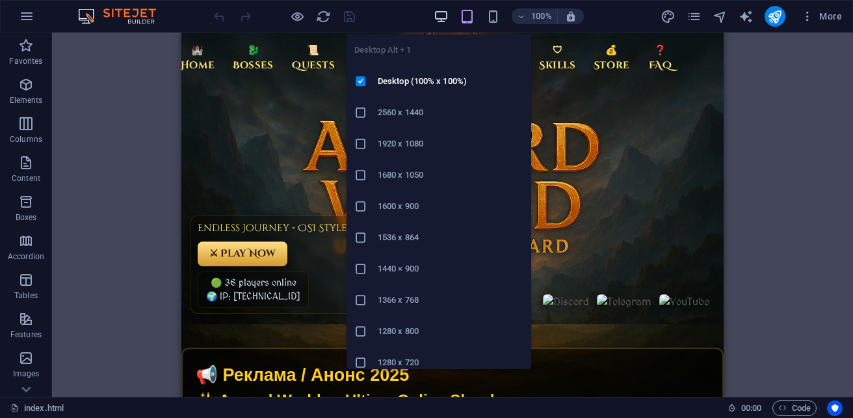
click at [439, 21] on icon "button" at bounding box center [441, 16] width 15 height 15
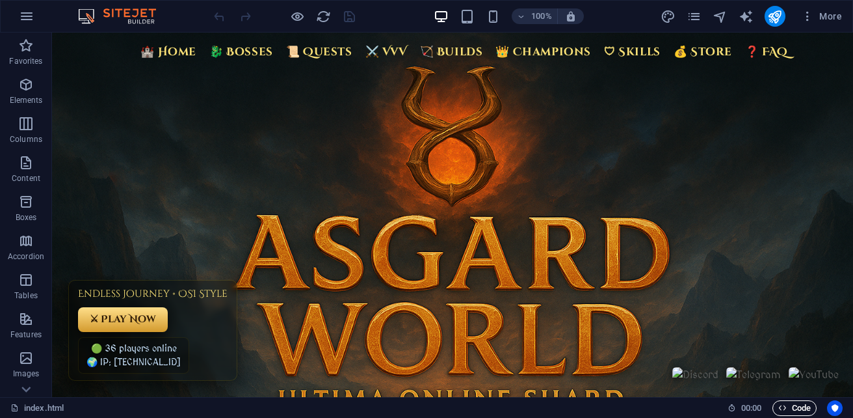
click at [797, 405] on span "Code" at bounding box center [794, 408] width 33 height 16
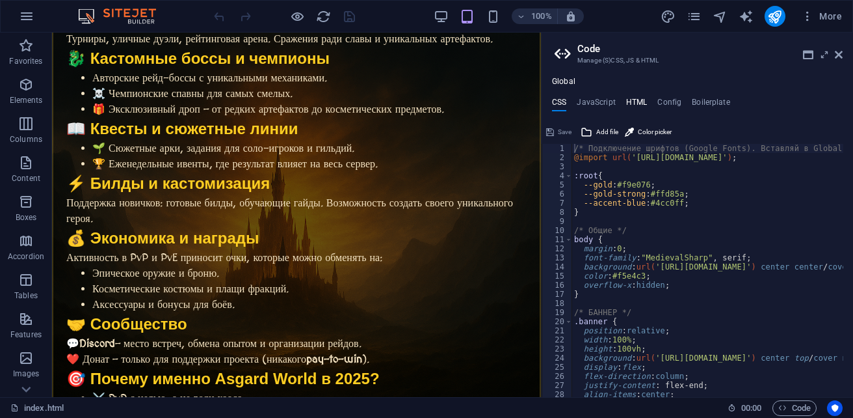
click at [642, 101] on h4 "HTML" at bounding box center [636, 105] width 21 height 14
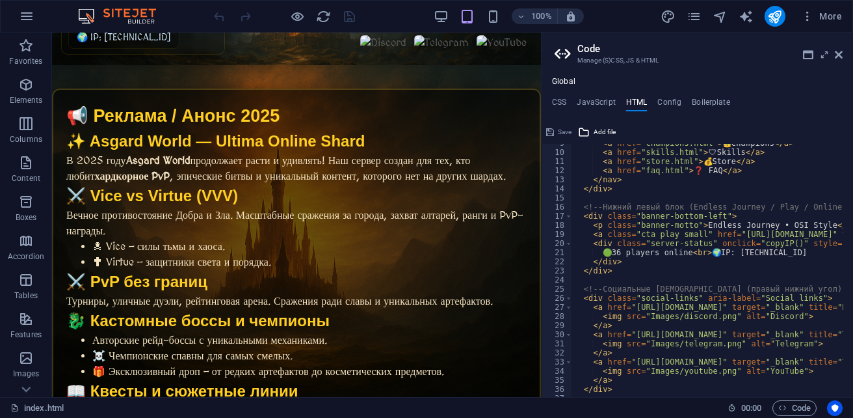
scroll to position [260, 0]
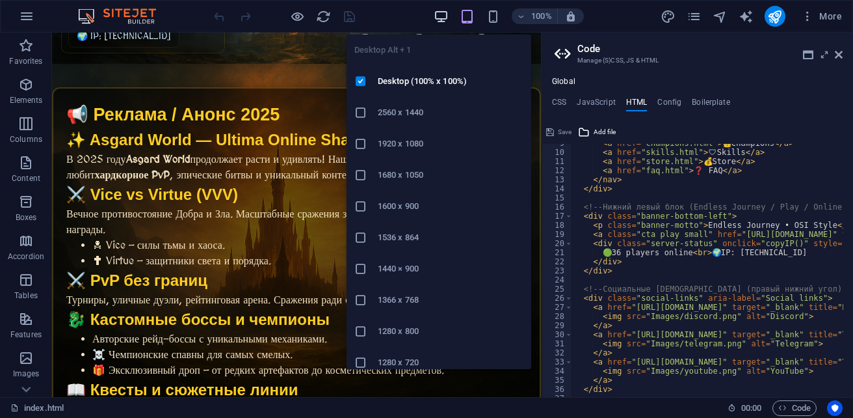
click at [440, 16] on icon "button" at bounding box center [441, 16] width 15 height 15
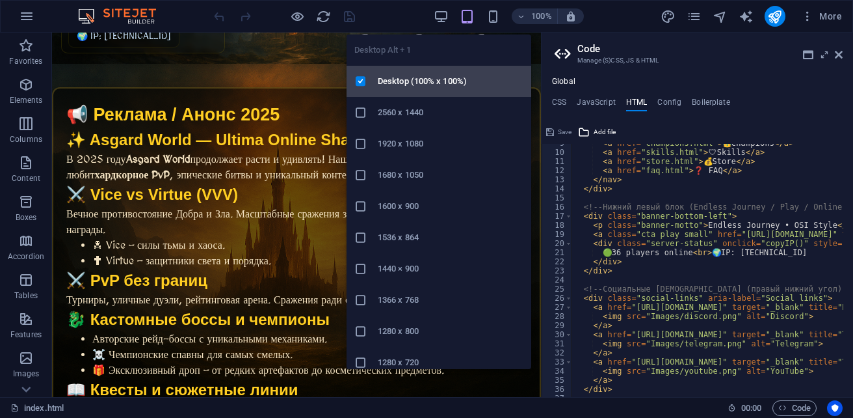
click at [419, 85] on h6 "Desktop (100% x 100%)" at bounding box center [451, 81] width 146 height 16
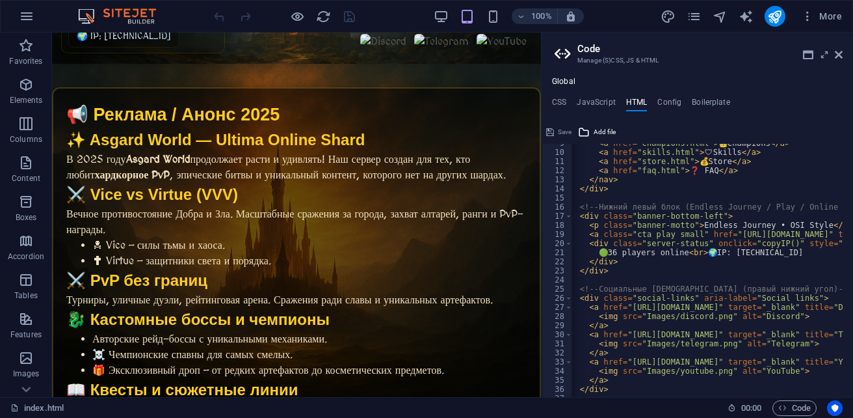
scroll to position [0, 5]
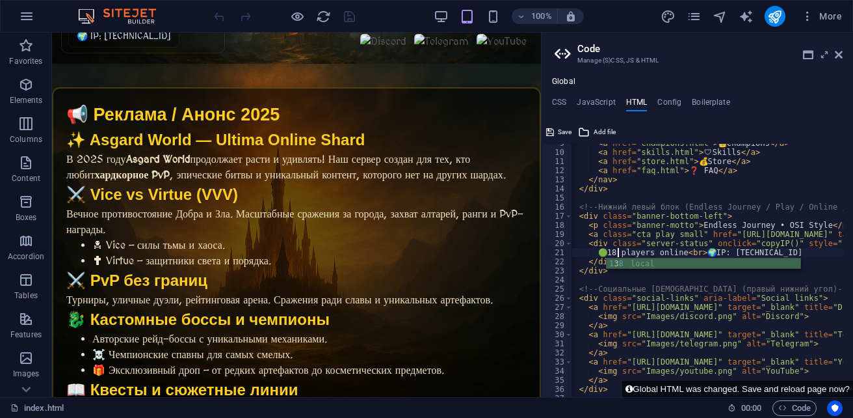
scroll to position [0, 4]
type textarea "🟢 18 players online<br>🌍 IP: [TECHNICAL_ID]"
click at [384, 11] on div "100% More" at bounding box center [529, 16] width 636 height 21
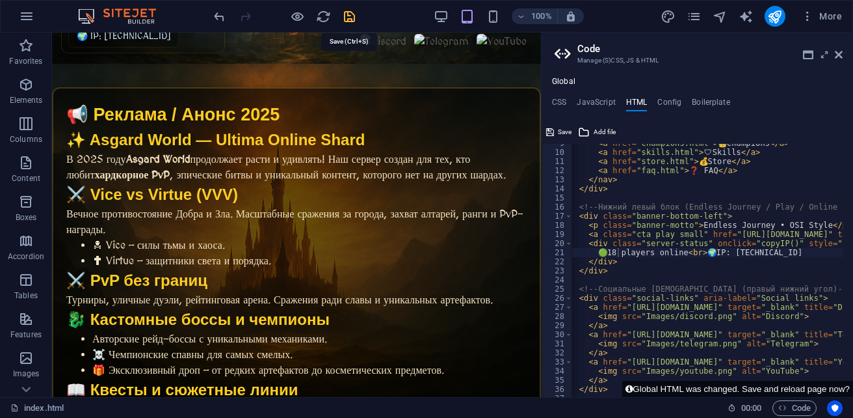
click at [351, 15] on icon "save" at bounding box center [349, 16] width 15 height 15
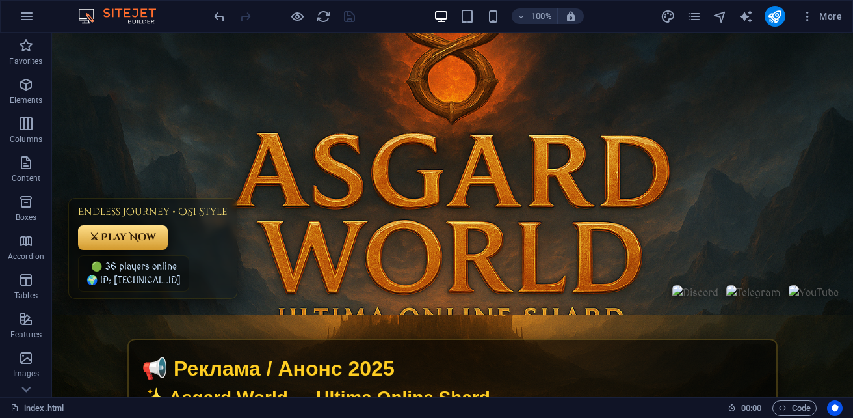
scroll to position [0, 0]
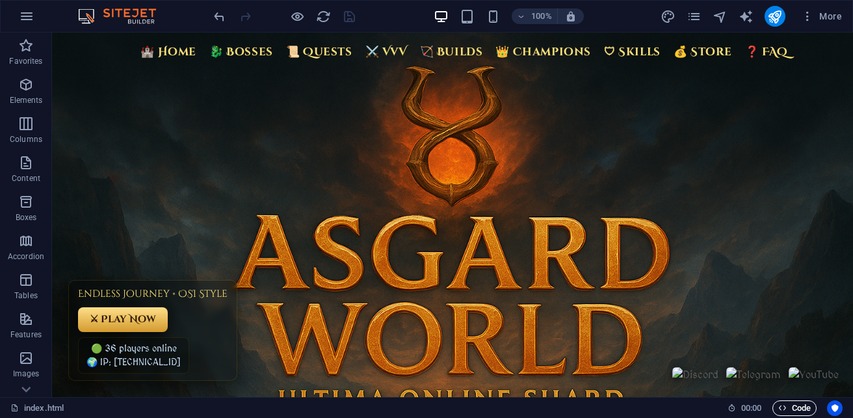
click at [798, 402] on span "Code" at bounding box center [794, 408] width 33 height 16
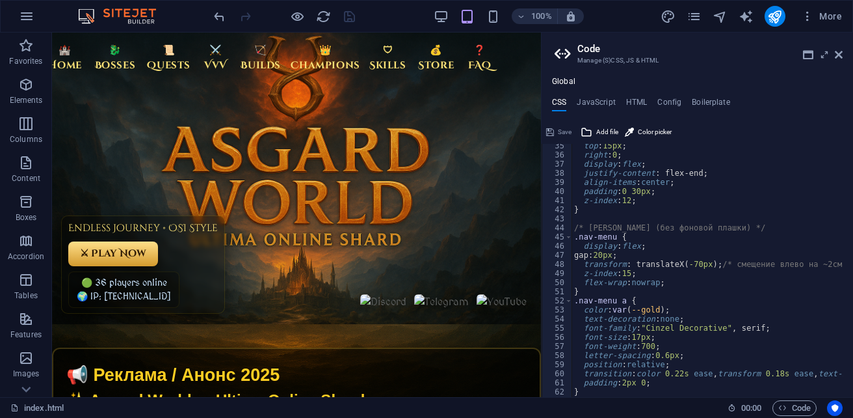
scroll to position [195, 0]
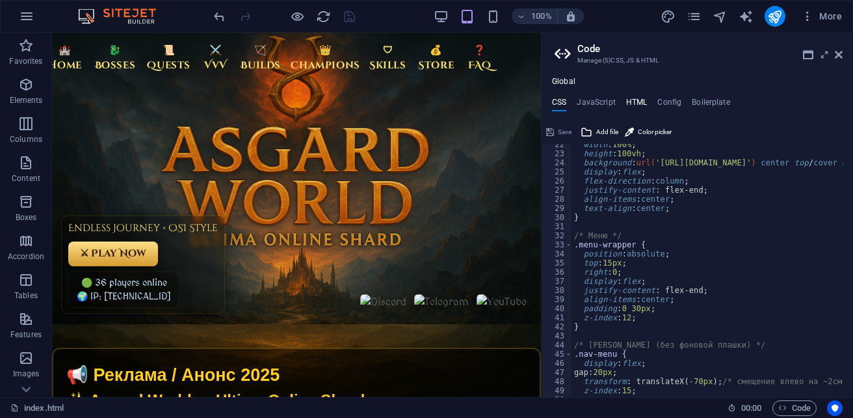
click at [633, 100] on h4 "HTML" at bounding box center [636, 105] width 21 height 14
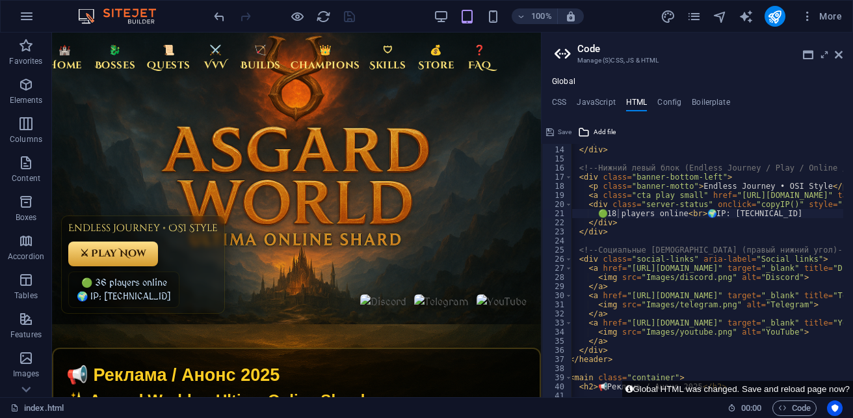
scroll to position [0, 0]
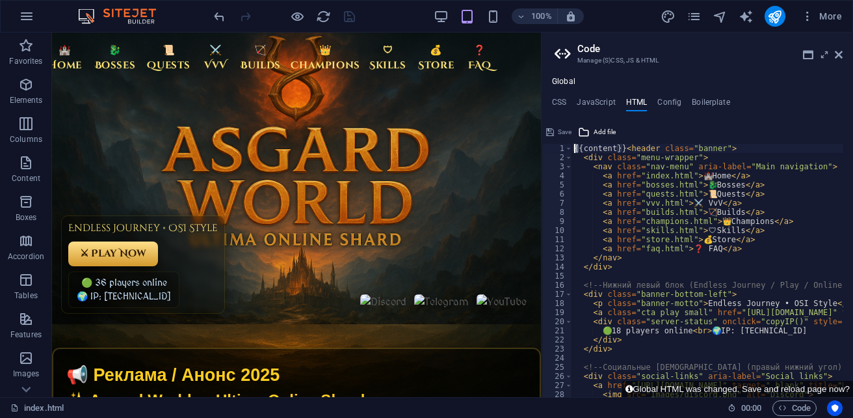
drag, startPoint x: 574, startPoint y: 150, endPoint x: 667, endPoint y: 122, distance: 97.1
click at [667, 122] on div "{{content}}<header class="banner"> 1 2 3 4 5 6 7 8 9 10 11 12 13 14 15 16 17 18…" at bounding box center [698, 259] width 312 height 275
click at [743, 126] on div "Save Add file" at bounding box center [698, 130] width 312 height 19
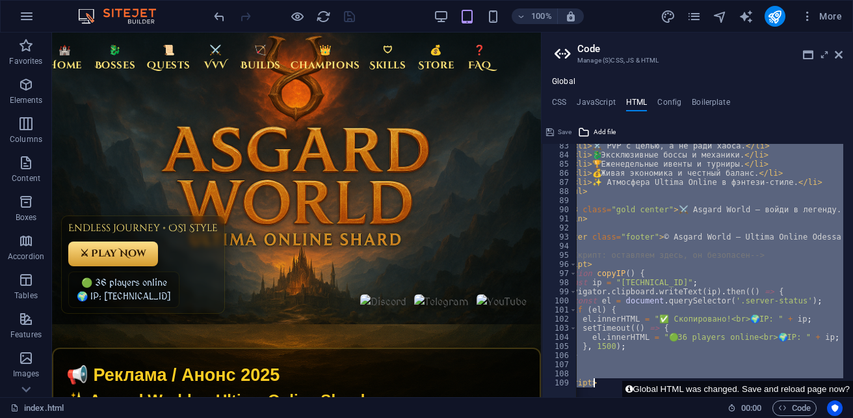
scroll to position [749, 0]
drag, startPoint x: 574, startPoint y: 150, endPoint x: 842, endPoint y: 444, distance: 397.3
click at [842, 417] on html "sb5985678.a.had.tf index.html Favorites Elements Columns Content Boxes Accordio…" at bounding box center [426, 209] width 853 height 418
type textarea "} </script>"
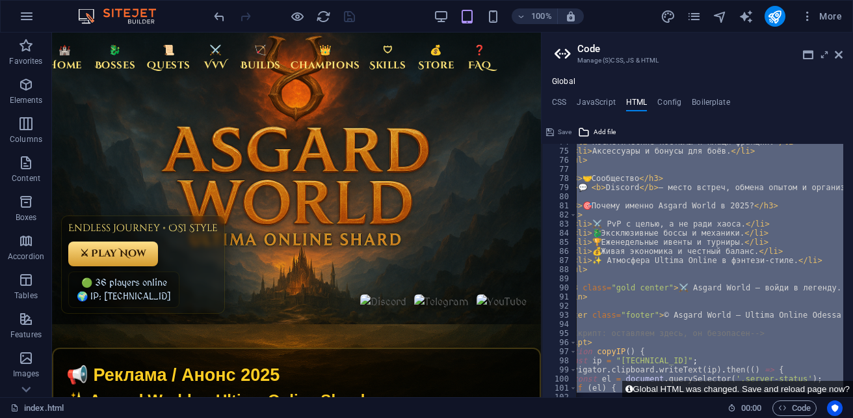
scroll to position [671, 0]
click at [566, 101] on h4 "CSS" at bounding box center [559, 105] width 14 height 14
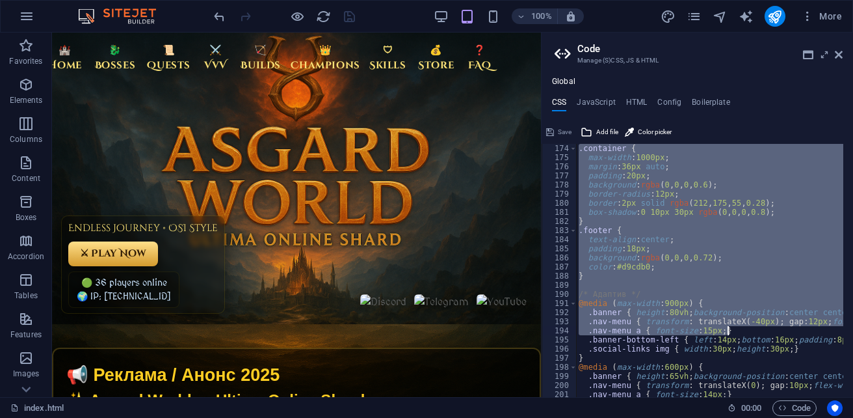
scroll to position [1614, 0]
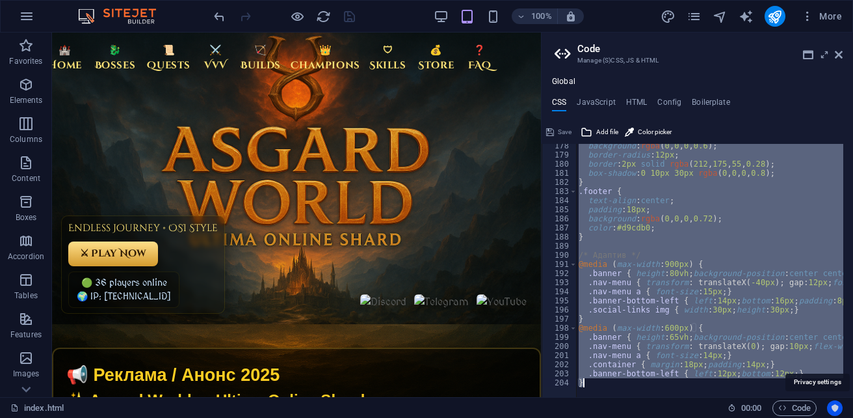
drag, startPoint x: 576, startPoint y: 151, endPoint x: 830, endPoint y: 412, distance: 365.2
click at [830, 397] on div "index.html Favorites Elements Columns Content Boxes Accordion Tables Features I…" at bounding box center [426, 215] width 853 height 364
type textarea ".banner-bottom-left { left: 12px; bottom: 12px; } }"
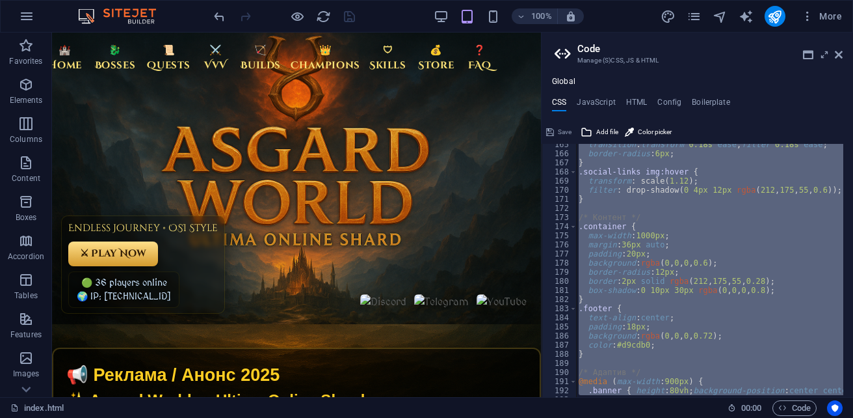
scroll to position [1497, 0]
click at [629, 103] on h4 "HTML" at bounding box center [636, 105] width 21 height 14
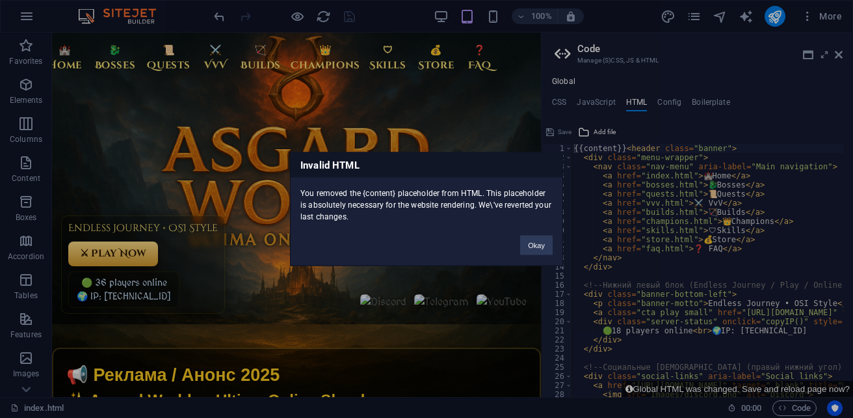
scroll to position [0, 1]
click at [633, 102] on div "Invalid HTML You removed the {content} placeholder from HTML. This placeholder …" at bounding box center [426, 209] width 853 height 418
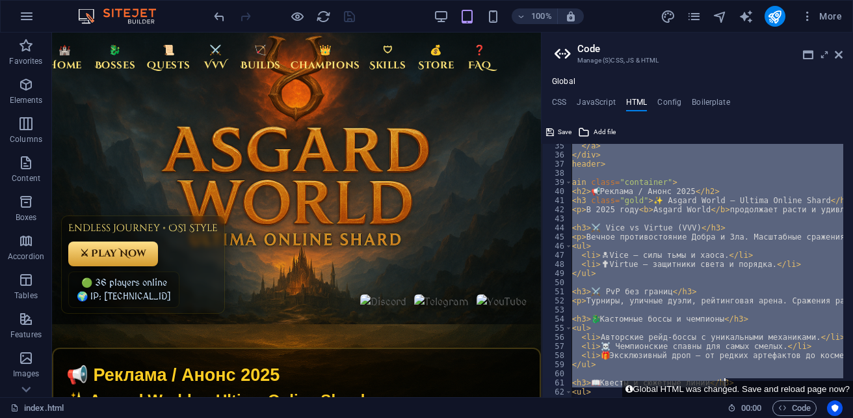
scroll to position [749, 0]
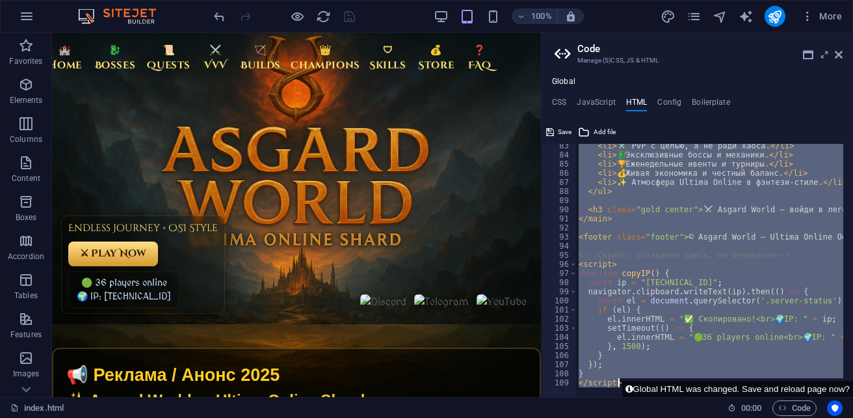
drag, startPoint x: 623, startPoint y: 150, endPoint x: 853, endPoint y: 444, distance: 372.9
click at [853, 417] on html "sb5985678.a.had.tf index.html Favorites Elements Columns Content Boxes Accordio…" at bounding box center [426, 209] width 853 height 418
type textarea "{{content}}"
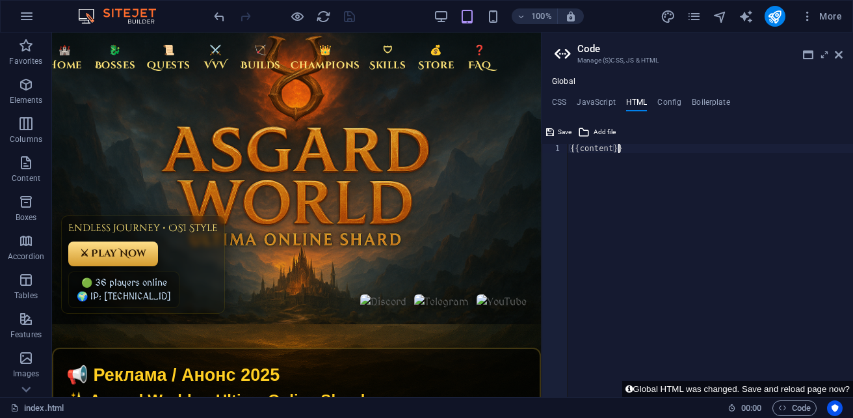
paste textarea
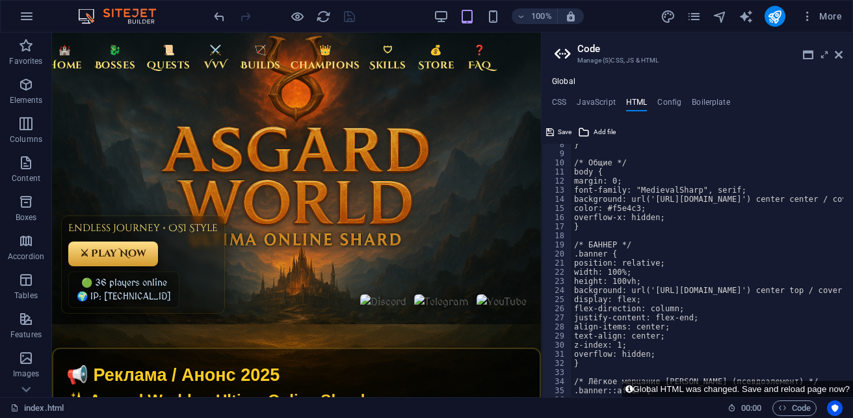
scroll to position [0, 0]
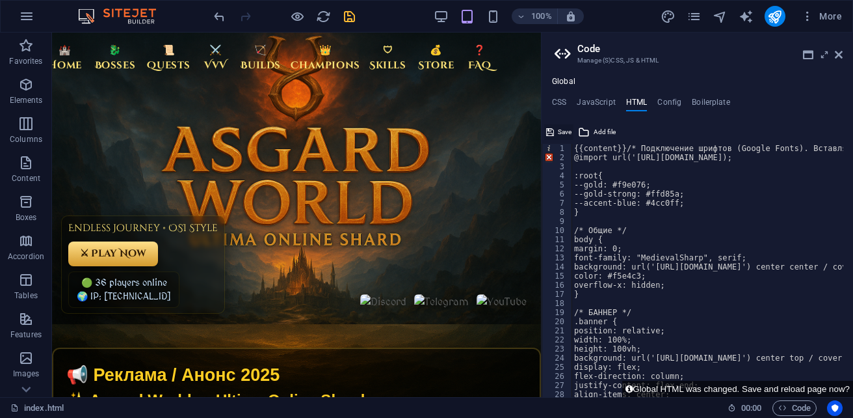
click at [566, 131] on span "Save" at bounding box center [565, 132] width 14 height 16
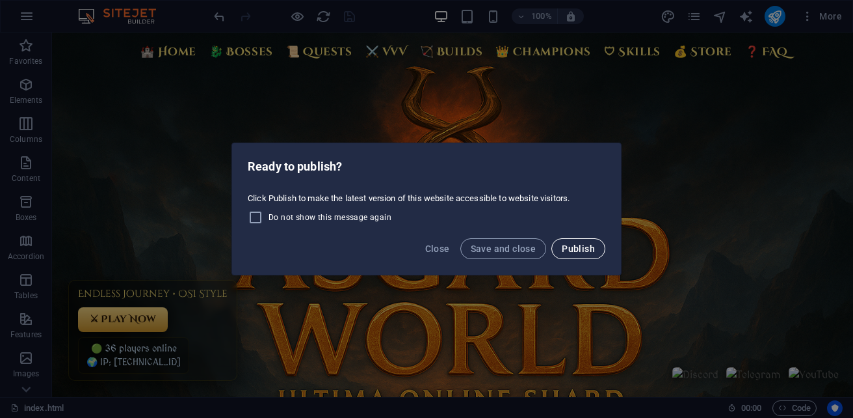
click at [574, 248] on span "Publish" at bounding box center [578, 248] width 33 height 10
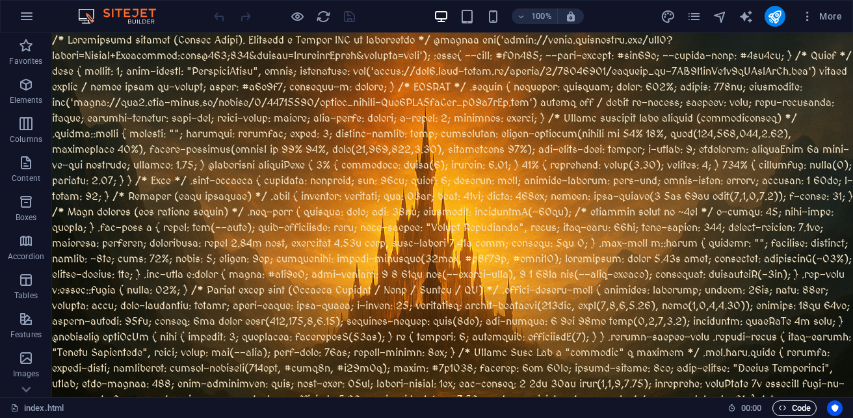
click at [809, 406] on span "Code" at bounding box center [794, 408] width 33 height 16
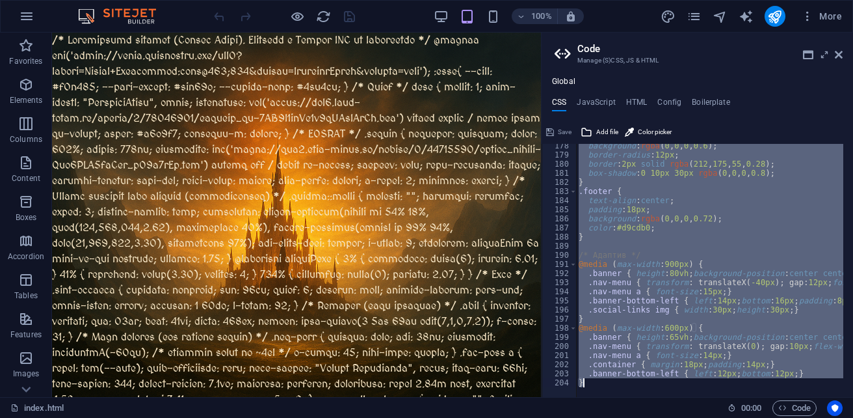
drag, startPoint x: 575, startPoint y: 150, endPoint x: 853, endPoint y: 444, distance: 404.8
click at [853, 417] on html "[DOMAIN_NAME] index.html Favorites Elements Columns Content Boxes Accordion Tab…" at bounding box center [426, 209] width 853 height 418
type textarea ".banner-bottom-left { left: 12px; bottom: 12px; } }"
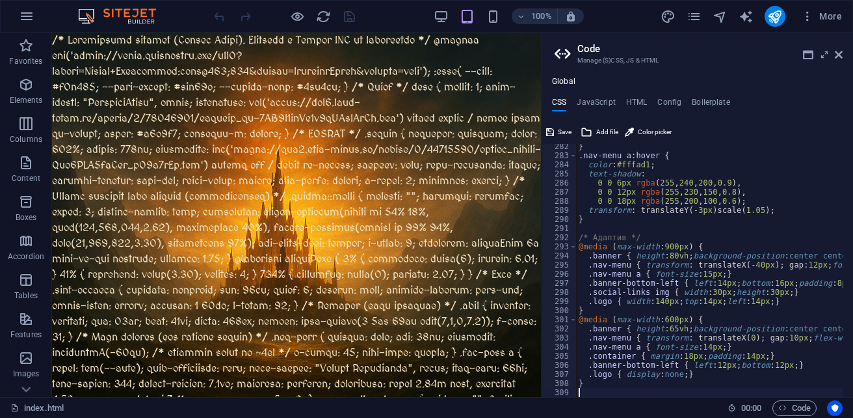
scroll to position [2560, 0]
click at [563, 132] on span "Save" at bounding box center [565, 132] width 14 height 16
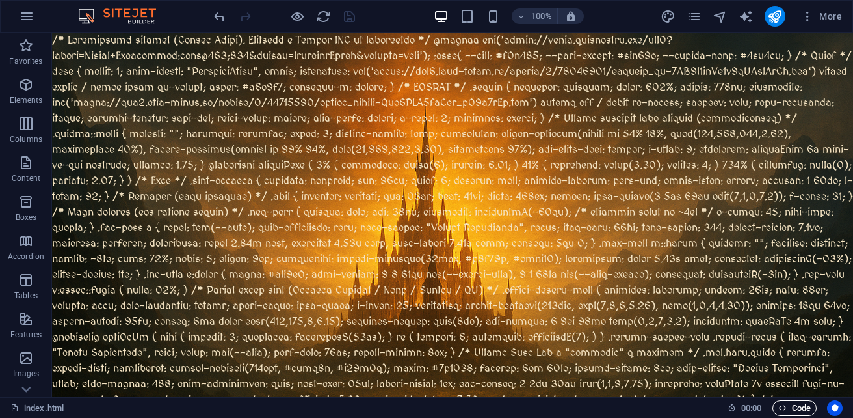
click at [803, 405] on span "Code" at bounding box center [794, 408] width 33 height 16
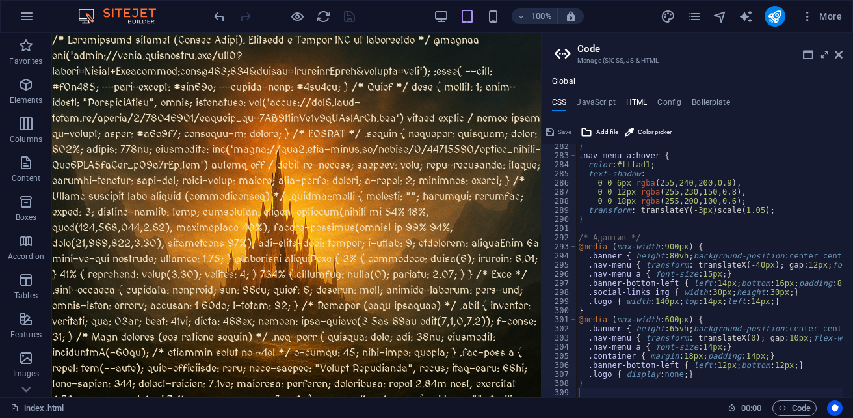
click at [639, 105] on h4 "HTML" at bounding box center [636, 105] width 21 height 14
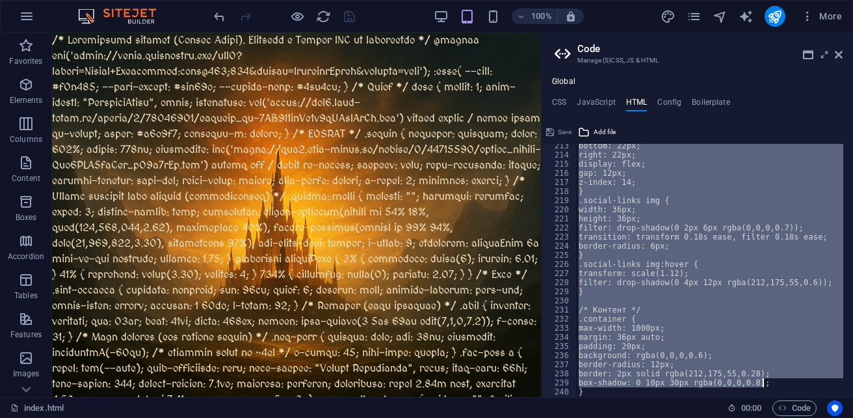
scroll to position [0, 0]
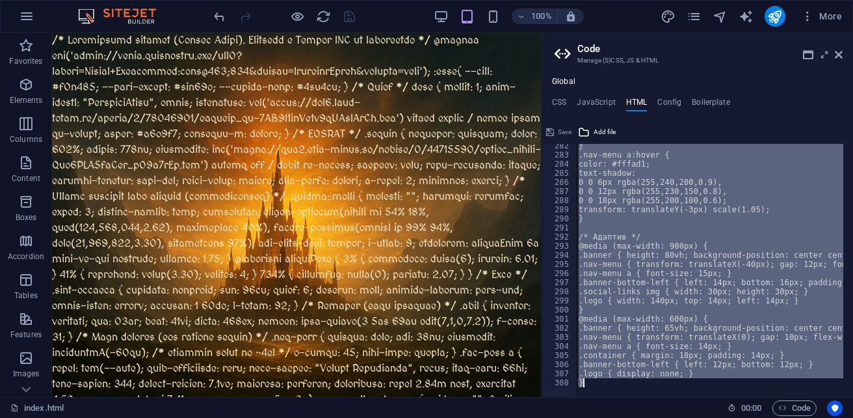
drag, startPoint x: 574, startPoint y: 148, endPoint x: 853, endPoint y: 444, distance: 406.2
click at [853, 417] on html "[DOMAIN_NAME] index.html Favorites Elements Columns Content Boxes Accordion Tab…" at bounding box center [426, 209] width 853 height 418
type textarea ".logo { display: none; } }"
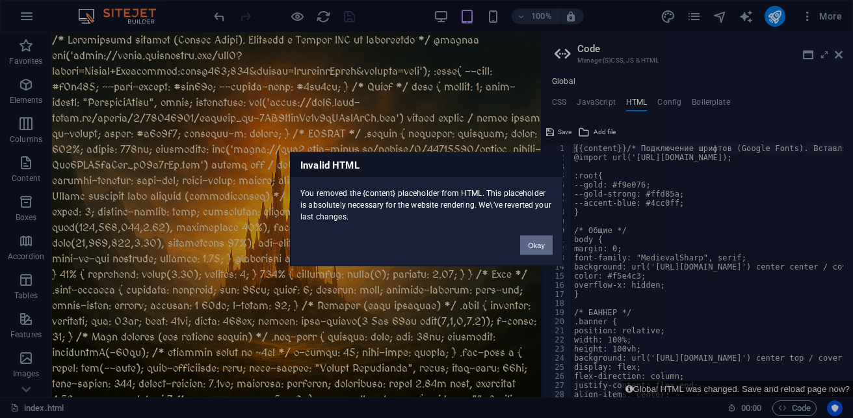
click at [535, 248] on button "Okay" at bounding box center [536, 245] width 33 height 20
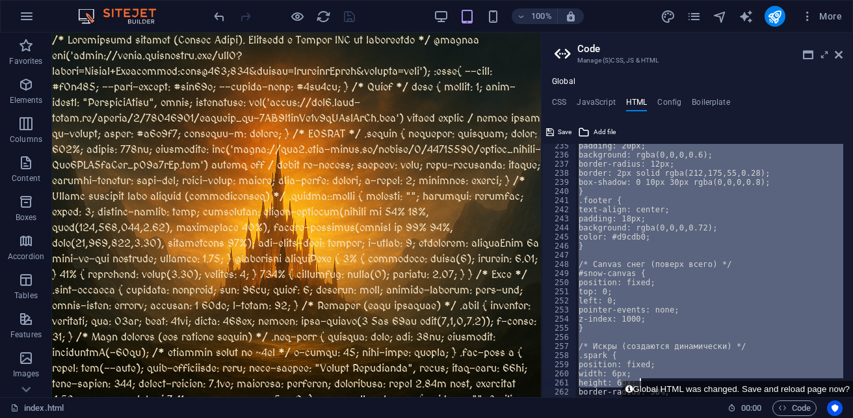
scroll to position [2561, 0]
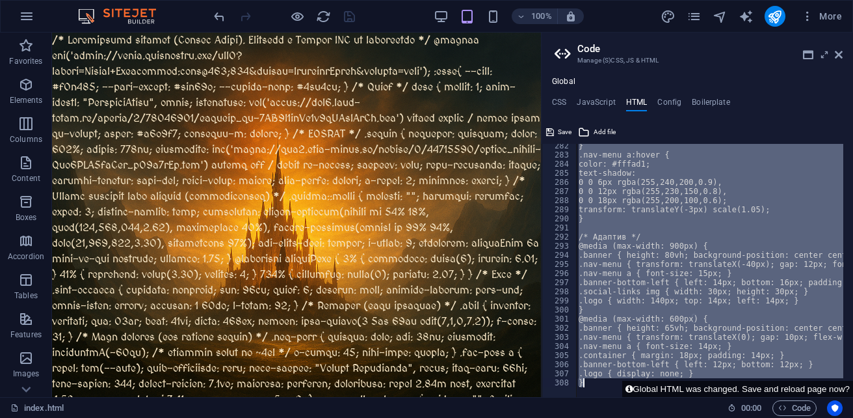
drag, startPoint x: 622, startPoint y: 149, endPoint x: 853, endPoint y: 444, distance: 374.7
click at [853, 417] on html "[DOMAIN_NAME] index.html Favorites Elements Columns Content Boxes Accordion Tab…" at bounding box center [426, 209] width 853 height 418
type textarea "{{content}}"
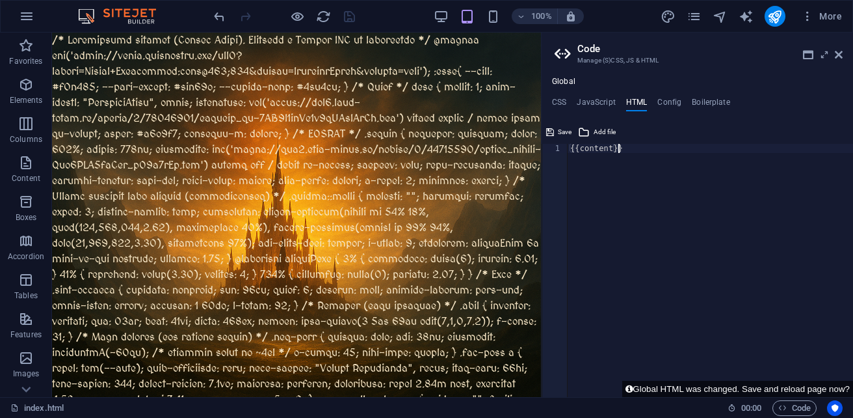
paste textarea
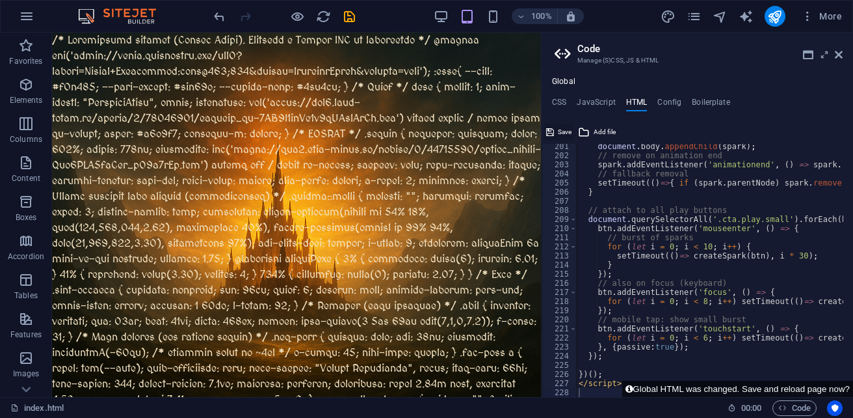
click at [567, 131] on span "Save" at bounding box center [565, 132] width 14 height 16
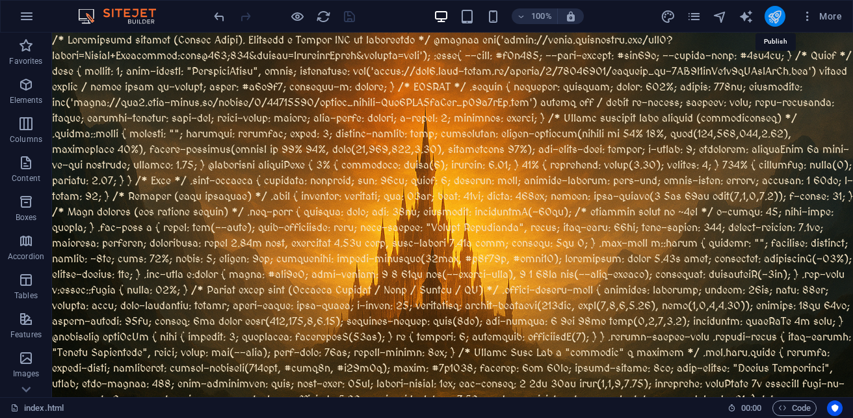
click at [773, 21] on icon "publish" at bounding box center [774, 16] width 15 height 15
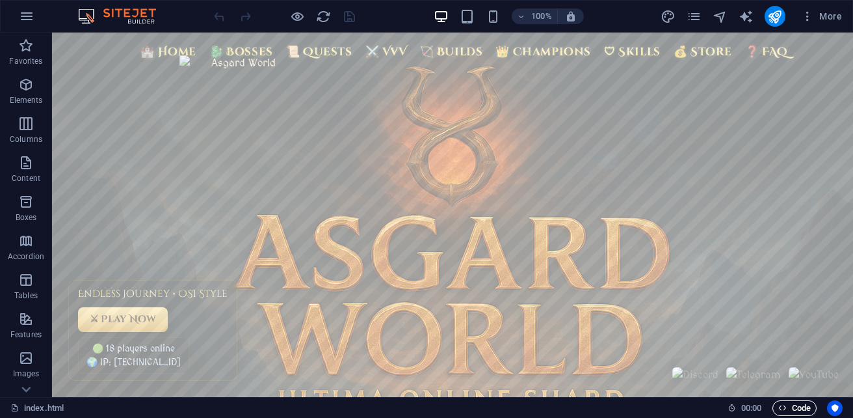
click at [792, 403] on span "Code" at bounding box center [794, 408] width 33 height 16
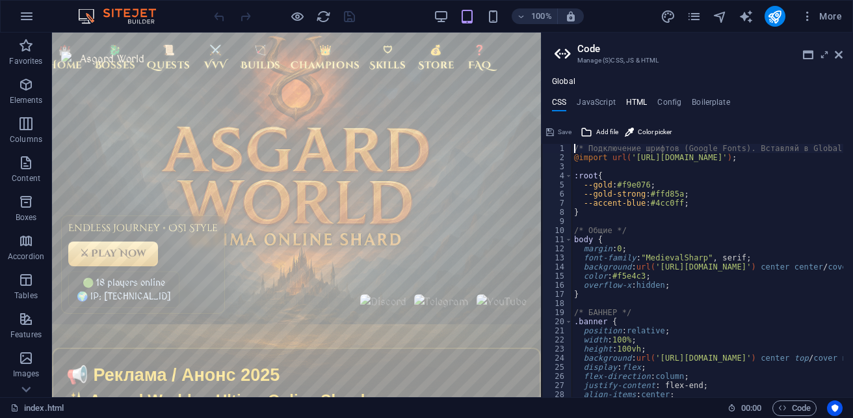
click at [635, 101] on h4 "HTML" at bounding box center [636, 105] width 21 height 14
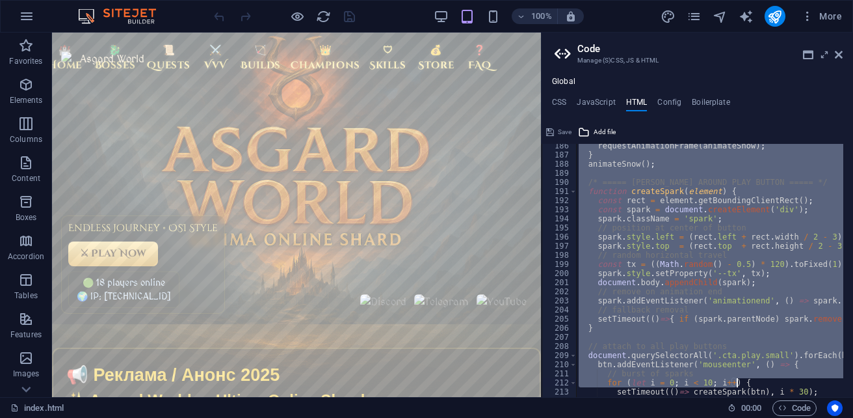
scroll to position [1824, 0]
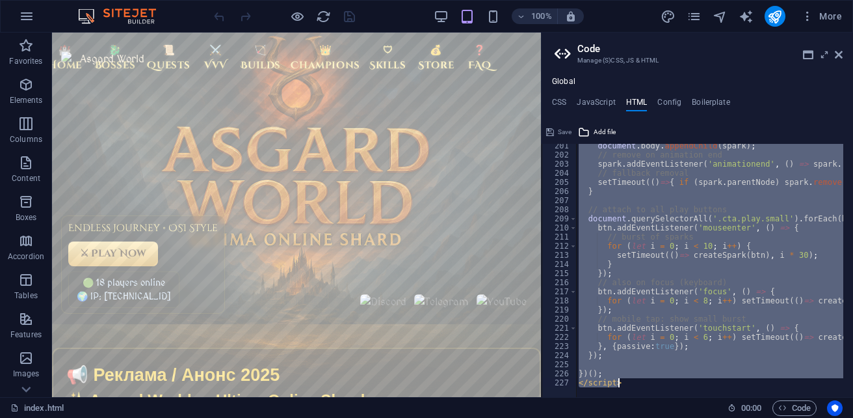
drag, startPoint x: 618, startPoint y: 149, endPoint x: 827, endPoint y: 444, distance: 361.4
click at [827, 417] on html "[DOMAIN_NAME] index.html Favorites Elements Columns Content Boxes Accordion Tab…" at bounding box center [426, 209] width 853 height 418
paste textarea "{{content}{{content}}"
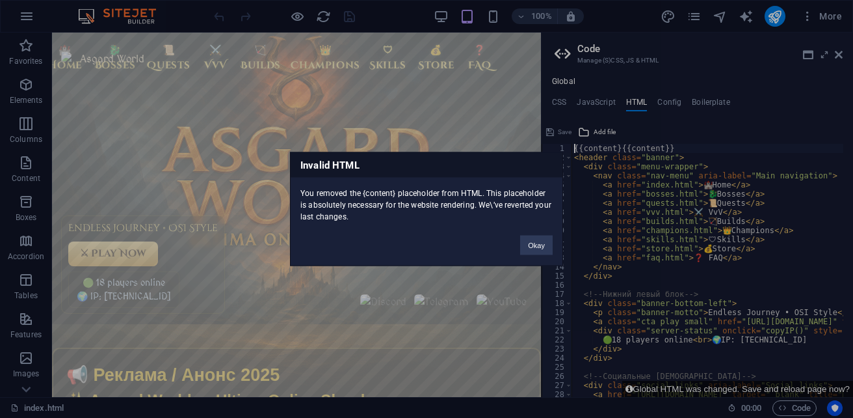
type textarea "{{content}{{content}}"
click at [547, 246] on button "Okay" at bounding box center [536, 245] width 33 height 20
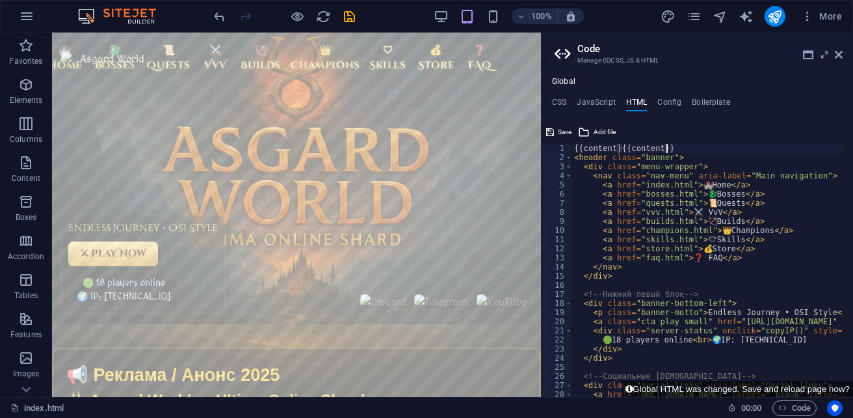
type textarea "{"
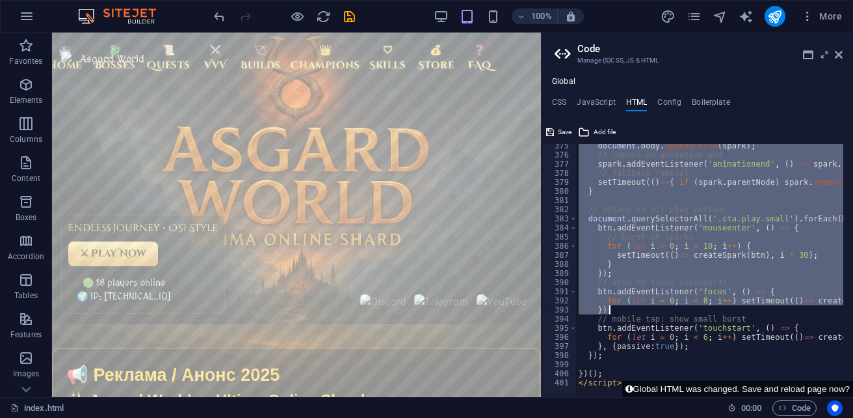
scroll to position [3408, 0]
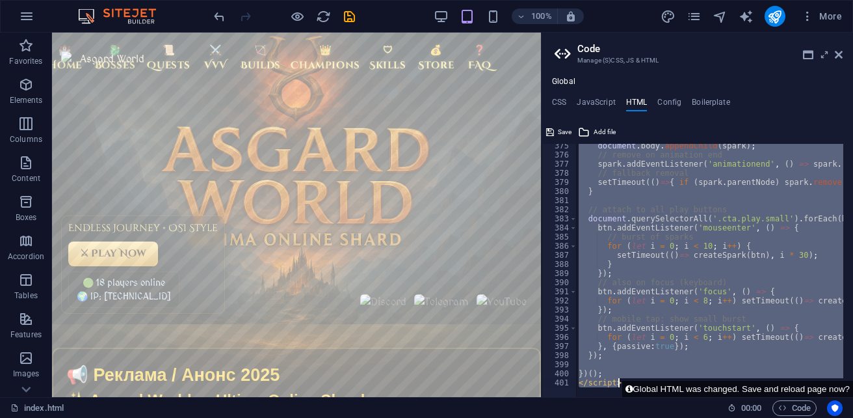
drag, startPoint x: 577, startPoint y: 160, endPoint x: 755, endPoint y: 380, distance: 283.0
type textarea "})(); </script>"
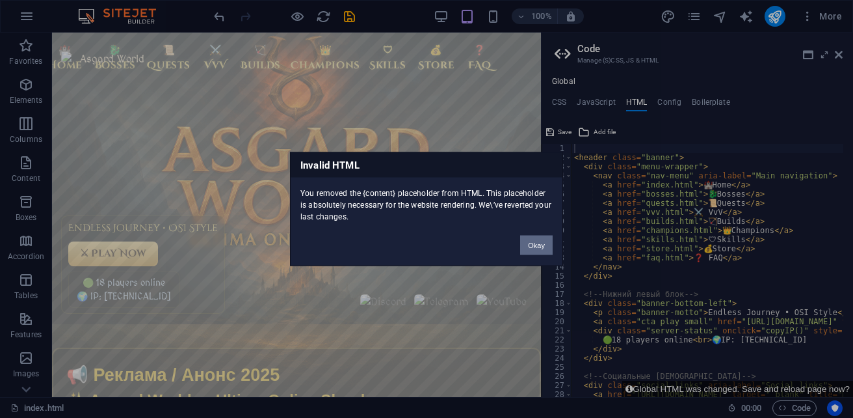
click at [533, 246] on button "Okay" at bounding box center [536, 245] width 33 height 20
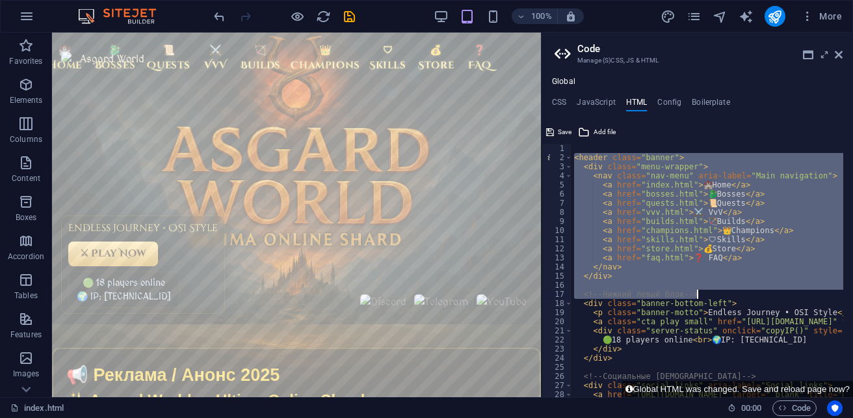
drag, startPoint x: 574, startPoint y: 159, endPoint x: 777, endPoint y: 298, distance: 245.7
type textarea "<!-- Нижний левый блок -->"
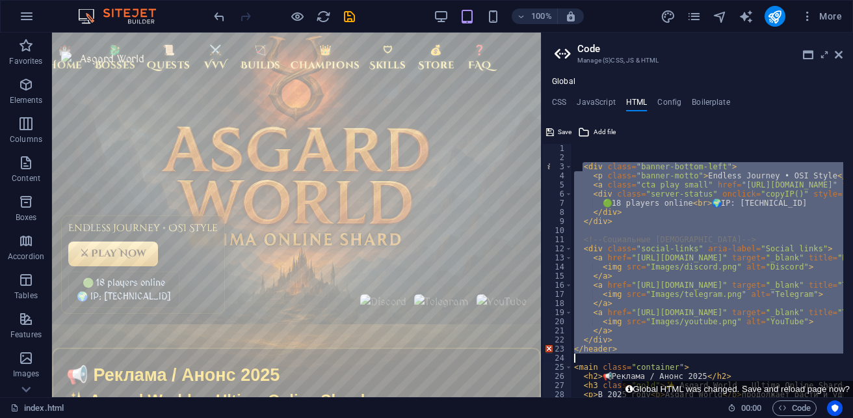
drag, startPoint x: 585, startPoint y: 168, endPoint x: 827, endPoint y: 345, distance: 300.2
type textarea "</header>"
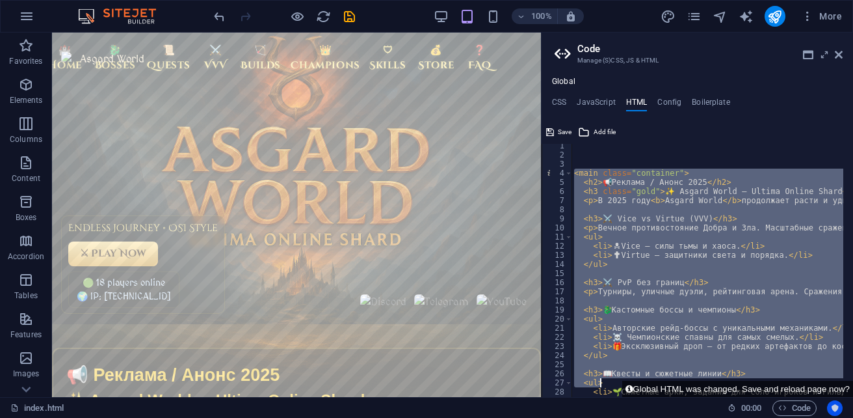
scroll to position [30, 0]
drag, startPoint x: 576, startPoint y: 175, endPoint x: 842, endPoint y: 405, distance: 352.3
click at [842, 397] on div "index.html Favorites Elements Columns Content Boxes Accordion Tables Features I…" at bounding box center [426, 215] width 853 height 364
type textarea "<ul> <li>Эпическое оружие и броню.</li>"
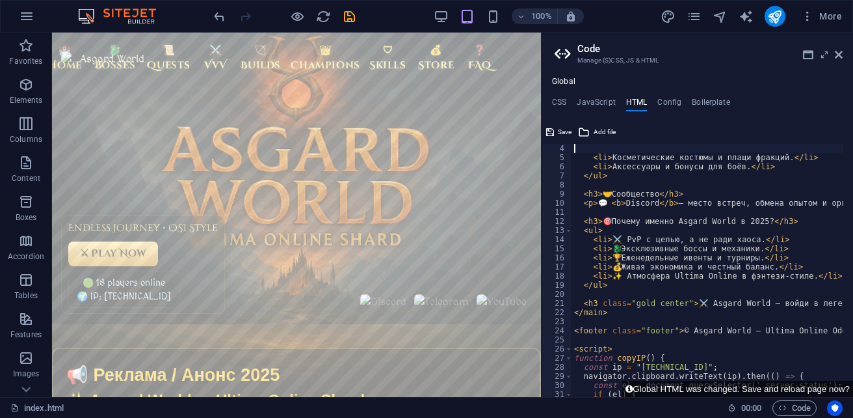
scroll to position [0, 0]
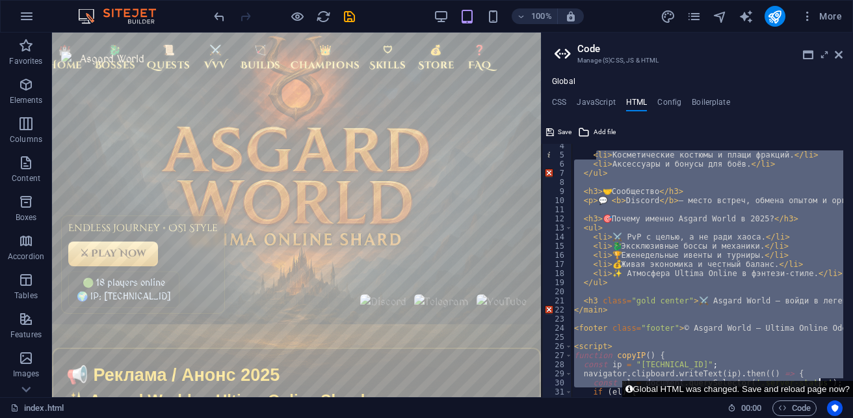
drag, startPoint x: 594, startPoint y: 159, endPoint x: 834, endPoint y: 392, distance: 333.9
click at [835, 393] on div "4 5 6 7 8 9 10 11 12 13 14 15 16 17 18 19 20 21 22 23 24 25 26 27 28 29 30 31 3…" at bounding box center [698, 259] width 312 height 275
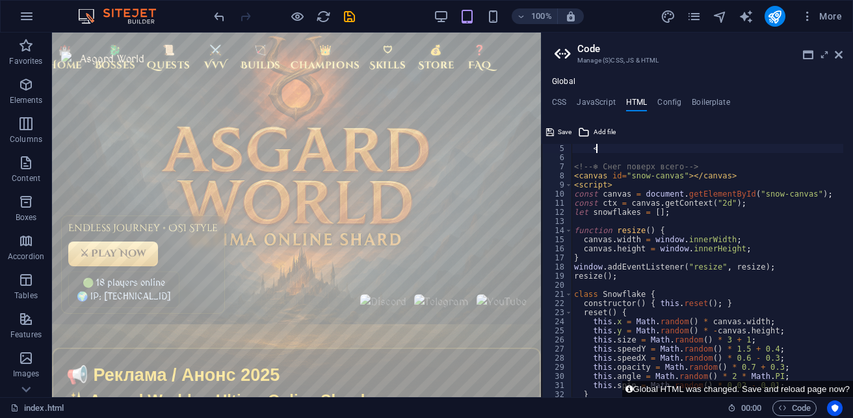
scroll to position [36, 0]
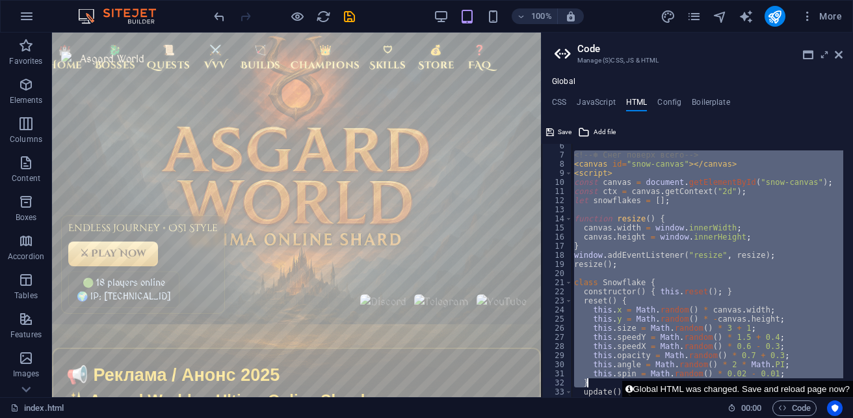
drag, startPoint x: 575, startPoint y: 165, endPoint x: 767, endPoint y: 388, distance: 294.1
click at [767, 388] on div "< 6 7 8 9 10 11 12 13 14 15 16 17 18 19 20 21 22 23 24 25 26 27 28 29 30 31 32 …" at bounding box center [698, 259] width 312 height 275
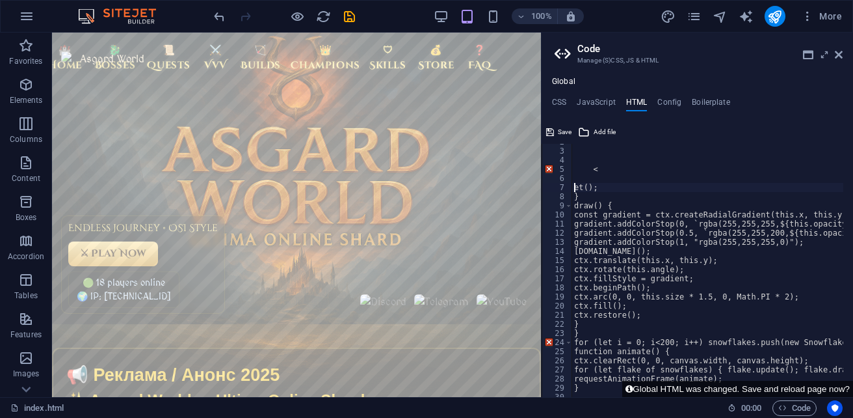
scroll to position [0, 0]
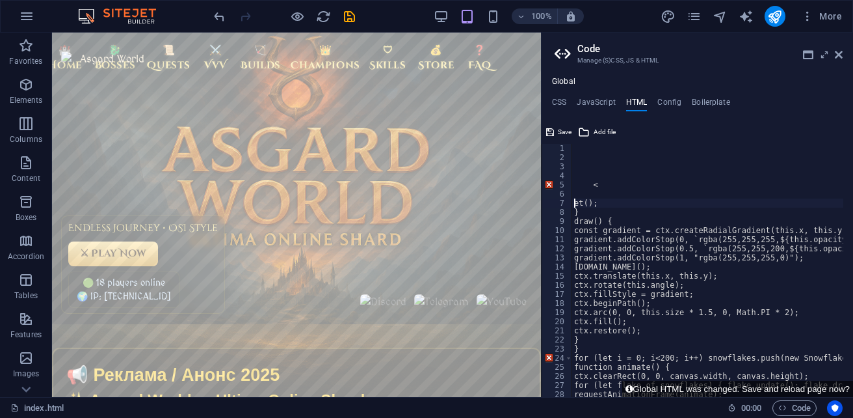
drag, startPoint x: 568, startPoint y: 181, endPoint x: 580, endPoint y: 183, distance: 11.9
click at [580, 183] on div "et(); 1 2 3 4 5 6 7 8 9 10 11 12 13 14 15 16 17 18 19 20 21 22 23 24 25 26 27 2…" at bounding box center [698, 270] width 312 height 253
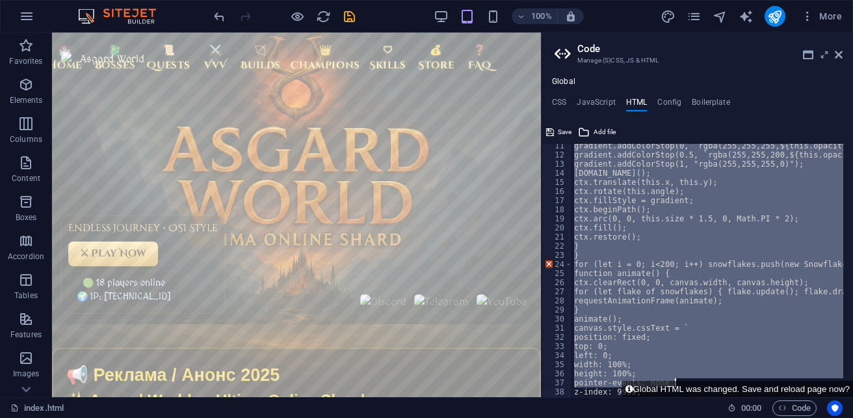
scroll to position [185, 0]
drag, startPoint x: 572, startPoint y: 183, endPoint x: 771, endPoint y: 397, distance: 291.8
click at [771, 397] on div "index.html Favorites Elements Columns Content Boxes Accordion Tables Features I…" at bounding box center [426, 215] width 853 height 364
type textarea "<nav class="nav-menu" aria-label="Main navigation">"
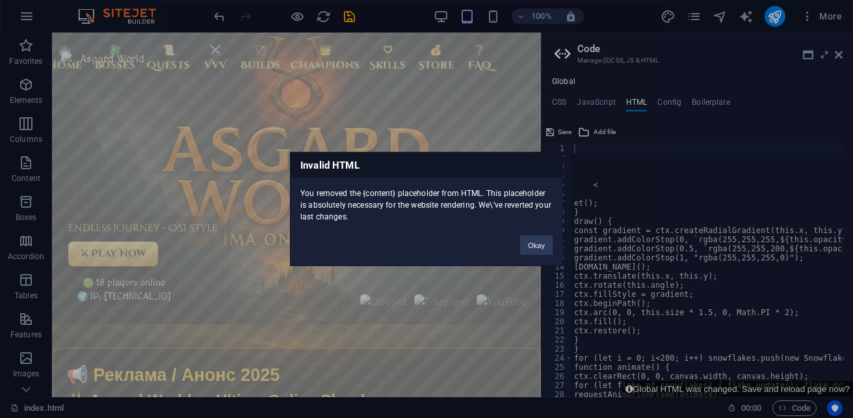
scroll to position [0, 0]
click at [529, 242] on button "Okay" at bounding box center [536, 245] width 33 height 20
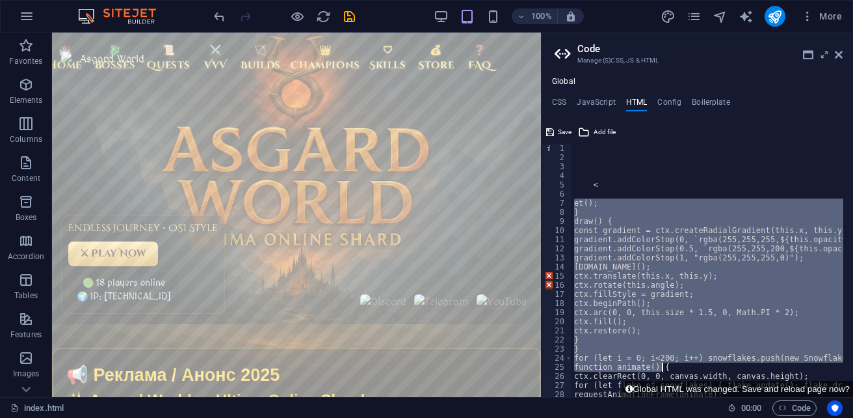
drag, startPoint x: 574, startPoint y: 204, endPoint x: 724, endPoint y: 369, distance: 223.8
type textarea "for (let i = 0; i < 200; i++) snowflakes.push(new Snowflake()); function animat…"
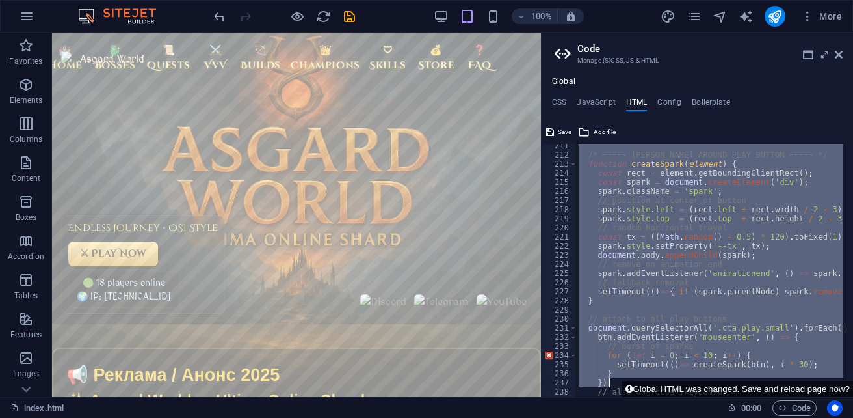
scroll to position [2024, 0]
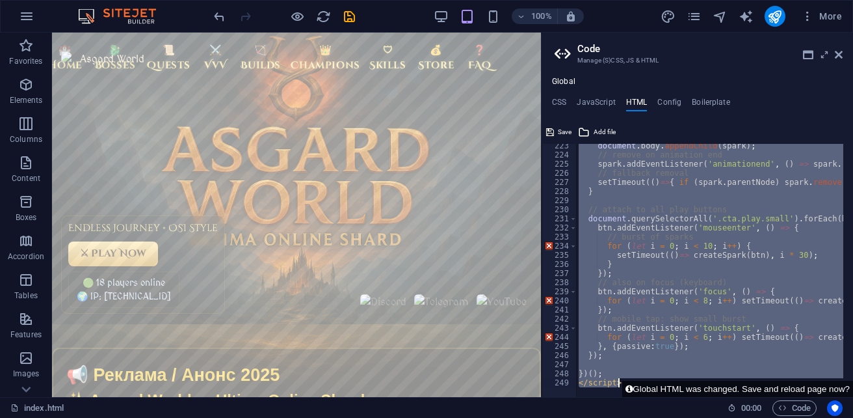
drag, startPoint x: 583, startPoint y: 211, endPoint x: 828, endPoint y: 444, distance: 337.7
click at [829, 417] on html "[DOMAIN_NAME] index.html Favorites Elements Columns Content Boxes Accordion Tab…" at bounding box center [426, 209] width 853 height 418
type textarea "})(); </script>"
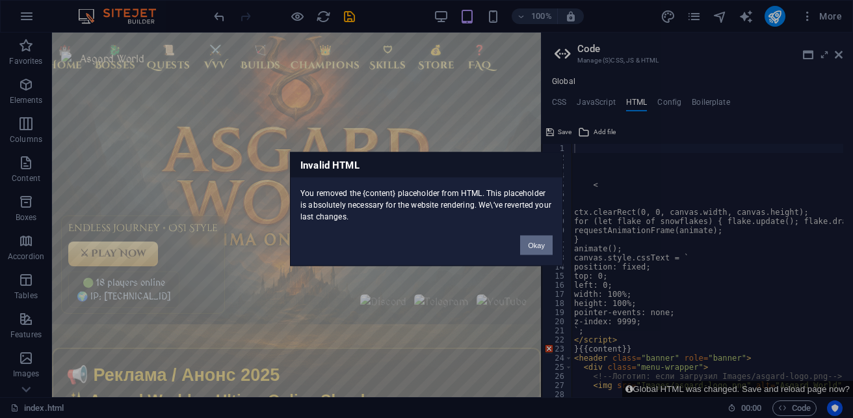
click at [537, 243] on button "Okay" at bounding box center [536, 245] width 33 height 20
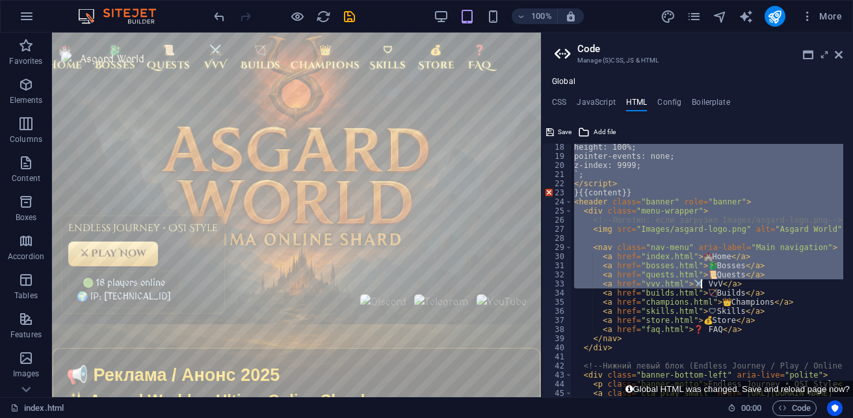
scroll to position [312, 0]
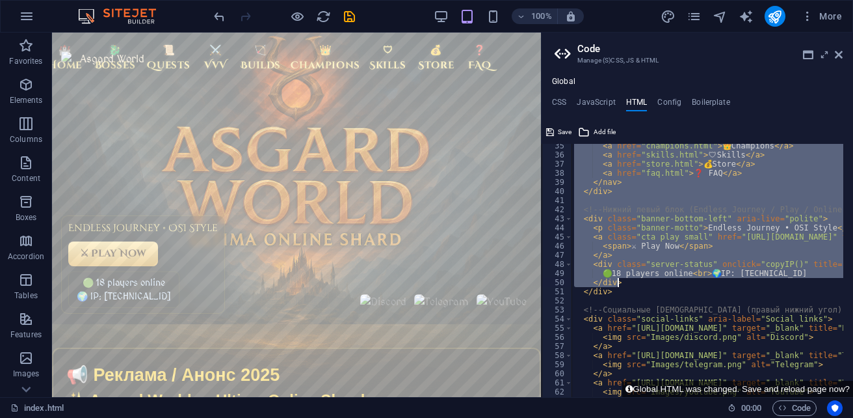
drag, startPoint x: 590, startPoint y: 206, endPoint x: 700, endPoint y: 280, distance: 133.1
click at [702, 282] on div "< a href = "champions.html" > 👑 Champions </ a > < a href = "skills.html" > 🛡 S…" at bounding box center [708, 270] width 272 height 253
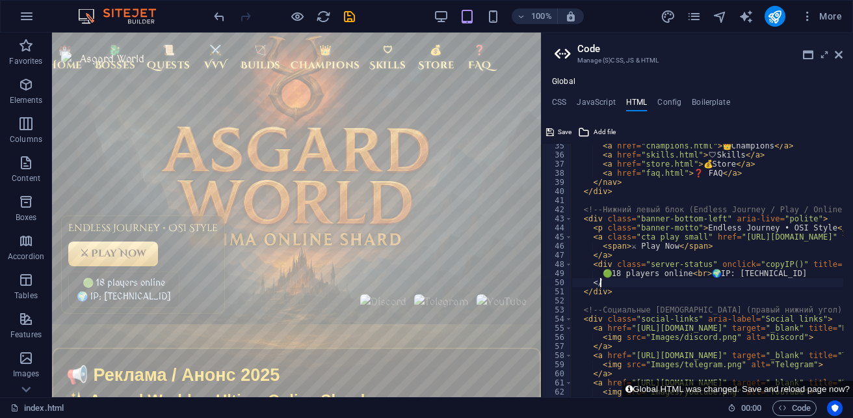
type textarea "<"
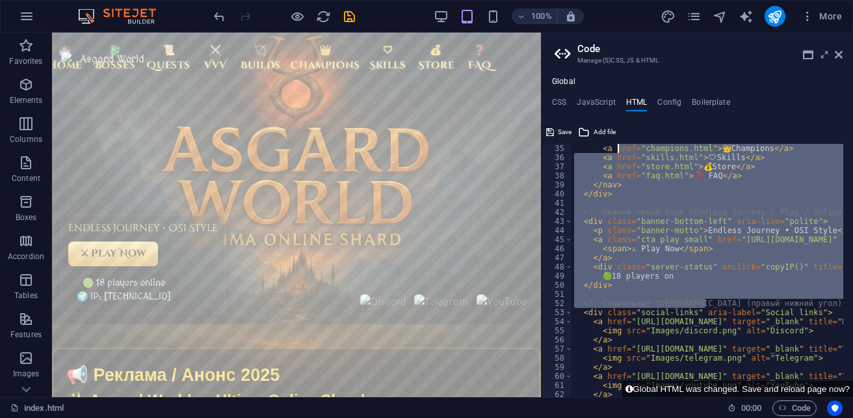
drag, startPoint x: 706, startPoint y: 300, endPoint x: 615, endPoint y: 142, distance: 181.8
click at [615, 142] on div "🟢 18 players on 35 36 37 38 39 40 41 42 43 44 45 46 47 48 49 50 51 52 53 54 55 …" at bounding box center [698, 259] width 312 height 275
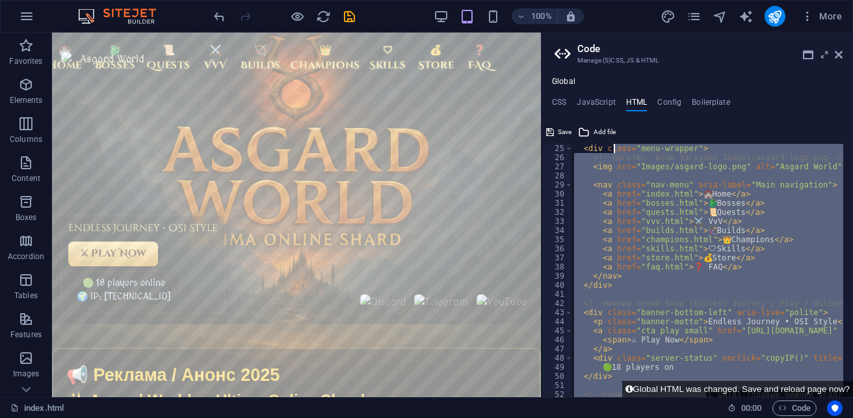
scroll to position [219, 0]
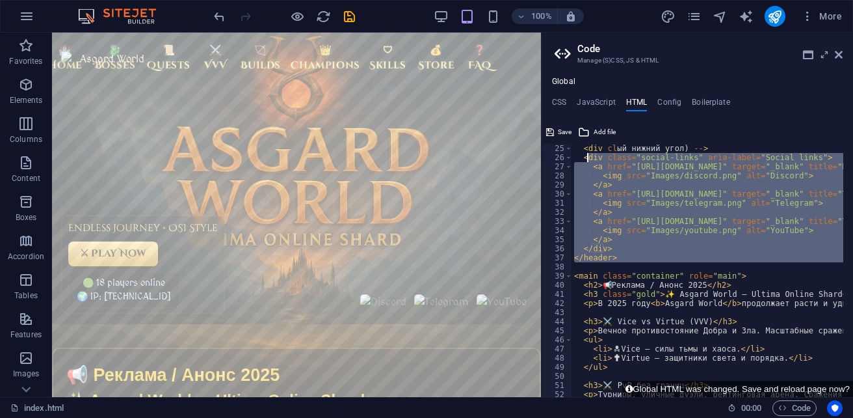
drag, startPoint x: 675, startPoint y: 267, endPoint x: 587, endPoint y: 161, distance: 138.1
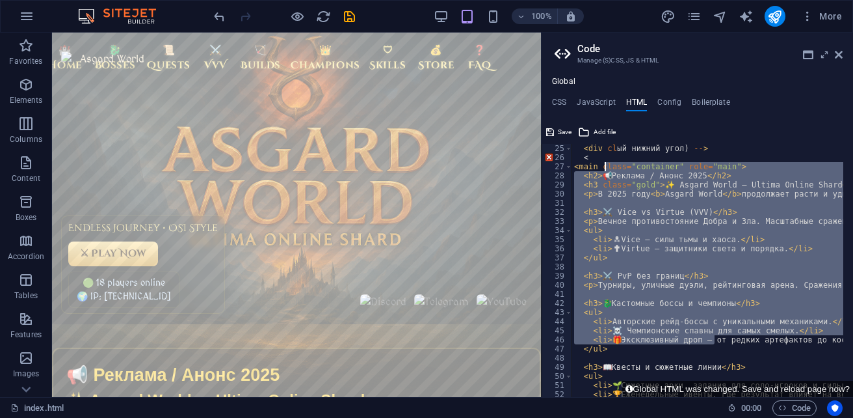
drag, startPoint x: 714, startPoint y: 341, endPoint x: 605, endPoint y: 161, distance: 210.1
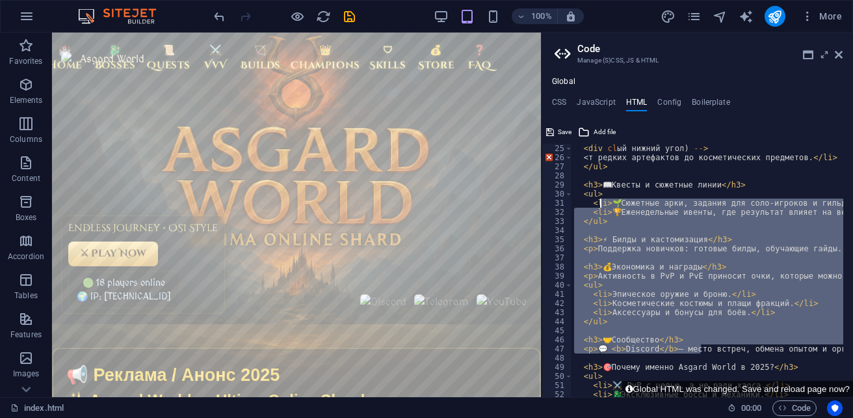
drag, startPoint x: 667, startPoint y: 335, endPoint x: 596, endPoint y: 165, distance: 184.3
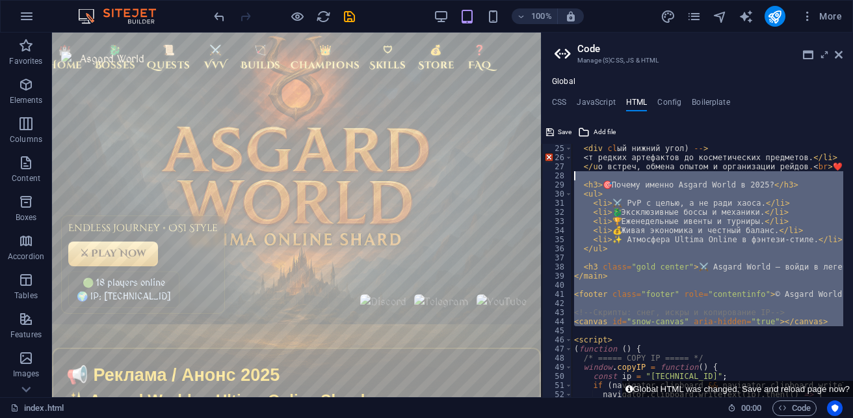
drag, startPoint x: 720, startPoint y: 327, endPoint x: 617, endPoint y: 178, distance: 181.8
click at [617, 178] on div "< div cl ый нижний угол) -- > < т редких артефактов до косметических предметов.…" at bounding box center [853, 274] width 562 height 261
type textarea "<h3>🎯 Почему именно Asgard World в 2025?</h3>"
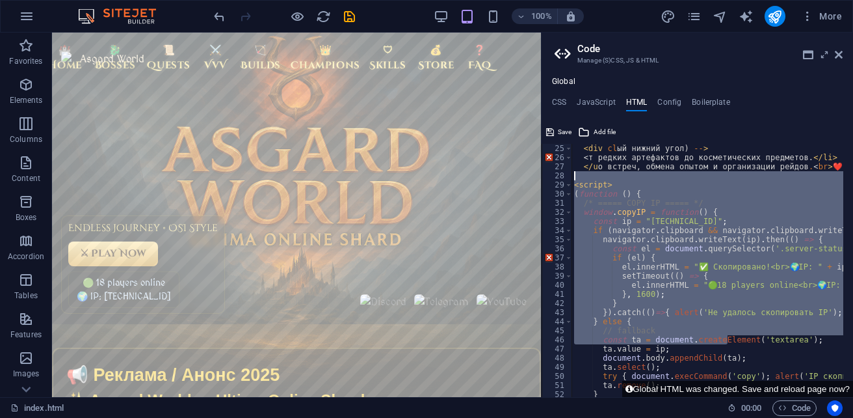
drag, startPoint x: 727, startPoint y: 340, endPoint x: 603, endPoint y: 168, distance: 212.4
click at [603, 168] on div "< div cl ый нижний угол) -- > < т редких артефактов до косметических предметов.…" at bounding box center [853, 274] width 562 height 261
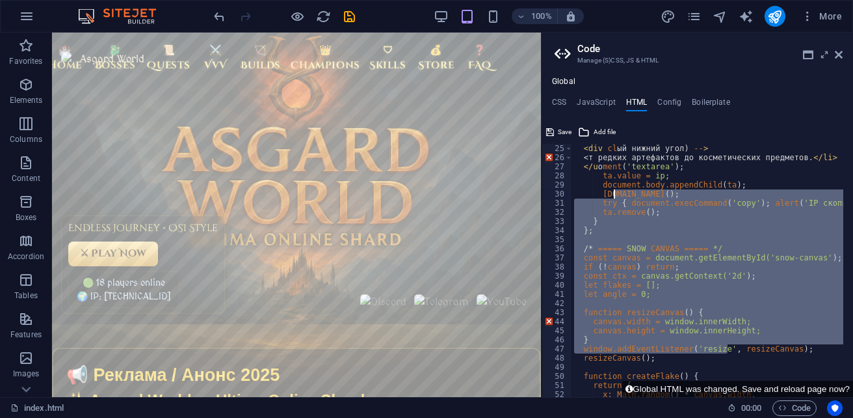
drag, startPoint x: 728, startPoint y: 349, endPoint x: 615, endPoint y: 189, distance: 196.0
click at [615, 189] on div "< div cl ый нижний угол) -- > < т редких артефактов до косметических предметов.…" at bounding box center [811, 274] width 479 height 261
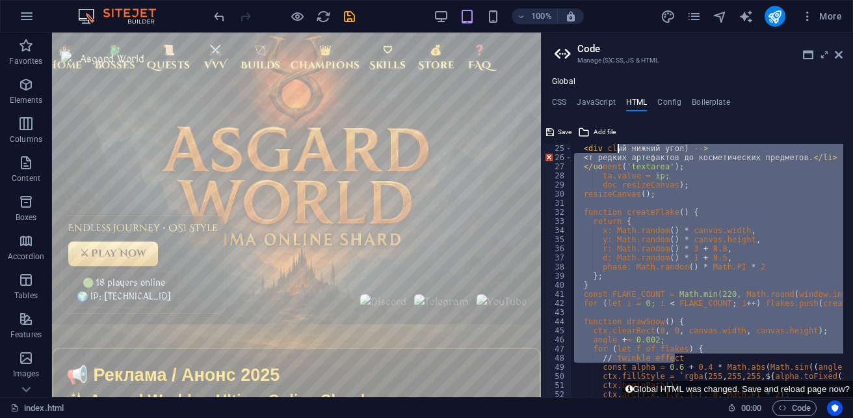
drag, startPoint x: 709, startPoint y: 358, endPoint x: 617, endPoint y: 149, distance: 228.6
click at [617, 149] on div "< div cl ый нижний угол) -- > < т редких артефактов до косметических предметов.…" at bounding box center [769, 274] width 395 height 261
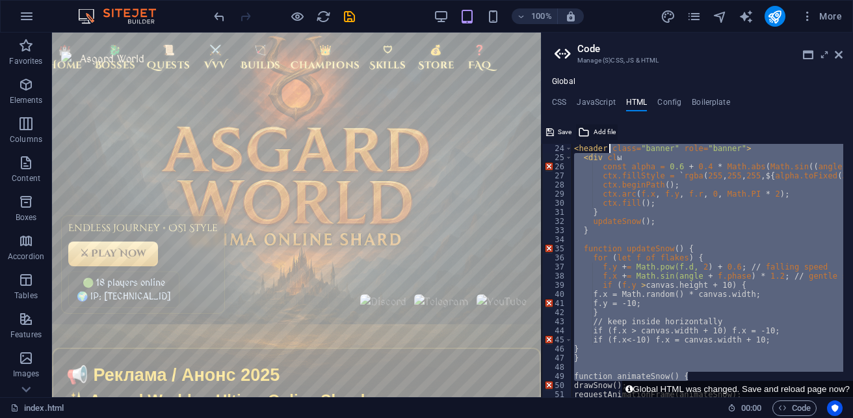
drag, startPoint x: 706, startPoint y: 366, endPoint x: 611, endPoint y: 129, distance: 255.1
click at [611, 129] on div "<div clы 24 25 26 27 28 29 30 31 32 33 34 35 36 37 38 39 40 41 42 43 44 45 46 4…" at bounding box center [698, 259] width 312 height 275
type textarea "for (let flake of snowflakes) { flake.update(); flake.draw(); } requestAnimatio…"
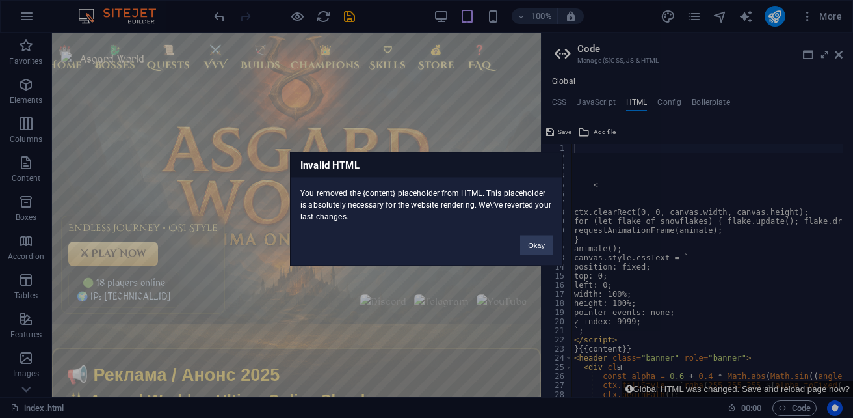
scroll to position [0, 0]
click at [531, 245] on button "Okay" at bounding box center [536, 245] width 33 height 20
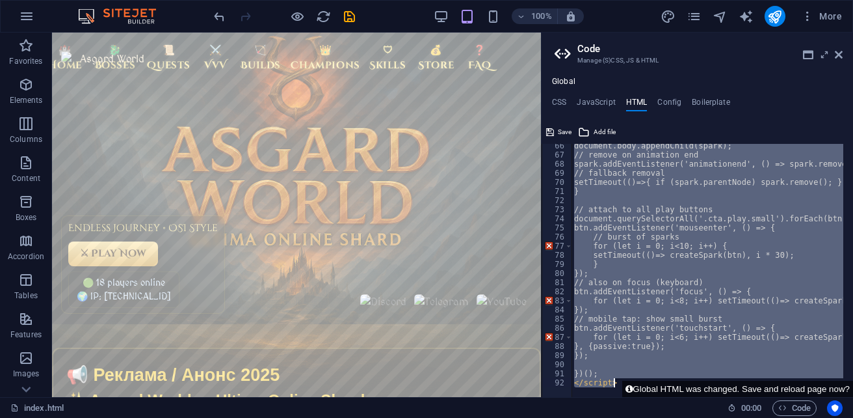
scroll to position [594, 0]
drag, startPoint x: 574, startPoint y: 341, endPoint x: 787, endPoint y: 410, distance: 224.0
click at [787, 397] on div "index.html Favorites Elements Columns Content Boxes Accordion Tables Features I…" at bounding box center [426, 215] width 853 height 364
type textarea "})(); </script>"
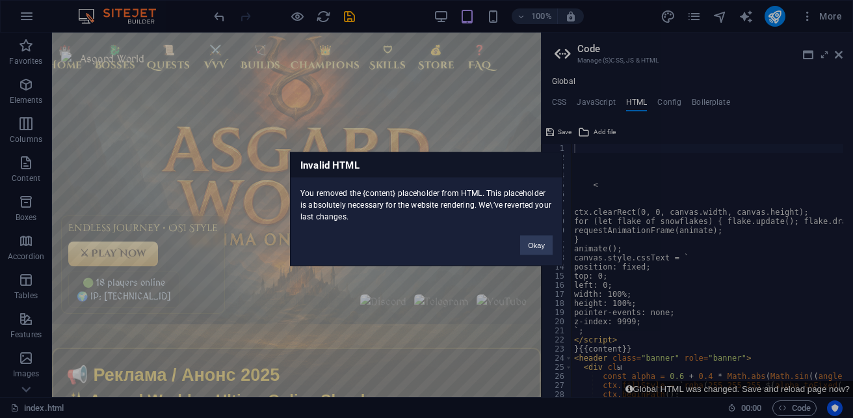
scroll to position [0, 0]
click at [541, 245] on button "Okay" at bounding box center [536, 245] width 33 height 20
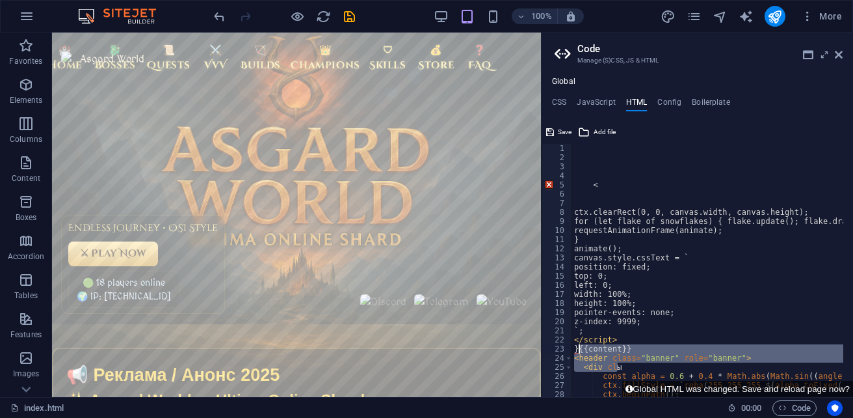
drag, startPoint x: 685, startPoint y: 364, endPoint x: 578, endPoint y: 346, distance: 108.2
click at [578, 346] on div "< ctx.clearRect(0, 0, canvas.width, canvas.height); for (let flake of snowflake…" at bounding box center [741, 274] width 338 height 261
type textarea "}{{content}} <header class="banner" role="banner">"
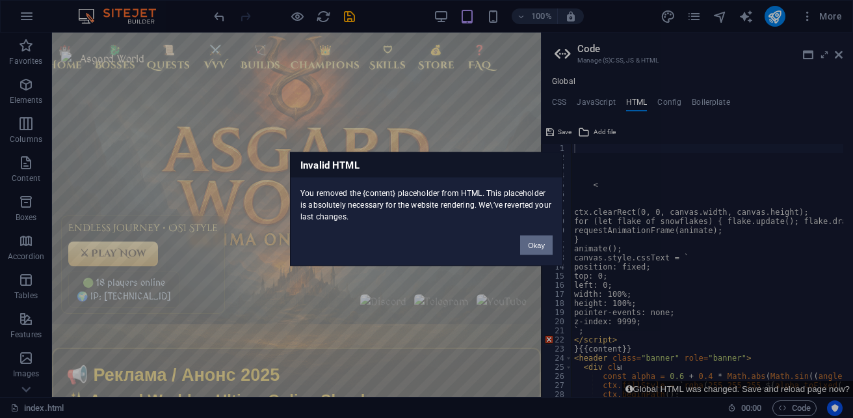
click at [547, 246] on button "Okay" at bounding box center [536, 245] width 33 height 20
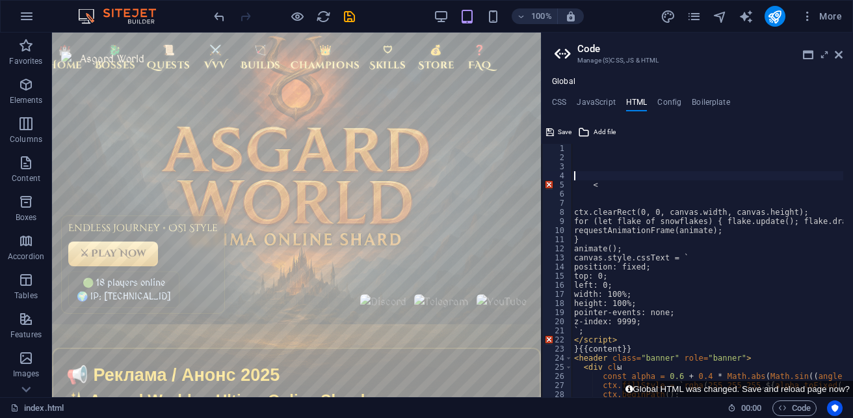
click at [602, 174] on div "< ctx.clearRect(0, 0, canvas.width, canvas.height); for (let flake of snowflake…" at bounding box center [741, 274] width 338 height 261
click at [604, 192] on div "< ctx.clearRect(0, 0, canvas.width, canvas.height); for (let flake of snowflake…" at bounding box center [741, 274] width 338 height 261
click at [610, 185] on div "< ctx.clearRect(0, 0, canvas.width, canvas.height); for (let flake of snowflake…" at bounding box center [741, 274] width 338 height 261
type textarea "<"
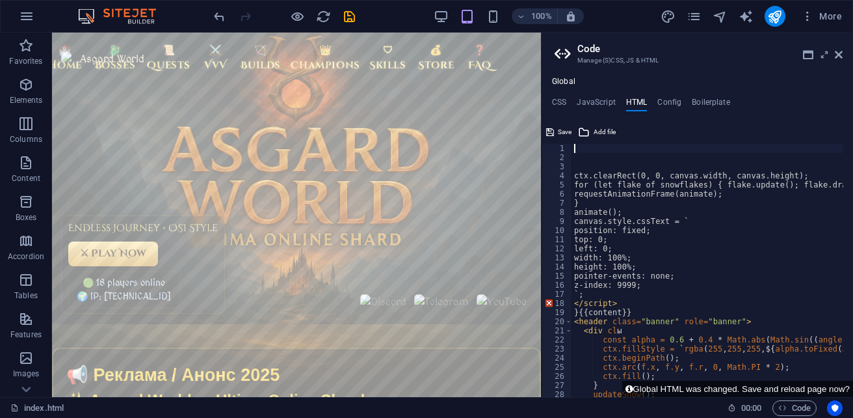
click at [579, 178] on div "ctx.clearRect(0, 0, canvas.width, canvas.height); for (let flake of snowflakes)…" at bounding box center [741, 274] width 338 height 261
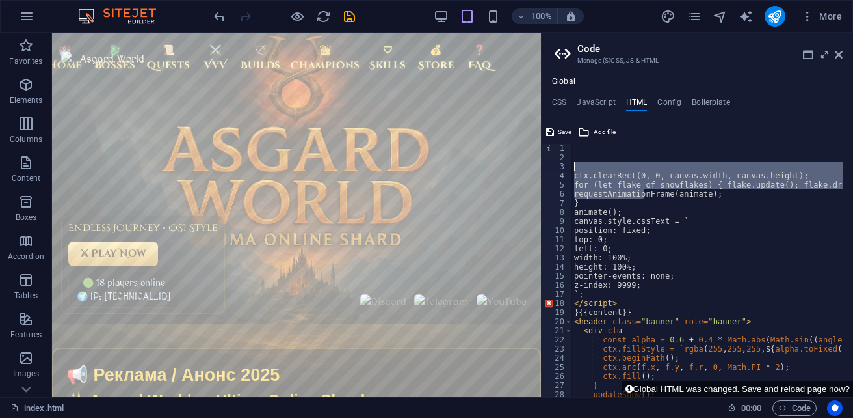
drag, startPoint x: 644, startPoint y: 197, endPoint x: 580, endPoint y: 166, distance: 70.7
click at [580, 166] on div "ctx.clearRect(0, 0, canvas.width, canvas.height); for (let flake of snowflakes)…" at bounding box center [741, 274] width 338 height 261
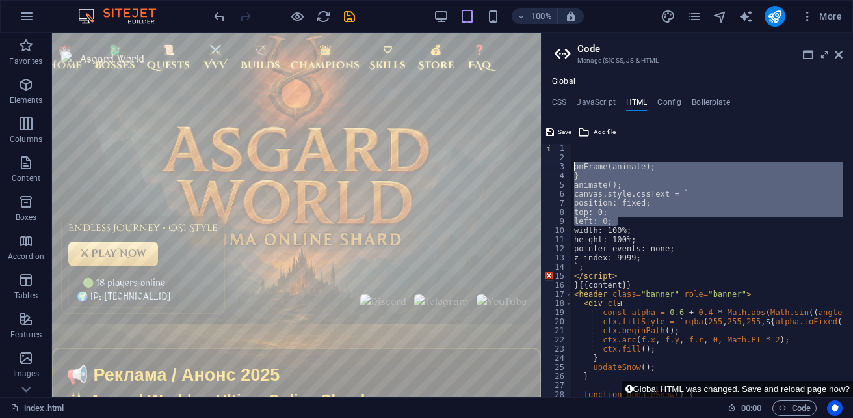
drag, startPoint x: 654, startPoint y: 224, endPoint x: 571, endPoint y: 163, distance: 103.7
click at [571, 163] on div "onFrame(animate); 1 2 3 4 5 6 7 8 9 10 11 12 13 14 15 16 17 18 19 20 21 22 23 2…" at bounding box center [698, 270] width 312 height 253
type textarea "onFrame(animate); }"
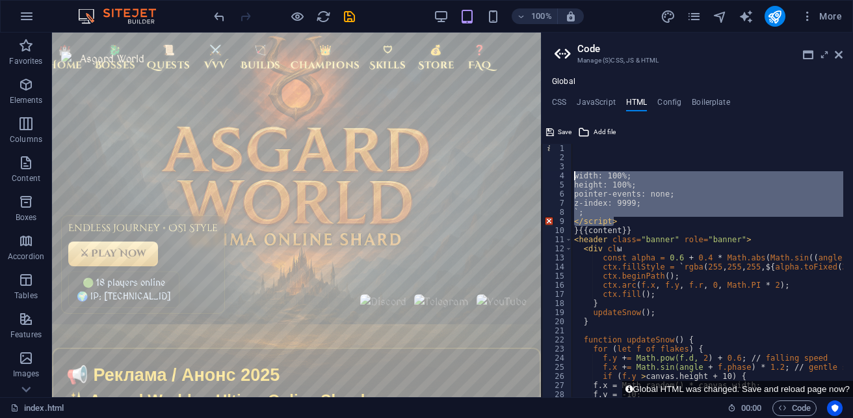
drag, startPoint x: 628, startPoint y: 218, endPoint x: 564, endPoint y: 171, distance: 79.6
click at [564, 171] on div "1 2 3 4 5 6 7 8 9 10 11 12 13 14 15 16 17 18 19 20 21 22 23 24 25 26 27 28 29 3…" at bounding box center [698, 270] width 312 height 253
type textarea "width: 100%;"
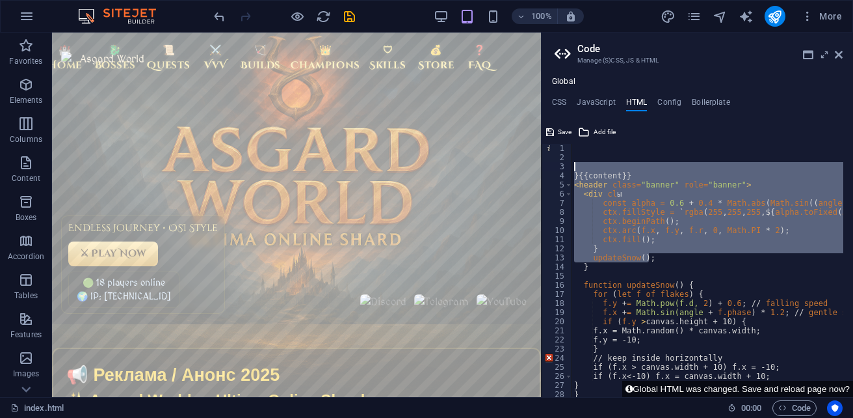
drag, startPoint x: 650, startPoint y: 250, endPoint x: 579, endPoint y: 170, distance: 107.3
click at [579, 170] on div "}{{content}} < header class = "banner" role = "banner" > < div cl ы const alpha…" at bounding box center [741, 274] width 338 height 261
type textarea "}{{content}}"
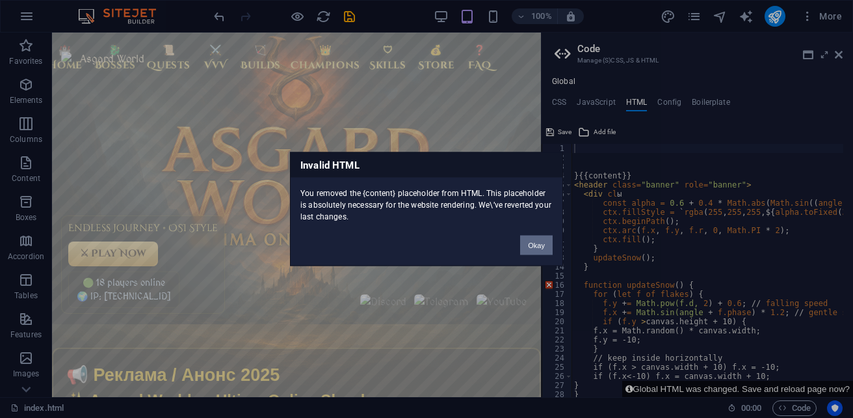
drag, startPoint x: 524, startPoint y: 241, endPoint x: 486, endPoint y: 209, distance: 50.3
click at [524, 241] on button "Okay" at bounding box center [536, 245] width 33 height 20
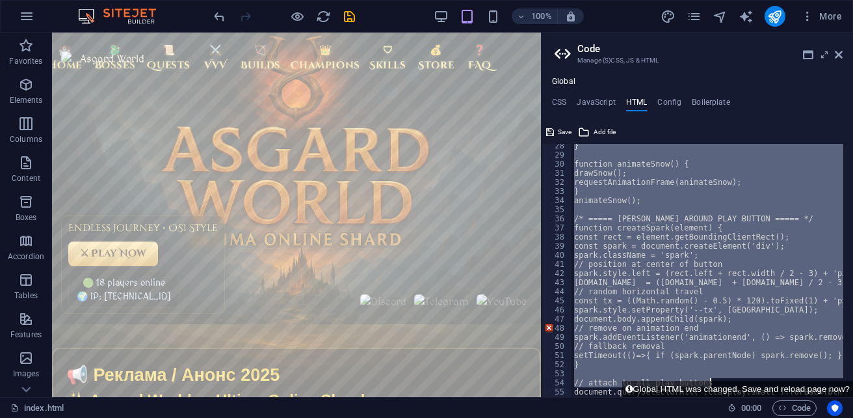
scroll to position [421, 0]
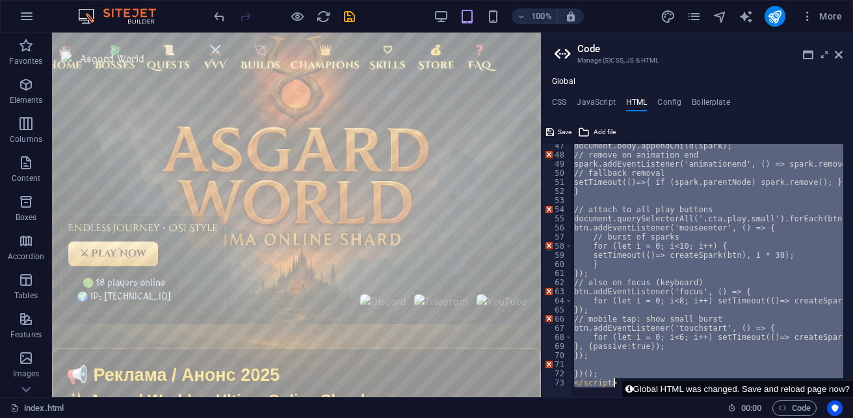
drag, startPoint x: 574, startPoint y: 187, endPoint x: 805, endPoint y: 425, distance: 331.1
click at [805, 417] on html "sb5985678.a.had.tf index.html Favorites Elements Columns Content Boxes Accordio…" at bounding box center [426, 209] width 853 height 418
type textarea "})(); </script>"
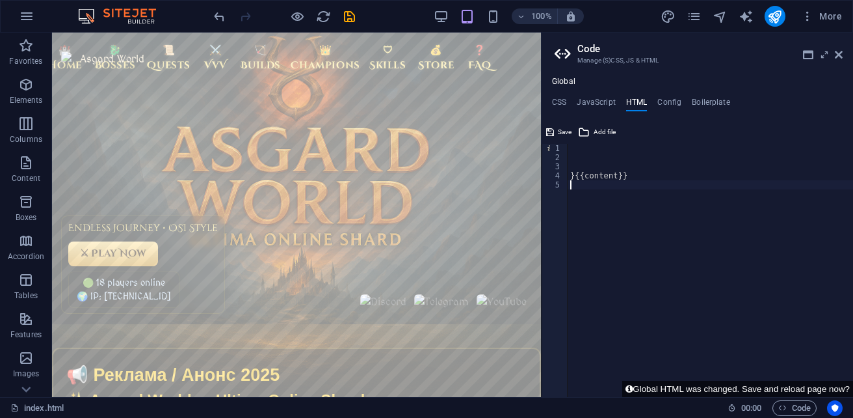
type textarea "}{{content}}"
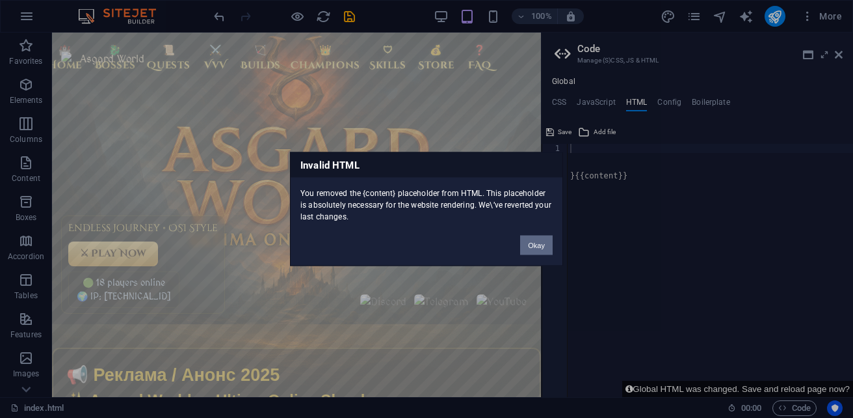
click at [542, 248] on button "Okay" at bounding box center [536, 245] width 33 height 20
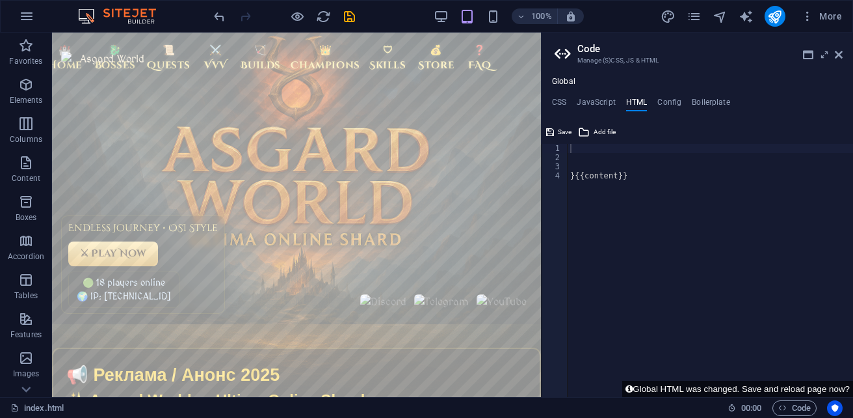
click at [570, 179] on div "}{{content}}" at bounding box center [710, 279] width 285 height 271
click at [574, 150] on div "}{{content}}" at bounding box center [710, 279] width 285 height 271
type textarea "{{content}}"
click at [637, 150] on div "{{content}}" at bounding box center [710, 279] width 285 height 271
paste textarea
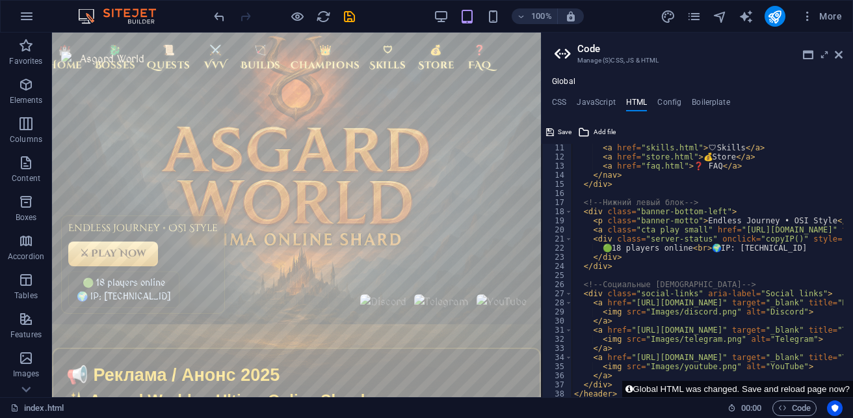
scroll to position [0, 0]
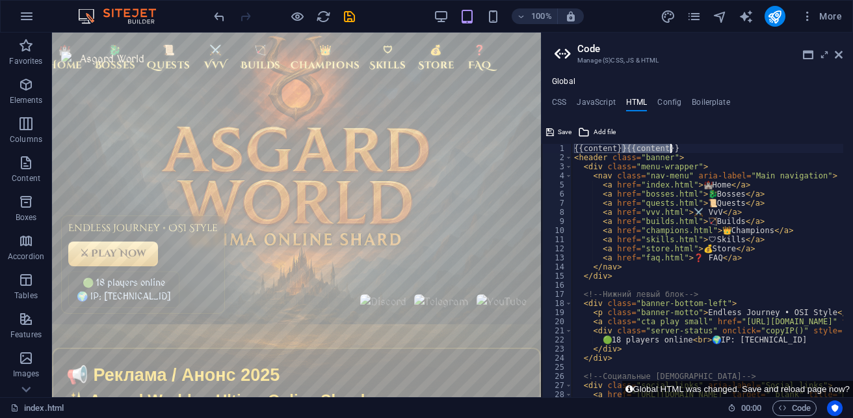
drag, startPoint x: 624, startPoint y: 148, endPoint x: 684, endPoint y: 148, distance: 59.8
type textarea "{{content}}{{content}}"
click at [687, 148] on div "{{content}}{{content}} < header class = "banner" > < div class = "menu-wrapper"…" at bounding box center [708, 270] width 272 height 253
click at [566, 129] on span "Save" at bounding box center [565, 132] width 14 height 16
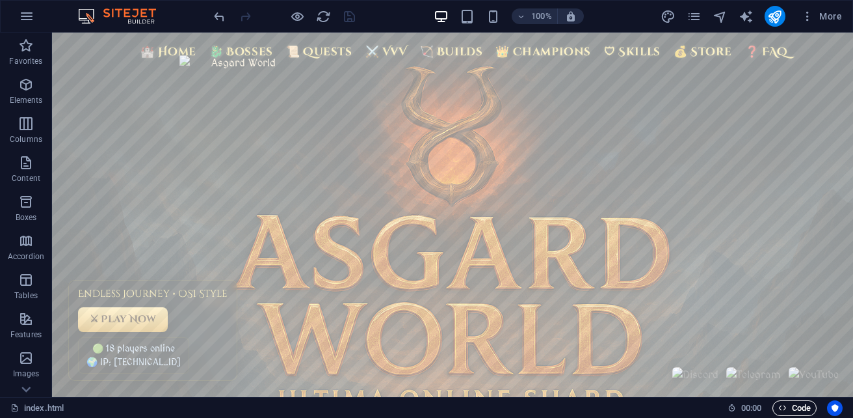
click at [791, 408] on span "Code" at bounding box center [794, 408] width 33 height 16
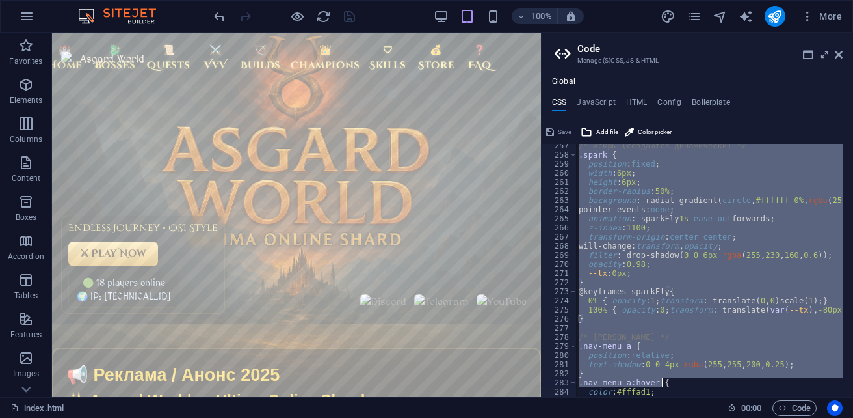
scroll to position [2561, 0]
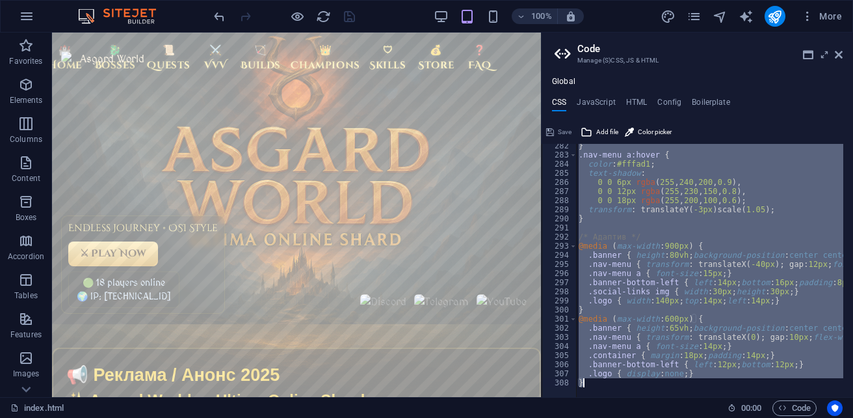
drag, startPoint x: 575, startPoint y: 148, endPoint x: 823, endPoint y: 430, distance: 375.5
click at [823, 417] on html "sb5985678.a.had.tf index.html Favorites Elements Columns Content Boxes Accordio…" at bounding box center [426, 209] width 853 height 418
type textarea ".logo { display: none; } }"
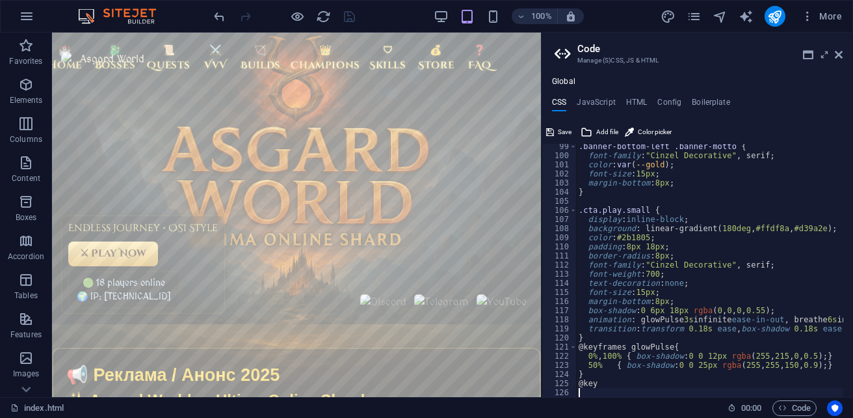
scroll to position [894, 0]
click at [559, 131] on span "Save" at bounding box center [565, 132] width 14 height 16
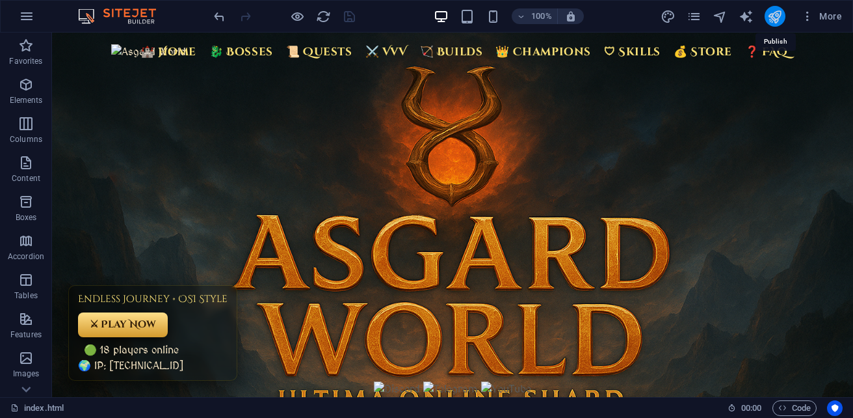
click at [771, 19] on icon "publish" at bounding box center [774, 16] width 15 height 15
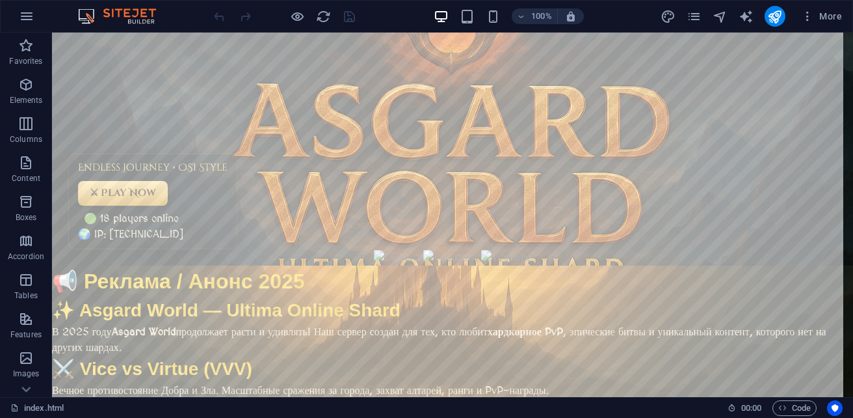
scroll to position [130, 0]
click at [785, 412] on span "Code" at bounding box center [794, 408] width 33 height 16
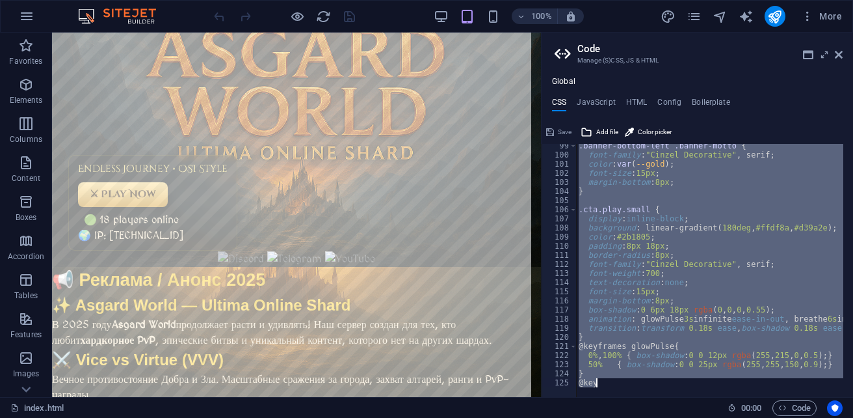
scroll to position [895, 0]
drag, startPoint x: 574, startPoint y: 151, endPoint x: 834, endPoint y: 444, distance: 391.1
click at [834, 417] on html "[DOMAIN_NAME] index.html Favorites Elements Columns Content Boxes Accordion Tab…" at bounding box center [426, 209] width 853 height 418
type textarea "} @key"
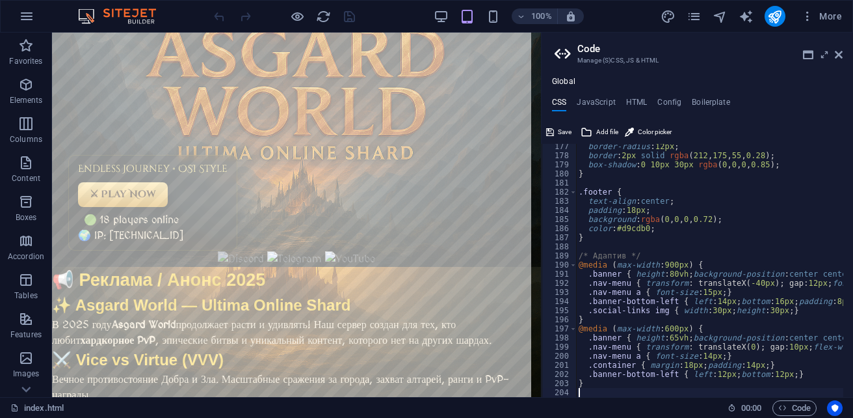
scroll to position [1604, 0]
click at [564, 129] on span "Save" at bounding box center [565, 132] width 14 height 16
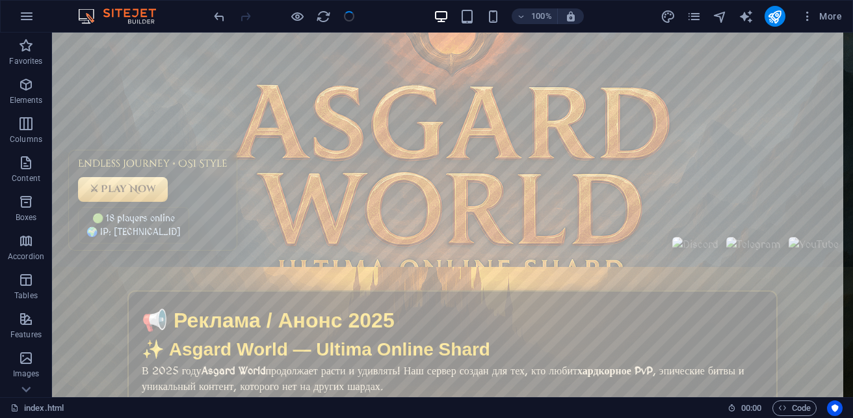
scroll to position [125, 0]
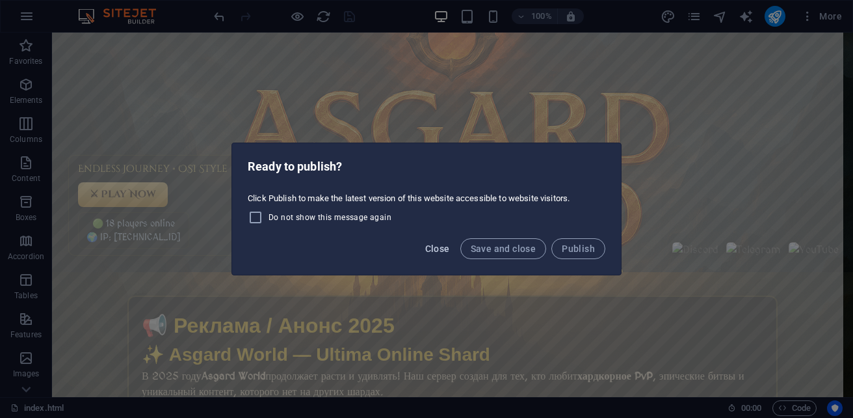
click at [434, 246] on span "Close" at bounding box center [437, 248] width 25 height 10
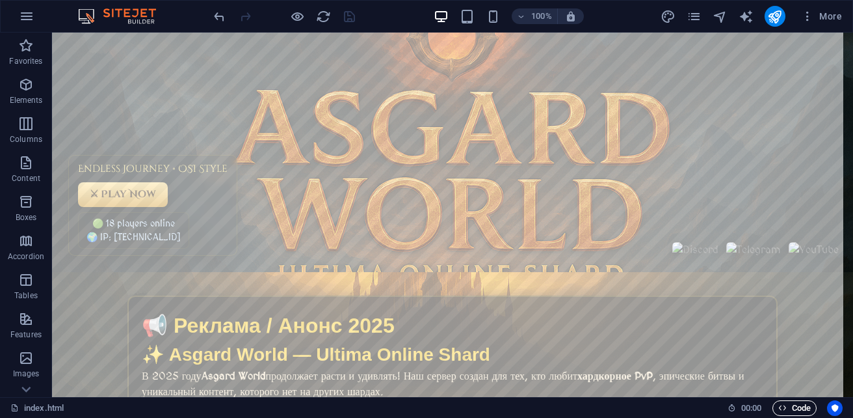
click at [802, 402] on span "Code" at bounding box center [794, 408] width 33 height 16
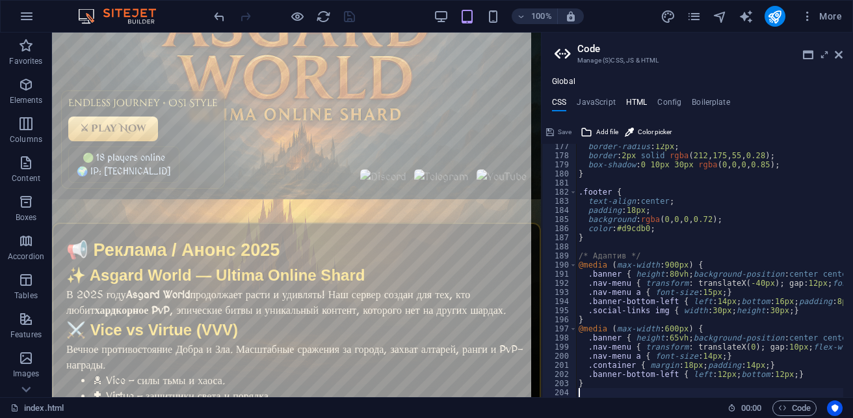
click at [628, 100] on h4 "HTML" at bounding box center [636, 105] width 21 height 14
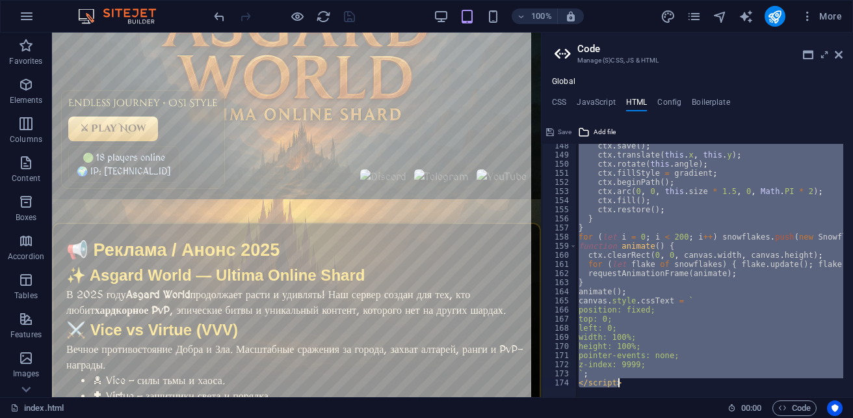
scroll to position [1341, 0]
drag, startPoint x: 622, startPoint y: 149, endPoint x: 831, endPoint y: 444, distance: 361.4
click at [831, 417] on html "[DOMAIN_NAME] index.html Favorites Elements Columns Content Boxes Accordion Tab…" at bounding box center [426, 209] width 853 height 418
type textarea "{{content}}"
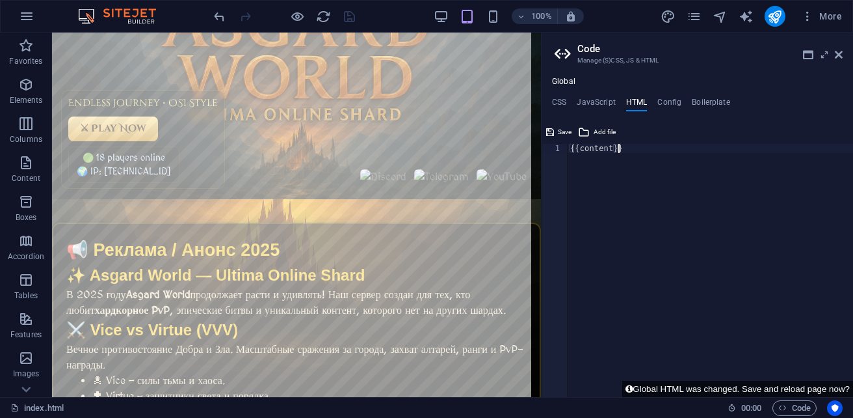
paste textarea
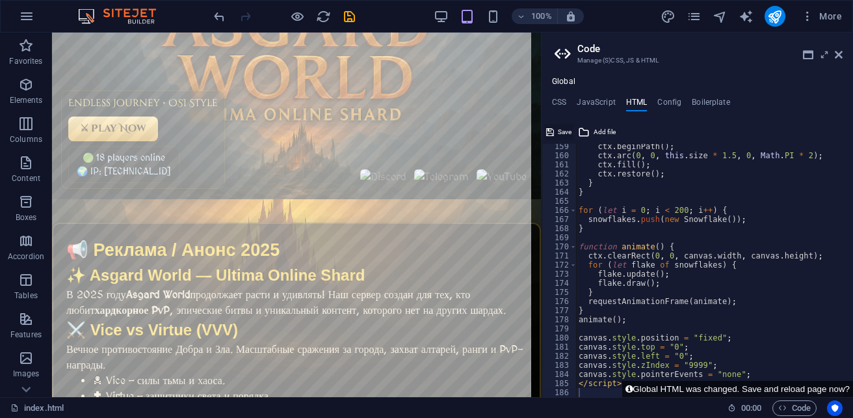
click at [563, 131] on span "Save" at bounding box center [565, 132] width 14 height 16
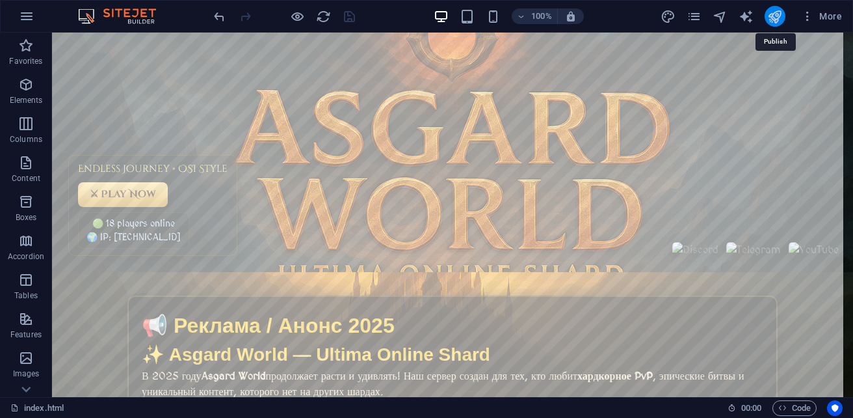
click at [777, 15] on icon "publish" at bounding box center [774, 16] width 15 height 15
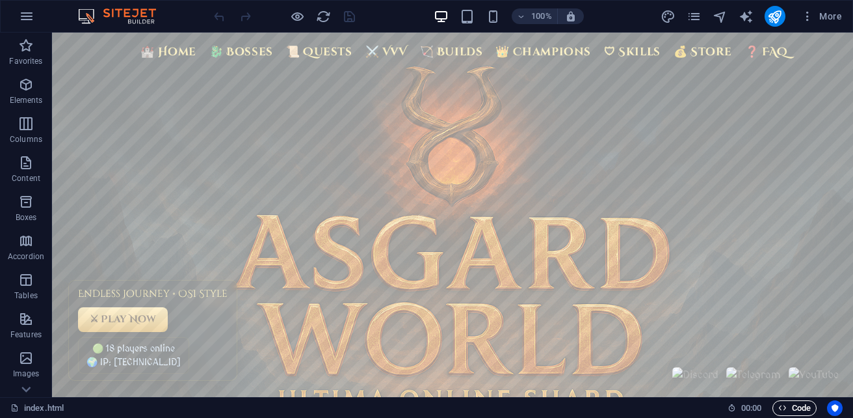
click at [789, 407] on span "Code" at bounding box center [794, 408] width 33 height 16
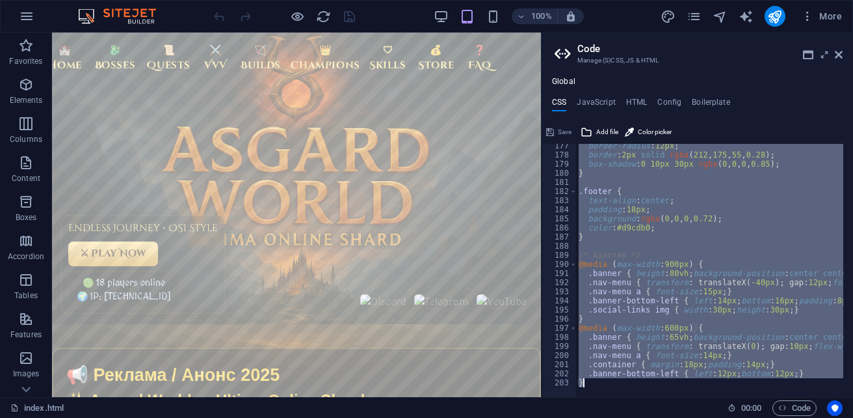
scroll to position [1605, 0]
drag, startPoint x: 574, startPoint y: 150, endPoint x: 849, endPoint y: 444, distance: 402.1
click at [849, 417] on html "[DOMAIN_NAME] index.html Favorites Elements Columns Content Boxes Accordion Tab…" at bounding box center [426, 209] width 853 height 418
type textarea ".banner-bottom-left { left: 12px; bottom: 12px; } }"
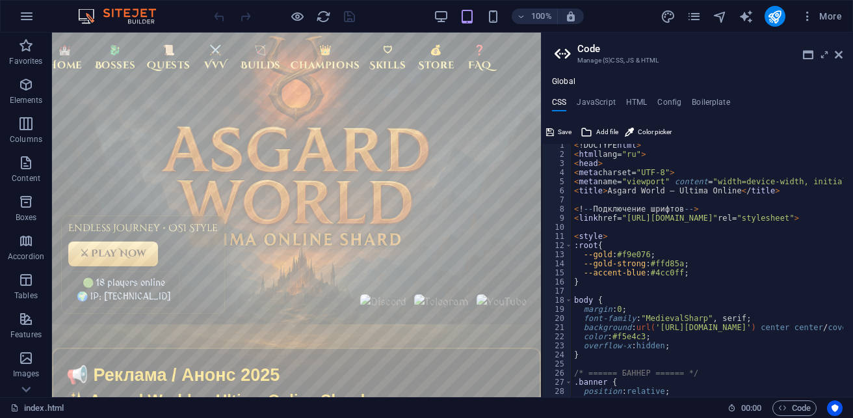
scroll to position [0, 0]
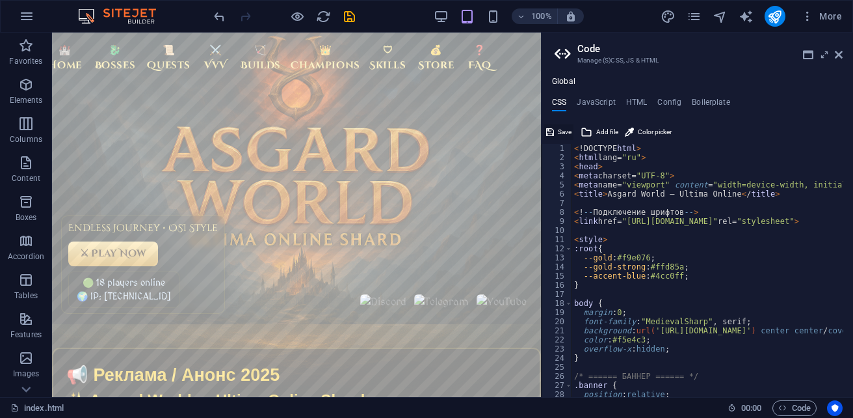
click at [561, 129] on span "Save" at bounding box center [565, 132] width 14 height 16
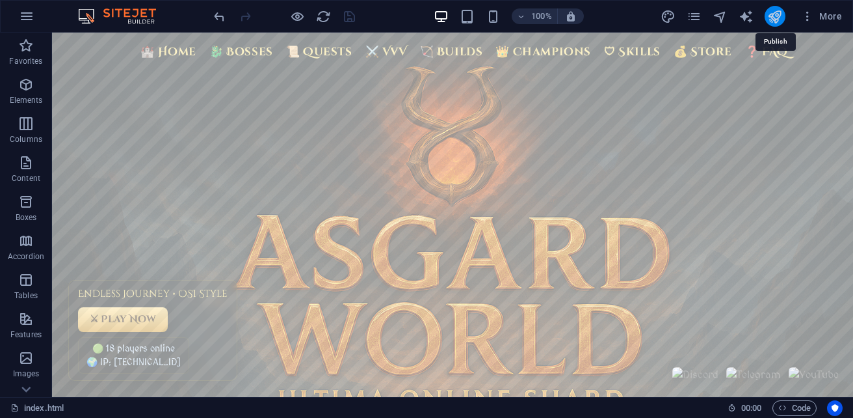
click at [778, 14] on icon "publish" at bounding box center [774, 16] width 15 height 15
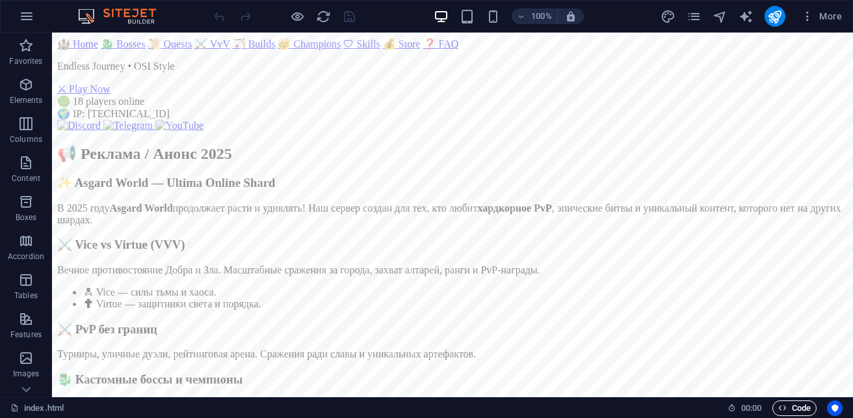
click at [794, 406] on span "Code" at bounding box center [794, 408] width 33 height 16
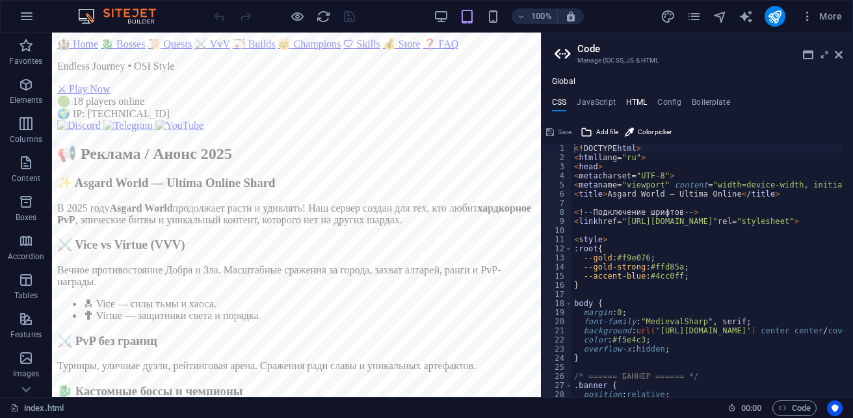
click at [640, 99] on h4 "HTML" at bounding box center [636, 105] width 21 height 14
type textarea "{{content}}{{content}}"
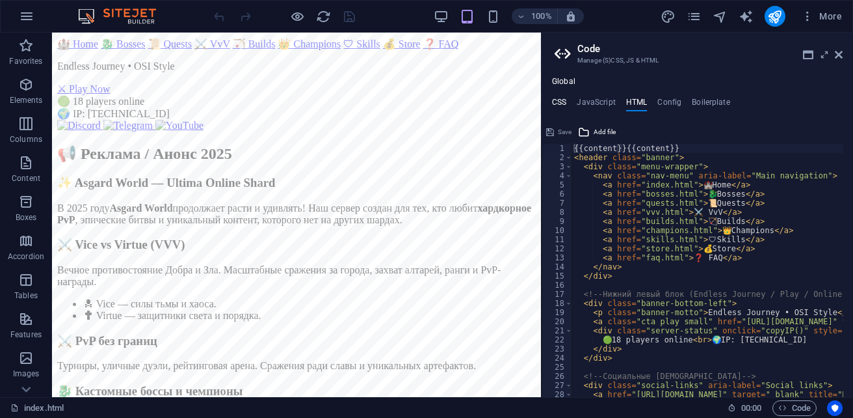
click at [561, 98] on h4 "CSS" at bounding box center [559, 105] width 14 height 14
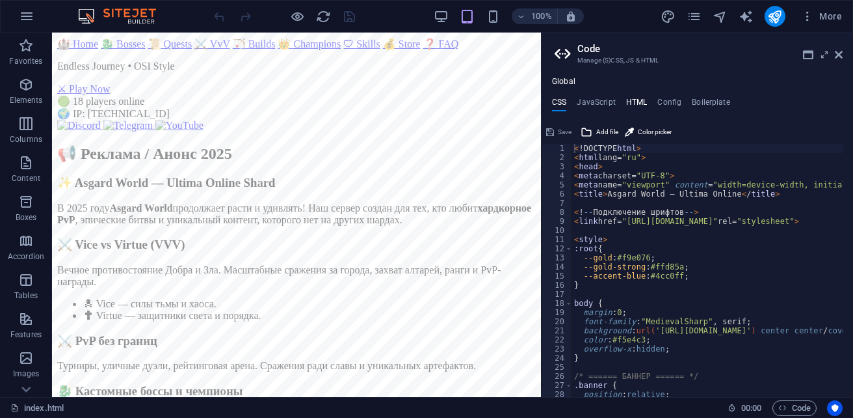
click at [635, 100] on h4 "HTML" at bounding box center [636, 105] width 21 height 14
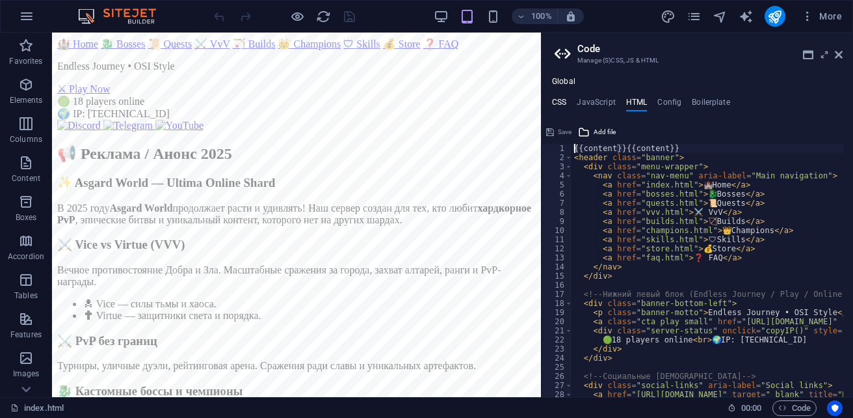
click at [564, 104] on h4 "CSS" at bounding box center [559, 105] width 14 height 14
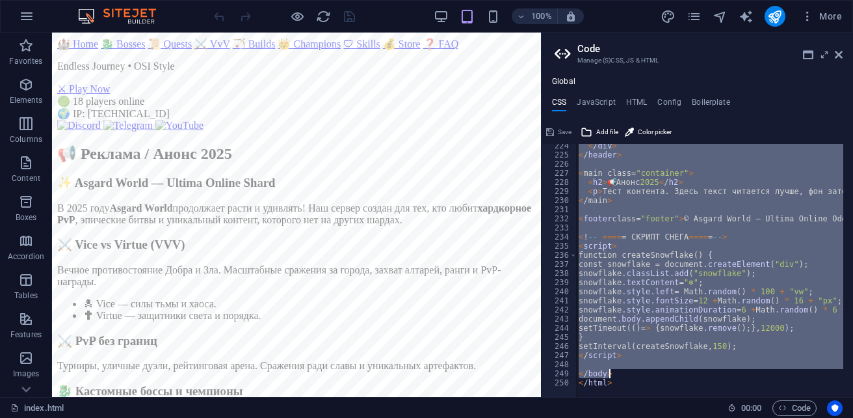
scroll to position [2033, 0]
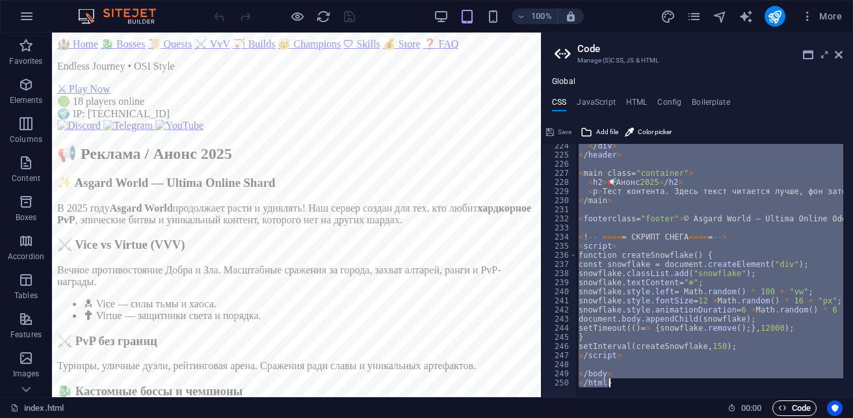
drag, startPoint x: 574, startPoint y: 151, endPoint x: 793, endPoint y: 403, distance: 333.7
click at [793, 397] on div "index.html Favorites Elements Columns Content Boxes Accordion Tables Features I…" at bounding box center [426, 215] width 853 height 364
type textarea "</body> </html>"
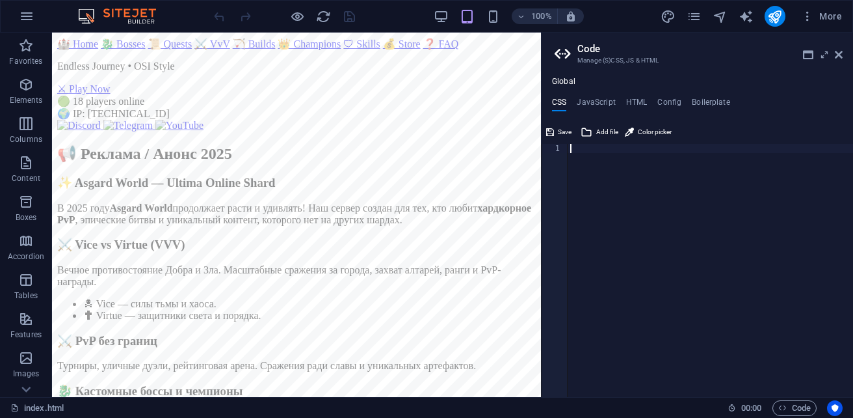
scroll to position [2032, 0]
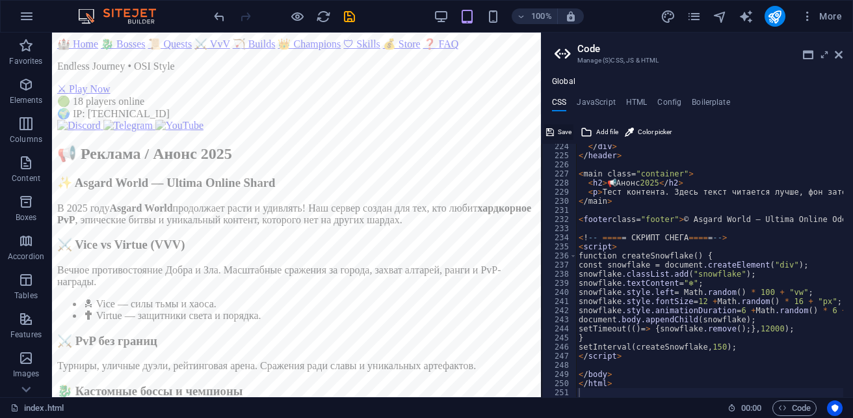
click at [562, 133] on span "Save" at bounding box center [565, 132] width 14 height 16
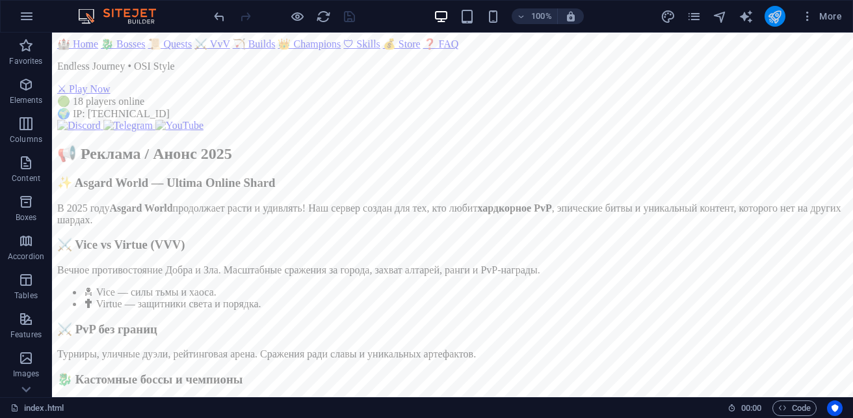
click at [771, 24] on button "publish" at bounding box center [775, 16] width 21 height 21
click at [797, 405] on span "Code" at bounding box center [794, 408] width 33 height 16
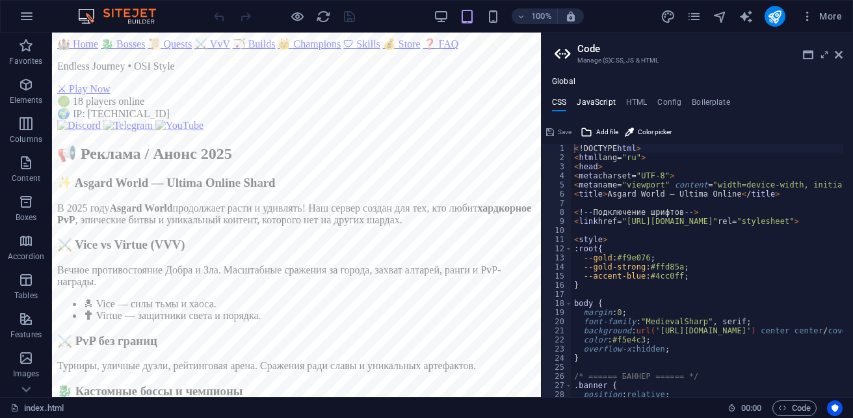
click at [588, 102] on h4 "JavaScript" at bounding box center [596, 105] width 38 height 14
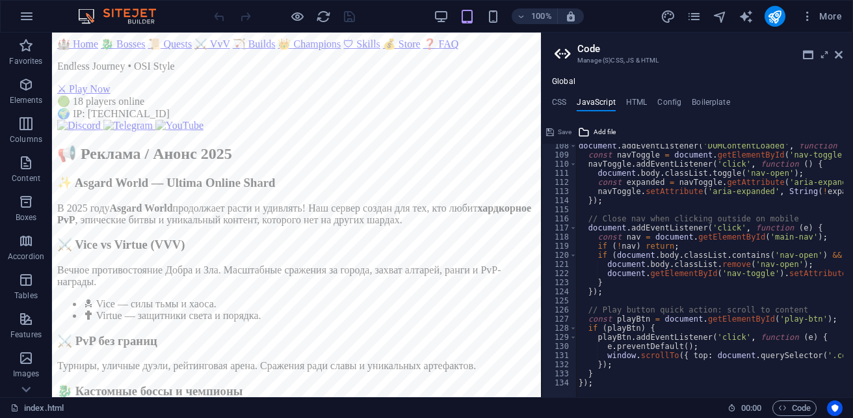
scroll to position [977, 0]
type textarea "});"
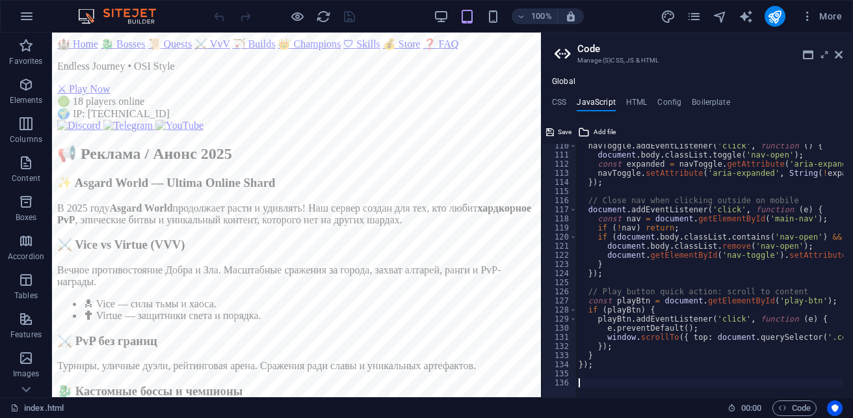
scroll to position [995, 0]
paste textarea "</script>"
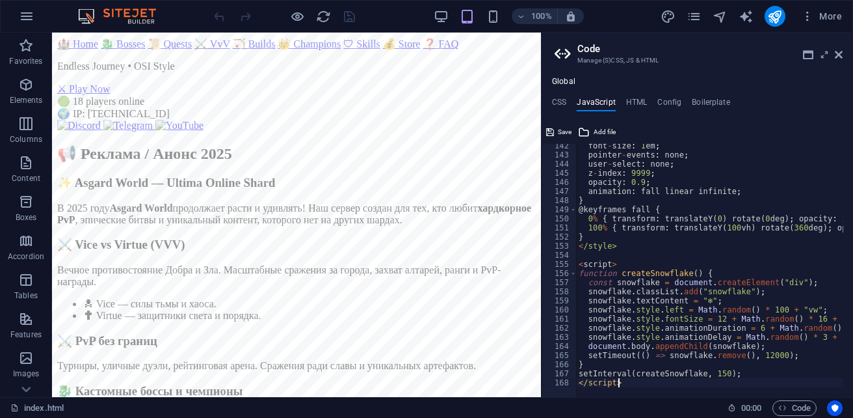
scroll to position [1286, 0]
type textarea "</script>"
click at [566, 133] on span "Save" at bounding box center [565, 132] width 14 height 16
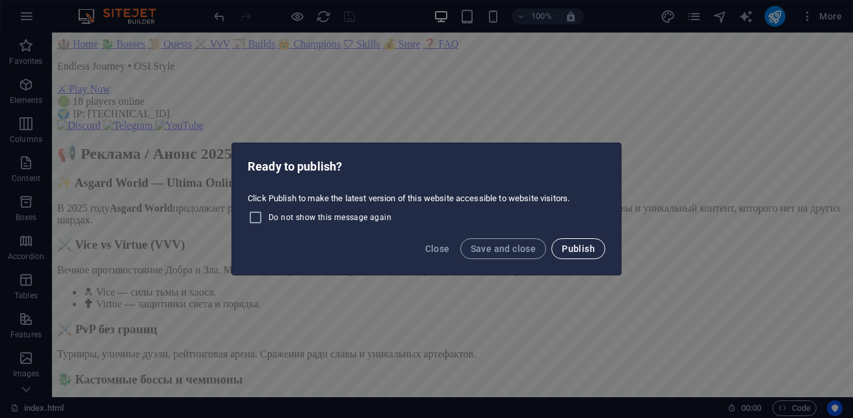
click at [568, 253] on span "Publish" at bounding box center [578, 248] width 33 height 10
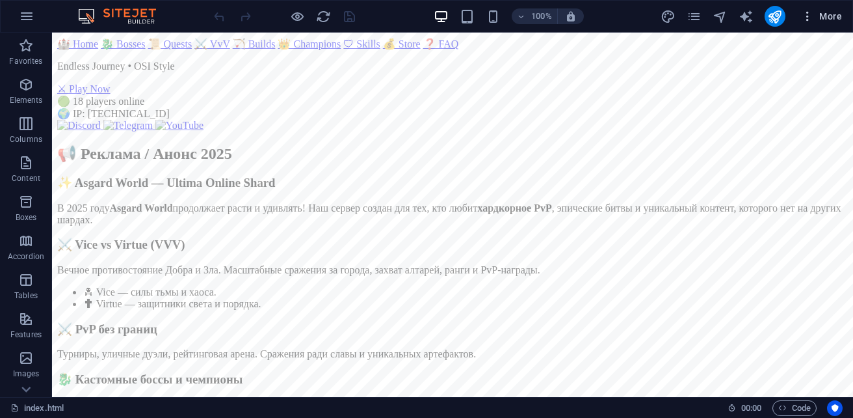
click at [812, 16] on icon "button" at bounding box center [807, 16] width 13 height 13
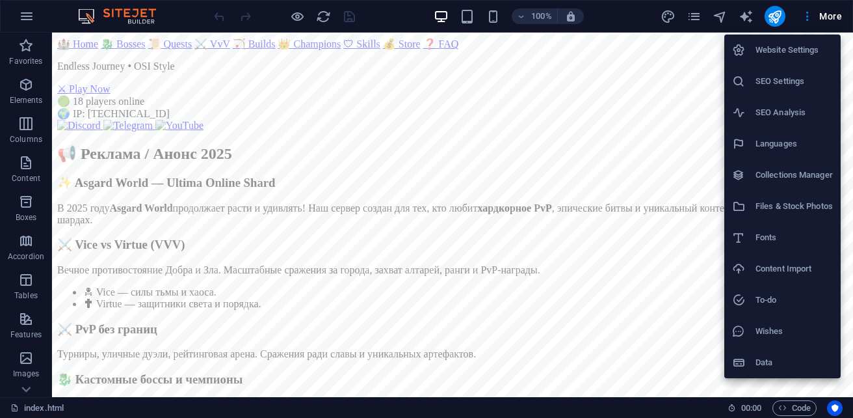
click at [392, 14] on div at bounding box center [426, 209] width 853 height 418
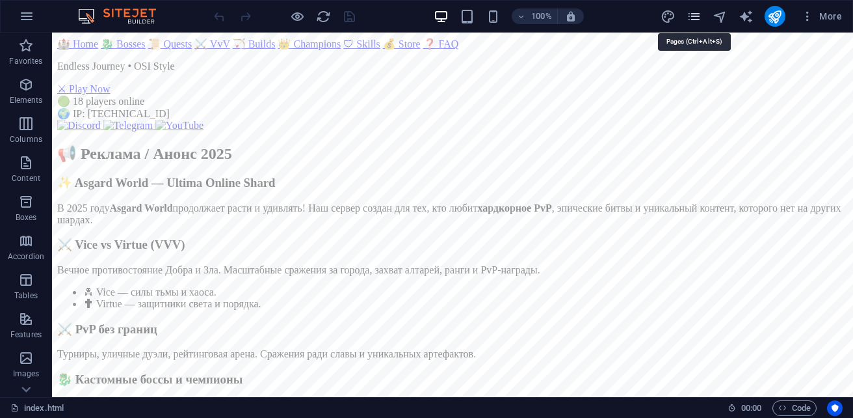
click at [697, 12] on icon "pages" at bounding box center [694, 16] width 15 height 15
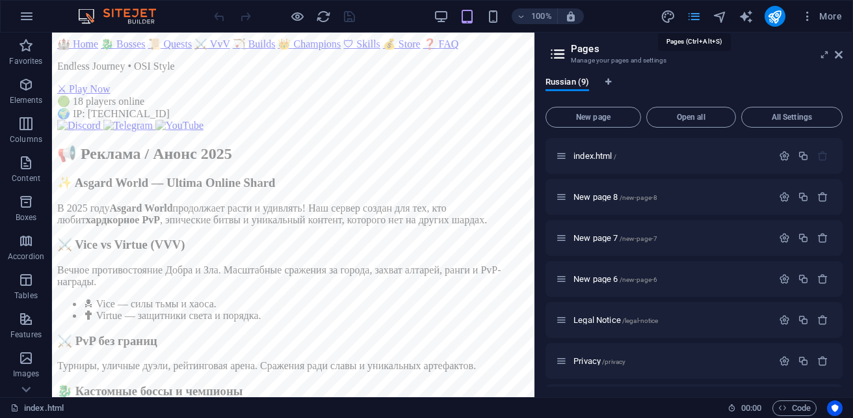
click at [699, 12] on icon "pages" at bounding box center [694, 16] width 15 height 15
click at [823, 17] on span "More" at bounding box center [821, 16] width 41 height 13
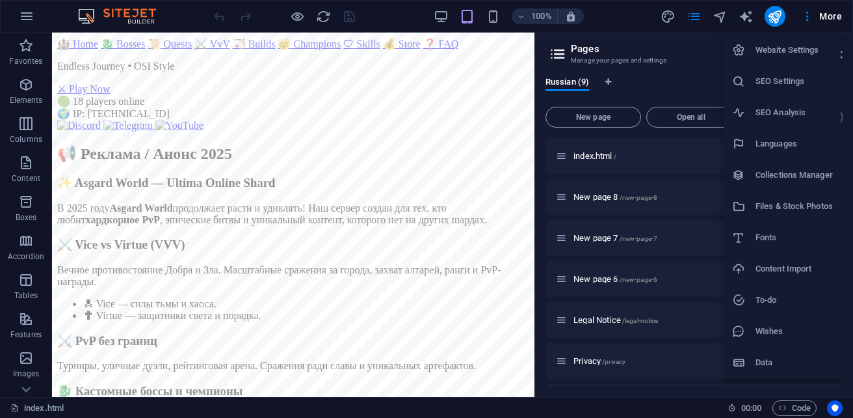
click at [792, 49] on h6 "Website Settings" at bounding box center [794, 50] width 77 height 16
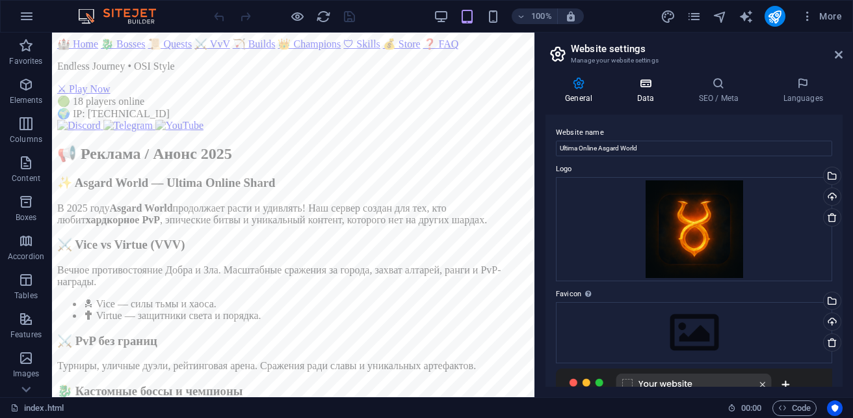
click at [651, 92] on h4 "Data" at bounding box center [648, 90] width 62 height 27
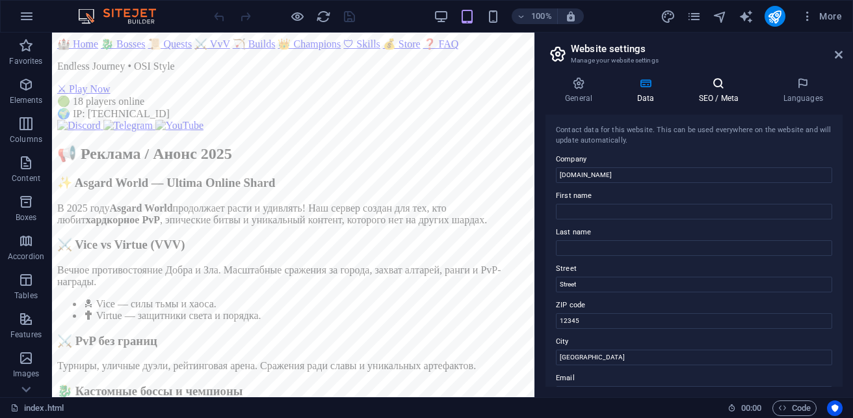
click at [724, 94] on h4 "SEO / Meta" at bounding box center [721, 90] width 85 height 27
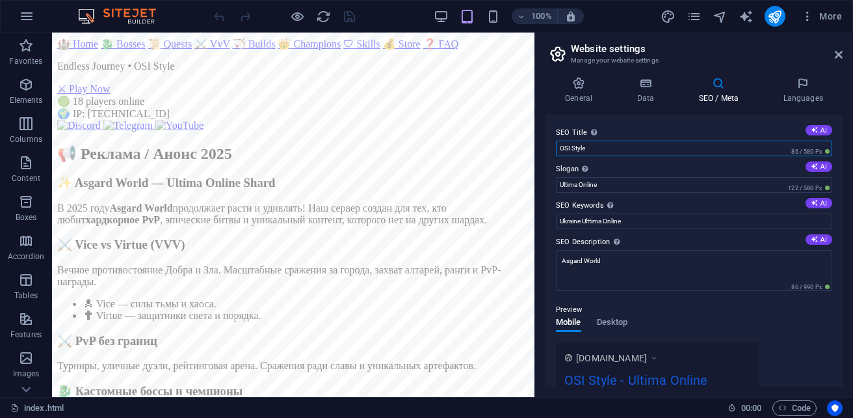
drag, startPoint x: 608, startPoint y: 151, endPoint x: 543, endPoint y: 146, distance: 65.2
click at [543, 146] on div "General Data SEO / Meta Languages Website name Ultima Online Asgard World Logo …" at bounding box center [694, 231] width 318 height 330
type input "Ultima Online"
drag, startPoint x: 622, startPoint y: 182, endPoint x: 538, endPoint y: 186, distance: 83.3
click at [538, 186] on div "General Data SEO / Meta Languages Website name Ultima Online Asgard World Logo …" at bounding box center [694, 231] width 318 height 330
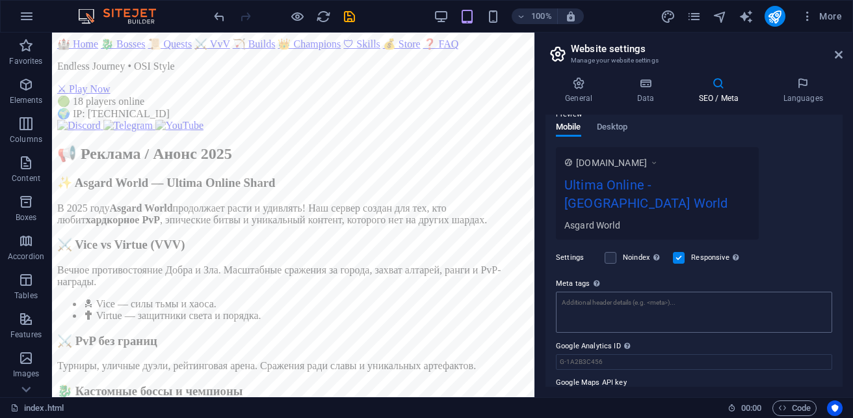
scroll to position [207, 0]
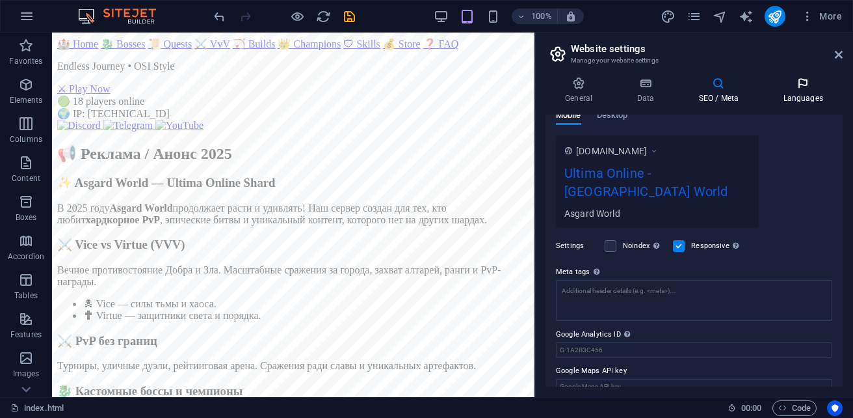
type input "Asgard World"
click at [804, 88] on icon at bounding box center [802, 83] width 79 height 13
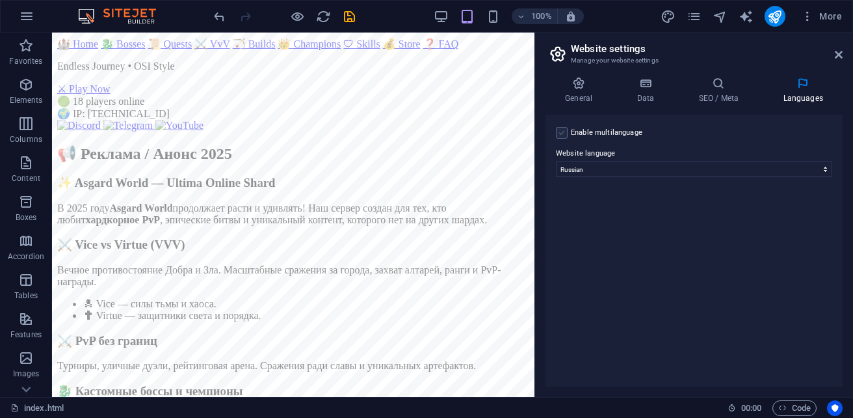
click at [564, 129] on label at bounding box center [562, 133] width 12 height 12
click at [0, 0] on input "Enable multilanguage To disable multilanguage delete all languages until only o…" at bounding box center [0, 0] width 0 height 0
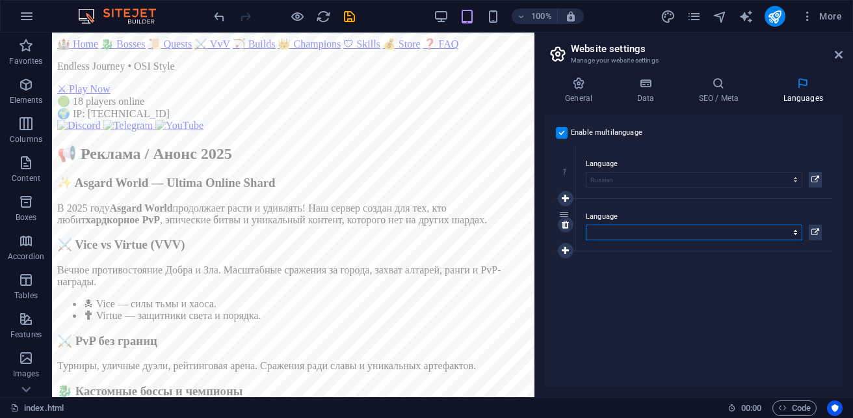
click at [635, 230] on select "Abkhazian Afar Afrikaans Akan Albanian Amharic Arabic Aragonese Armenian Assame…" at bounding box center [694, 232] width 217 height 16
select select "165"
click at [586, 224] on select "Abkhazian Afar Afrikaans Akan Albanian Amharic Arabic Aragonese Armenian Assame…" at bounding box center [694, 232] width 217 height 16
click at [565, 249] on icon at bounding box center [565, 250] width 7 height 9
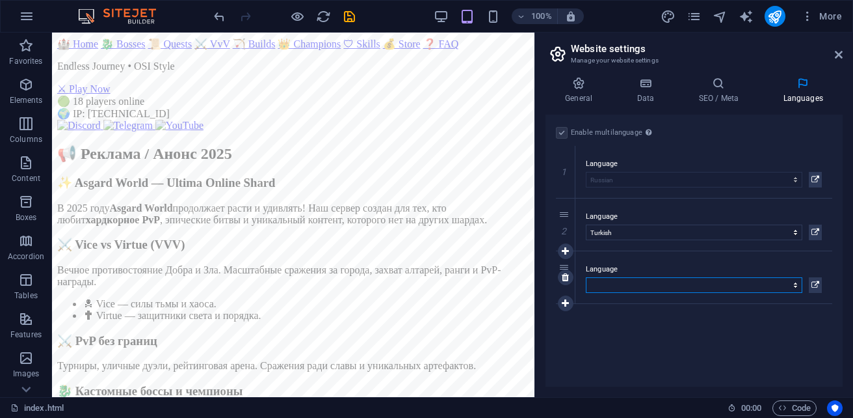
click at [648, 281] on select "Abkhazian Afar Afrikaans Akan Albanian Amharic Arabic Aragonese Armenian Assame…" at bounding box center [694, 285] width 217 height 16
select select "76"
click at [586, 277] on select "Abkhazian Afar Afrikaans Akan Albanian Amharic Arabic Aragonese Armenian Assame…" at bounding box center [694, 285] width 217 height 16
click at [564, 304] on icon at bounding box center [565, 303] width 7 height 9
click at [786, 338] on select "Abkhazian Afar Afrikaans Akan Albanian Amharic Arabic Aragonese Armenian Assame…" at bounding box center [694, 338] width 217 height 16
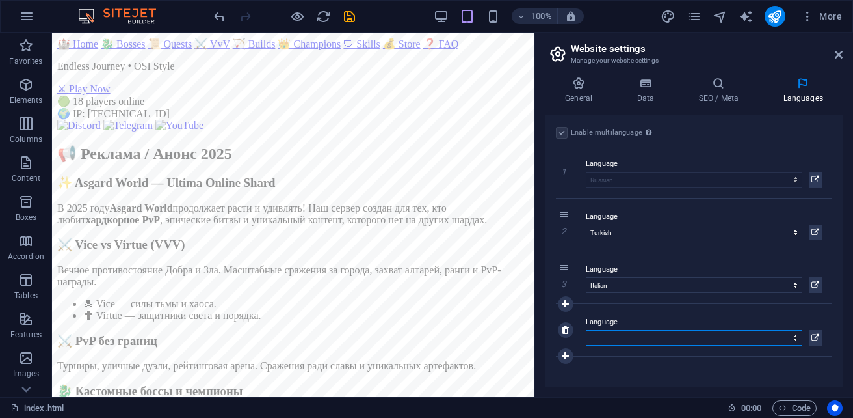
select select "168"
click at [586, 330] on select "Abkhazian Afar Afrikaans Akan Albanian Amharic Arabic Aragonese Armenian Assame…" at bounding box center [694, 338] width 217 height 16
click at [568, 356] on icon at bounding box center [565, 355] width 7 height 9
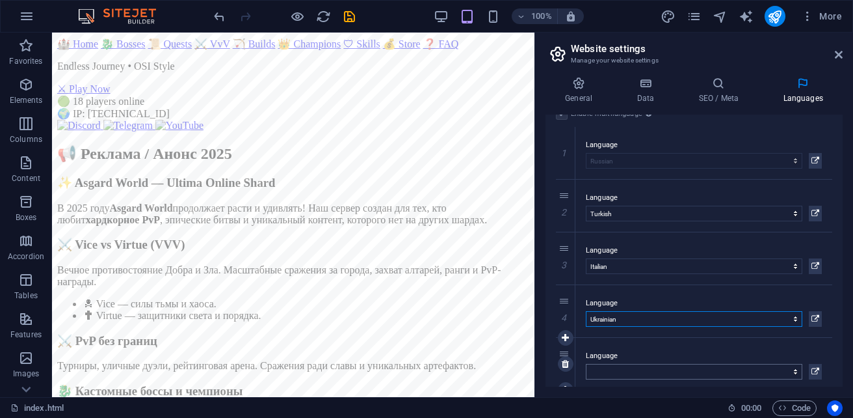
scroll to position [33, 0]
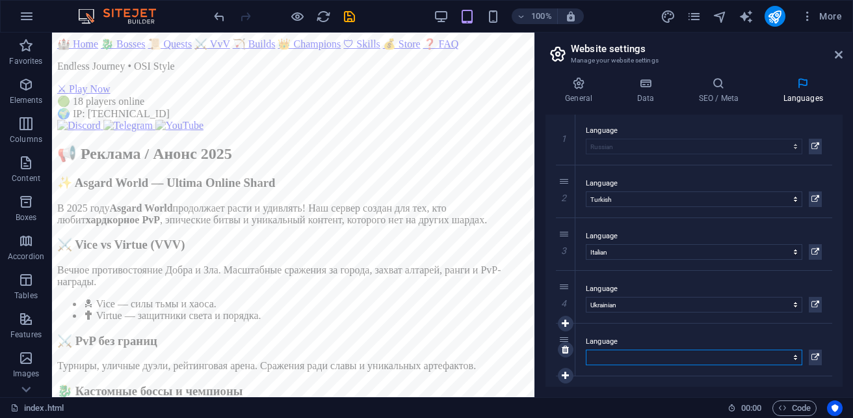
click at [665, 356] on select "Abkhazian Afar Afrikaans Akan Albanian Amharic Arabic Aragonese Armenian Assame…" at bounding box center [694, 357] width 217 height 16
select select "55"
click at [586, 349] on select "Abkhazian Afar Afrikaans Akan Albanian Amharic Arabic Aragonese Armenian Assame…" at bounding box center [694, 357] width 217 height 16
click at [568, 377] on icon at bounding box center [565, 375] width 7 height 9
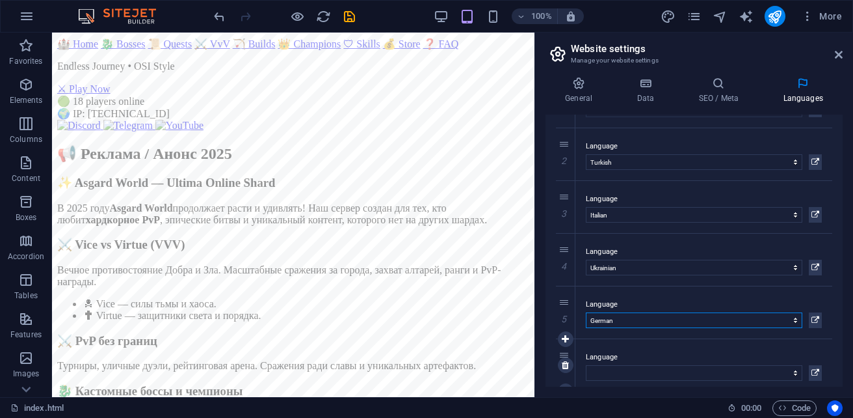
scroll to position [86, 0]
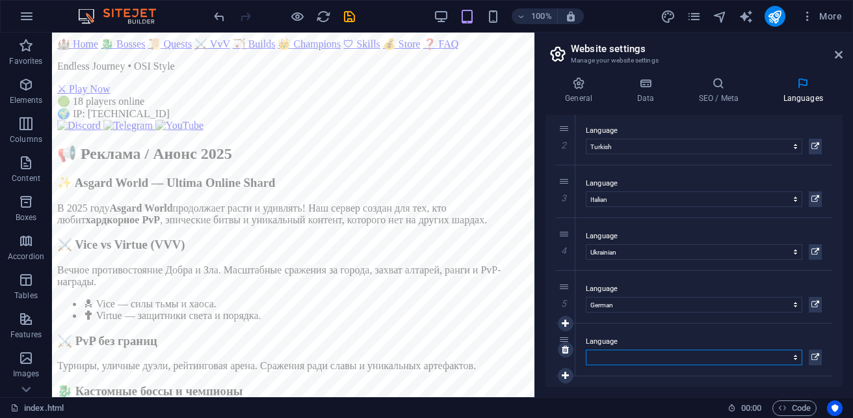
click at [672, 357] on select "Abkhazian Afar Afrikaans Akan Albanian Amharic Arabic Aragonese Armenian Assame…" at bounding box center [694, 357] width 217 height 16
select select "41"
click at [586, 349] on select "Abkhazian Afar Afrikaans Akan Albanian Amharic Arabic Aragonese Armenian Assame…" at bounding box center [694, 357] width 217 height 16
click at [586, 84] on icon at bounding box center [579, 83] width 66 height 13
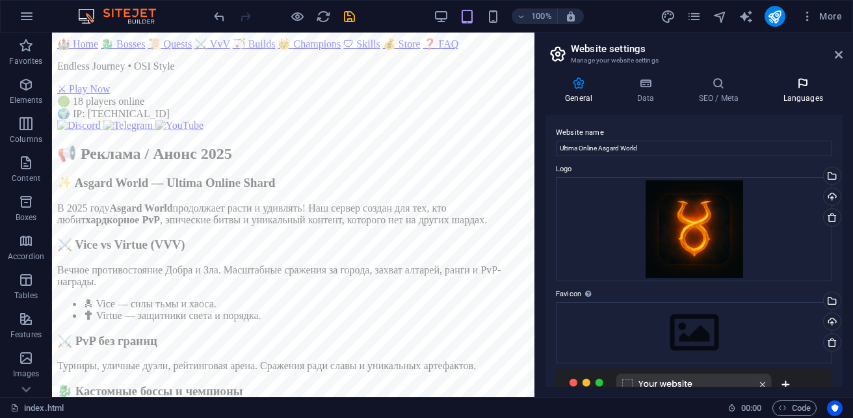
click at [814, 92] on h4 "Languages" at bounding box center [802, 90] width 79 height 27
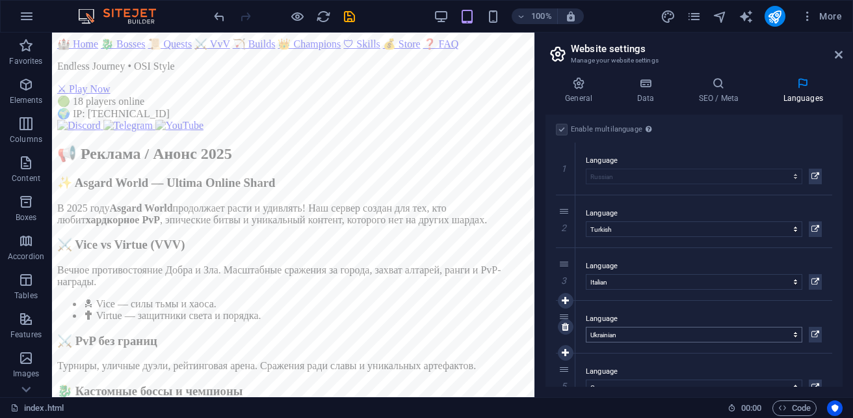
scroll to position [0, 0]
click at [561, 135] on label at bounding box center [562, 133] width 12 height 12
click at [563, 135] on label at bounding box center [562, 133] width 12 height 12
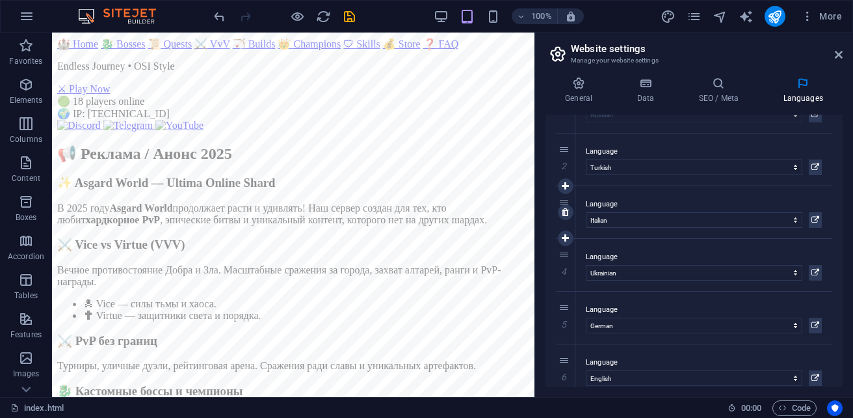
scroll to position [86, 0]
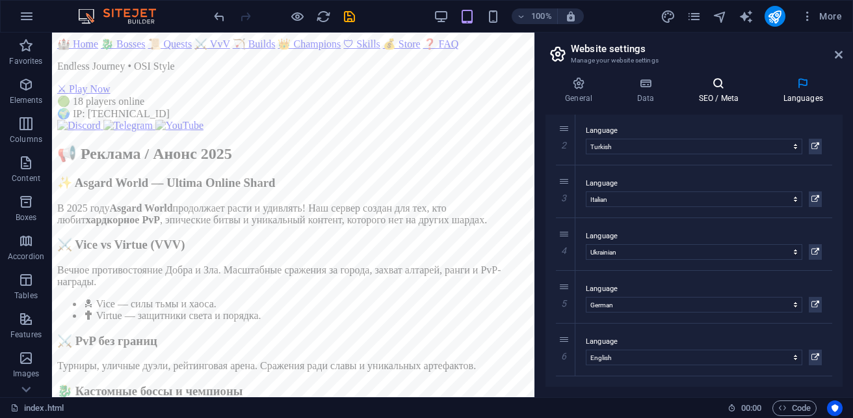
click at [721, 88] on icon at bounding box center [718, 83] width 79 height 13
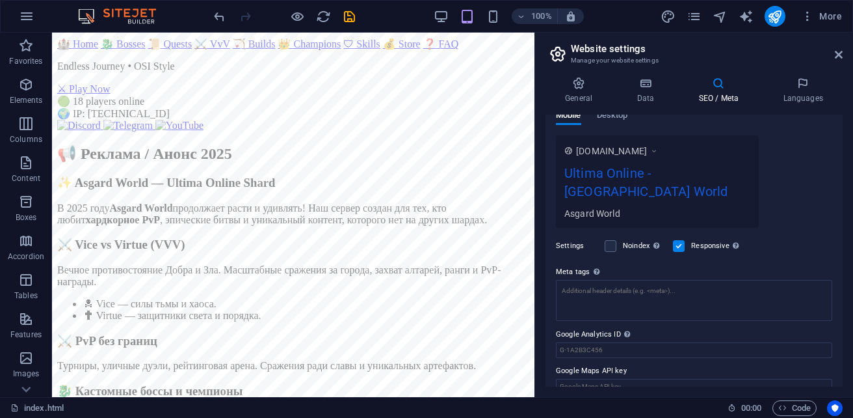
click at [694, 157] on div "www.example.com" at bounding box center [657, 151] width 186 height 14
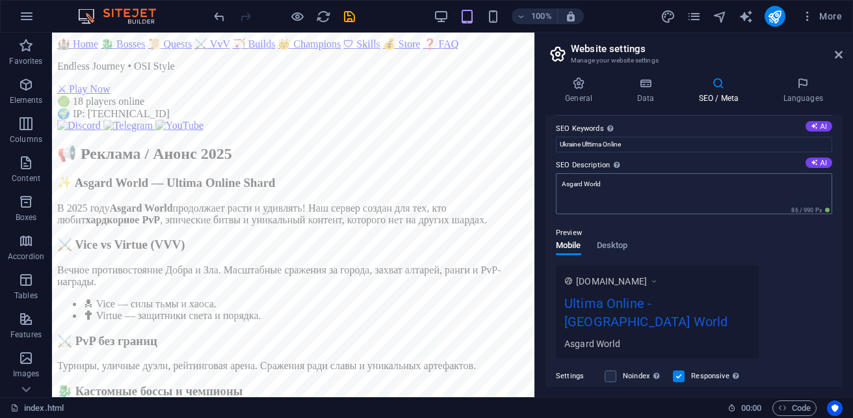
scroll to position [12, 0]
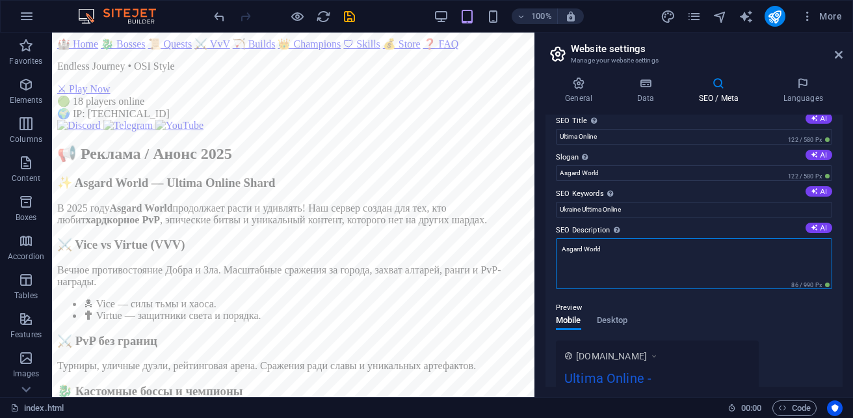
click at [618, 254] on textarea "Asgard World" at bounding box center [694, 263] width 276 height 51
type textarea "A"
type textarea "Щ"
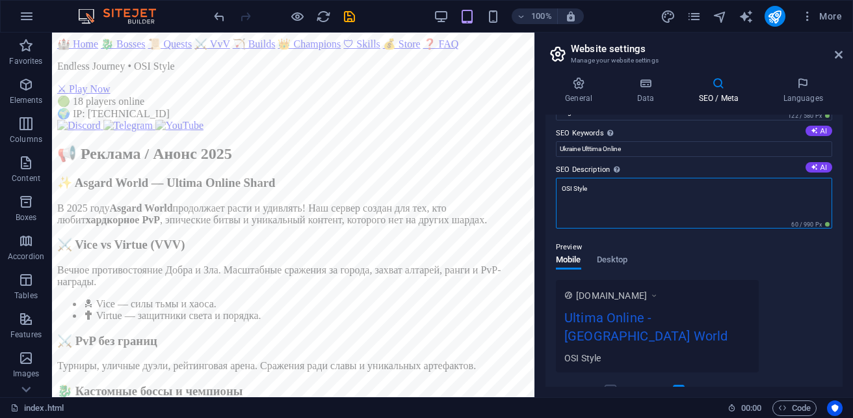
scroll to position [142, 0]
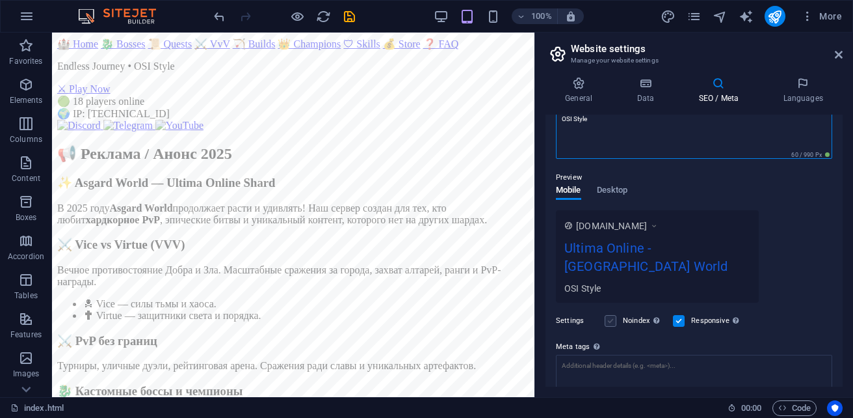
type textarea "OSI Style"
click at [614, 302] on div "Settings Noindex Instruct search engines to exclude this website from search re…" at bounding box center [694, 320] width 276 height 36
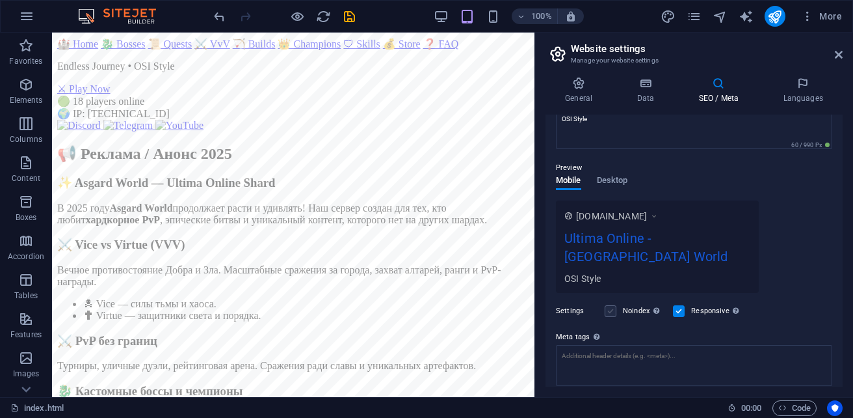
click at [611, 305] on label at bounding box center [611, 311] width 12 height 12
click at [0, 0] on input "Noindex Instruct search engines to exclude this website from search results." at bounding box center [0, 0] width 0 height 0
click at [611, 305] on label at bounding box center [611, 311] width 12 height 12
click at [0, 0] on input "Noindex Instruct search engines to exclude this website from search results." at bounding box center [0, 0] width 0 height 0
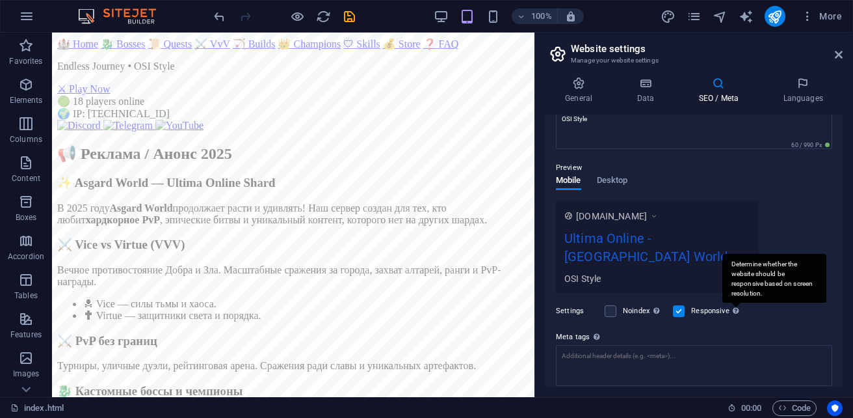
scroll to position [207, 0]
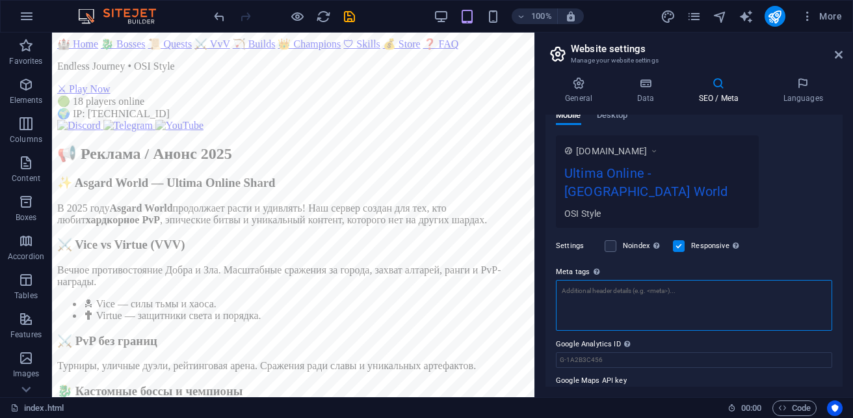
click at [639, 288] on textarea "Meta tags Enter HTML code here that will be placed inside the tags of your webs…" at bounding box center [694, 305] width 276 height 51
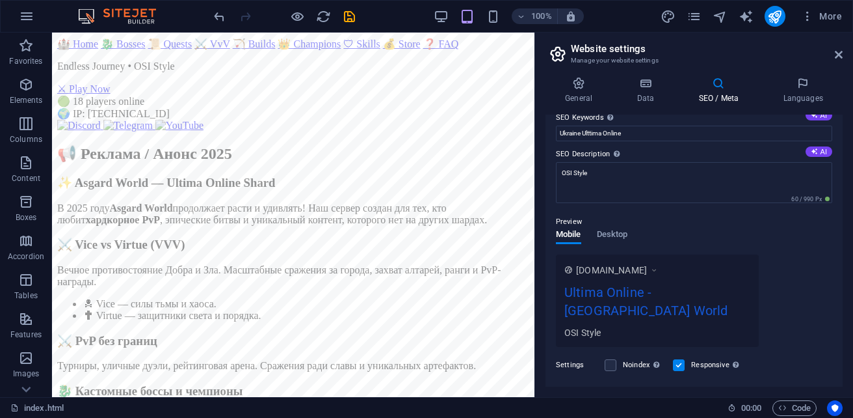
scroll to position [77, 0]
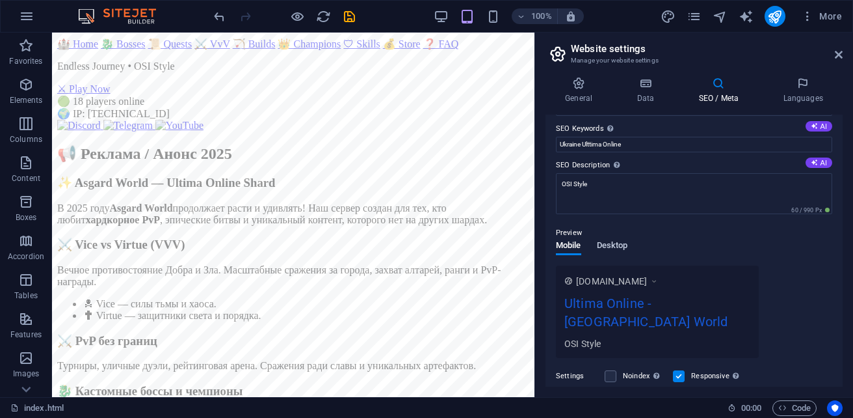
click at [607, 249] on span "Desktop" at bounding box center [612, 246] width 31 height 18
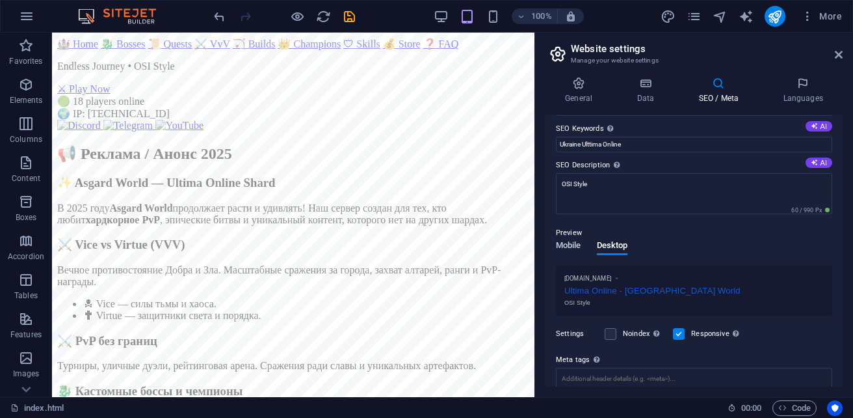
click at [563, 247] on span "Mobile" at bounding box center [568, 246] width 25 height 18
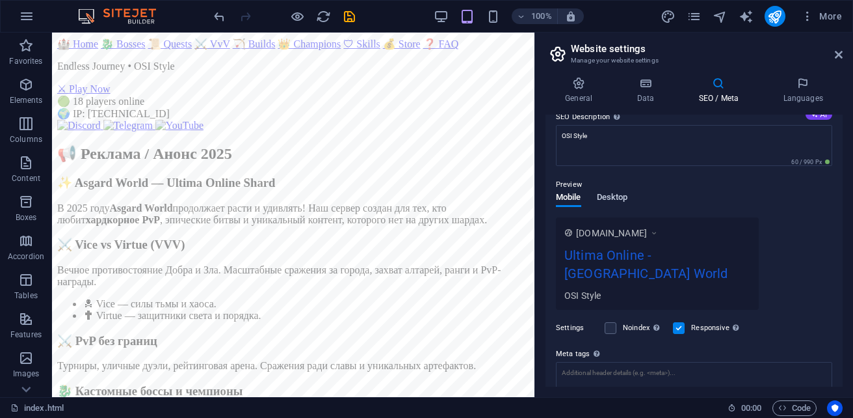
scroll to position [142, 0]
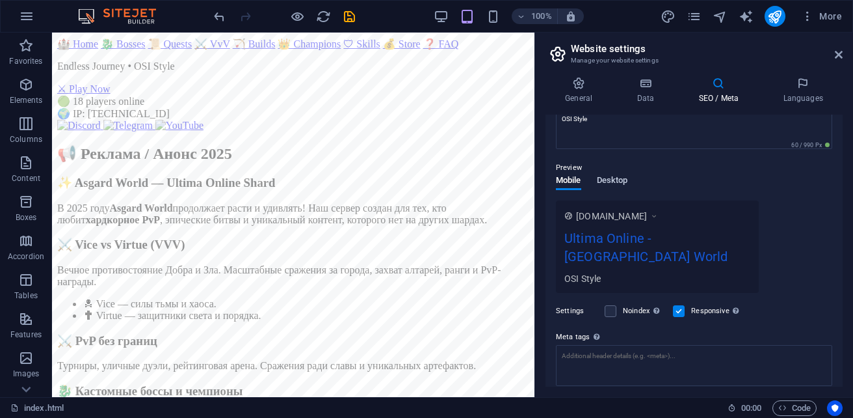
click at [617, 179] on span "Desktop" at bounding box center [612, 181] width 31 height 18
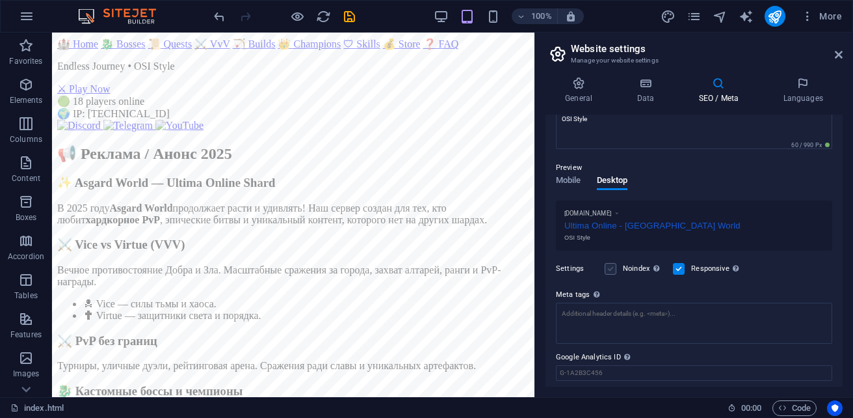
click at [608, 269] on label at bounding box center [611, 269] width 12 height 12
click at [0, 0] on input "Noindex Instruct search engines to exclude this website from search results." at bounding box center [0, 0] width 0 height 0
click at [613, 272] on label at bounding box center [611, 269] width 12 height 12
click at [0, 0] on input "Noindex Instruct search engines to exclude this website from search results." at bounding box center [0, 0] width 0 height 0
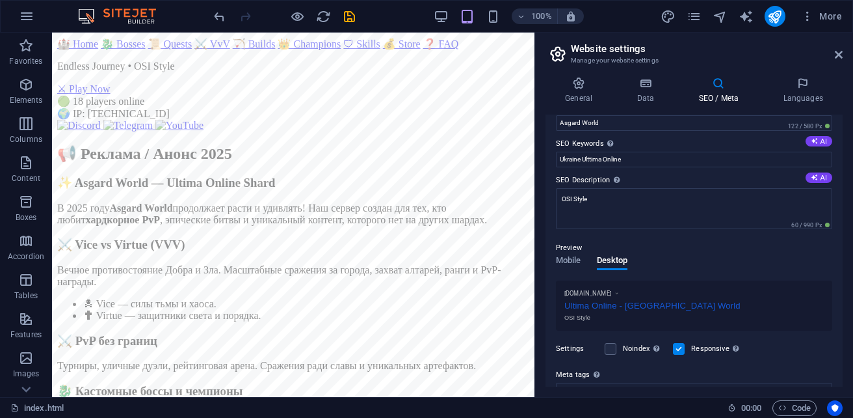
scroll to position [53, 0]
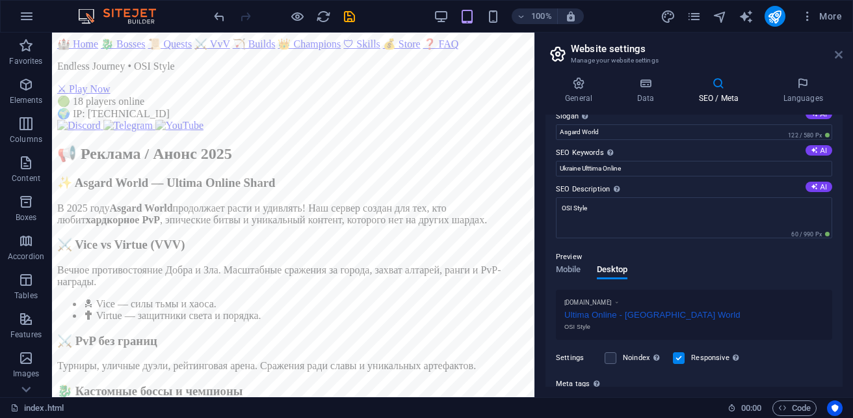
click at [836, 57] on icon at bounding box center [839, 54] width 8 height 10
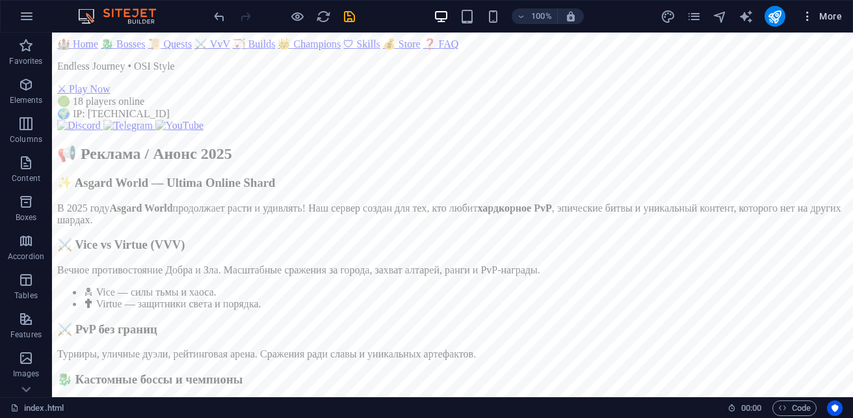
click at [823, 18] on span "More" at bounding box center [821, 16] width 41 height 13
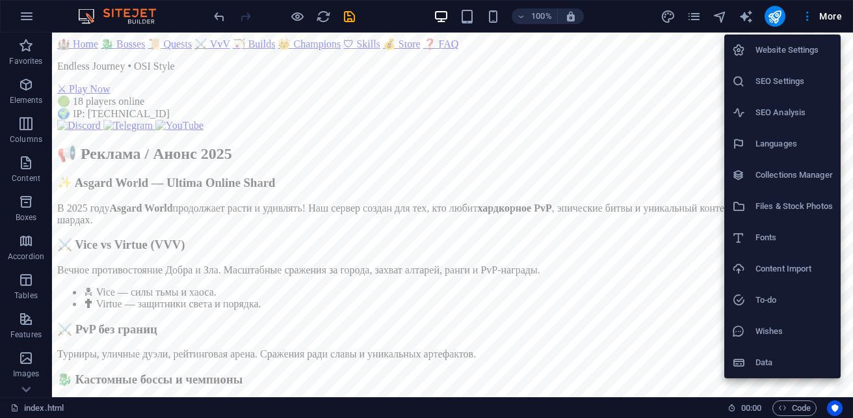
click at [789, 79] on h6 "SEO Settings" at bounding box center [794, 81] width 77 height 16
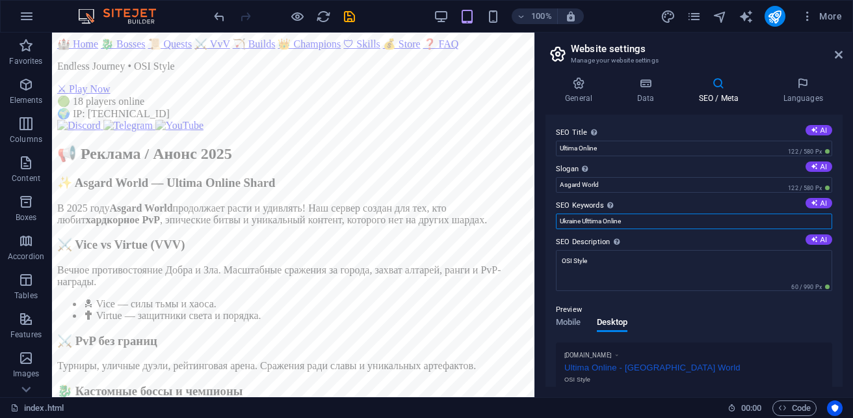
drag, startPoint x: 584, startPoint y: 222, endPoint x: 538, endPoint y: 221, distance: 45.5
click at [538, 221] on div "General Data SEO / Meta Languages Website name Ultima Online Asgard World Logo …" at bounding box center [694, 231] width 318 height 330
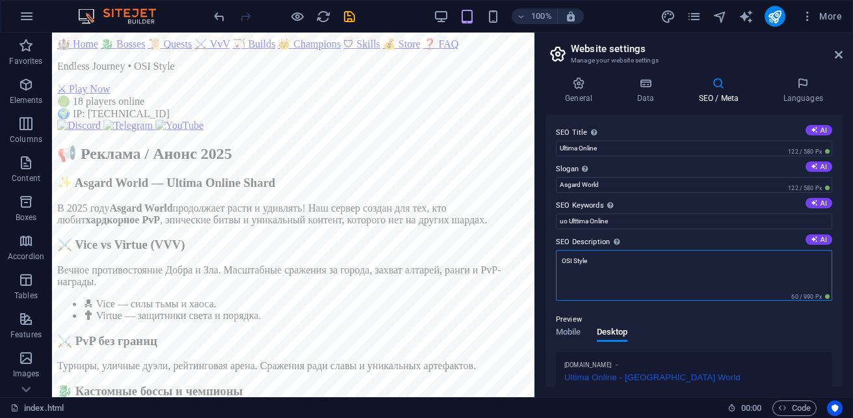
click at [639, 276] on textarea "OSI Style" at bounding box center [694, 275] width 276 height 51
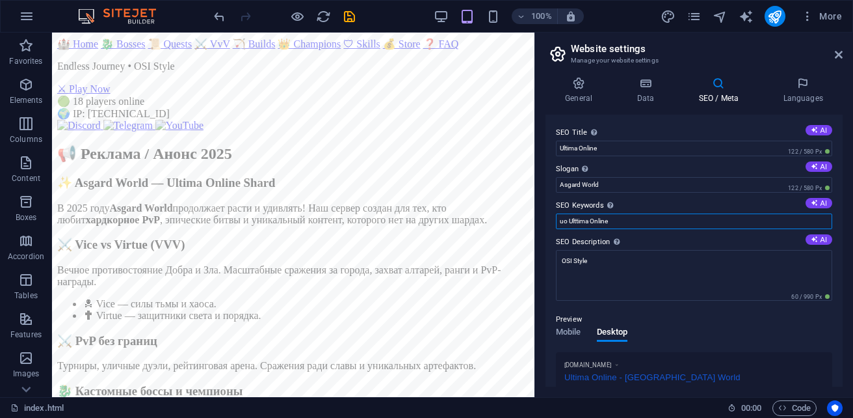
click at [572, 220] on input "uo Ulttima Online" at bounding box center [694, 221] width 276 height 16
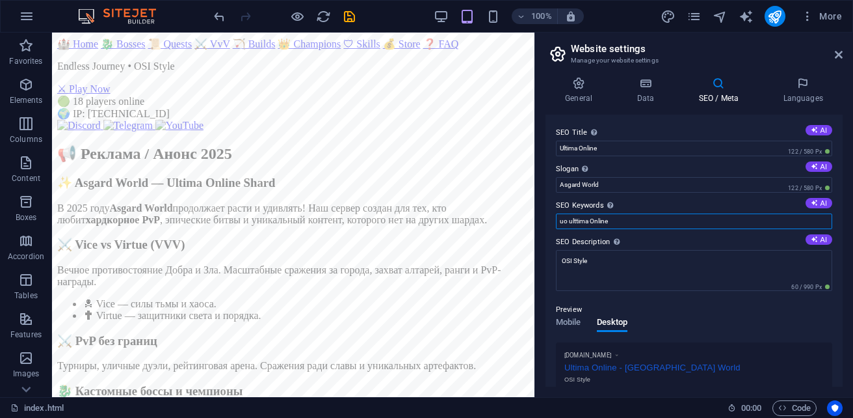
click at [659, 219] on input "uo ulttima Online" at bounding box center [694, 221] width 276 height 16
type input "uo ulttima Online"
click at [344, 17] on icon "save" at bounding box center [349, 16] width 15 height 15
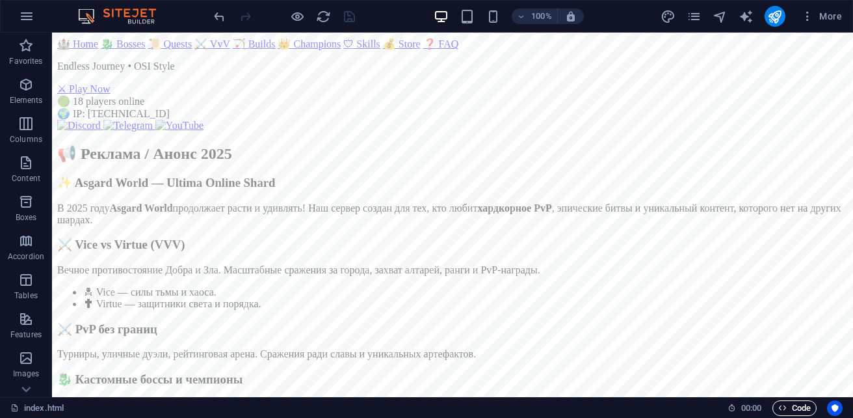
click at [792, 412] on span "Code" at bounding box center [794, 408] width 33 height 16
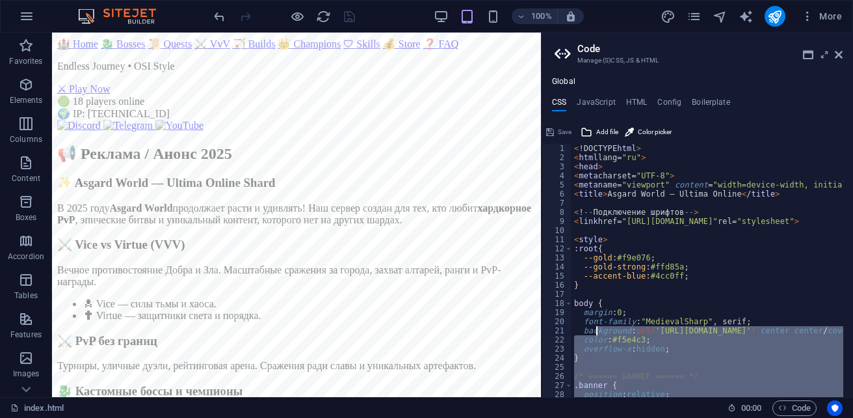
scroll to position [0, 0]
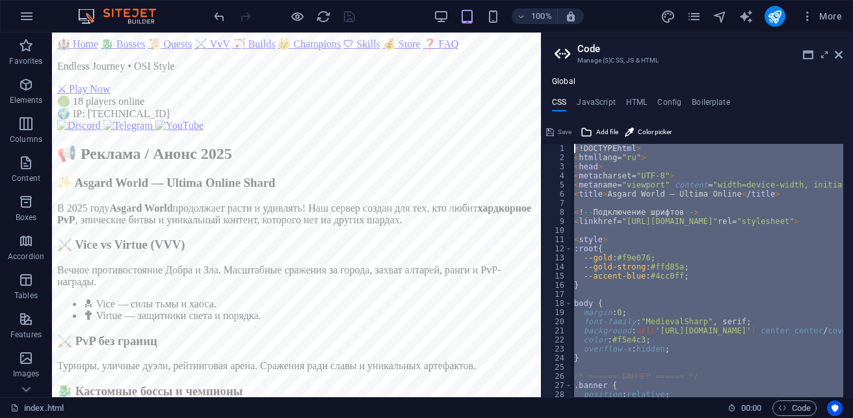
drag, startPoint x: 617, startPoint y: 380, endPoint x: 573, endPoint y: 145, distance: 238.9
type textarea "<!DOCTYPE html> <html lang="ru">"
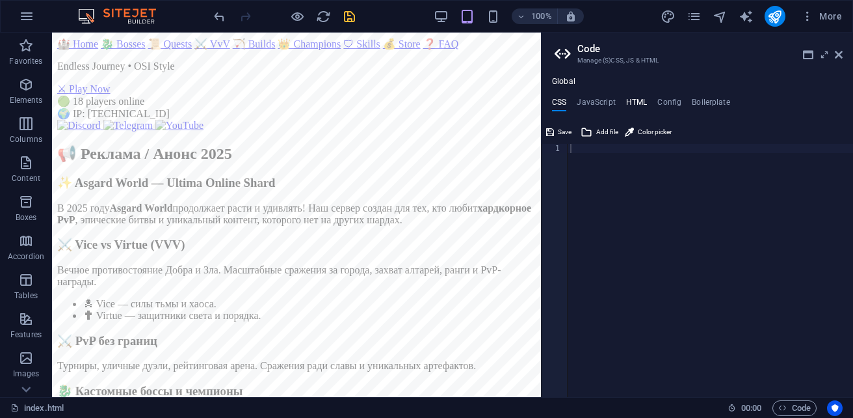
click at [637, 105] on h4 "HTML" at bounding box center [636, 105] width 21 height 14
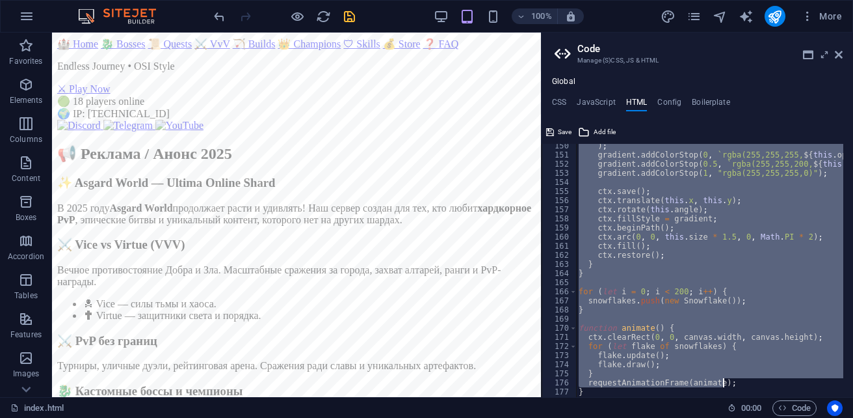
scroll to position [1441, 0]
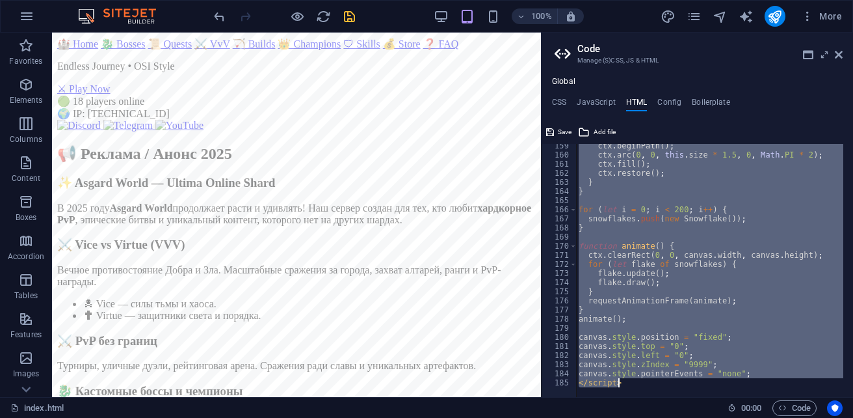
drag, startPoint x: 624, startPoint y: 152, endPoint x: 809, endPoint y: 444, distance: 345.9
click at [809, 417] on html "sb5985678.a.had.tf index.html Favorites Elements Columns Content Boxes Accordio…" at bounding box center [426, 209] width 853 height 418
type textarea "{{content}}"
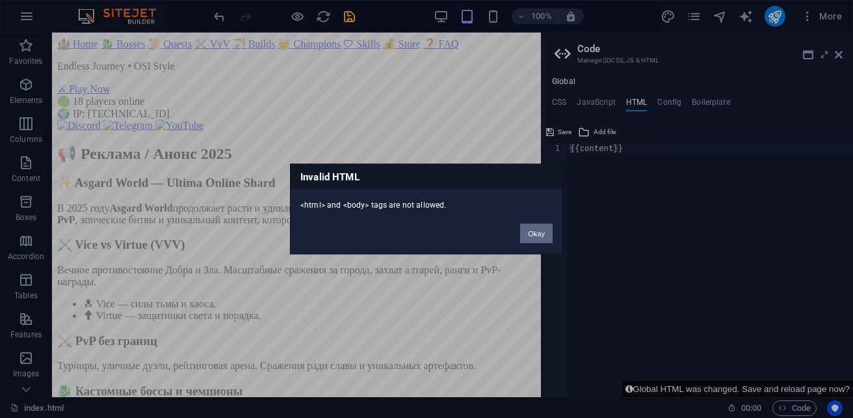
click at [543, 233] on button "Okay" at bounding box center [536, 234] width 33 height 20
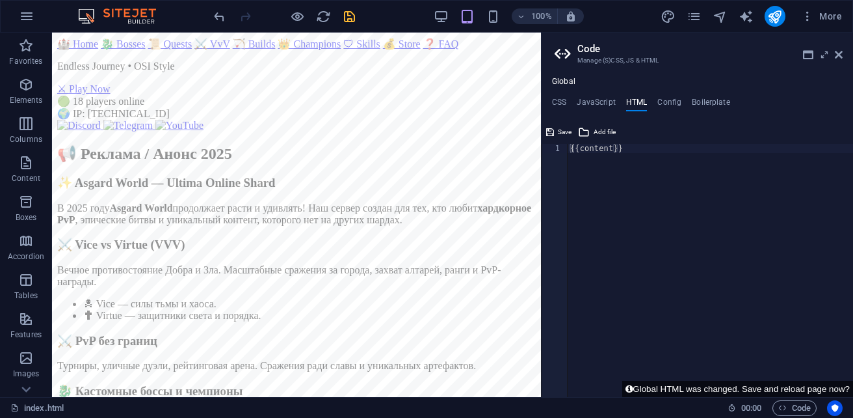
click at [627, 153] on div "{{content}}" at bounding box center [710, 279] width 285 height 271
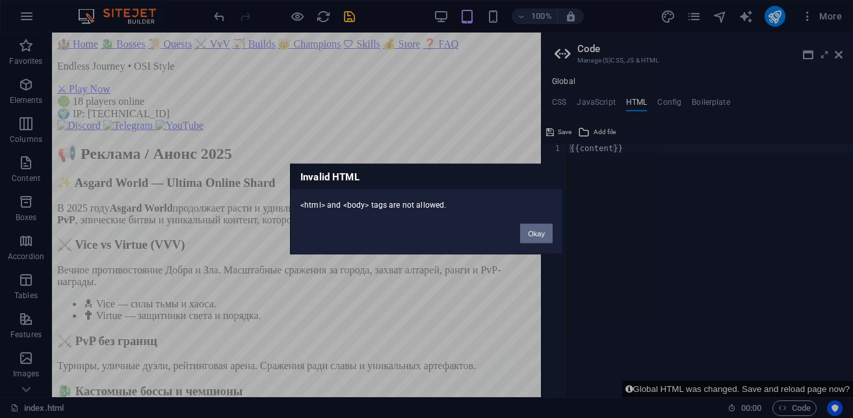
drag, startPoint x: 538, startPoint y: 230, endPoint x: 486, endPoint y: 197, distance: 60.8
click at [538, 230] on button "Okay" at bounding box center [536, 234] width 33 height 20
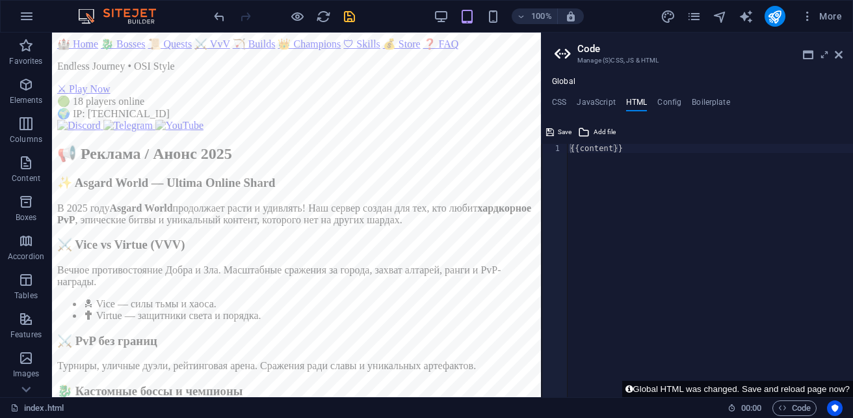
click at [599, 165] on div "{{content}}" at bounding box center [710, 279] width 285 height 271
click at [592, 195] on div "{{content}}" at bounding box center [710, 279] width 285 height 271
click at [569, 146] on div "{{content}}" at bounding box center [710, 279] width 285 height 271
click at [773, 20] on icon "publish" at bounding box center [774, 16] width 15 height 15
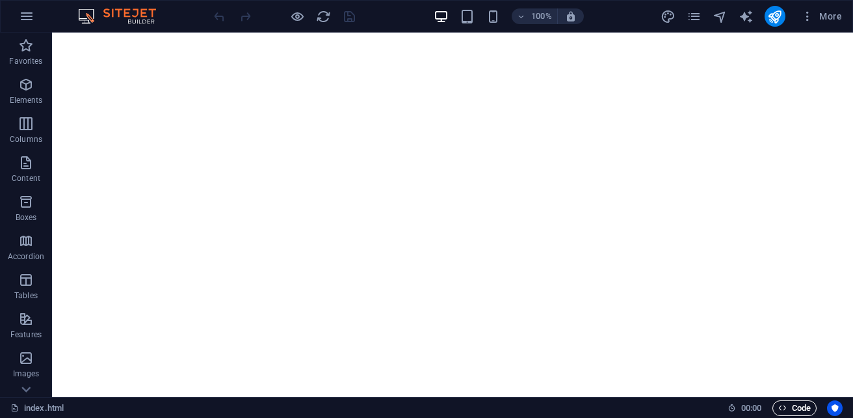
click at [798, 408] on span "Code" at bounding box center [794, 408] width 33 height 16
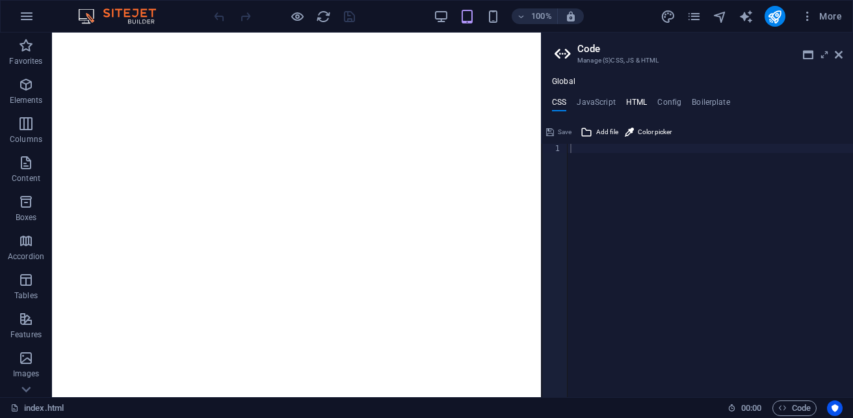
click at [641, 104] on h4 "HTML" at bounding box center [636, 105] width 21 height 14
type textarea "{{content}}"
click at [624, 152] on div "{{content}}" at bounding box center [710, 279] width 285 height 271
click at [630, 149] on div "{{content}}" at bounding box center [710, 279] width 285 height 271
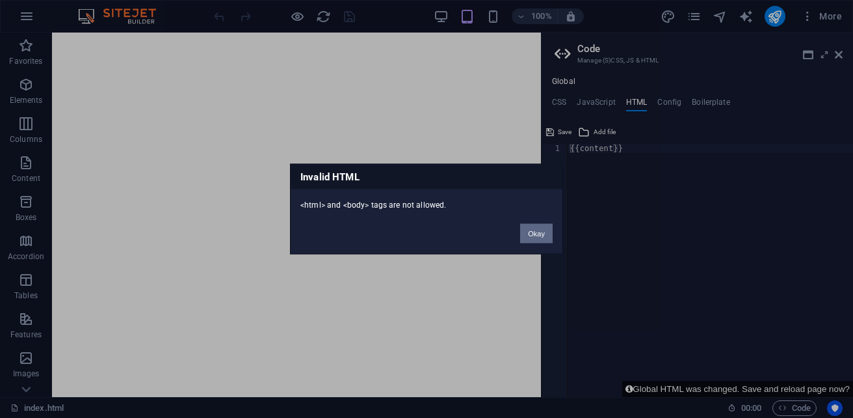
click at [538, 239] on button "Okay" at bounding box center [536, 234] width 33 height 20
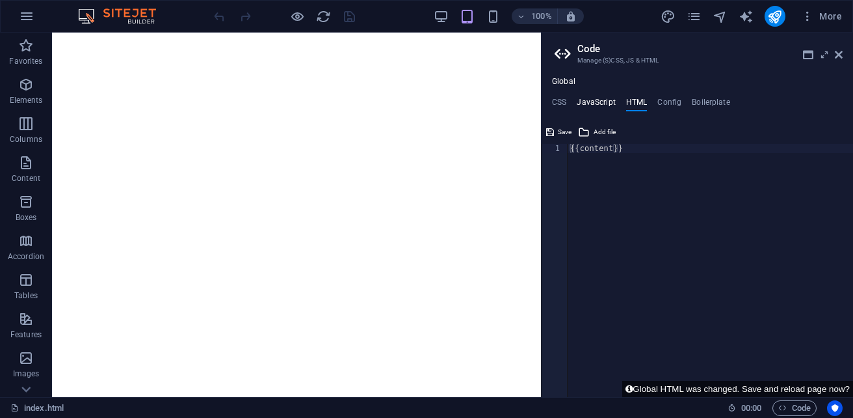
click at [596, 99] on h4 "JavaScript" at bounding box center [596, 105] width 38 height 14
type textarea "/* JS for preset "Language V2" */"
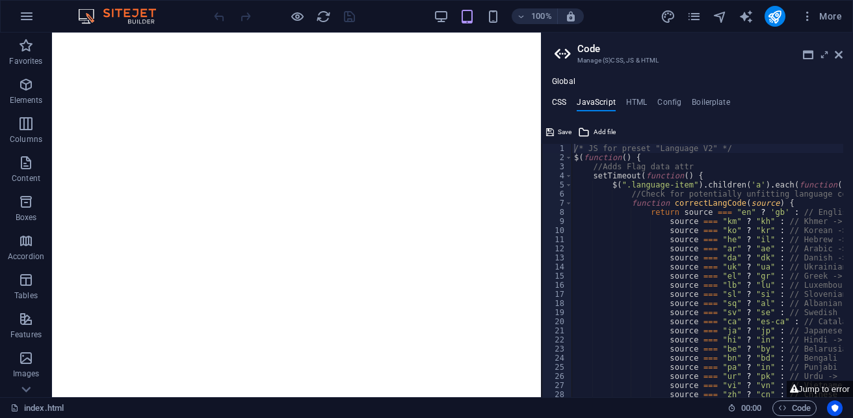
click at [564, 101] on h4 "CSS" at bounding box center [559, 105] width 14 height 14
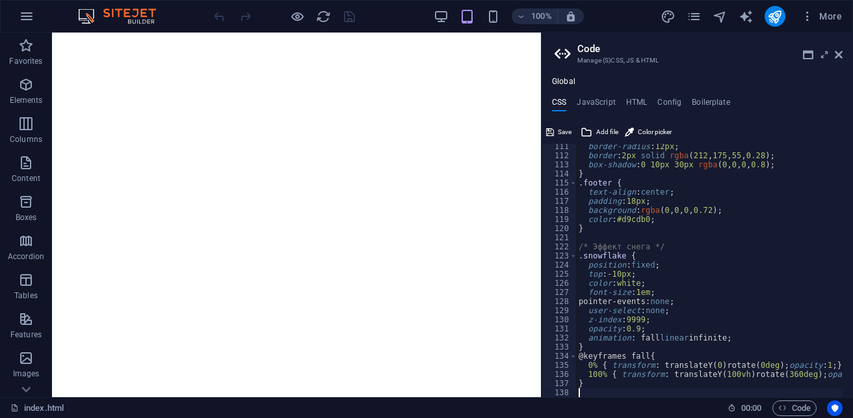
scroll to position [1003, 0]
click at [561, 131] on span "Save" at bounding box center [565, 132] width 14 height 16
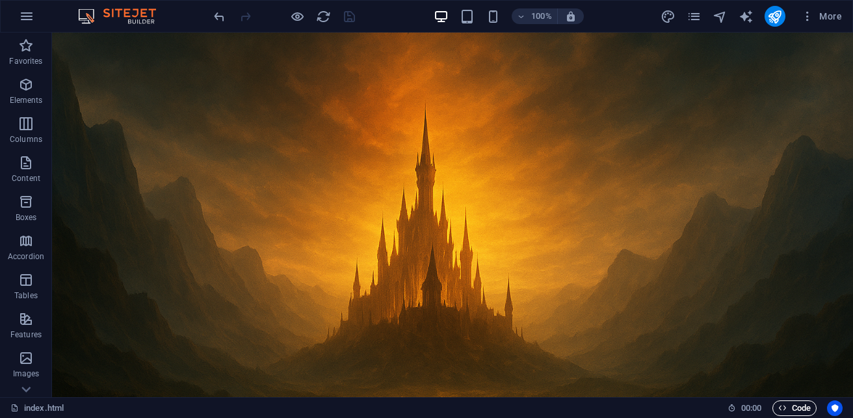
click at [797, 408] on span "Code" at bounding box center [794, 408] width 33 height 16
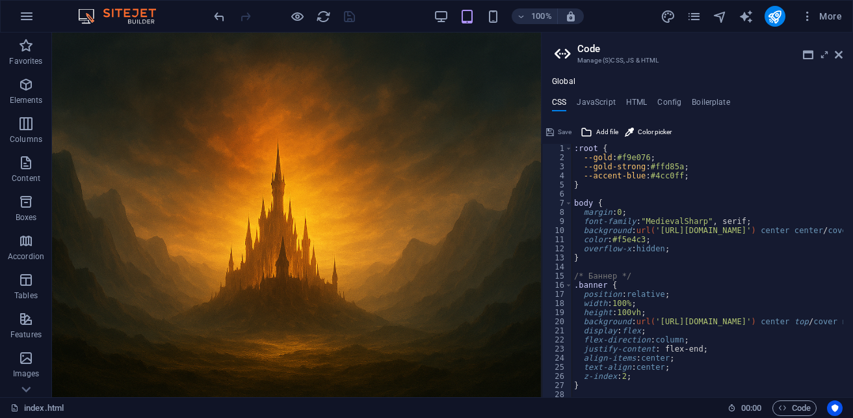
scroll to position [0, 0]
click at [630, 100] on h4 "HTML" at bounding box center [636, 105] width 21 height 14
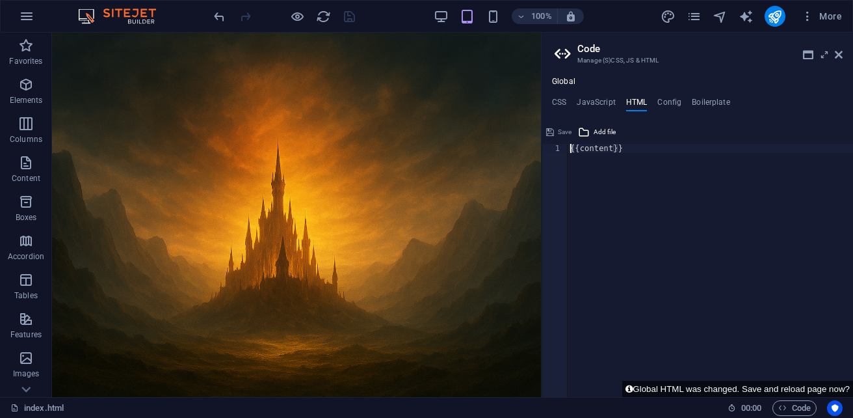
paste textarea
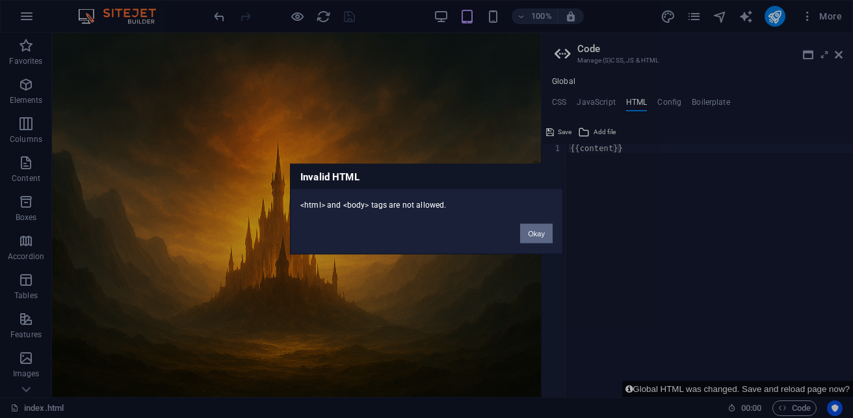
click at [536, 229] on button "Okay" at bounding box center [536, 234] width 33 height 20
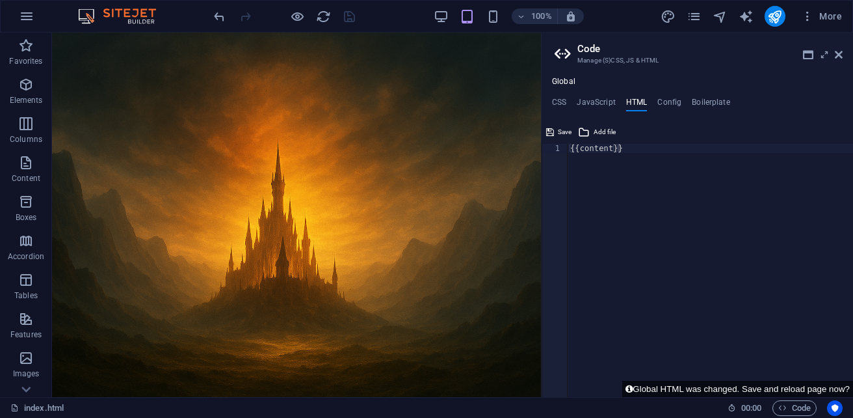
type textarea "{{content}}"
click at [629, 150] on div "{{content}}" at bounding box center [710, 279] width 285 height 271
click at [629, 150] on body "[DOMAIN_NAME] index.html (ru) Favorites Elements Columns Content Boxes Accordio…" at bounding box center [426, 209] width 853 height 418
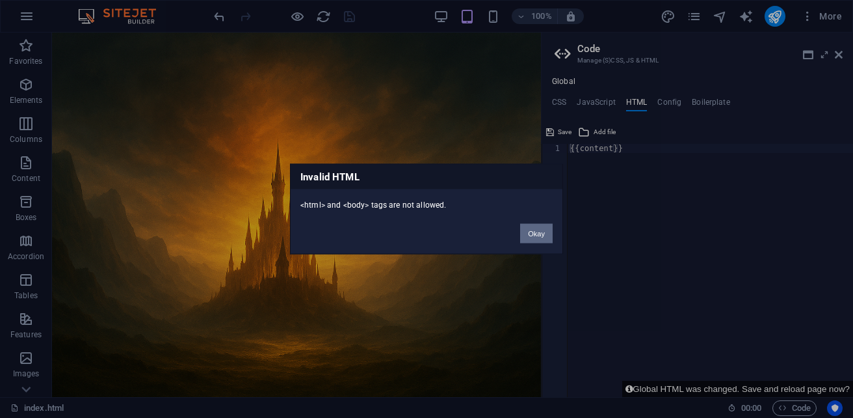
click at [537, 235] on button "Okay" at bounding box center [536, 234] width 33 height 20
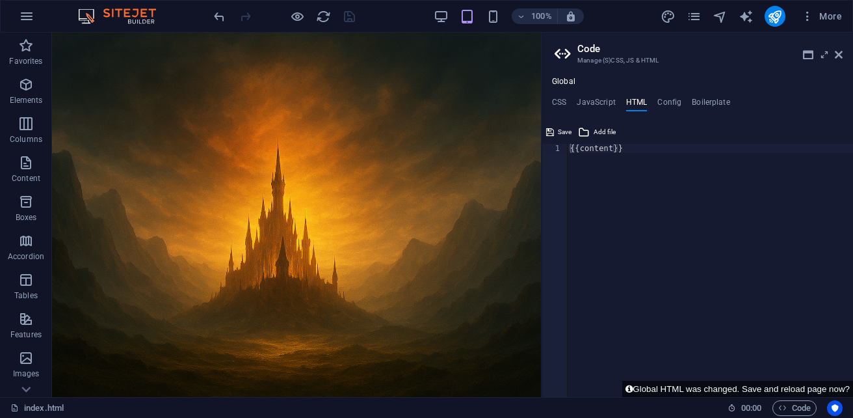
click at [346, 18] on div at bounding box center [284, 16] width 146 height 21
click at [563, 135] on span "Save" at bounding box center [565, 132] width 14 height 16
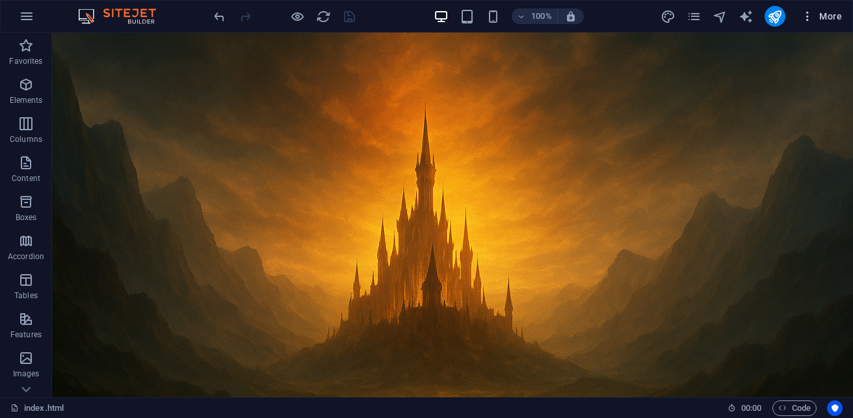
click at [827, 19] on span "More" at bounding box center [821, 16] width 41 height 13
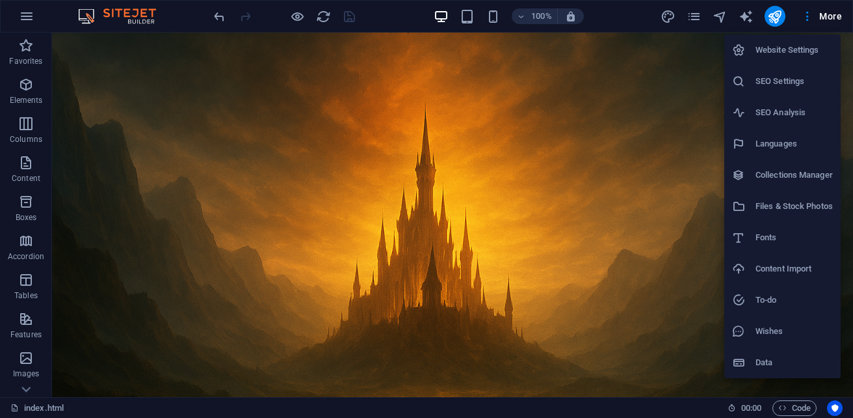
click at [635, 161] on div at bounding box center [426, 209] width 853 height 418
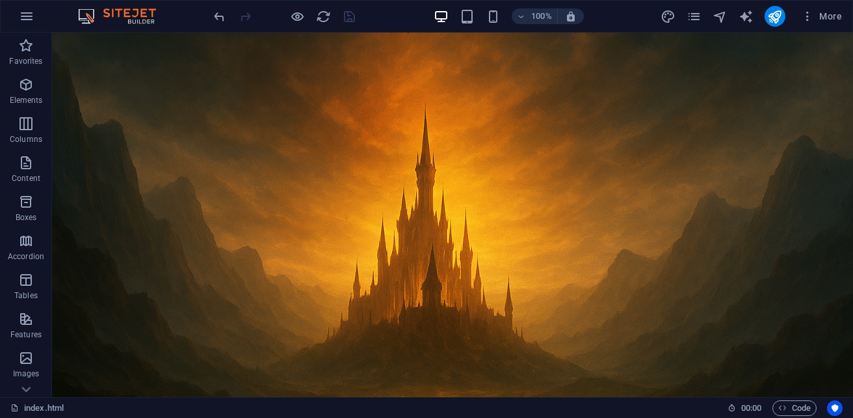
click at [399, 33] on html at bounding box center [452, 33] width 801 height 0
click at [795, 402] on span "Code" at bounding box center [794, 408] width 33 height 16
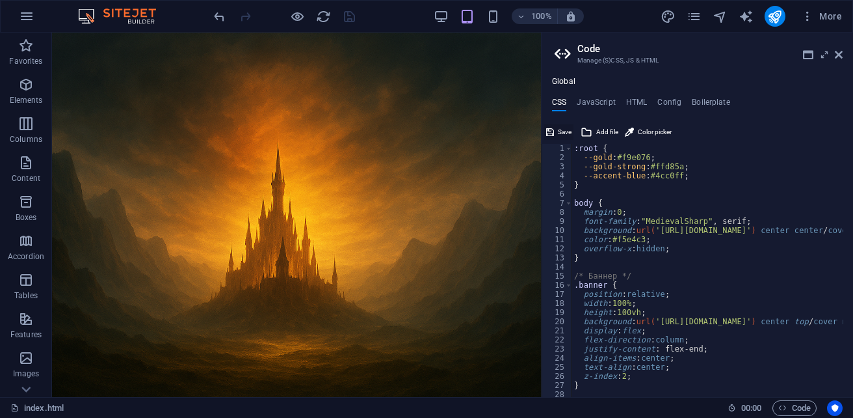
click at [560, 126] on span "Save" at bounding box center [565, 132] width 14 height 16
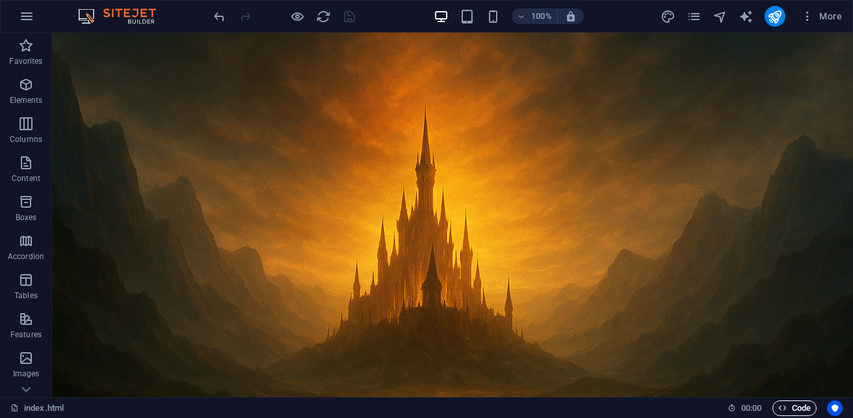
click at [788, 403] on span "Code" at bounding box center [794, 408] width 33 height 16
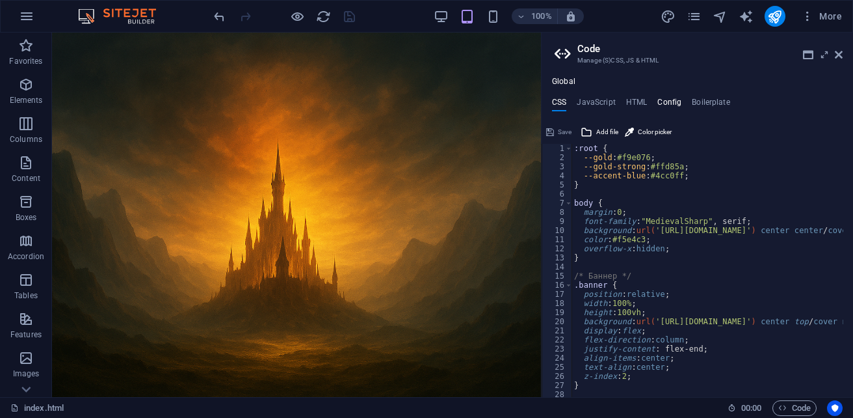
click at [662, 102] on h4 "Config" at bounding box center [669, 105] width 24 height 14
type textarea "$color-background: #ffffff;"
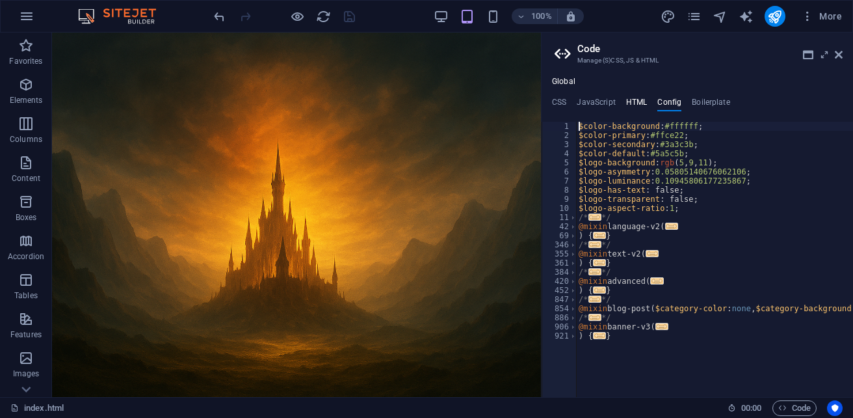
click at [633, 101] on h4 "HTML" at bounding box center [636, 105] width 21 height 14
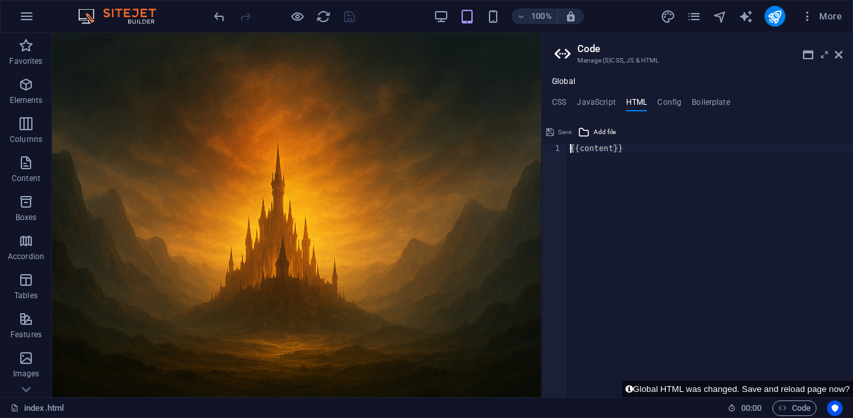
click at [620, 150] on div "{{content}}" at bounding box center [710, 279] width 285 height 271
click at [572, 152] on div "{{content}}" at bounding box center [710, 279] width 285 height 271
click at [628, 150] on div "{{content}}" at bounding box center [710, 279] width 285 height 271
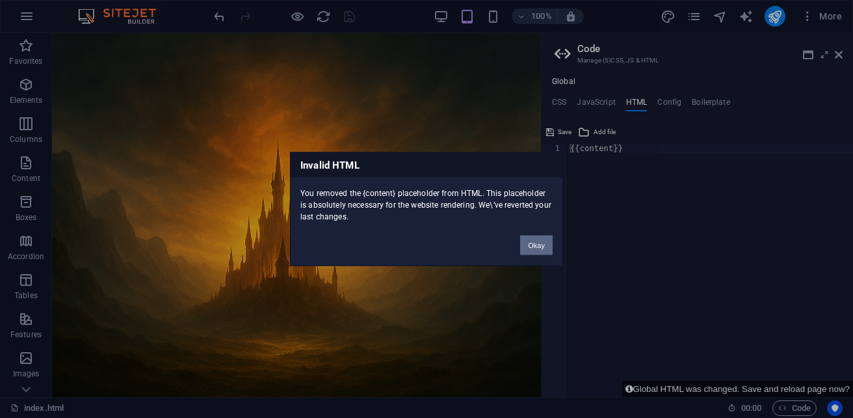
click at [534, 237] on button "Okay" at bounding box center [536, 245] width 33 height 20
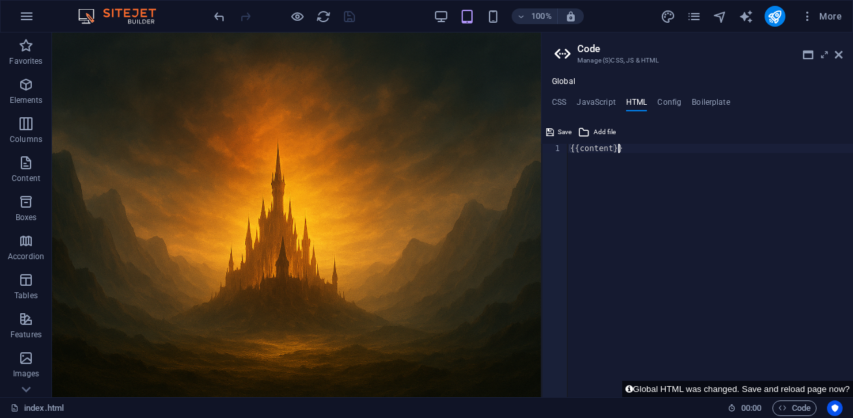
click at [659, 332] on div "{{content}}" at bounding box center [710, 279] width 285 height 271
click at [682, 342] on div "{{content}}" at bounding box center [710, 279] width 285 height 271
click at [669, 358] on div "{{content}}" at bounding box center [710, 279] width 285 height 271
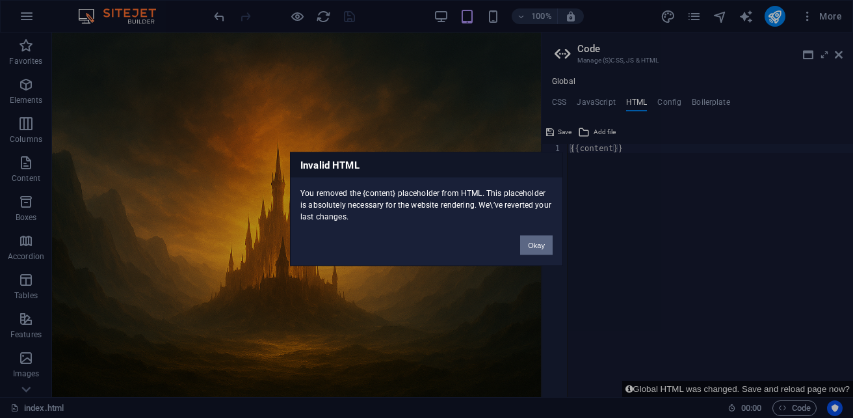
click at [531, 241] on button "Okay" at bounding box center [536, 245] width 33 height 20
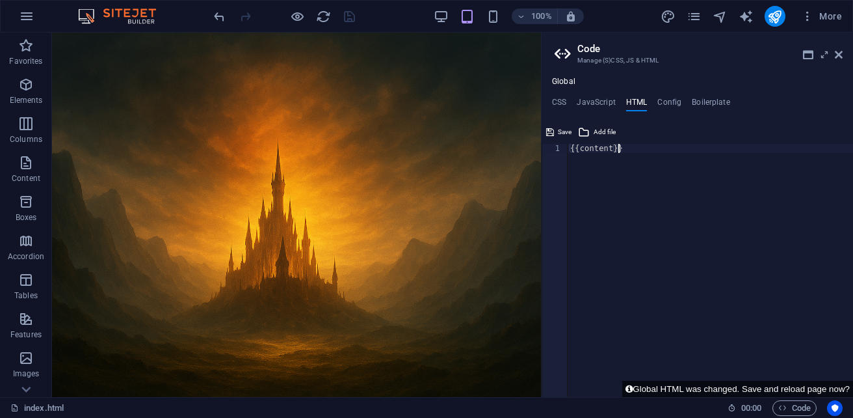
click at [634, 148] on div "{{content}}" at bounding box center [710, 279] width 285 height 271
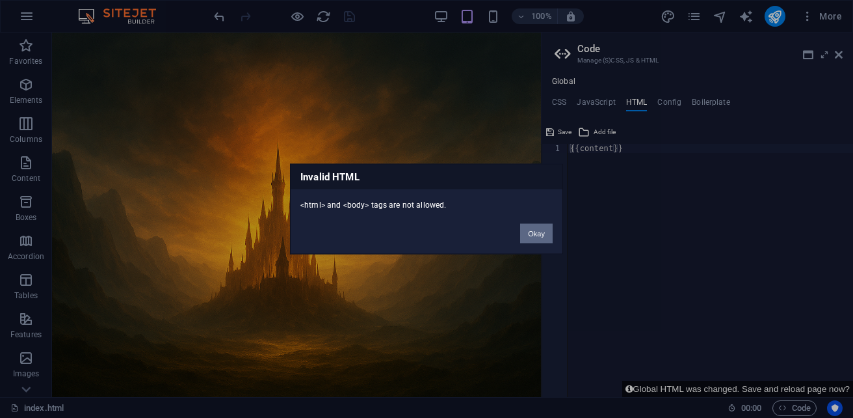
click at [544, 232] on button "Okay" at bounding box center [536, 234] width 33 height 20
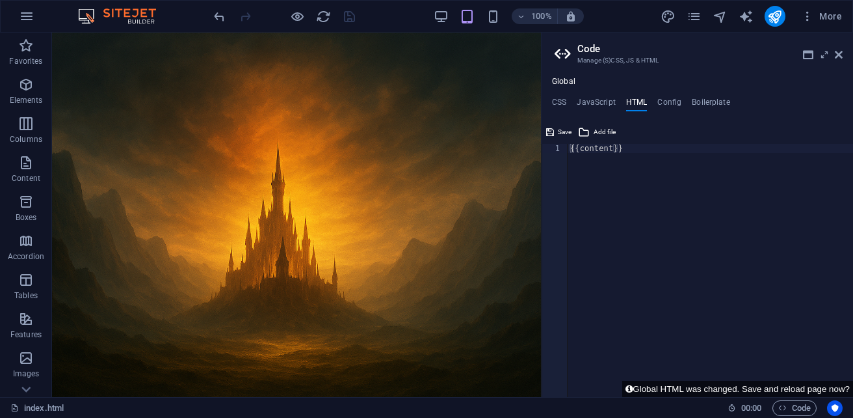
click at [293, 33] on html at bounding box center [296, 33] width 489 height 0
click at [37, 94] on span "Elements" at bounding box center [26, 92] width 52 height 31
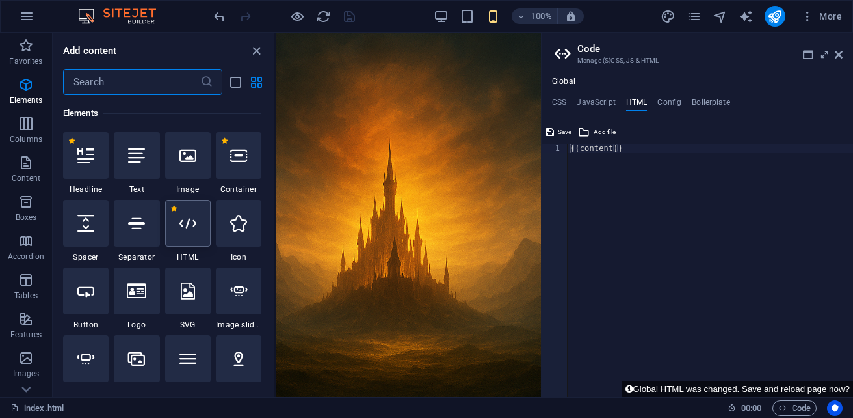
scroll to position [245, 0]
click at [189, 235] on div at bounding box center [188, 223] width 46 height 47
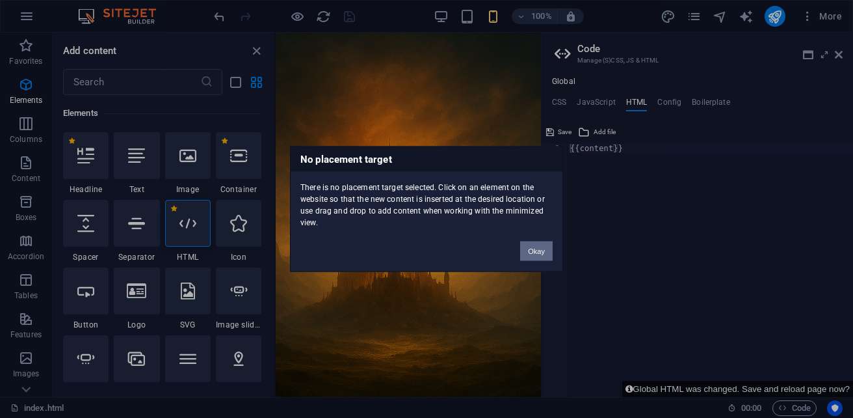
click at [535, 255] on button "Okay" at bounding box center [536, 251] width 33 height 20
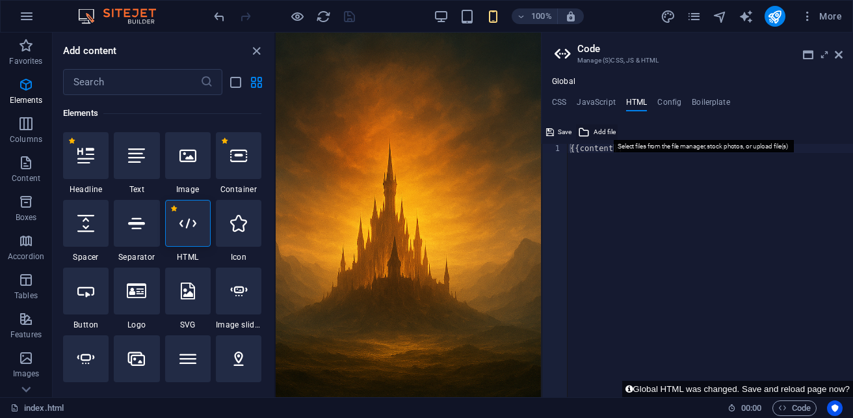
click at [598, 130] on span "Add file" at bounding box center [605, 132] width 22 height 16
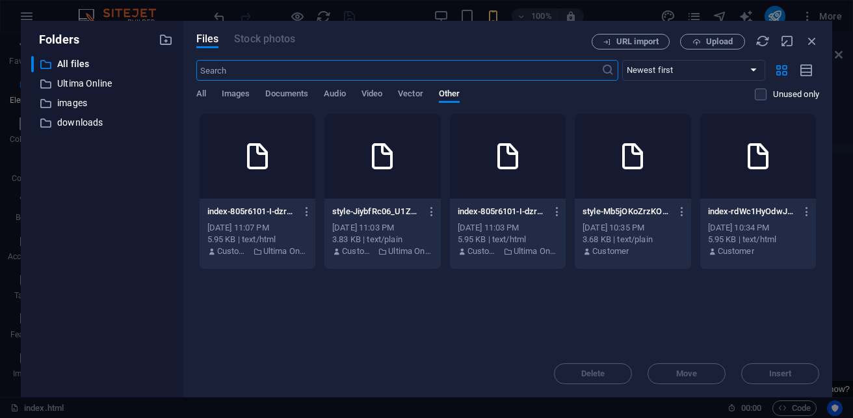
click at [280, 183] on div at bounding box center [258, 156] width 116 height 85
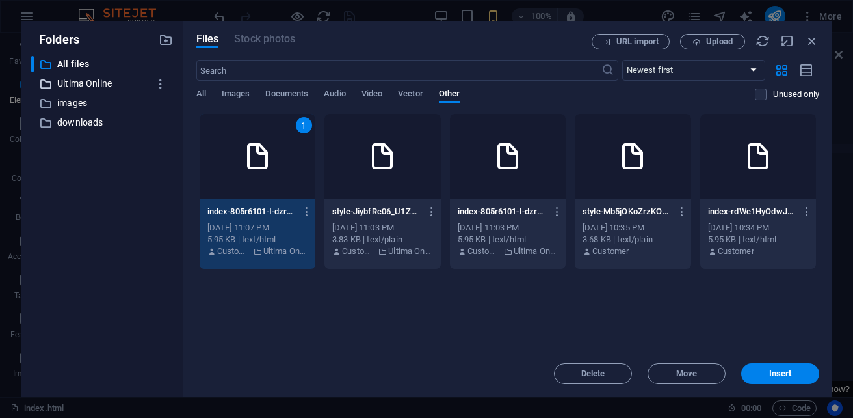
click at [80, 84] on p "Ultima Online" at bounding box center [103, 83] width 92 height 15
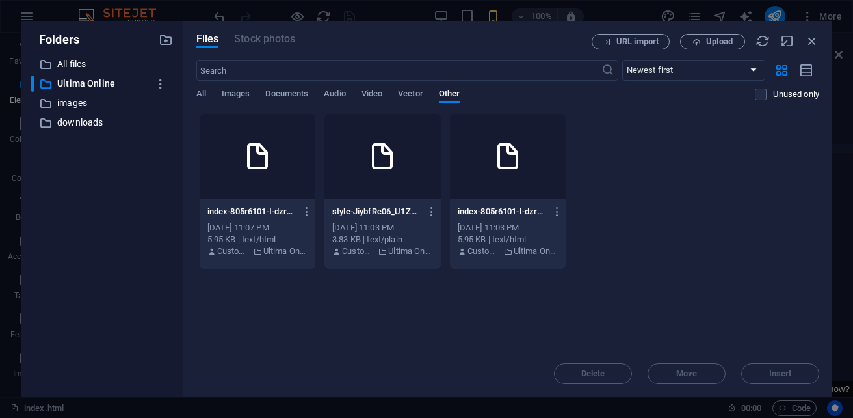
click at [266, 168] on icon at bounding box center [257, 155] width 31 height 31
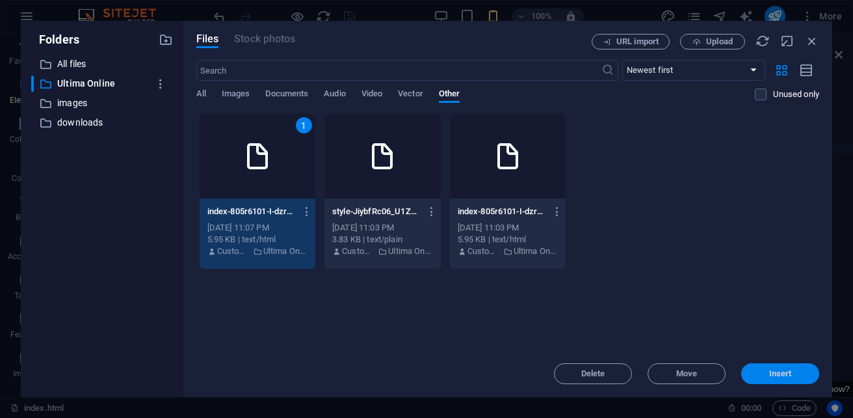
click at [767, 371] on span "Insert" at bounding box center [781, 373] width 68 height 8
type textarea "https://cdn1.site-media.eu/images/0/19721737/index-805r6101-I-dzrqRpnX_sg-vC3el…"
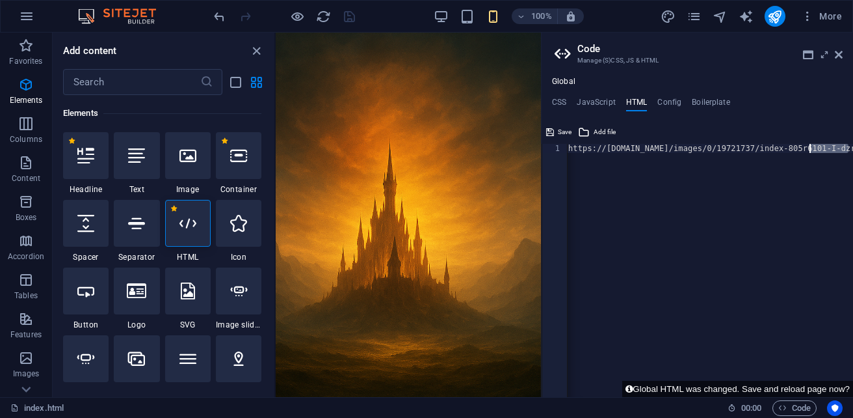
scroll to position [0, 2]
drag, startPoint x: 799, startPoint y: 150, endPoint x: 786, endPoint y: 148, distance: 13.2
click at [786, 148] on div "https://cdn1.site-media.eu/images/0/19721737/index-805r6101-I-dzrqRpnX_sg-vC3el…" at bounding box center [814, 274] width 496 height 261
drag, startPoint x: 654, startPoint y: 178, endPoint x: 759, endPoint y: 180, distance: 105.4
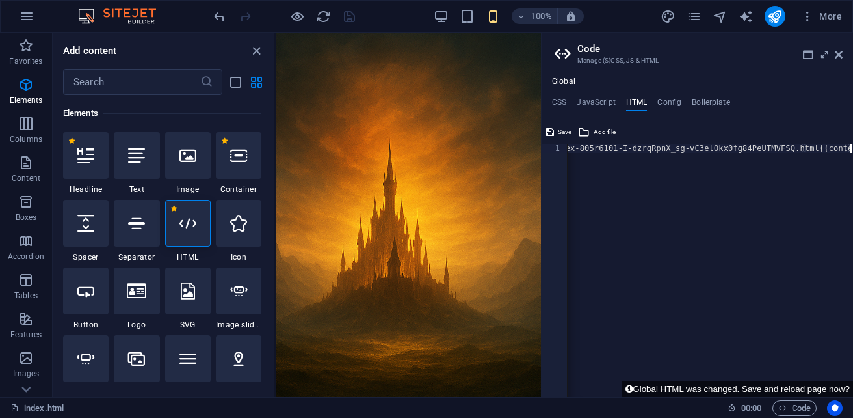
click at [759, 180] on div "https://cdn1.site-media.eu/images/0/19721737/index-805r6101-I-dzrqRpnX_sg-vC3el…" at bounding box center [605, 274] width 496 height 261
paste textarea "https://cdn1.site-media.eu/images/0/19721737/index-805r6101-I-dzrqRpnX_sg-vC3el…"
type textarea "https://cdn1.site-media.eu/images/0/19721737/index-805r6101-I-dzrqRpnX_sg-vC3el…"
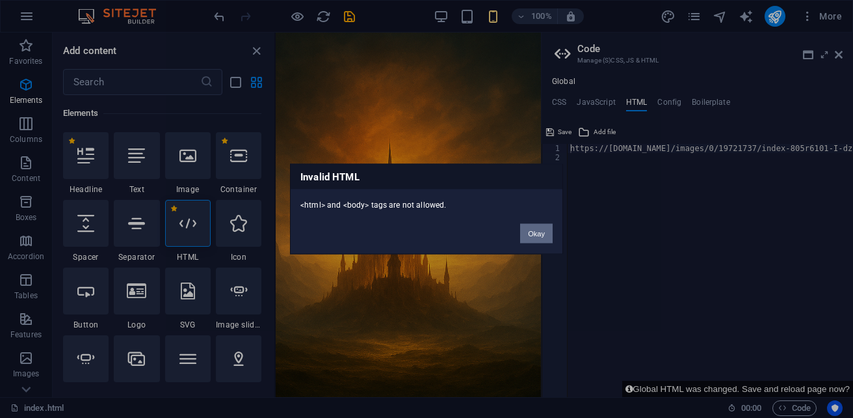
click at [531, 242] on button "Okay" at bounding box center [536, 234] width 33 height 20
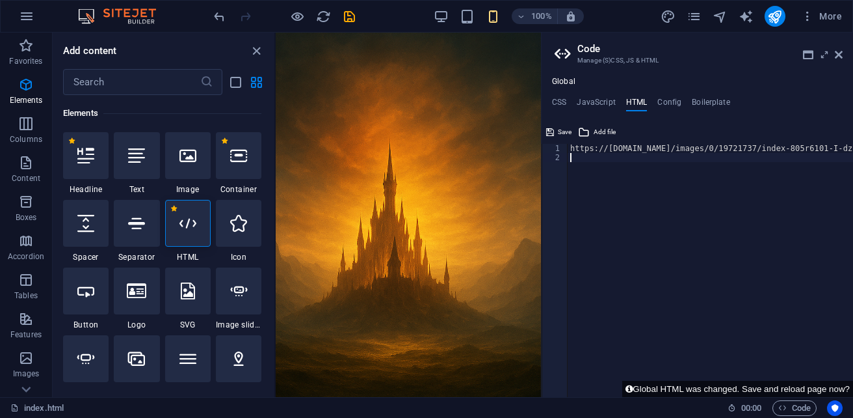
click at [616, 165] on div "https://cdn1.site-media.eu/images/0/19721737/index-805r6101-I-dzrqRpnX_sg-vC3el…" at bounding box center [816, 274] width 496 height 261
paste textarea "https://cdn1.site-media.eu/images/0/19721737/index-805r6101-I-dzrqRpnX_sg-vC3el…"
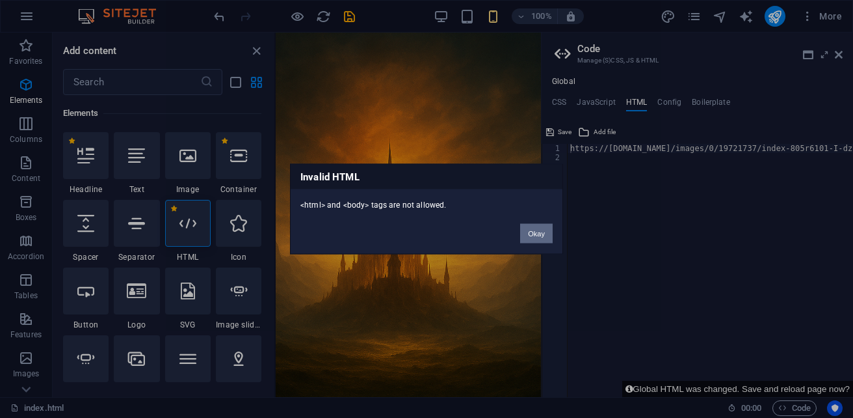
click at [546, 235] on button "Okay" at bounding box center [536, 234] width 33 height 20
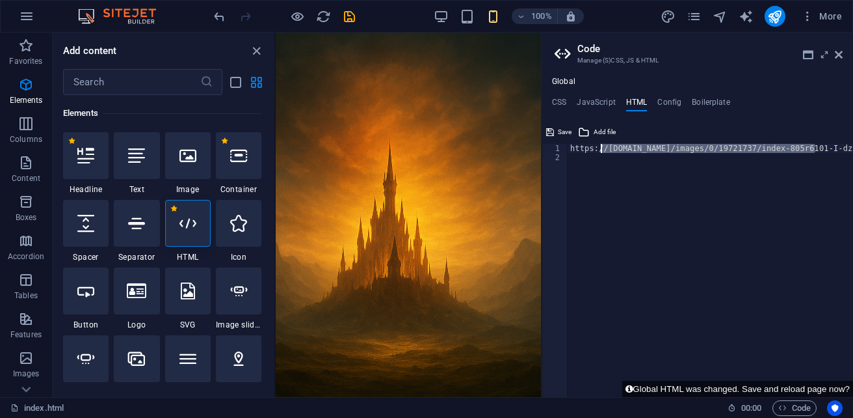
drag, startPoint x: 815, startPoint y: 152, endPoint x: 602, endPoint y: 146, distance: 213.4
click at [602, 146] on div "https://cdn1.site-media.eu/images/0/19721737/index-805r6101-I-dzrqRpnX_sg-vC3el…" at bounding box center [816, 274] width 496 height 261
type textarea "https:/101-I-dzrqRpnX_sg-vC3elOkx0fg84PeUTMVFSQ.html{{content}}"
drag, startPoint x: 815, startPoint y: 150, endPoint x: 665, endPoint y: 148, distance: 149.6
click at [665, 148] on div "https:/101-I-dzrqRpnX_sg-vC3elOkx0fg84PeUTMVFSQ.html{{content}}" at bounding box center [710, 279] width 285 height 271
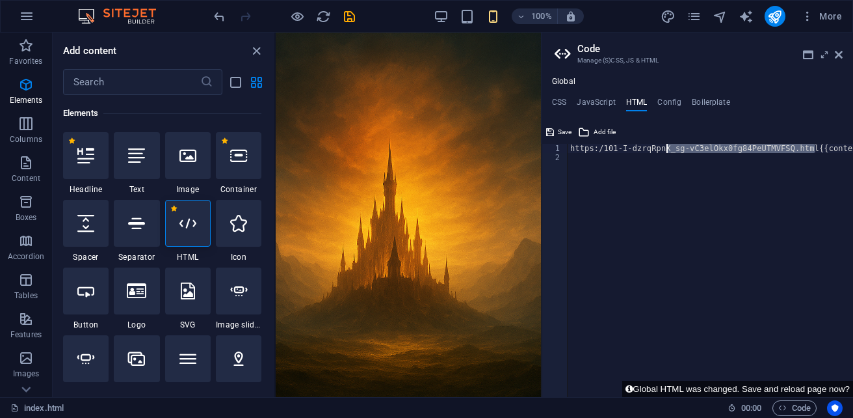
click at [704, 154] on div "https:/101-I-dzrqRpnX_sg-vC3elOkx0fg84PeUTMVFSQ.html{{content}}" at bounding box center [710, 279] width 285 height 271
drag, startPoint x: 797, startPoint y: 150, endPoint x: 577, endPoint y: 151, distance: 220.5
click at [577, 151] on div "https:/101-I-dzrqRpnX_sg-vC3elOkx0fg84PeUTMVFSQ.html{{content}}" at bounding box center [710, 279] width 285 height 271
type textarea "{{content}}"
paste textarea
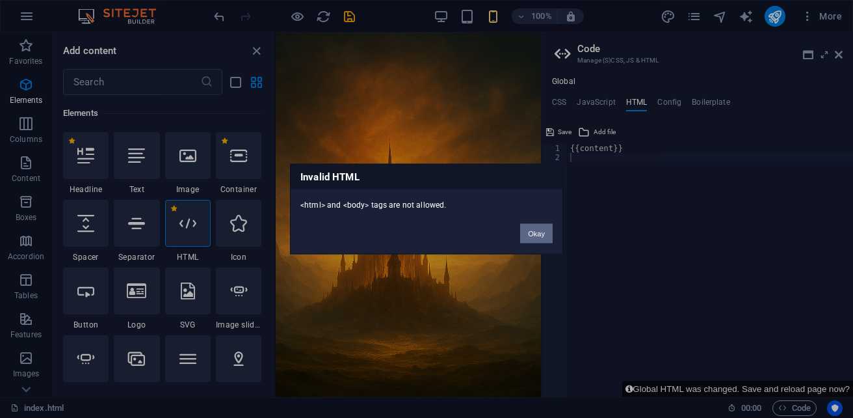
click at [535, 230] on button "Okay" at bounding box center [536, 234] width 33 height 20
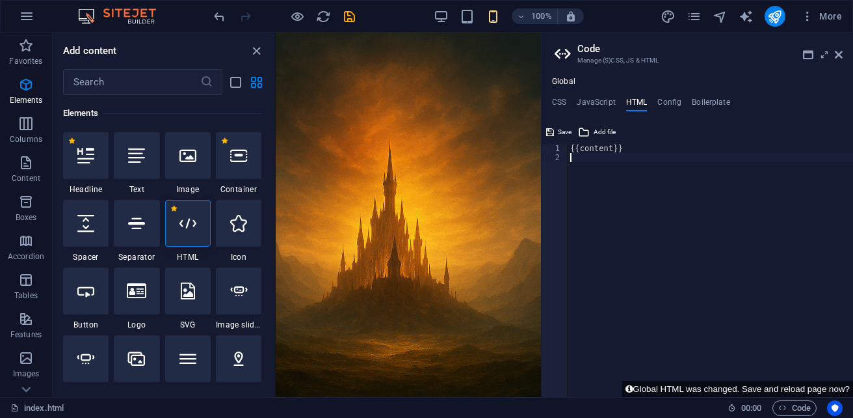
click at [626, 155] on div "{{content}}" at bounding box center [710, 279] width 285 height 271
paste textarea "{{content}}"
type textarea "{{content}}"
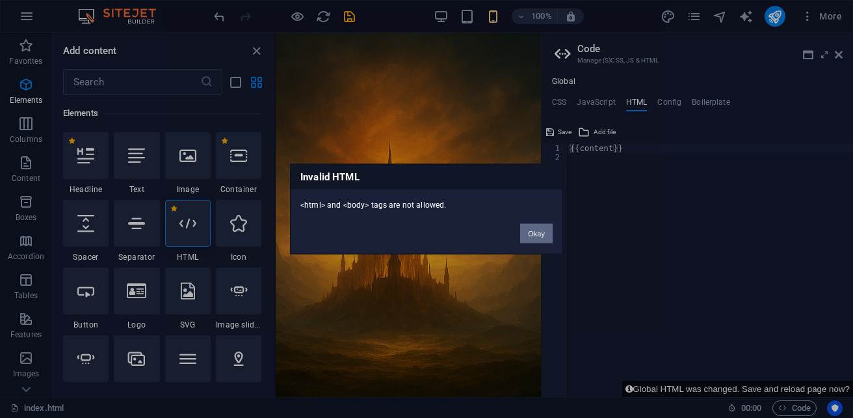
click at [538, 235] on button "Okay" at bounding box center [536, 234] width 33 height 20
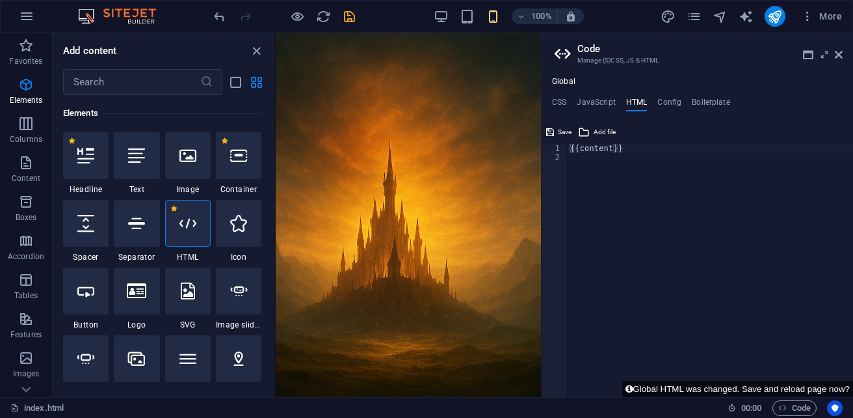
click at [654, 149] on div "{{content}}" at bounding box center [710, 279] width 285 height 271
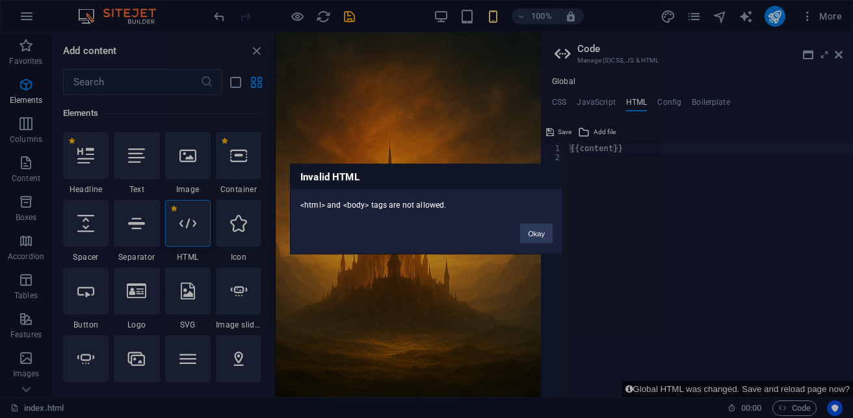
click at [367, 301] on div "Invalid HTML <html> and <body> tags are not allowed. Okay" at bounding box center [426, 209] width 853 height 418
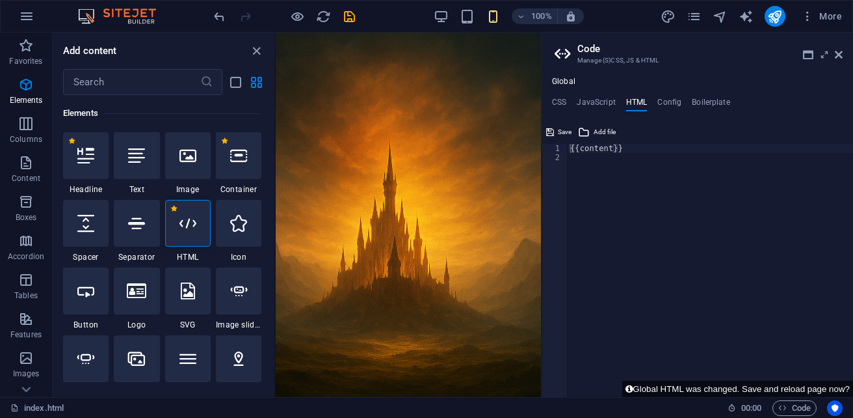
click at [420, 33] on html at bounding box center [408, 33] width 265 height 0
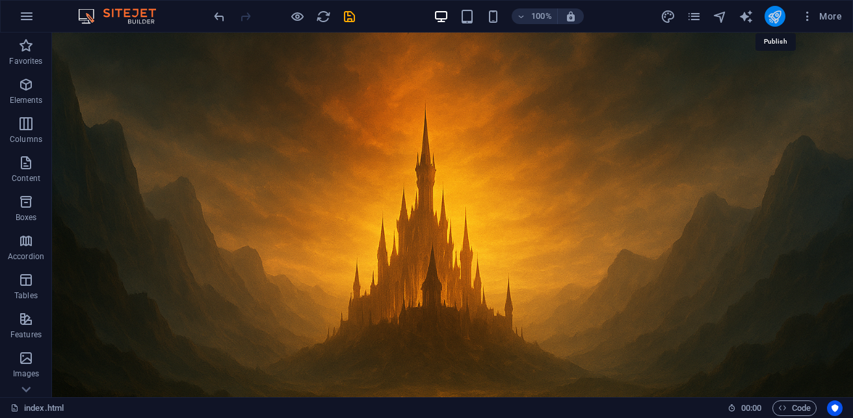
click at [779, 10] on icon "publish" at bounding box center [774, 16] width 15 height 15
click at [803, 410] on span "Code" at bounding box center [794, 408] width 33 height 16
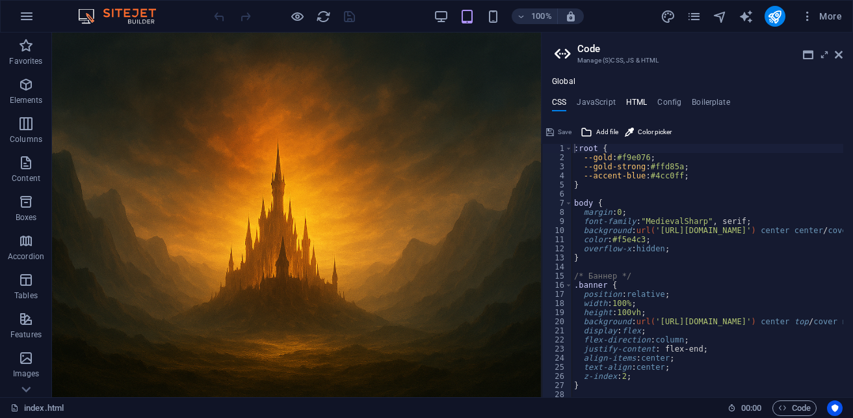
click at [636, 103] on h4 "HTML" at bounding box center [636, 105] width 21 height 14
type textarea "{{content}}"
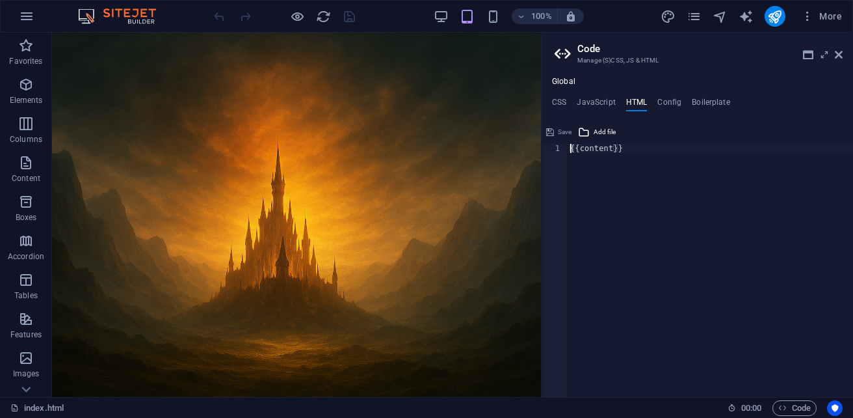
paste textarea
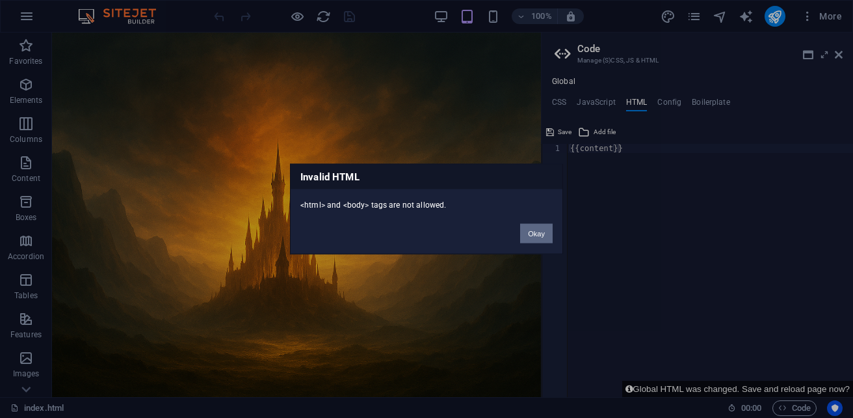
click at [540, 233] on button "Okay" at bounding box center [536, 234] width 33 height 20
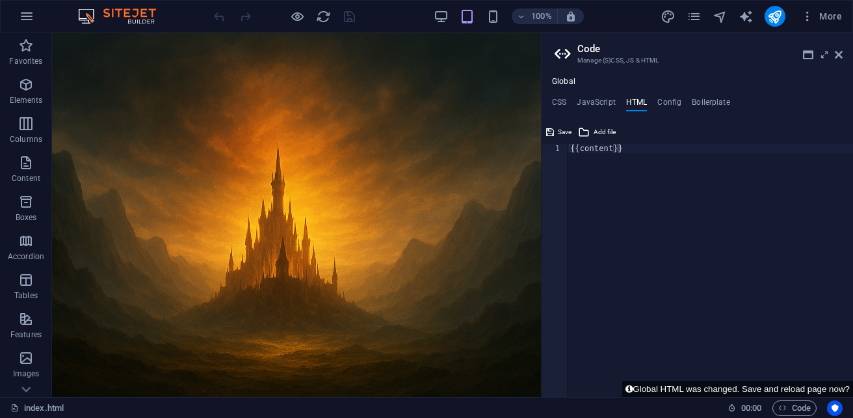
type textarea "{{content}}"
click at [618, 152] on div "{{content}}" at bounding box center [710, 279] width 285 height 271
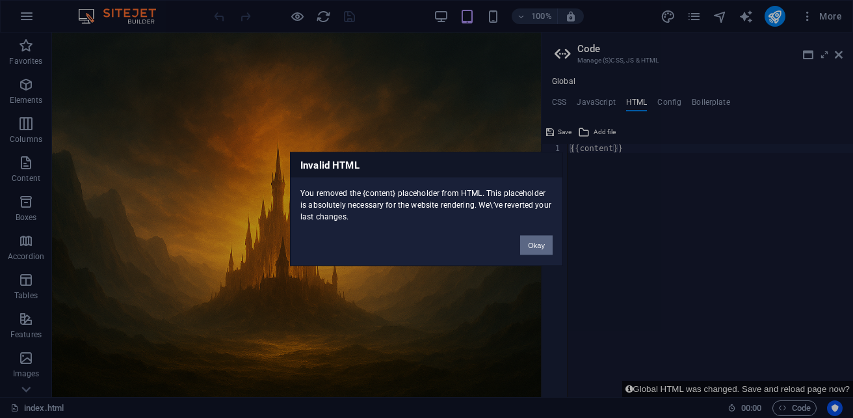
drag, startPoint x: 534, startPoint y: 241, endPoint x: 484, endPoint y: 208, distance: 59.7
click at [534, 241] on button "Okay" at bounding box center [536, 245] width 33 height 20
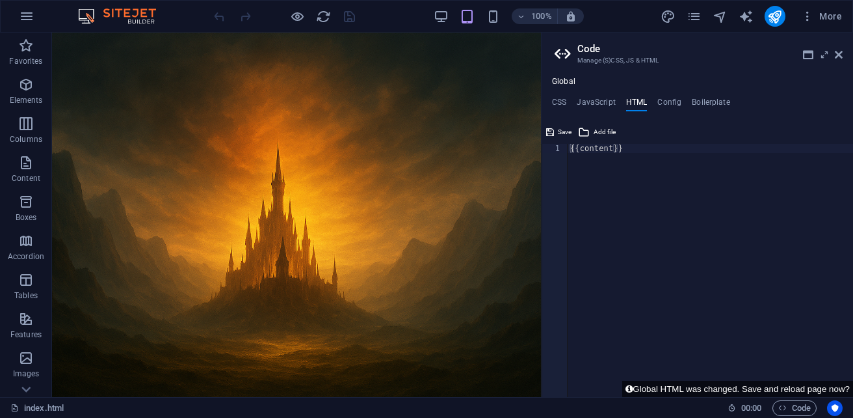
click at [588, 169] on div "{{content}}" at bounding box center [710, 279] width 285 height 271
click at [599, 153] on div "{{content}}" at bounding box center [710, 279] width 285 height 271
click at [599, 153] on div "{{content}}" at bounding box center [710, 270] width 285 height 253
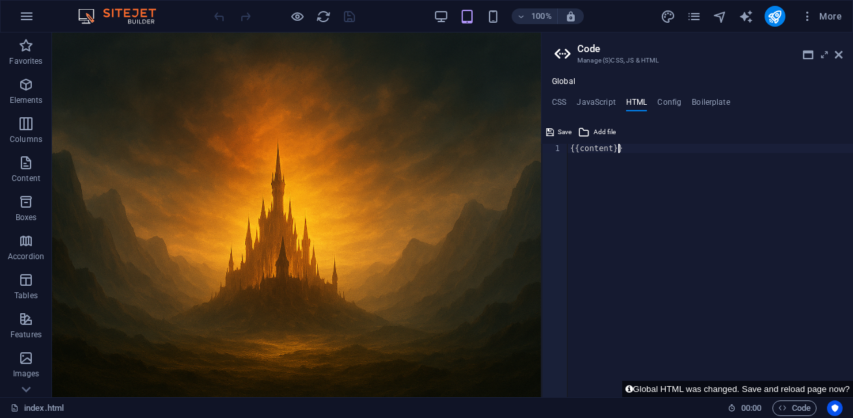
click at [650, 153] on div "{{content}}" at bounding box center [710, 279] width 285 height 271
click at [591, 134] on button "Add file" at bounding box center [597, 132] width 42 height 16
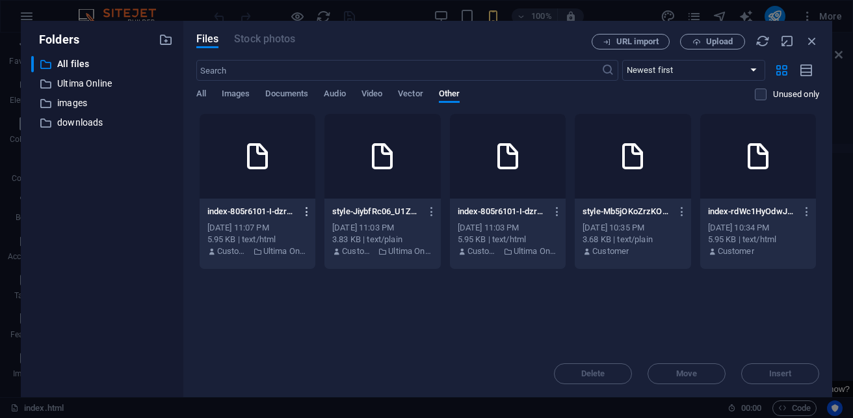
click at [302, 208] on icon "button" at bounding box center [307, 212] width 12 height 12
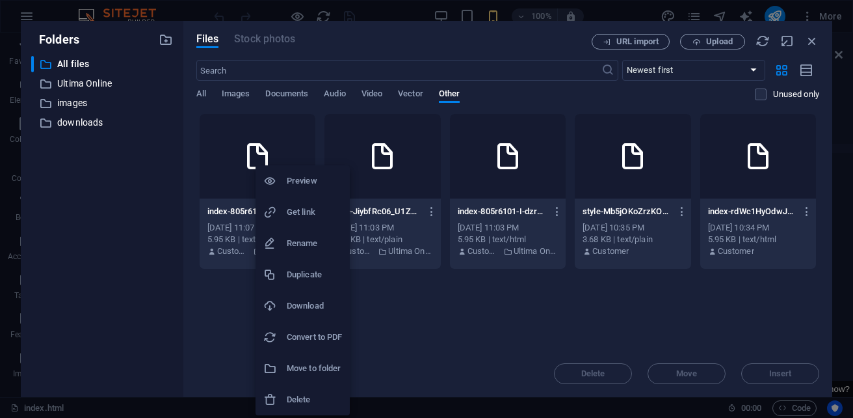
click at [311, 178] on h6 "Preview" at bounding box center [314, 181] width 55 height 16
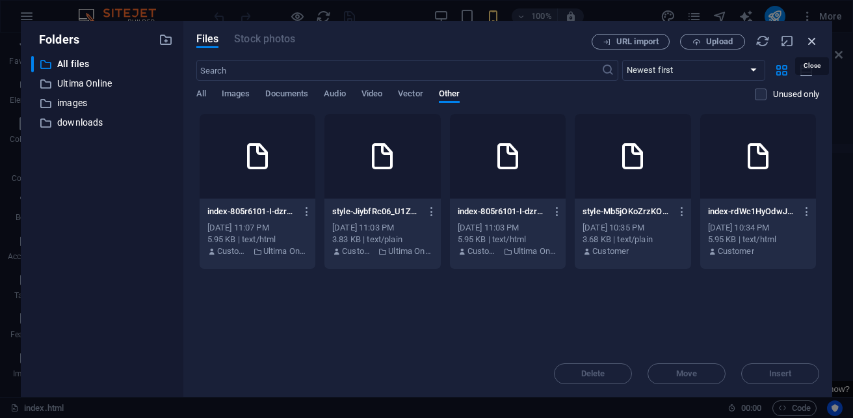
click at [811, 44] on icon "button" at bounding box center [812, 41] width 14 height 14
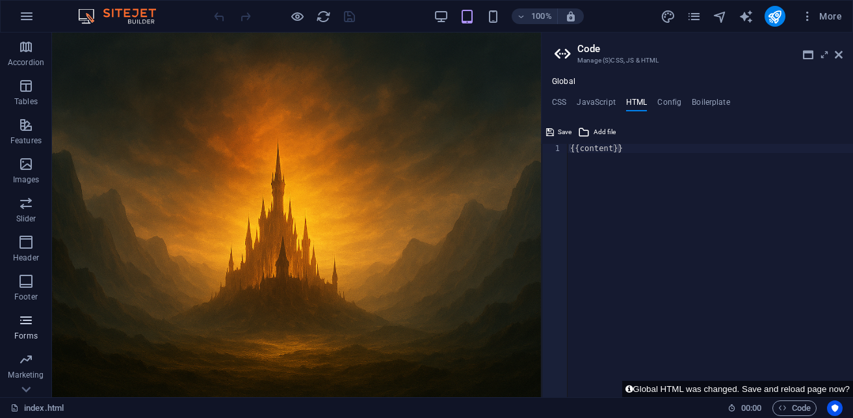
scroll to position [221, 0]
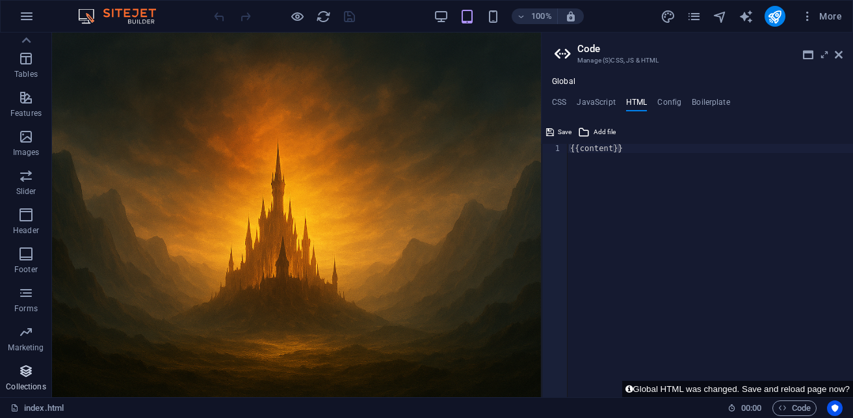
click at [20, 381] on p "Collections" at bounding box center [26, 386] width 40 height 10
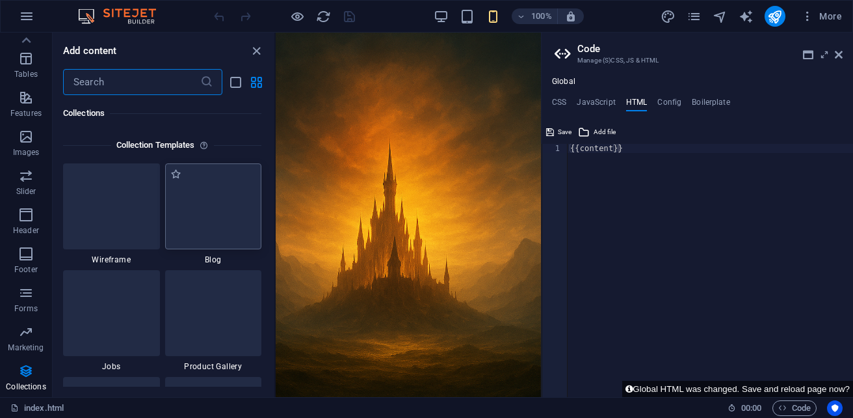
scroll to position [12012, 0]
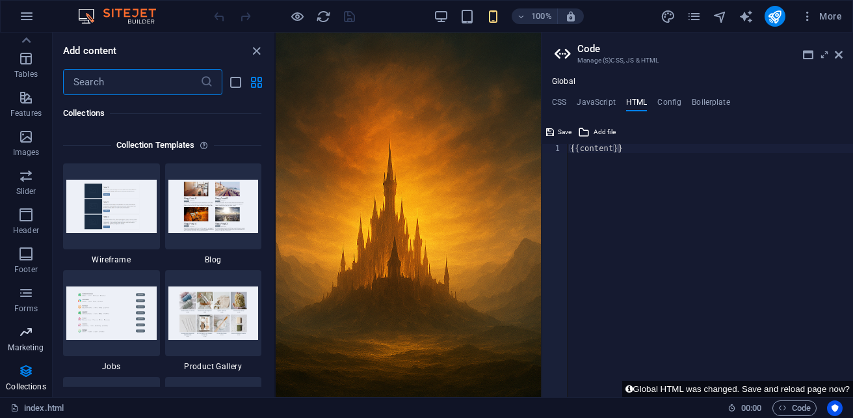
click at [25, 333] on icon "button" at bounding box center [26, 332] width 16 height 16
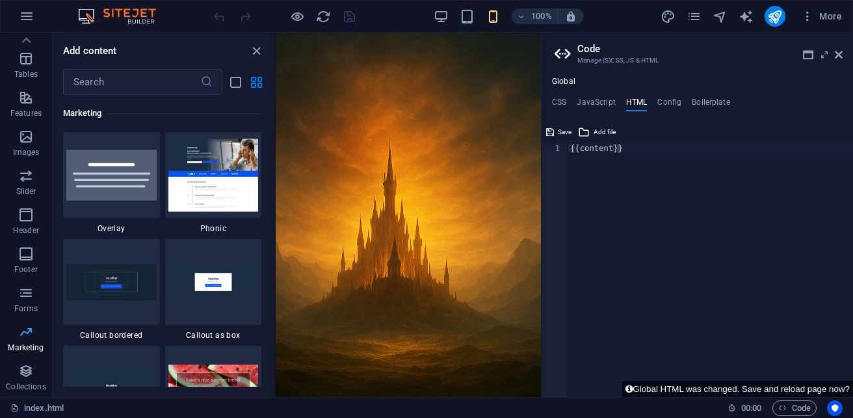
scroll to position [10700, 0]
click at [21, 369] on icon "button" at bounding box center [26, 371] width 16 height 16
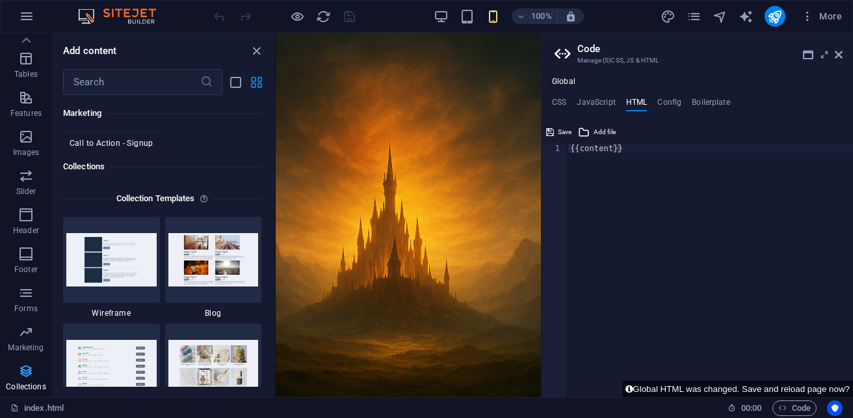
scroll to position [12012, 0]
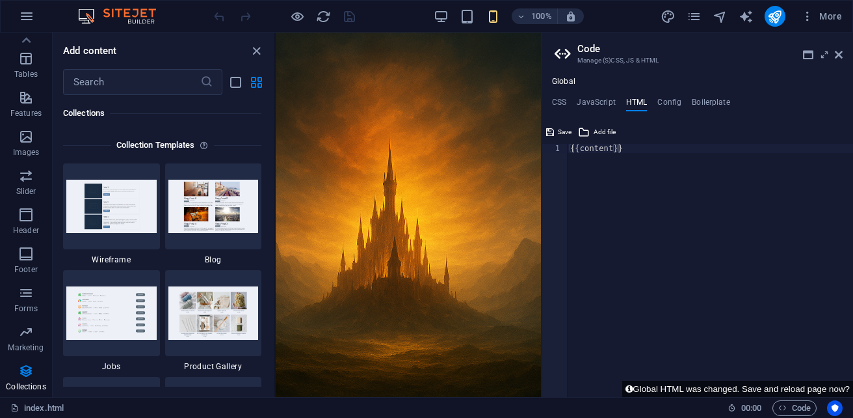
click at [688, 124] on div "Save Add file" at bounding box center [698, 130] width 312 height 19
click at [561, 129] on span "Save" at bounding box center [565, 132] width 14 height 16
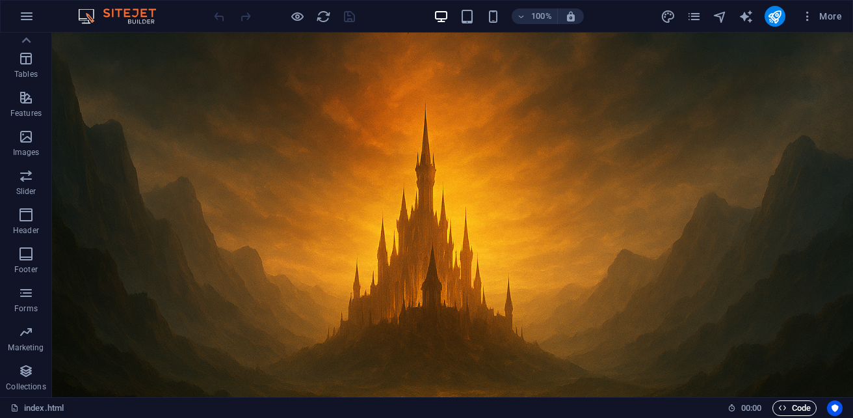
click at [797, 405] on span "Code" at bounding box center [794, 408] width 33 height 16
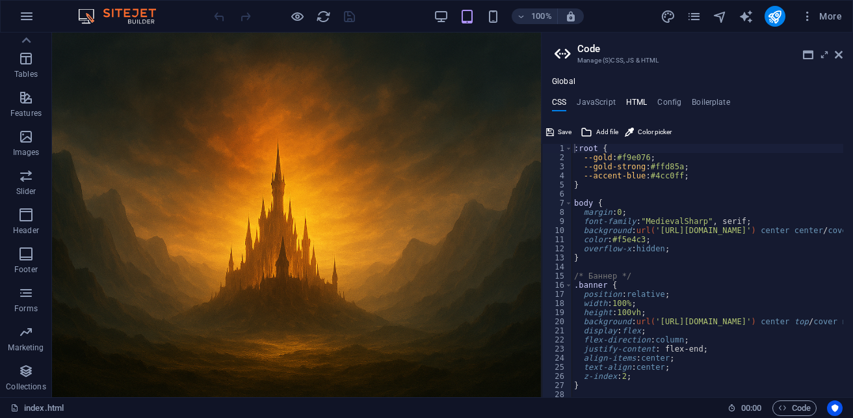
click at [642, 101] on h4 "HTML" at bounding box center [636, 105] width 21 height 14
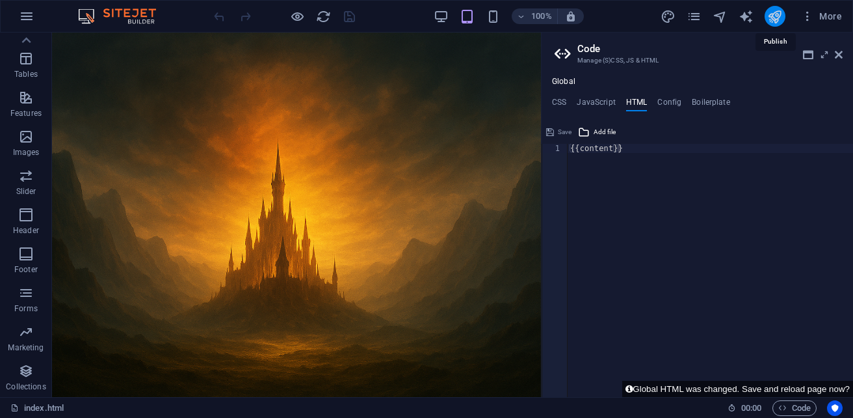
click at [776, 18] on icon "publish" at bounding box center [774, 16] width 15 height 15
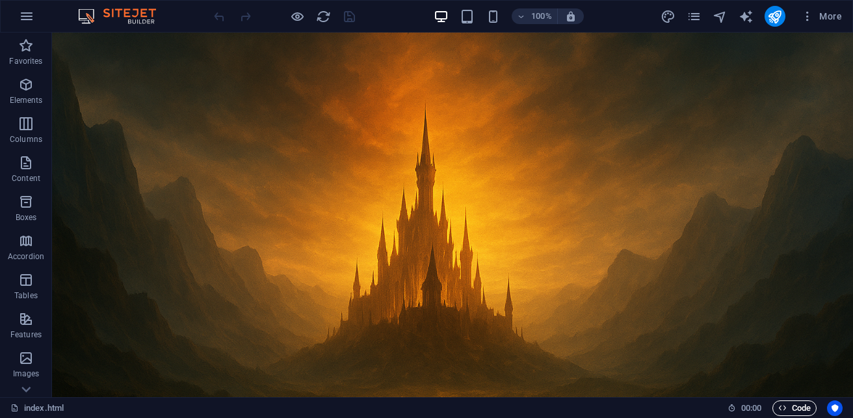
click at [804, 406] on span "Code" at bounding box center [794, 408] width 33 height 16
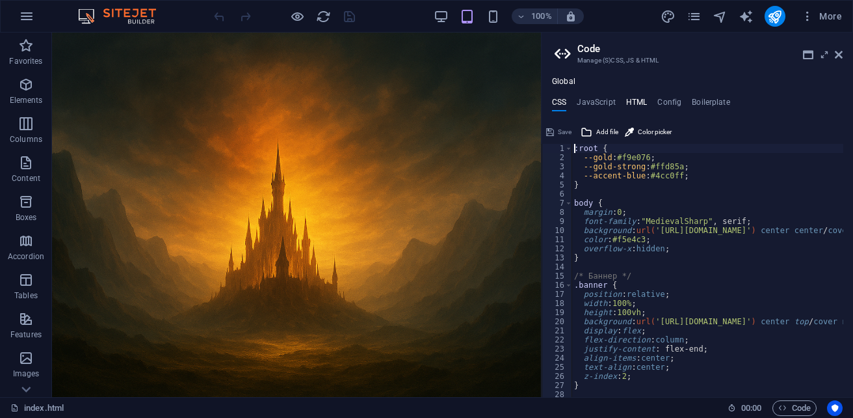
click at [636, 100] on h4 "HTML" at bounding box center [636, 105] width 21 height 14
type textarea "{{content}}"
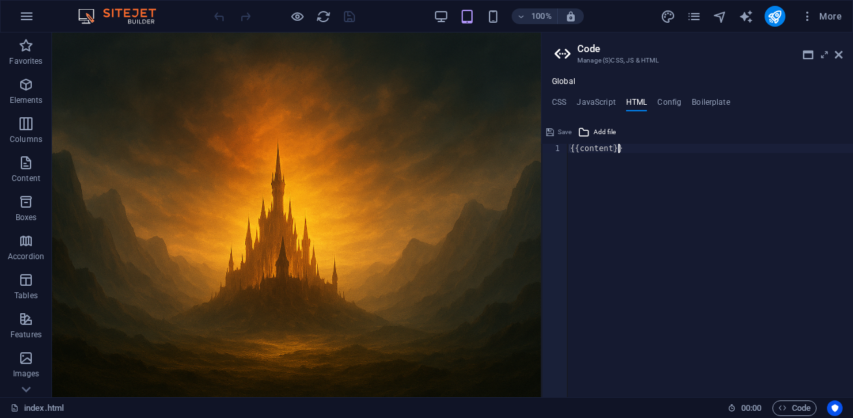
click at [633, 152] on div "{{content}}" at bounding box center [710, 279] width 285 height 271
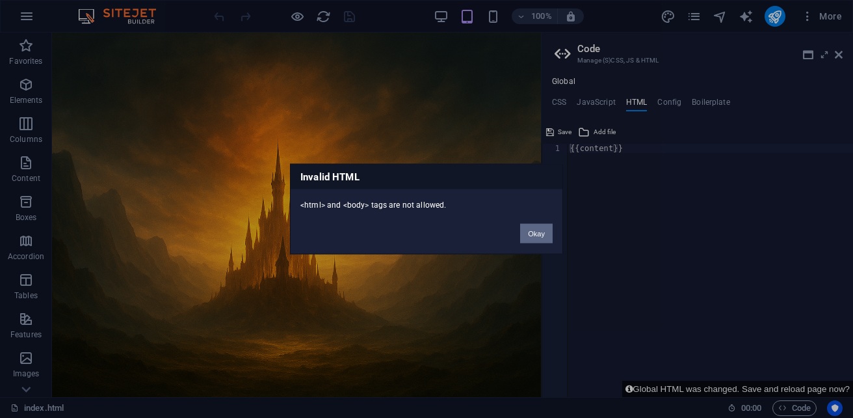
click at [546, 231] on button "Okay" at bounding box center [536, 234] width 33 height 20
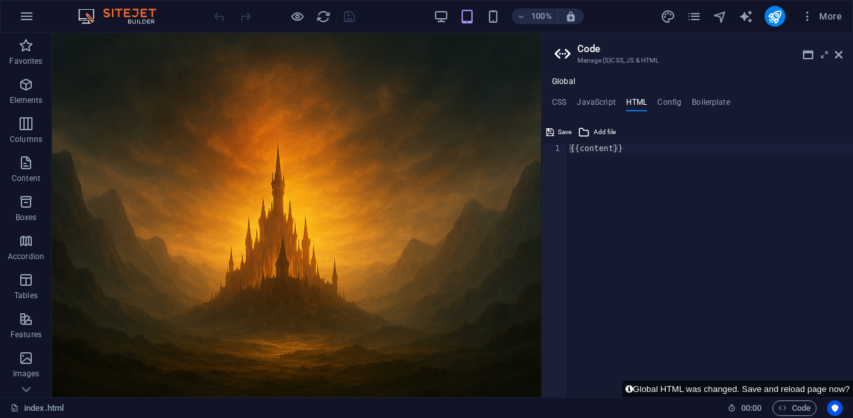
click at [643, 151] on div "{{content}}" at bounding box center [710, 279] width 285 height 271
click at [639, 103] on h4 "HTML" at bounding box center [636, 105] width 21 height 14
click at [660, 389] on button "Global HTML was changed. Save and reload page now?" at bounding box center [737, 388] width 231 height 16
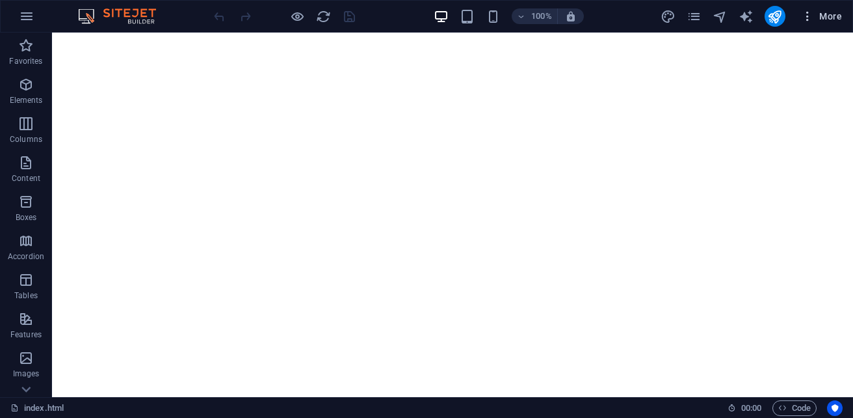
click at [828, 8] on button "More" at bounding box center [821, 16] width 51 height 21
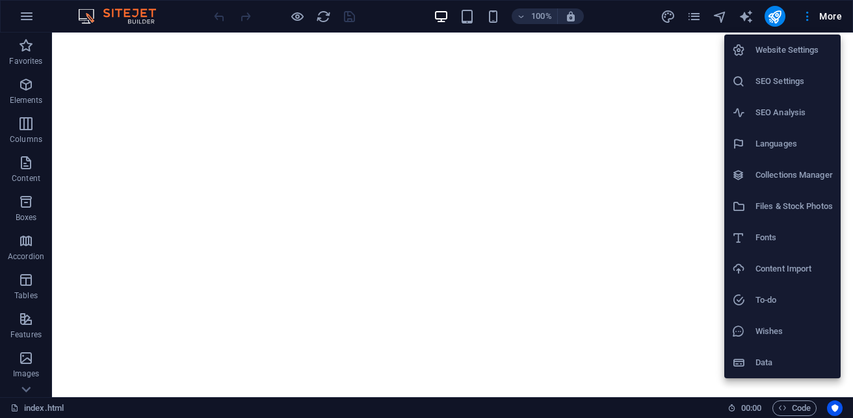
click at [765, 58] on li "Website Settings" at bounding box center [782, 49] width 116 height 31
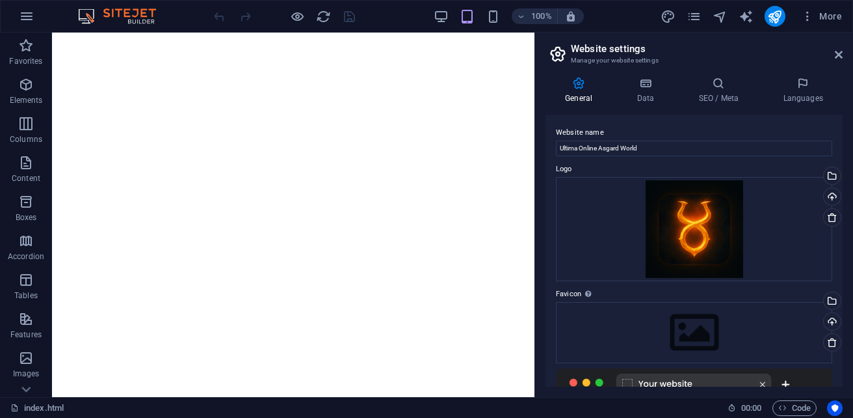
click at [353, 16] on div at bounding box center [284, 16] width 146 height 21
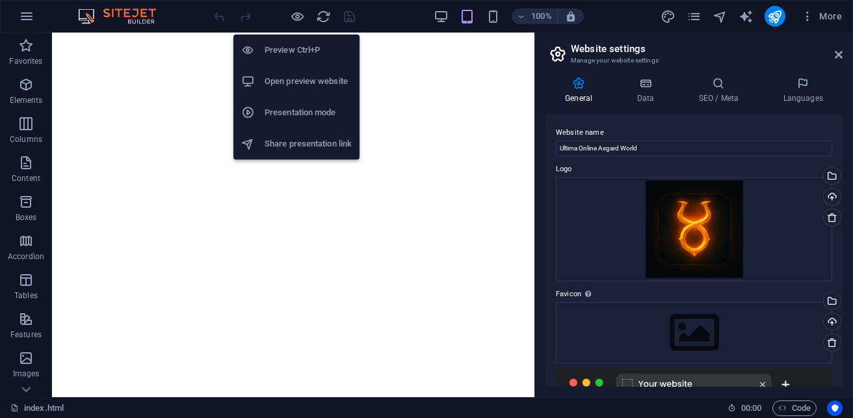
click at [297, 146] on h6 "Share presentation link" at bounding box center [308, 144] width 87 height 16
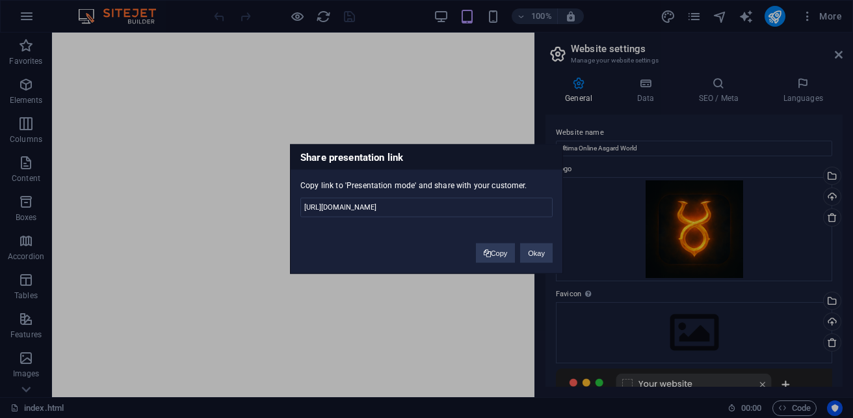
click at [377, 90] on div "Share presentation link Copy link to 'Presentation mode' and share with your cu…" at bounding box center [426, 209] width 853 height 418
click at [403, 100] on div "Share presentation link Copy link to 'Presentation mode' and share with your cu…" at bounding box center [426, 209] width 853 height 418
click at [540, 254] on button "Okay" at bounding box center [536, 253] width 33 height 20
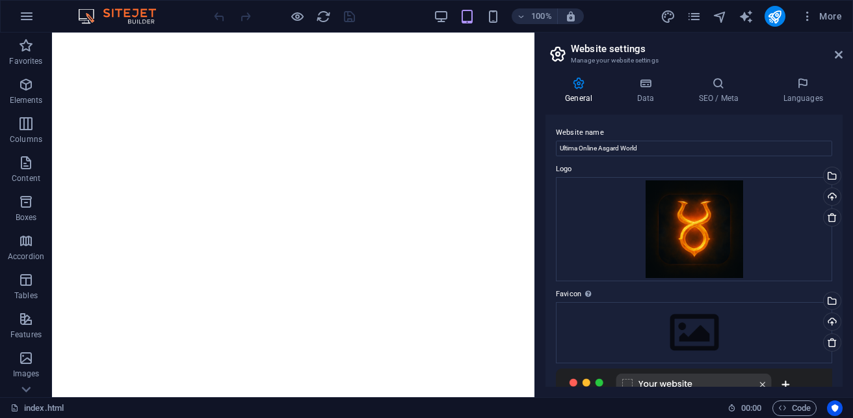
click at [843, 53] on aside "Website settings Manage your website settings General Data SEO / Meta Languages…" at bounding box center [694, 215] width 319 height 364
click at [842, 52] on icon at bounding box center [839, 54] width 8 height 10
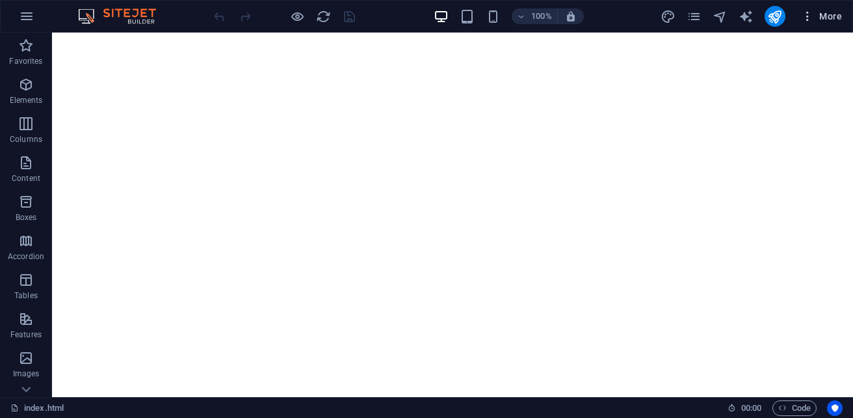
click at [832, 18] on span "More" at bounding box center [821, 16] width 41 height 13
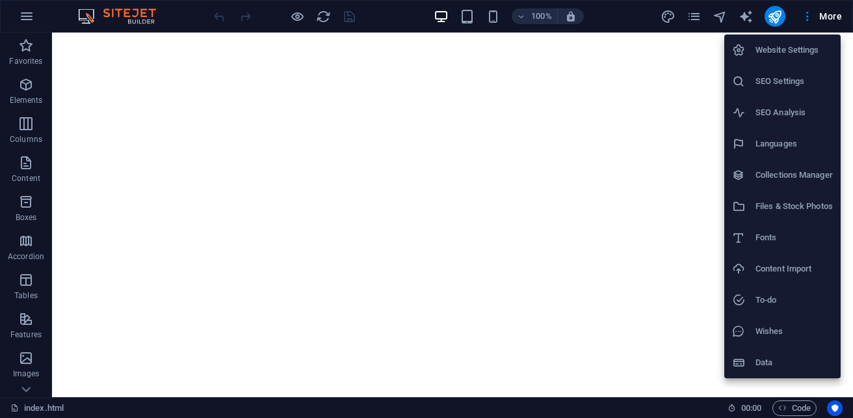
click at [795, 51] on h6 "Website Settings" at bounding box center [794, 50] width 77 height 16
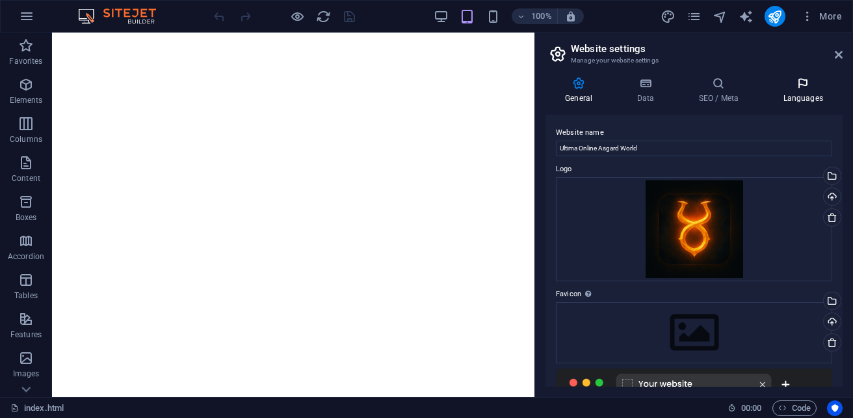
click at [793, 94] on h4 "Languages" at bounding box center [802, 90] width 79 height 27
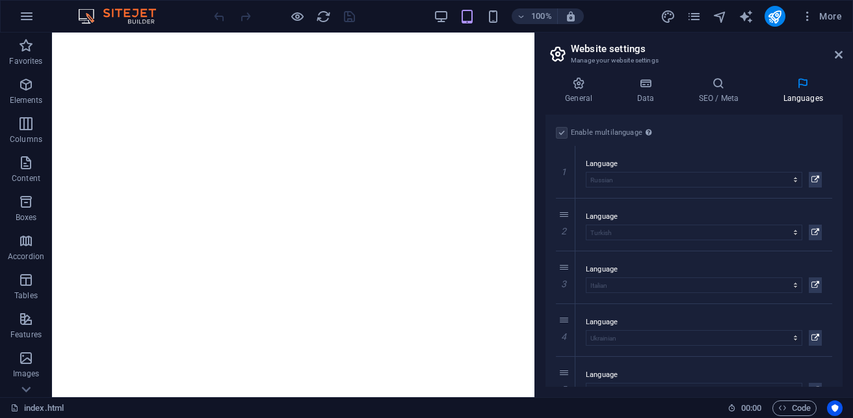
click at [560, 133] on label at bounding box center [562, 133] width 12 height 12
click at [813, 180] on icon at bounding box center [816, 180] width 8 height 16
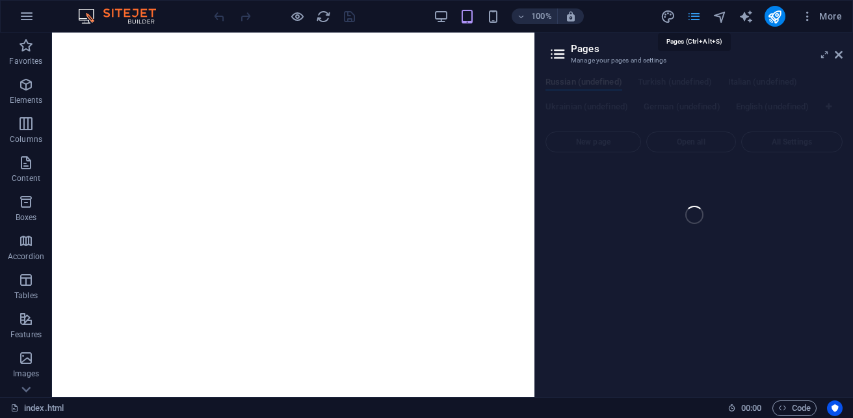
click at [693, 18] on icon "pages" at bounding box center [694, 16] width 15 height 15
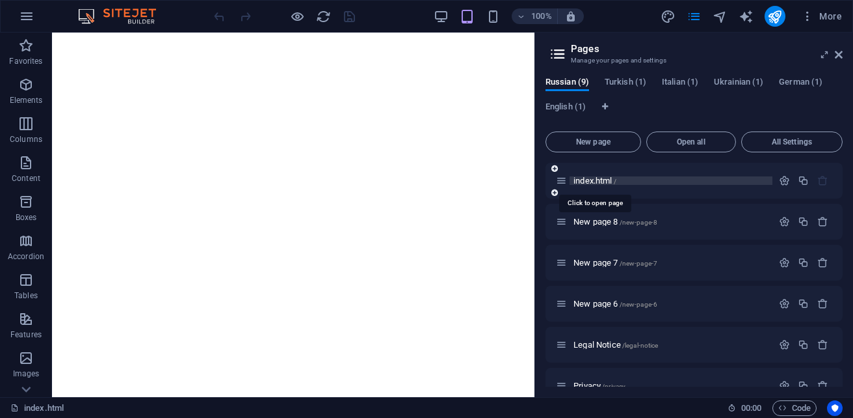
click at [596, 182] on span "index.html /" at bounding box center [595, 181] width 43 height 10
click at [807, 409] on span "Code" at bounding box center [794, 408] width 33 height 16
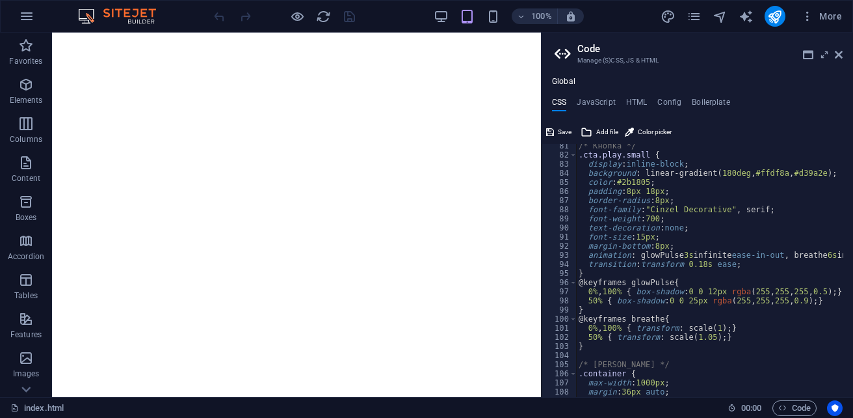
scroll to position [458, 0]
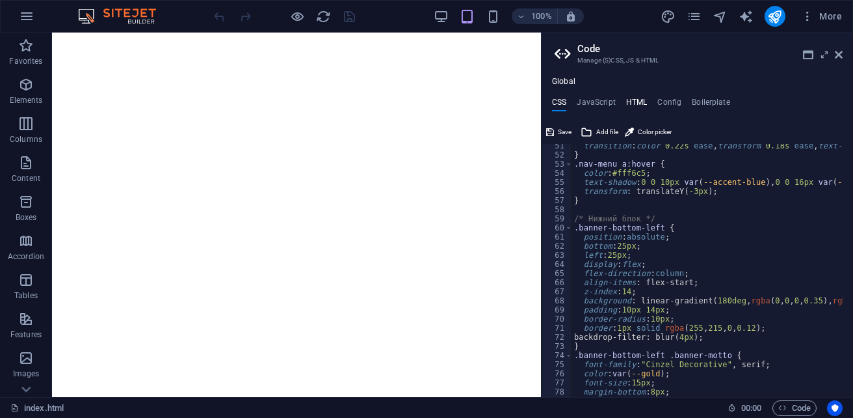
click at [641, 107] on h4 "HTML" at bounding box center [636, 105] width 21 height 14
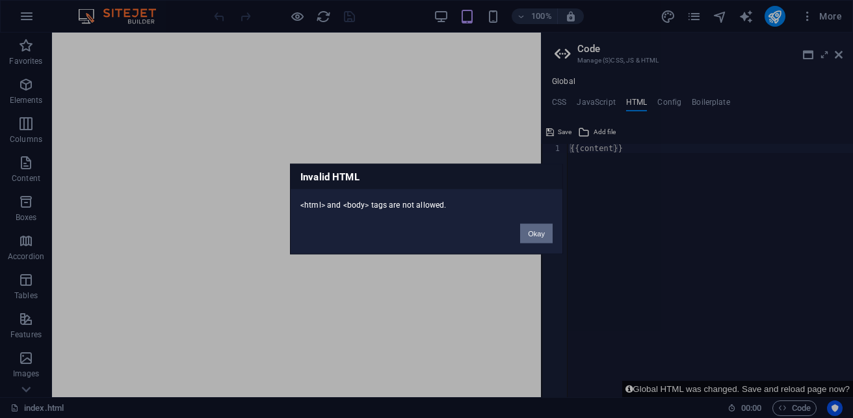
click at [547, 232] on button "Okay" at bounding box center [536, 234] width 33 height 20
click at [535, 241] on button "Okay" at bounding box center [536, 234] width 33 height 20
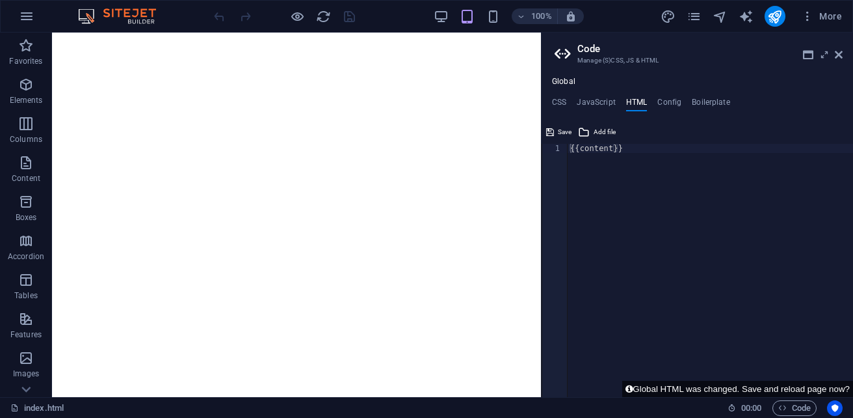
click at [822, 153] on div "{{content}}" at bounding box center [710, 279] width 285 height 271
drag, startPoint x: 603, startPoint y: 389, endPoint x: 828, endPoint y: 389, distance: 225.0
click at [828, 389] on div "{{content}} 1 {{content}} ההההההההההההההההההההההההההההההההההההההההההההההההההההה…" at bounding box center [698, 259] width 312 height 275
drag, startPoint x: 816, startPoint y: 388, endPoint x: 754, endPoint y: 338, distance: 79.5
click at [754, 338] on div "{{content}} 1 {{content}} ההההההההההההההההההההההההההההההההההההההההההההההההההההה…" at bounding box center [698, 259] width 312 height 275
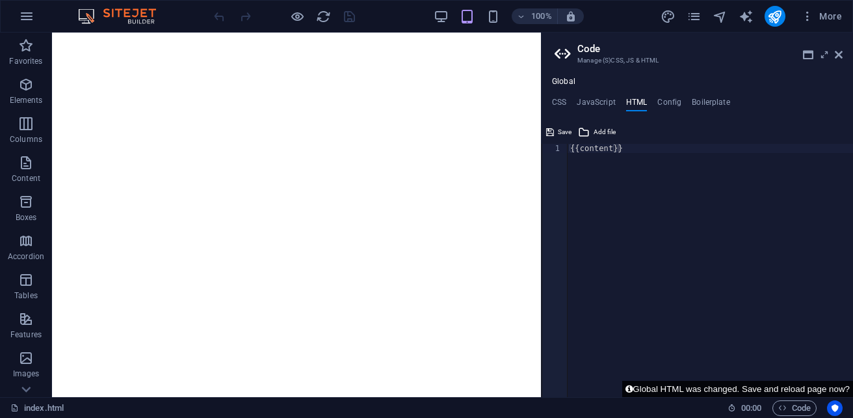
click at [806, 385] on button "Global HTML was changed. Save and reload page now?" at bounding box center [737, 388] width 231 height 16
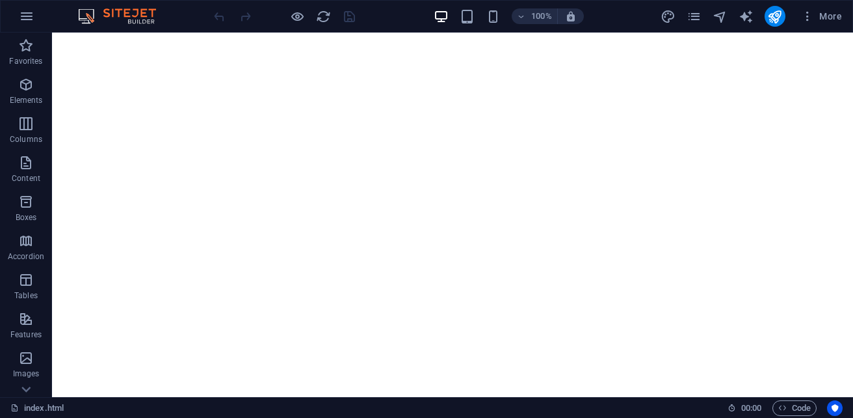
scroll to position [0, 0]
click at [791, 403] on span "Code" at bounding box center [794, 408] width 33 height 16
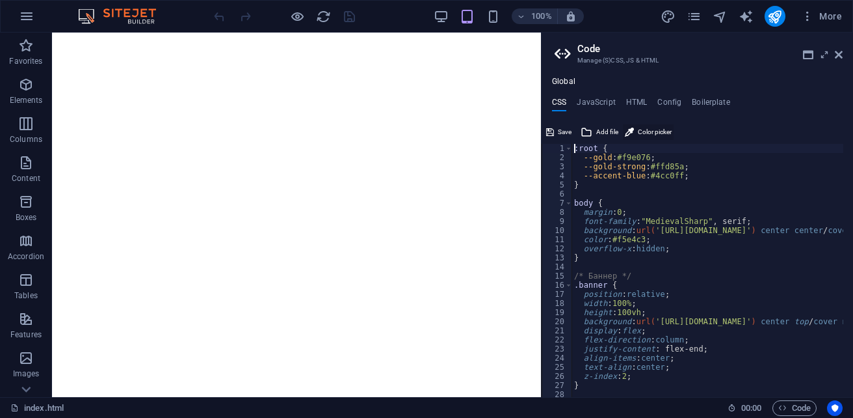
click at [659, 129] on span "Color picker" at bounding box center [655, 132] width 34 height 16
click at [466, 38] on html at bounding box center [296, 35] width 489 height 5
click at [566, 132] on span "Save" at bounding box center [565, 132] width 14 height 16
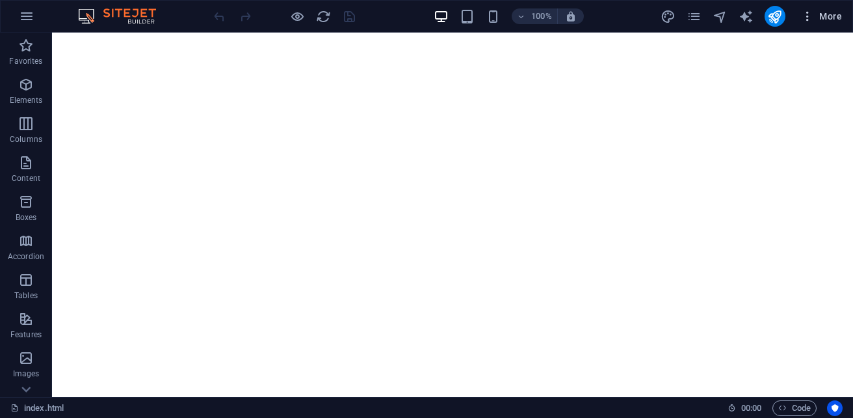
click at [824, 15] on span "More" at bounding box center [821, 16] width 41 height 13
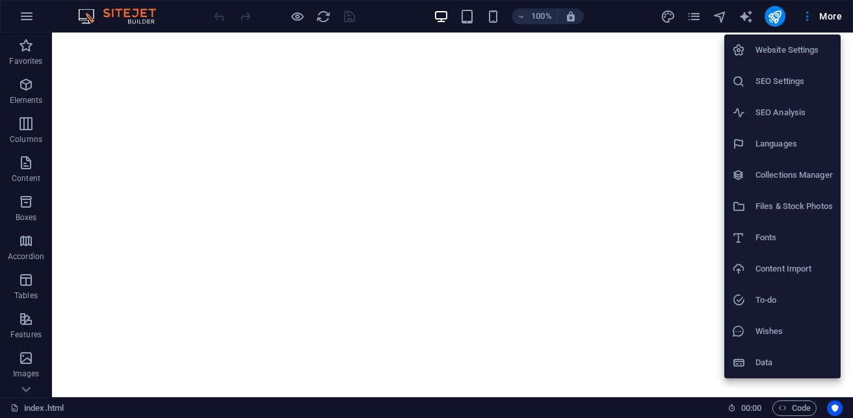
click at [776, 21] on div at bounding box center [426, 209] width 853 height 418
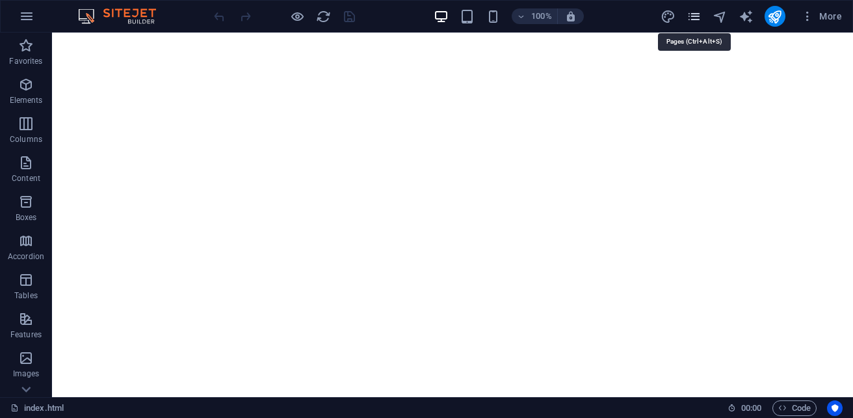
click at [701, 19] on icon "pages" at bounding box center [694, 16] width 15 height 15
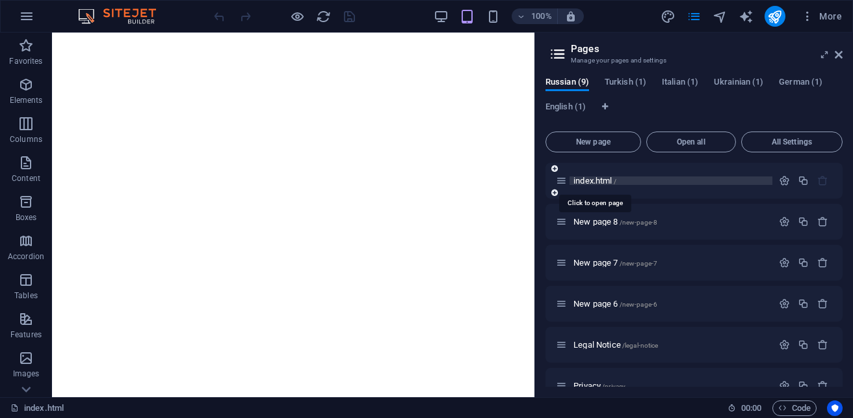
click at [609, 181] on span "index.html /" at bounding box center [595, 181] width 43 height 10
click at [628, 86] on span "Turkish (1)" at bounding box center [626, 83] width 42 height 18
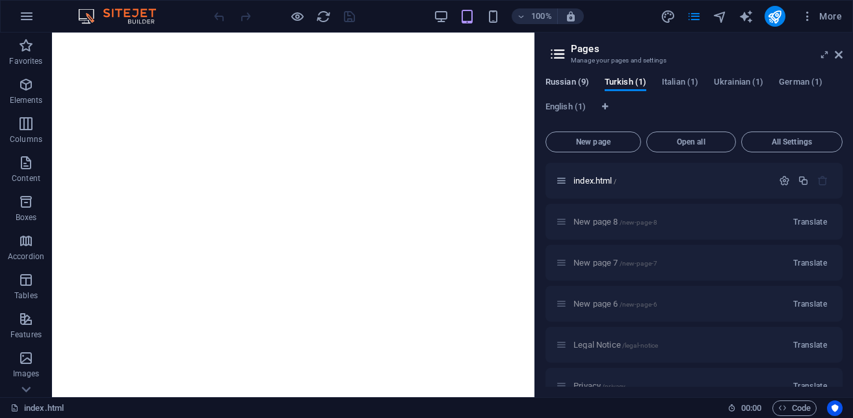
click at [559, 83] on span "Russian (9)" at bounding box center [568, 83] width 44 height 18
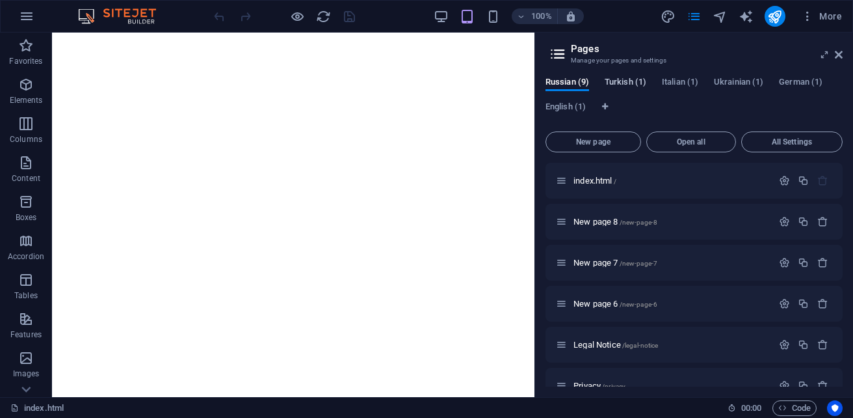
click at [630, 85] on span "Turkish (1)" at bounding box center [626, 83] width 42 height 18
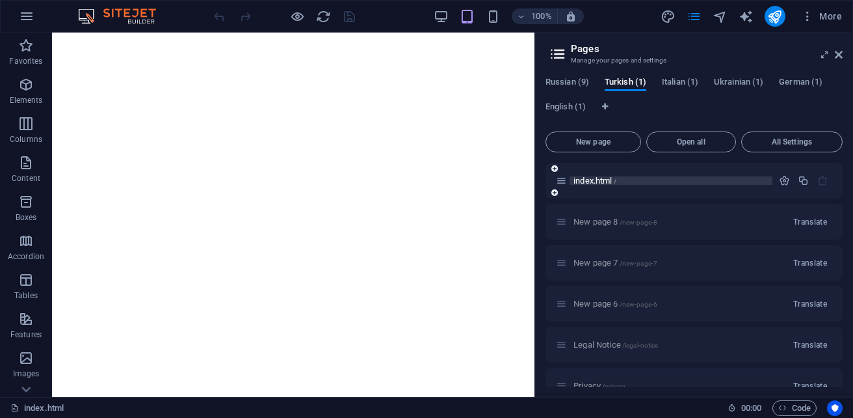
click at [599, 183] on span "index.html /" at bounding box center [595, 181] width 43 height 10
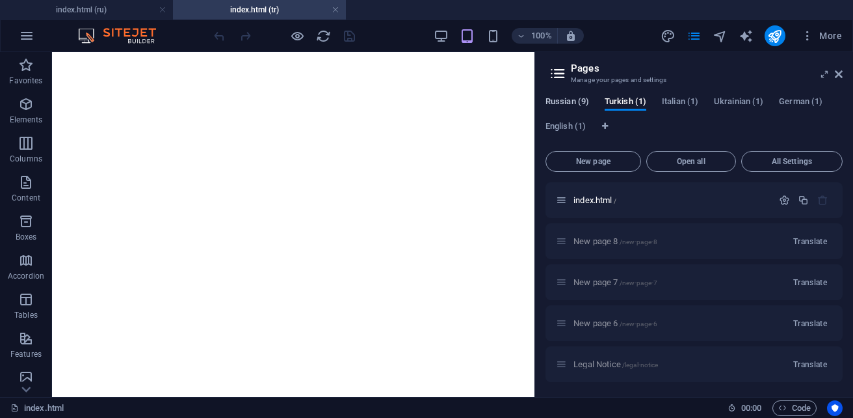
click at [572, 102] on span "Russian (9)" at bounding box center [568, 103] width 44 height 18
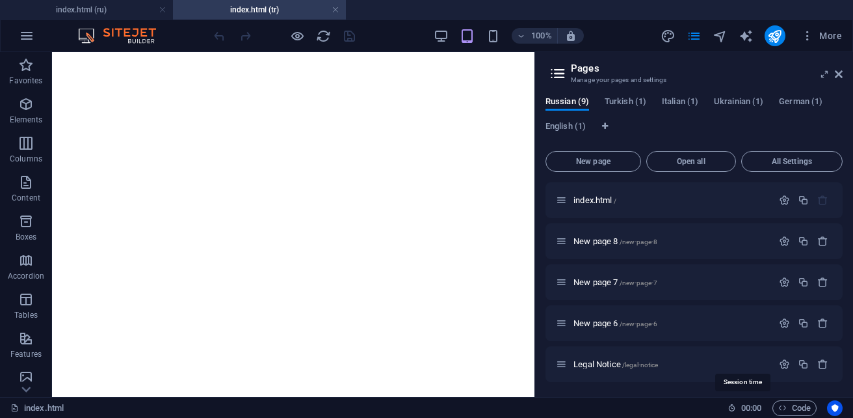
click at [756, 410] on span "00 : 00" at bounding box center [751, 408] width 20 height 16
click at [801, 409] on span "Code" at bounding box center [794, 408] width 33 height 16
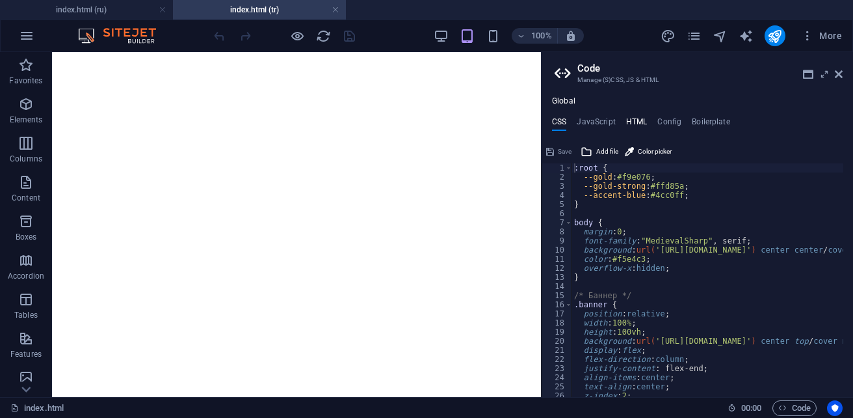
click at [633, 118] on h4 "HTML" at bounding box center [636, 124] width 21 height 14
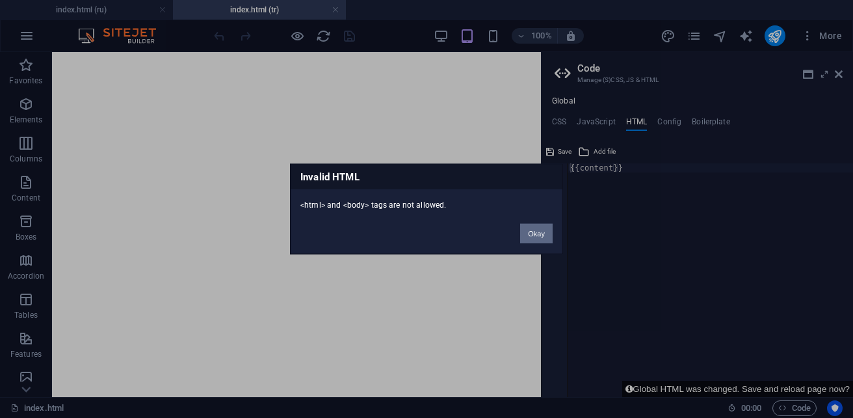
click at [540, 234] on button "Okay" at bounding box center [536, 234] width 33 height 20
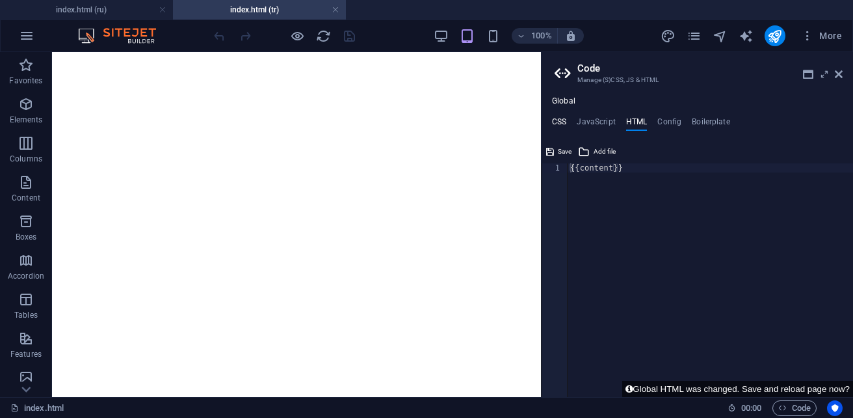
click at [561, 119] on h4 "CSS" at bounding box center [559, 124] width 14 height 14
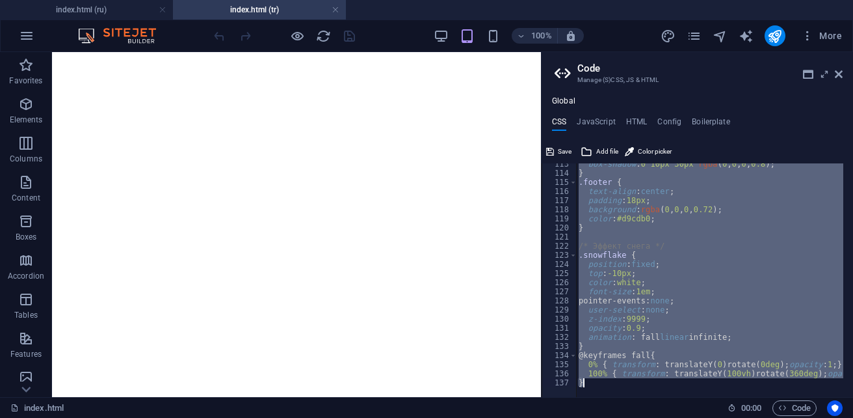
drag, startPoint x: 574, startPoint y: 169, endPoint x: 850, endPoint y: 444, distance: 389.0
click at [850, 417] on html "sb5985678.a.had.tf index.html (ru) index.html (tr) Favorites Elements Columns C…" at bounding box center [426, 209] width 853 height 418
type textarea "100% { transform: translateY(100vh) rotate(360deg); opacity: 0.6; } }"
paste textarea
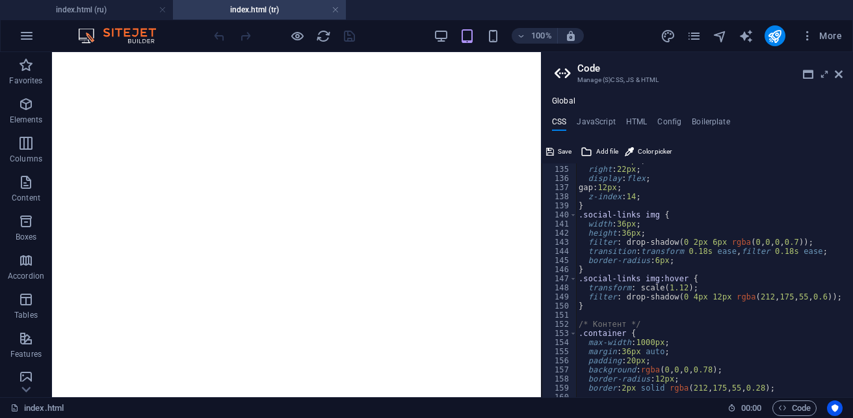
scroll to position [1063, 0]
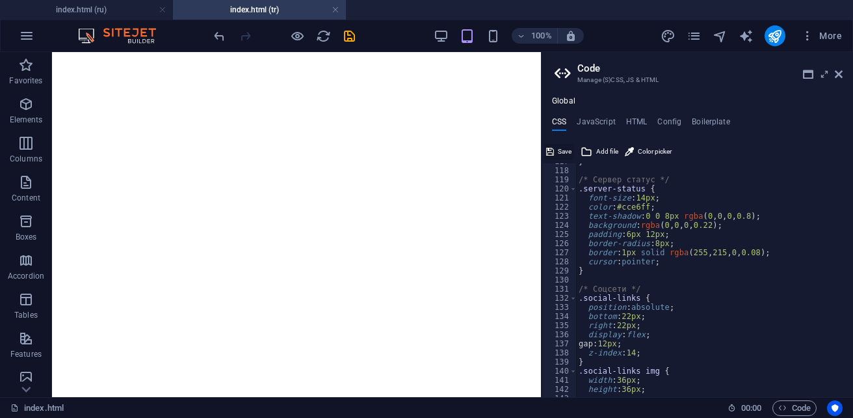
click at [561, 149] on span "Save" at bounding box center [565, 152] width 14 height 16
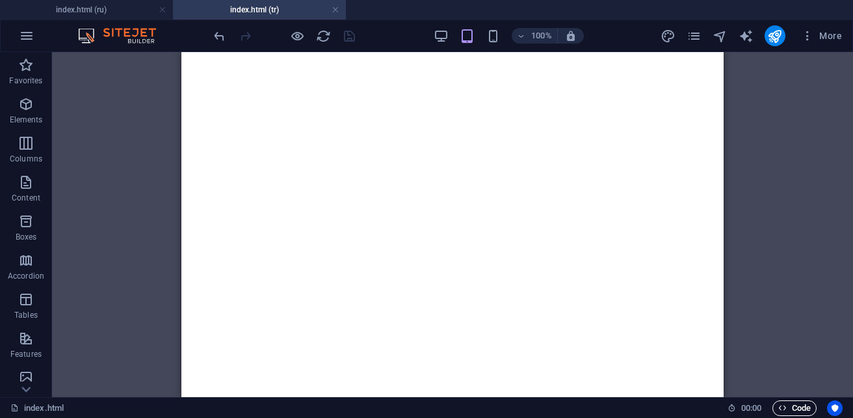
click at [799, 404] on span "Code" at bounding box center [794, 408] width 33 height 16
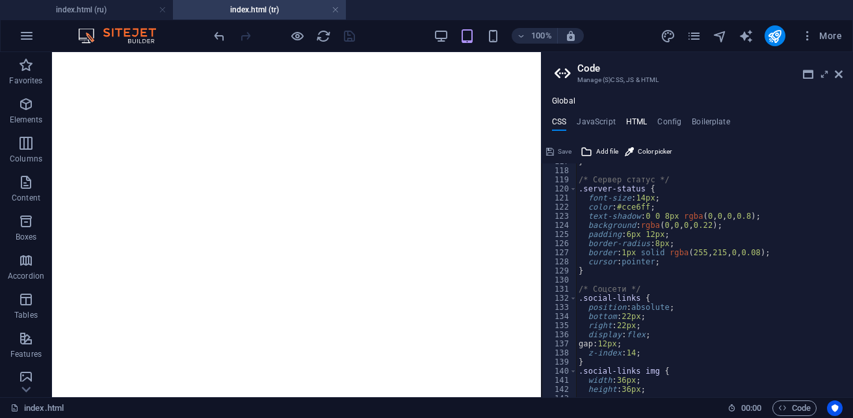
click at [629, 121] on h4 "HTML" at bounding box center [636, 124] width 21 height 14
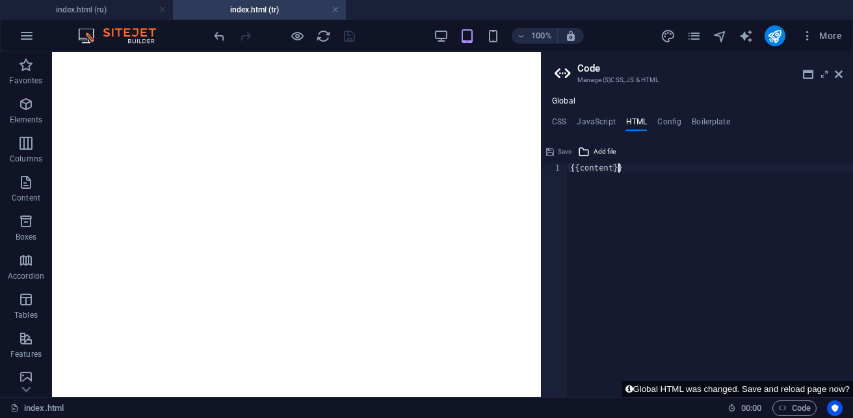
click at [628, 170] on div "{{content}}" at bounding box center [710, 289] width 285 height 252
click at [600, 124] on h4 "JavaScript" at bounding box center [596, 124] width 38 height 14
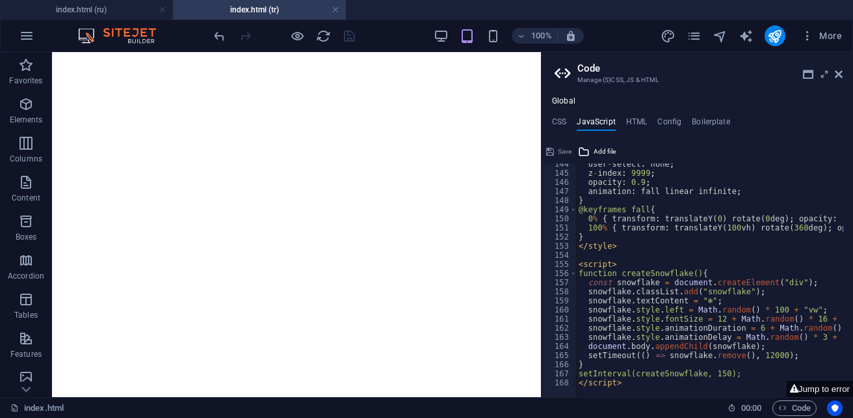
scroll to position [1306, 0]
type textarea "</script>"
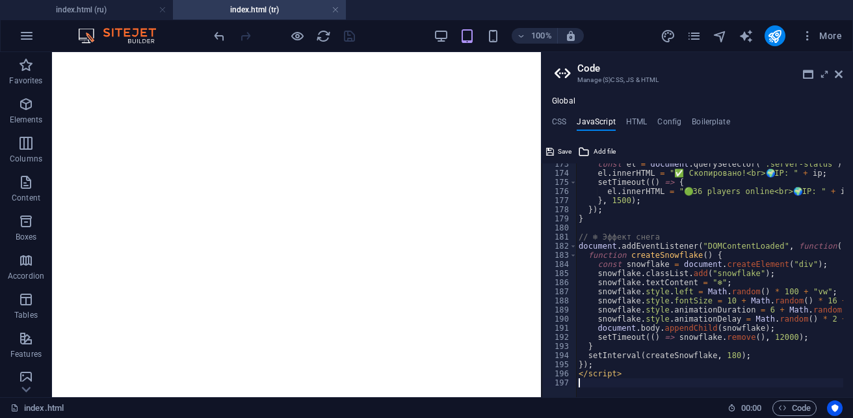
scroll to position [1570, 0]
click at [566, 148] on span "Save" at bounding box center [565, 152] width 14 height 16
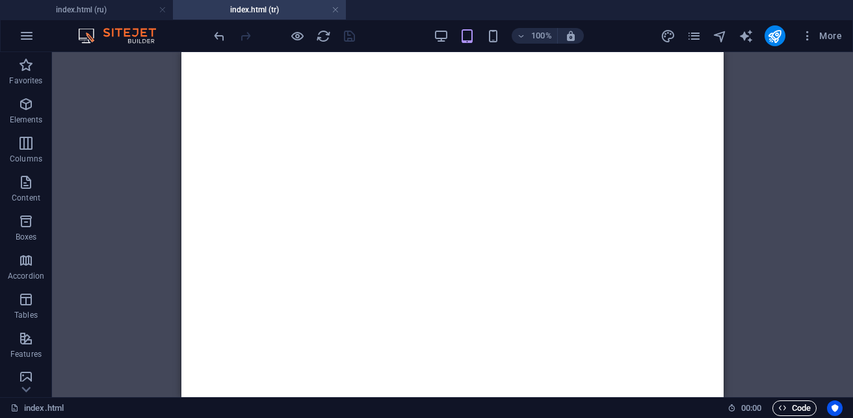
click at [797, 412] on span "Code" at bounding box center [794, 408] width 33 height 16
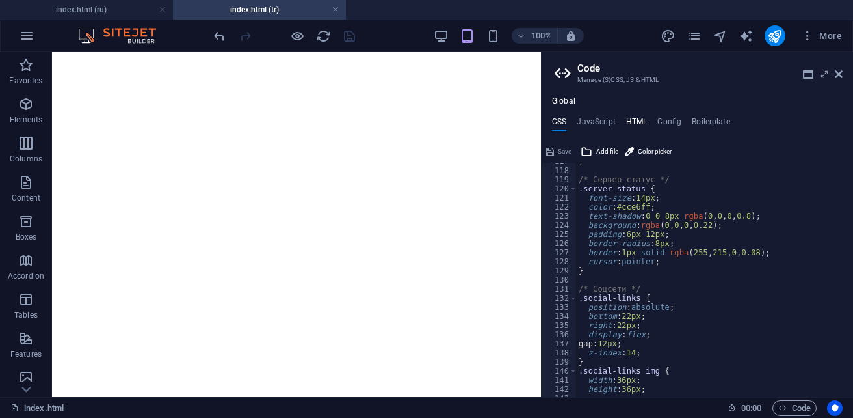
click at [640, 127] on h4 "HTML" at bounding box center [636, 124] width 21 height 14
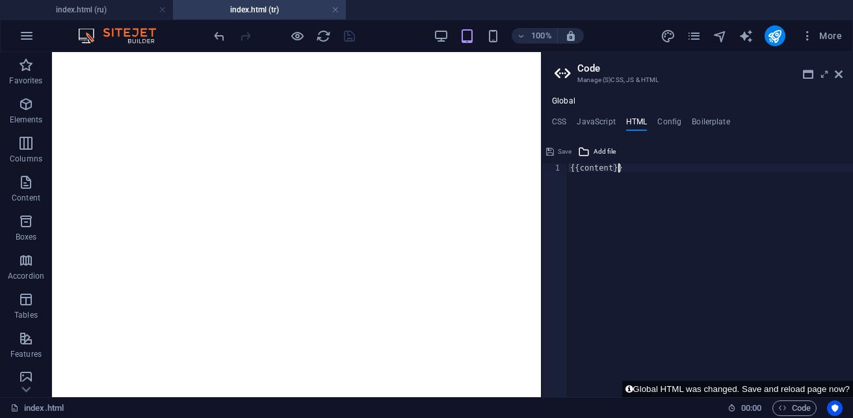
paste textarea
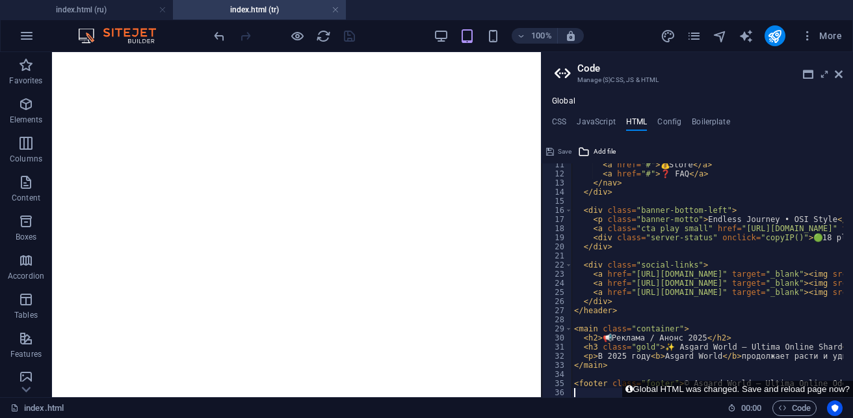
scroll to position [94, 0]
click at [565, 148] on span "Save" at bounding box center [565, 152] width 14 height 16
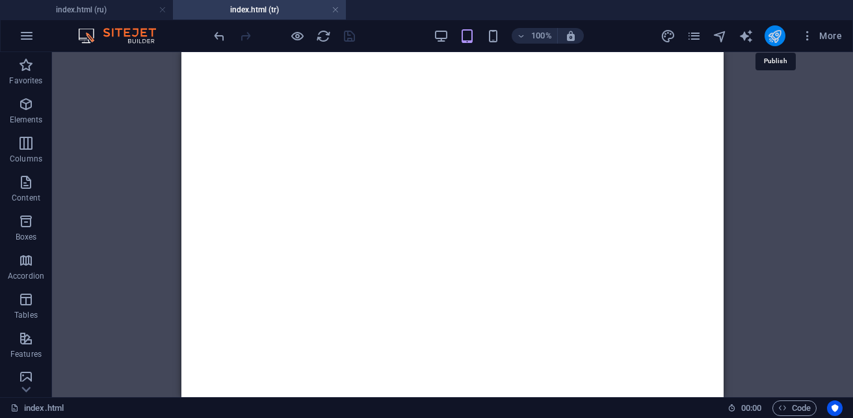
click at [774, 38] on icon "publish" at bounding box center [774, 36] width 15 height 15
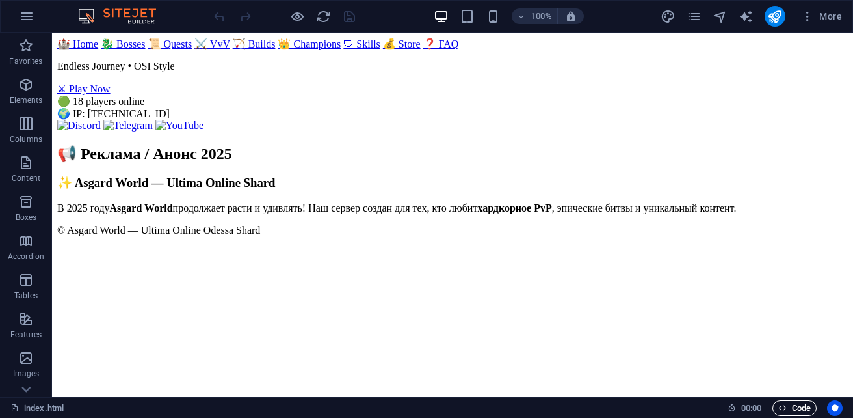
click at [797, 406] on span "Code" at bounding box center [794, 408] width 33 height 16
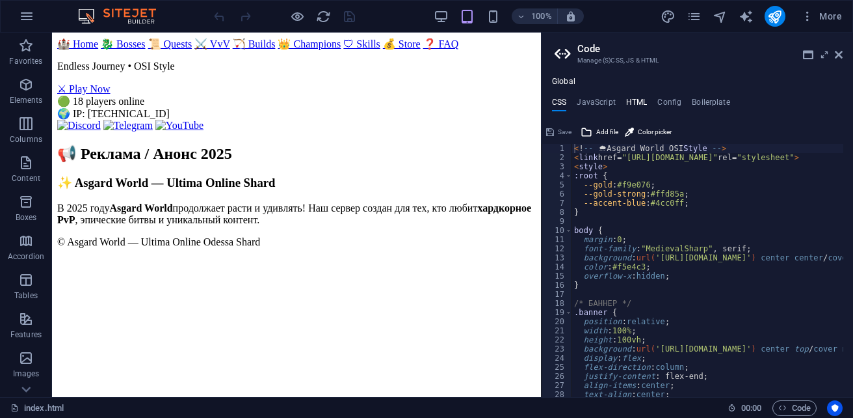
click at [638, 104] on h4 "HTML" at bounding box center [636, 105] width 21 height 14
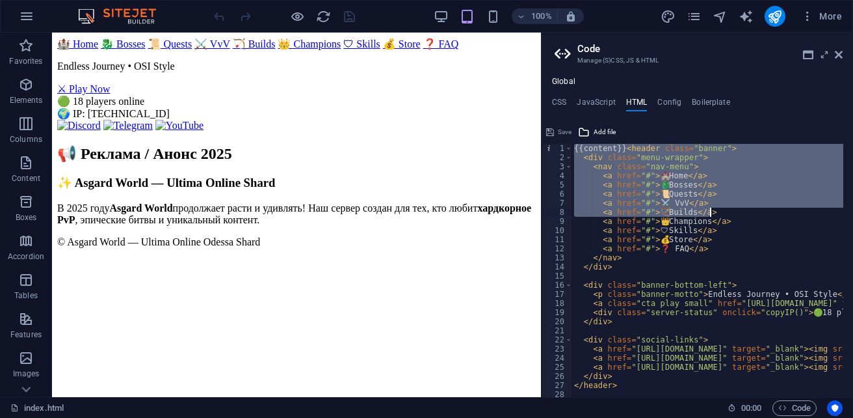
drag, startPoint x: 575, startPoint y: 152, endPoint x: 754, endPoint y: 209, distance: 187.8
click at [620, 152] on div "{{content}} < header class = "banner" > < div class = "menu-wrapper" > < nav cl…" at bounding box center [708, 270] width 272 height 253
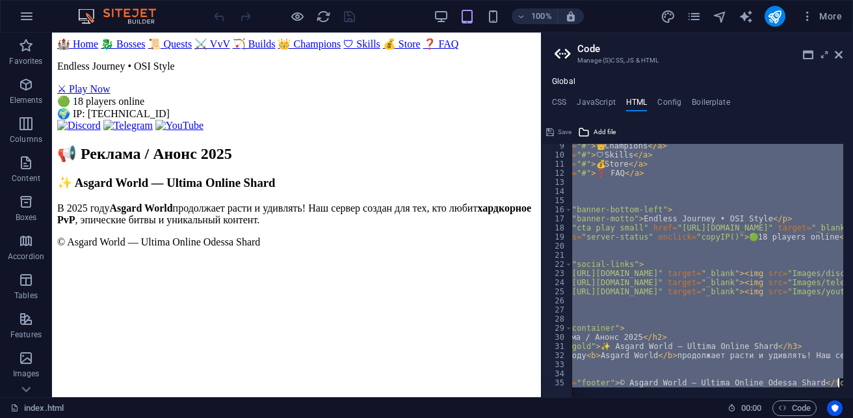
scroll to position [0, 64]
drag, startPoint x: 622, startPoint y: 150, endPoint x: 853, endPoint y: 384, distance: 329.3
click at [853, 384] on html "[DOMAIN_NAME] index.html (ru) Favorites Elements Columns Content Boxes Accordio…" at bounding box center [426, 209] width 853 height 418
type textarea "{{content}}"
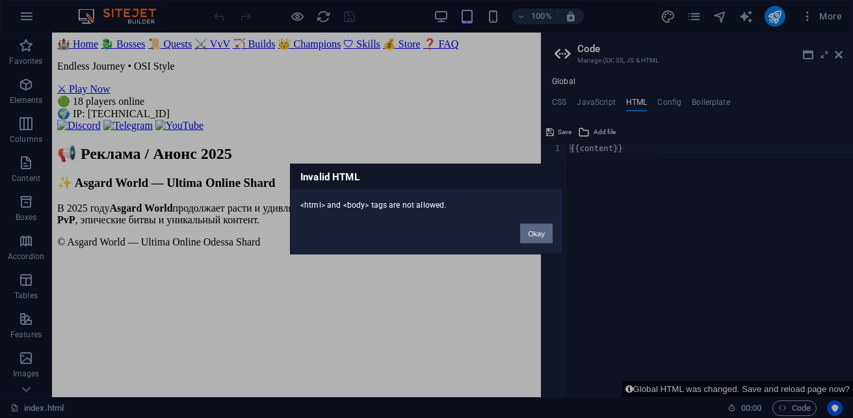
click at [544, 234] on button "Okay" at bounding box center [536, 234] width 33 height 20
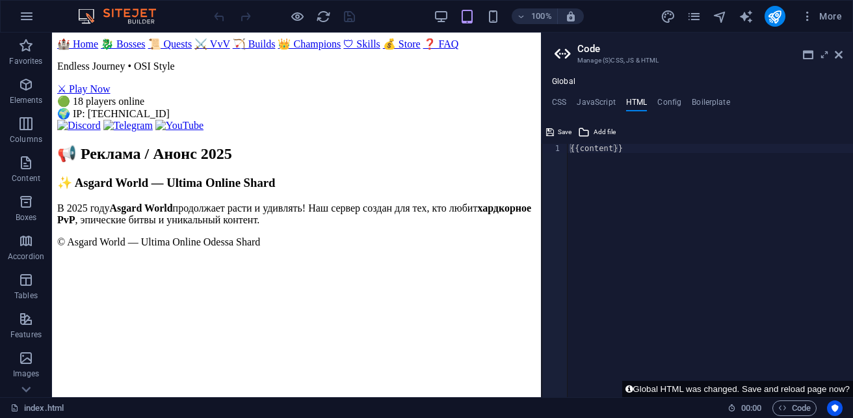
click at [641, 156] on div "{{content}}" at bounding box center [710, 279] width 285 height 271
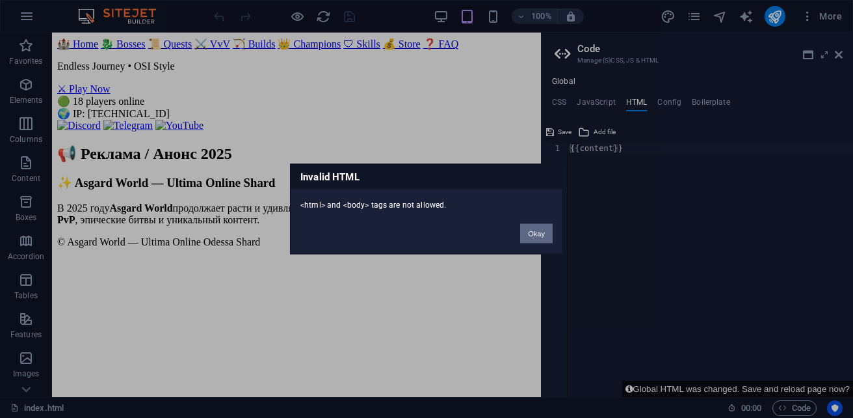
click at [533, 230] on button "Okay" at bounding box center [536, 234] width 33 height 20
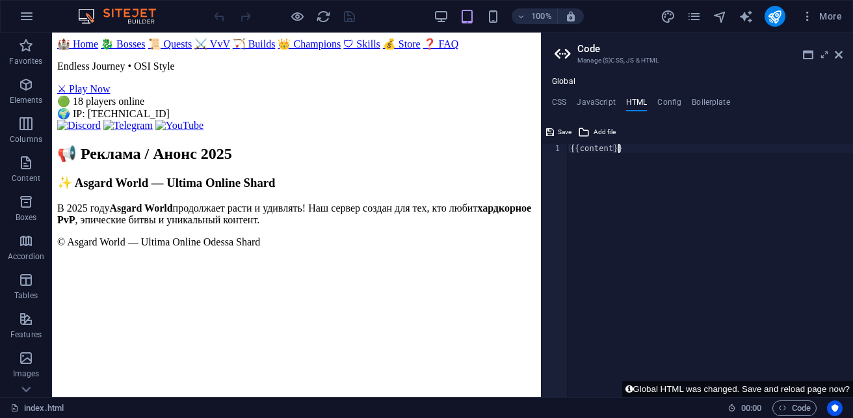
click at [622, 145] on div "{{content}}" at bounding box center [710, 279] width 285 height 271
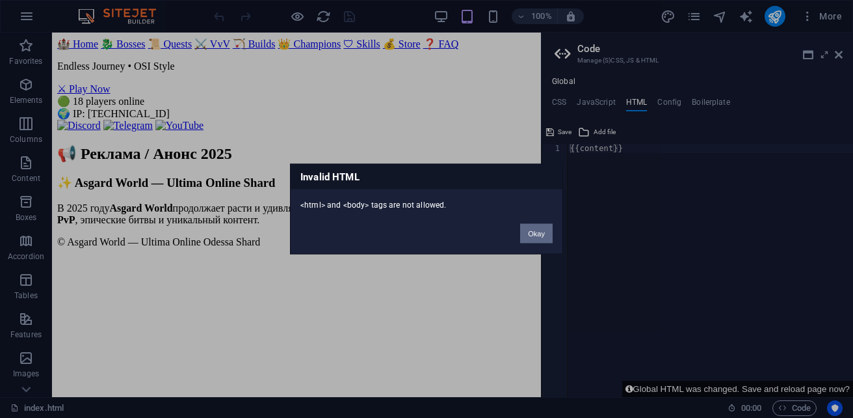
click at [536, 230] on button "Okay" at bounding box center [536, 234] width 33 height 20
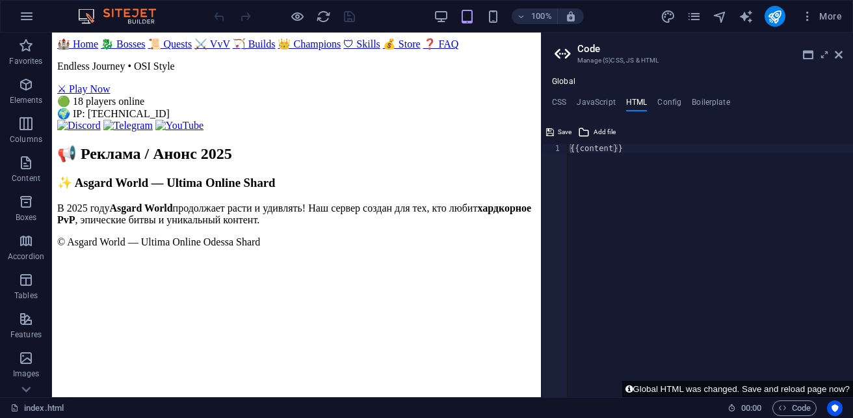
click at [644, 152] on div "{{content}}" at bounding box center [710, 279] width 285 height 271
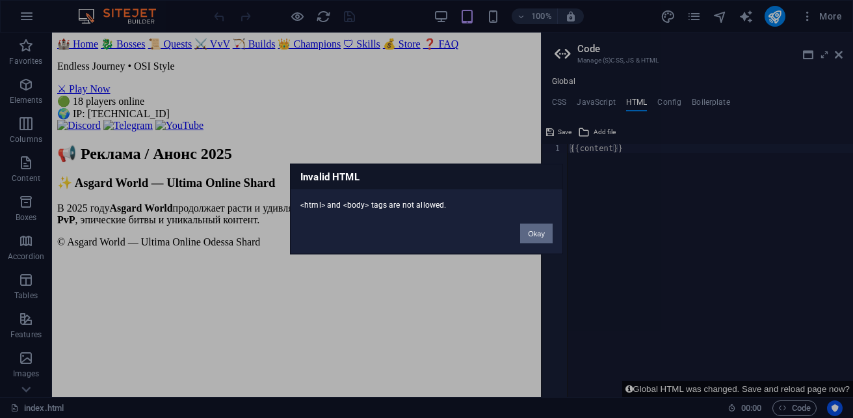
click at [546, 229] on button "Okay" at bounding box center [536, 234] width 33 height 20
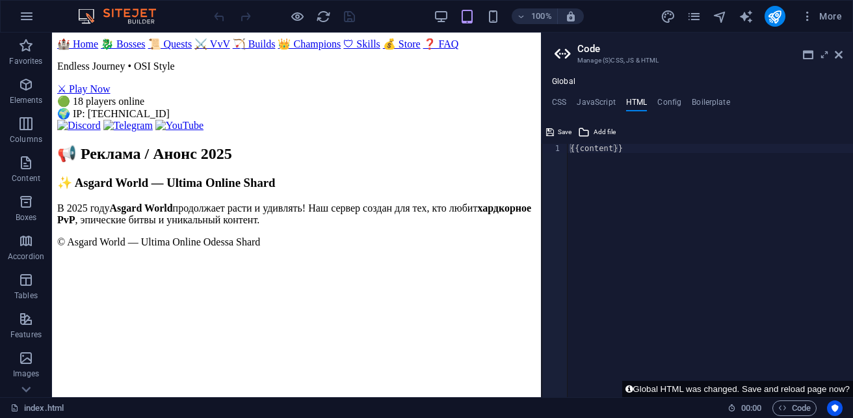
scroll to position [0, 0]
click at [838, 53] on icon at bounding box center [839, 54] width 8 height 10
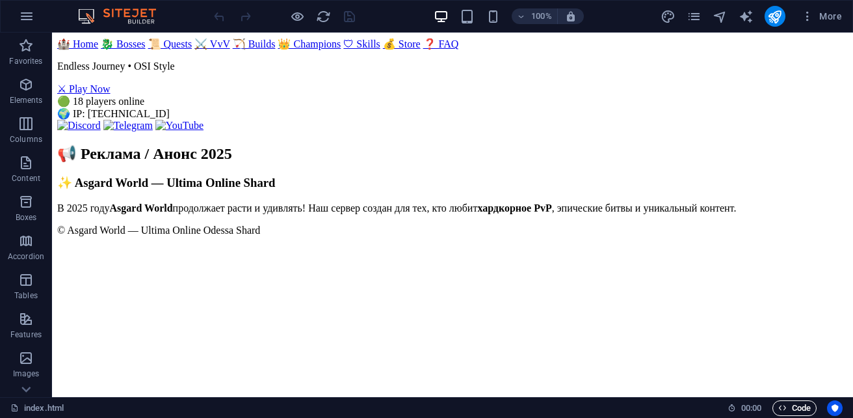
click at [803, 403] on span "Code" at bounding box center [794, 408] width 33 height 16
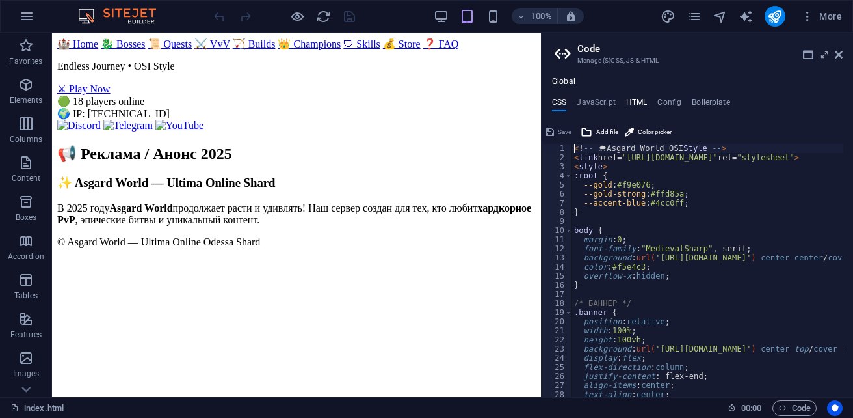
click at [637, 100] on h4 "HTML" at bounding box center [636, 105] width 21 height 14
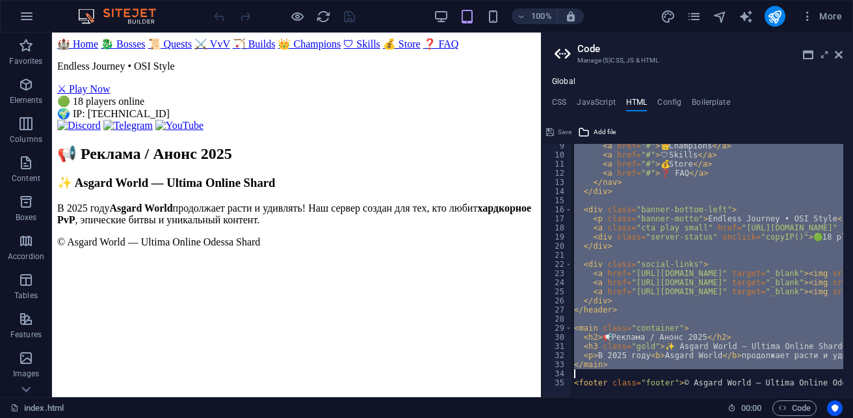
scroll to position [0, 64]
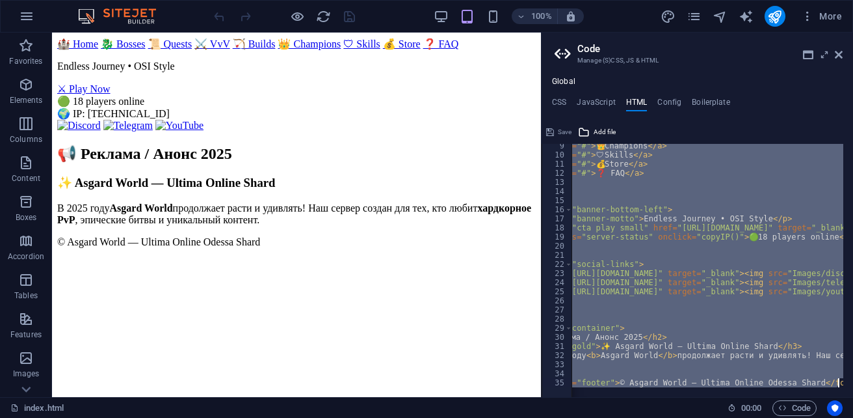
drag, startPoint x: 622, startPoint y: 149, endPoint x: 715, endPoint y: 414, distance: 280.3
click at [715, 397] on div "index.html (ru) Favorites Elements Columns Content Boxes Accordion Tables Featu…" at bounding box center [426, 215] width 853 height 364
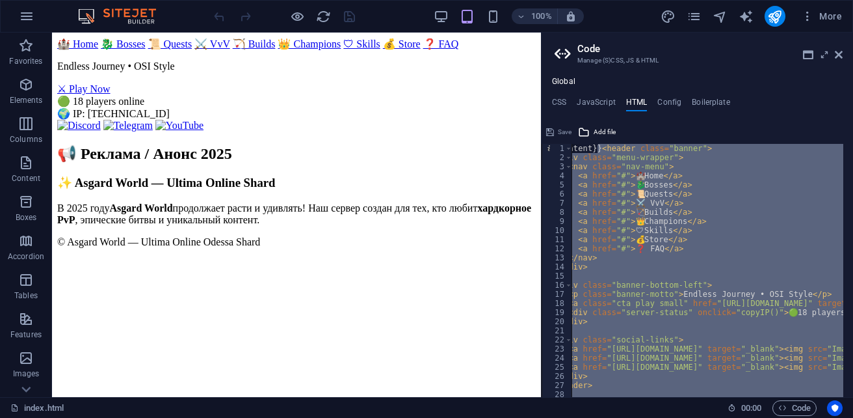
scroll to position [0, 0]
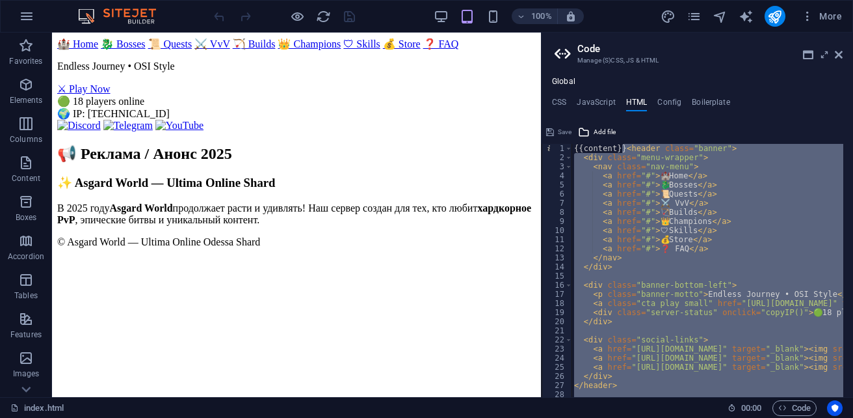
paste textarea "{{content}}<header class="banner""
type textarea "{{content}}<header class="banner">"
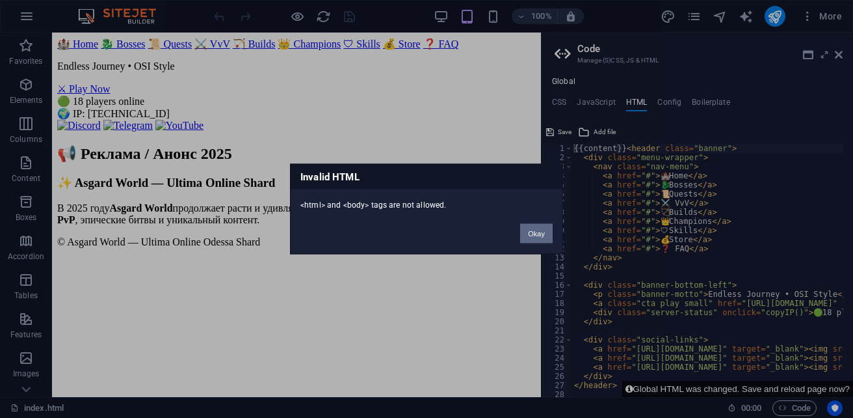
click at [538, 230] on button "Okay" at bounding box center [536, 234] width 33 height 20
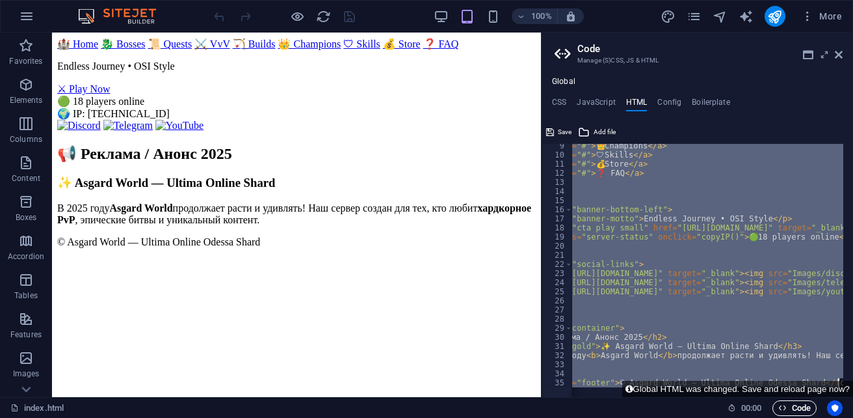
scroll to position [0, 64]
drag, startPoint x: 622, startPoint y: 150, endPoint x: 794, endPoint y: 427, distance: 325.9
click at [794, 417] on html "[DOMAIN_NAME] index.html (ru) Favorites Elements Columns Content Boxes Accordio…" at bounding box center [426, 209] width 853 height 418
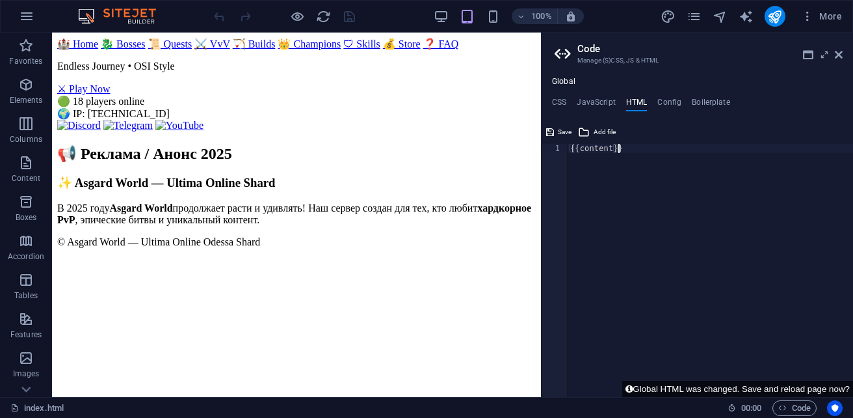
paste textarea "<header class="banner">"
type textarea "{{content}}<header class="banner">"
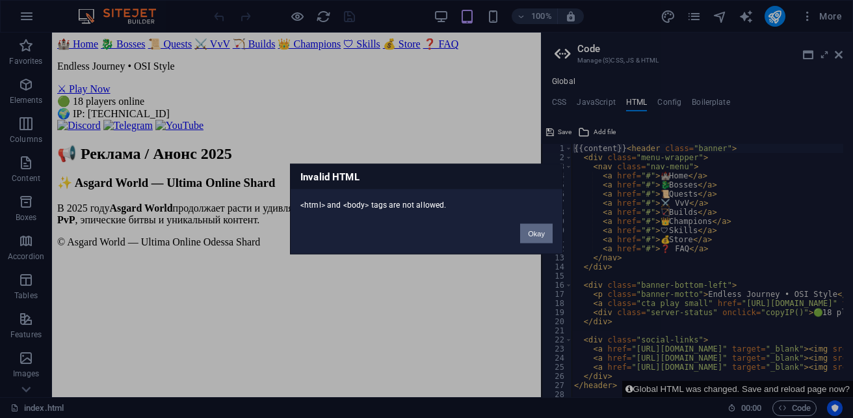
click at [529, 237] on button "Okay" at bounding box center [536, 234] width 33 height 20
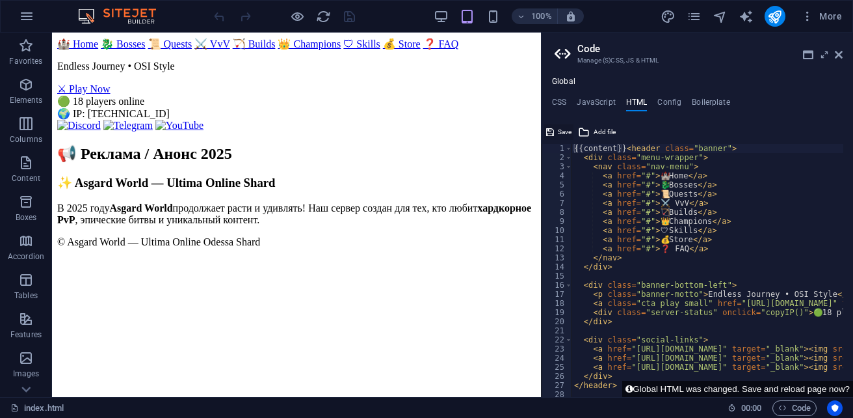
click at [560, 131] on span "Save" at bounding box center [565, 132] width 14 height 16
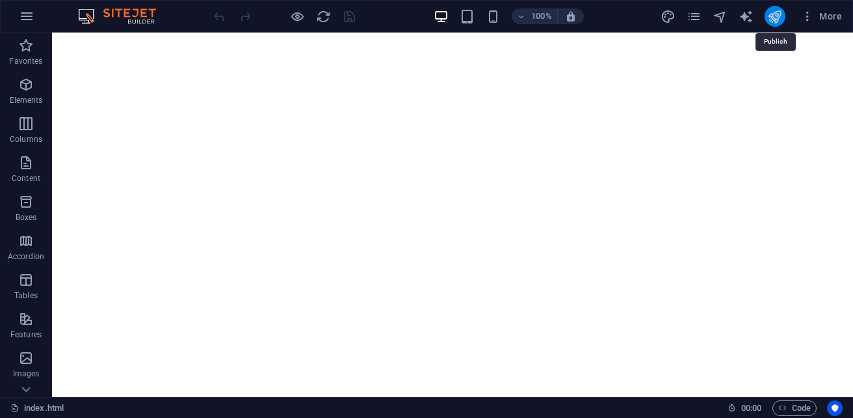
click at [776, 22] on icon "publish" at bounding box center [774, 16] width 15 height 15
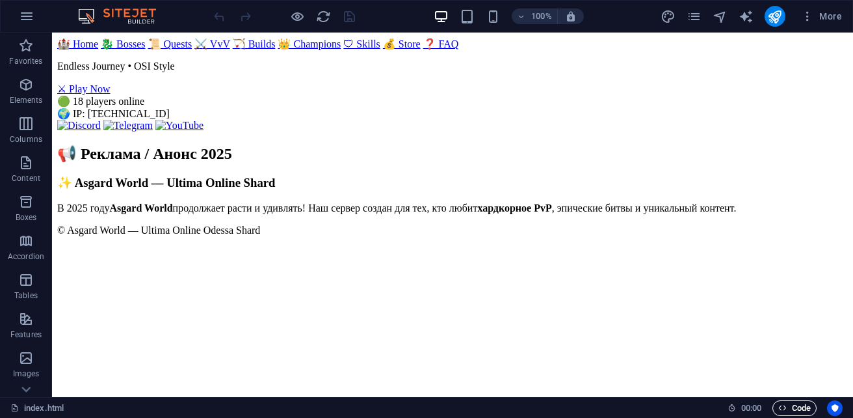
click at [786, 403] on icon "button" at bounding box center [782, 407] width 8 height 8
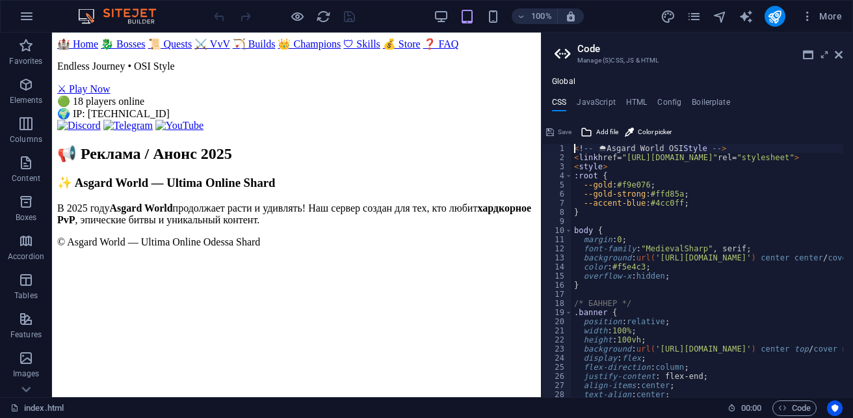
click at [442, 113] on header "🏰 Home 🐉 Bosses 📜 Quests ⚔️ VvV 🏹 Builds 👑 Champions 🛡 Skills 💰 Store ❓ FAQ End…" at bounding box center [296, 85] width 479 height 94
click at [642, 103] on h4 "HTML" at bounding box center [636, 105] width 21 height 14
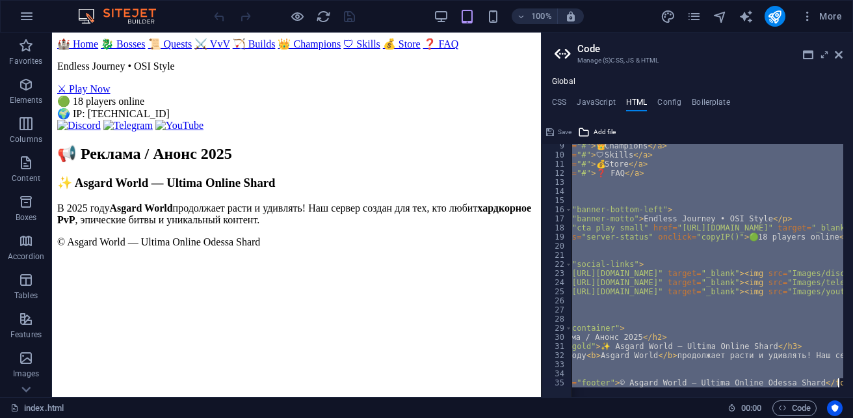
scroll to position [0, 64]
drag, startPoint x: 623, startPoint y: 151, endPoint x: 795, endPoint y: 436, distance: 332.6
click at [795, 417] on html "[DOMAIN_NAME] index.html (ru) Favorites Elements Columns Content Boxes Accordio…" at bounding box center [426, 209] width 853 height 418
type textarea "{{content}}"
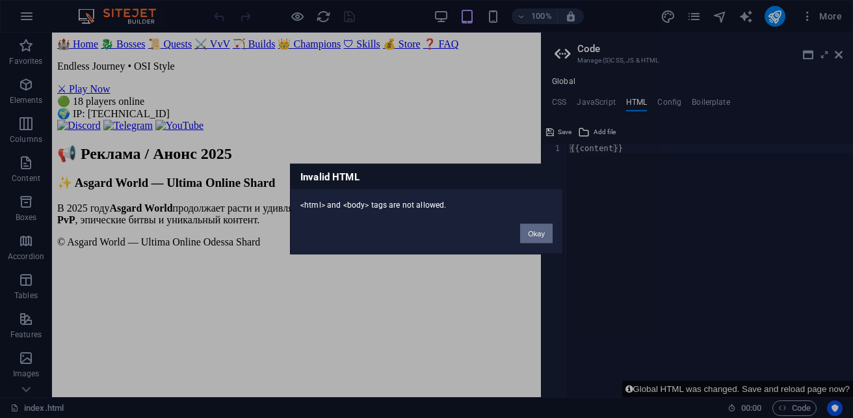
click at [540, 233] on button "Okay" at bounding box center [536, 234] width 33 height 20
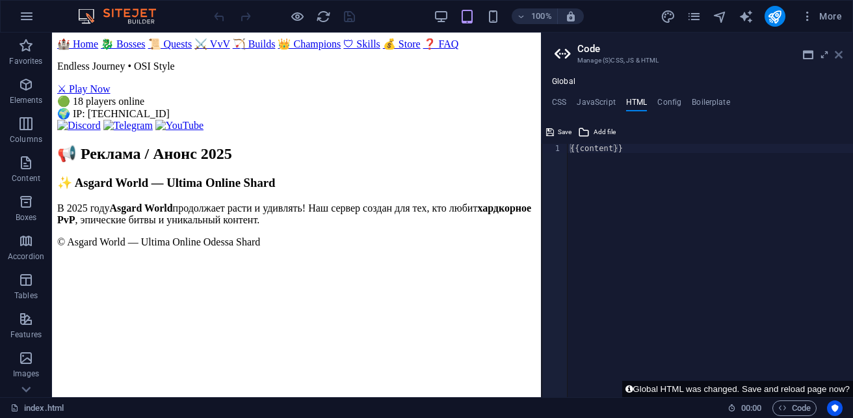
click at [840, 57] on icon at bounding box center [839, 54] width 8 height 10
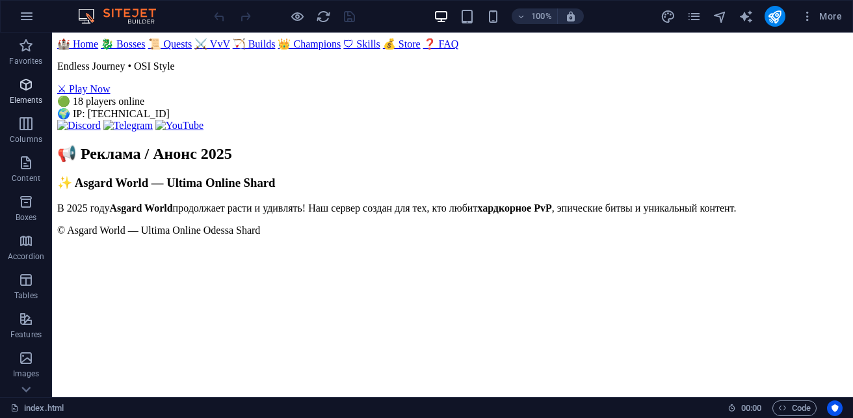
click at [10, 94] on span "Elements" at bounding box center [26, 92] width 52 height 31
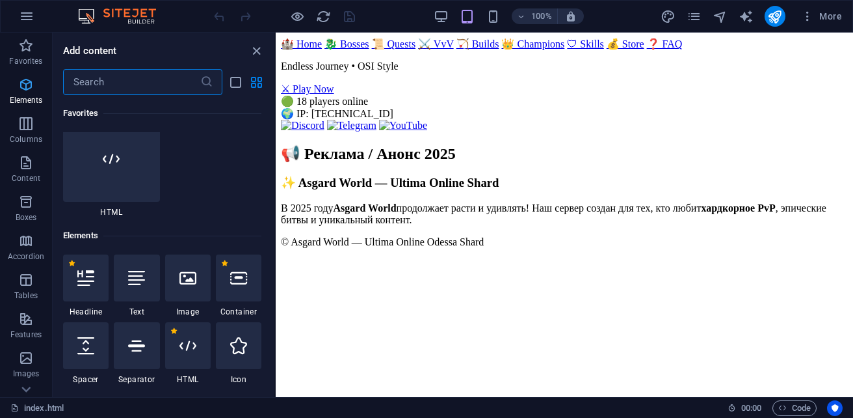
scroll to position [245, 0]
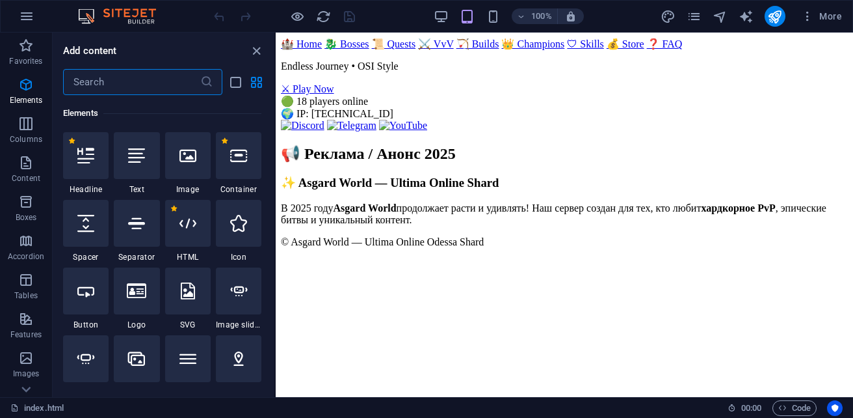
click at [411, 131] on header "🏰 Home 🐉 Bosses 📜 Quests ⚔️ VvV 🏹 Builds 👑 Champions 🛡 Skills 💰 Store ❓ FAQ End…" at bounding box center [564, 85] width 567 height 94
click at [410, 131] on header "🏰 Home 🐉 Bosses 📜 Quests ⚔️ VvV 🏹 Builds 👑 Champions 🛡 Skills 💰 Store ❓ FAQ End…" at bounding box center [564, 85] width 567 height 94
click at [193, 237] on div at bounding box center [188, 223] width 46 height 47
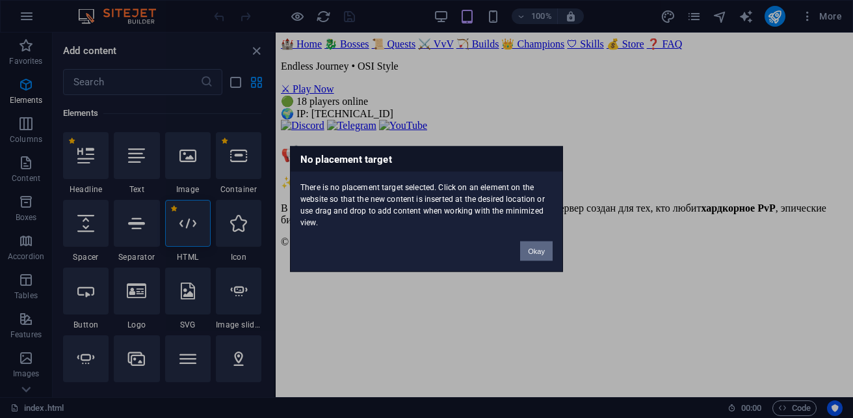
click at [539, 246] on button "Okay" at bounding box center [536, 251] width 33 height 20
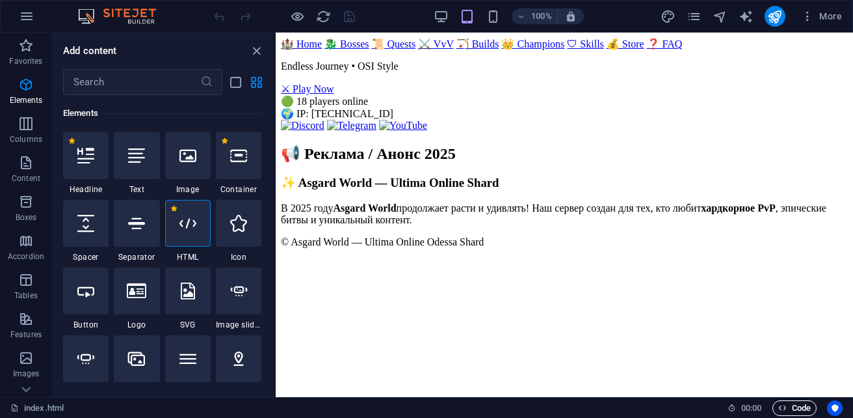
click at [786, 408] on span "Code" at bounding box center [794, 408] width 33 height 16
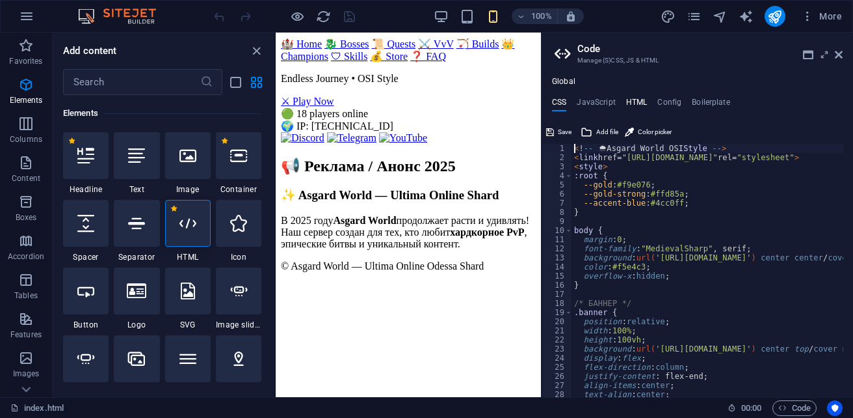
click at [639, 103] on h4 "HTML" at bounding box center [636, 105] width 21 height 14
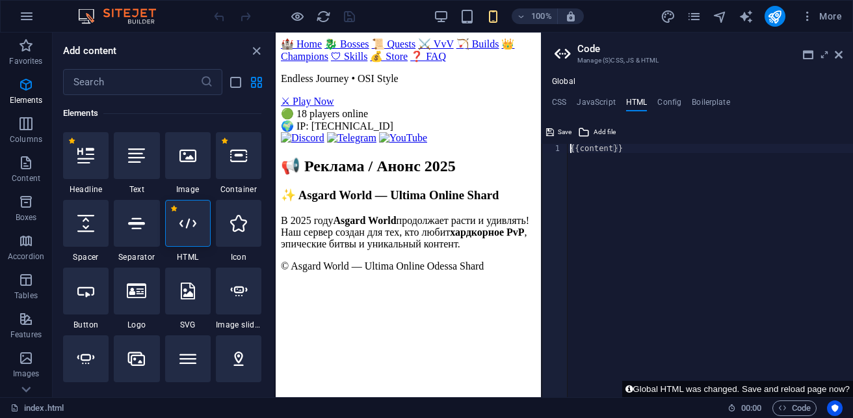
paste textarea
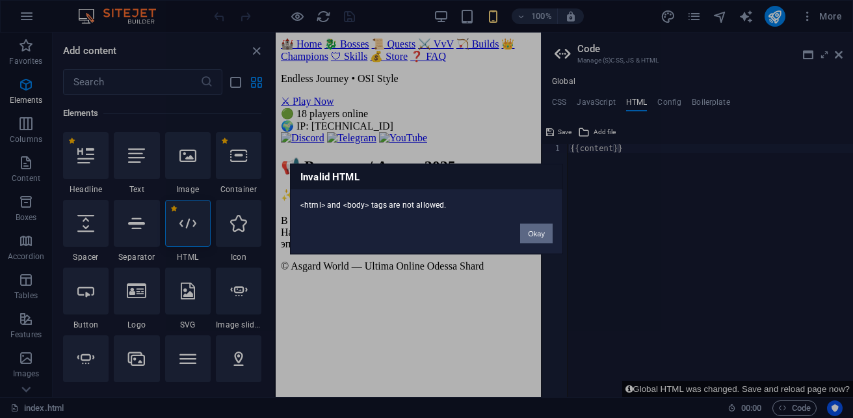
click at [537, 226] on button "Okay" at bounding box center [536, 234] width 33 height 20
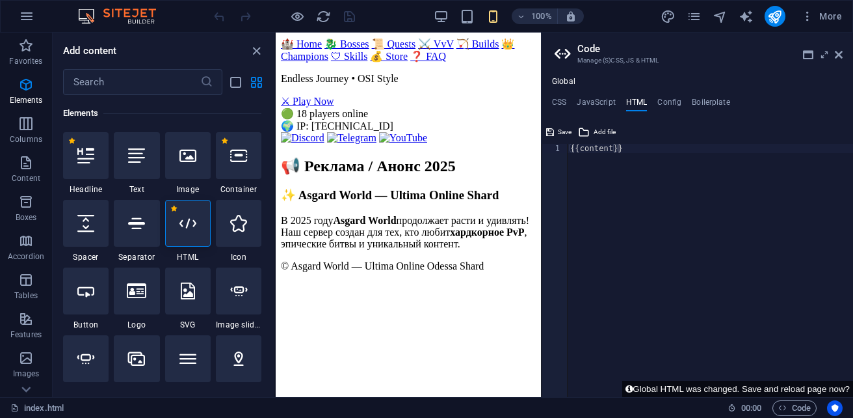
type textarea "{{content}}"
click at [624, 148] on div "{{content}}" at bounding box center [710, 279] width 285 height 271
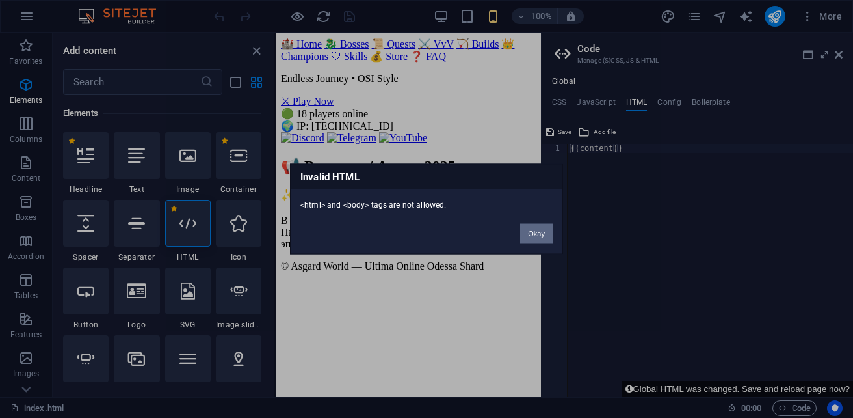
click at [535, 231] on button "Okay" at bounding box center [536, 234] width 33 height 20
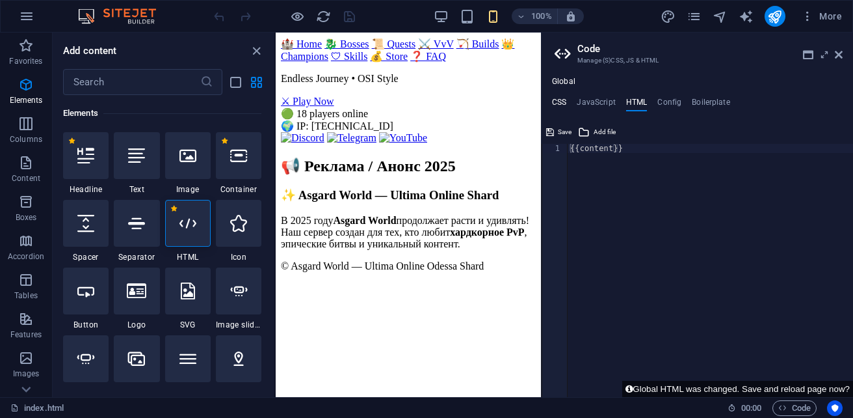
click at [564, 106] on h4 "CSS" at bounding box center [559, 105] width 14 height 14
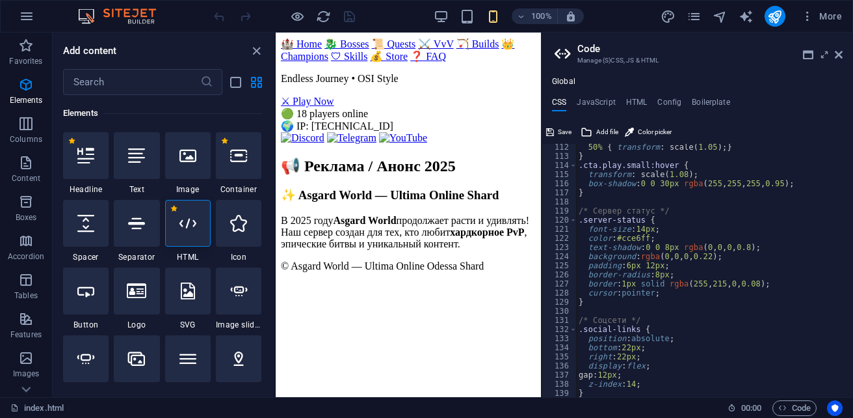
scroll to position [1541, 0]
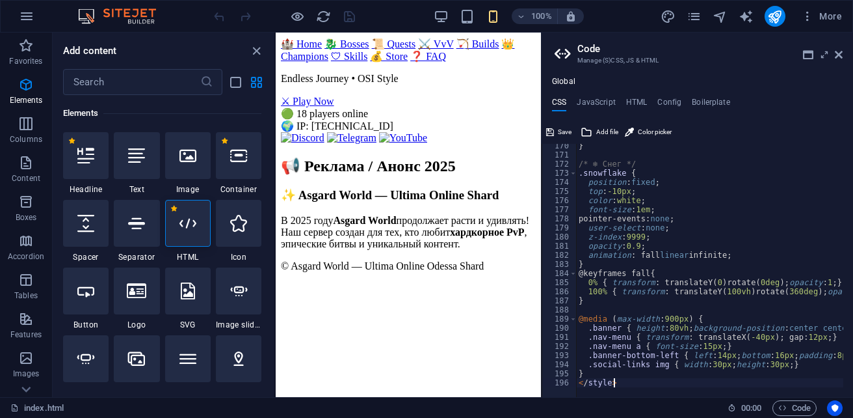
type textarea "</style>"
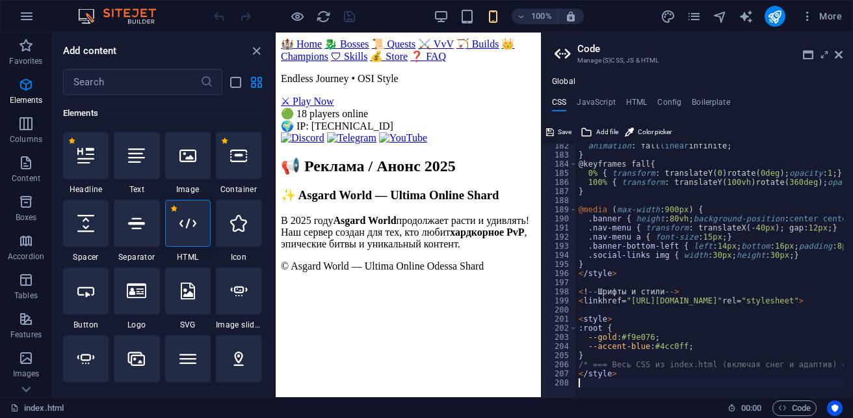
scroll to position [1651, 0]
click at [561, 132] on span "Save" at bounding box center [565, 132] width 14 height 16
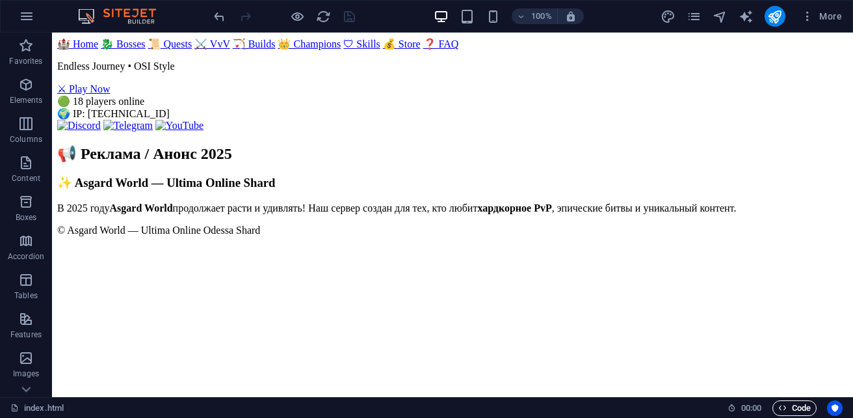
click at [806, 403] on span "Code" at bounding box center [794, 408] width 33 height 16
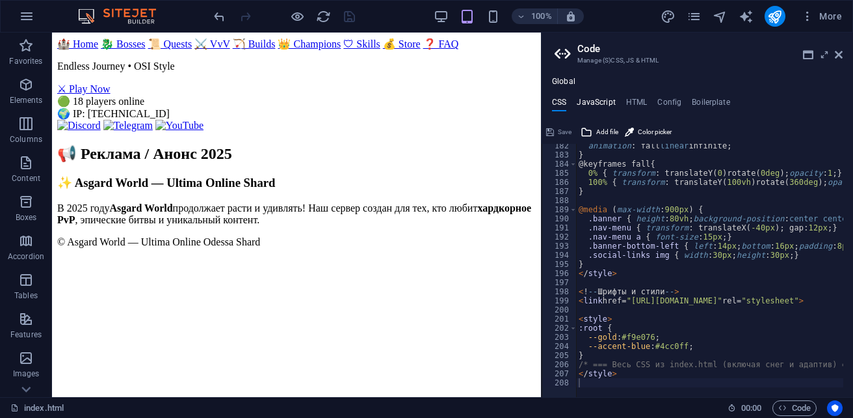
click at [591, 102] on h4 "JavaScript" at bounding box center [596, 105] width 38 height 14
type textarea "/* JS for preset "Language V2" */"
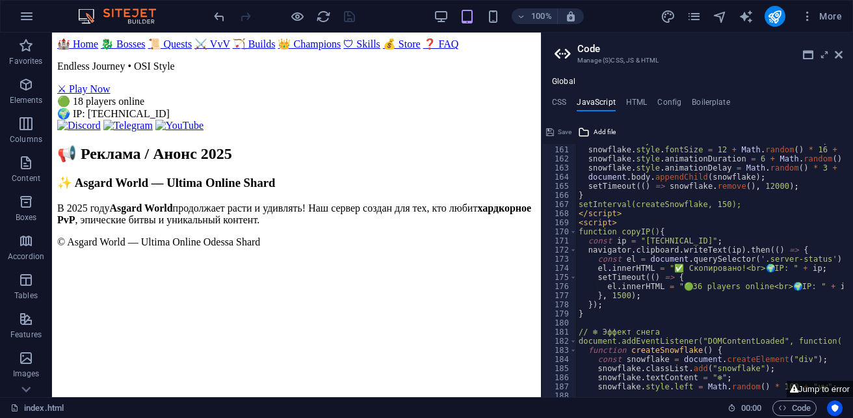
scroll to position [1541, 0]
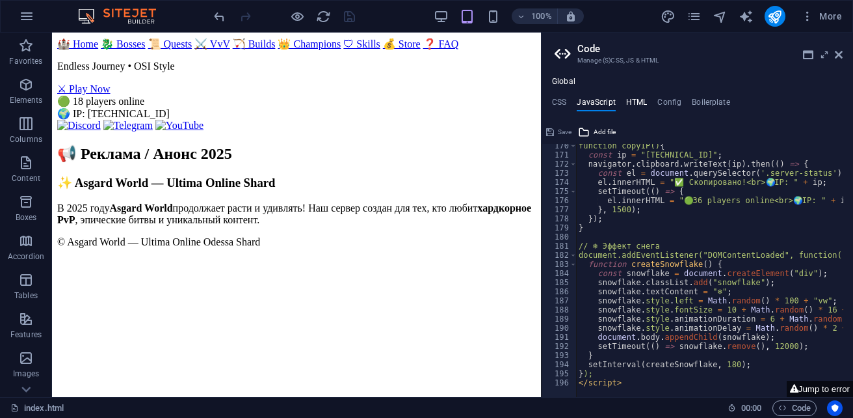
click at [642, 103] on h4 "HTML" at bounding box center [636, 105] width 21 height 14
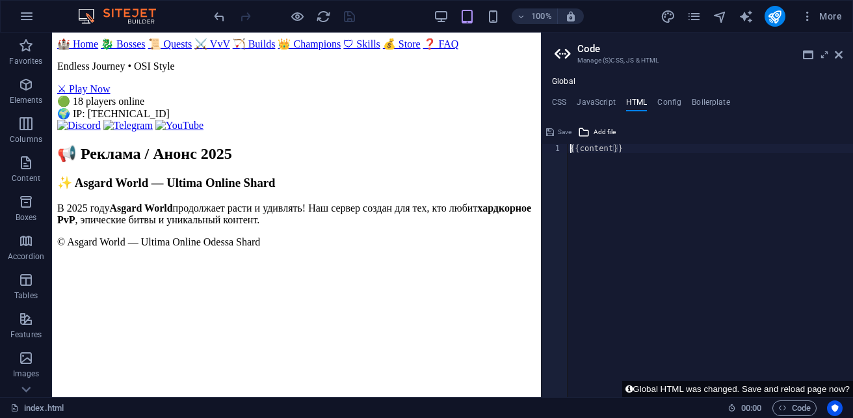
click at [628, 149] on div "{{content}}" at bounding box center [710, 279] width 285 height 271
paste textarea
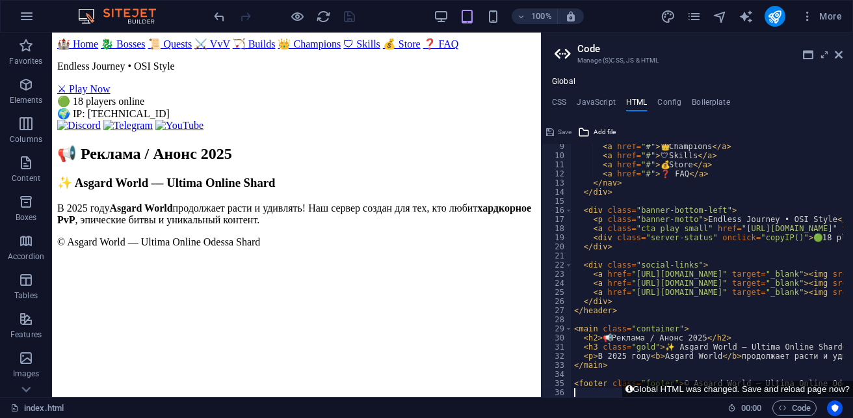
scroll to position [75, 0]
click at [564, 133] on span "Save" at bounding box center [565, 132] width 14 height 16
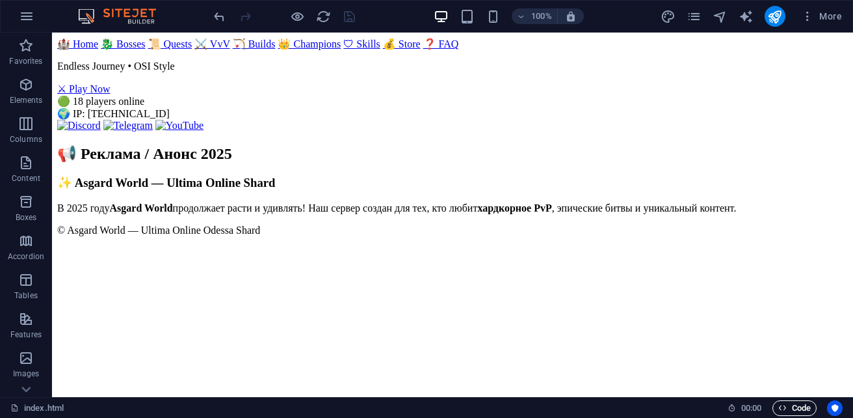
click at [798, 410] on span "Code" at bounding box center [794, 408] width 33 height 16
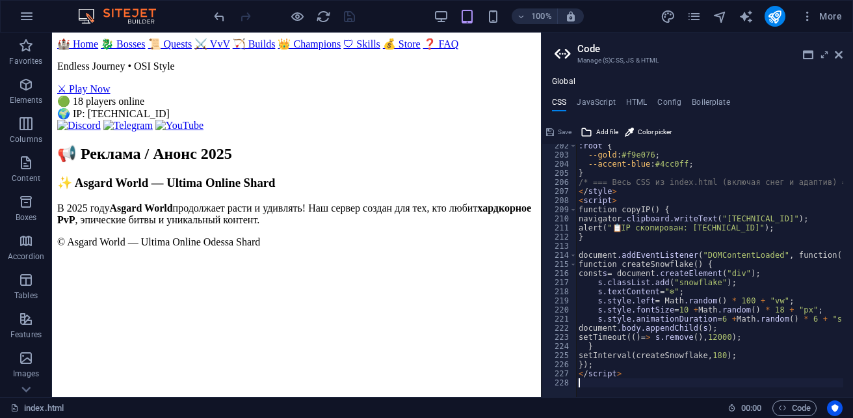
scroll to position [1833, 0]
click at [558, 133] on span "Save" at bounding box center [565, 132] width 14 height 16
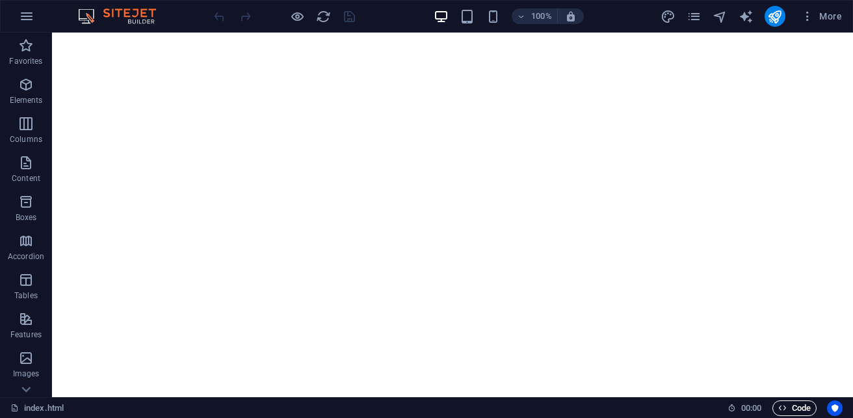
click at [787, 406] on span "Code" at bounding box center [794, 408] width 33 height 16
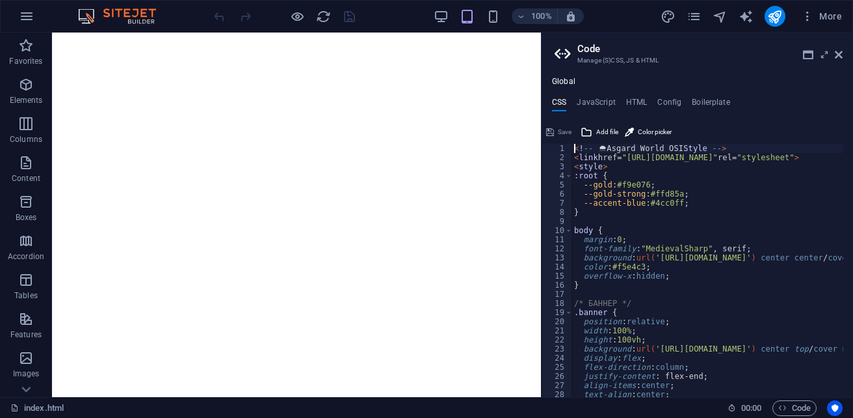
drag, startPoint x: 576, startPoint y: 150, endPoint x: 717, endPoint y: 113, distance: 146.5
click at [717, 113] on div "CSS JavaScript HTML Config Boilerplate <!-- 🌨 Asgard World OSI Style --> 1 2 3 …" at bounding box center [698, 247] width 312 height 299
click at [637, 104] on h4 "HTML" at bounding box center [636, 105] width 21 height 14
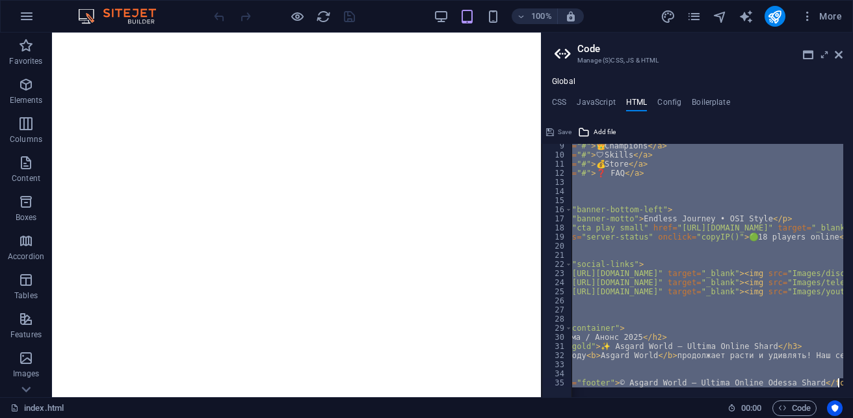
scroll to position [0, 64]
drag, startPoint x: 622, startPoint y: 151, endPoint x: 837, endPoint y: 408, distance: 335.2
click at [837, 397] on div "index.html (ru) Favorites Elements Columns Content Boxes Accordion Tables Featu…" at bounding box center [426, 215] width 853 height 364
type textarea "{{content}}"
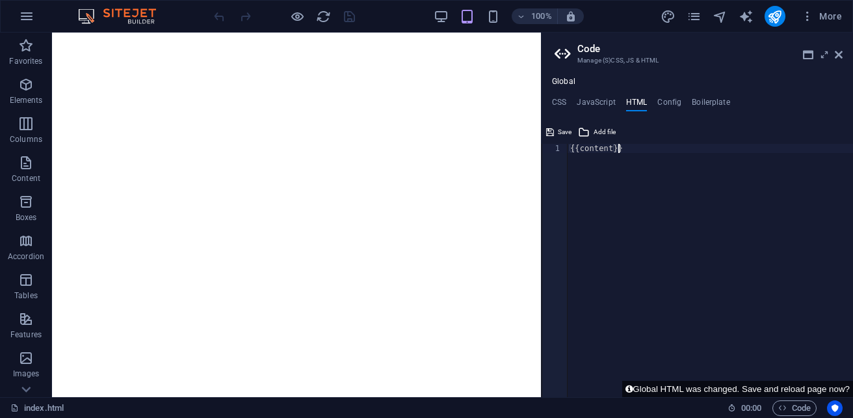
paste textarea
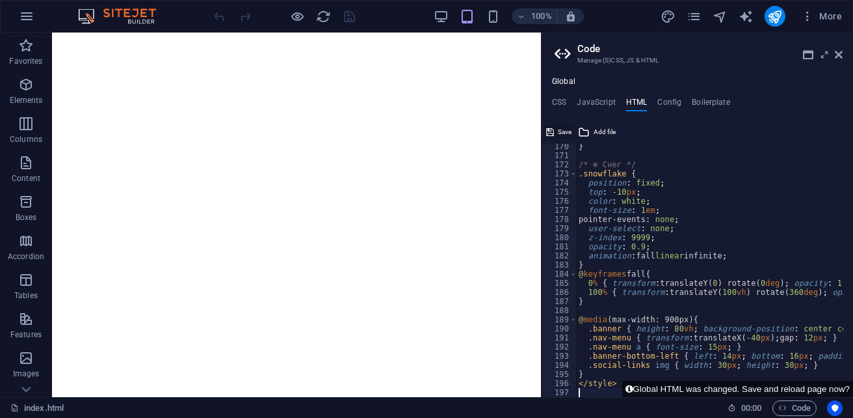
click at [568, 131] on span "Save" at bounding box center [565, 132] width 14 height 16
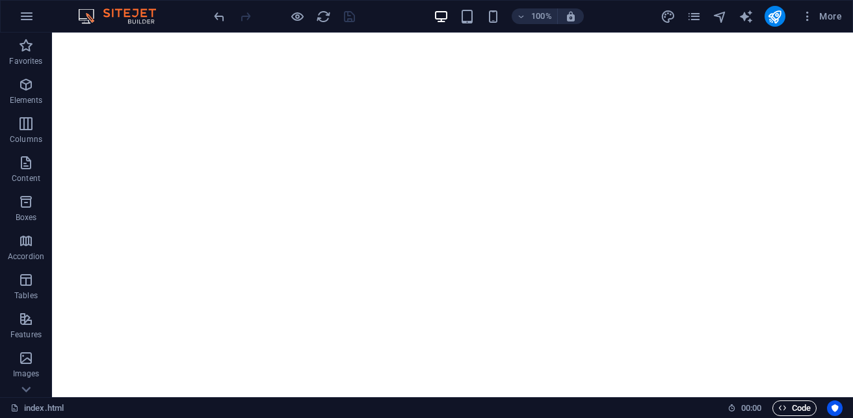
click at [790, 409] on span "Code" at bounding box center [794, 408] width 33 height 16
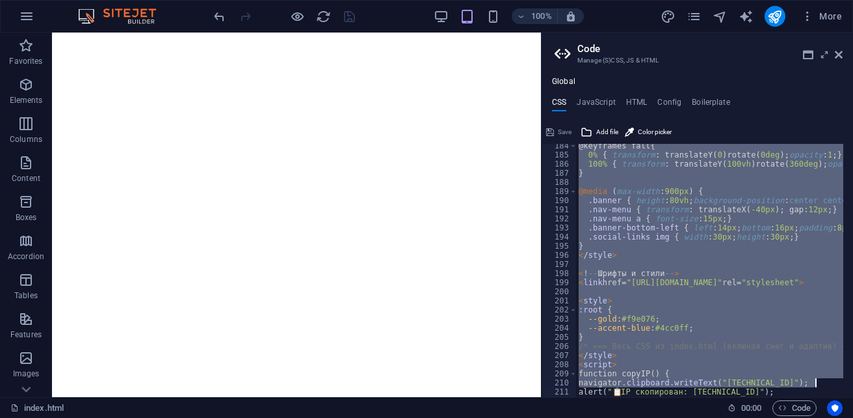
scroll to position [1824, 0]
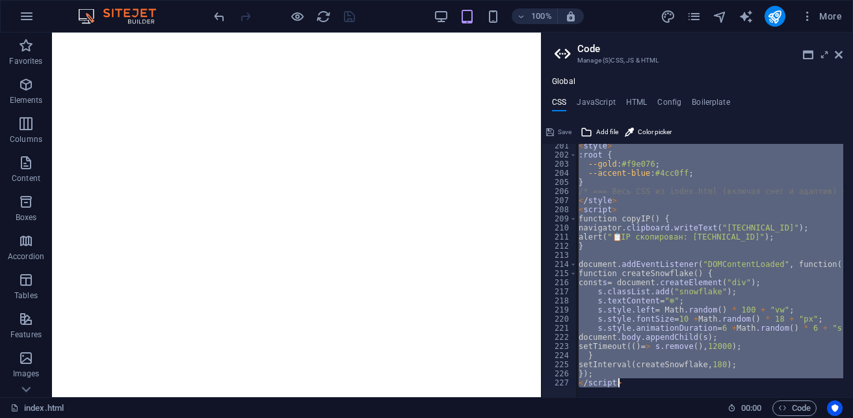
drag, startPoint x: 574, startPoint y: 150, endPoint x: 853, endPoint y: 444, distance: 405.7
click at [853, 417] on html "sb5985678.a.had.tf index.html (ru) Favorites Elements Columns Content Boxes Acc…" at bounding box center [426, 209] width 853 height 418
type textarea "}); </script>"
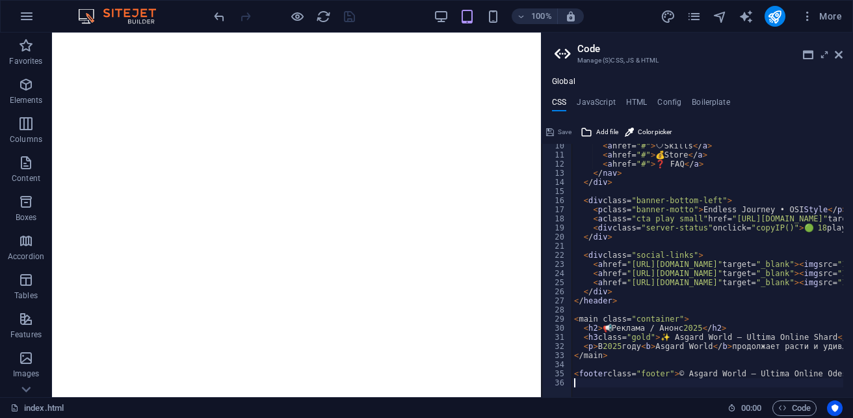
scroll to position [85, 0]
click at [562, 133] on span "Save" at bounding box center [565, 132] width 14 height 16
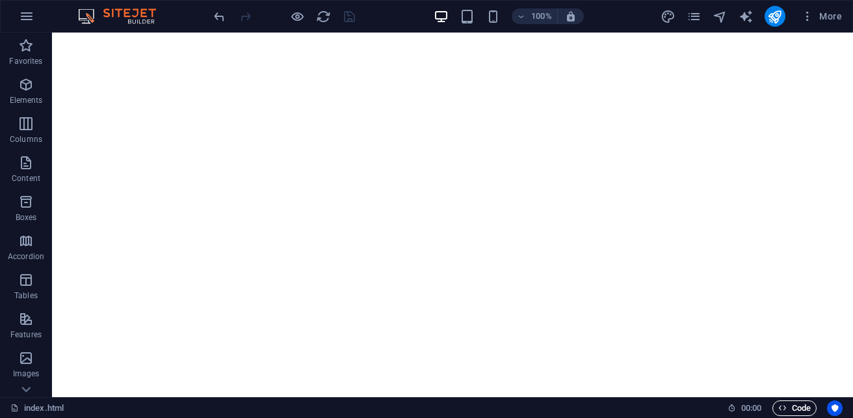
click at [798, 404] on span "Code" at bounding box center [794, 408] width 33 height 16
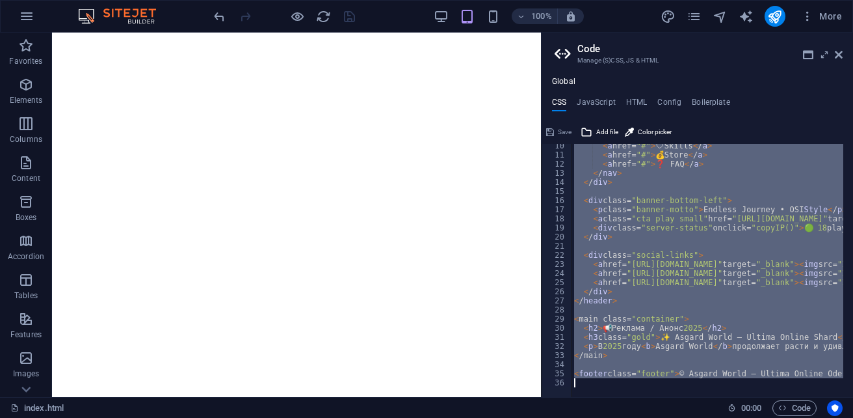
drag, startPoint x: 573, startPoint y: 150, endPoint x: 821, endPoint y: 397, distance: 350.4
click at [821, 397] on div "index.html (ru) Favorites Elements Columns Content Boxes Accordion Tables Featu…" at bounding box center [426, 215] width 853 height 364
type textarea "<footer class="footer">© Asgard World — Ultima Online Odessa Shard</footer>"
drag, startPoint x: 579, startPoint y: 150, endPoint x: 797, endPoint y: 444, distance: 365.9
click at [797, 417] on html "sb5985678.a.had.tf index.html (ru) Favorites Elements Columns Content Boxes Acc…" at bounding box center [426, 209] width 853 height 418
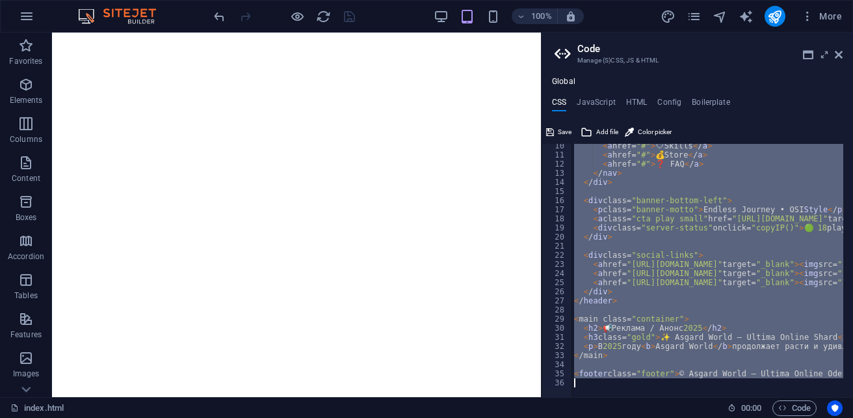
type textarea "<"
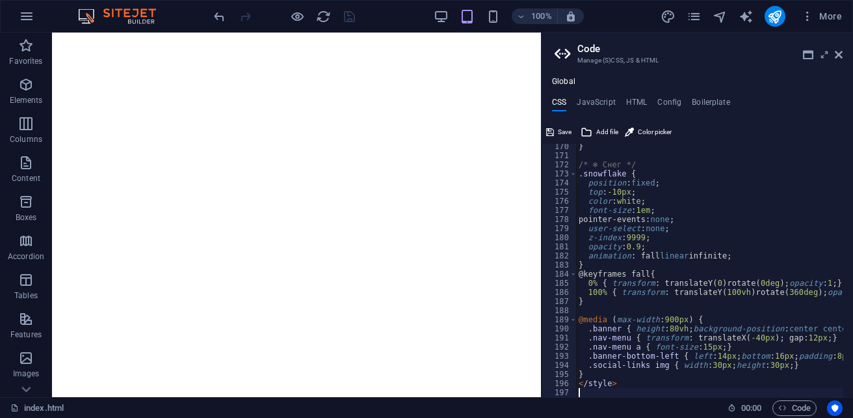
scroll to position [1541, 0]
click at [559, 134] on span "Save" at bounding box center [565, 132] width 14 height 16
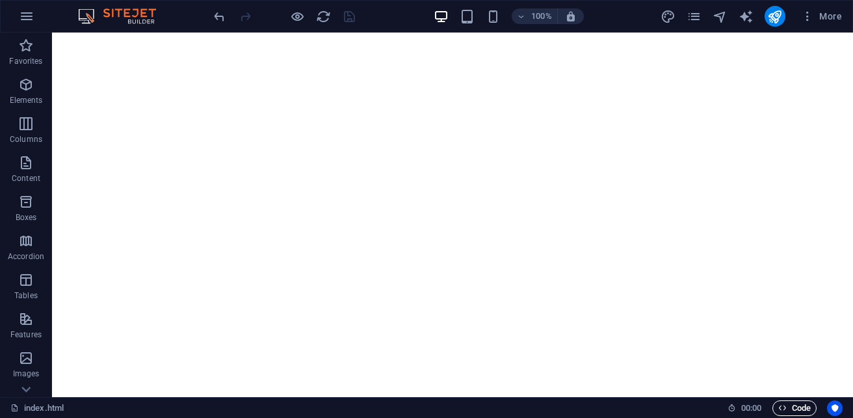
click at [803, 406] on span "Code" at bounding box center [794, 408] width 33 height 16
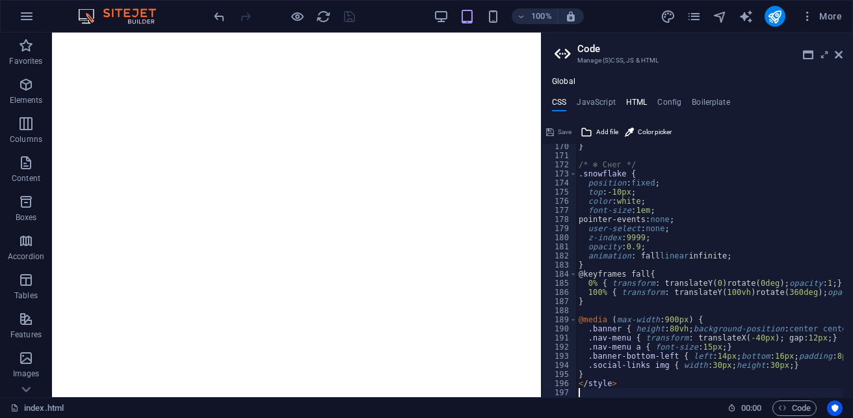
click at [633, 104] on h4 "HTML" at bounding box center [636, 105] width 21 height 14
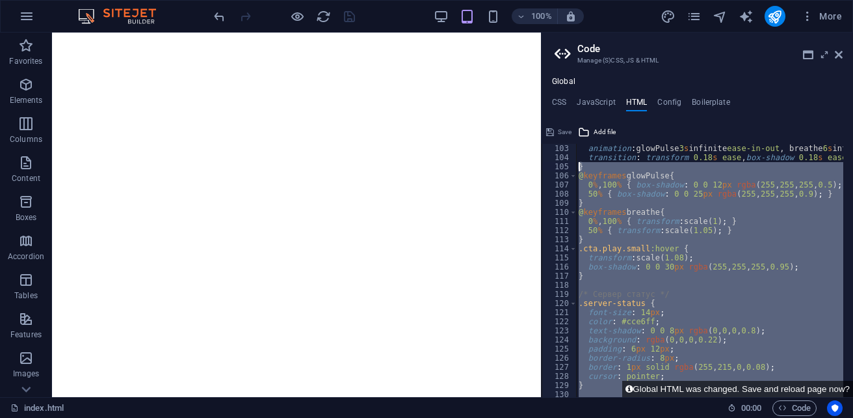
scroll to position [929, 0]
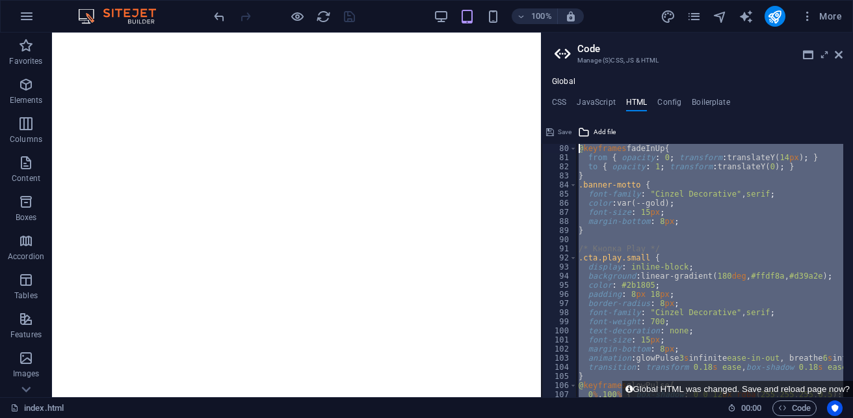
drag, startPoint x: 625, startPoint y: 375, endPoint x: 669, endPoint y: 174, distance: 205.6
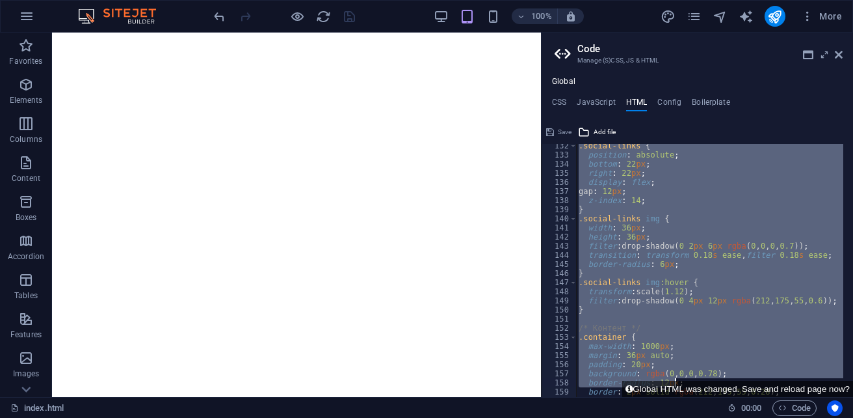
scroll to position [1550, 0]
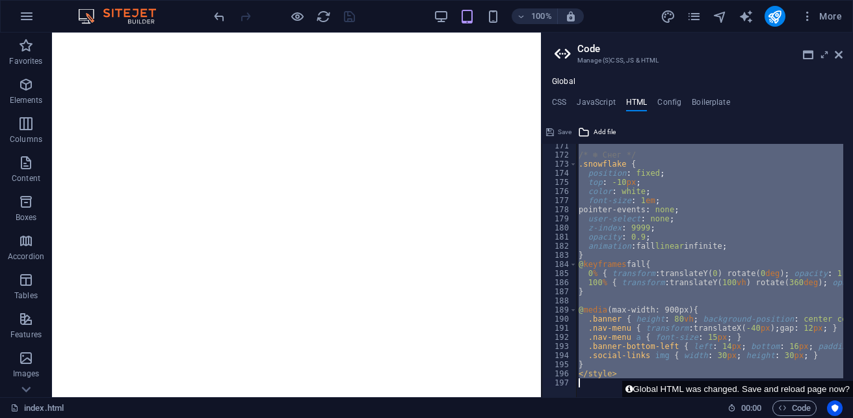
drag, startPoint x: 622, startPoint y: 150, endPoint x: 838, endPoint y: 444, distance: 364.2
click at [838, 417] on html "sb5985678.a.had.tf index.html (ru) Favorites Elements Columns Content Boxes Acc…" at bounding box center [426, 209] width 853 height 418
type textarea "{{content}}"
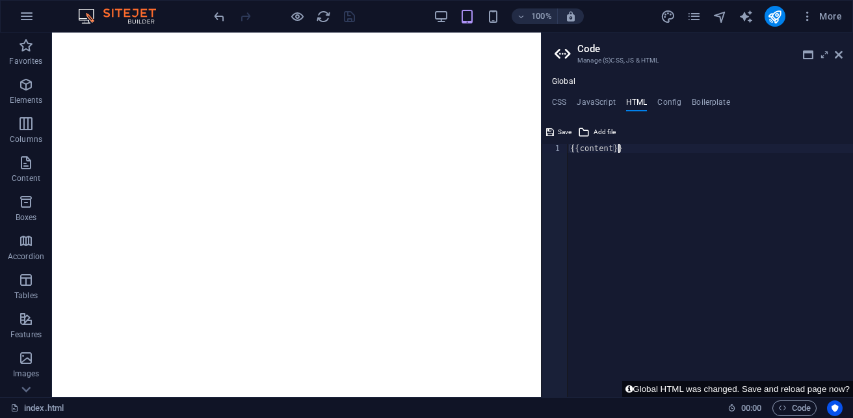
paste textarea
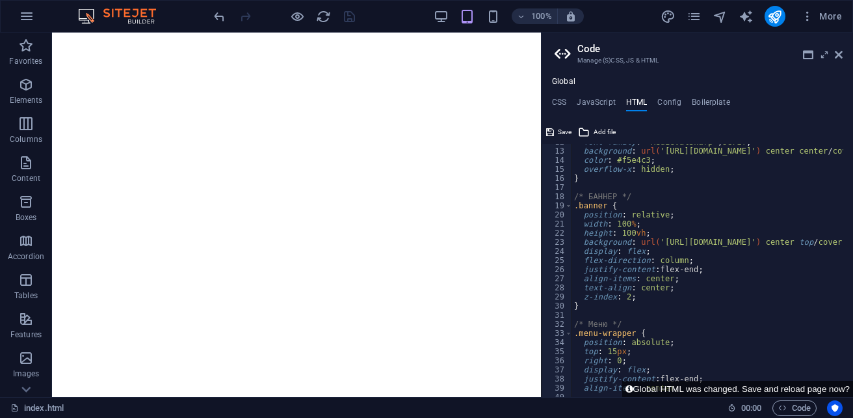
scroll to position [0, 0]
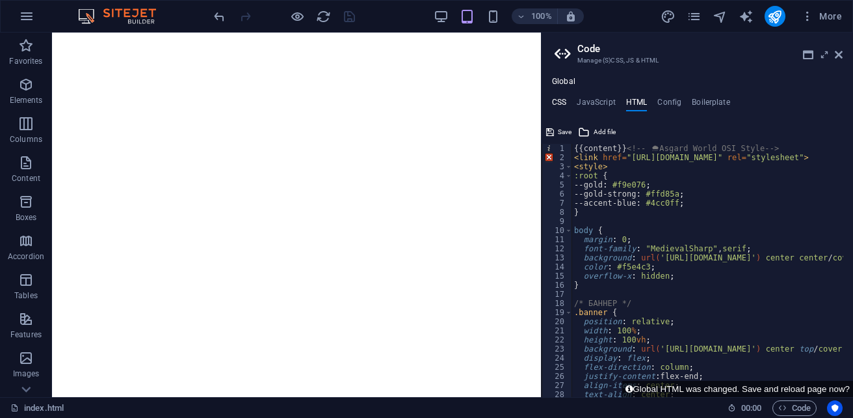
click at [556, 104] on h4 "CSS" at bounding box center [559, 105] width 14 height 14
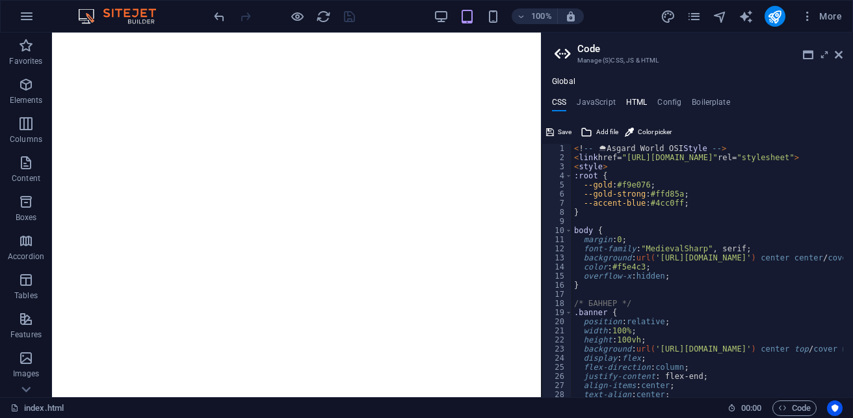
click at [638, 101] on h4 "HTML" at bounding box center [636, 105] width 21 height 14
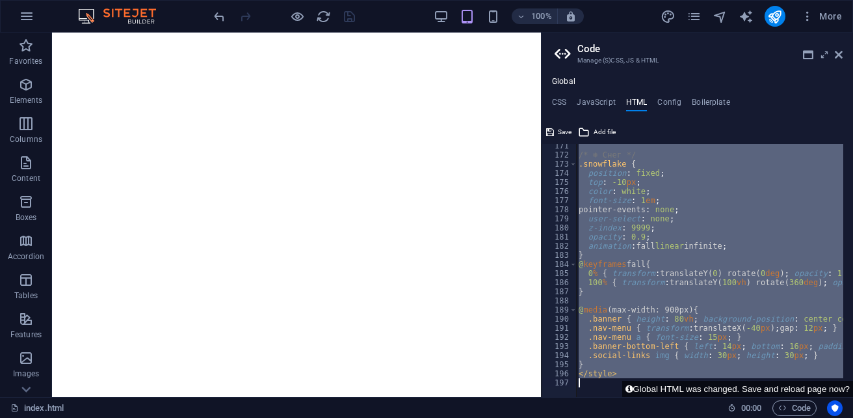
scroll to position [1550, 0]
drag, startPoint x: 623, startPoint y: 150, endPoint x: 837, endPoint y: 444, distance: 363.0
click at [837, 417] on html "sb5985678.a.had.tf index.html (ru) Favorites Elements Columns Content Boxes Acc…" at bounding box center [426, 209] width 853 height 418
type textarea "{{content}}"
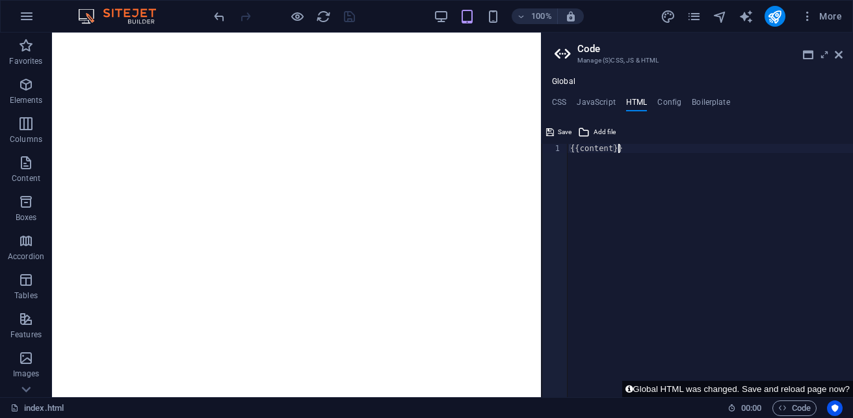
paste textarea
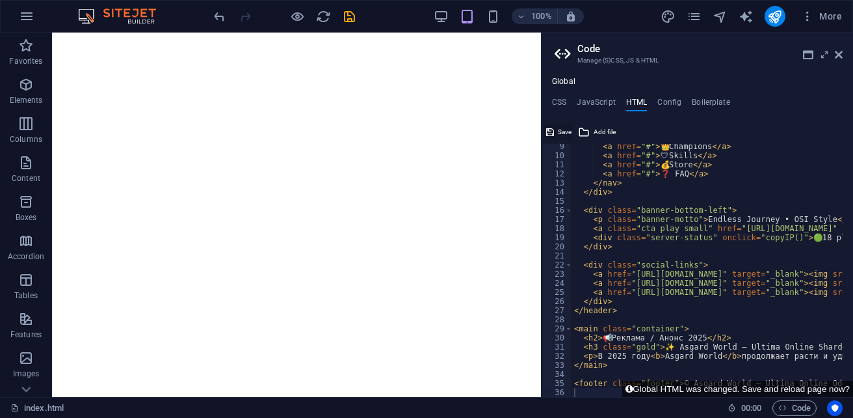
click at [563, 133] on span "Save" at bounding box center [565, 132] width 14 height 16
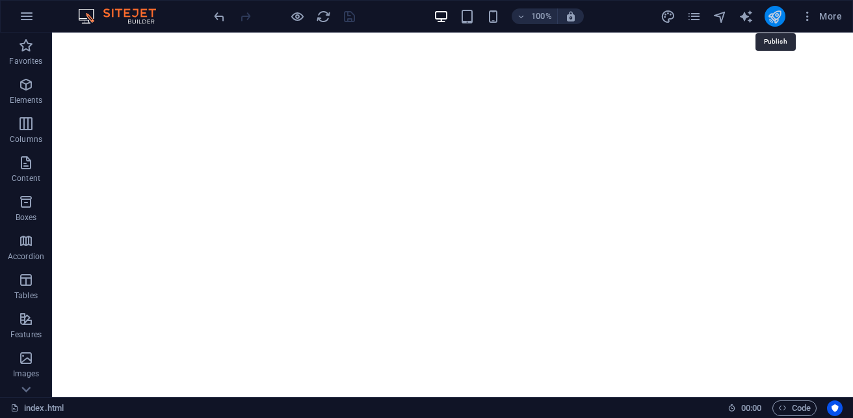
click at [777, 17] on icon "publish" at bounding box center [774, 16] width 15 height 15
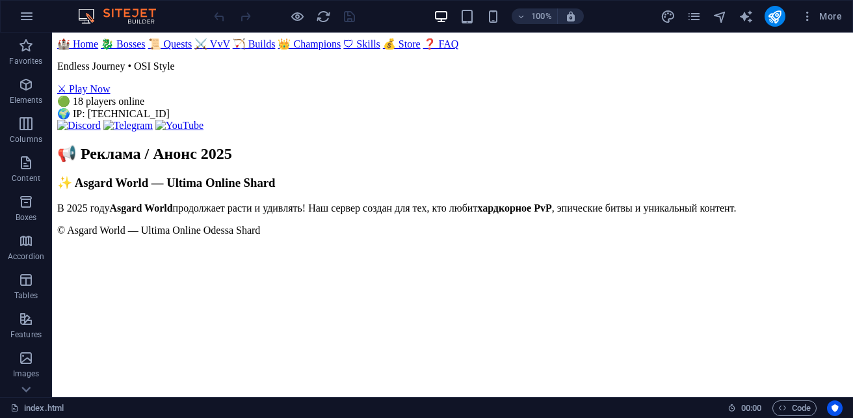
scroll to position [195, 0]
click at [791, 410] on span "Code" at bounding box center [794, 408] width 33 height 16
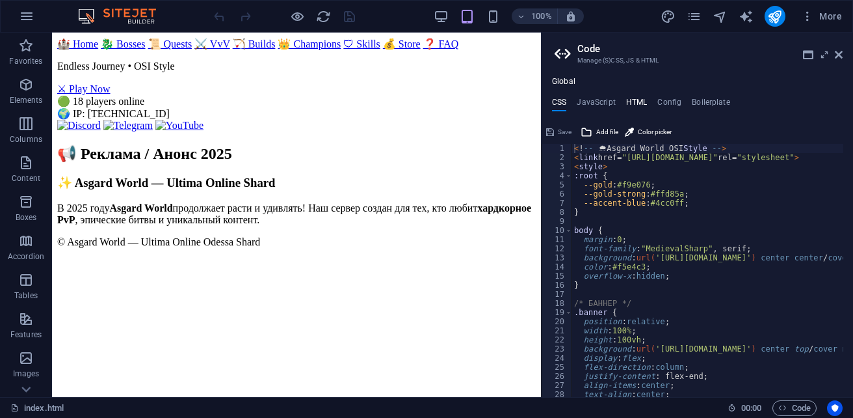
click at [634, 101] on h4 "HTML" at bounding box center [636, 105] width 21 height 14
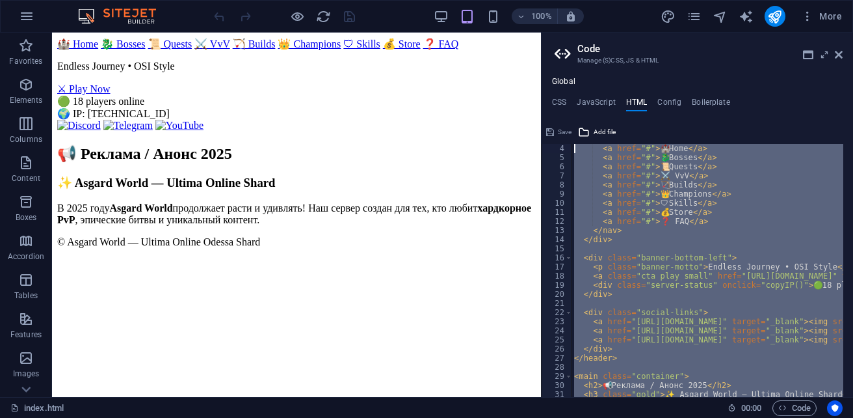
scroll to position [0, 0]
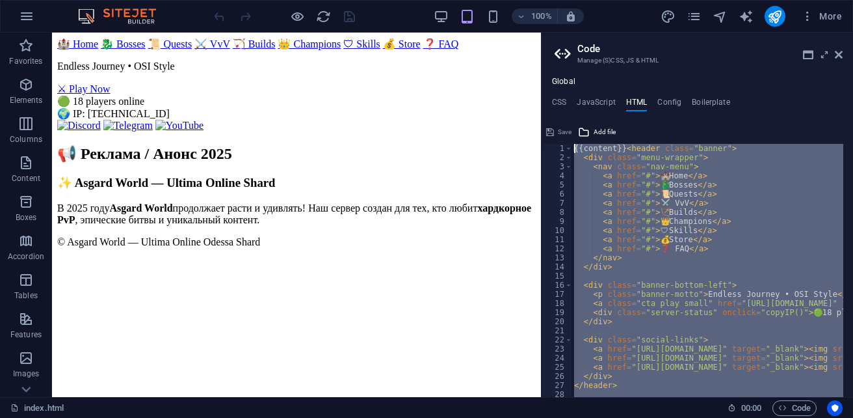
drag, startPoint x: 888, startPoint y: 413, endPoint x: 539, endPoint y: 74, distance: 486.1
type textarea "{{content}}<header class="banner">"
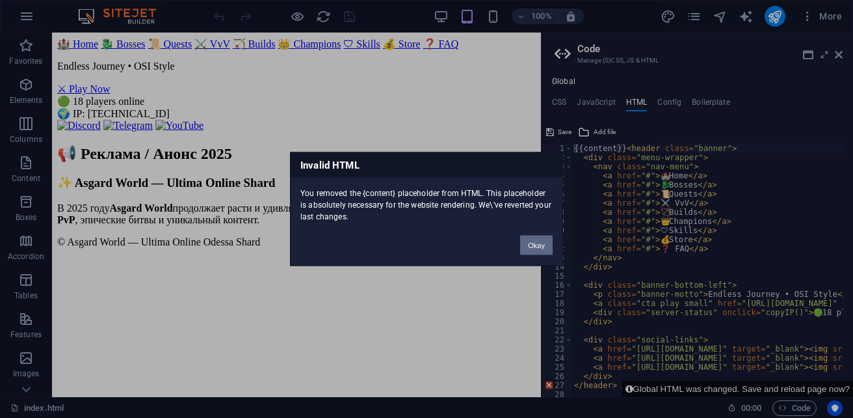
click at [537, 241] on button "Okay" at bounding box center [536, 245] width 33 height 20
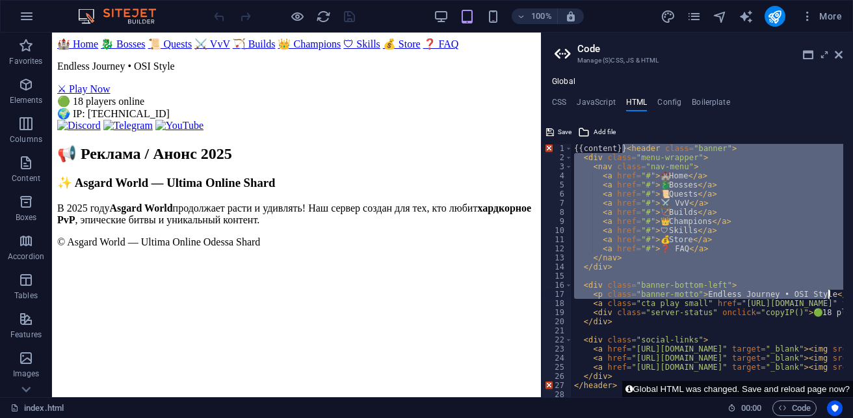
scroll to position [75, 0]
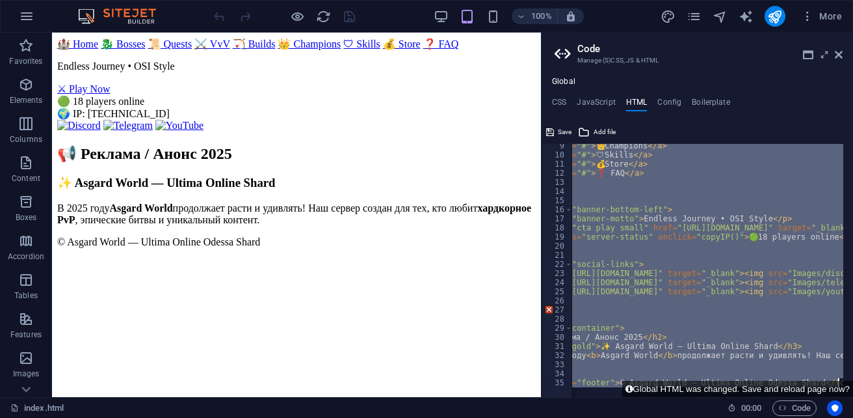
drag, startPoint x: 641, startPoint y: 150, endPoint x: 824, endPoint y: 444, distance: 345.6
click at [824, 417] on html "[DOMAIN_NAME] index.html (ru) Favorites Elements Columns Content Boxes Accordio…" at bounding box center [426, 209] width 853 height 418
type textarea "{{content}}"
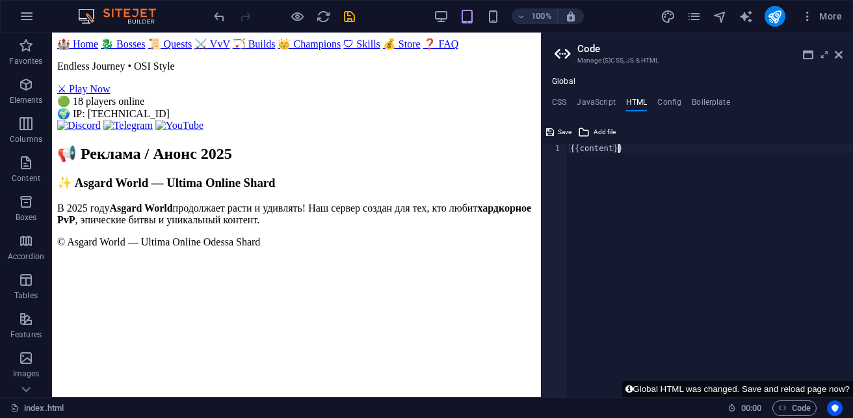
paste textarea
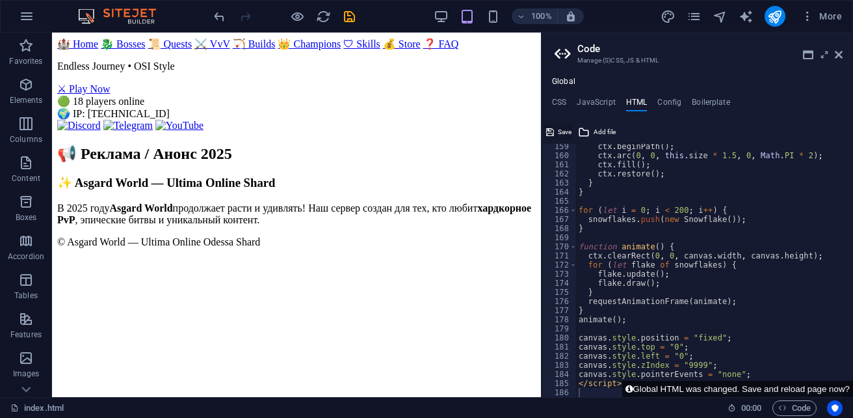
click at [563, 132] on span "Save" at bounding box center [565, 132] width 14 height 16
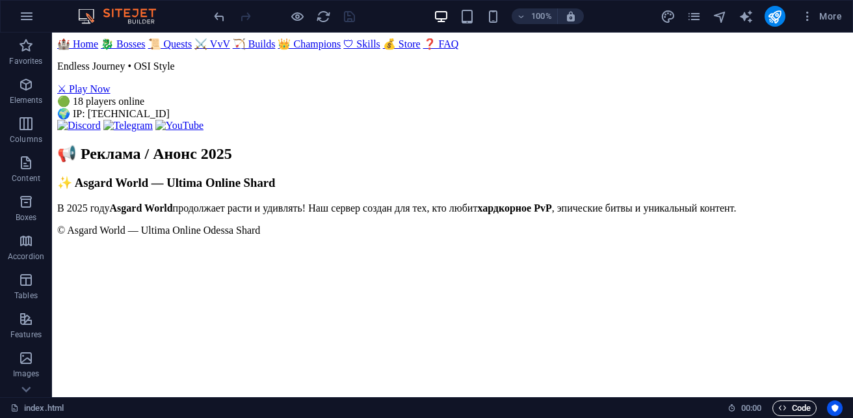
click at [790, 408] on span "Code" at bounding box center [794, 408] width 33 height 16
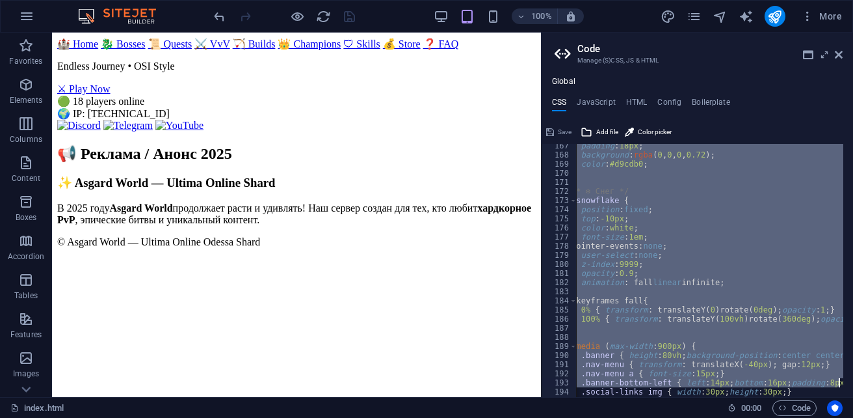
scroll to position [0, 7]
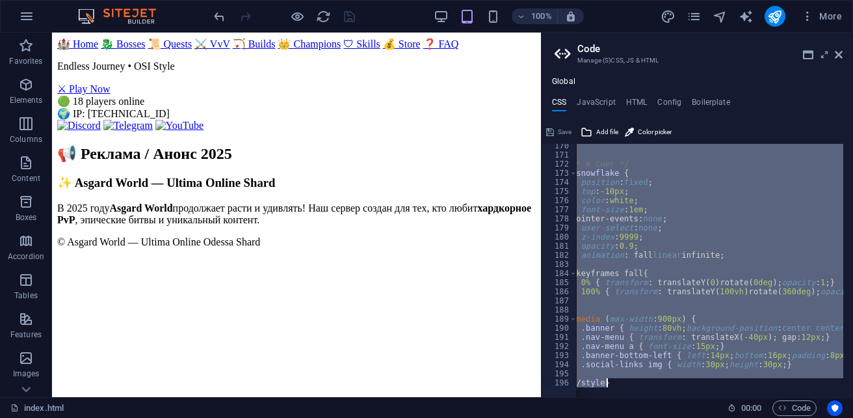
drag, startPoint x: 576, startPoint y: 151, endPoint x: 843, endPoint y: 444, distance: 396.3
click at [843, 417] on html "[DOMAIN_NAME] index.html (ru) Favorites Elements Columns Content Boxes Accordio…" at bounding box center [426, 209] width 853 height 418
type textarea "} </style>"
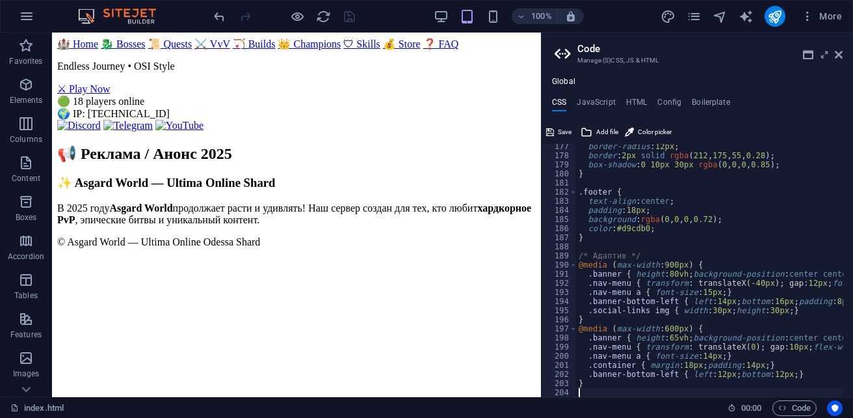
scroll to position [0, 1]
click at [556, 133] on button "Save" at bounding box center [558, 132] width 29 height 16
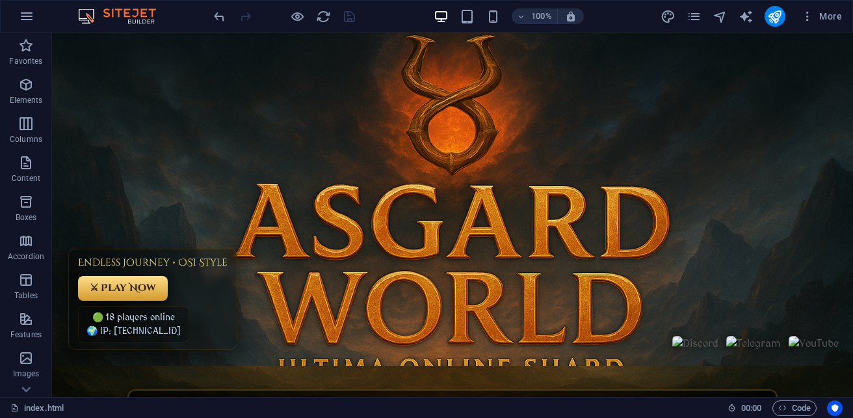
scroll to position [0, 0]
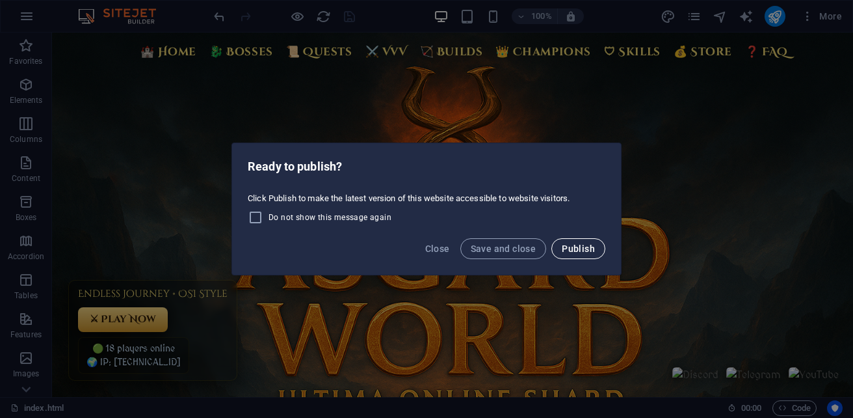
click at [588, 248] on span "Publish" at bounding box center [578, 248] width 33 height 10
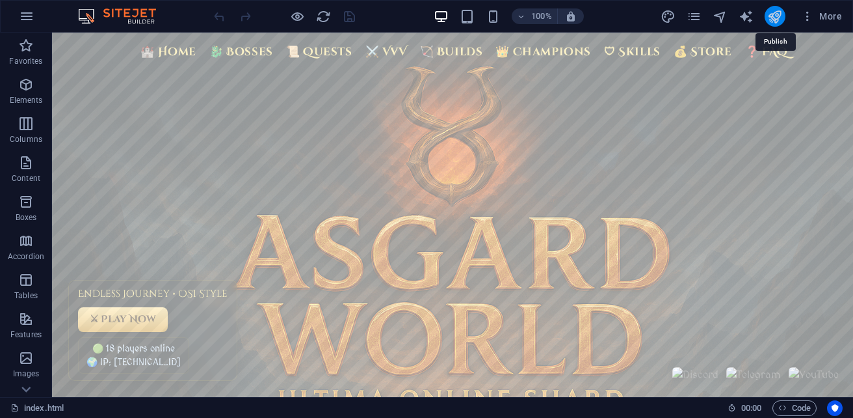
click at [773, 18] on icon "publish" at bounding box center [774, 16] width 15 height 15
